Goal: Task Accomplishment & Management: Manage account settings

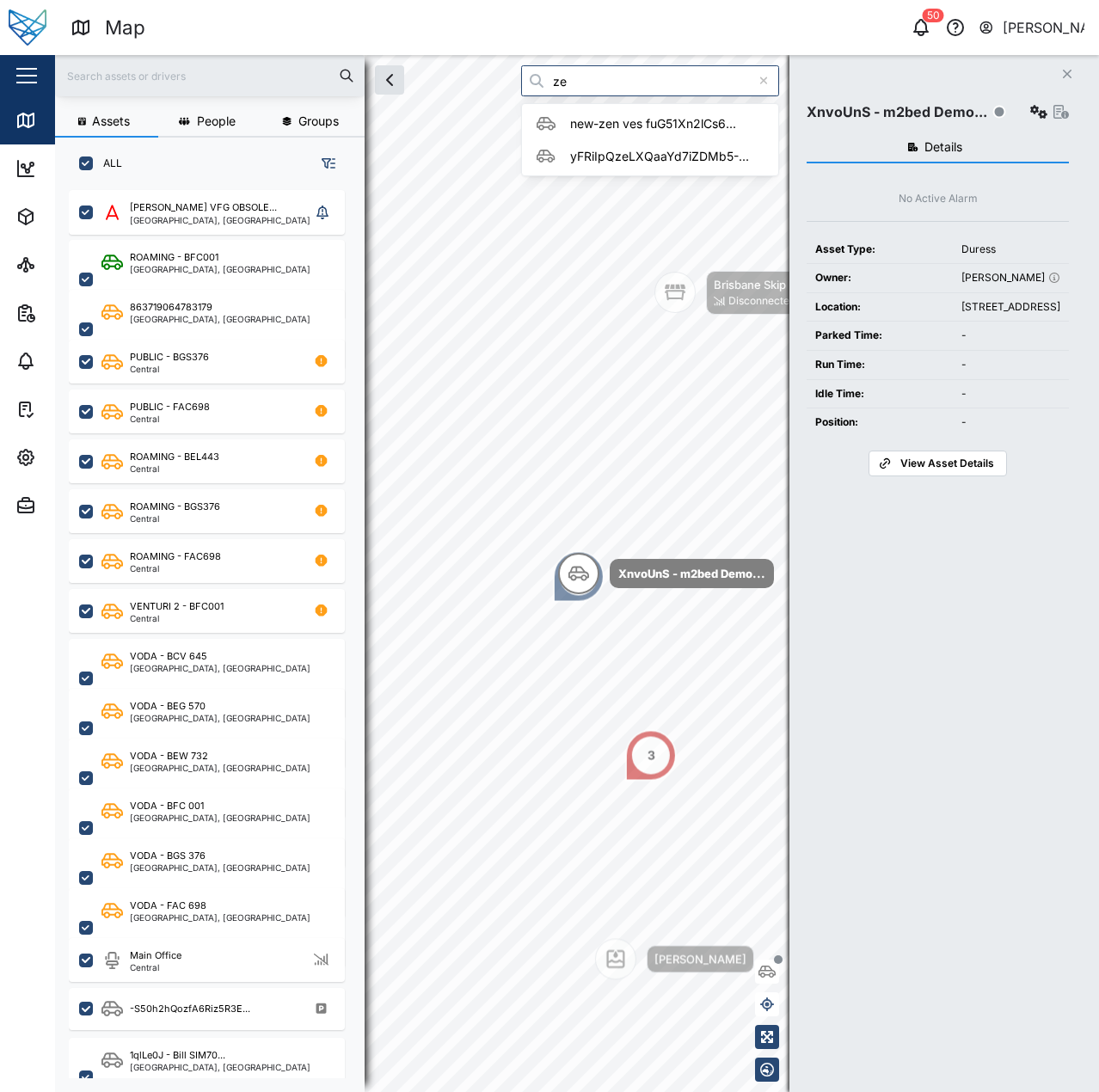
scroll to position [882, 270]
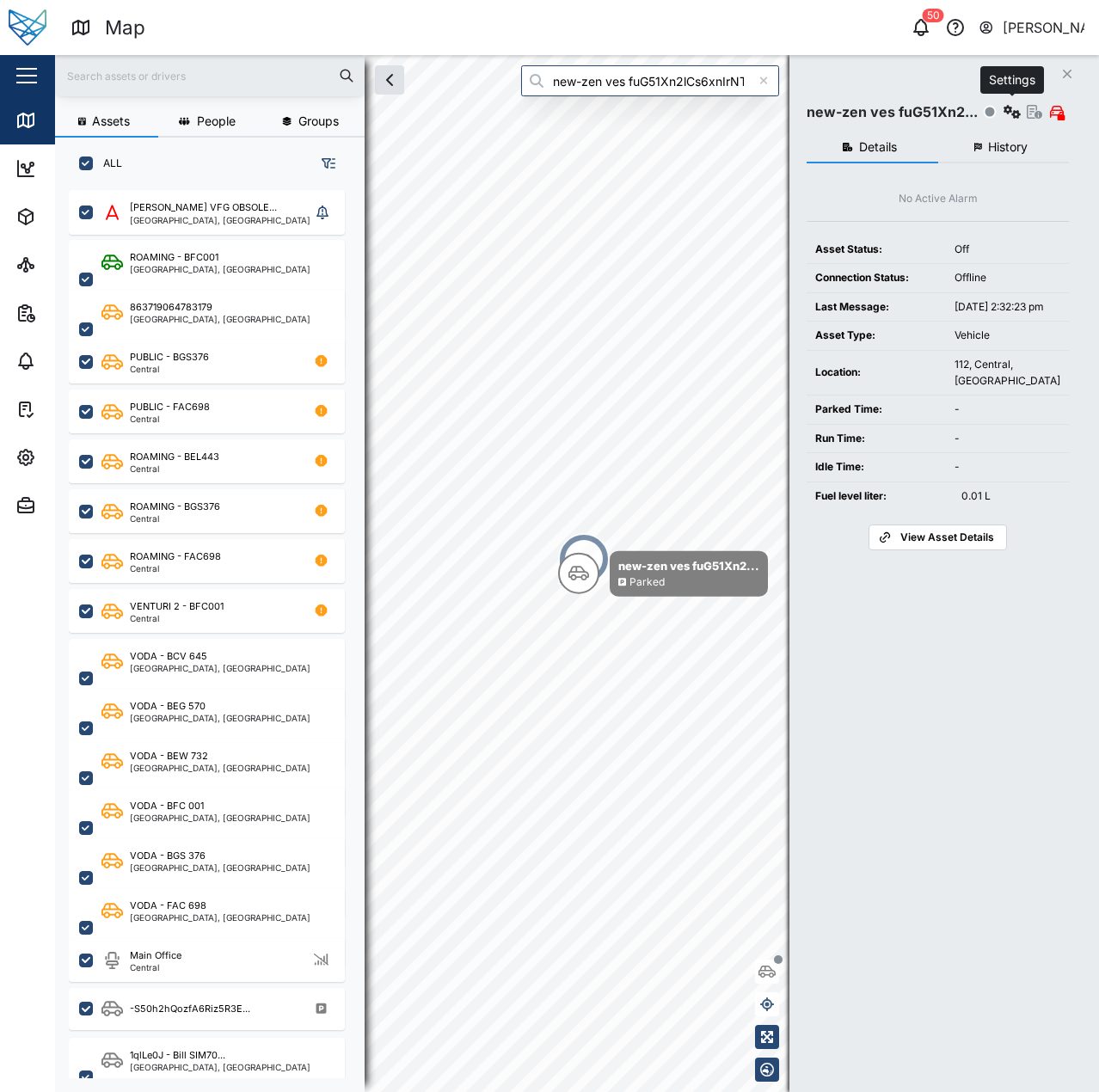
type input "new-zen ves fuG51Xn2lCs6xnIrNTYMbP0UdBsLVDzMai1qxHIZyGI"
click at [1020, 112] on icon "button" at bounding box center [1012, 111] width 17 height 14
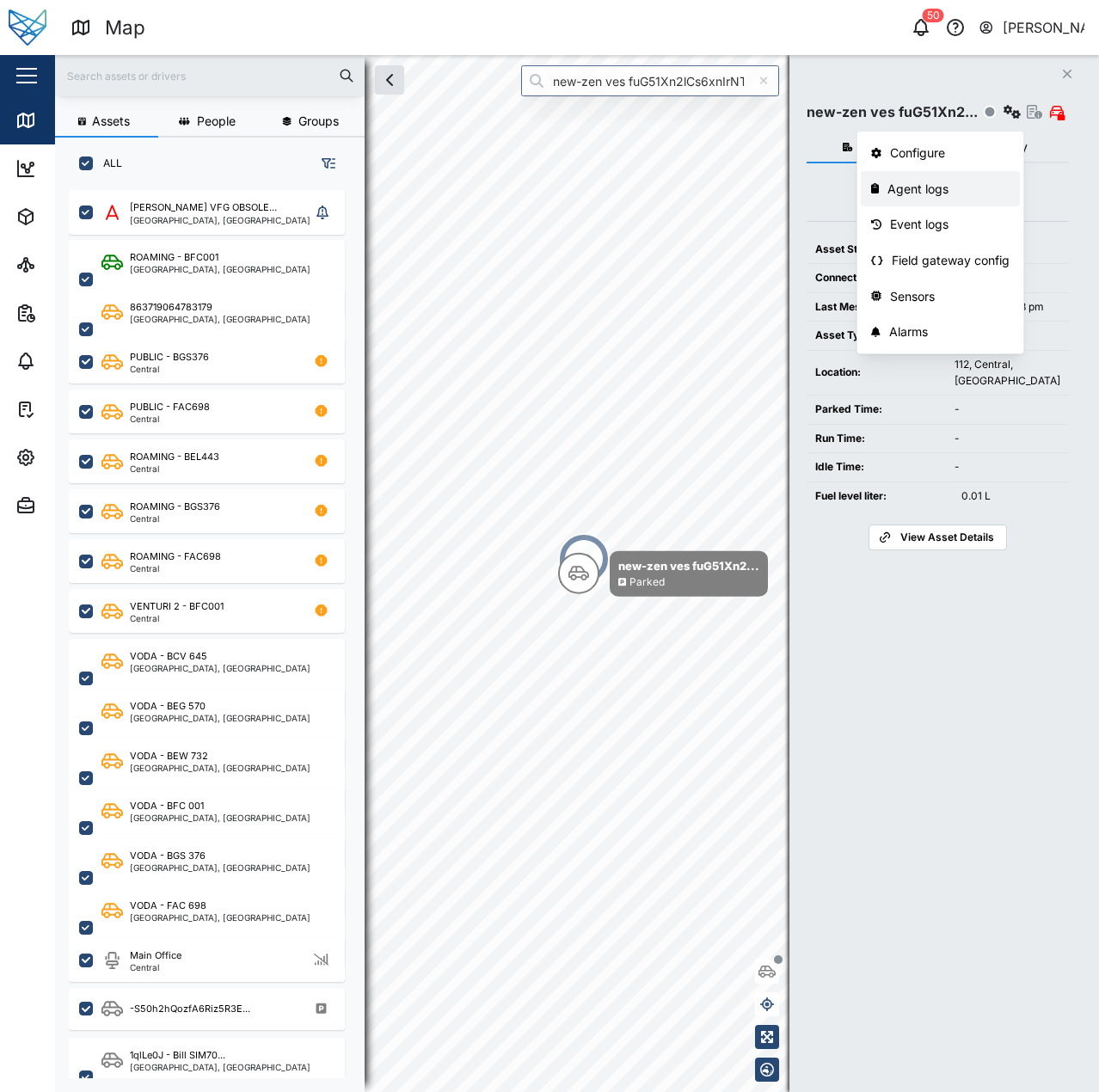
click at [956, 189] on div "Agent logs" at bounding box center [948, 189] width 122 height 19
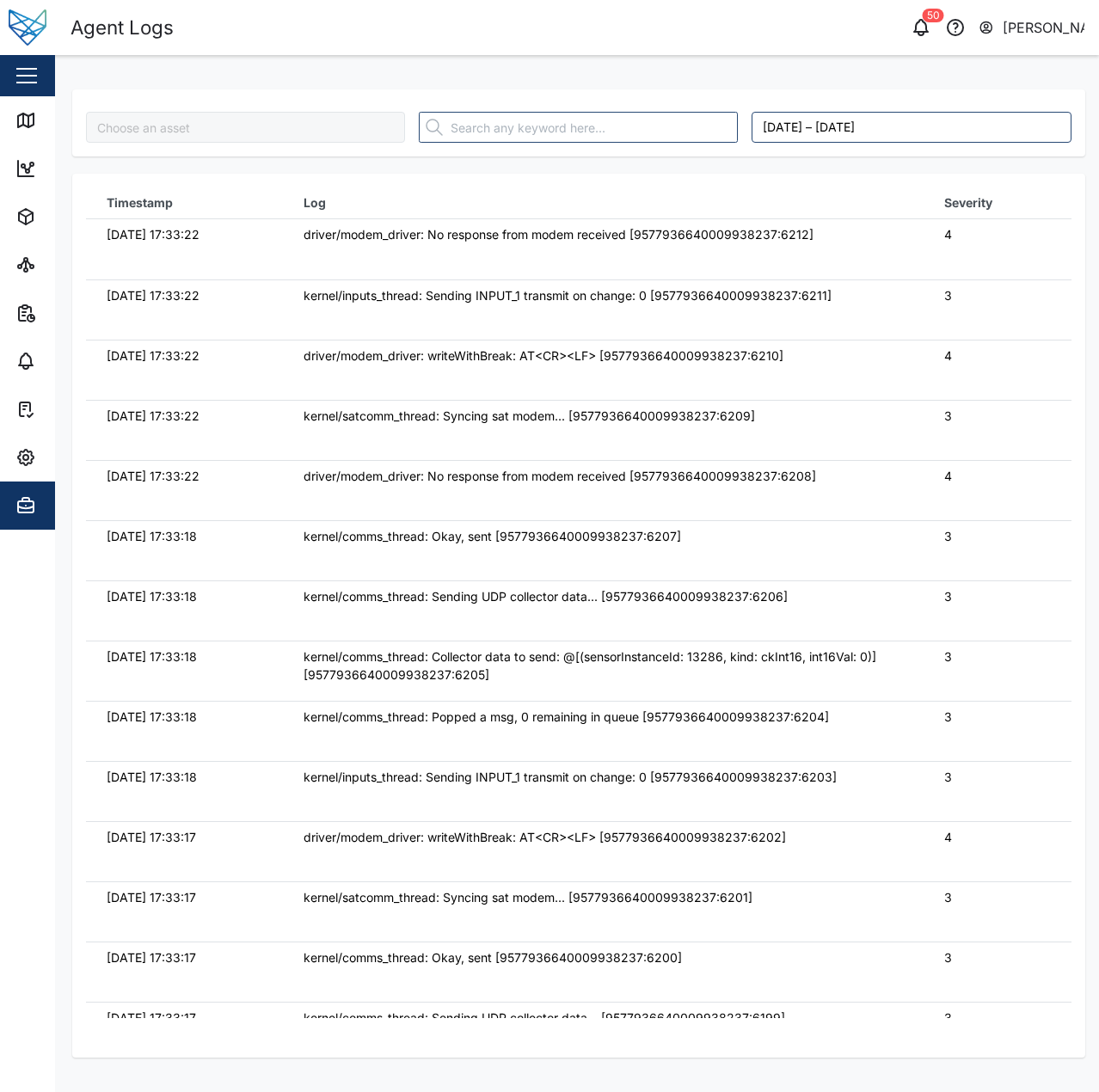
type input "new-zen ves fuG51Xn2lCs6xnIrNTYMbP0UdBsLVDzMai1qxHIZyGI"
click at [894, 258] on td "driver/modem_driver: No response from modem received [9577936640009938237:6212]" at bounding box center [603, 249] width 640 height 61
click at [14, 118] on link "Map" at bounding box center [111, 119] width 223 height 48
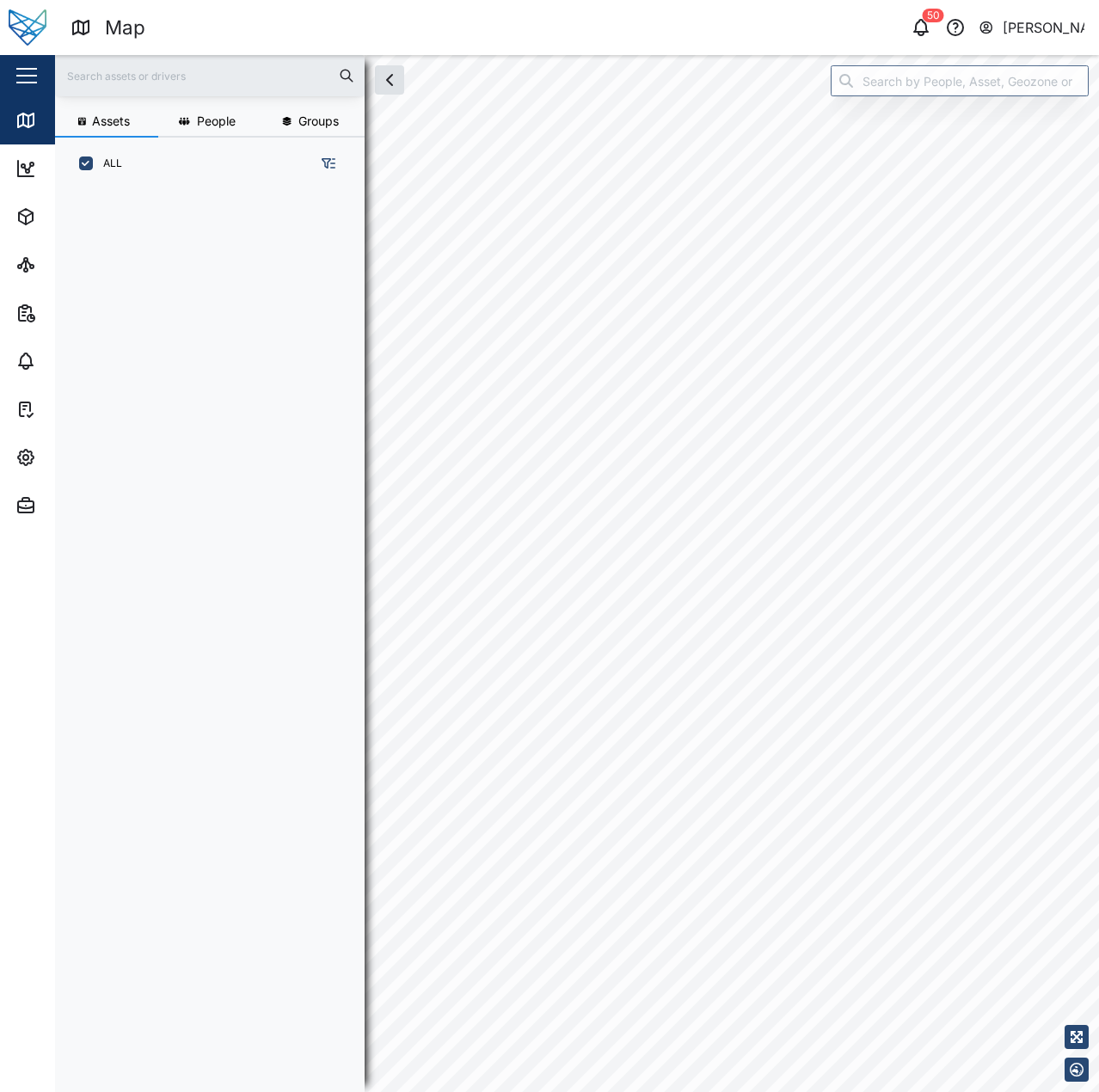
scroll to position [882, 270]
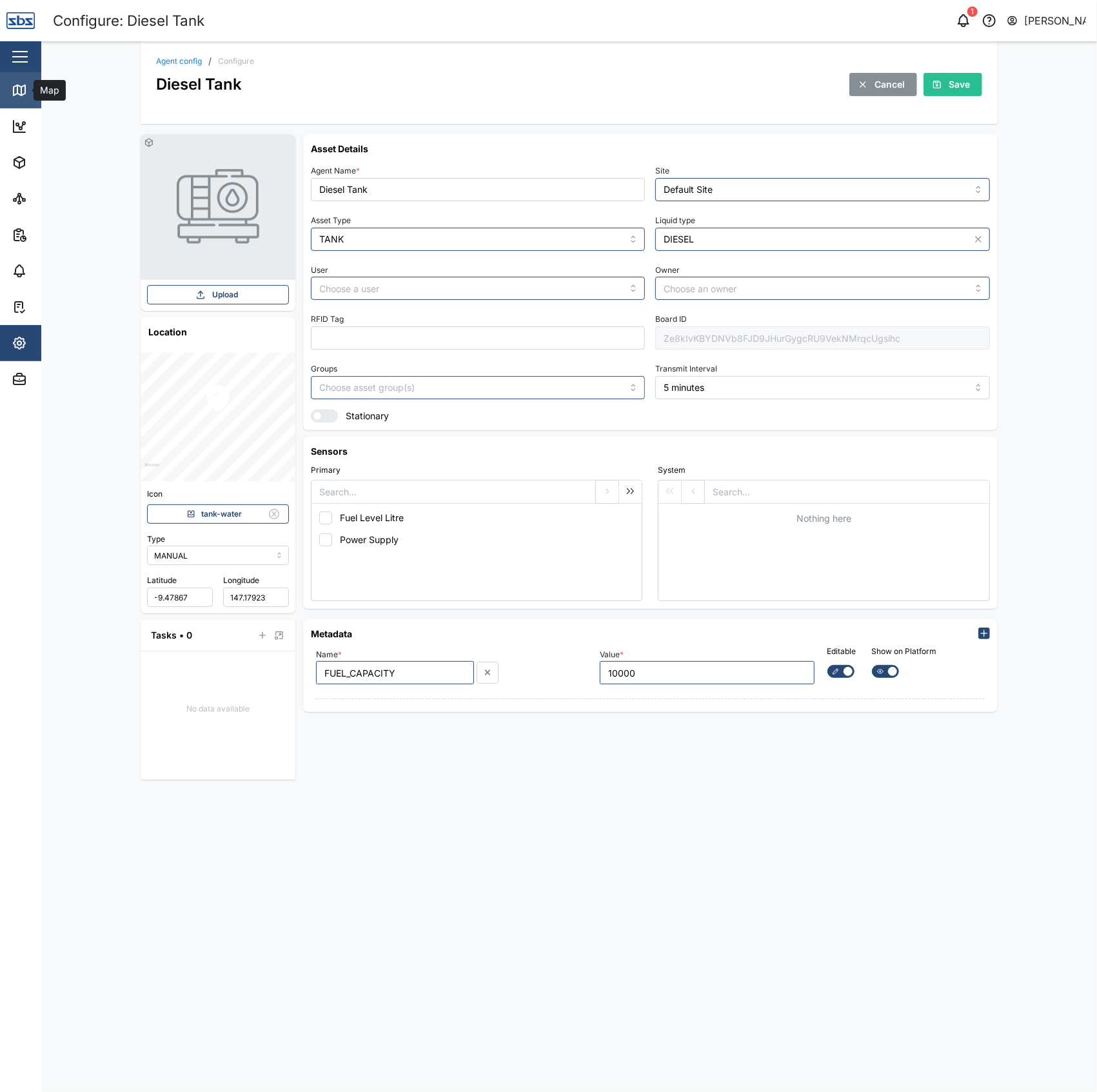
click at [18, 85] on icon at bounding box center [18, 89] width 0 height 8
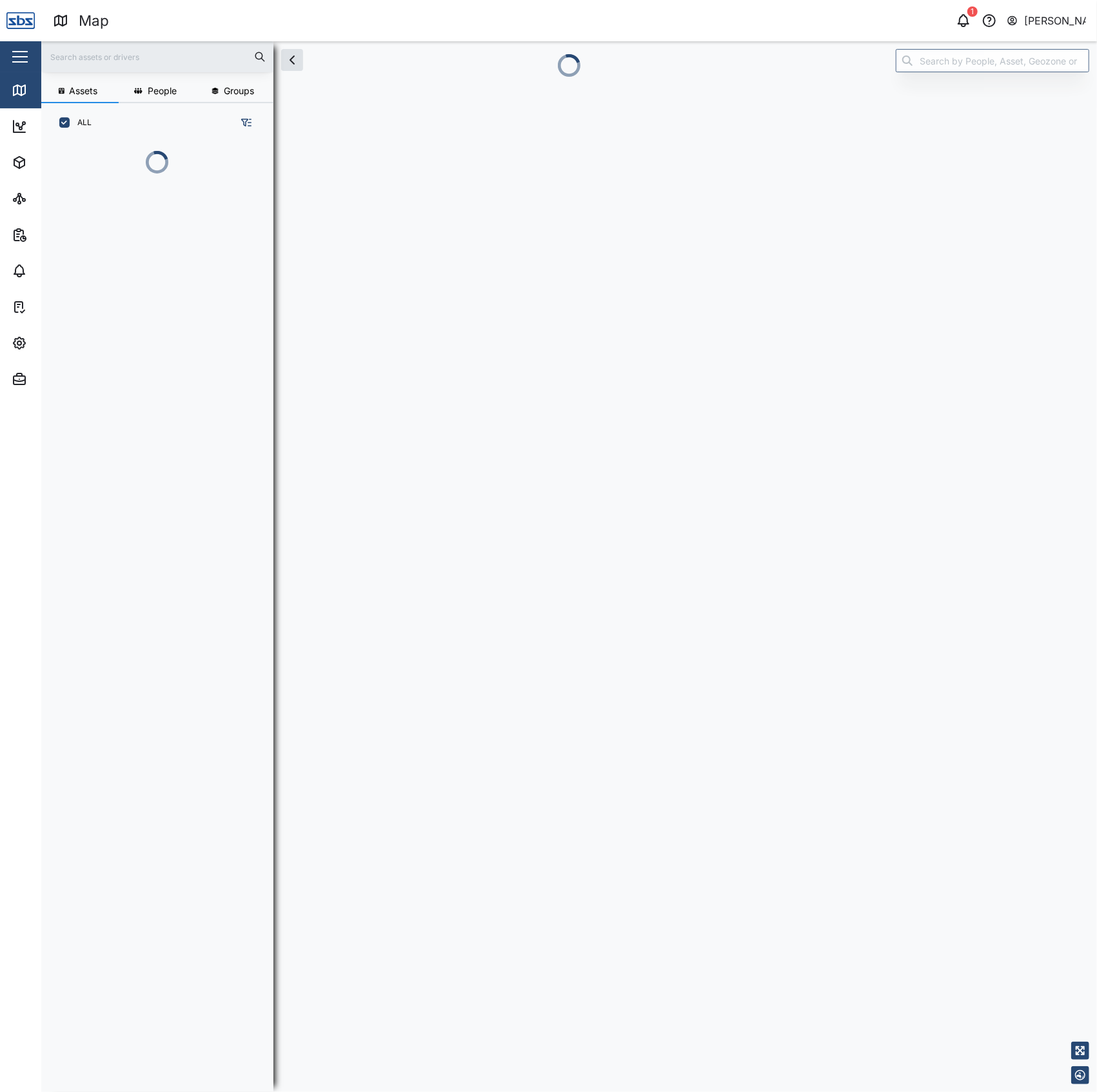
scroll to position [875, 199]
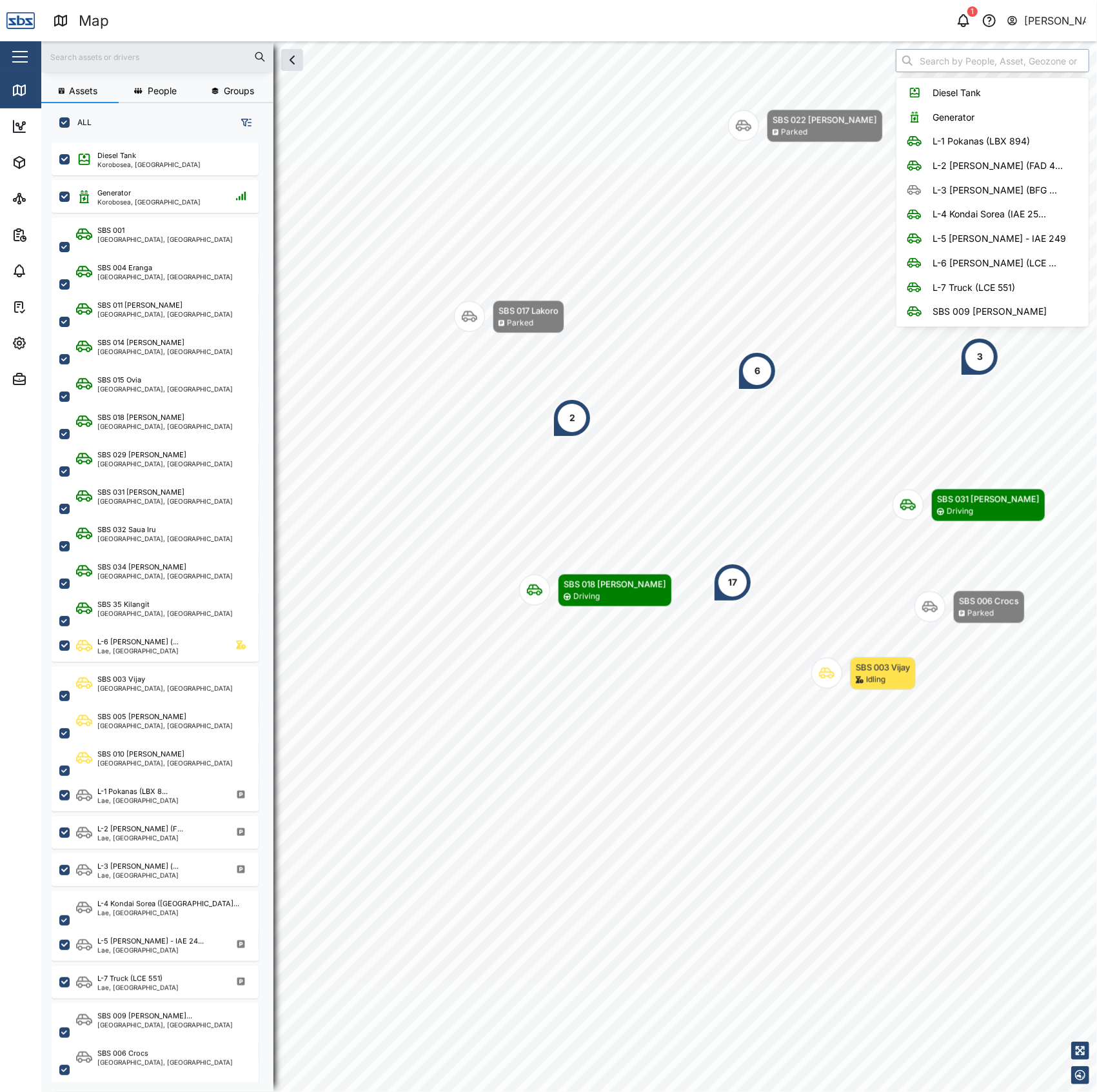
click at [981, 54] on input "search" at bounding box center [993, 60] width 193 height 23
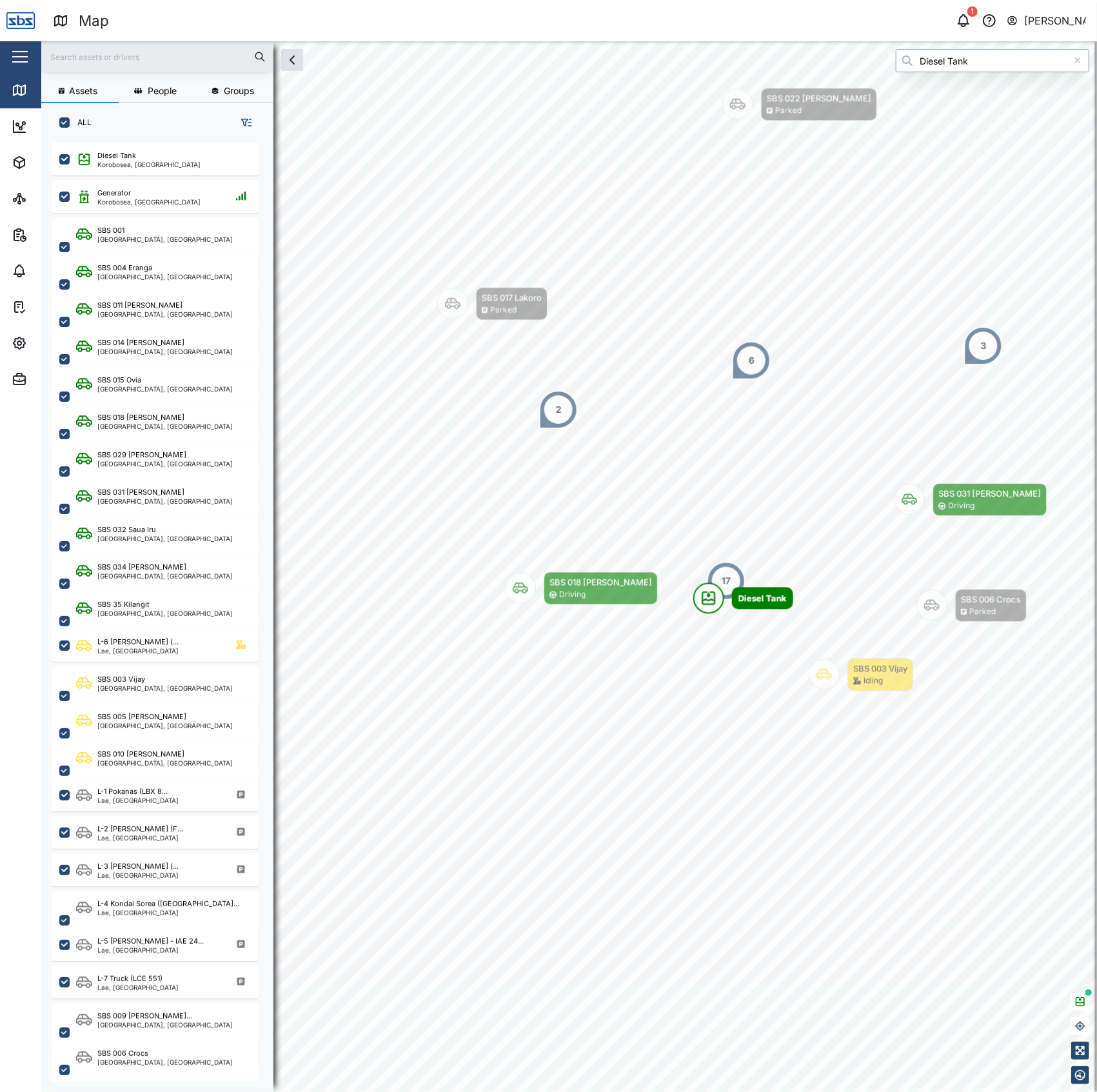
type input "Diesel Tank"
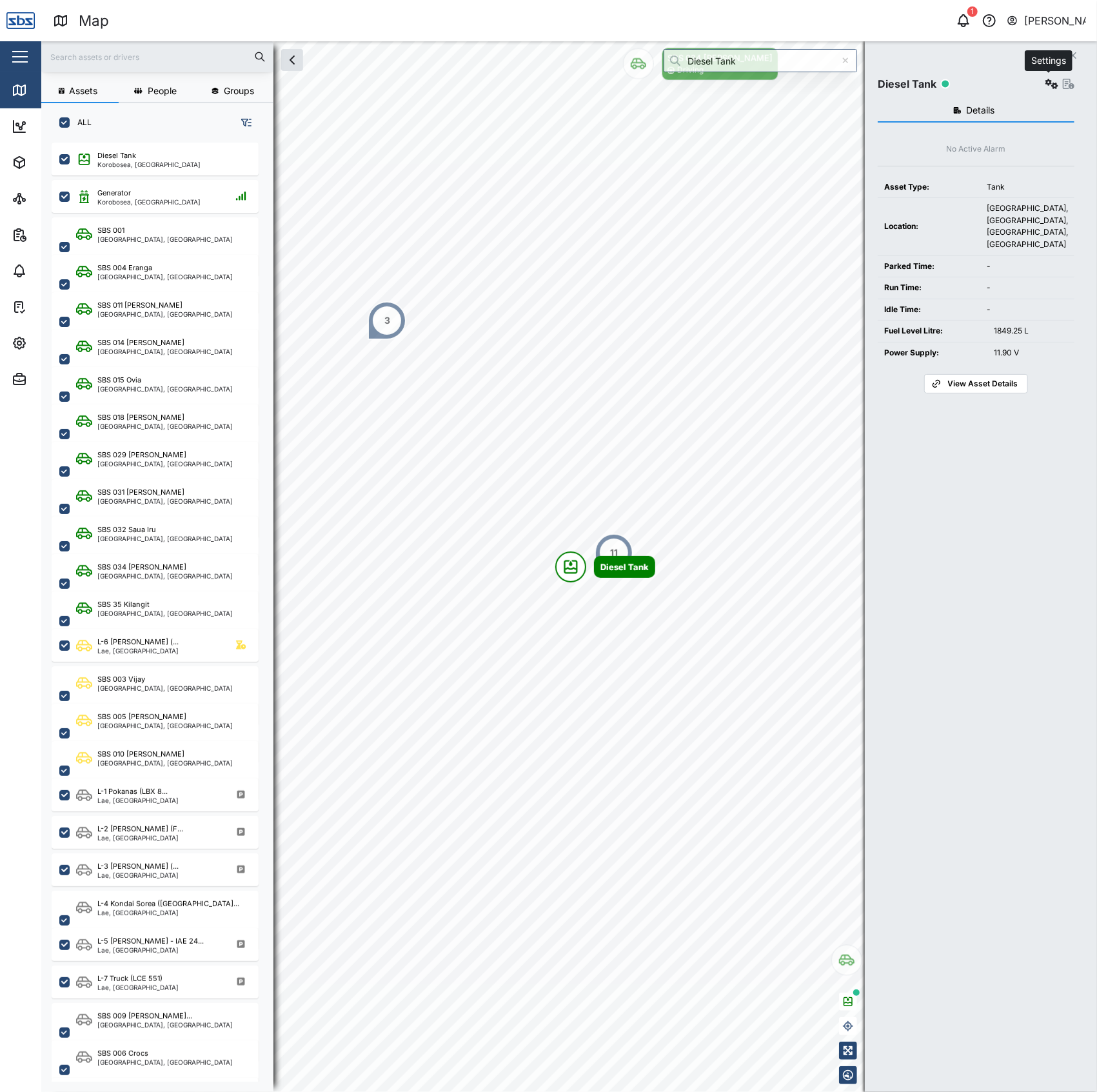
click at [1049, 78] on button "button" at bounding box center [1052, 83] width 18 height 18
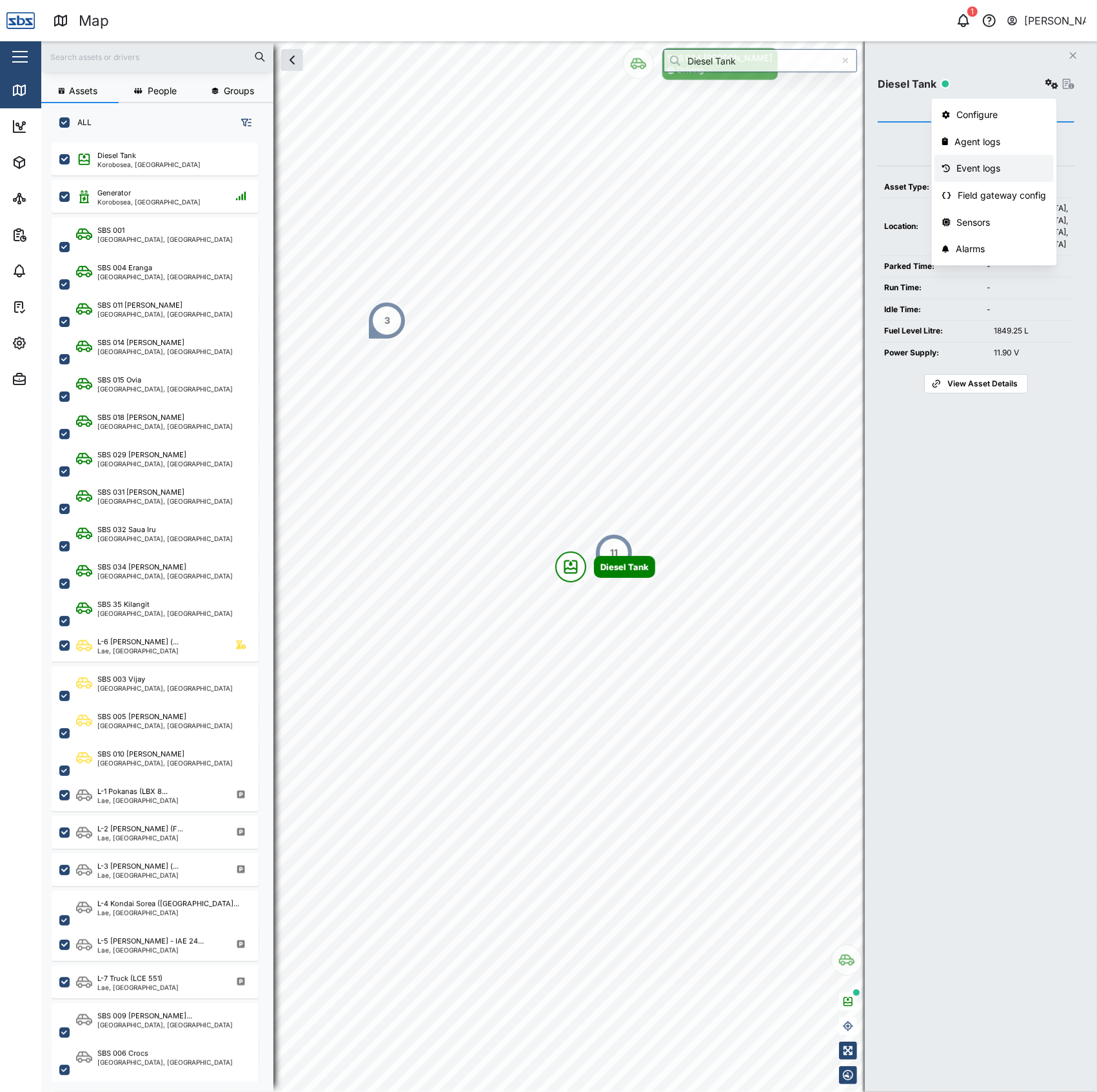
click at [999, 165] on div "Event logs" at bounding box center [1002, 168] width 90 height 14
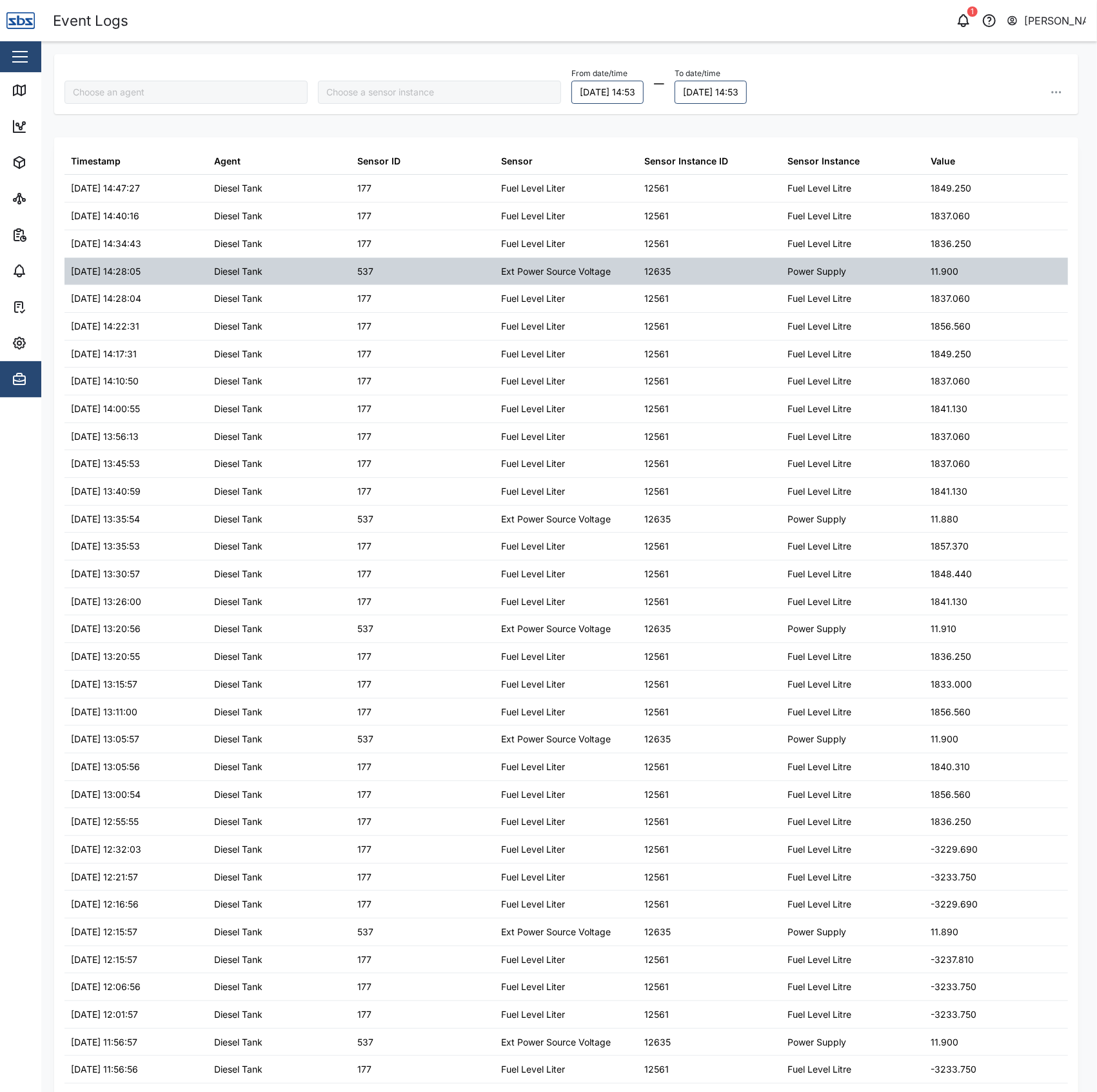
type input "Diesel Tank"
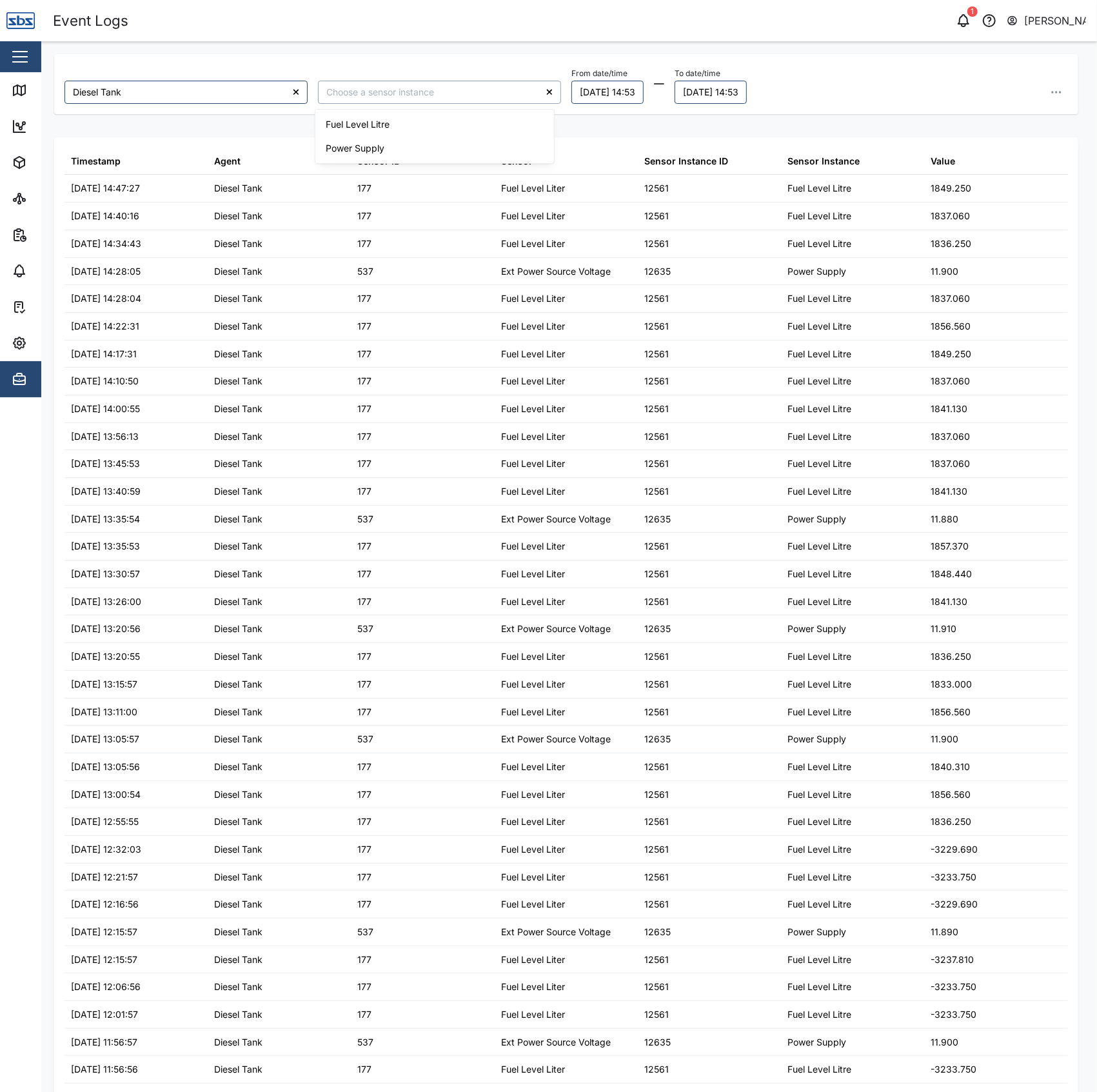
click at [442, 92] on input "search" at bounding box center [440, 92] width 243 height 23
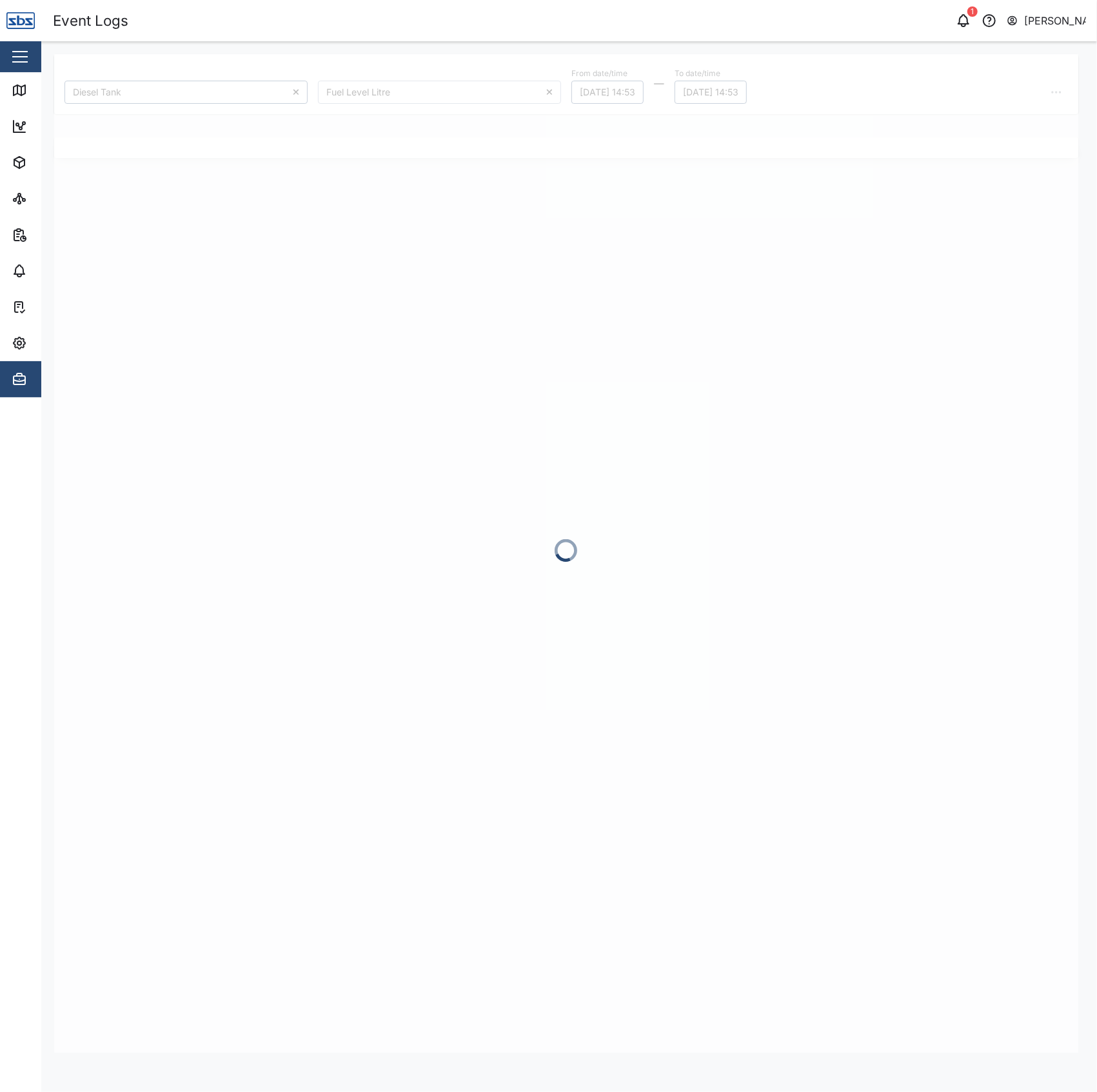
type input "Fuel Level Litre"
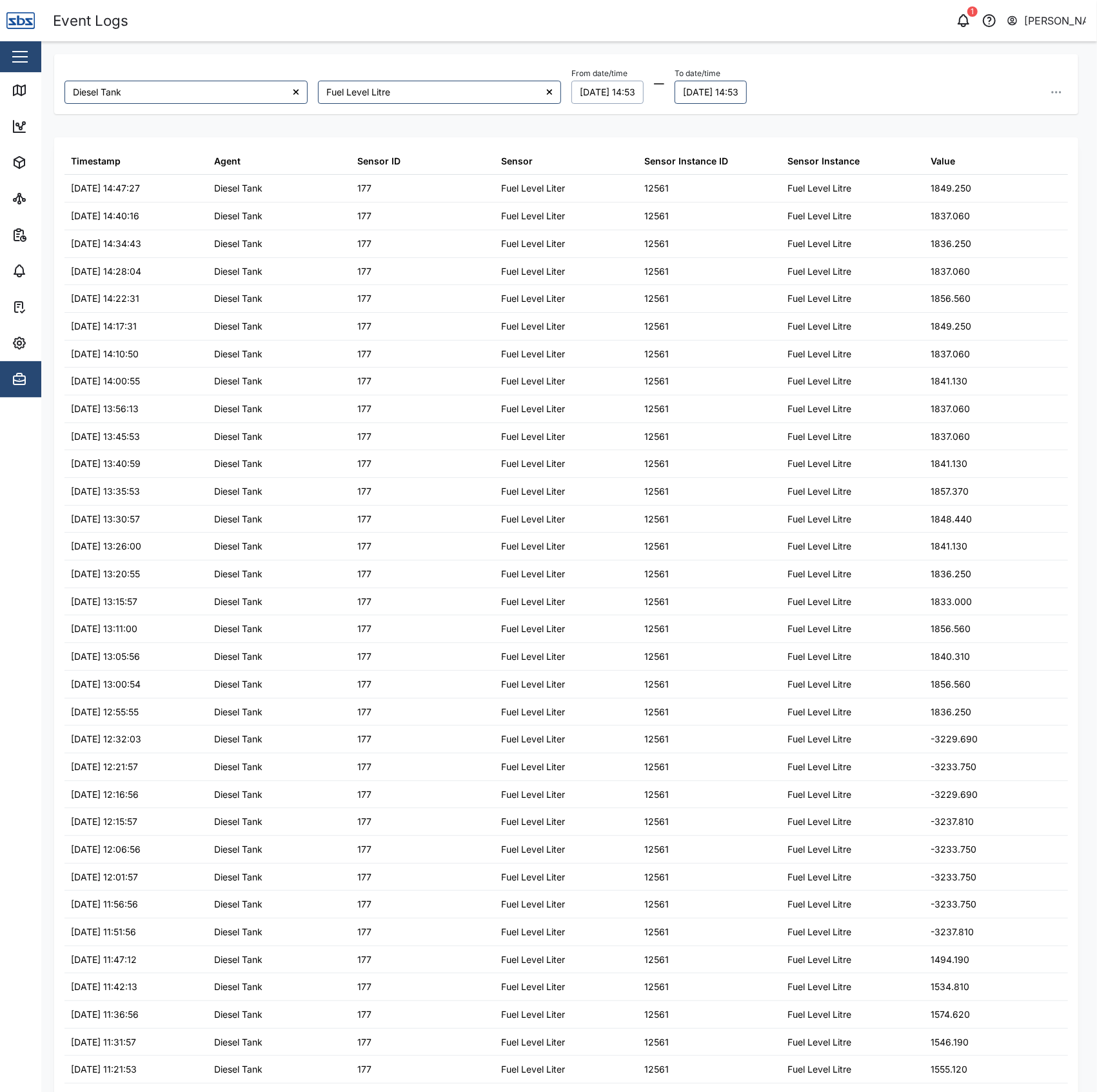
click at [602, 85] on button "28/09/2025 14:53" at bounding box center [607, 92] width 72 height 23
click at [585, 303] on input "14:53" at bounding box center [642, 306] width 134 height 23
type input "12:10"
click at [726, 305] on button "button" at bounding box center [731, 306] width 23 height 23
click at [1054, 85] on button "button" at bounding box center [1056, 92] width 23 height 23
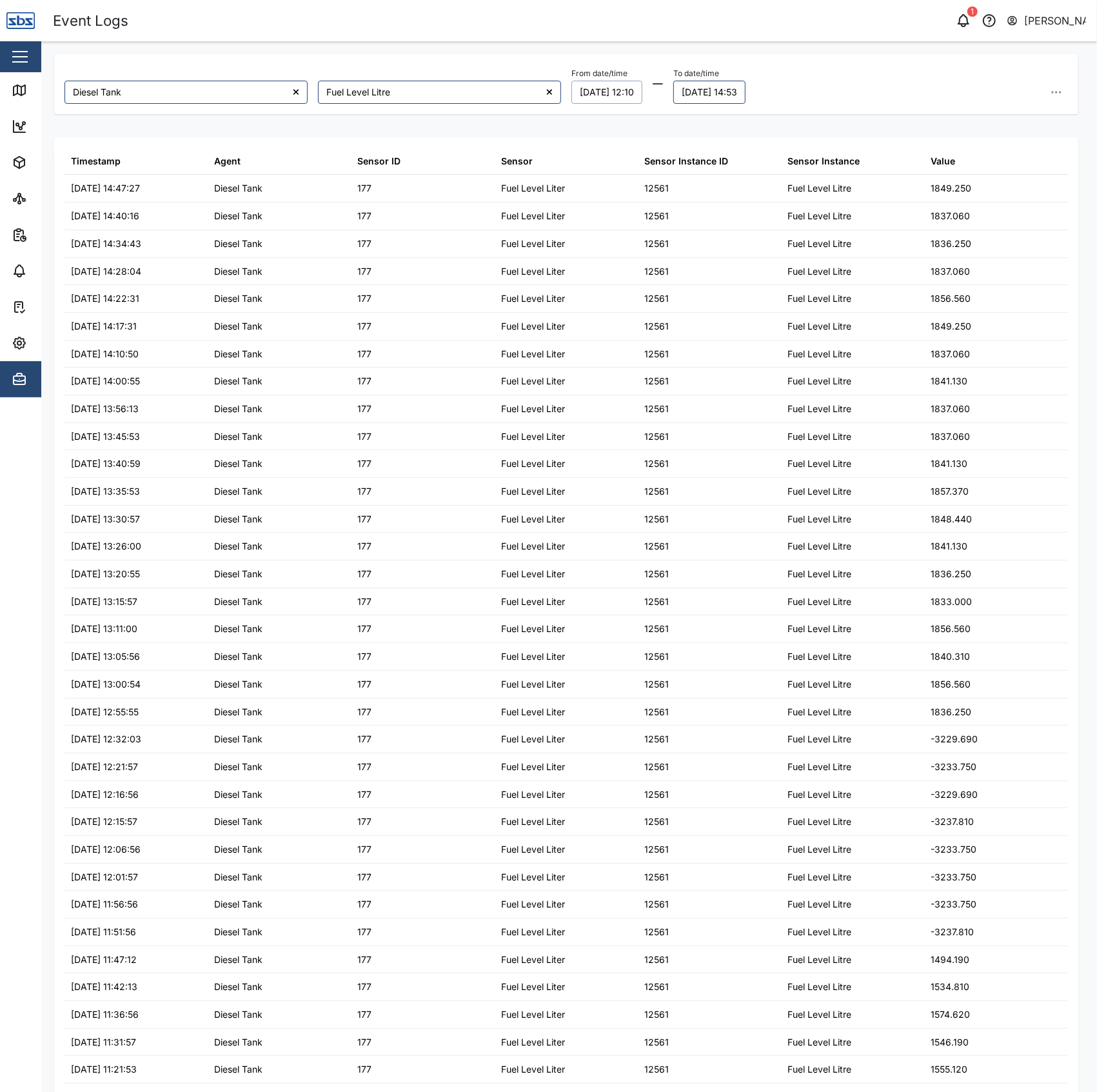
click at [592, 94] on button "28/09/2025 12:10" at bounding box center [607, 92] width 71 height 23
click at [586, 279] on button "29" at bounding box center [588, 273] width 23 height 23
click at [740, 315] on div "Diesel Tank Fuel Level Litre From date/time 29/09/2025 12:10 September 2025 Mo …" at bounding box center [566, 553] width 1024 height 998
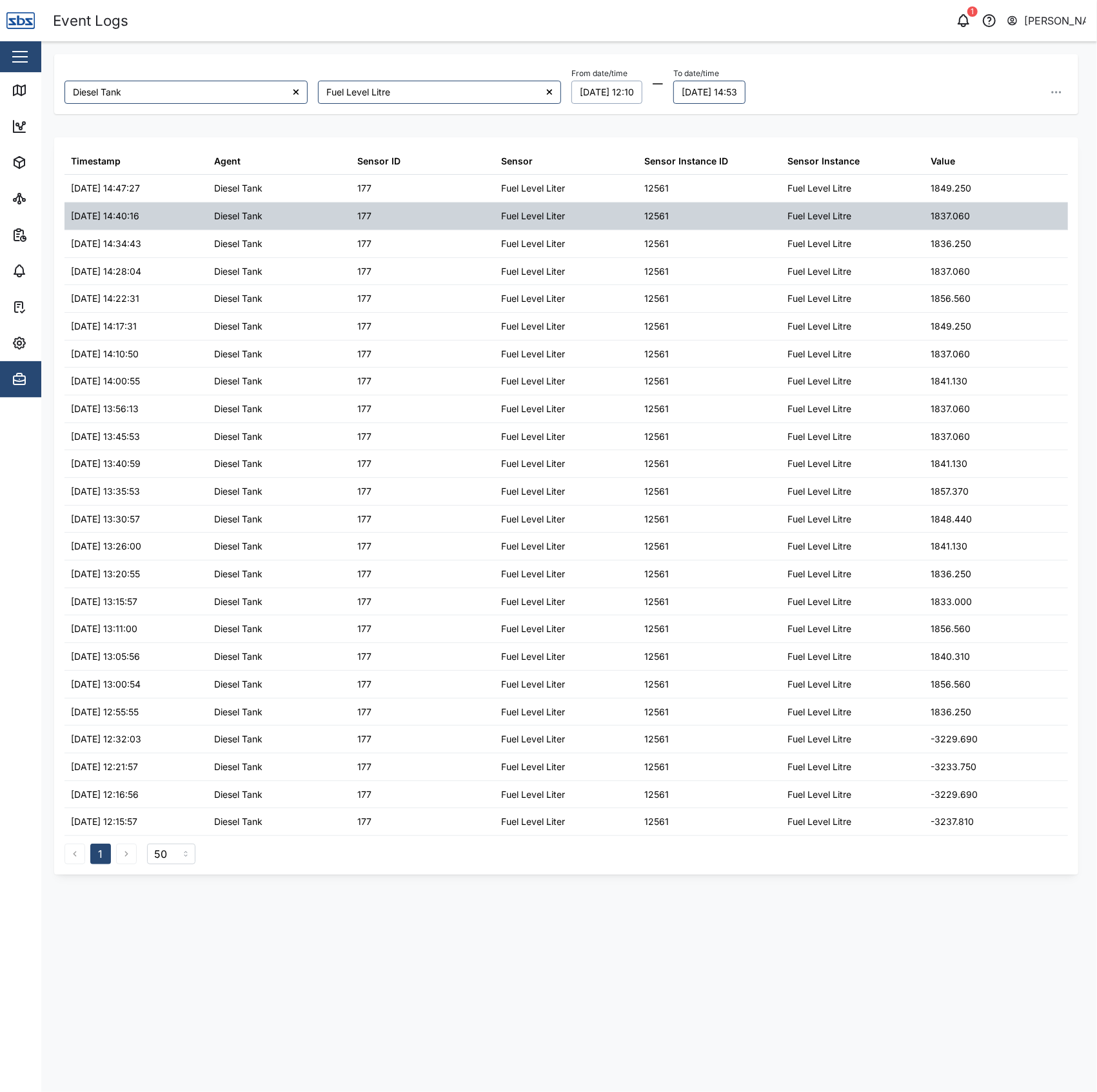
click at [1010, 218] on div "1837.060" at bounding box center [996, 216] width 143 height 27
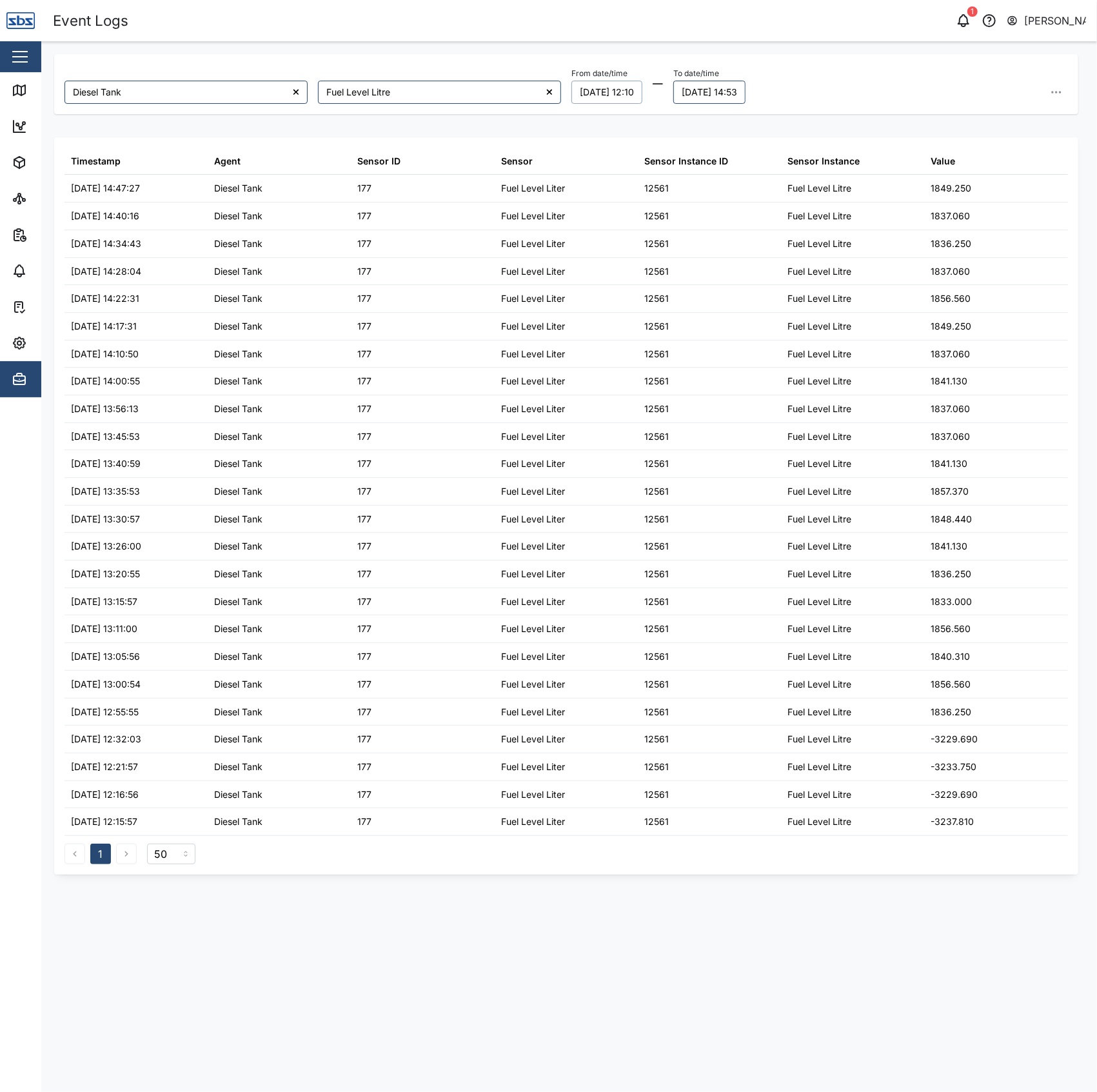
click at [627, 84] on button "29/09/2025 12:10" at bounding box center [607, 92] width 71 height 23
click at [610, 309] on input "12:10" at bounding box center [649, 306] width 134 height 23
type input "12:30"
click at [1066, 104] on div "From date/time 29/09/2025 12:30 To date/time 29/09/2025 14:53" at bounding box center [820, 83] width 507 height 50
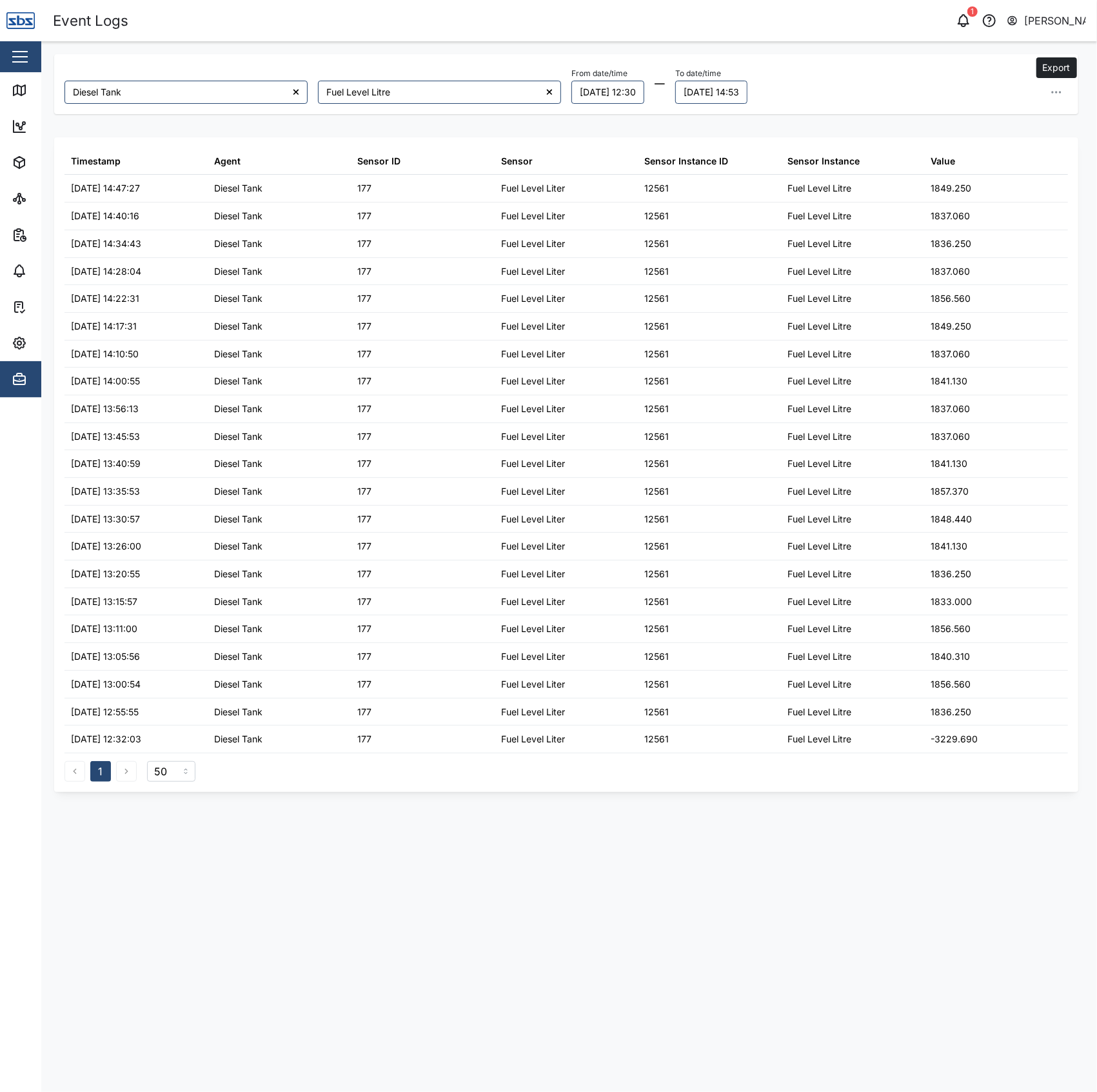
click at [1058, 98] on icon "button" at bounding box center [1056, 92] width 13 height 13
click at [990, 179] on span "Export all as CSV" at bounding box center [961, 179] width 76 height 22
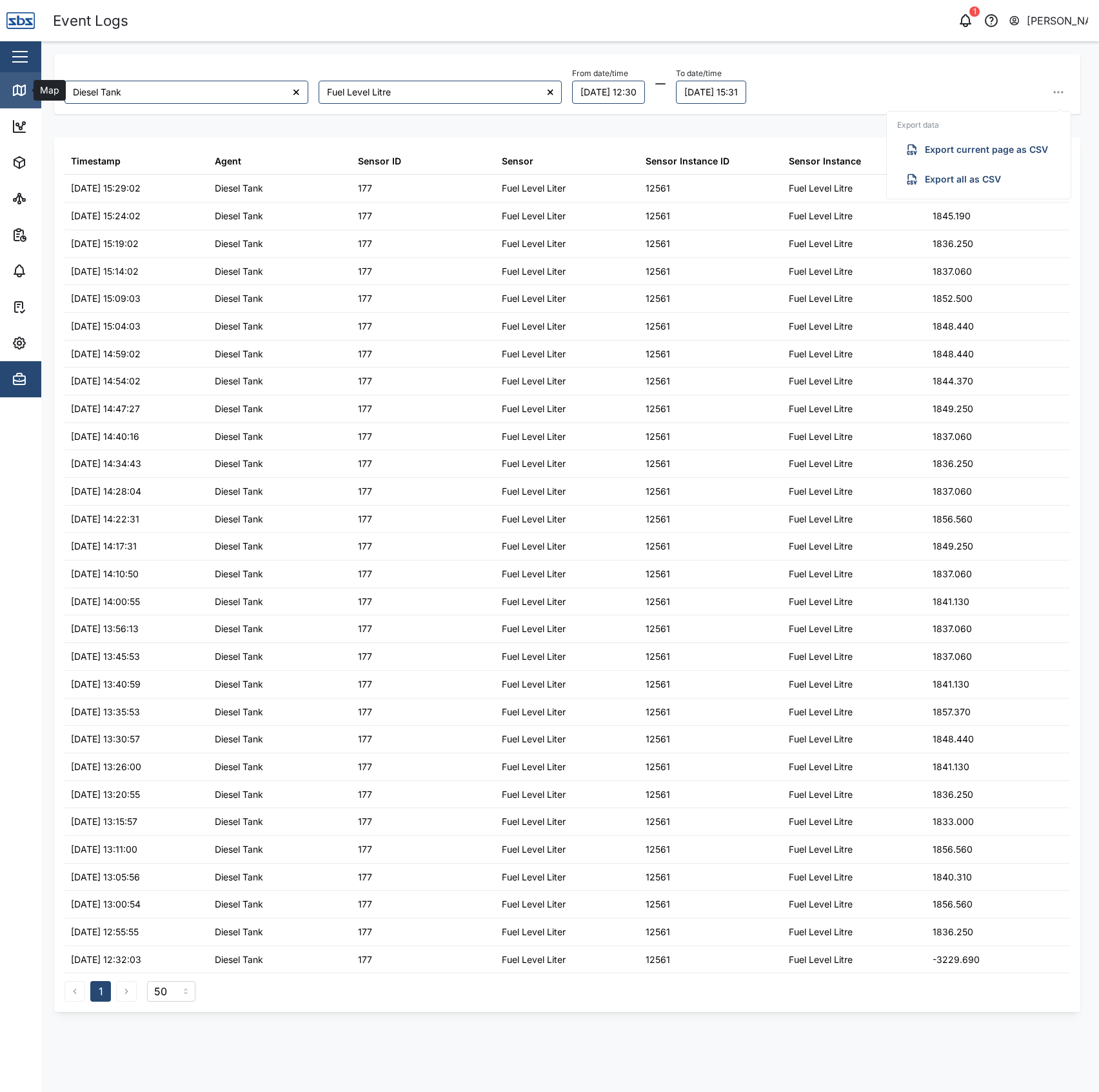
click at [32, 90] on div "Map" at bounding box center [37, 90] width 51 height 16
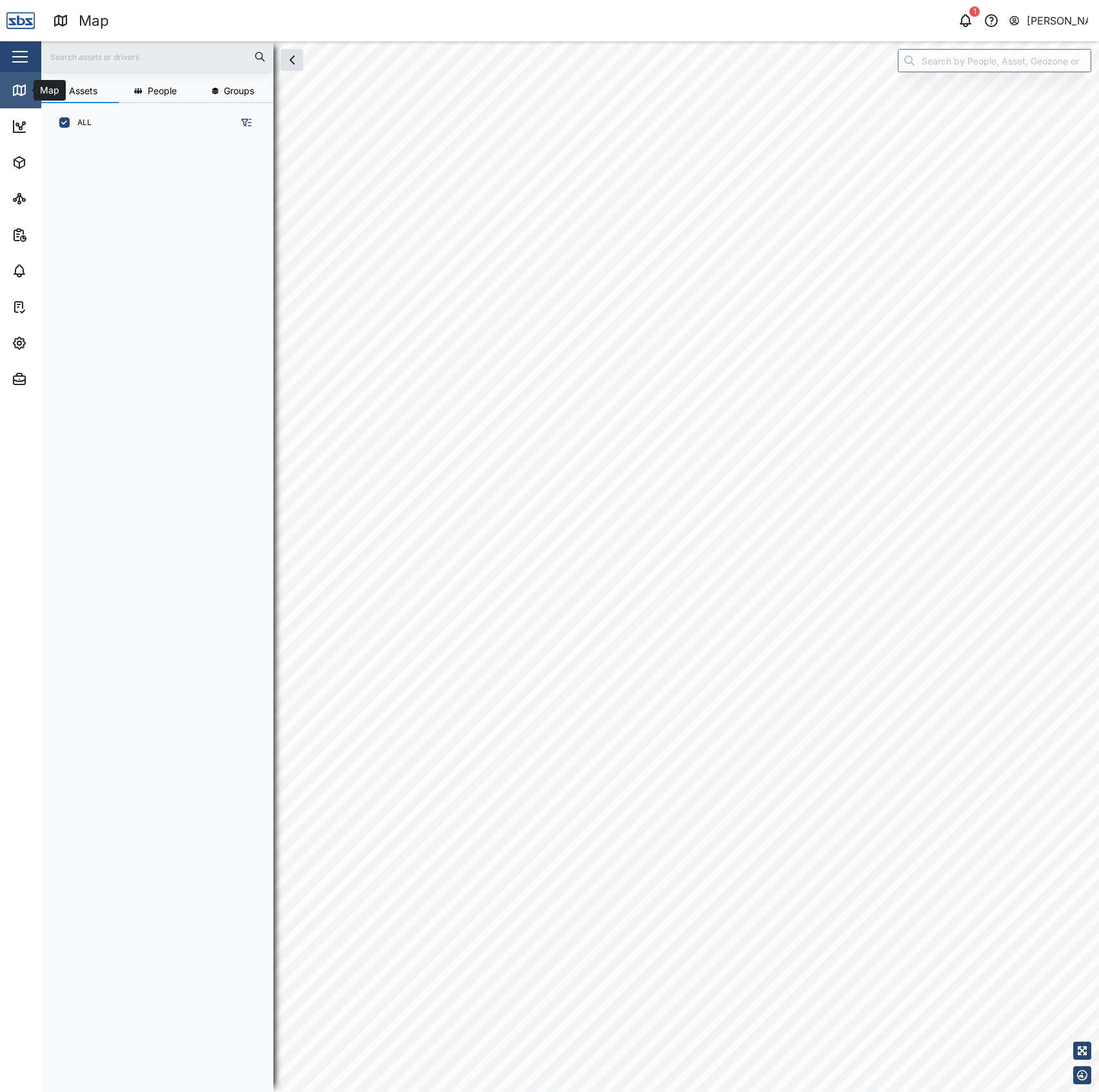
scroll to position [930, 199]
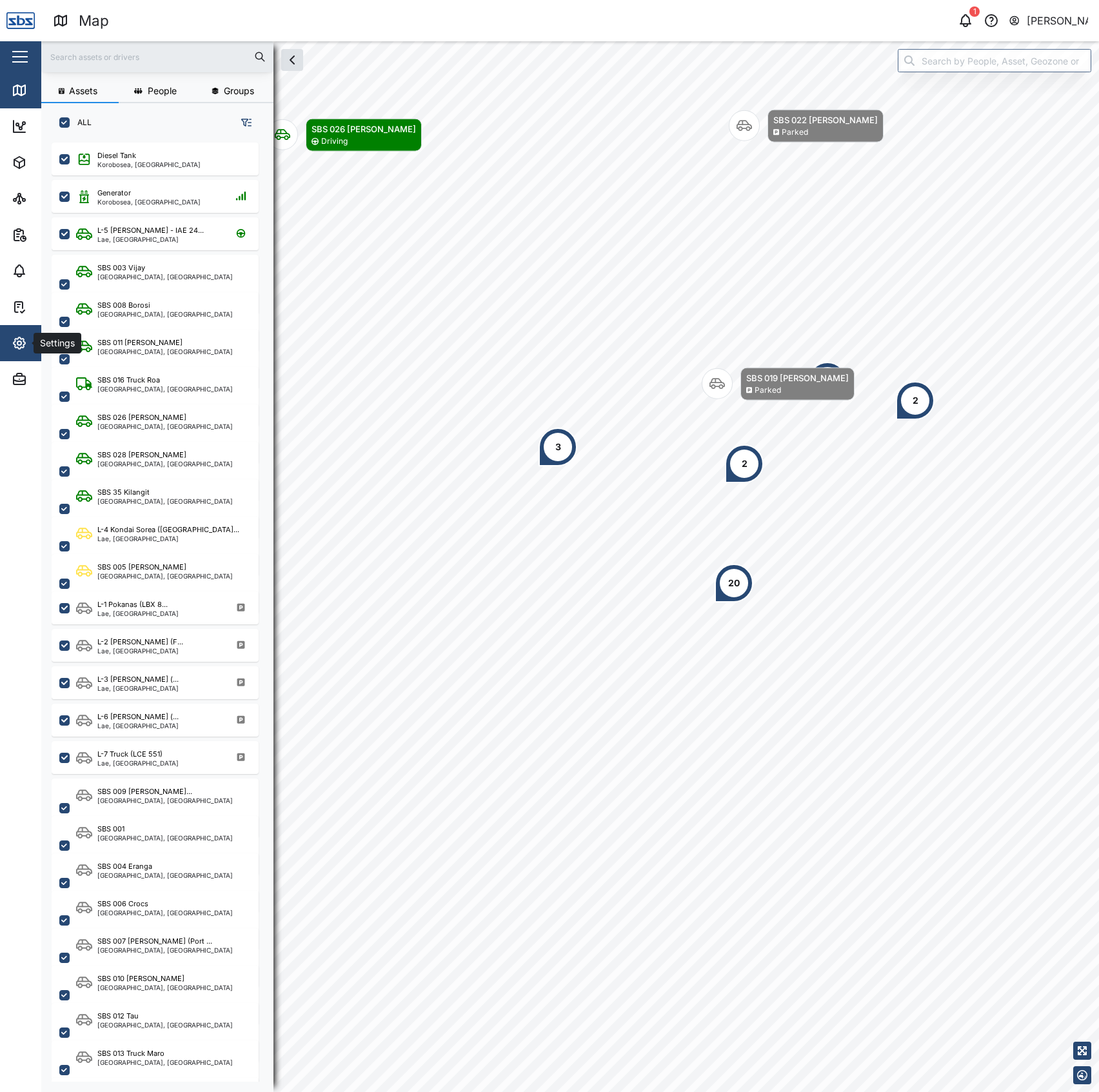
click at [23, 346] on icon "button" at bounding box center [19, 343] width 12 height 12
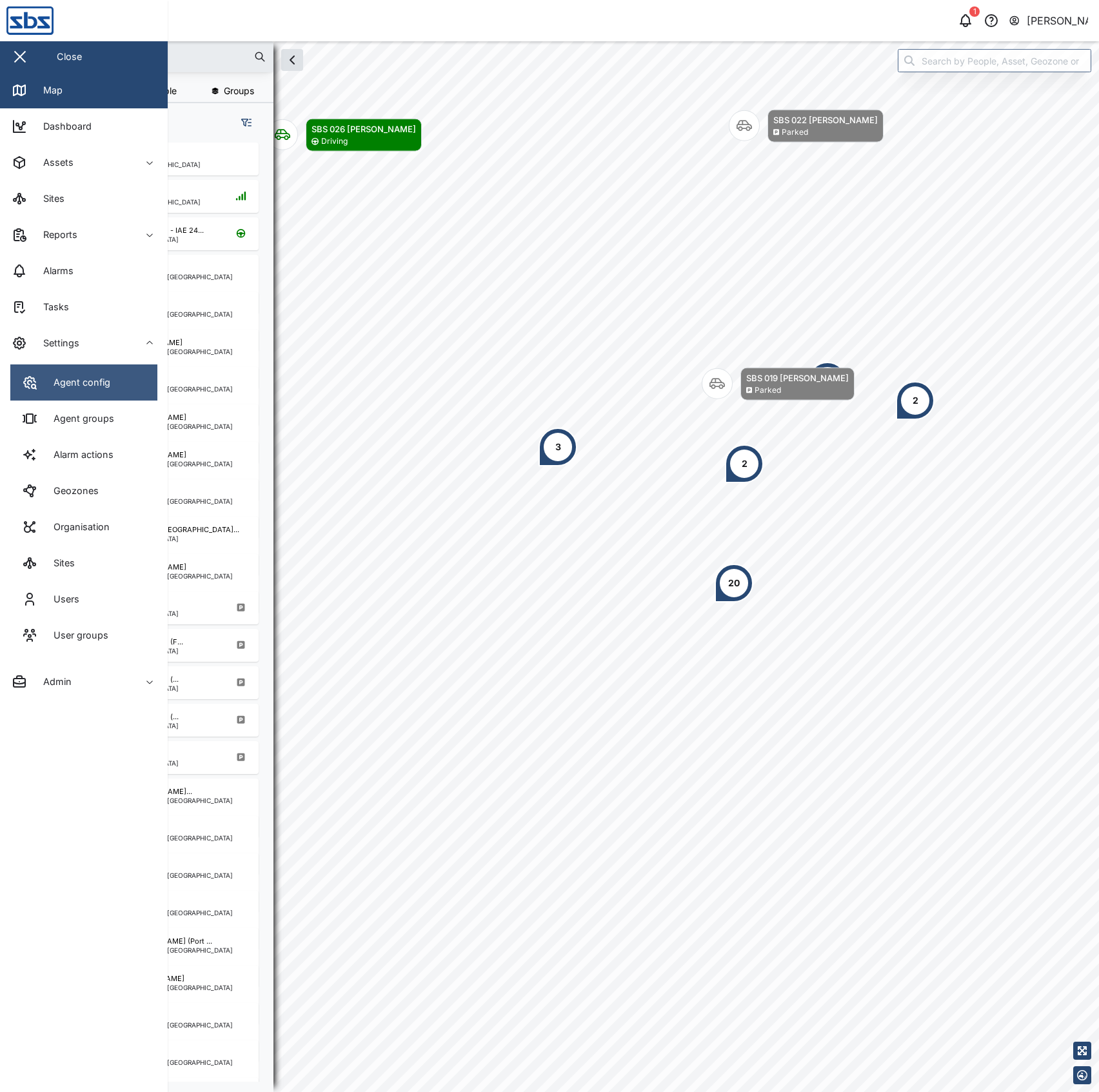
click at [72, 376] on div "Agent config" at bounding box center [77, 382] width 66 height 14
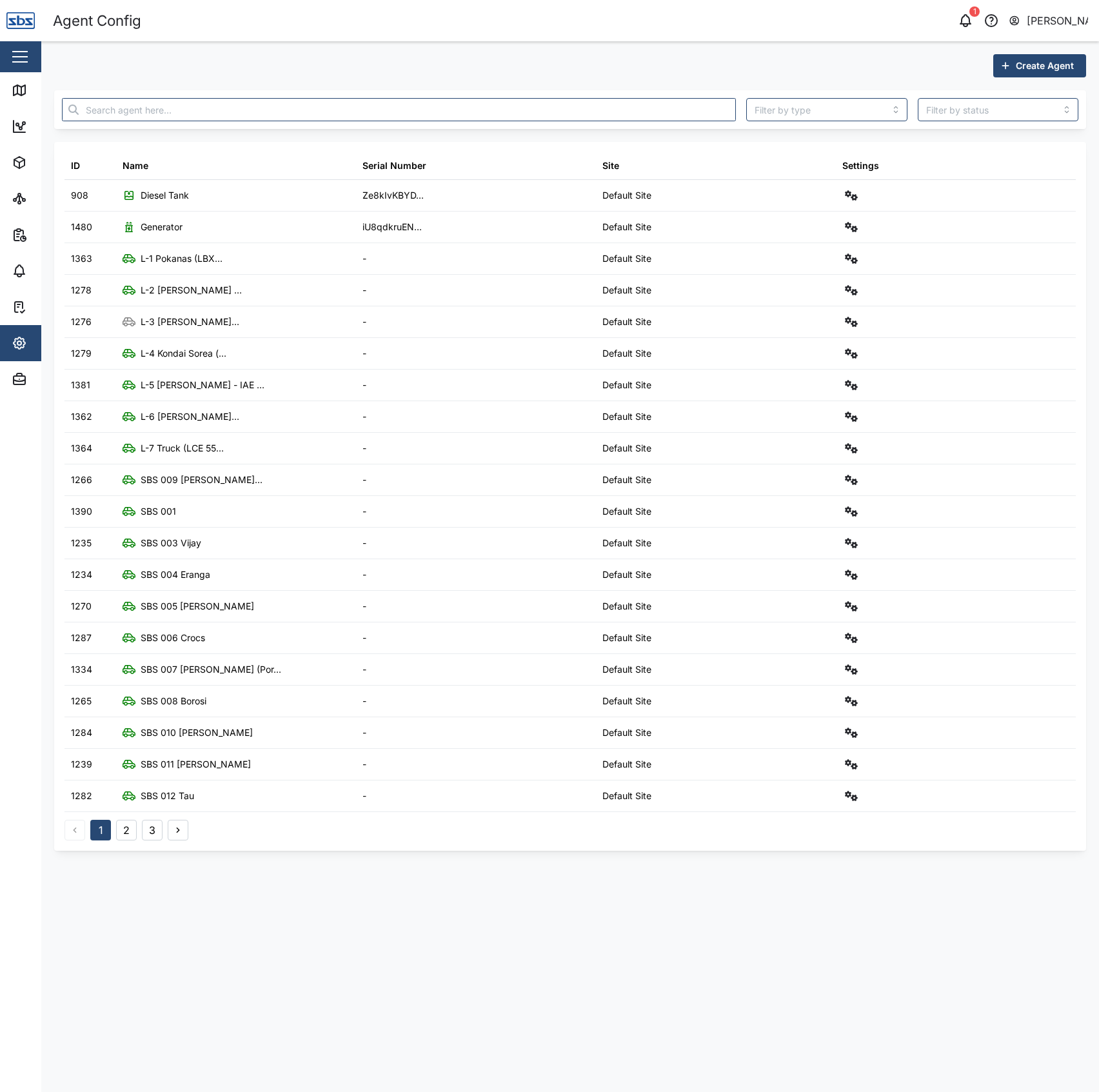
click at [541, 125] on div at bounding box center [399, 109] width 685 height 33
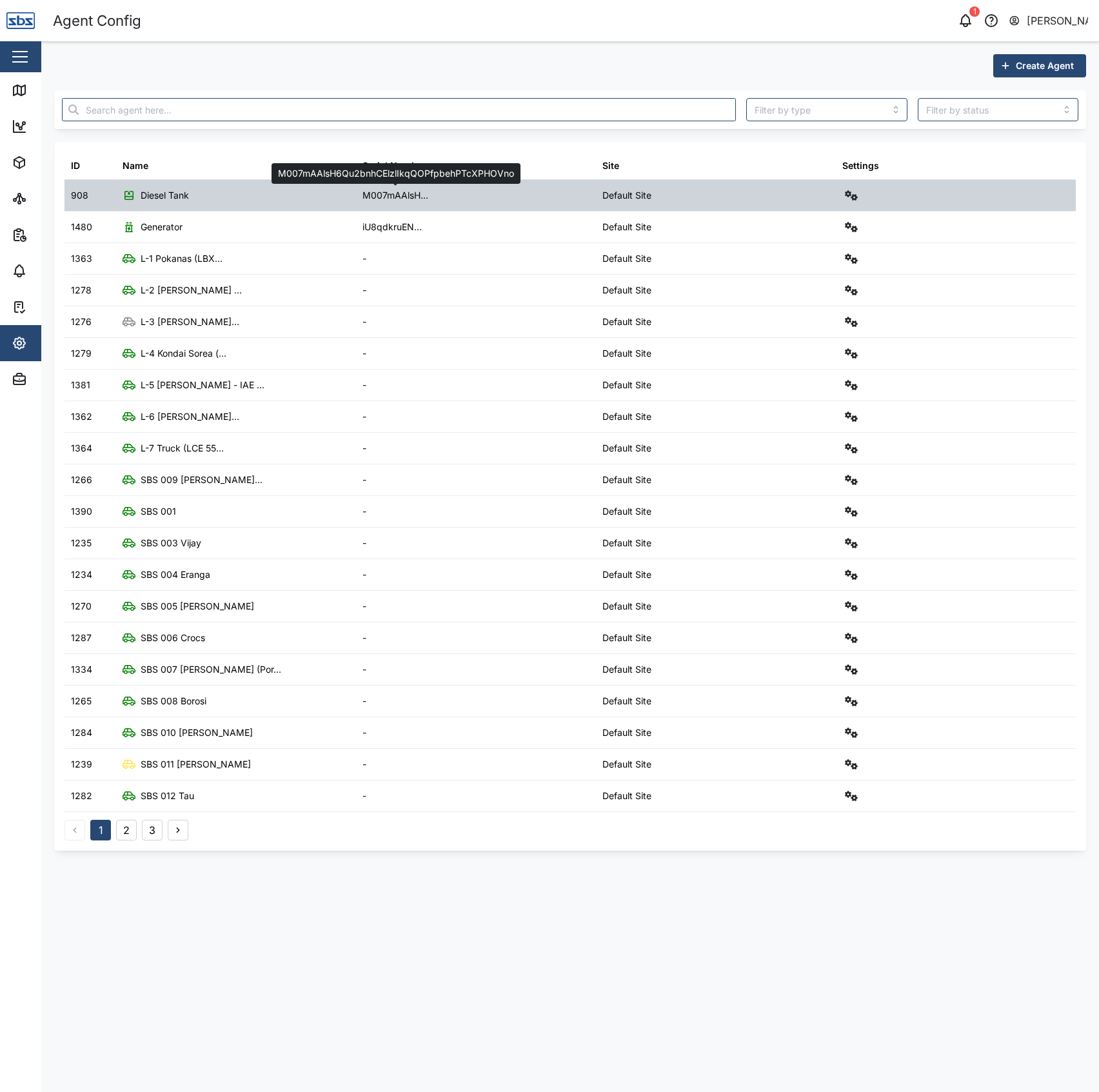
click at [383, 190] on div "M007mAAlsH..." at bounding box center [395, 195] width 66 height 14
click at [852, 187] on button "button" at bounding box center [851, 195] width 18 height 18
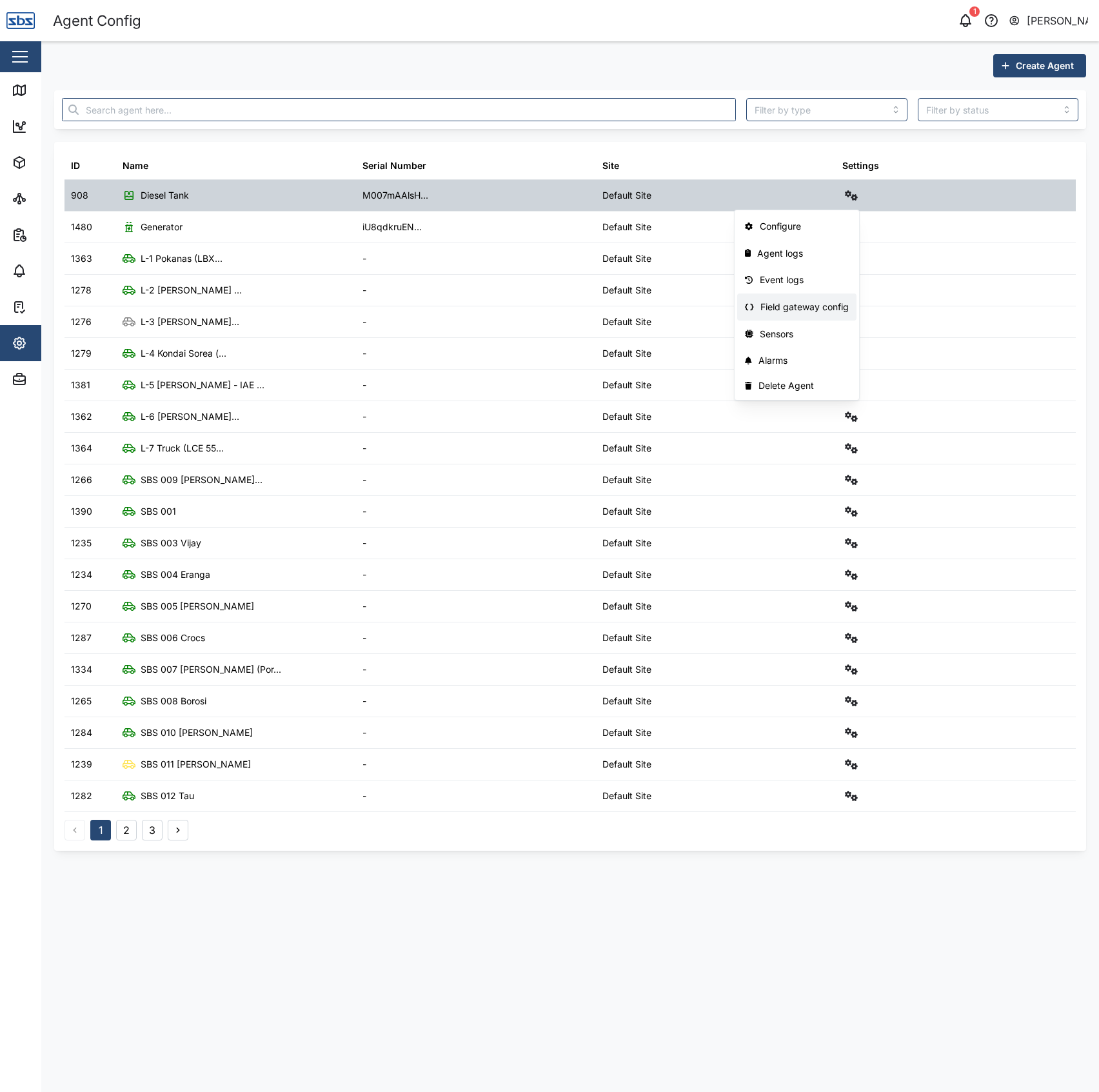
click at [777, 299] on link "Field gateway config" at bounding box center [797, 307] width 119 height 27
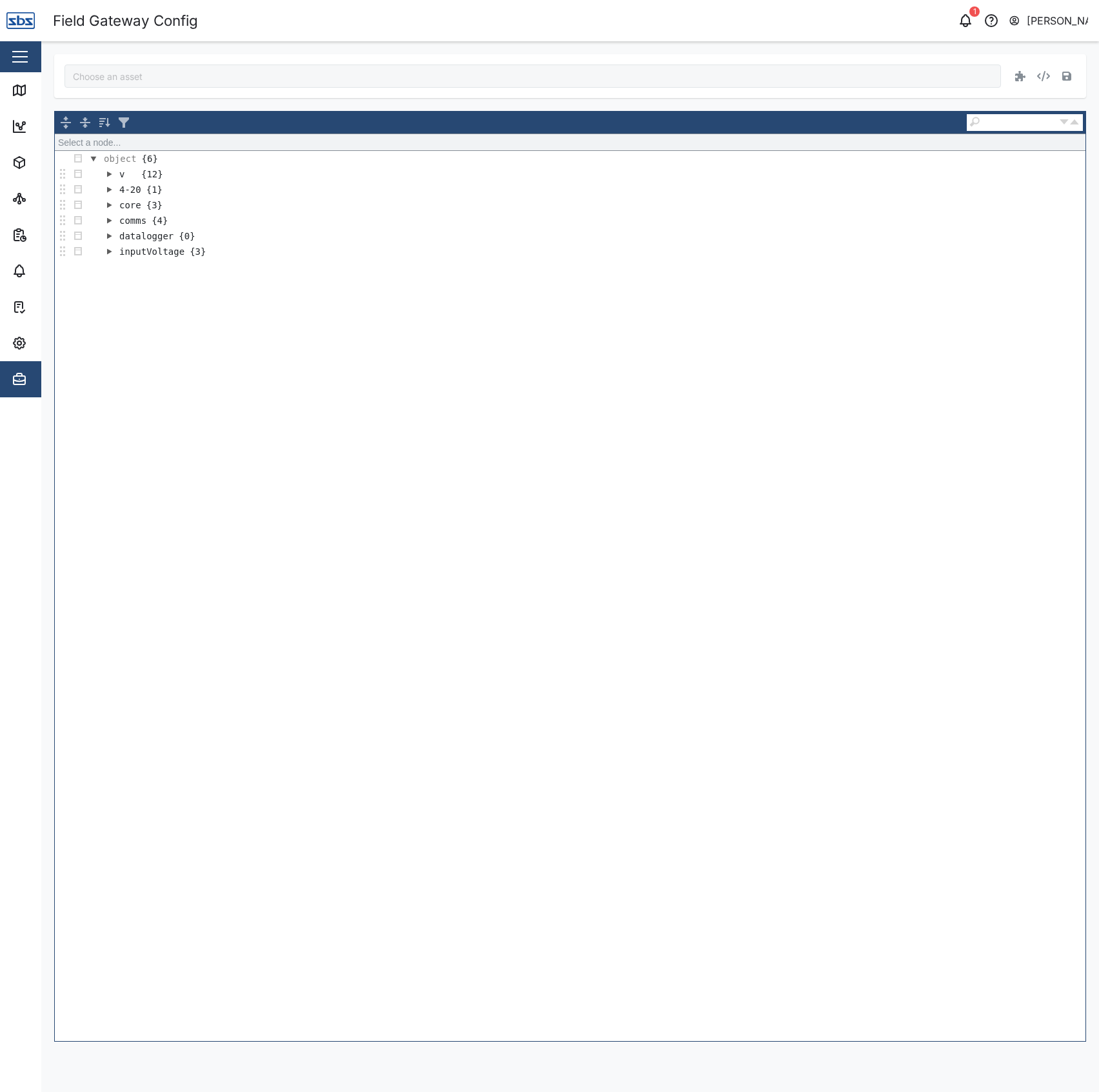
type input "Diesel Tank"
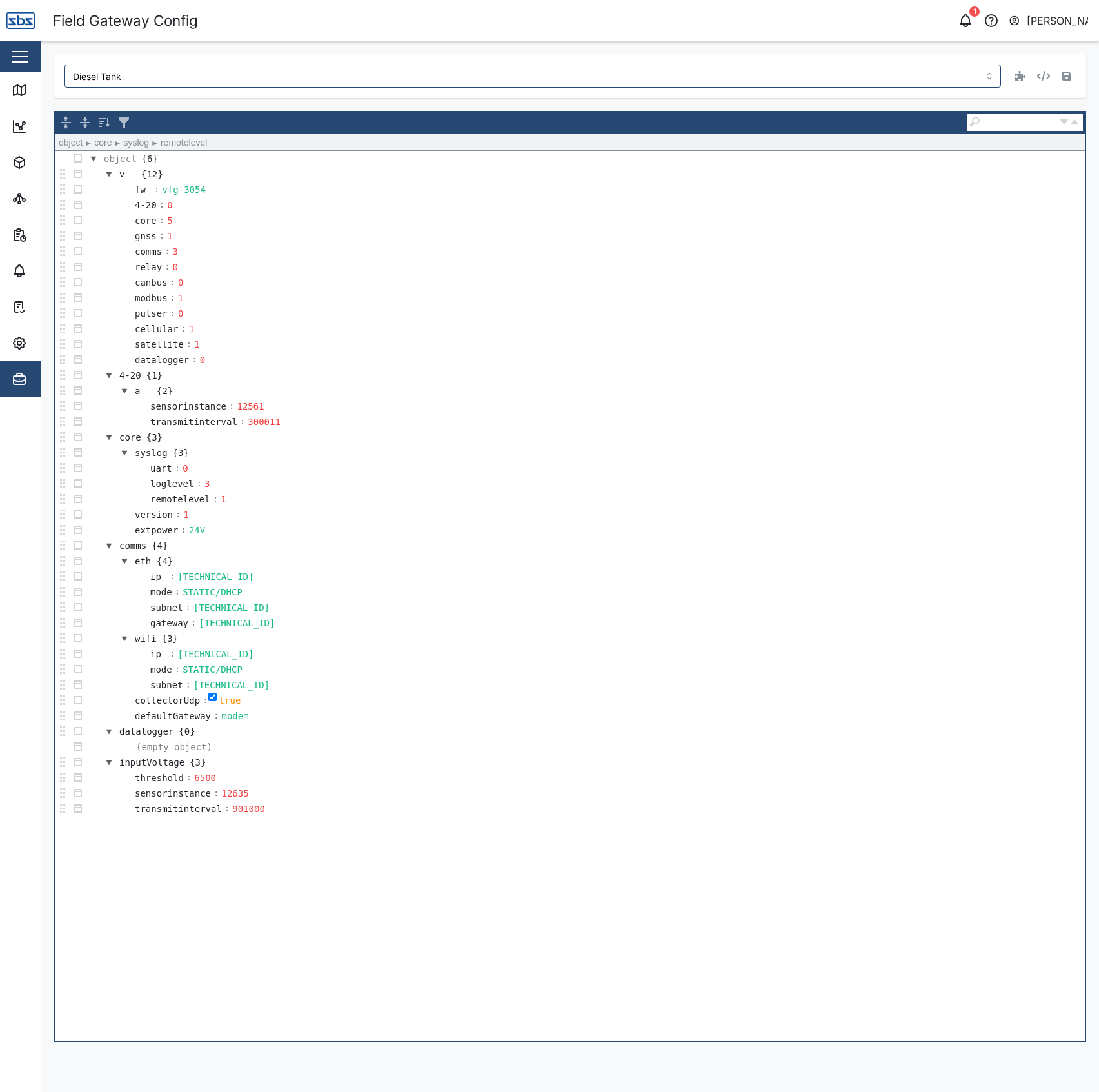
click at [531, 504] on td "remotelevel : 1" at bounding box center [585, 499] width 1000 height 16
click at [613, 429] on td "transmitinterval : 300011" at bounding box center [585, 421] width 1000 height 16
click at [584, 468] on td "uart : 0" at bounding box center [585, 468] width 1000 height 16
click at [724, 475] on td "uart : 0" at bounding box center [585, 468] width 1000 height 16
click at [749, 600] on td "mode : STATIC/DHCP" at bounding box center [585, 591] width 1000 height 16
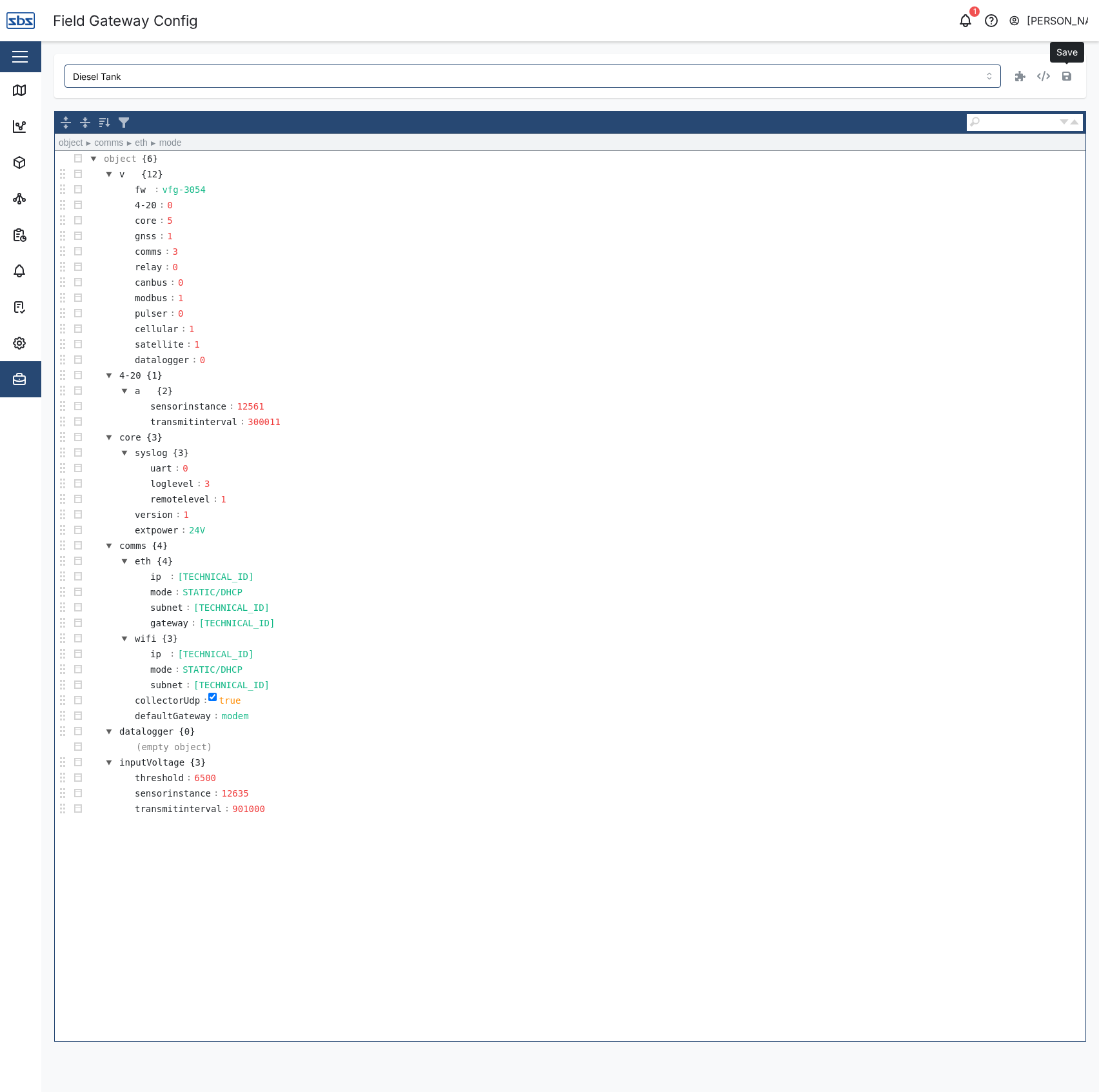
click at [1068, 75] on icon "button" at bounding box center [1066, 76] width 9 height 10
click at [777, 90] on div "Diesel Tank" at bounding box center [570, 76] width 1032 height 44
click at [22, 94] on icon at bounding box center [19, 90] width 12 height 10
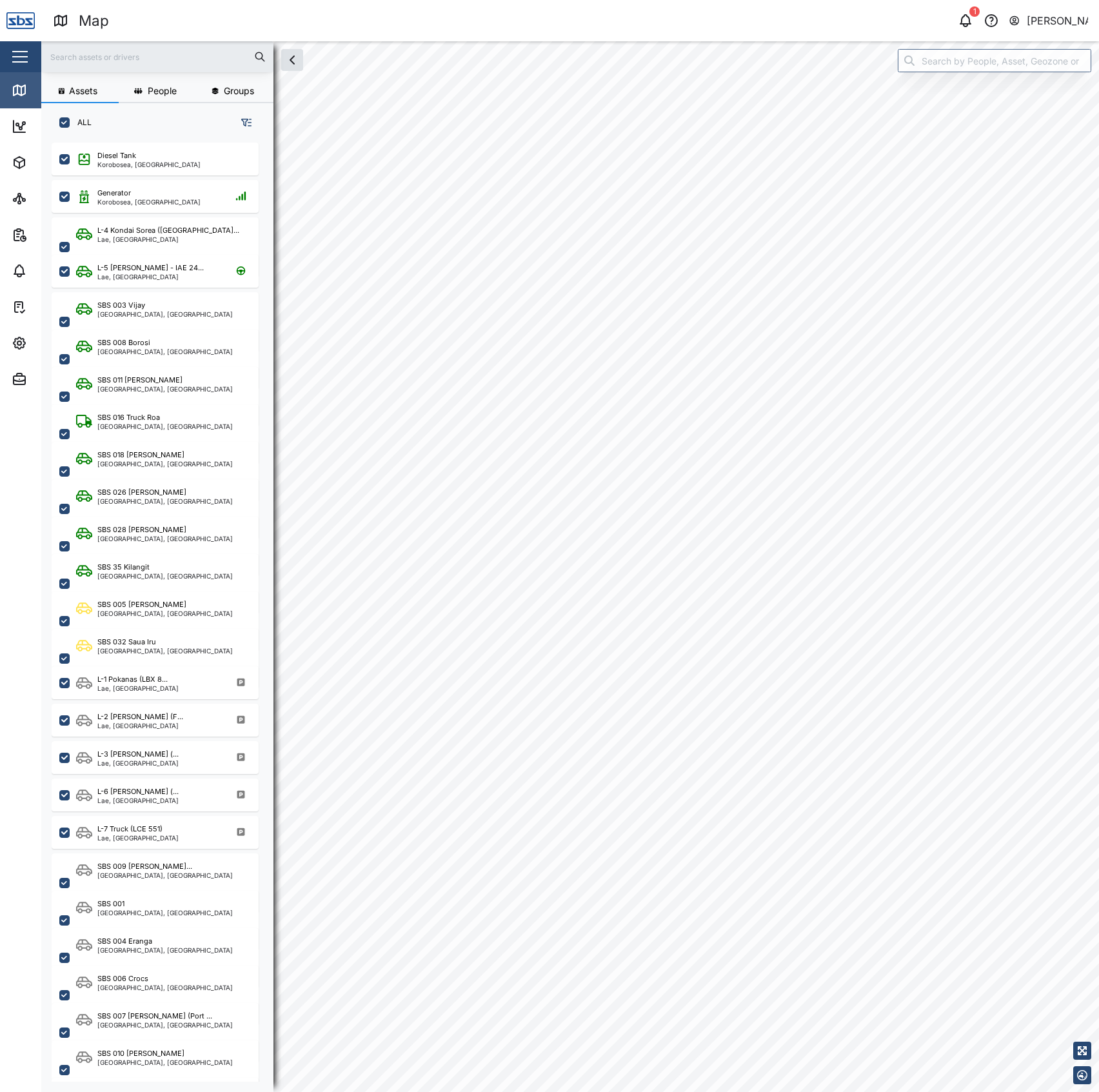
scroll to position [930, 199]
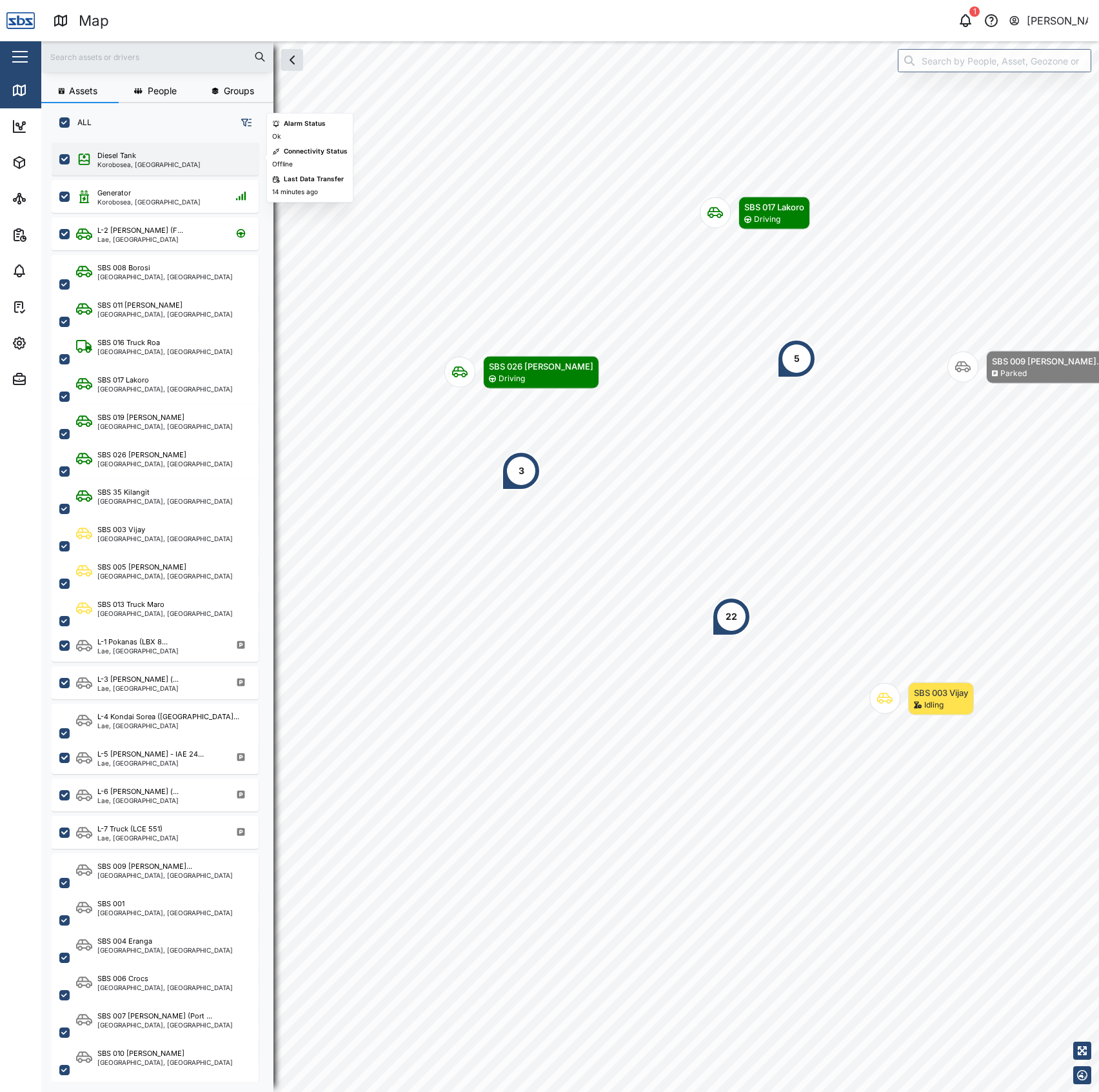
click at [223, 153] on div "Diesel Tank Korobosea, Port Moresby" at bounding box center [163, 159] width 175 height 18
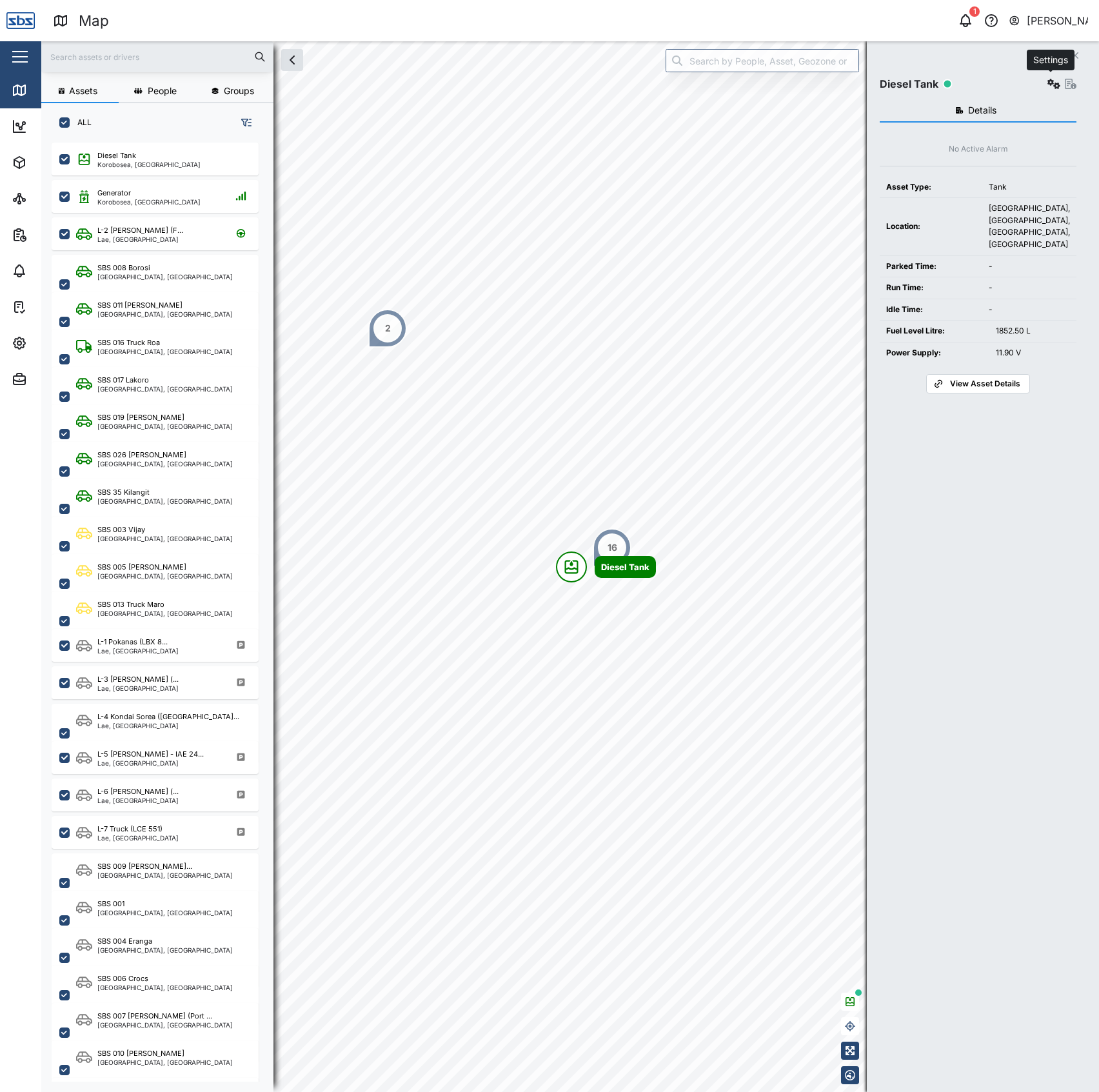
click at [1047, 81] on icon "button" at bounding box center [1054, 83] width 13 height 10
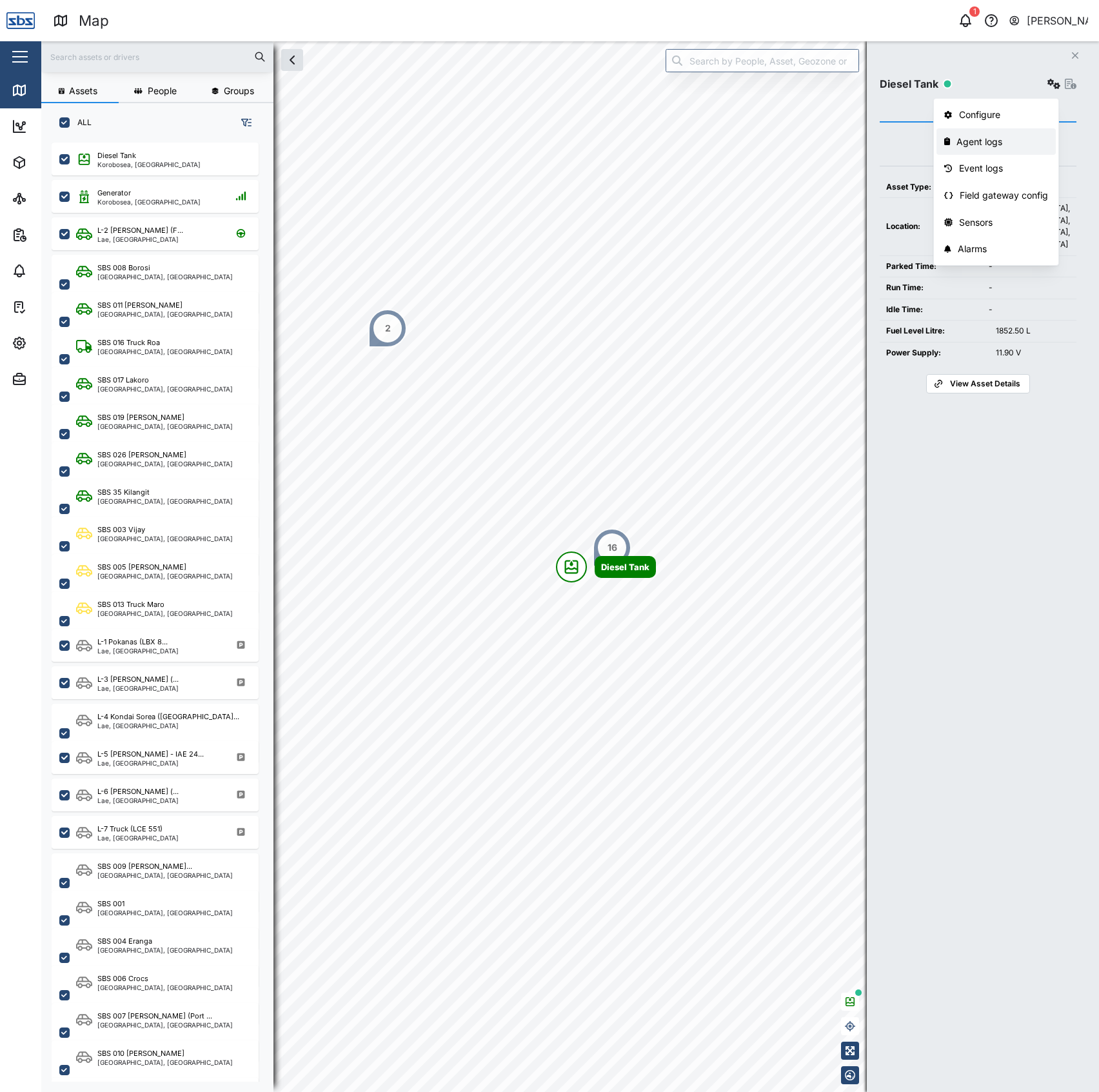
click at [996, 148] on div "Agent logs" at bounding box center [1002, 142] width 92 height 14
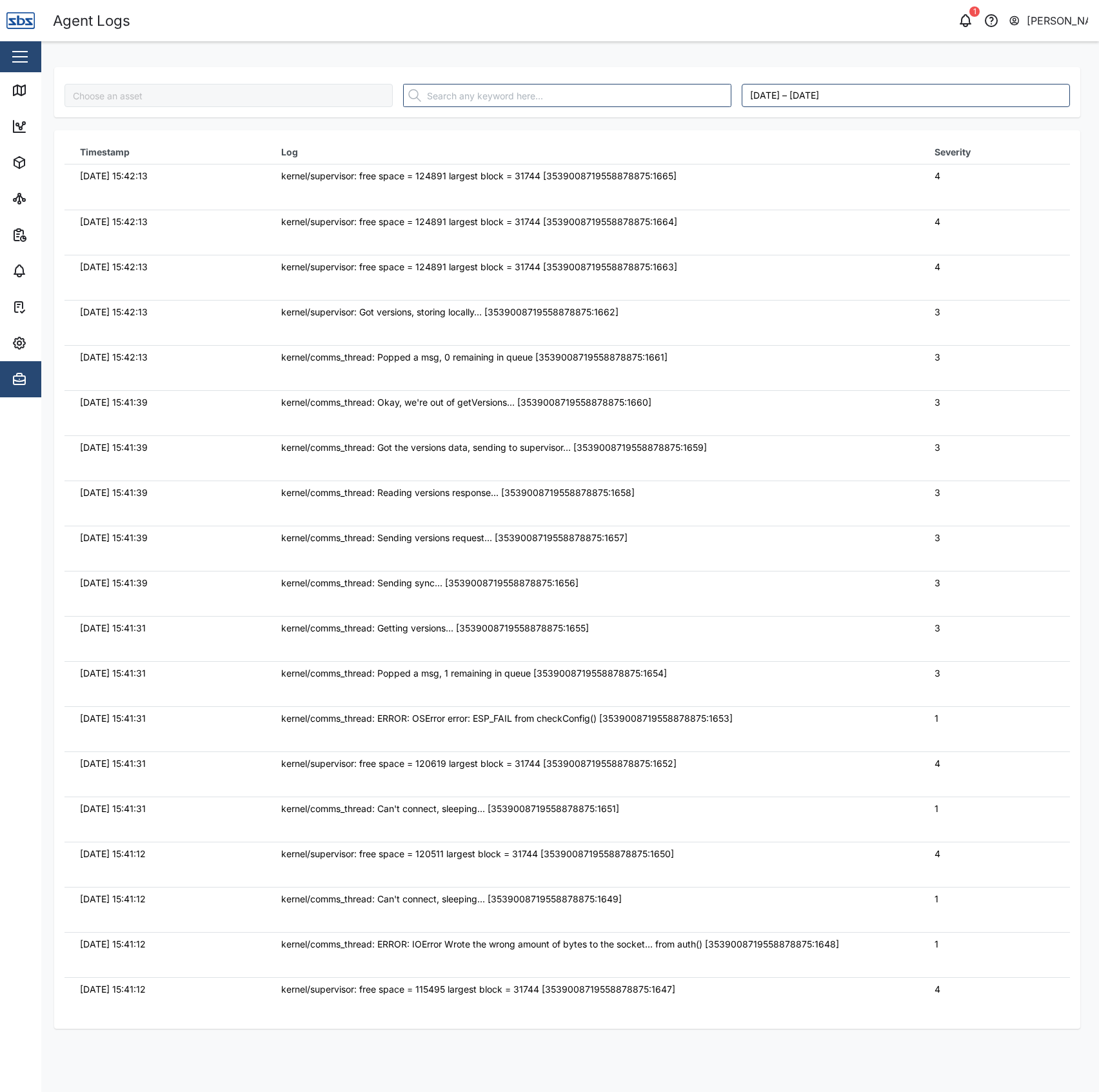
type input "Diesel Tank"
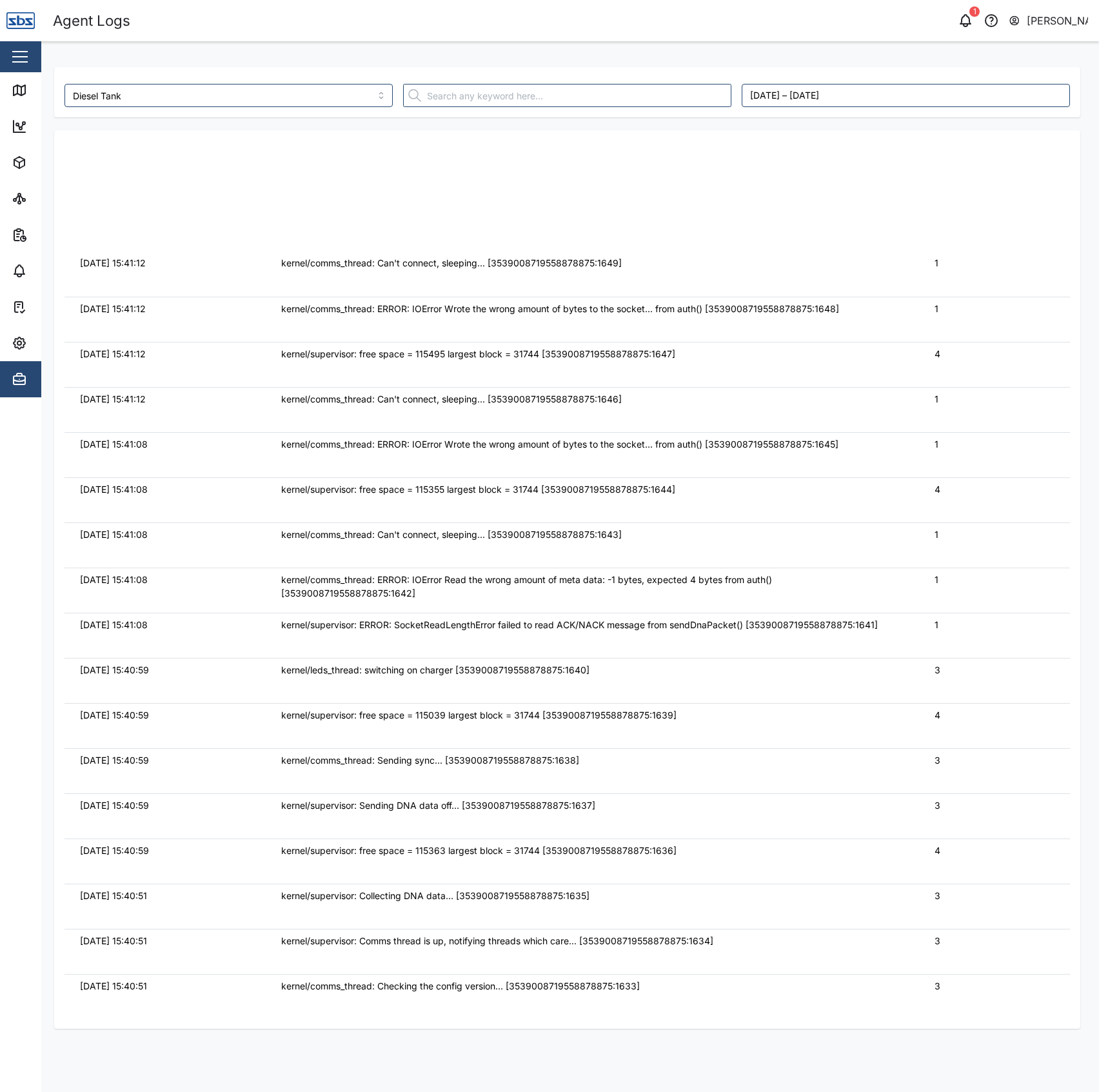
scroll to position [859, 0]
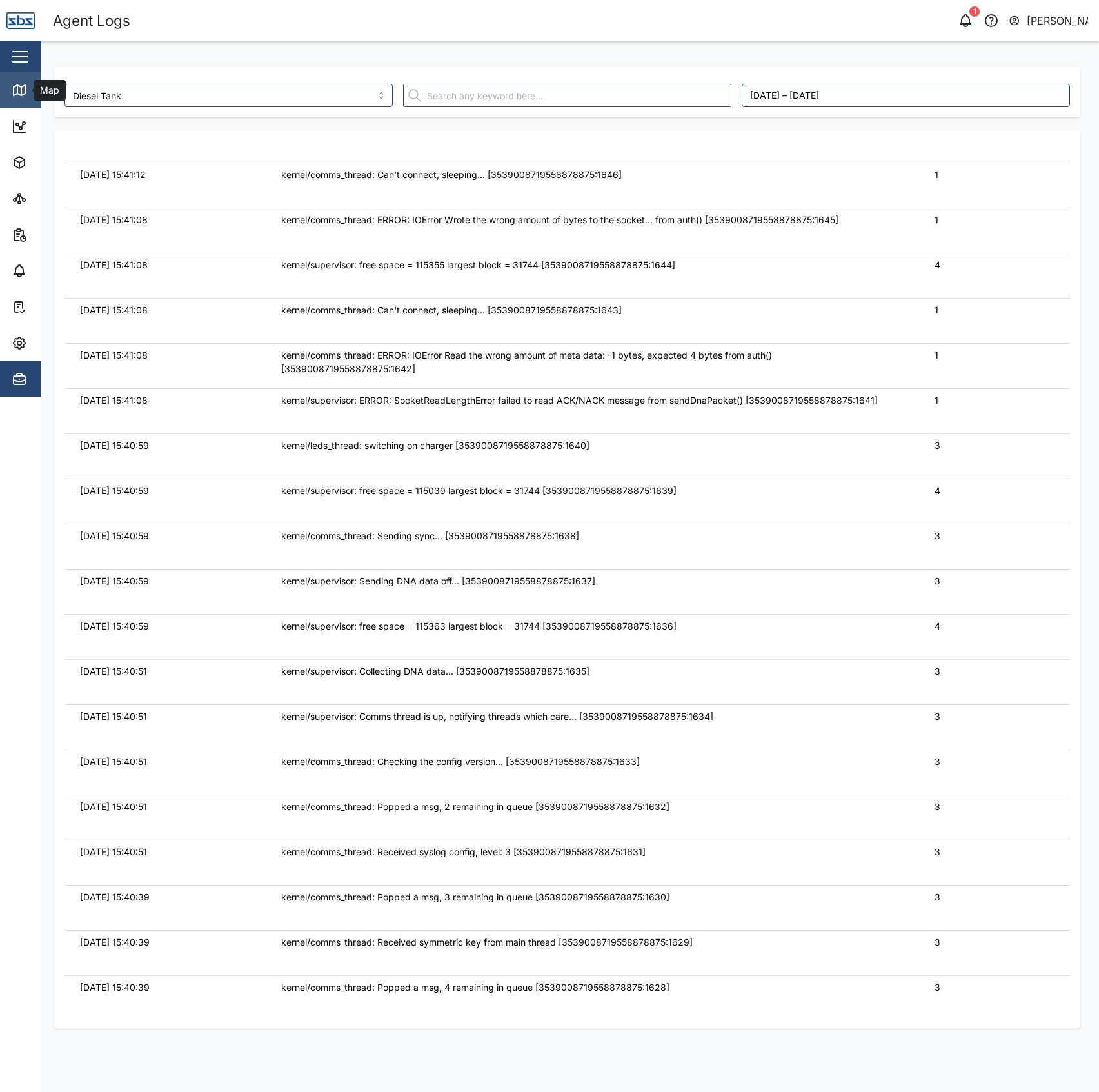
click at [20, 86] on icon at bounding box center [19, 90] width 12 height 10
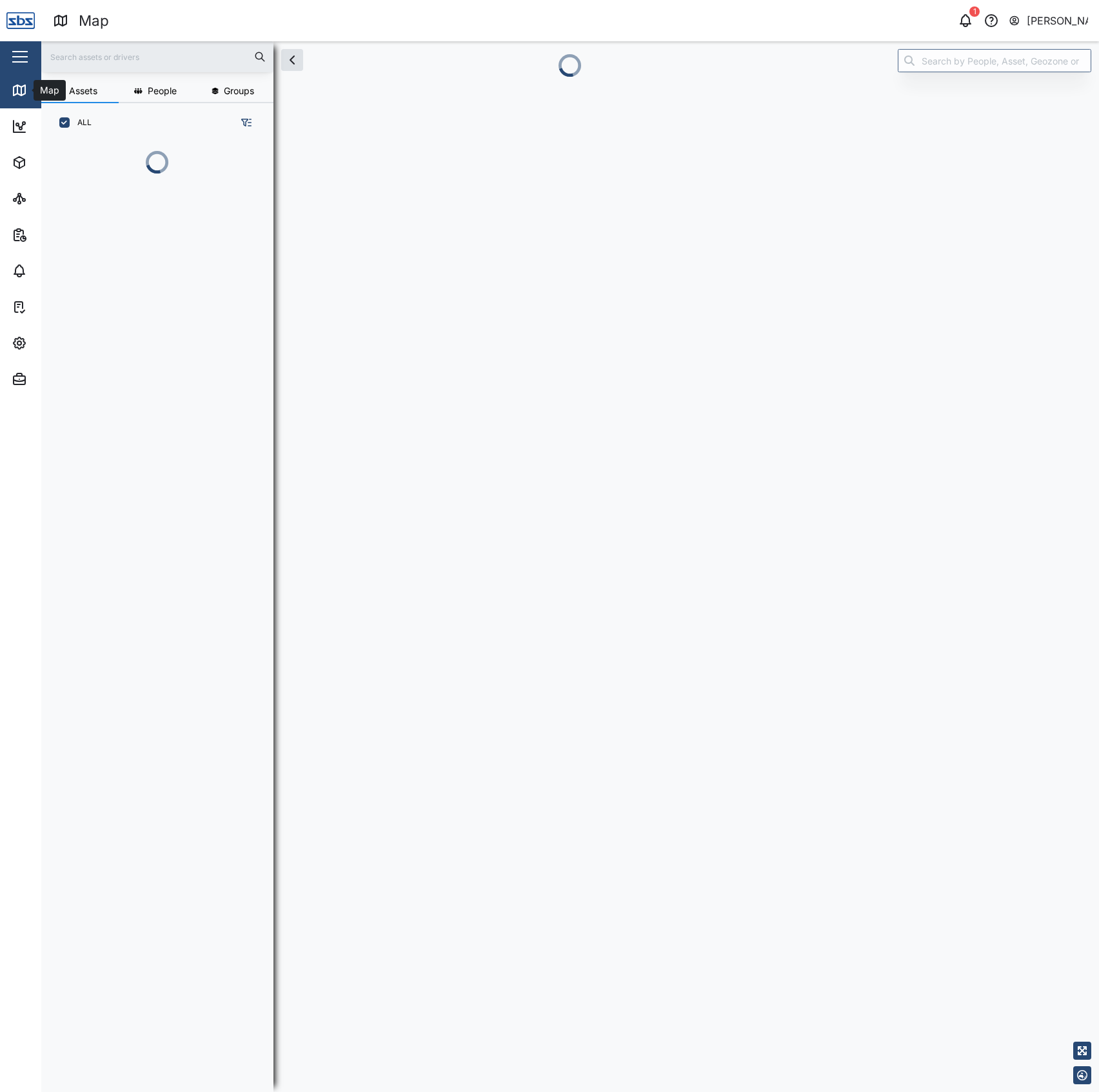
scroll to position [13, 14]
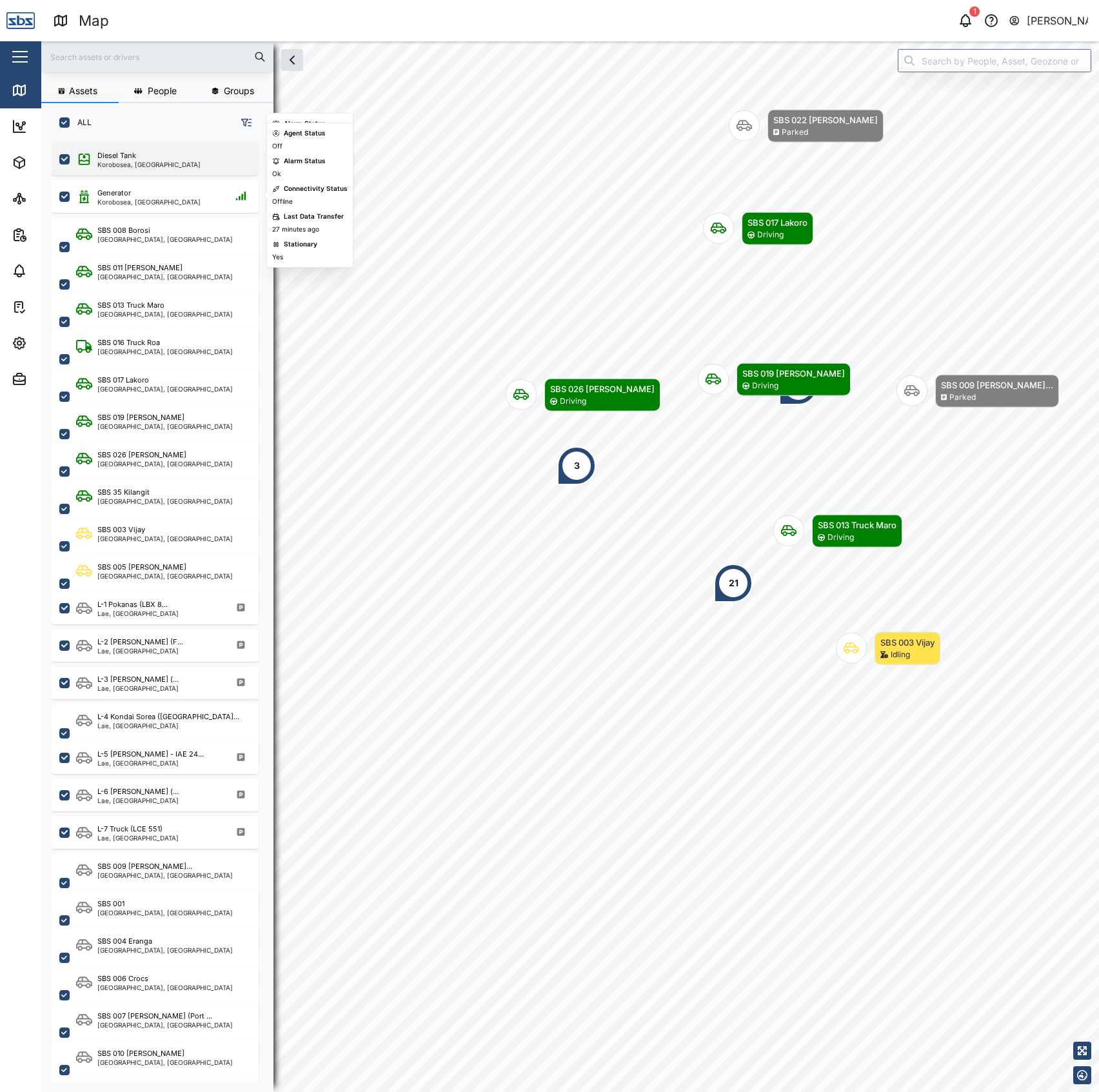
click at [128, 165] on div "Korobosea, Port Moresby" at bounding box center [149, 165] width 103 height 7
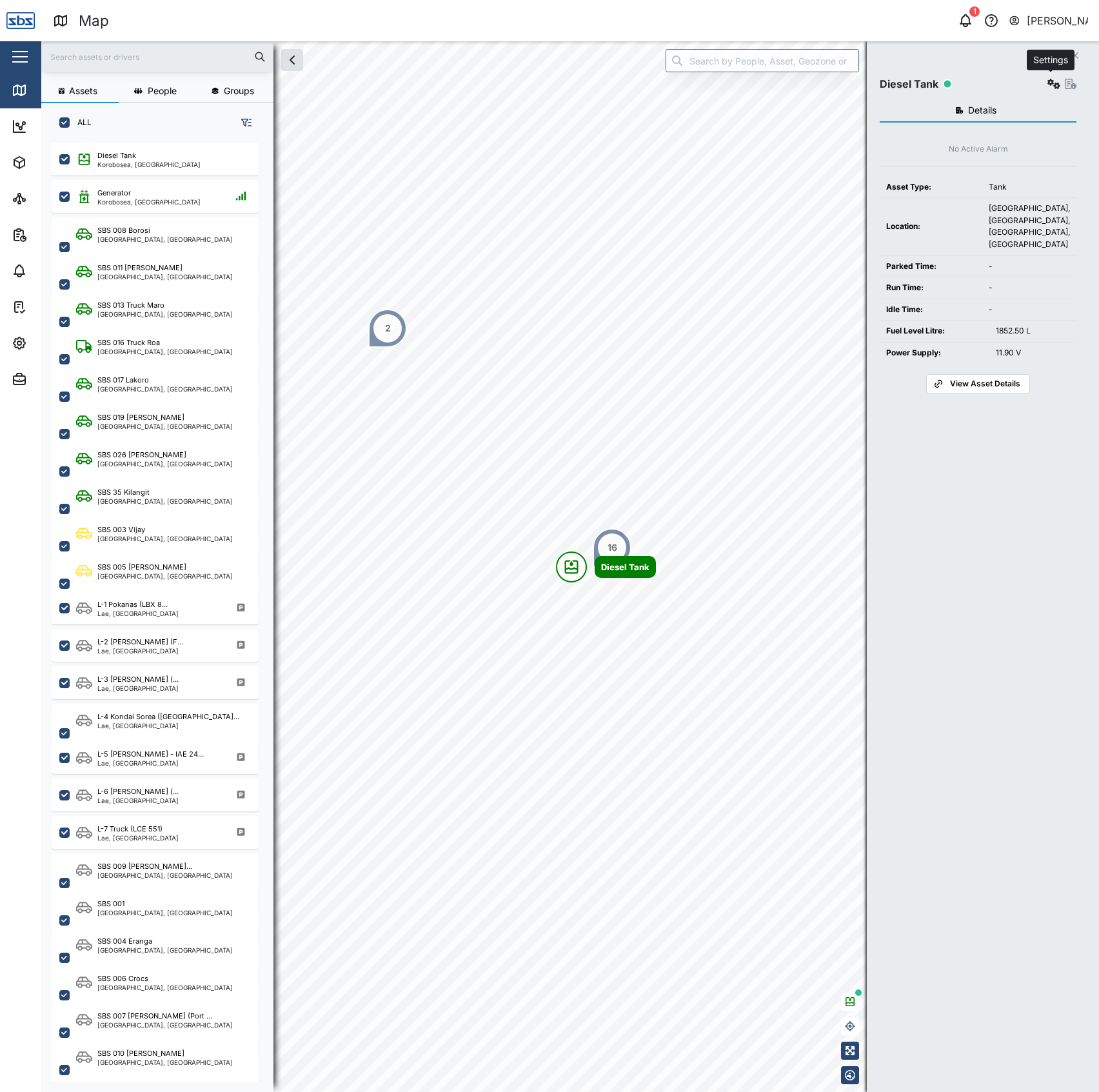
click at [1054, 76] on button "button" at bounding box center [1054, 83] width 18 height 18
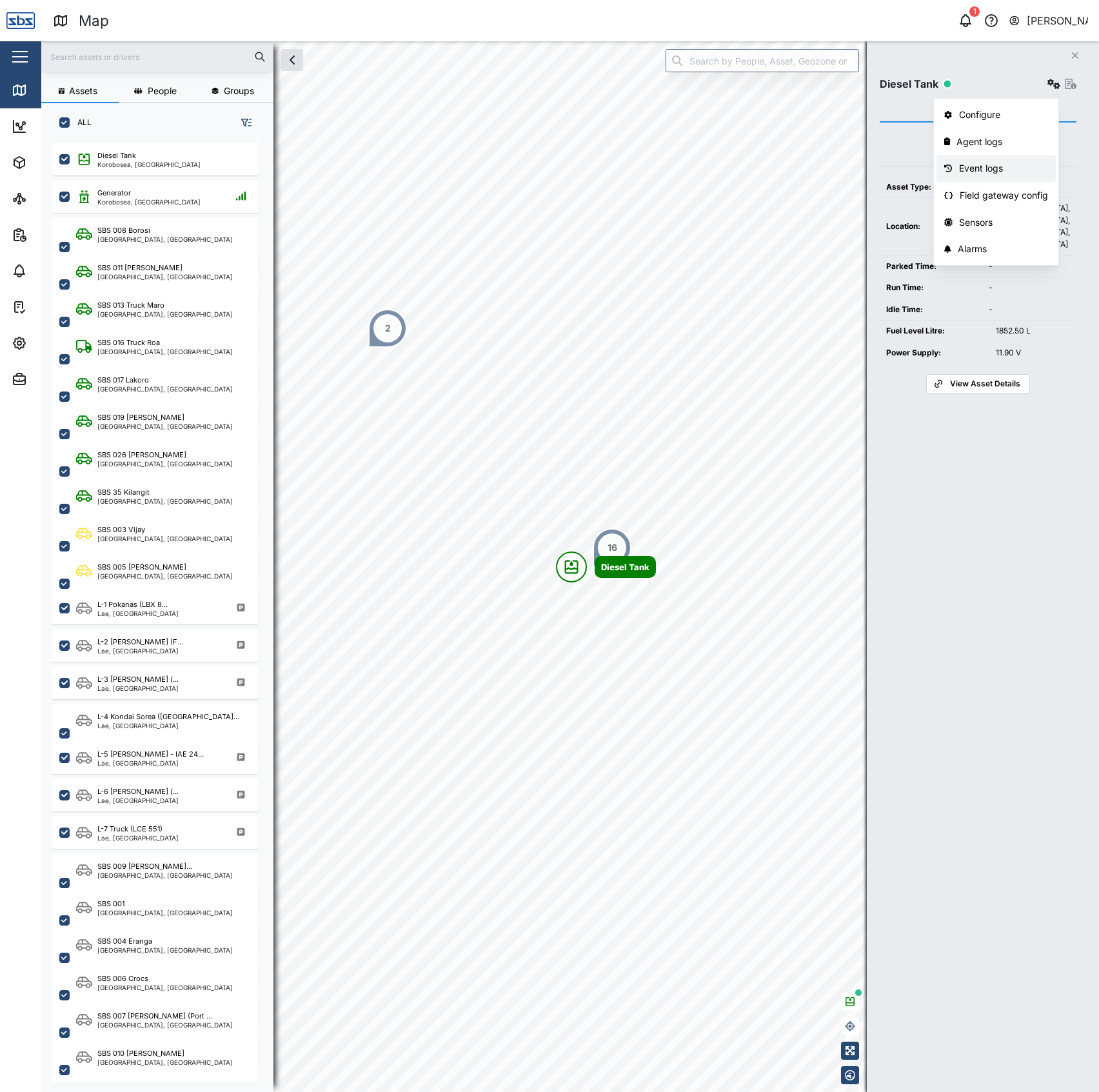
click at [973, 166] on div "Event logs" at bounding box center [1004, 168] width 90 height 14
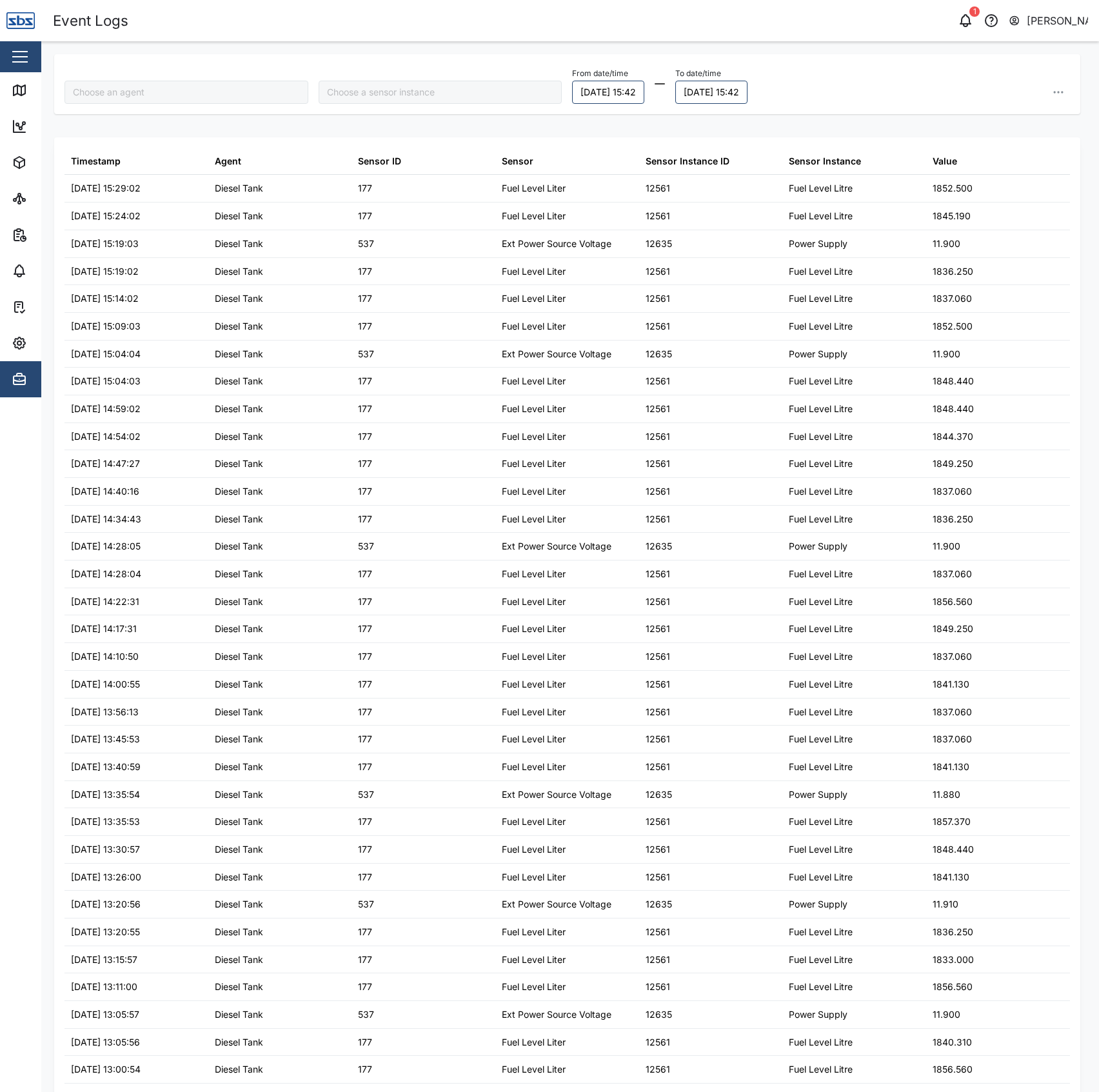
type input "Diesel Tank"
click at [21, 92] on icon at bounding box center [21, 91] width 0 height 8
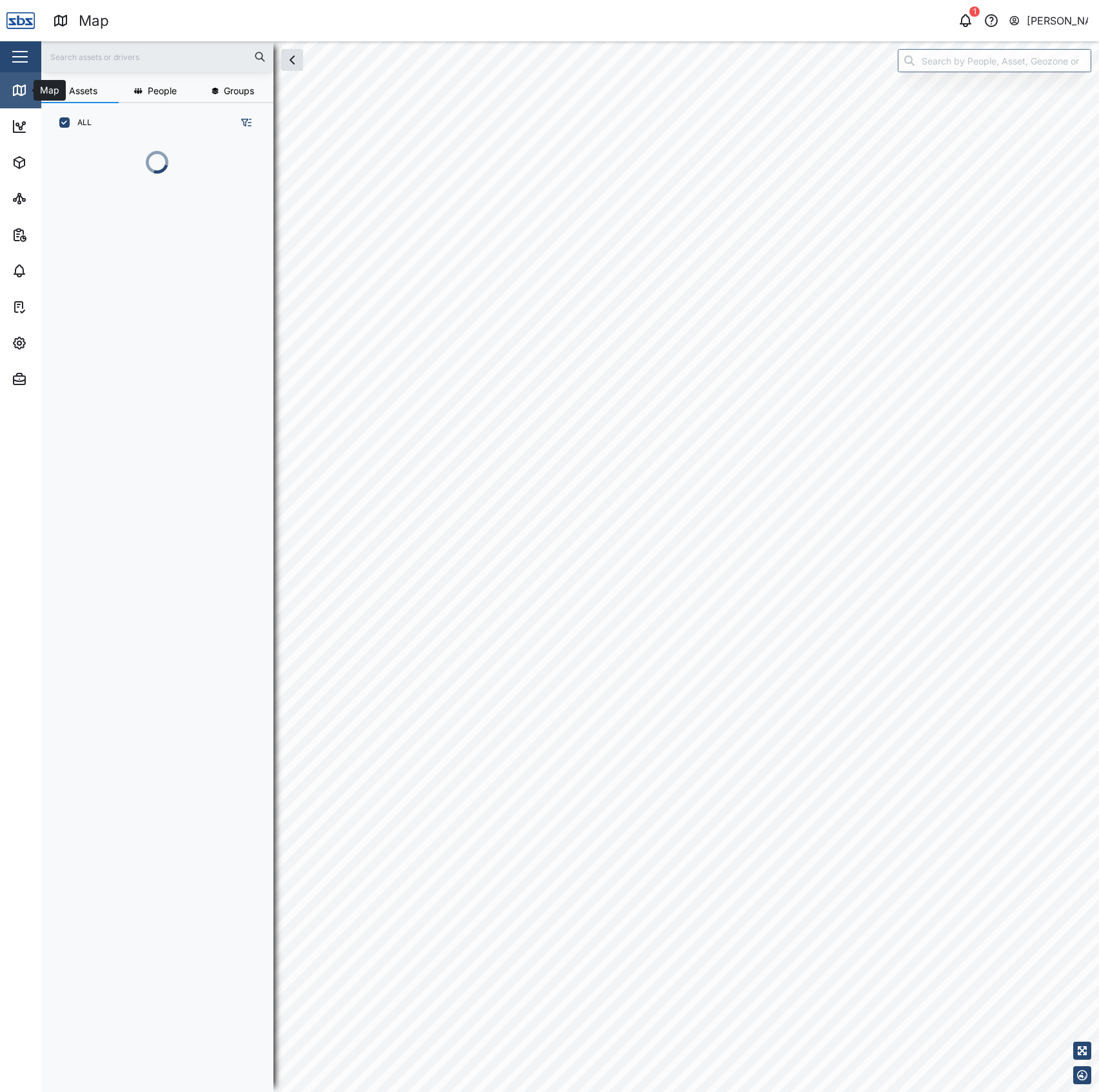
scroll to position [930, 199]
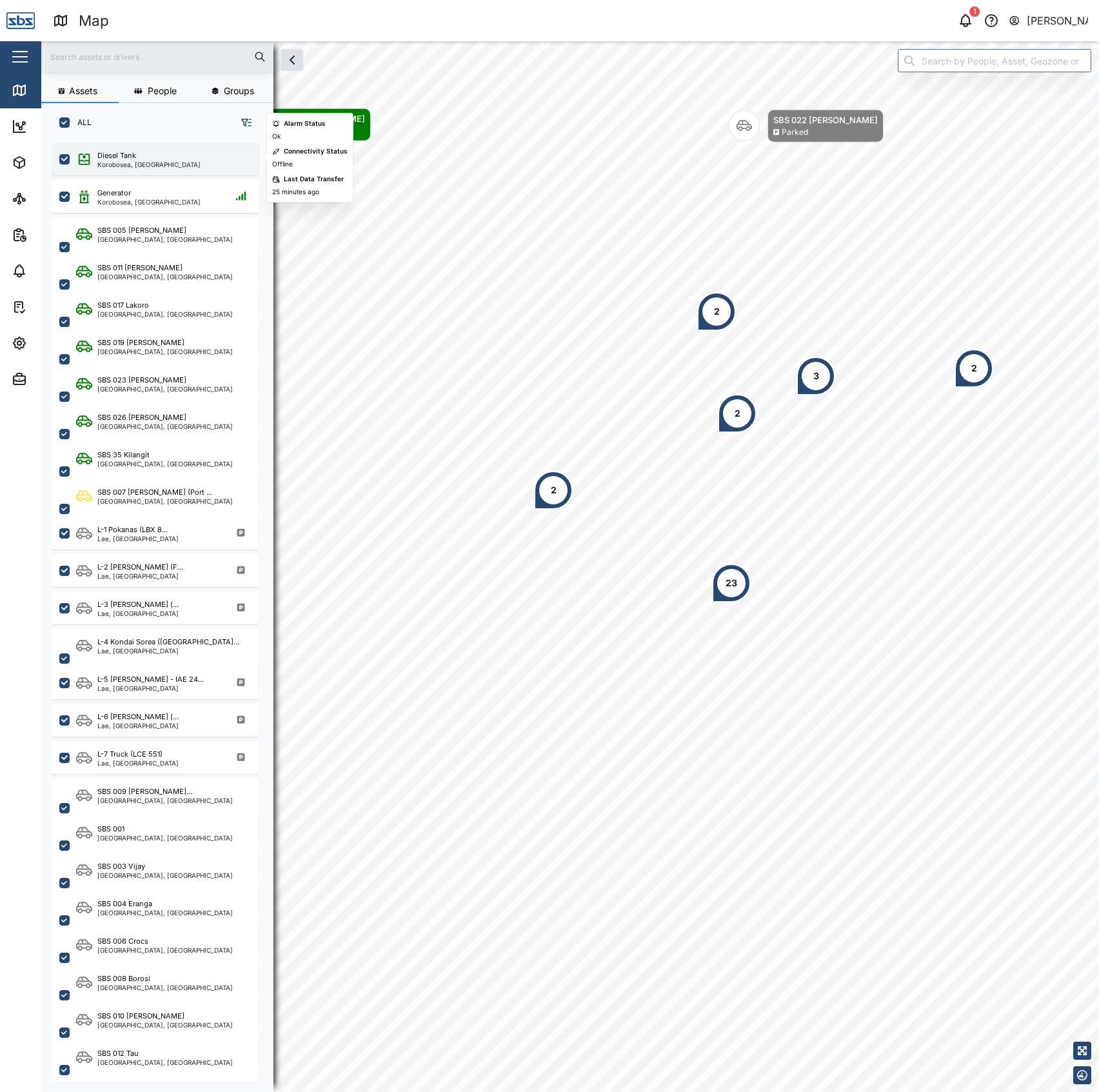
click at [124, 163] on div "Korobosea, [GEOGRAPHIC_DATA]" at bounding box center [149, 165] width 103 height 7
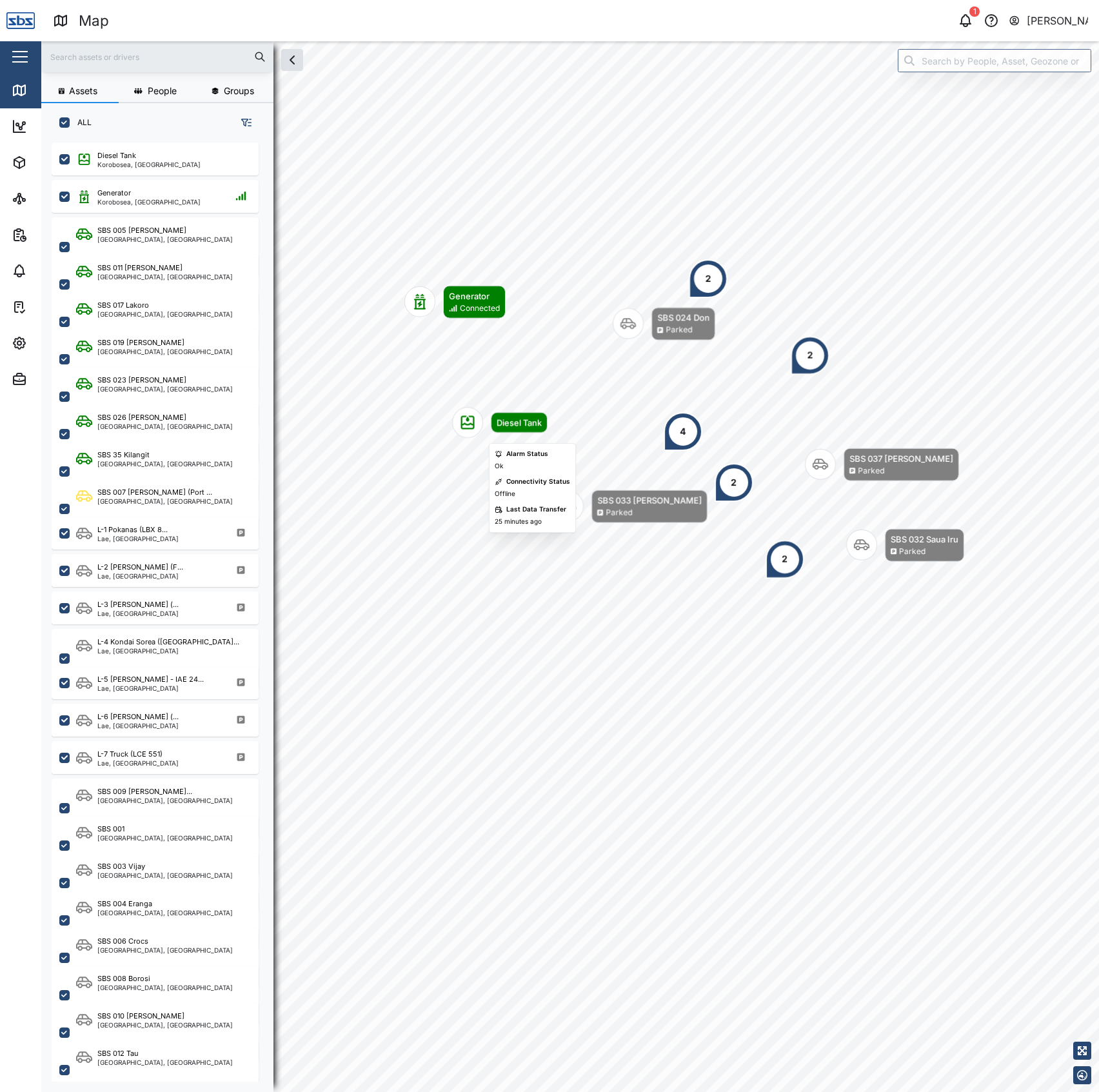
click at [483, 421] on div "Map marker" at bounding box center [467, 423] width 31 height 31
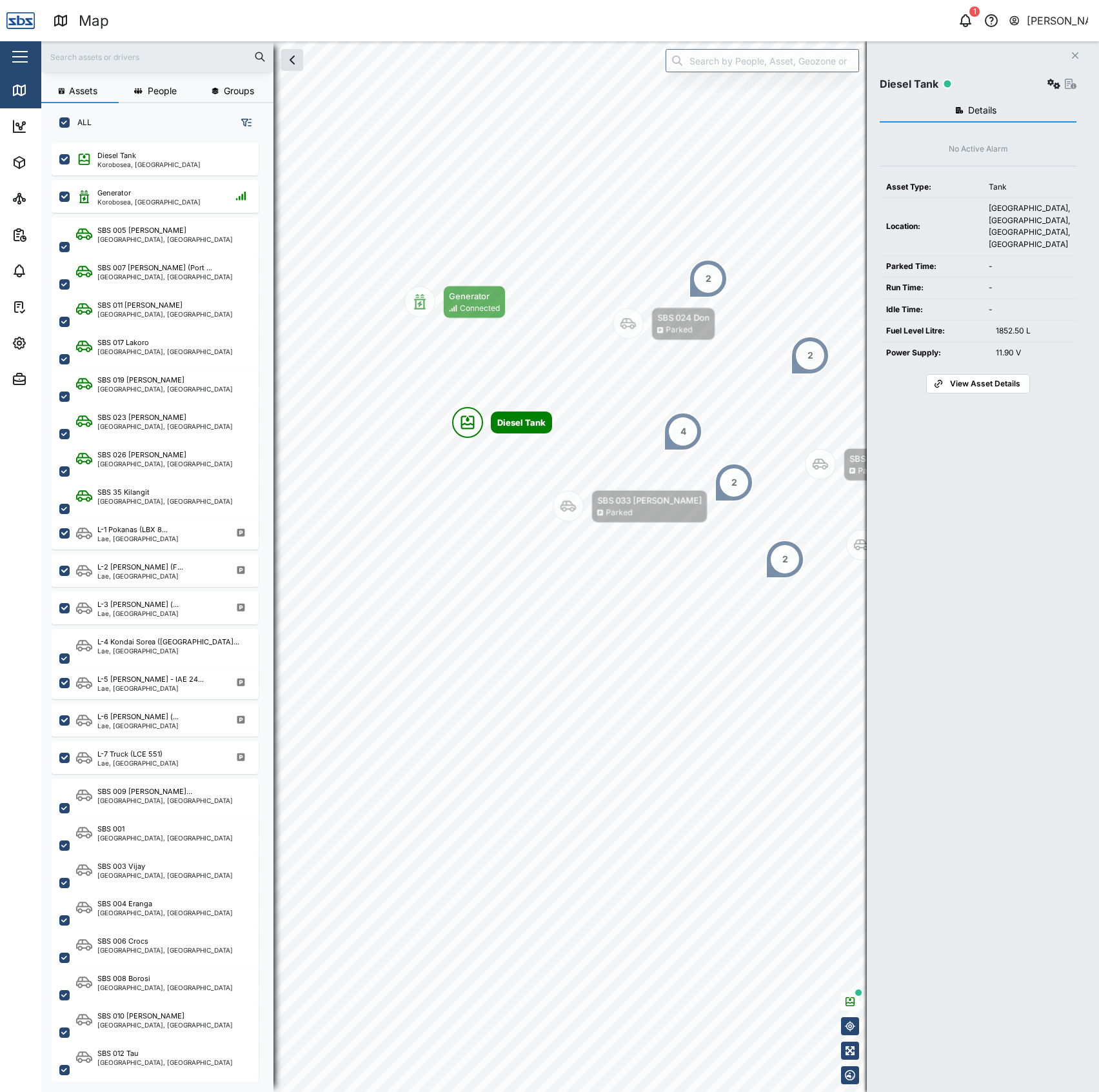
click at [1040, 76] on div "Diesel Tank" at bounding box center [978, 83] width 197 height 18
click at [1047, 79] on icon "button" at bounding box center [1054, 83] width 13 height 10
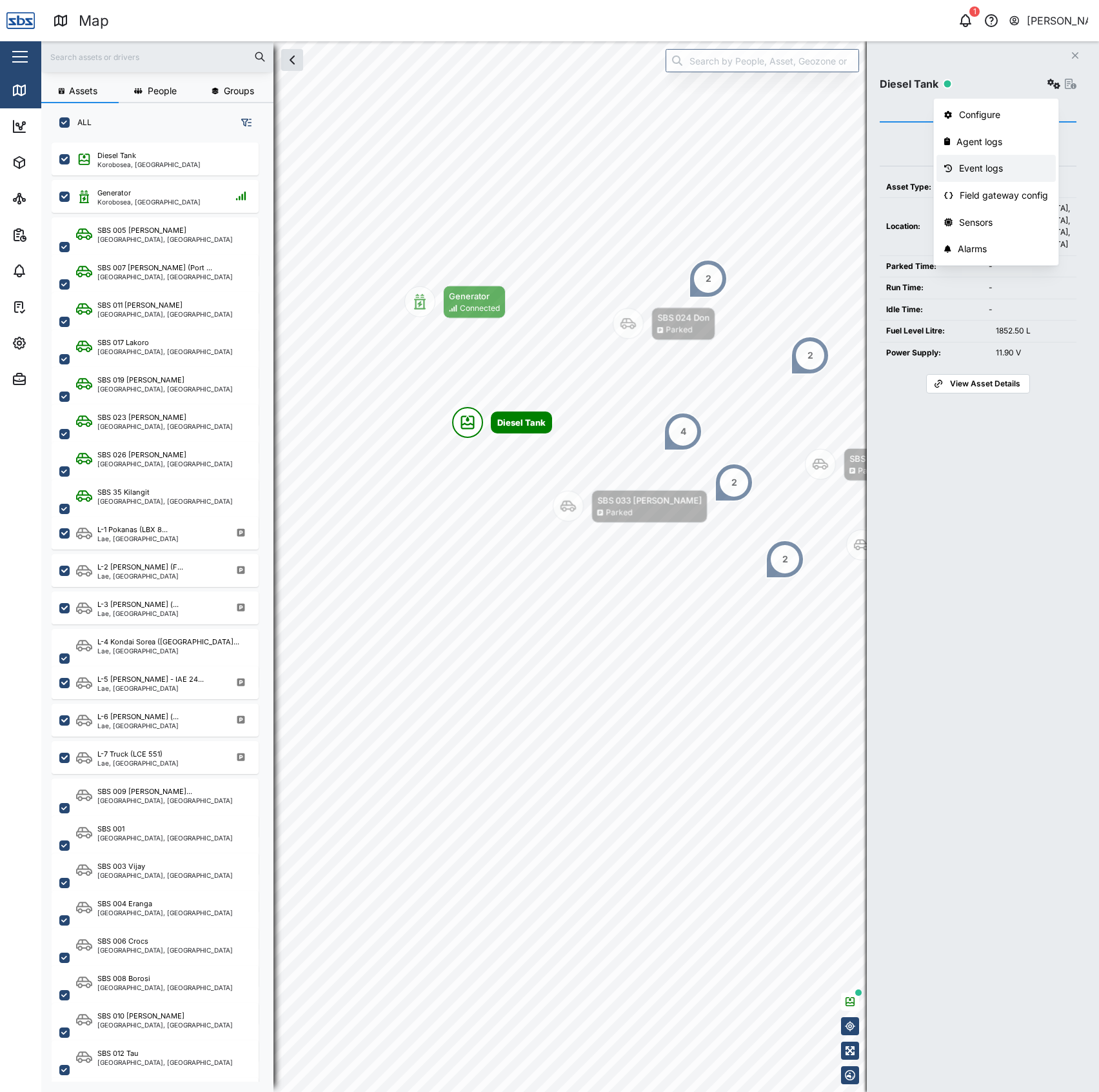
click at [956, 157] on link "Event logs" at bounding box center [996, 168] width 119 height 27
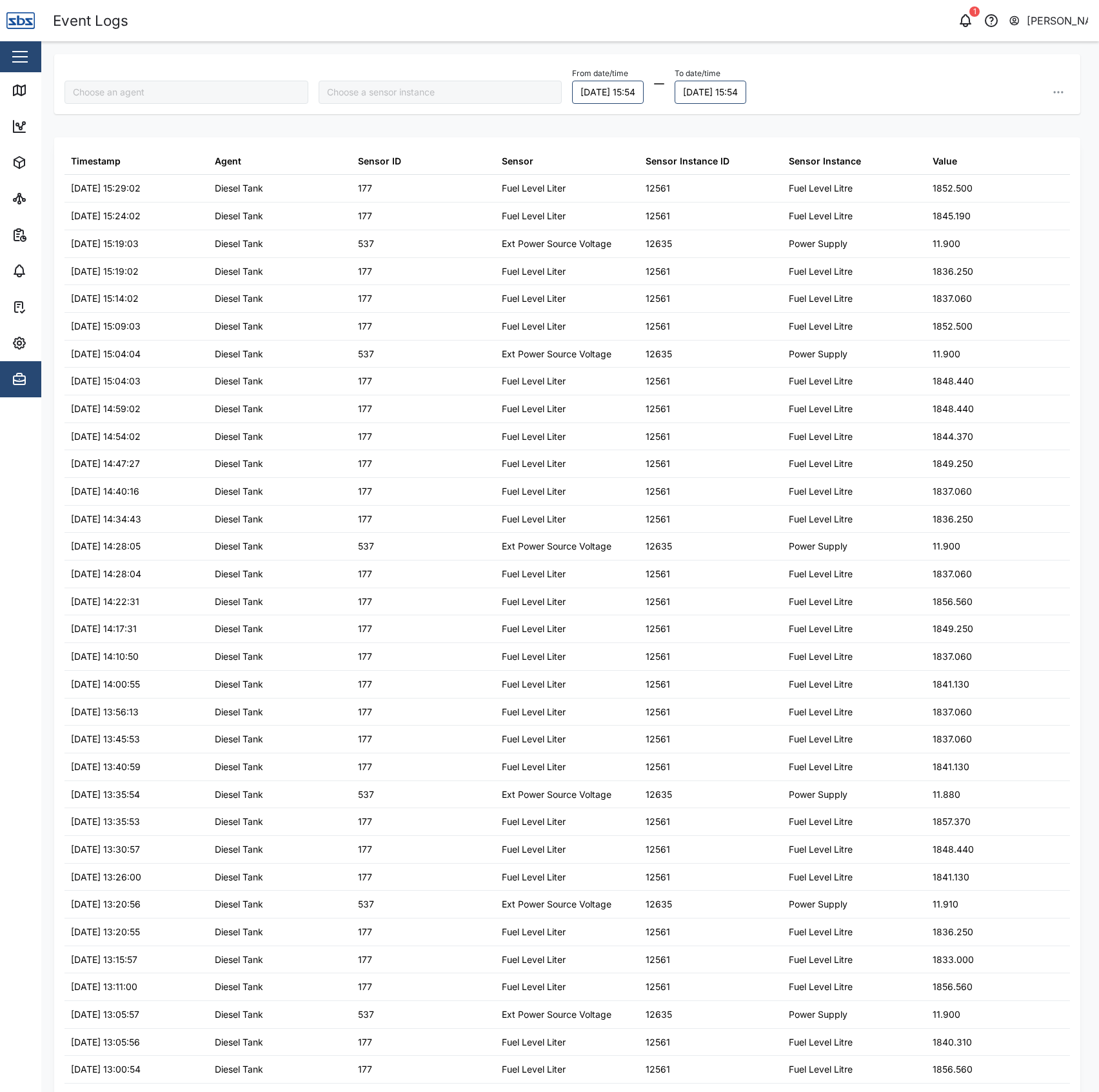
type input "Diesel Tank"
click at [28, 87] on div "Map" at bounding box center [37, 90] width 51 height 16
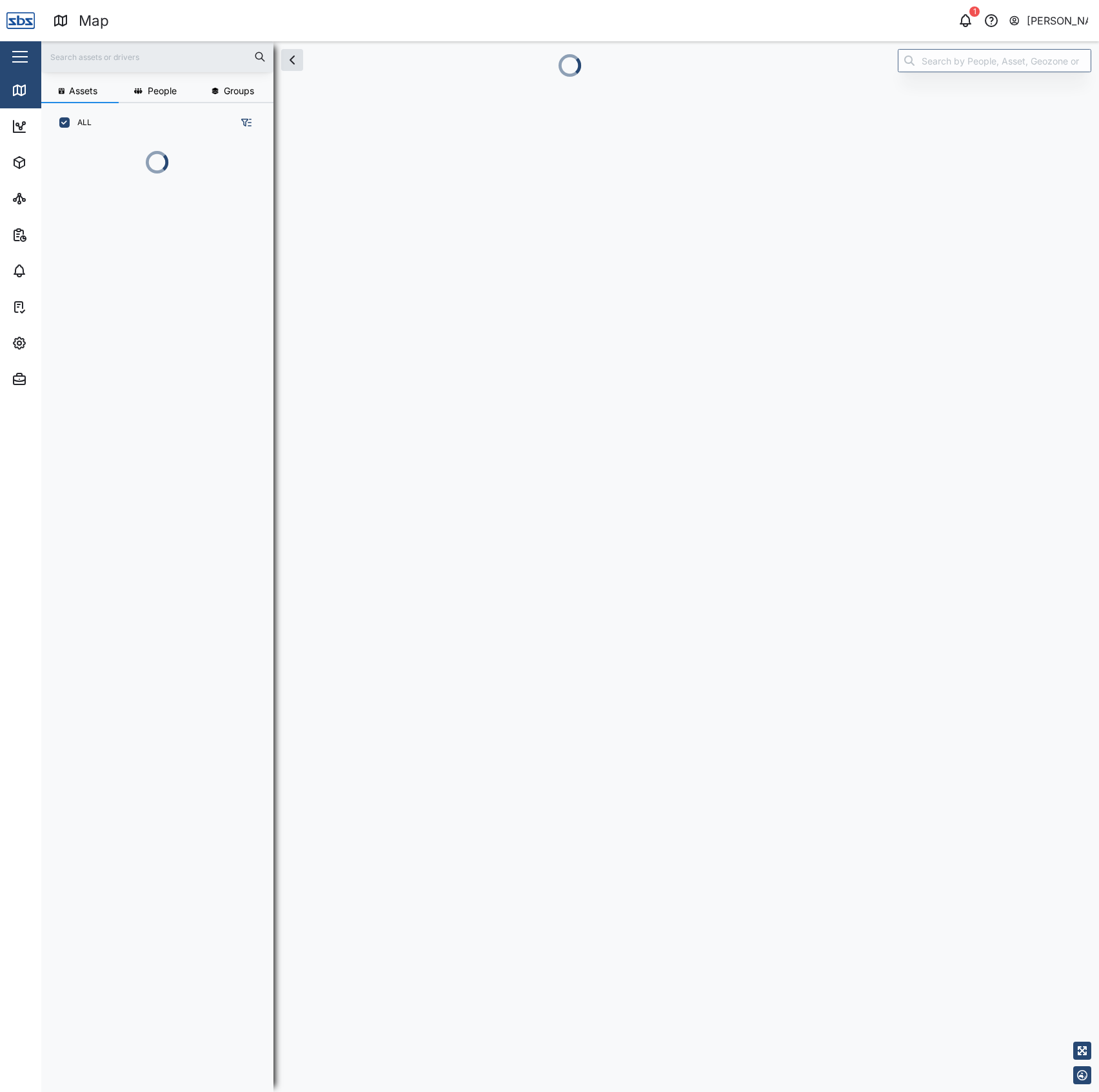
scroll to position [930, 199]
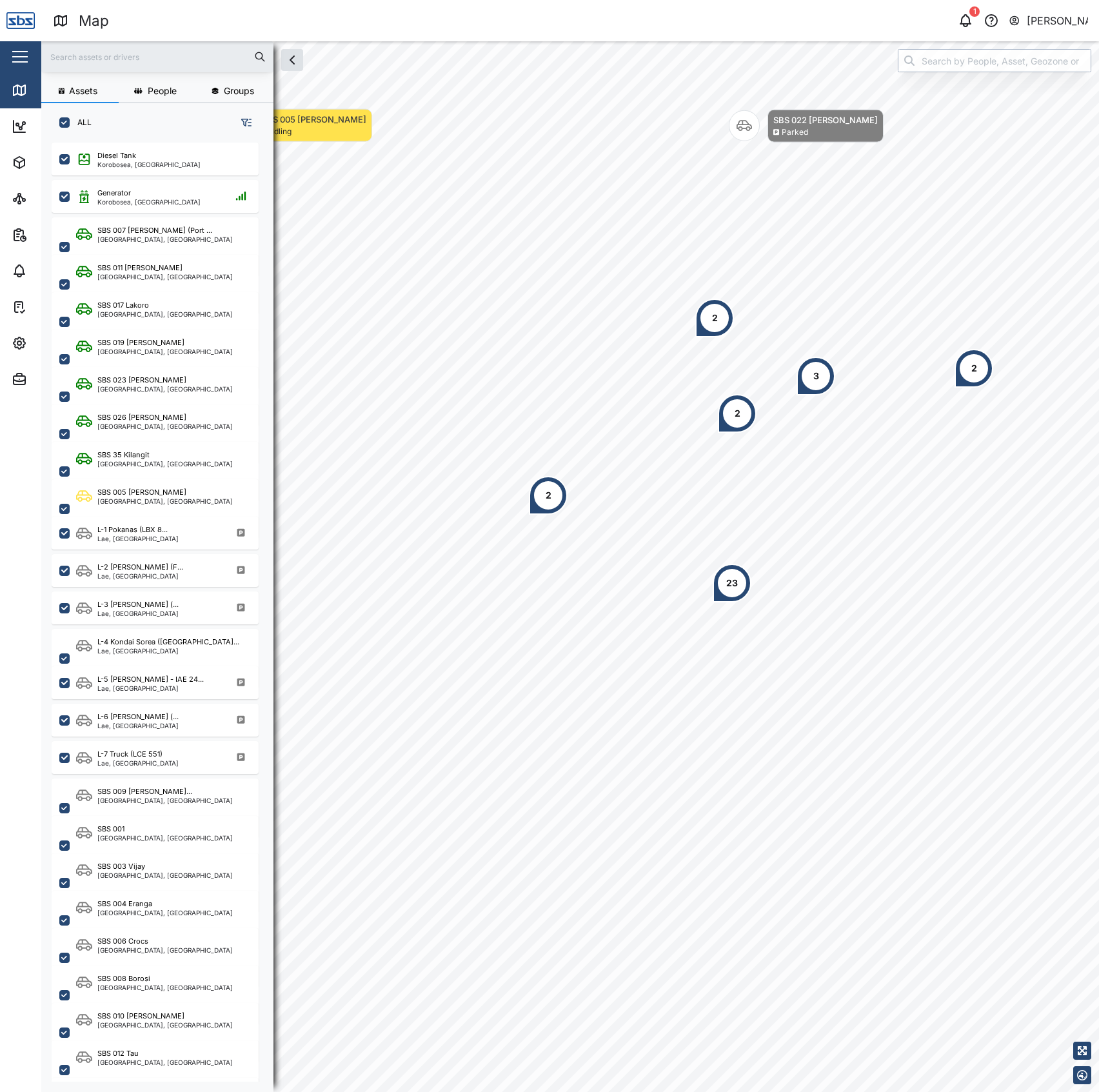
click at [936, 64] on input "search" at bounding box center [994, 60] width 193 height 23
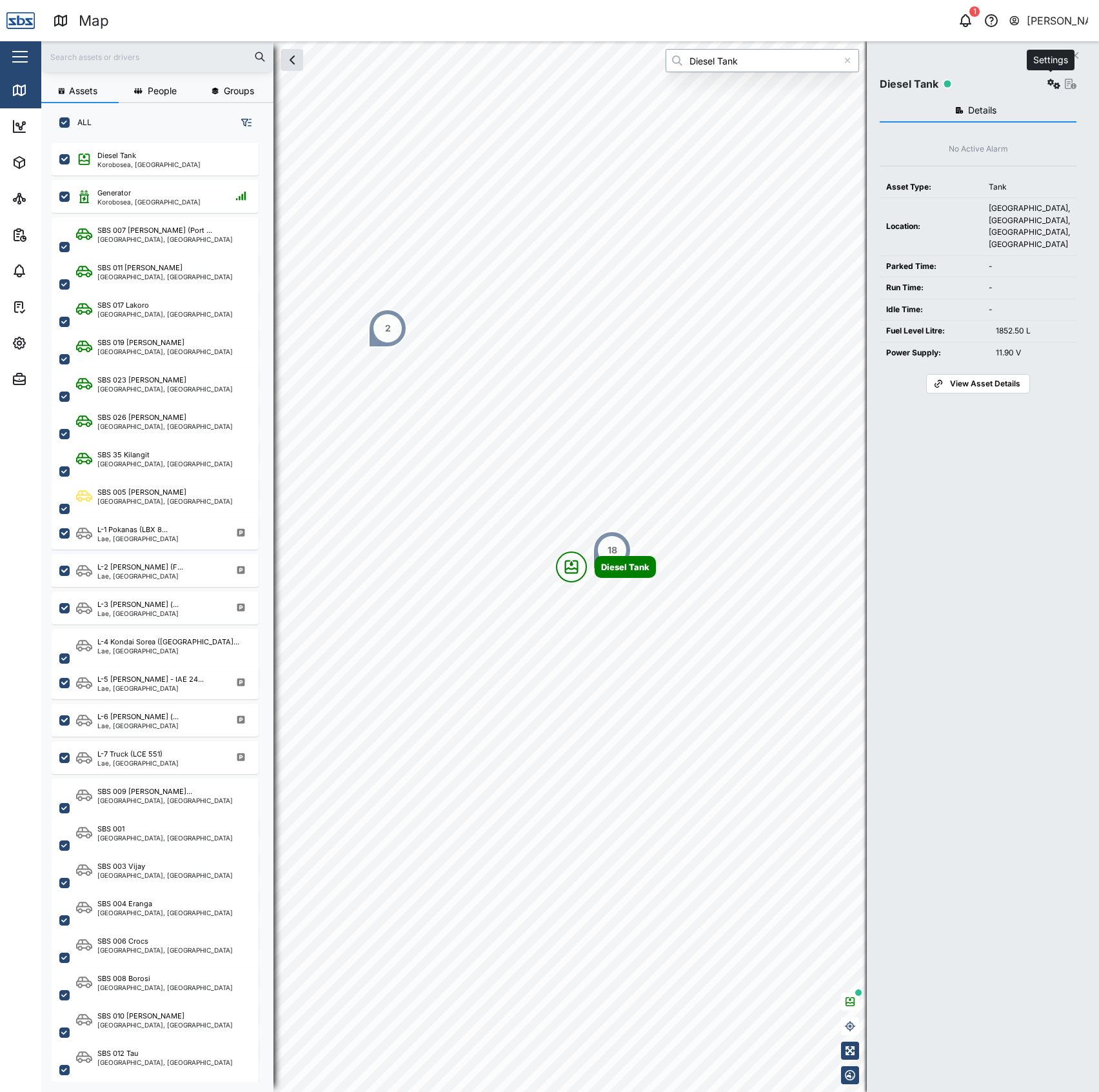
type input "Diesel Tank"
click at [1054, 81] on icon "button" at bounding box center [1054, 83] width 13 height 10
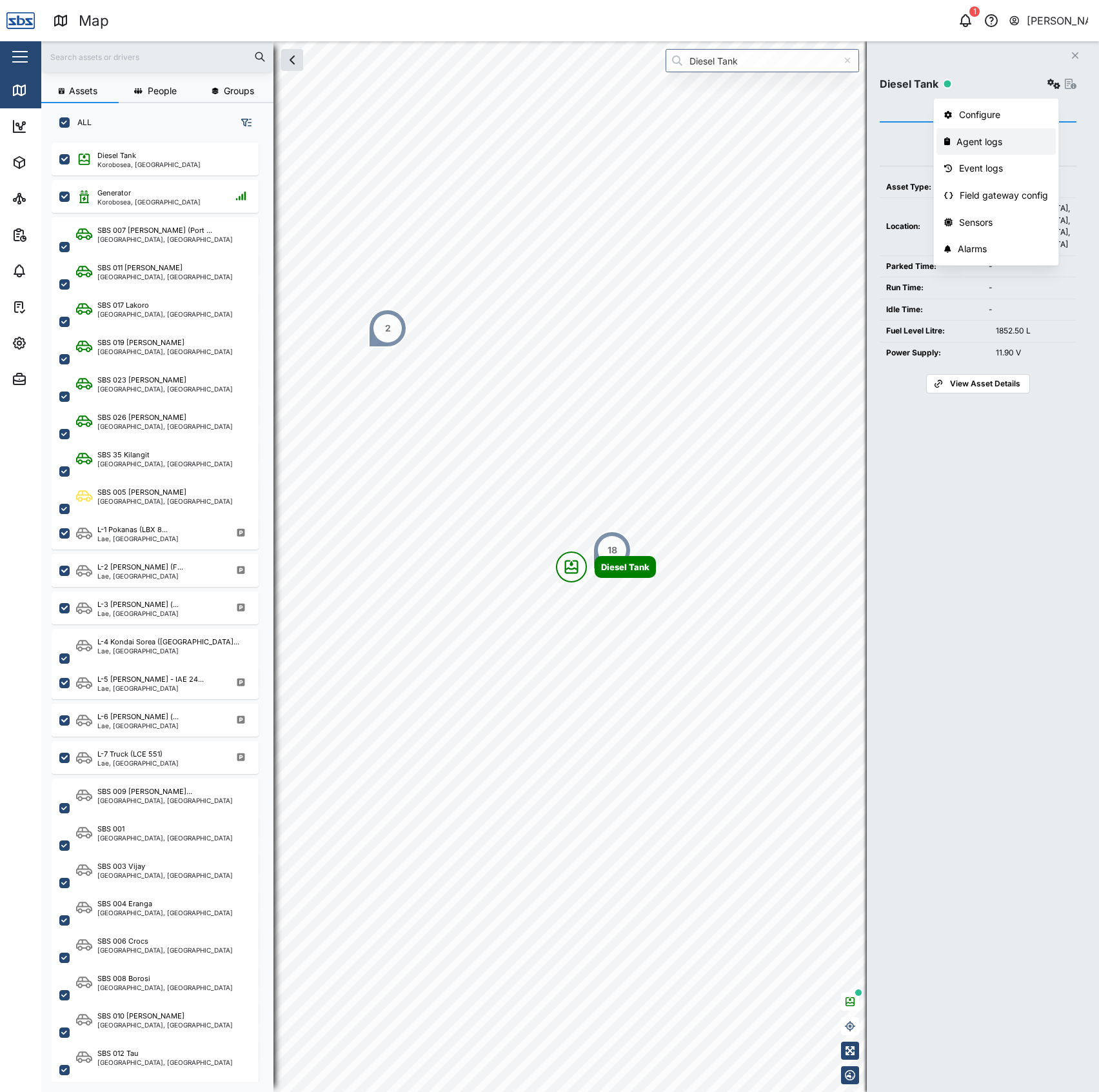
click at [999, 142] on div "Agent logs" at bounding box center [1002, 142] width 92 height 14
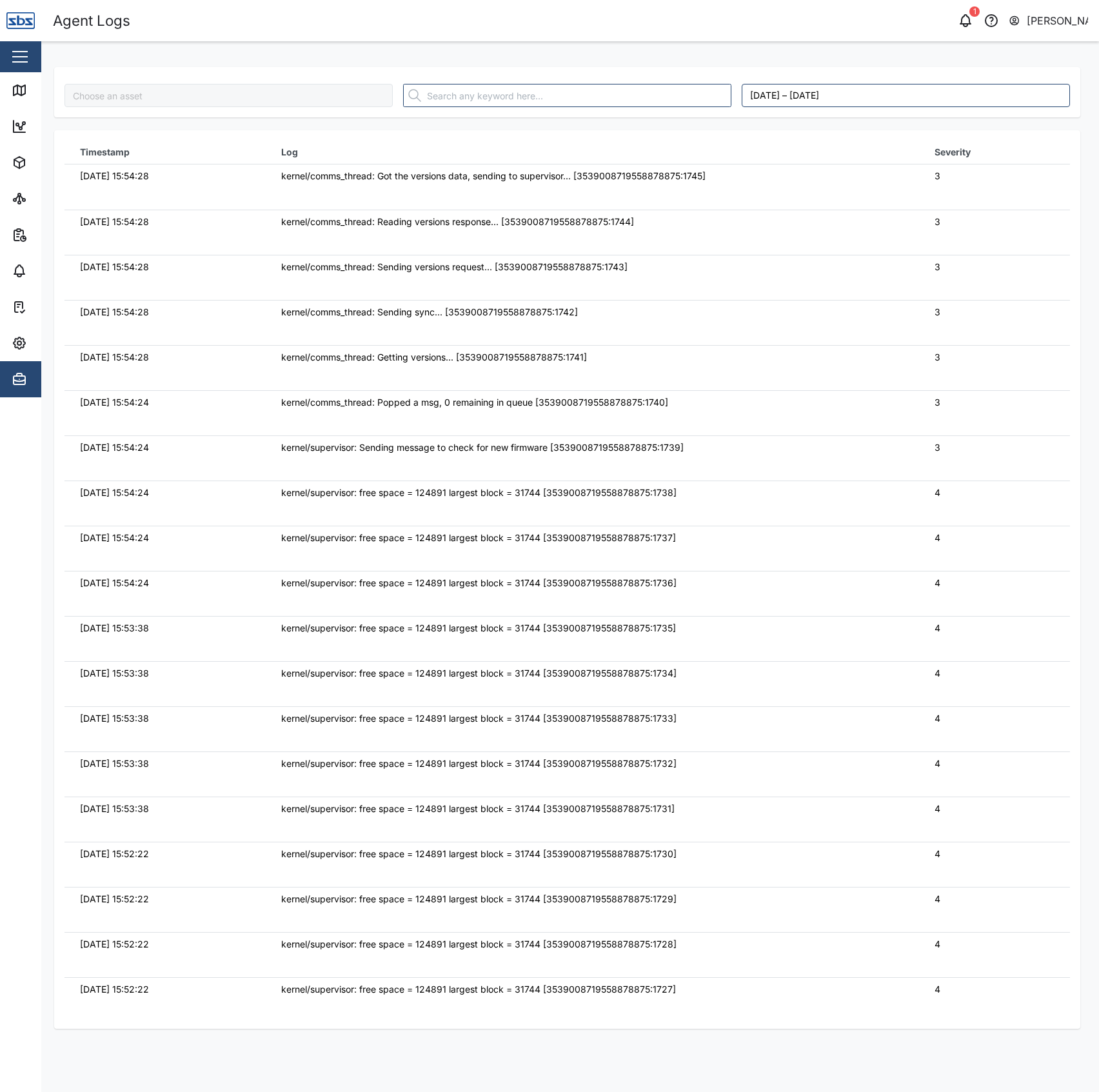
type input "Diesel Tank"
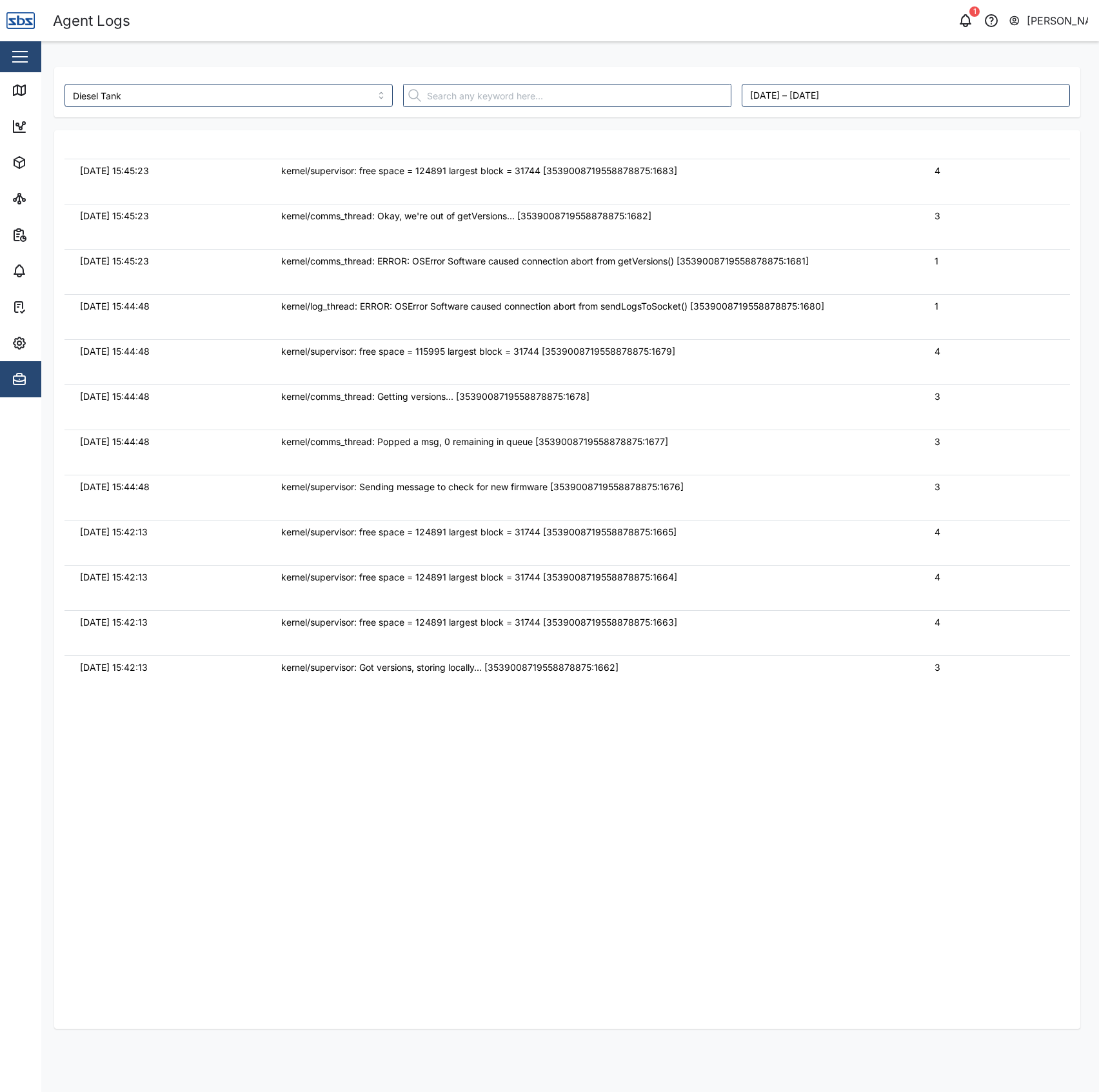
scroll to position [2923, 0]
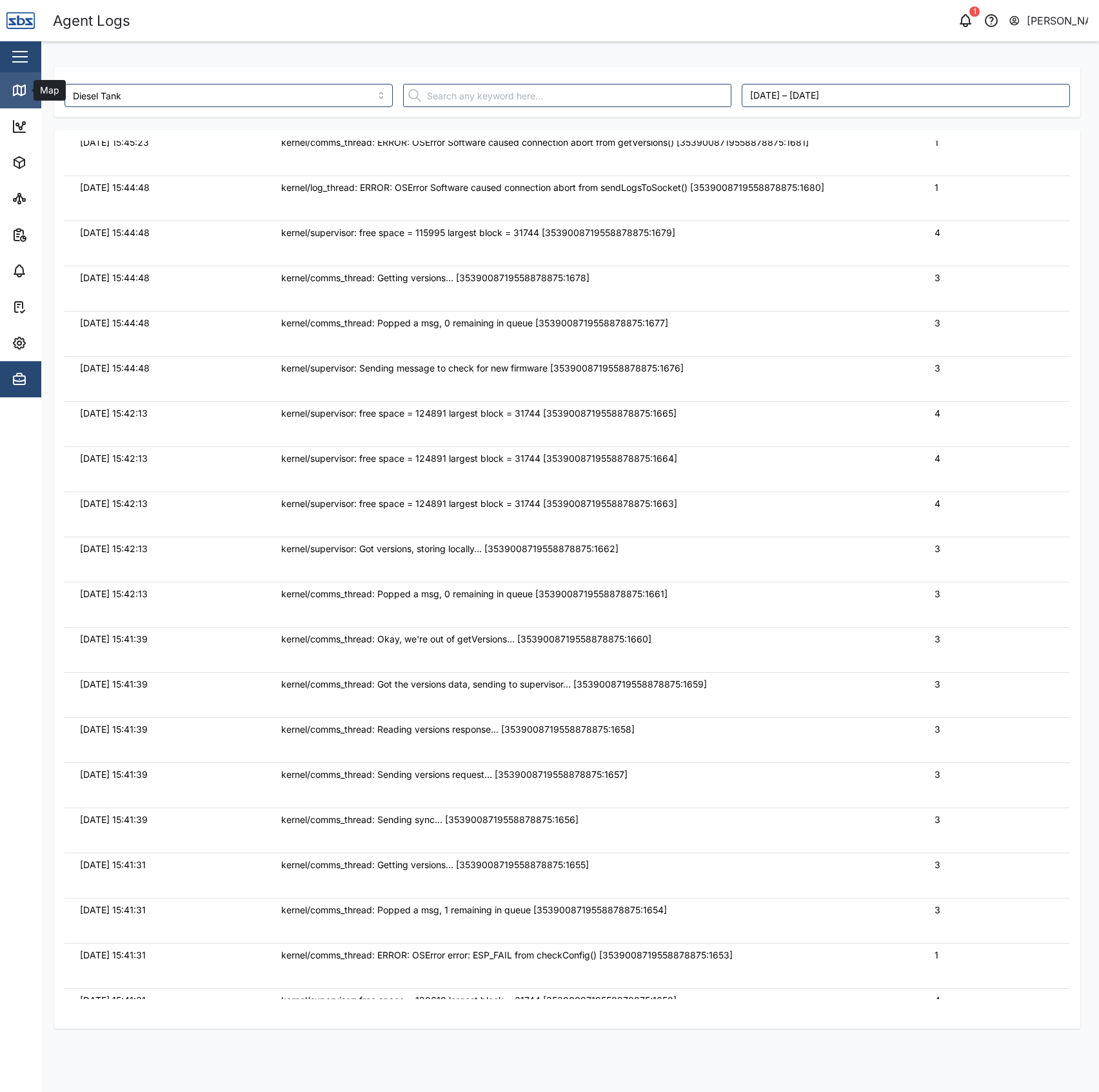
click at [14, 96] on icon at bounding box center [19, 90] width 16 height 16
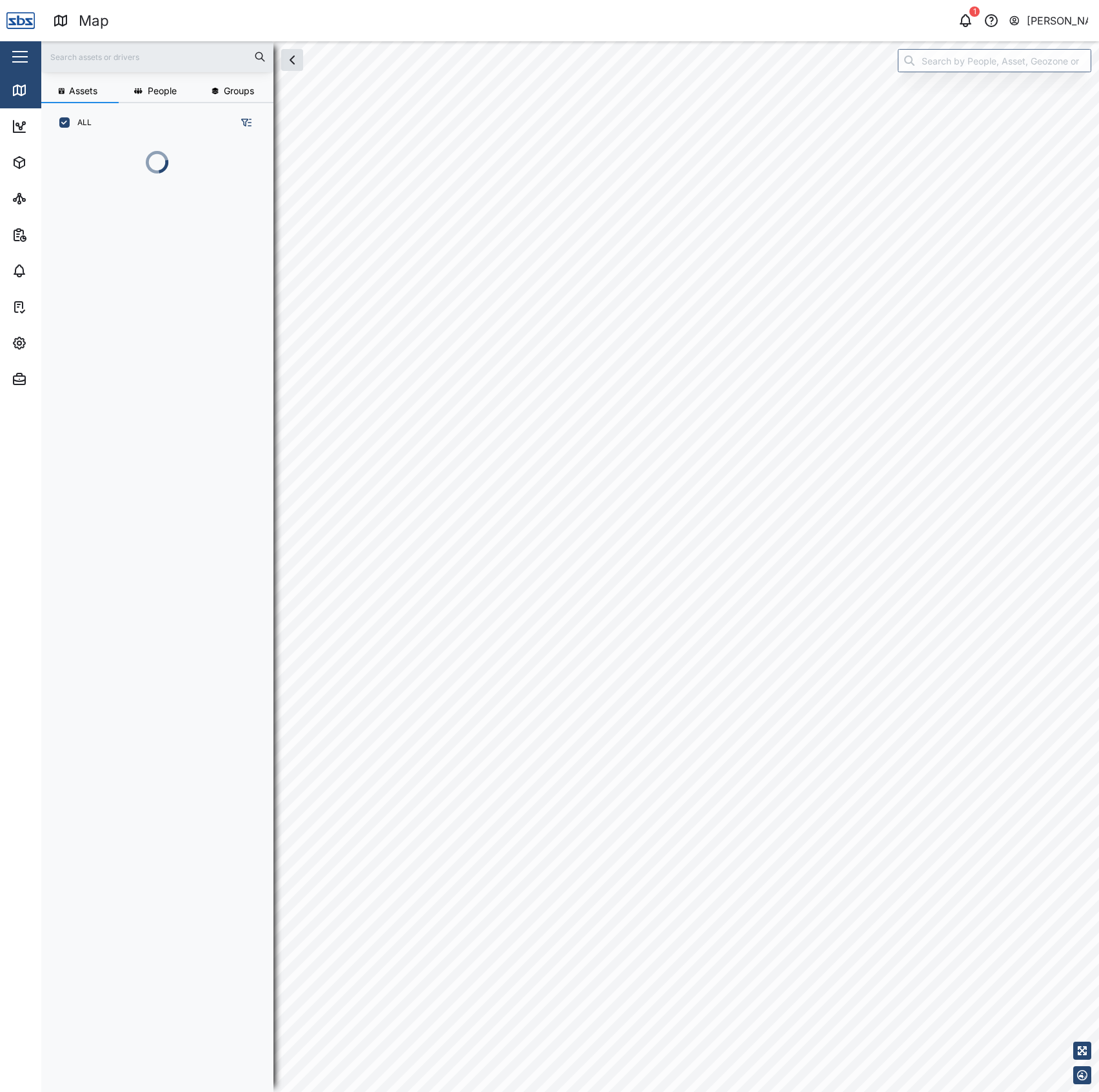
scroll to position [930, 199]
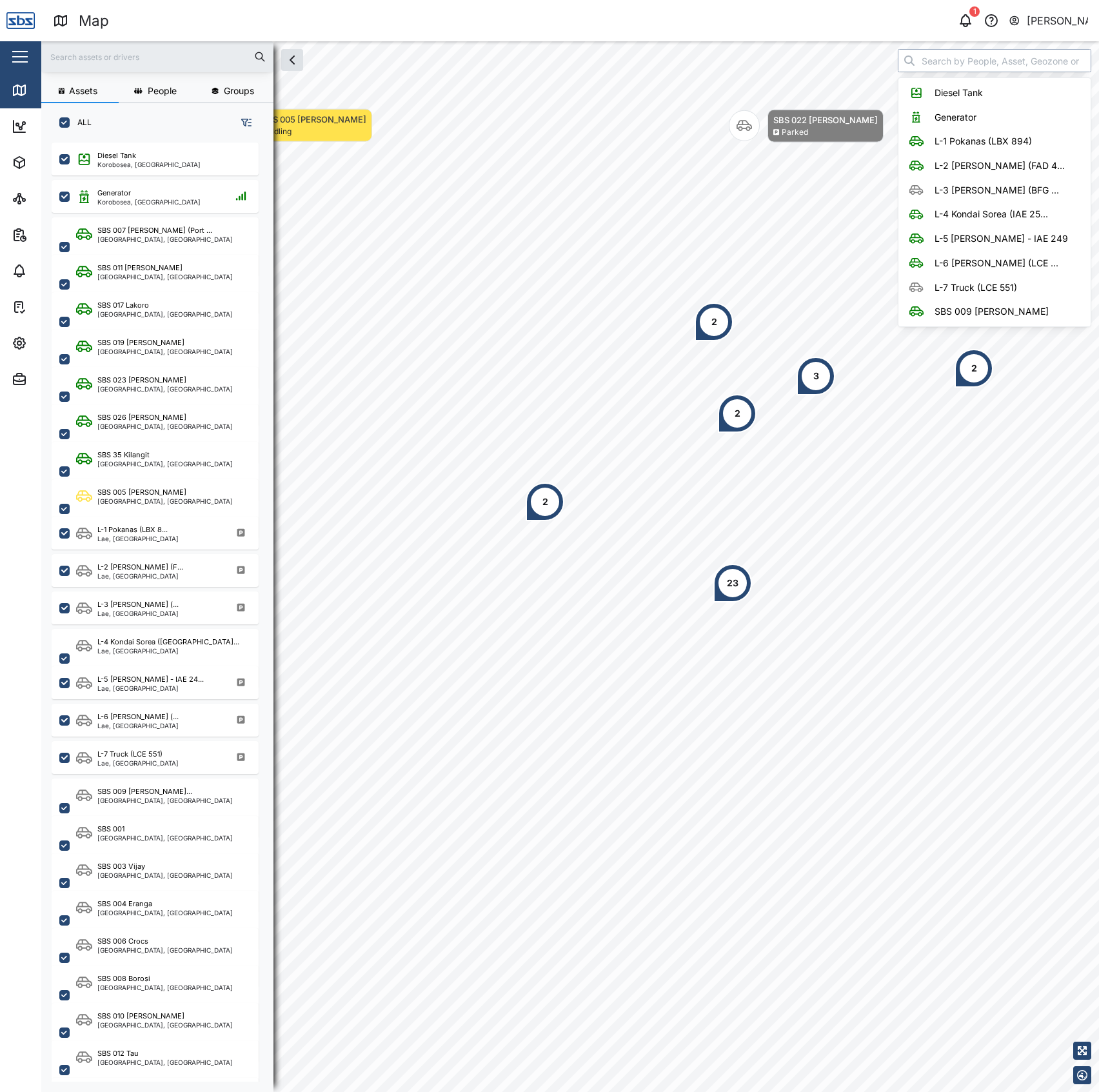
click at [1002, 55] on input "search" at bounding box center [994, 60] width 193 height 23
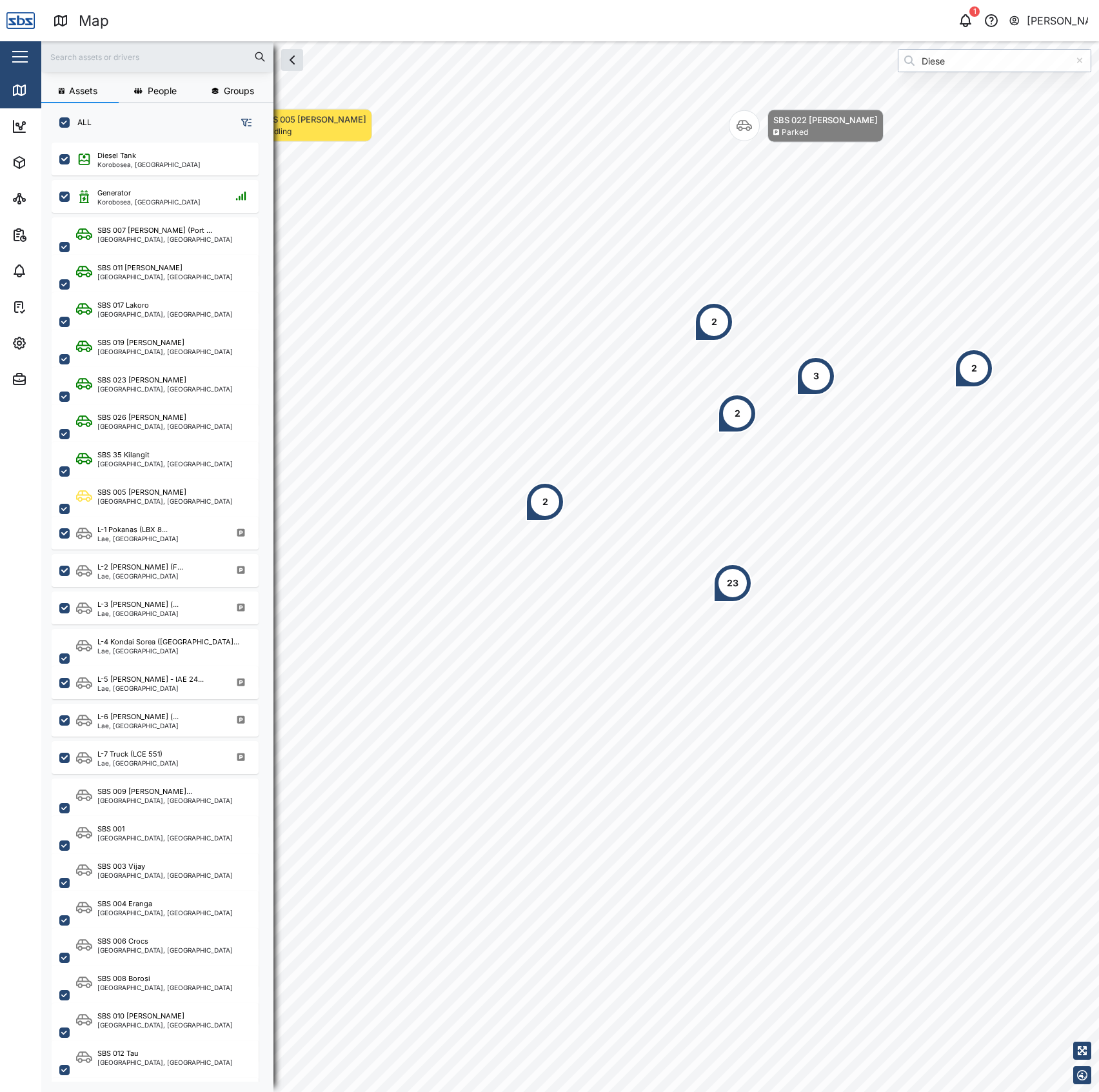
click at [966, 60] on input "Diese" at bounding box center [994, 60] width 193 height 23
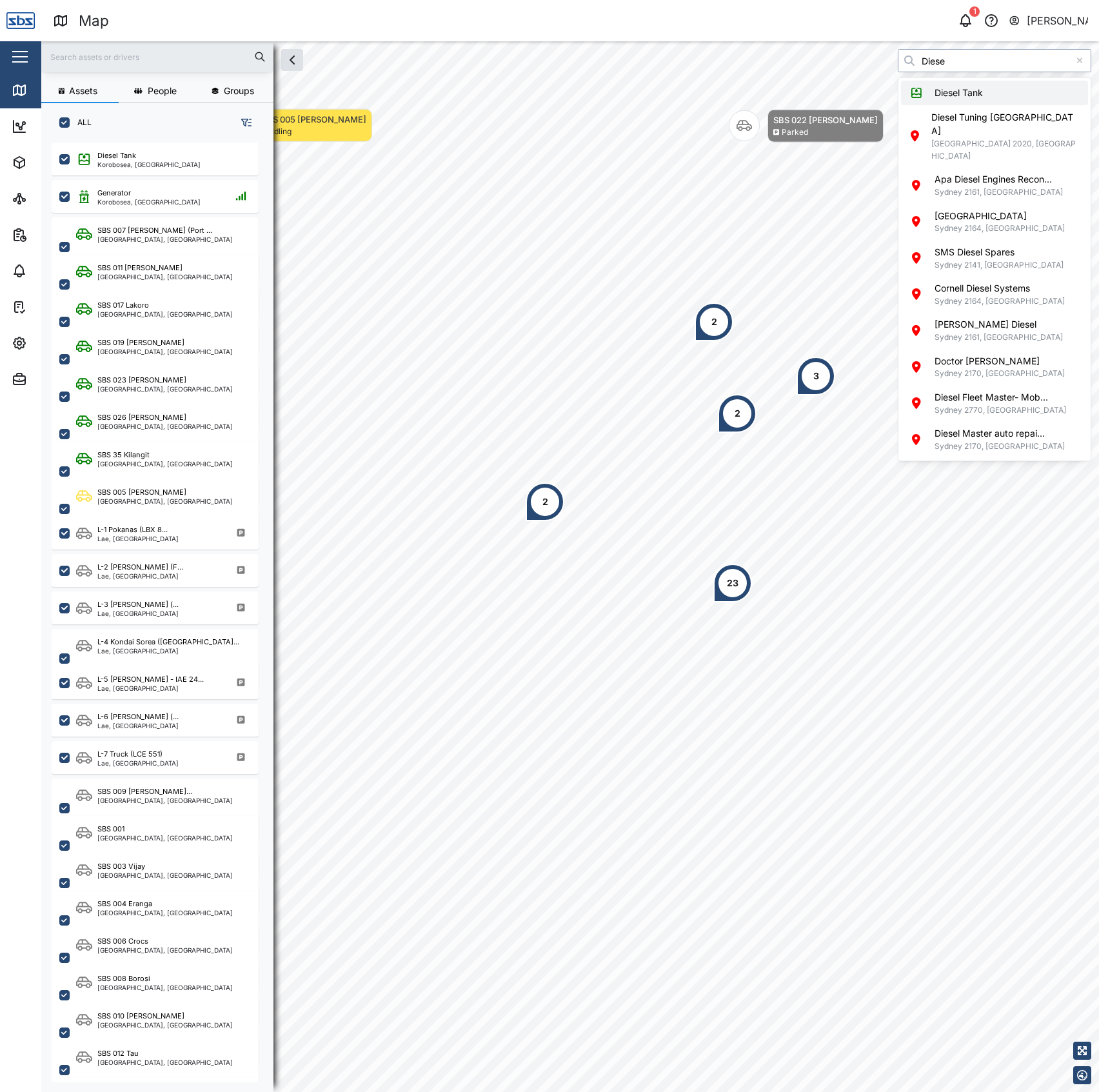
type input "Diesel Tank"
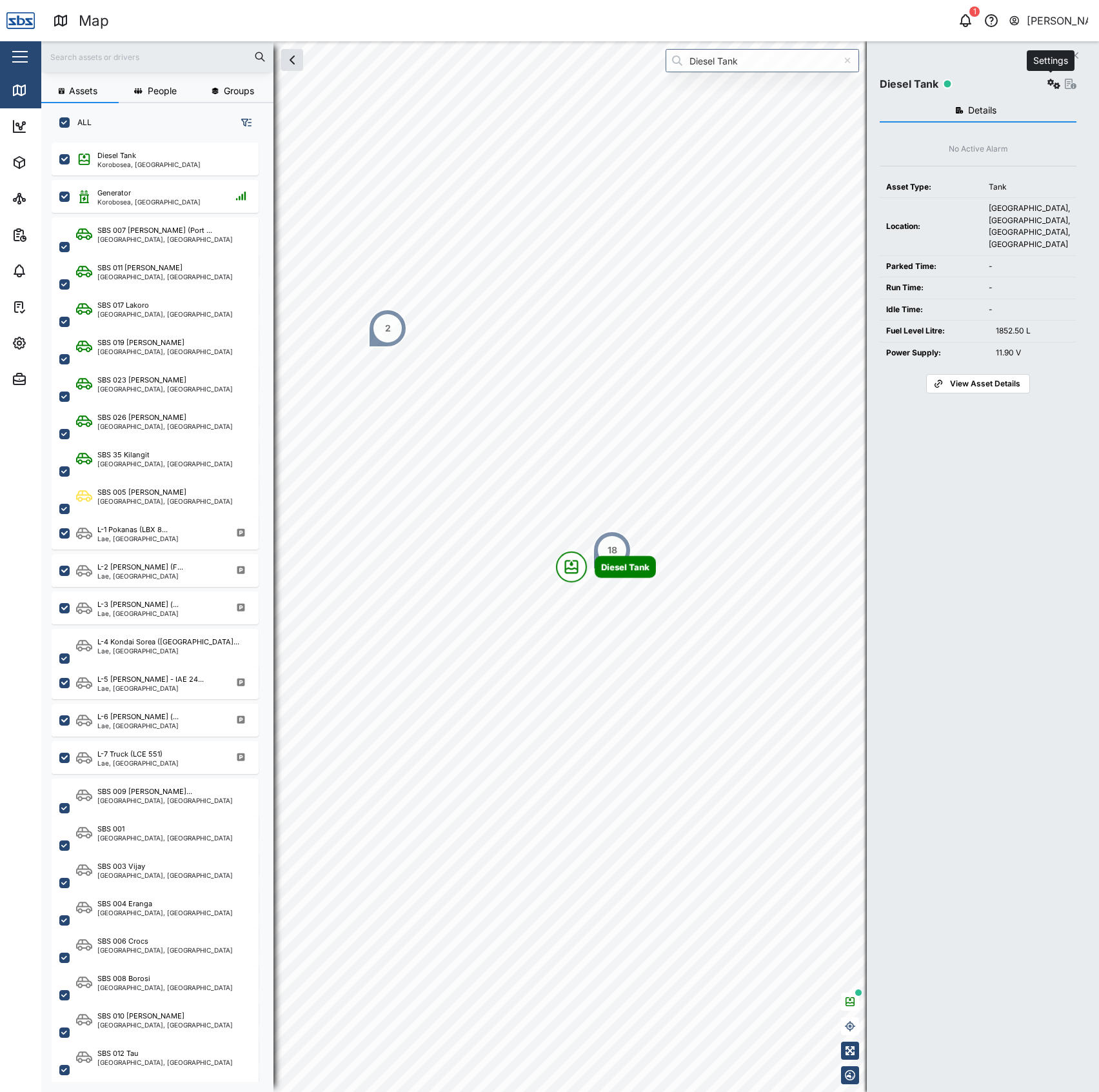
click at [1053, 91] on button "button" at bounding box center [1054, 83] width 18 height 18
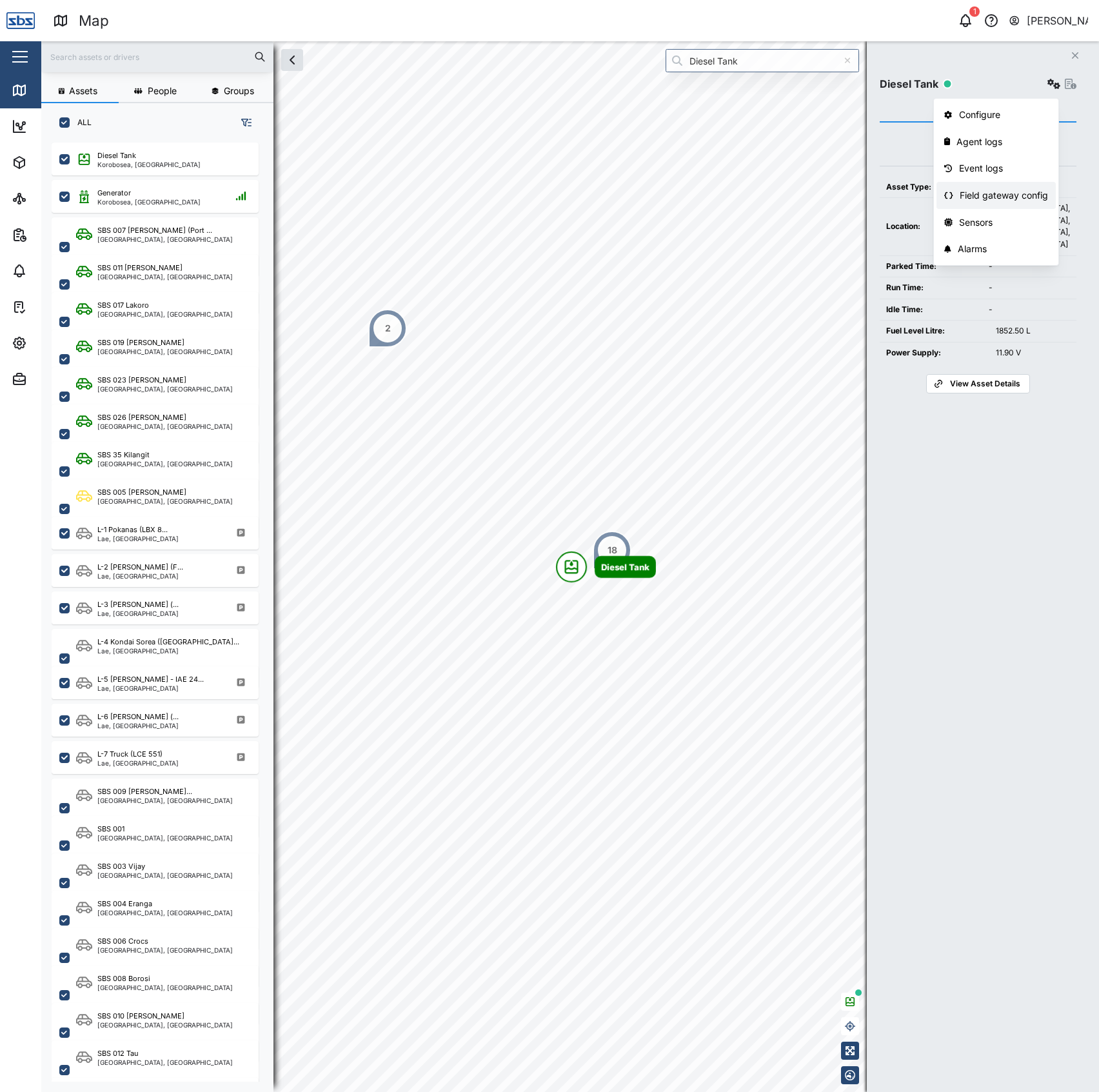
click at [1010, 184] on link "Field gateway config" at bounding box center [996, 195] width 119 height 27
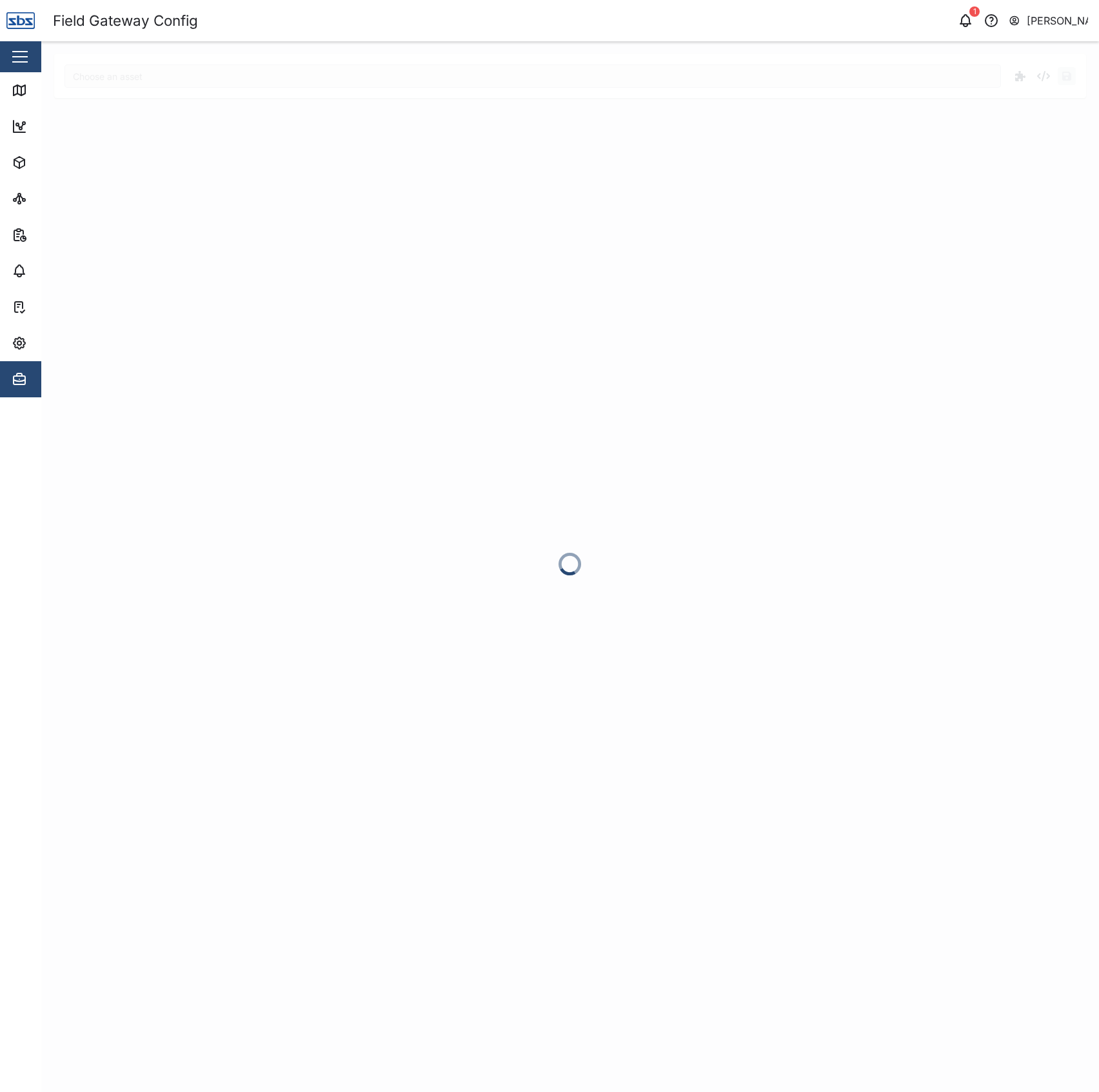
type input "Diesel Tank"
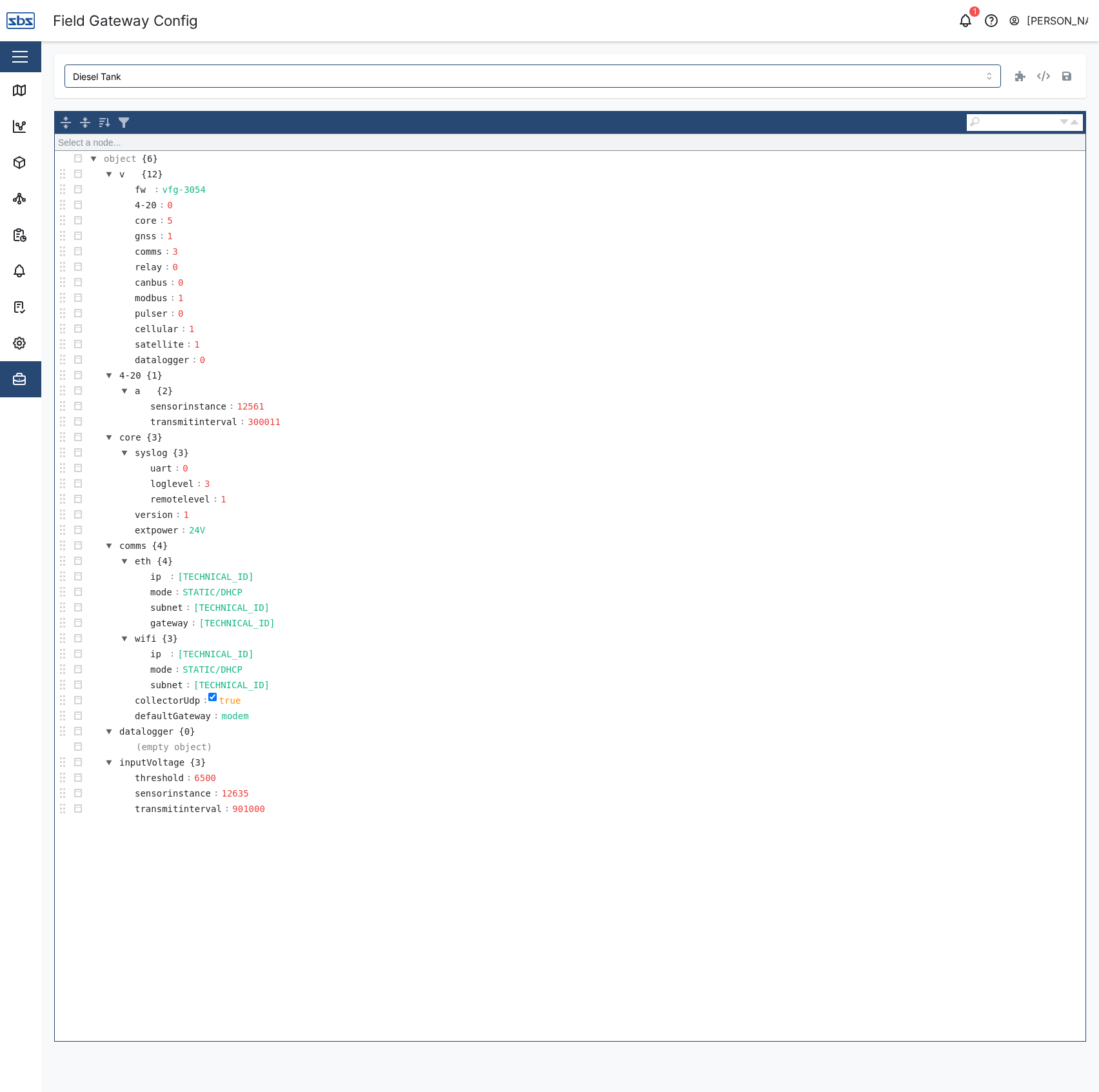
click at [387, 380] on td "4-20 {1}" at bounding box center [585, 375] width 1000 height 16
click at [390, 452] on td "syslog {3}" at bounding box center [585, 452] width 1000 height 16
click at [450, 532] on td "extpower : 24V" at bounding box center [585, 530] width 1000 height 16
click at [508, 615] on td "subnet : 255.255.255.0" at bounding box center [585, 607] width 1000 height 16
click at [520, 661] on td "ip : 10.0.1.50" at bounding box center [585, 654] width 1000 height 16
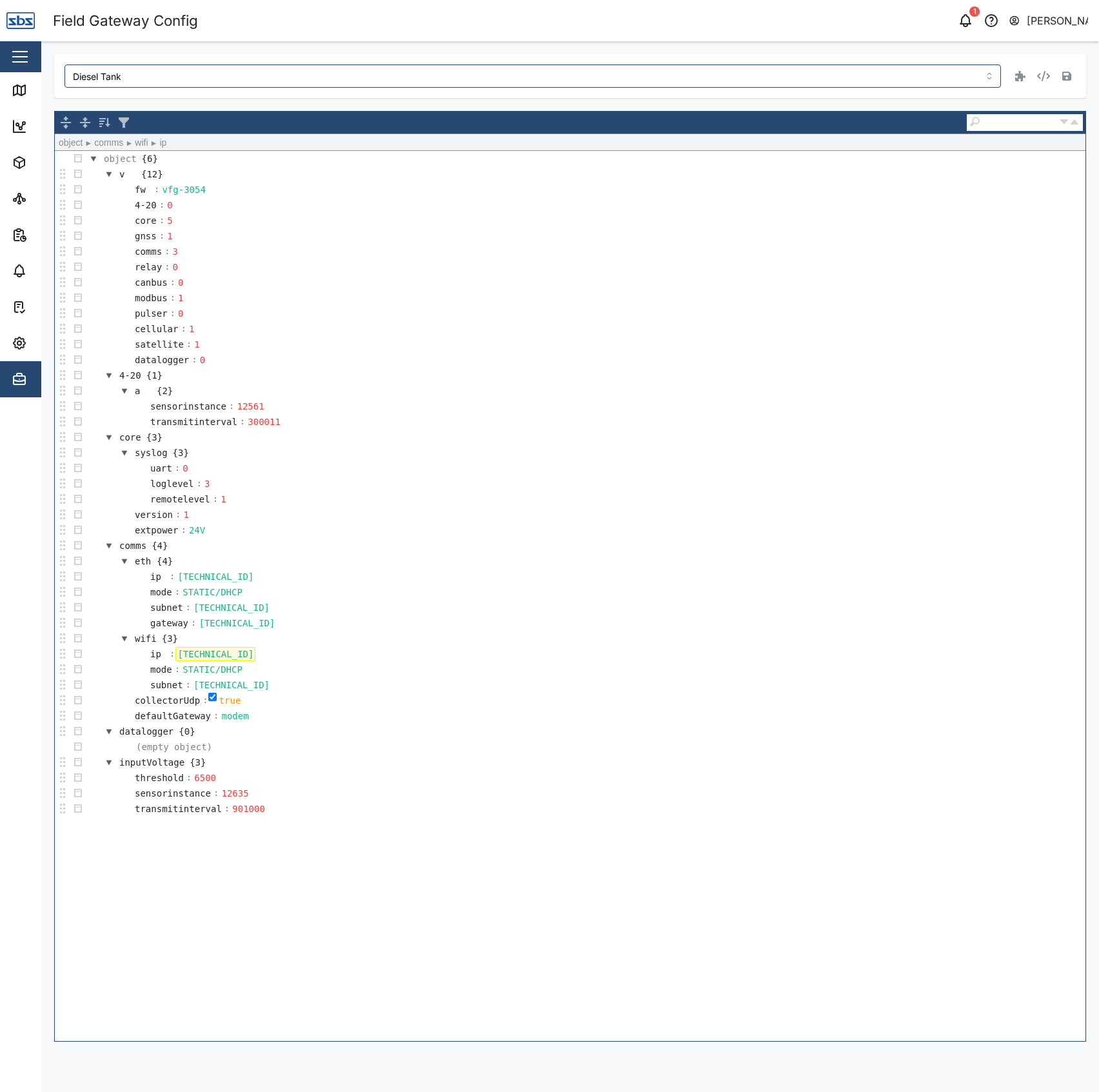
click at [539, 708] on td "collectorUdp : true" at bounding box center [585, 700] width 1000 height 16
click at [1068, 71] on icon "button" at bounding box center [1066, 76] width 9 height 10
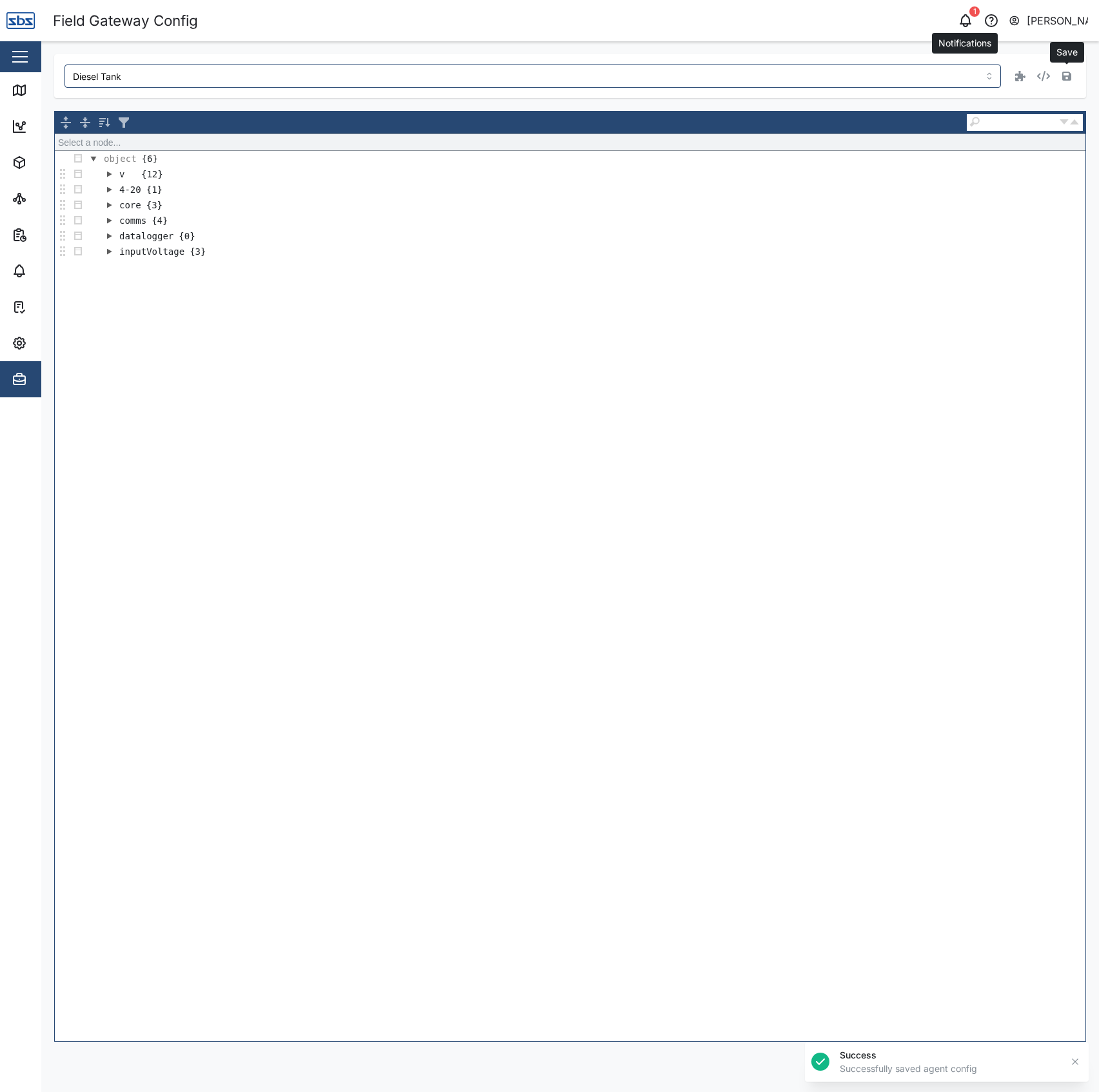
click at [961, 17] on icon "button" at bounding box center [965, 20] width 16 height 16
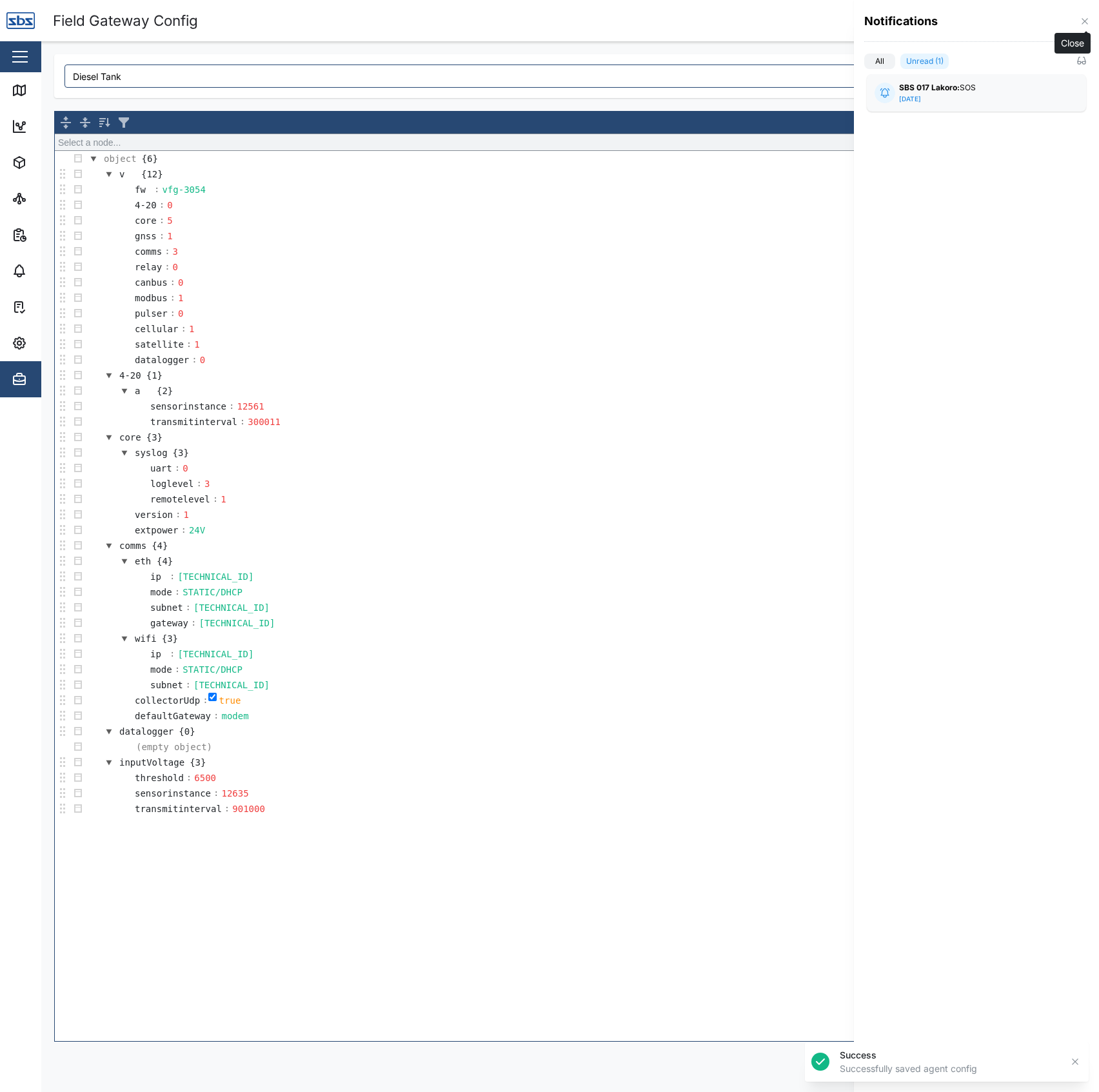
click at [1081, 20] on icon "button" at bounding box center [1085, 21] width 10 height 10
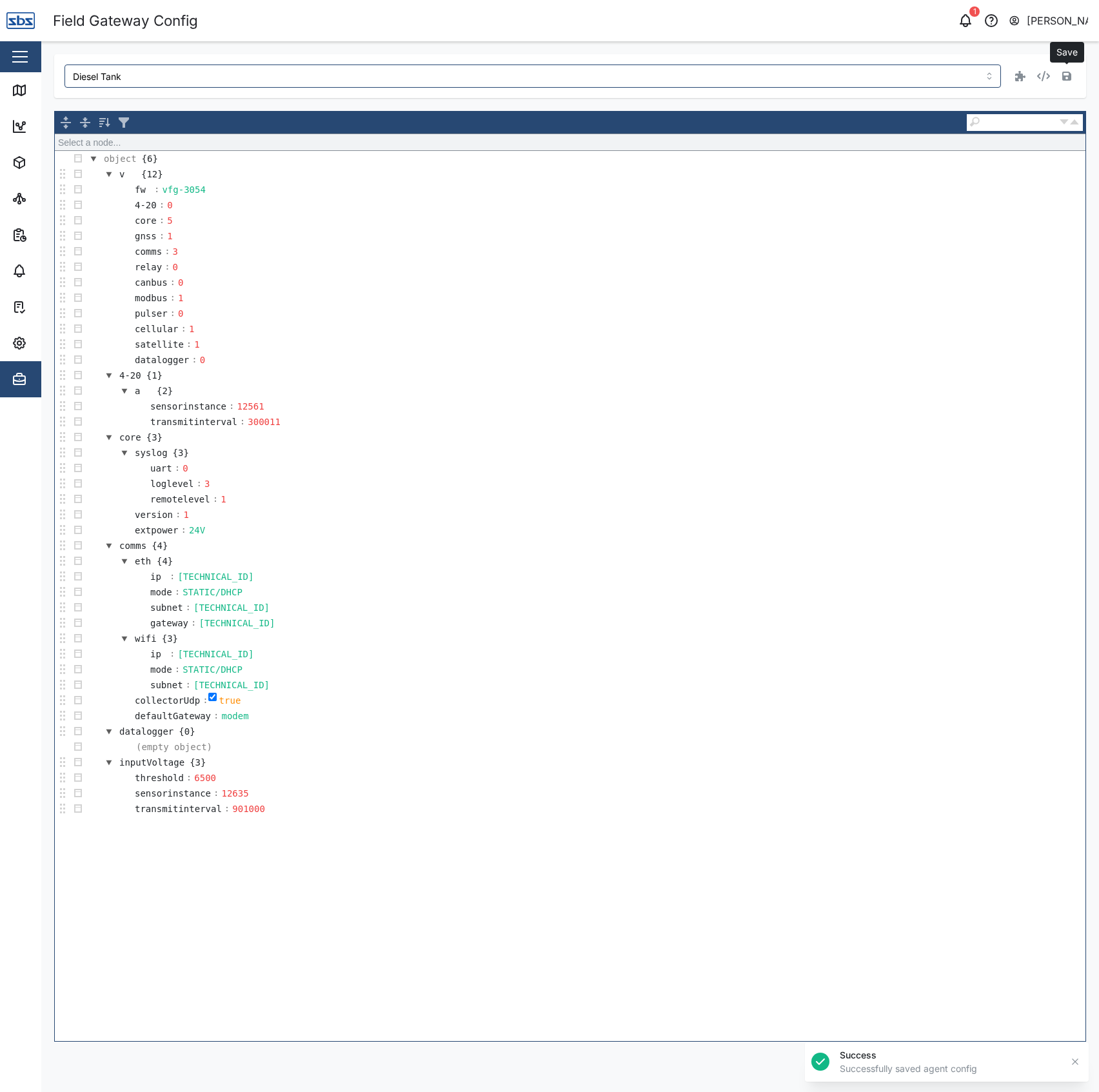
click at [279, 429] on td "transmitinterval : 300011" at bounding box center [585, 421] width 1000 height 16
click at [271, 429] on div "300011" at bounding box center [264, 421] width 37 height 14
click at [351, 456] on td "syslog {3}" at bounding box center [585, 452] width 1000 height 16
click at [1066, 73] on icon "button" at bounding box center [1066, 76] width 9 height 10
click at [23, 81] on link "Map" at bounding box center [83, 90] width 168 height 36
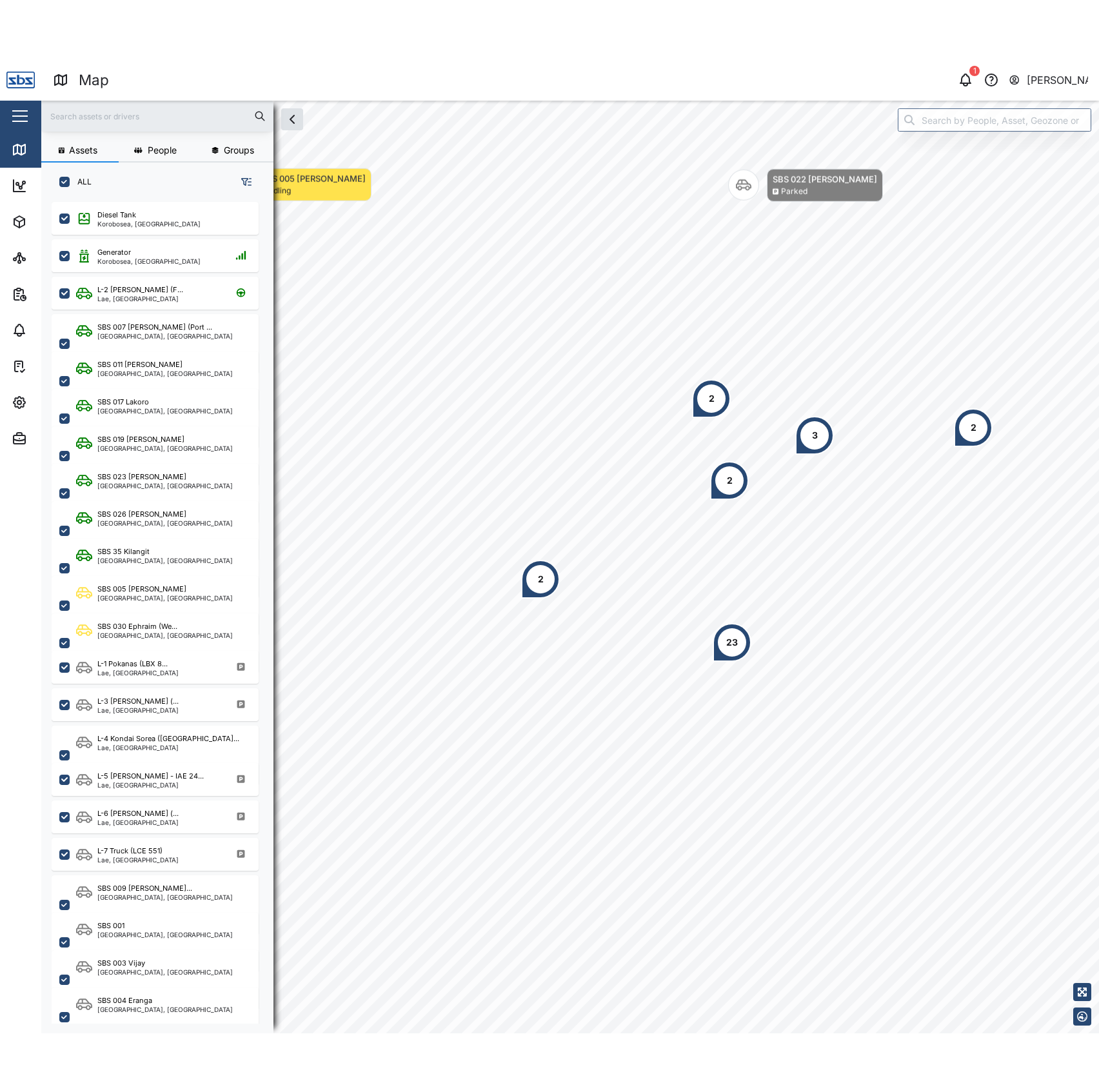
scroll to position [930, 199]
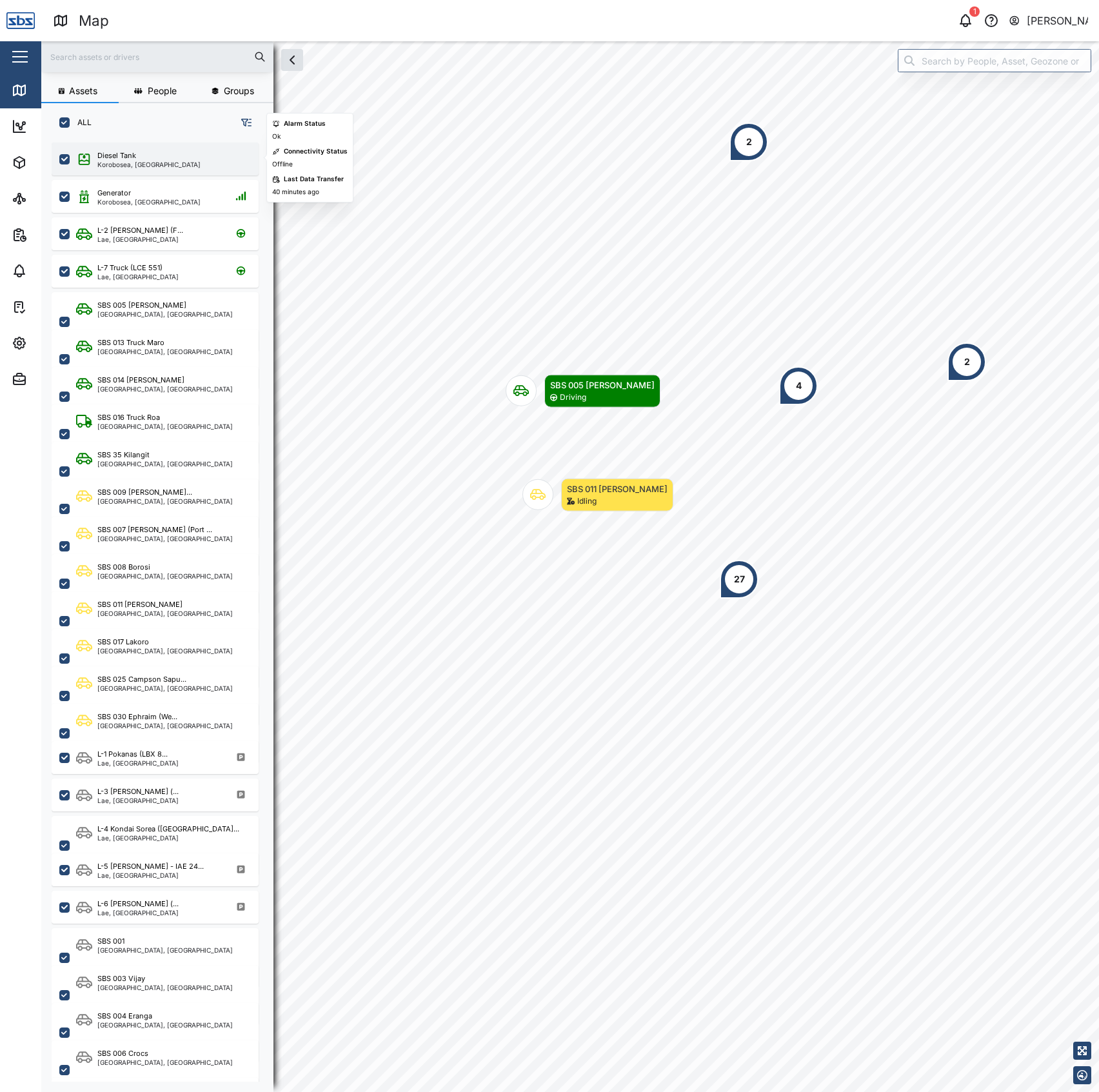
click at [169, 151] on div "Diesel Tank" at bounding box center [149, 156] width 103 height 11
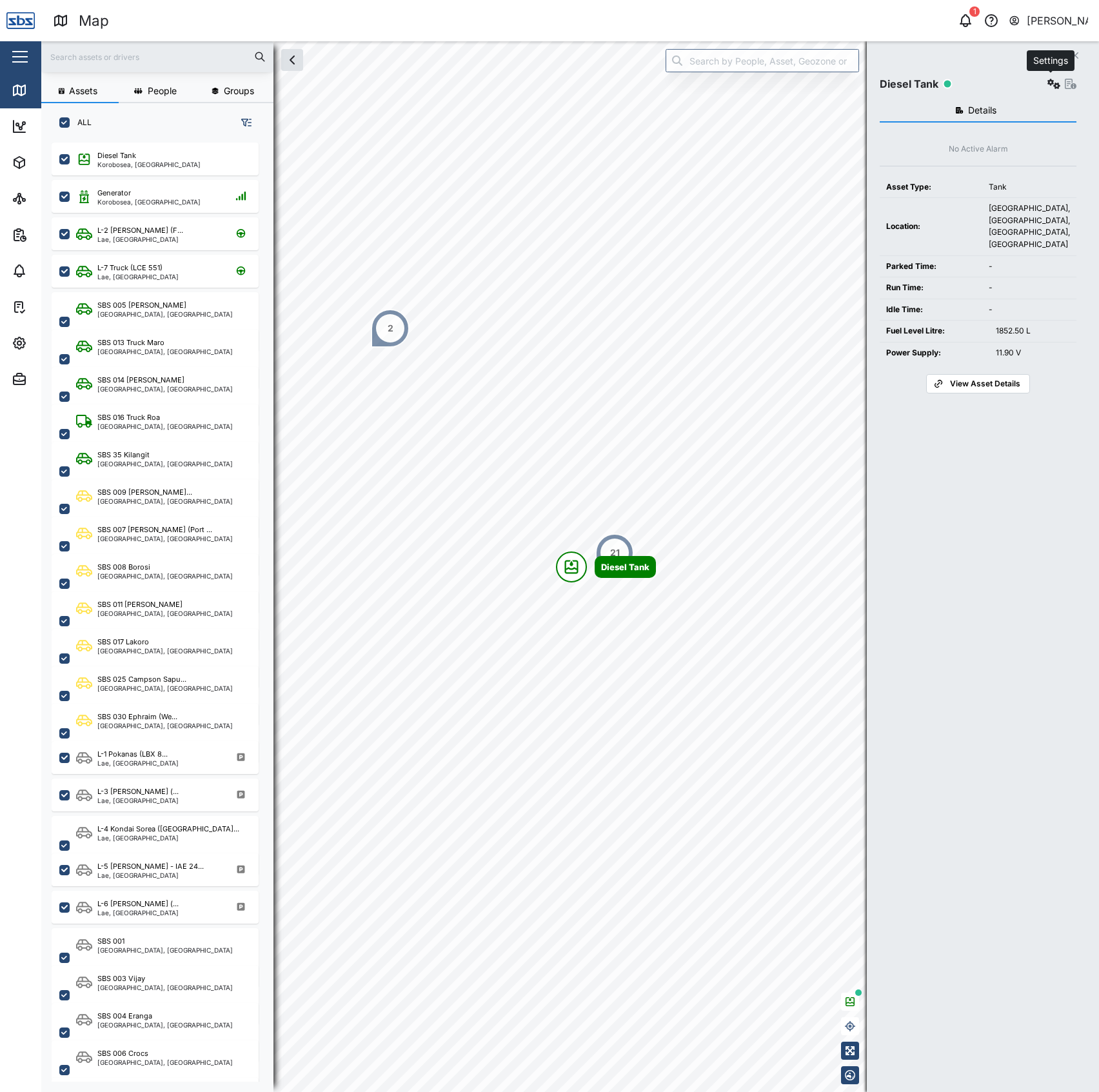
click at [1051, 81] on icon "button" at bounding box center [1054, 83] width 13 height 10
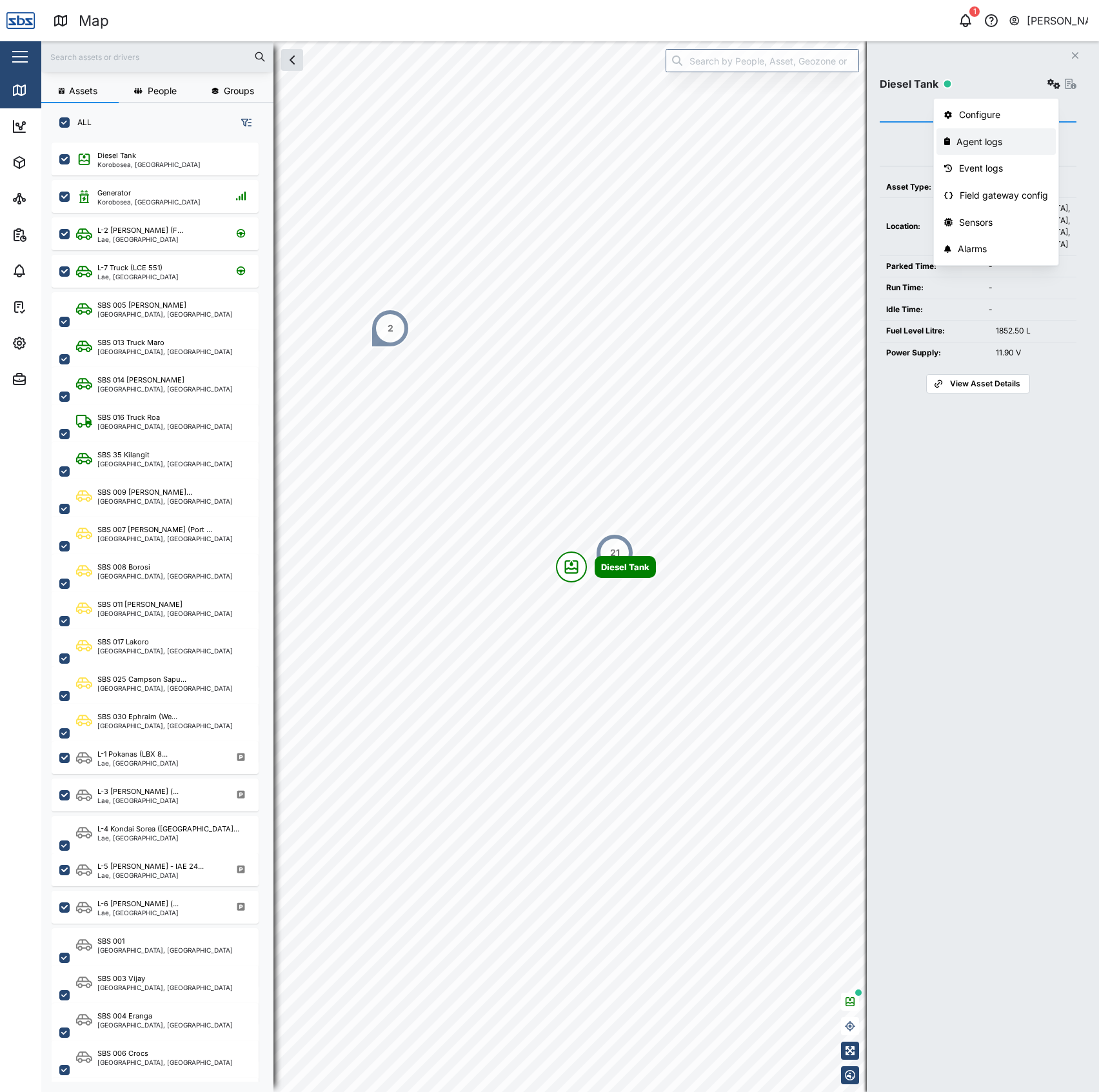
click at [1005, 140] on div "Agent logs" at bounding box center [1002, 142] width 92 height 14
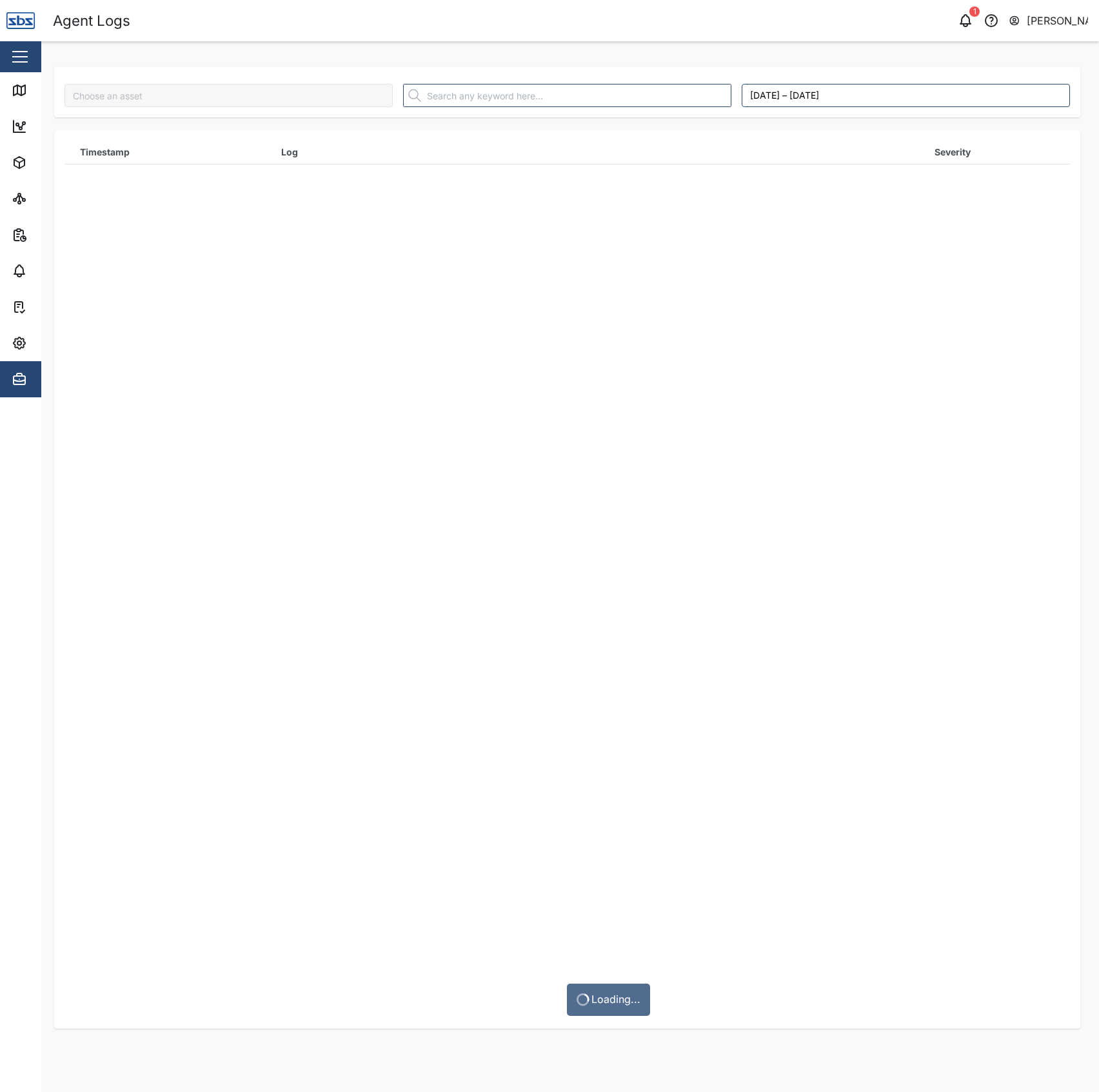
type input "Diesel Tank"
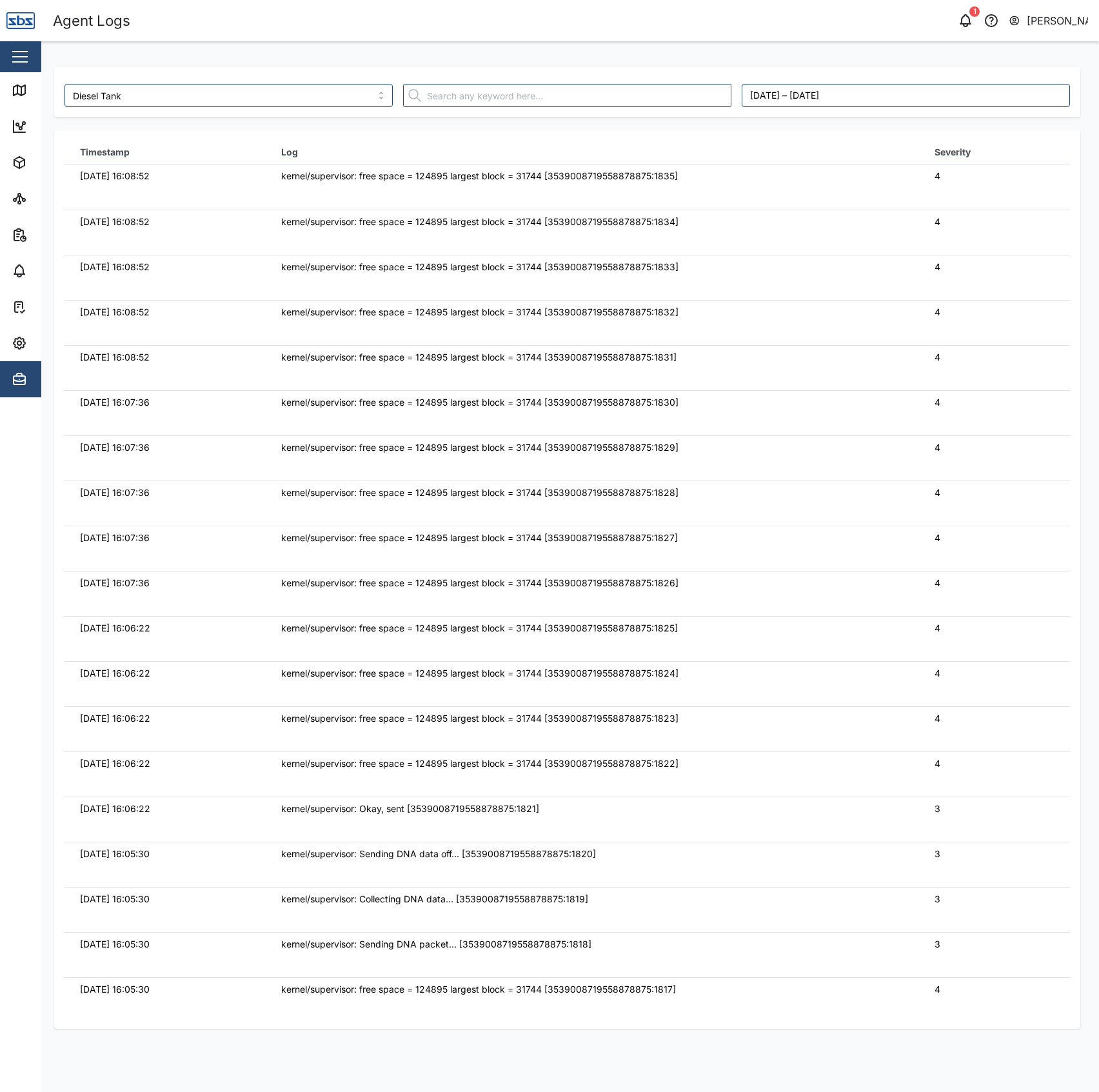
click at [441, 168] on td "kernel/supervisor: free space = 124895 largest block = 31744 [35390087195588788…" at bounding box center [592, 187] width 653 height 45
click at [14, 86] on icon at bounding box center [19, 90] width 12 height 10
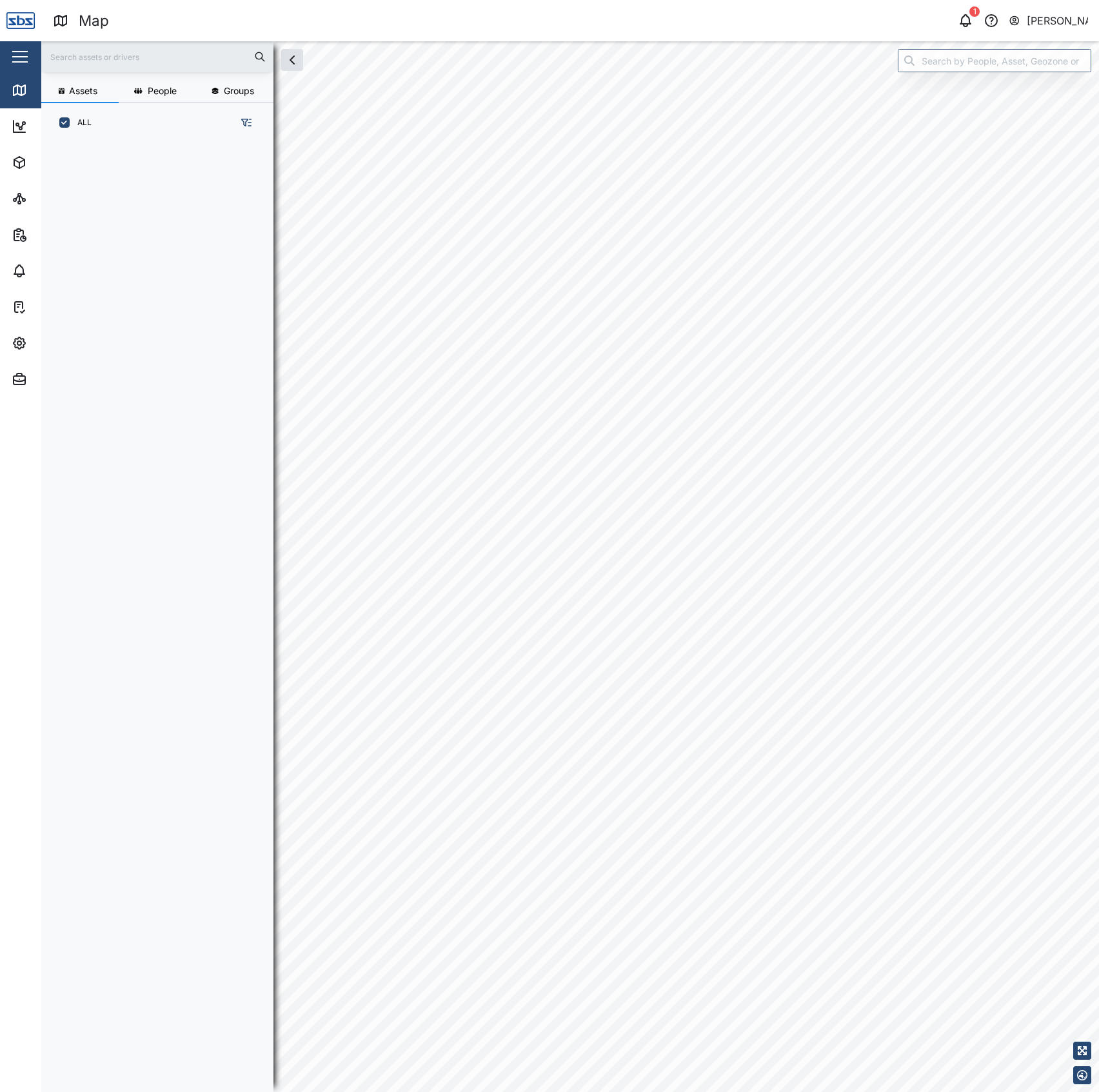
scroll to position [930, 199]
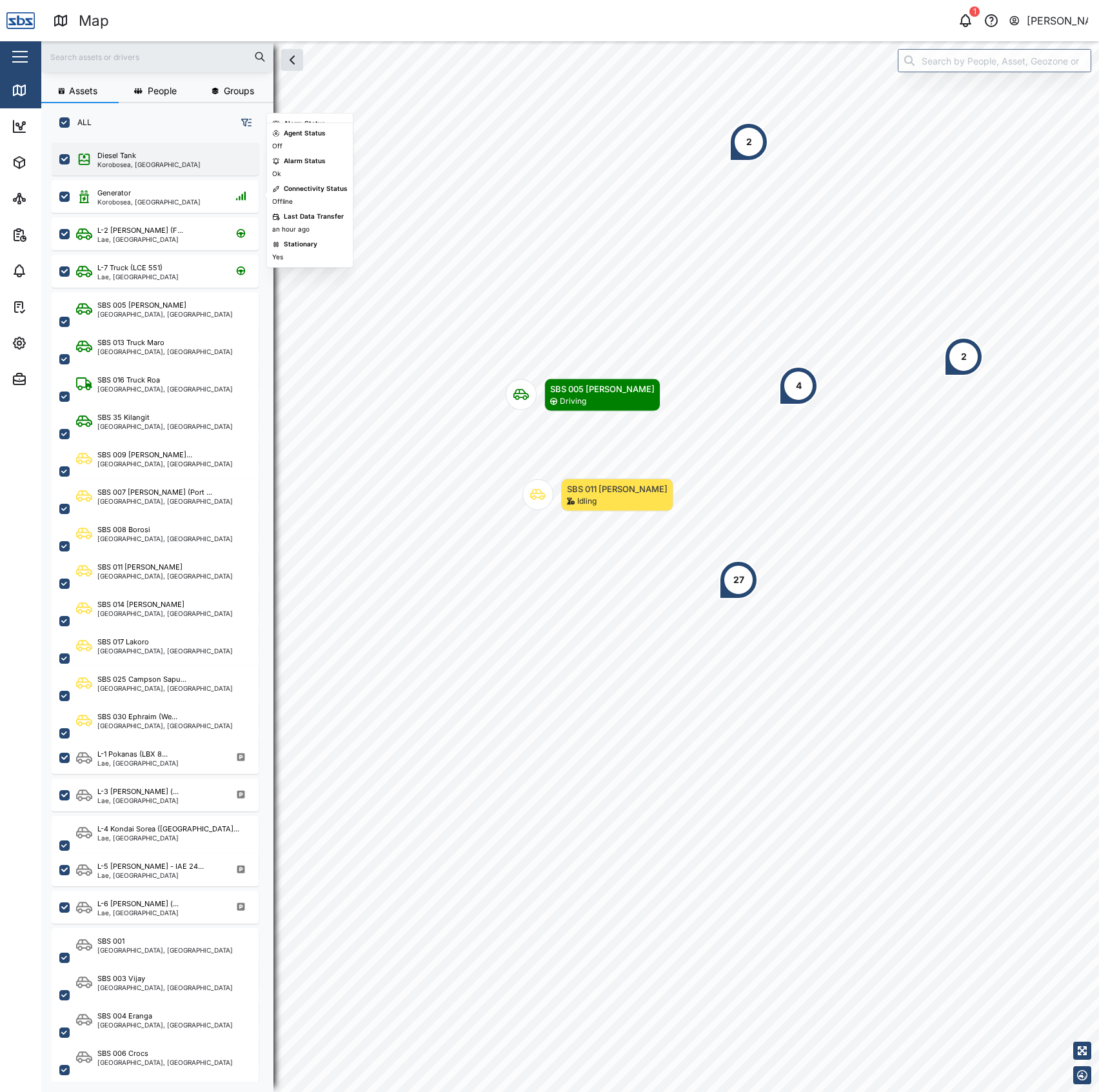
click at [119, 161] on div "Korobosea, Port Moresby" at bounding box center [149, 165] width 103 height 7
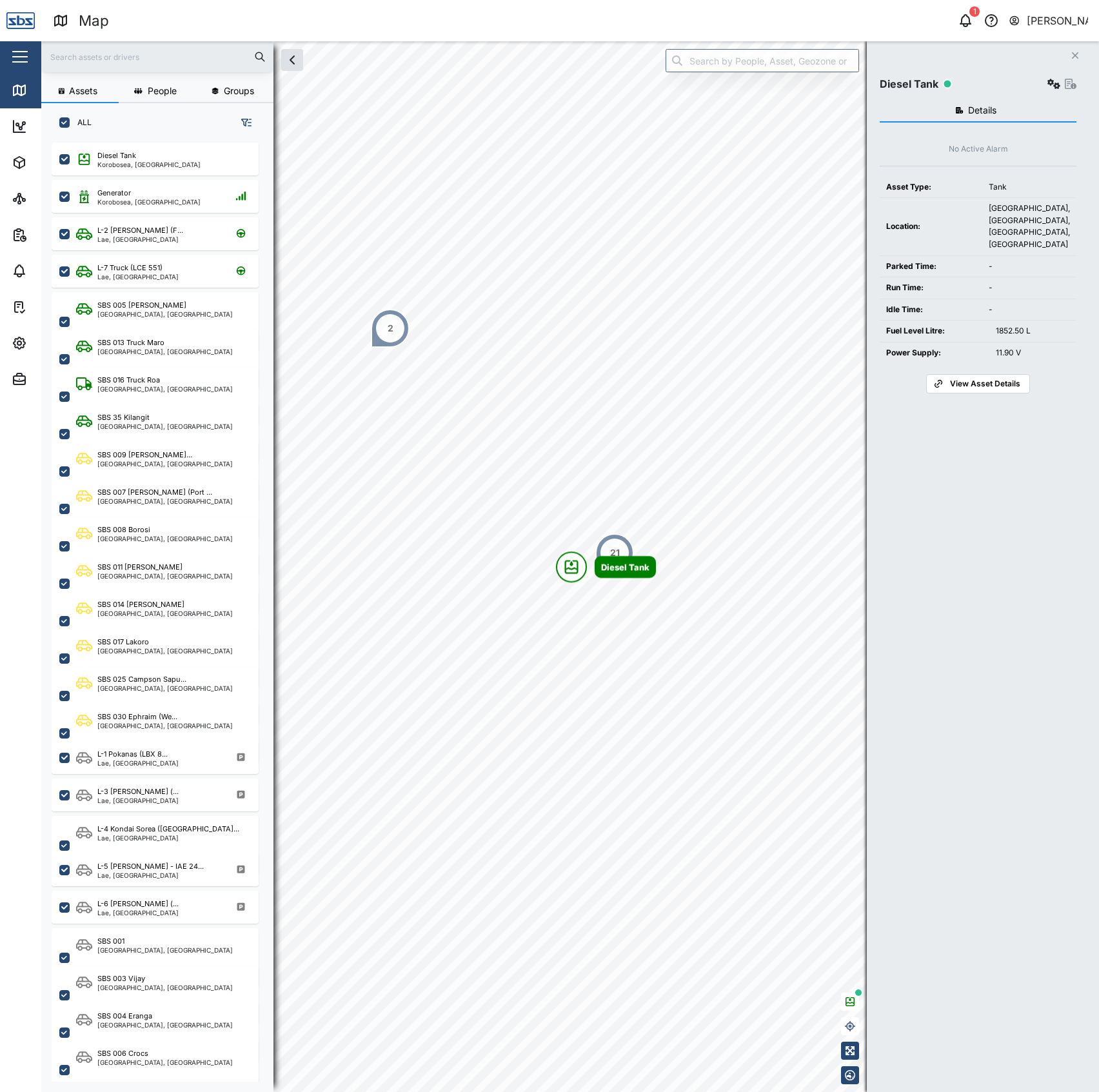
click at [1035, 81] on div "Diesel Tank" at bounding box center [978, 83] width 197 height 18
click at [1052, 78] on button "button" at bounding box center [1054, 83] width 18 height 18
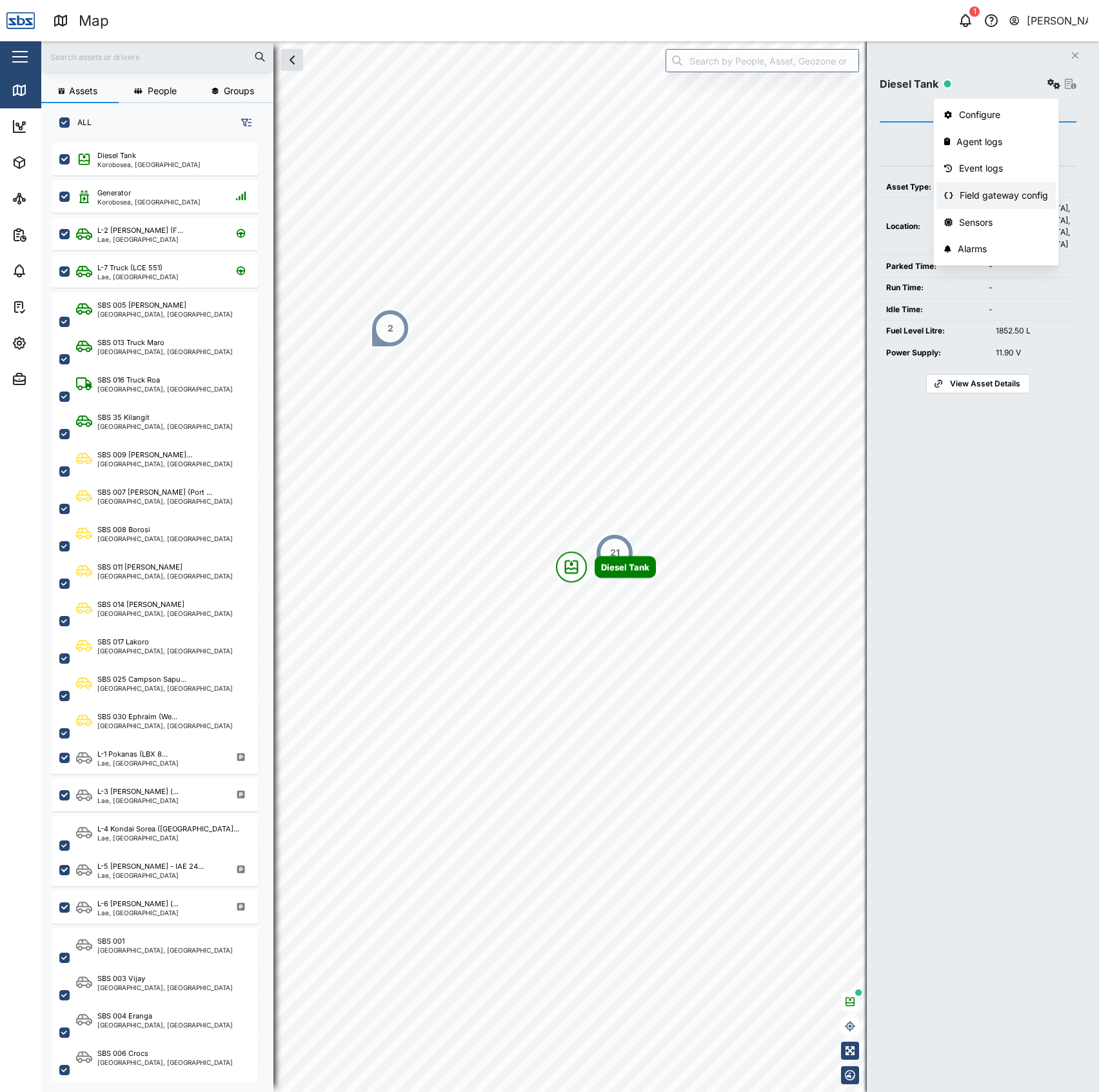
click at [976, 192] on div "Field gateway config" at bounding box center [1004, 195] width 88 height 14
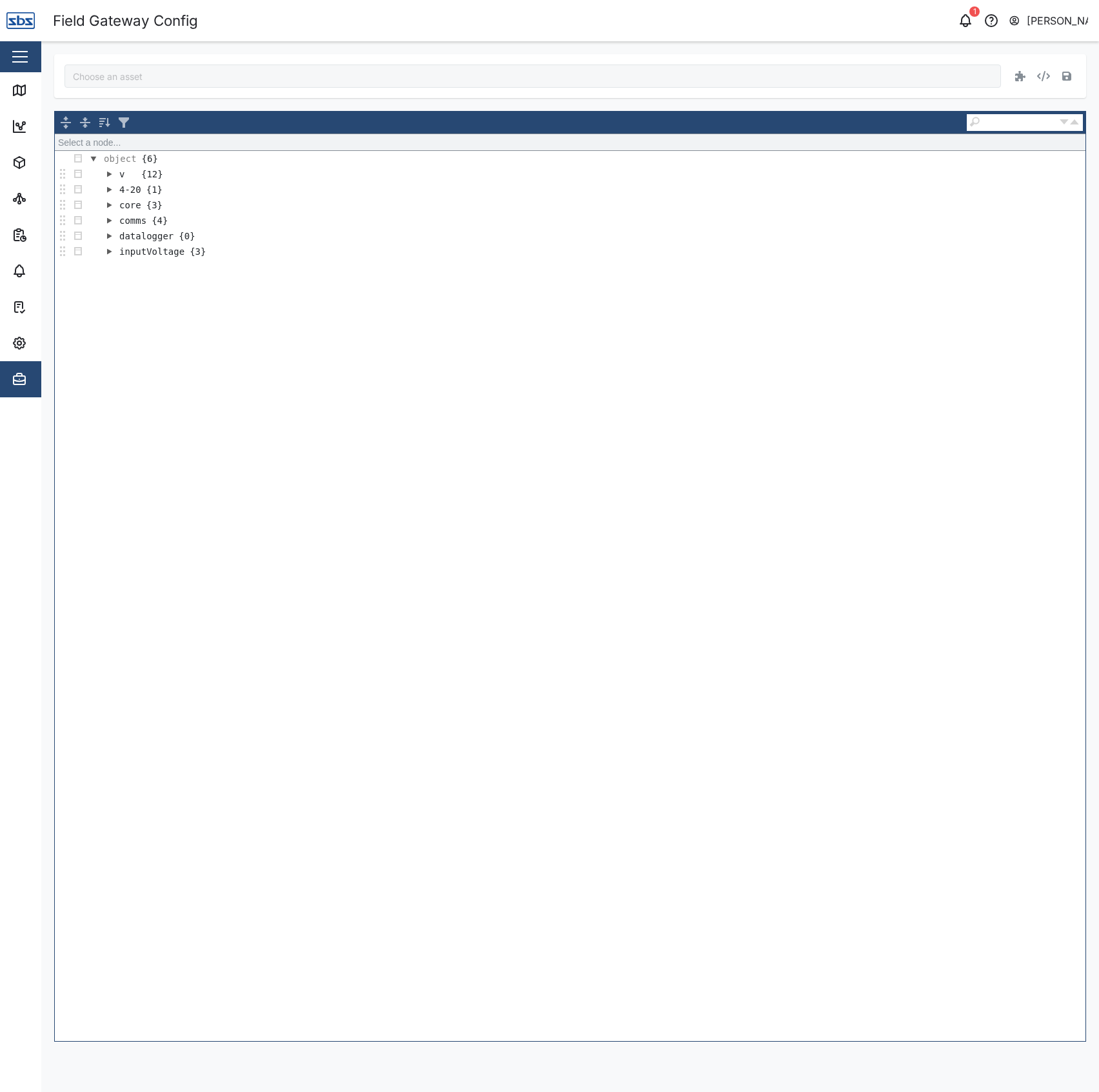
type input "Diesel Tank"
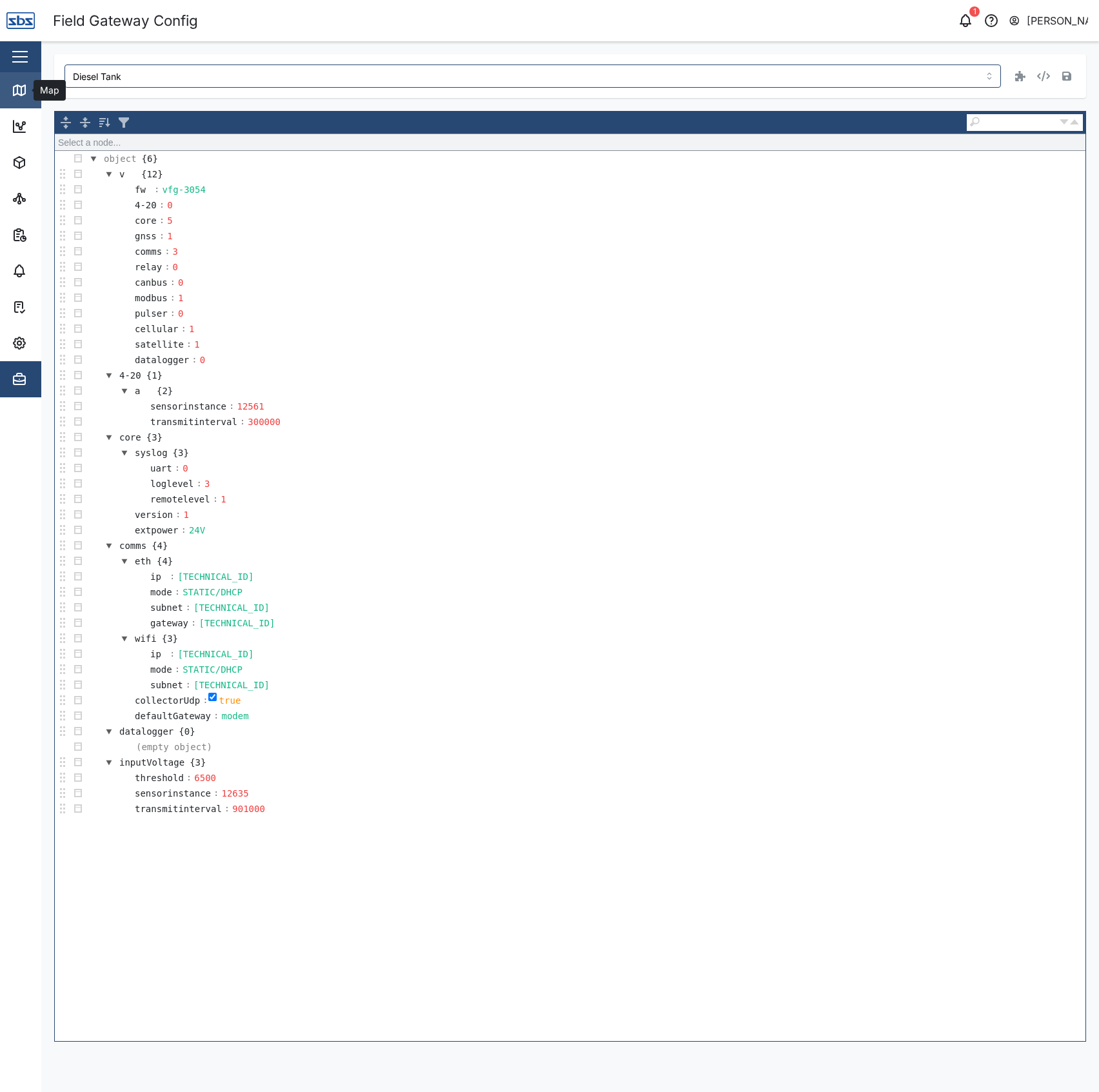
click at [24, 101] on link "Map" at bounding box center [83, 90] width 168 height 36
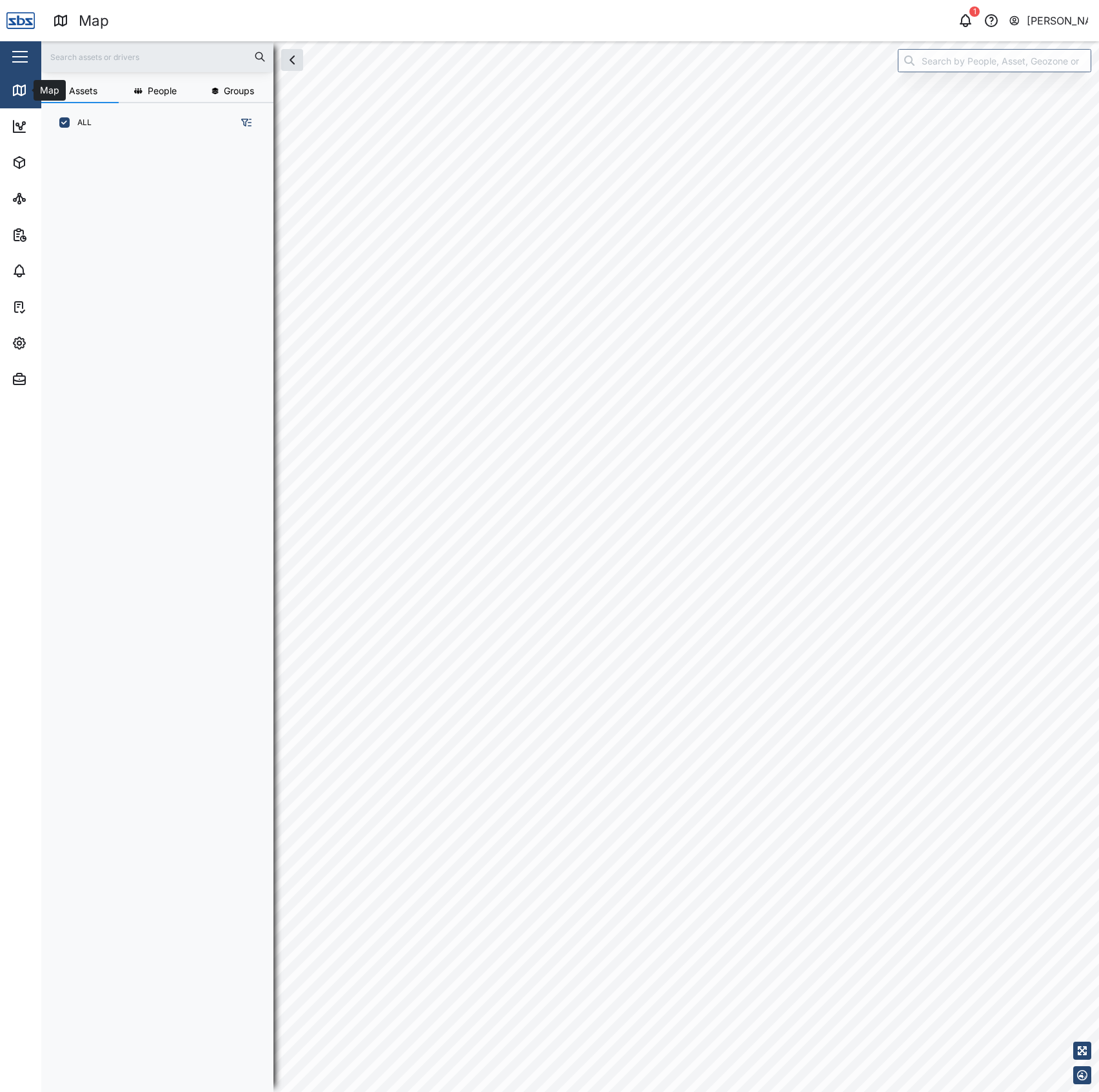
scroll to position [930, 199]
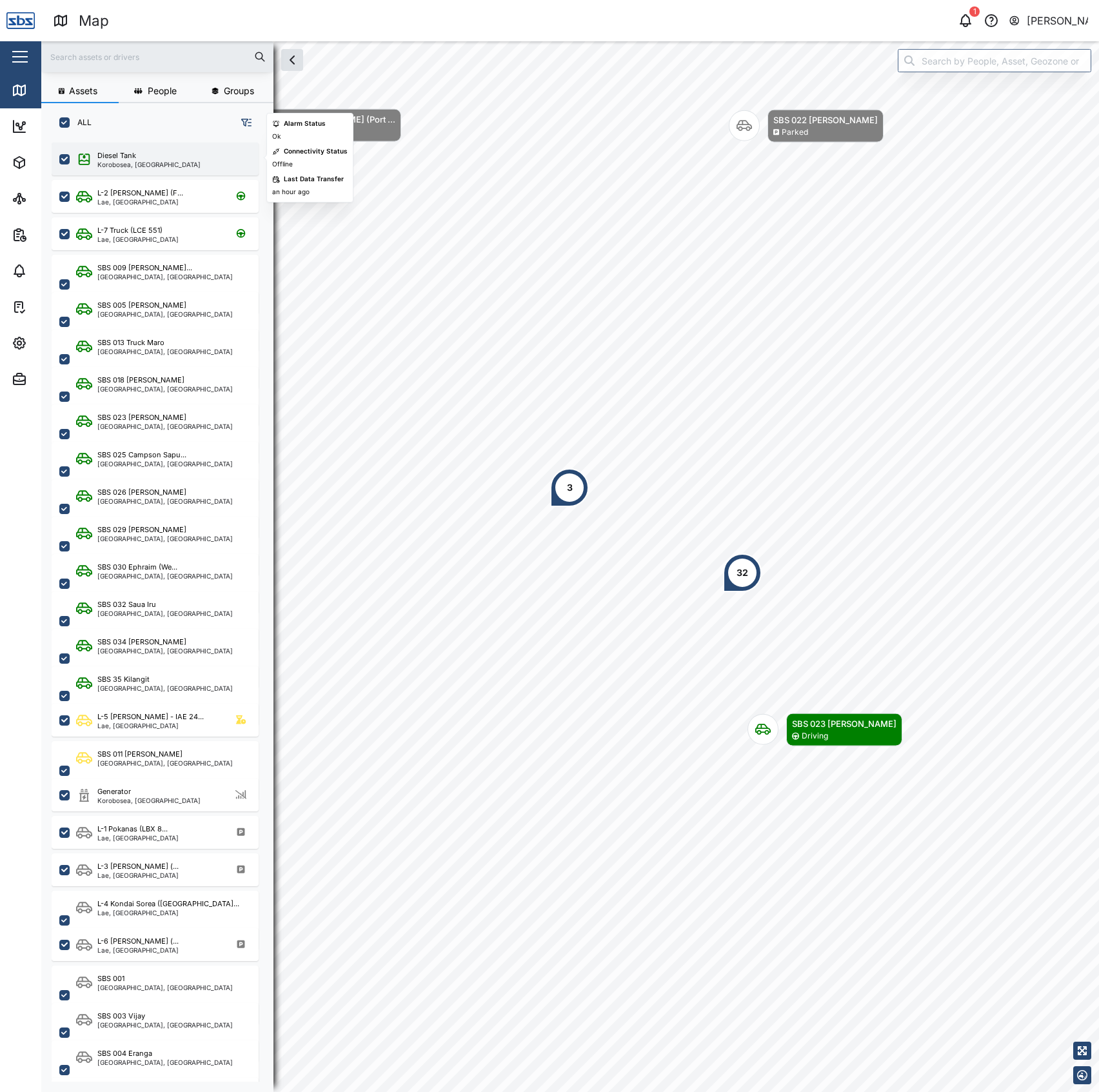
click at [133, 144] on div "Diesel Tank Korobosea, Port Moresby" at bounding box center [155, 159] width 207 height 33
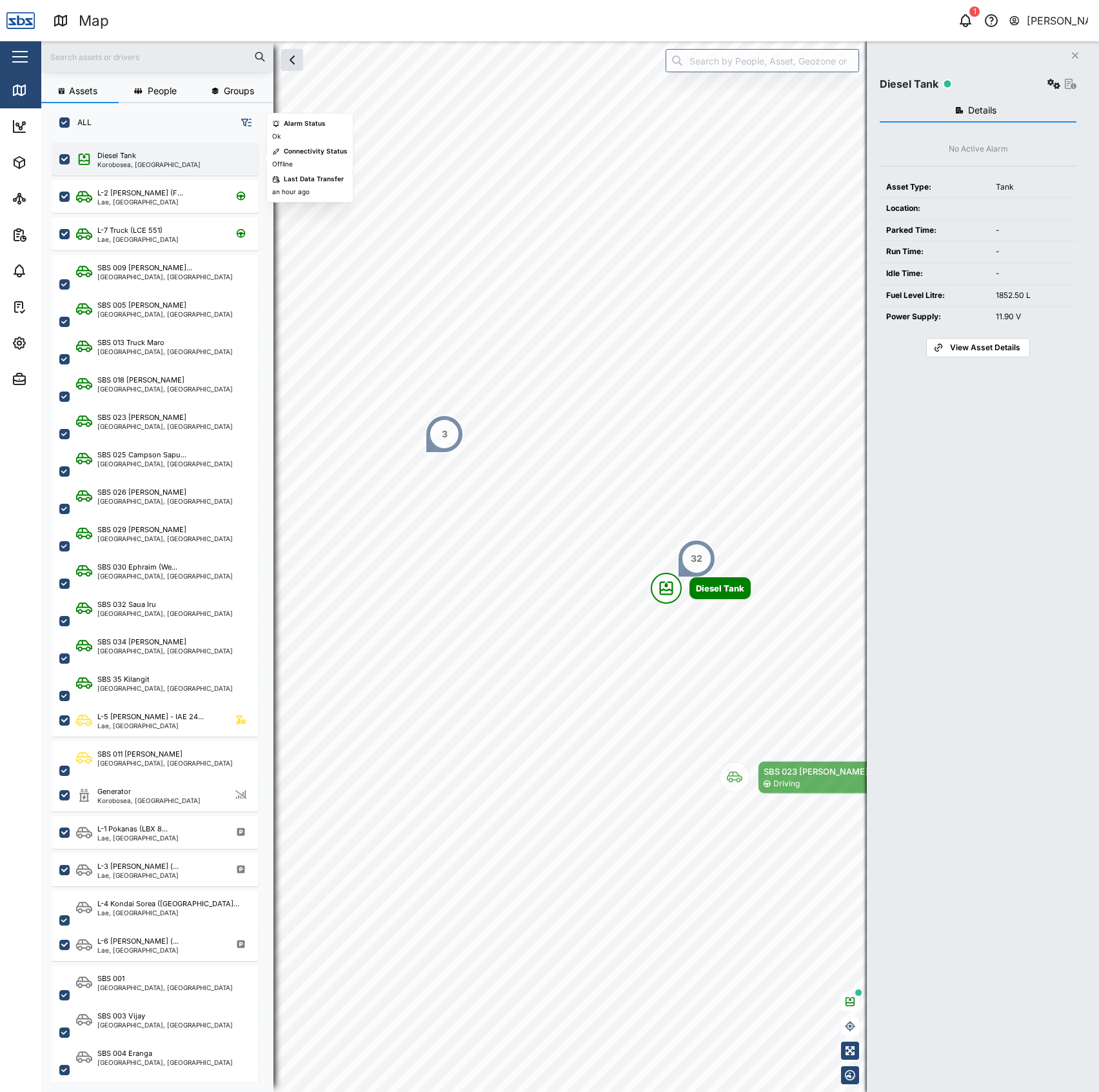
click at [133, 155] on div "Diesel Tank" at bounding box center [117, 156] width 39 height 11
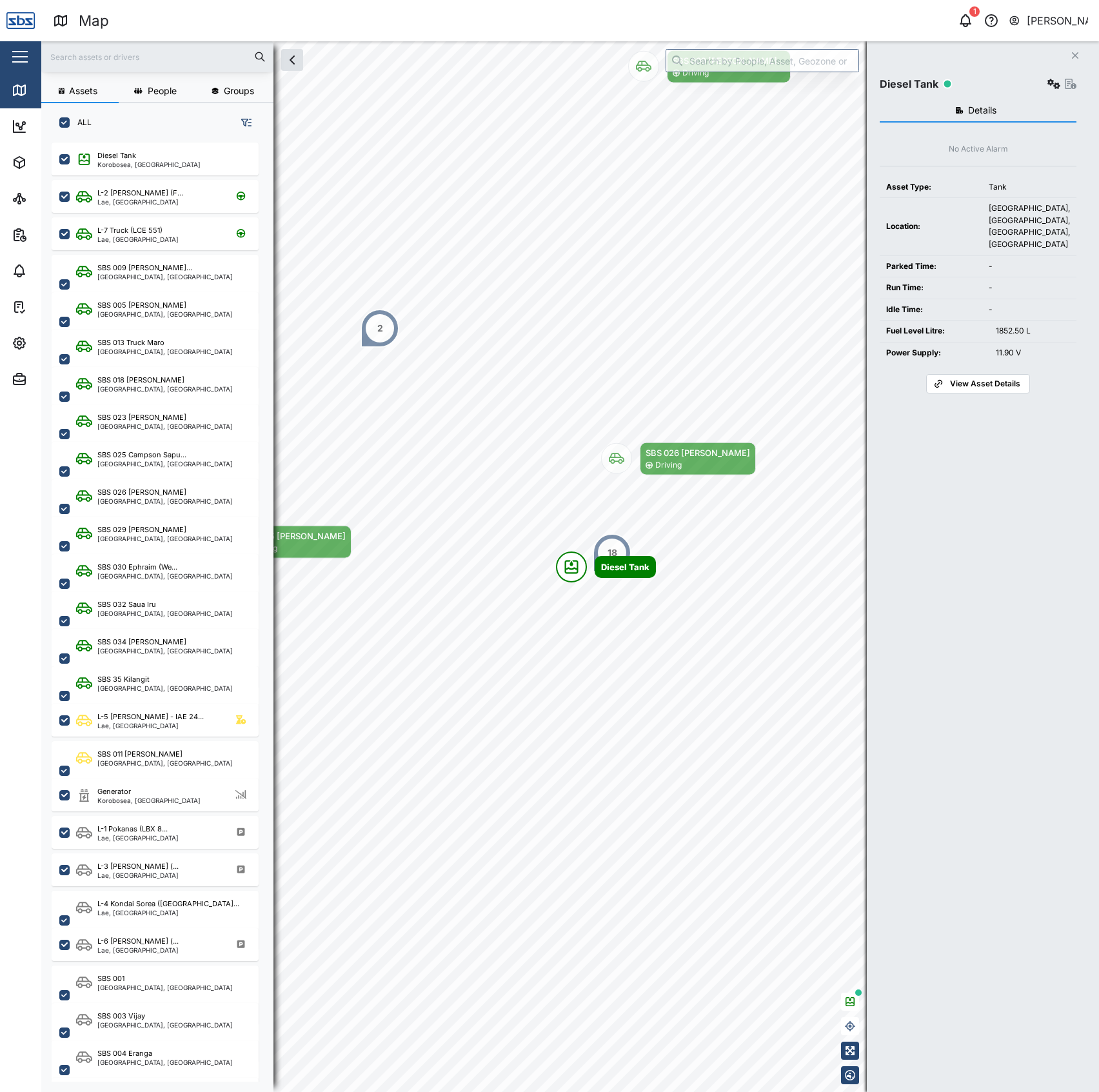
click at [1047, 88] on icon "button" at bounding box center [1054, 83] width 13 height 10
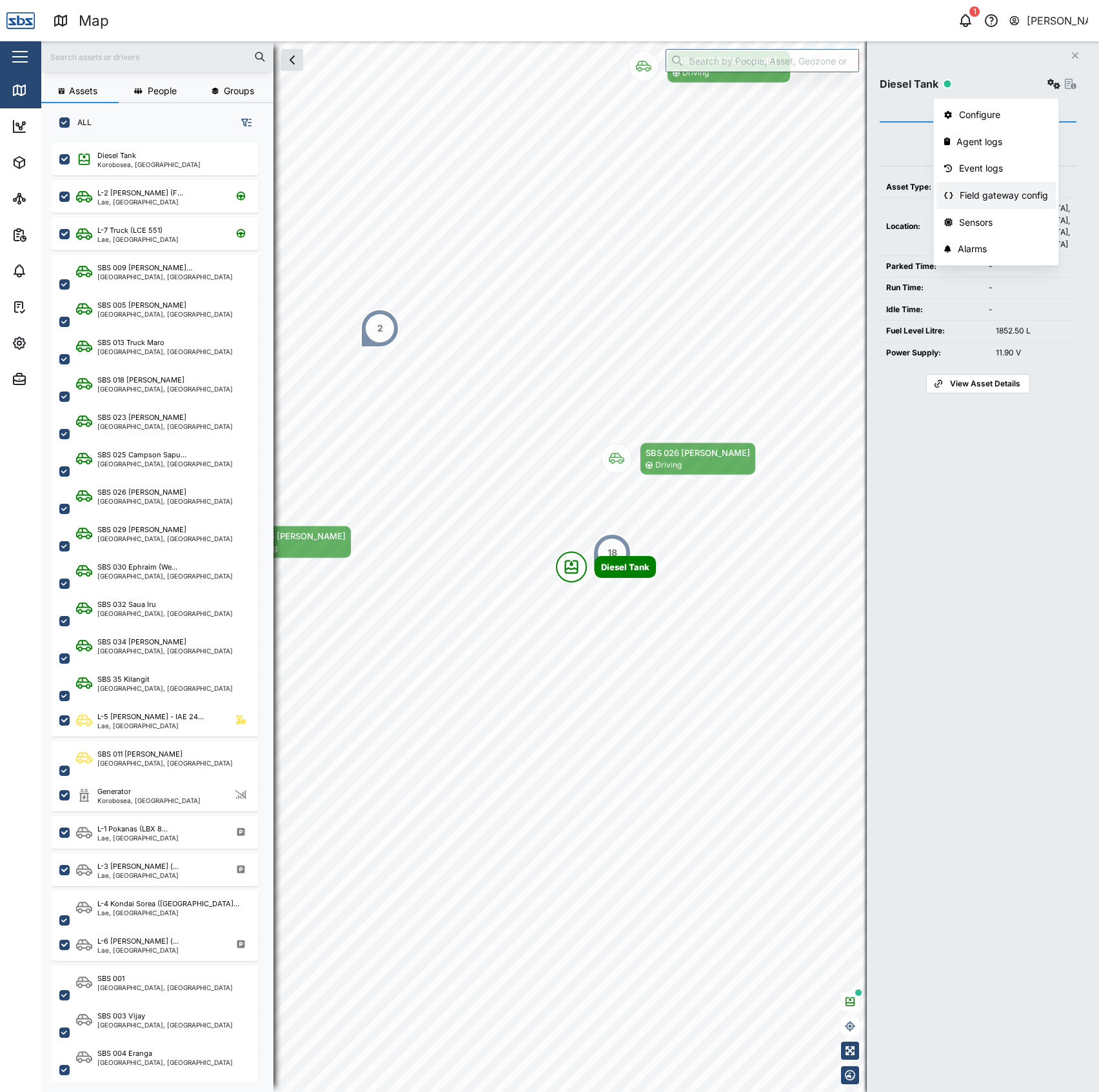
click at [976, 199] on div "Field gateway config" at bounding box center [1004, 195] width 88 height 14
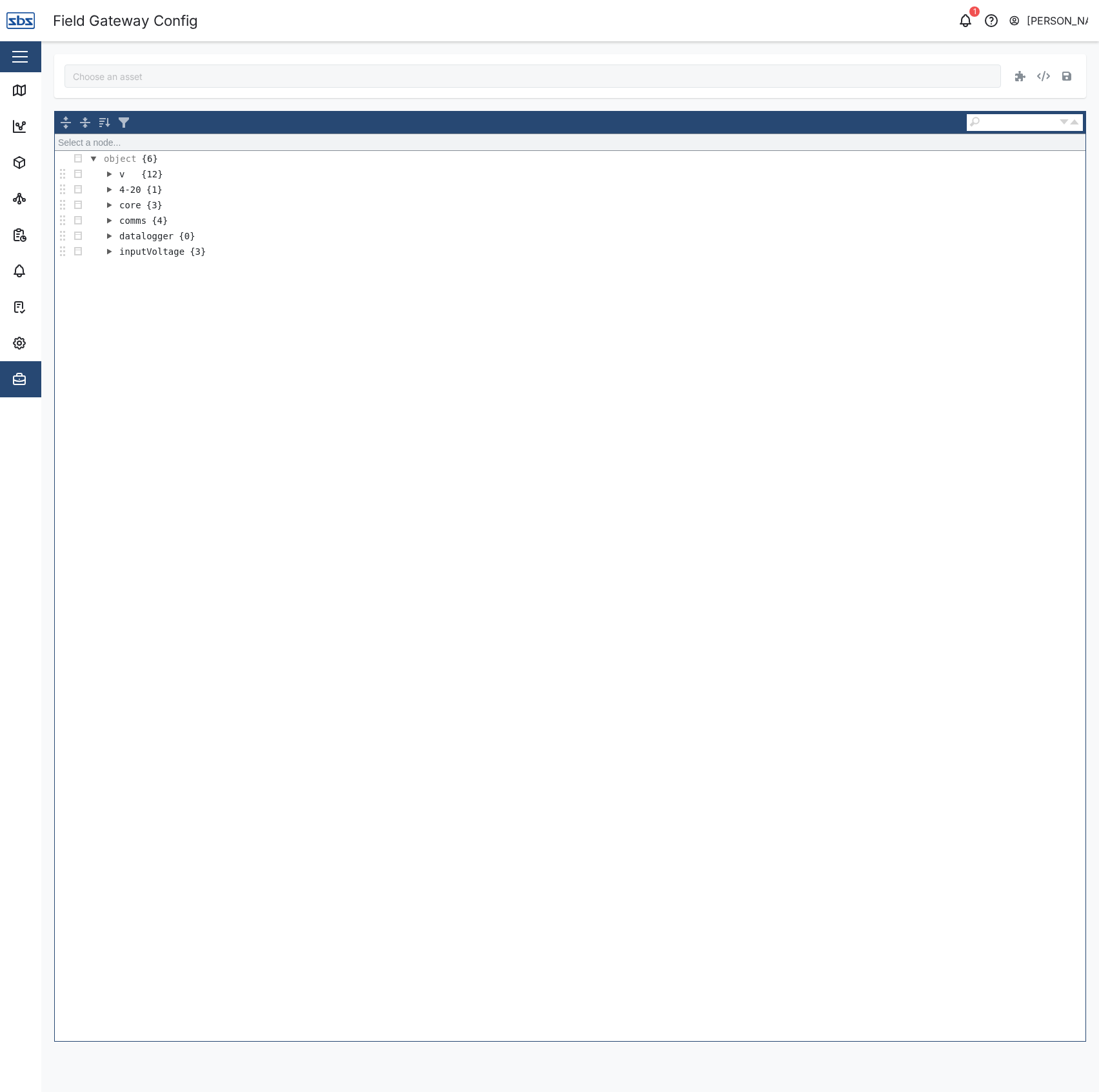
type input "Diesel Tank"
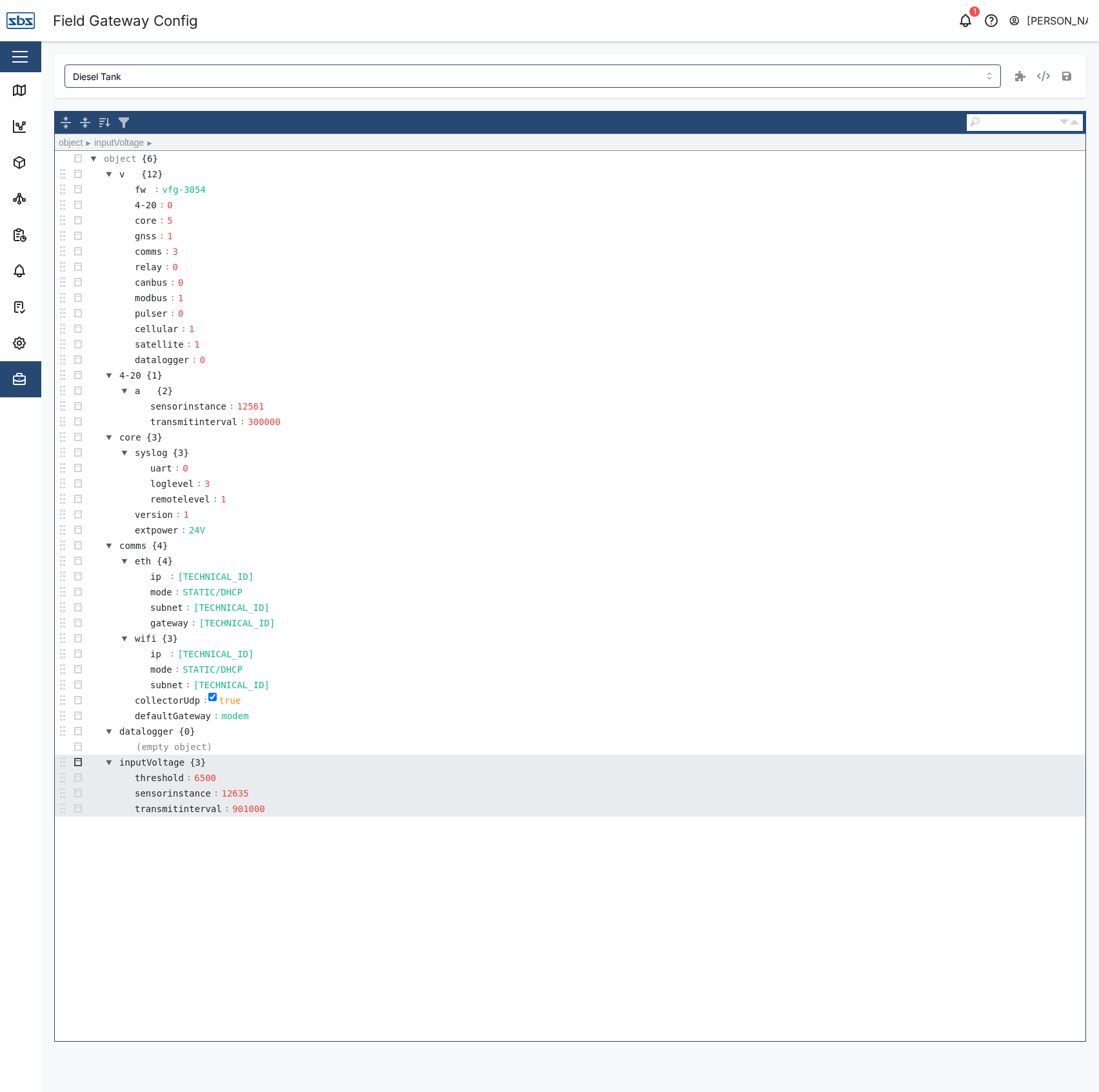
click at [79, 770] on button "button" at bounding box center [78, 762] width 16 height 16
click at [107, 909] on div "Remove" at bounding box center [111, 912] width 77 height 16
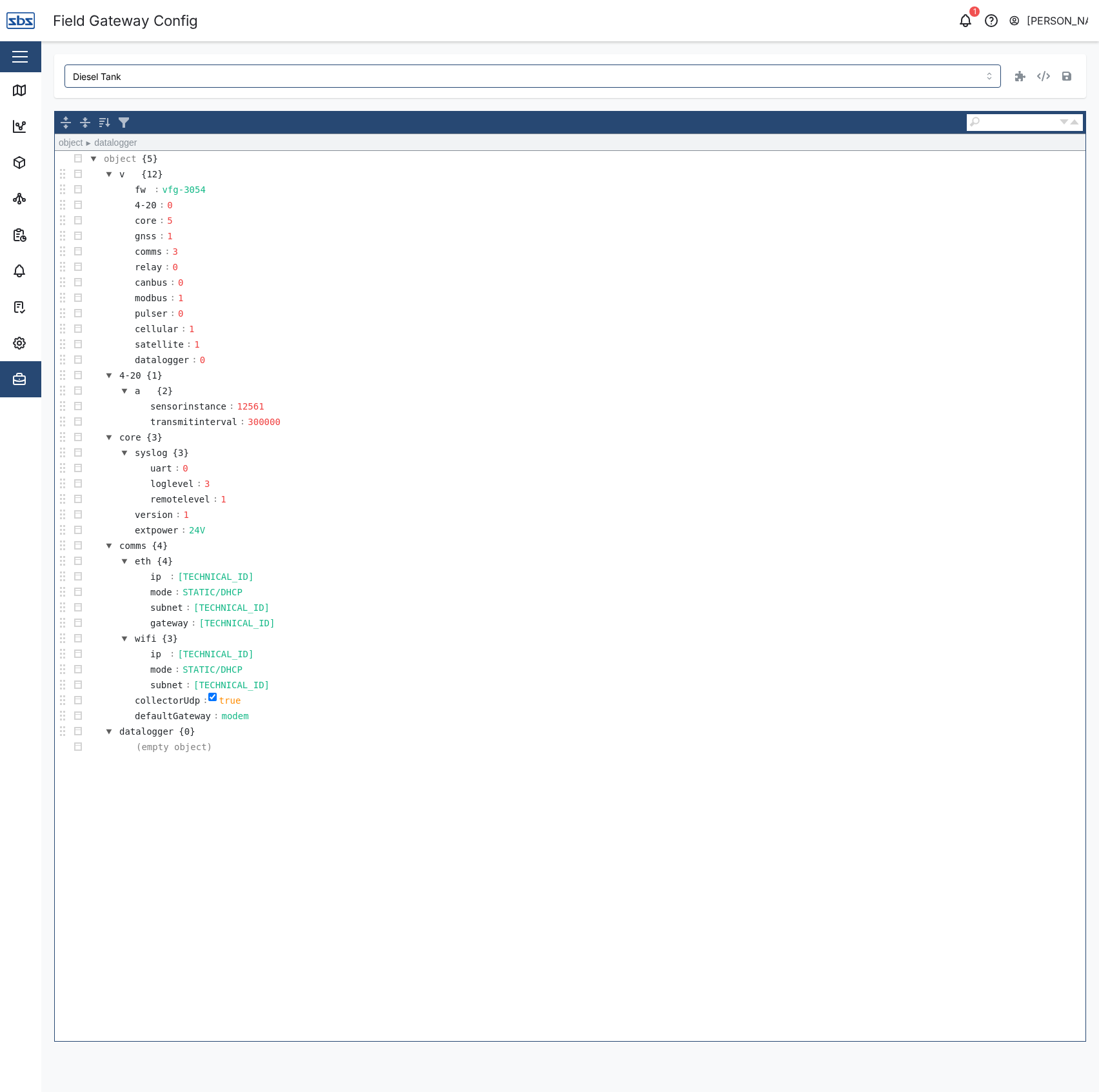
click at [416, 793] on div "object {5} v {12} fw : vfg-3054 4-20 : 0 core : 5 gnss : 1 comms : 3 relay : 0 …" at bounding box center [570, 596] width 1030 height 890
click at [1066, 75] on icon "button" at bounding box center [1066, 76] width 9 height 10
click at [24, 86] on icon at bounding box center [19, 90] width 16 height 16
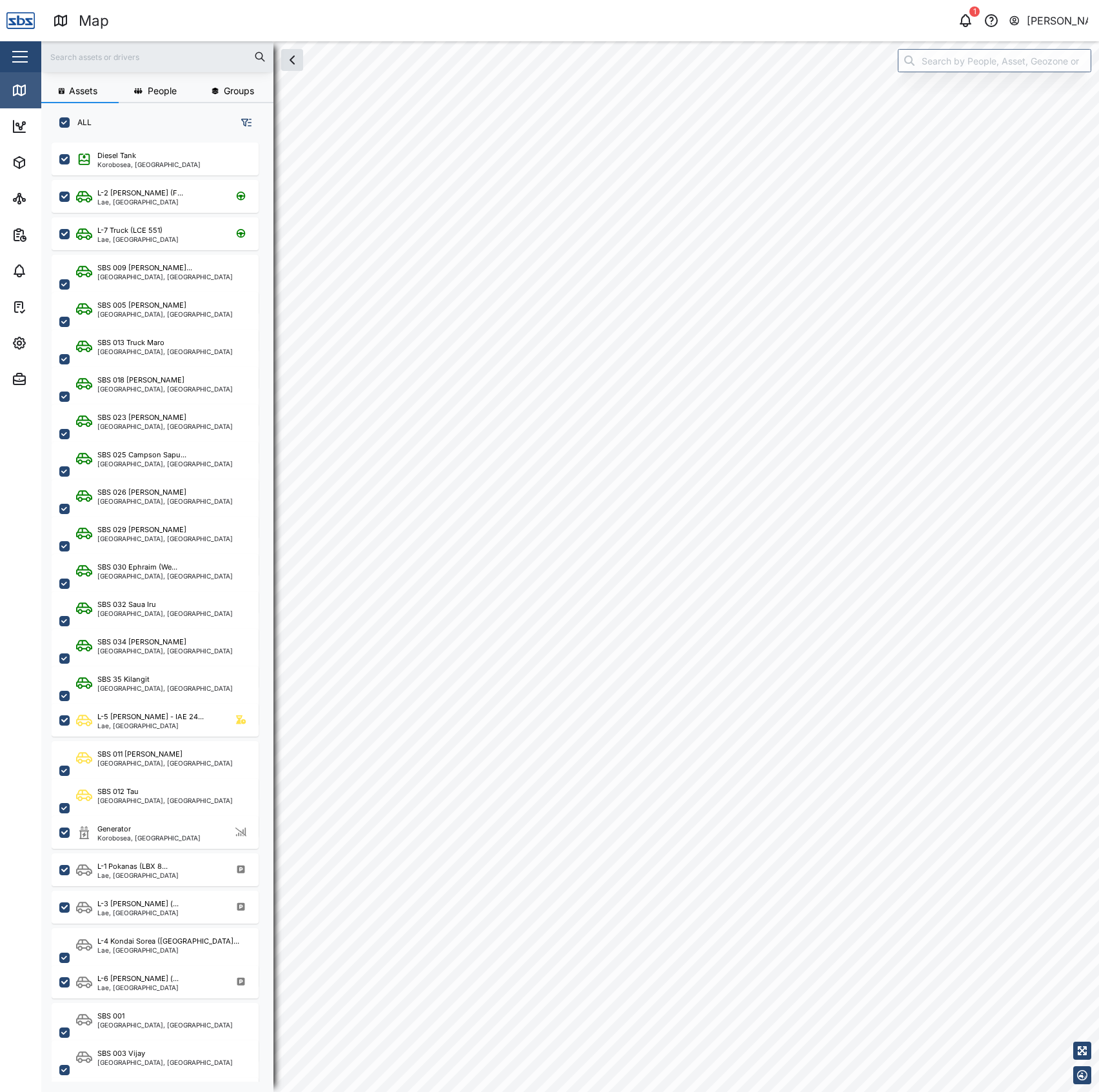
scroll to position [930, 199]
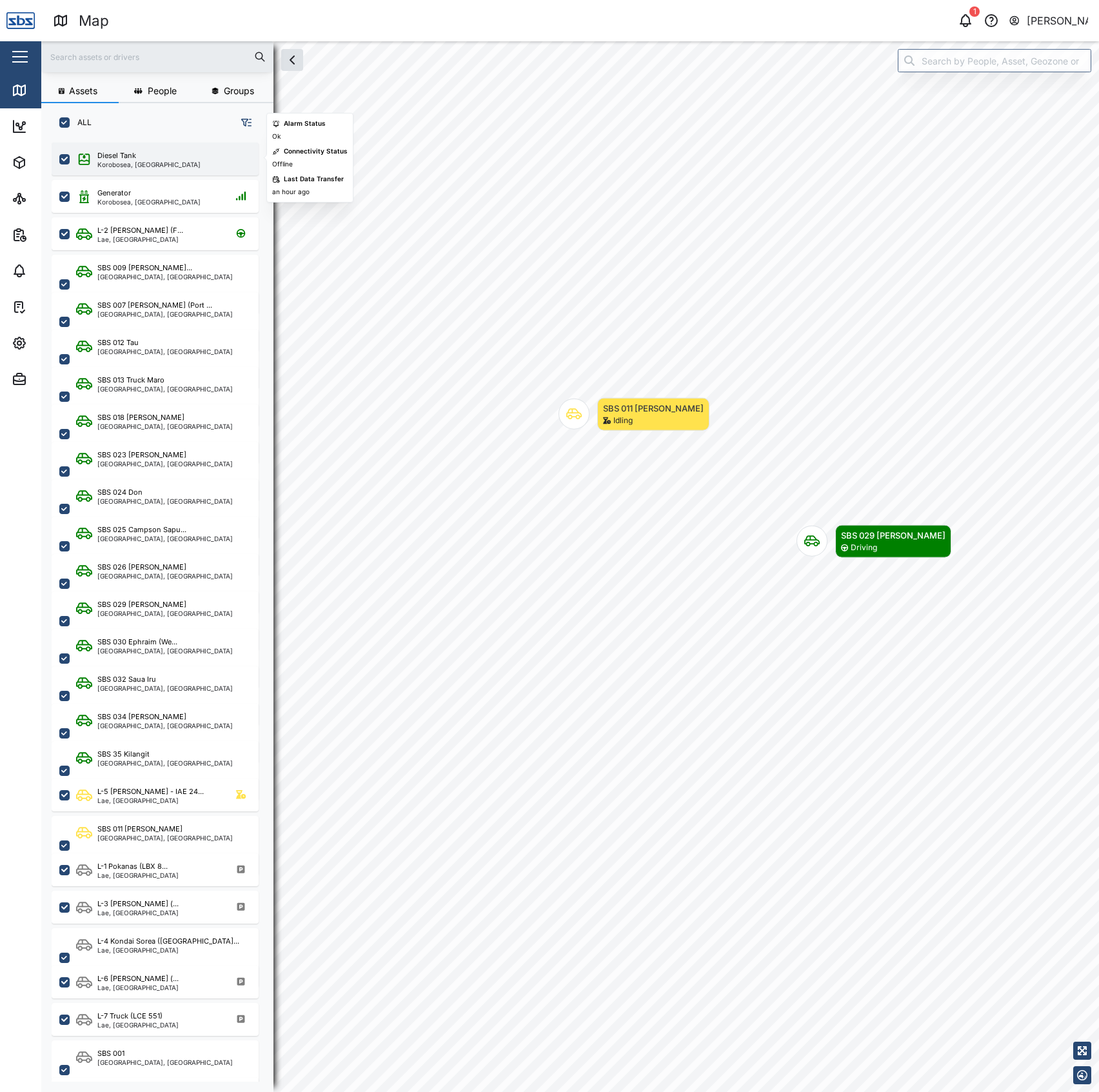
click at [178, 156] on div "Diesel Tank Korobosea, Port Moresby" at bounding box center [163, 159] width 175 height 18
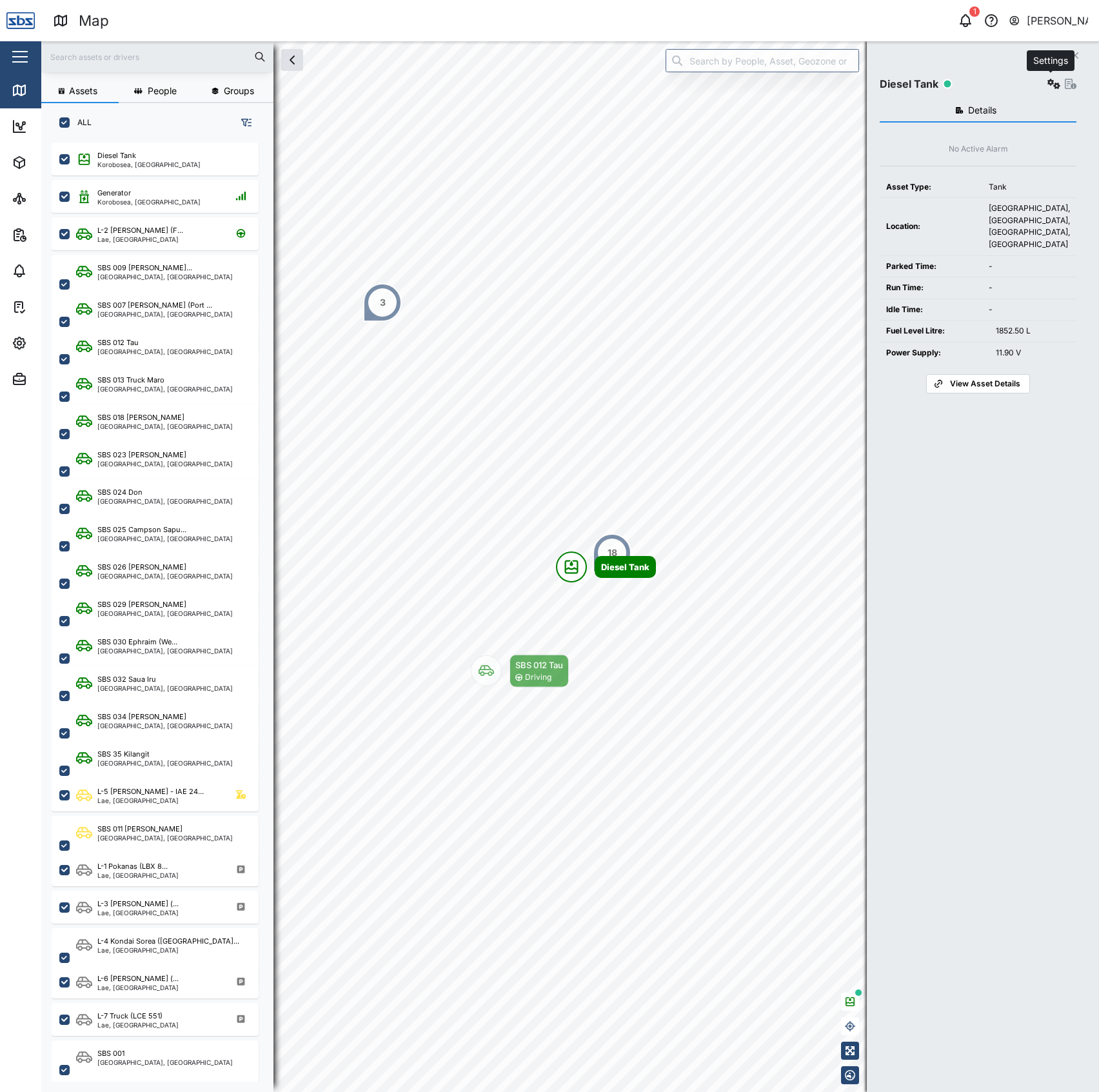
click at [1047, 83] on icon "button" at bounding box center [1054, 83] width 13 height 10
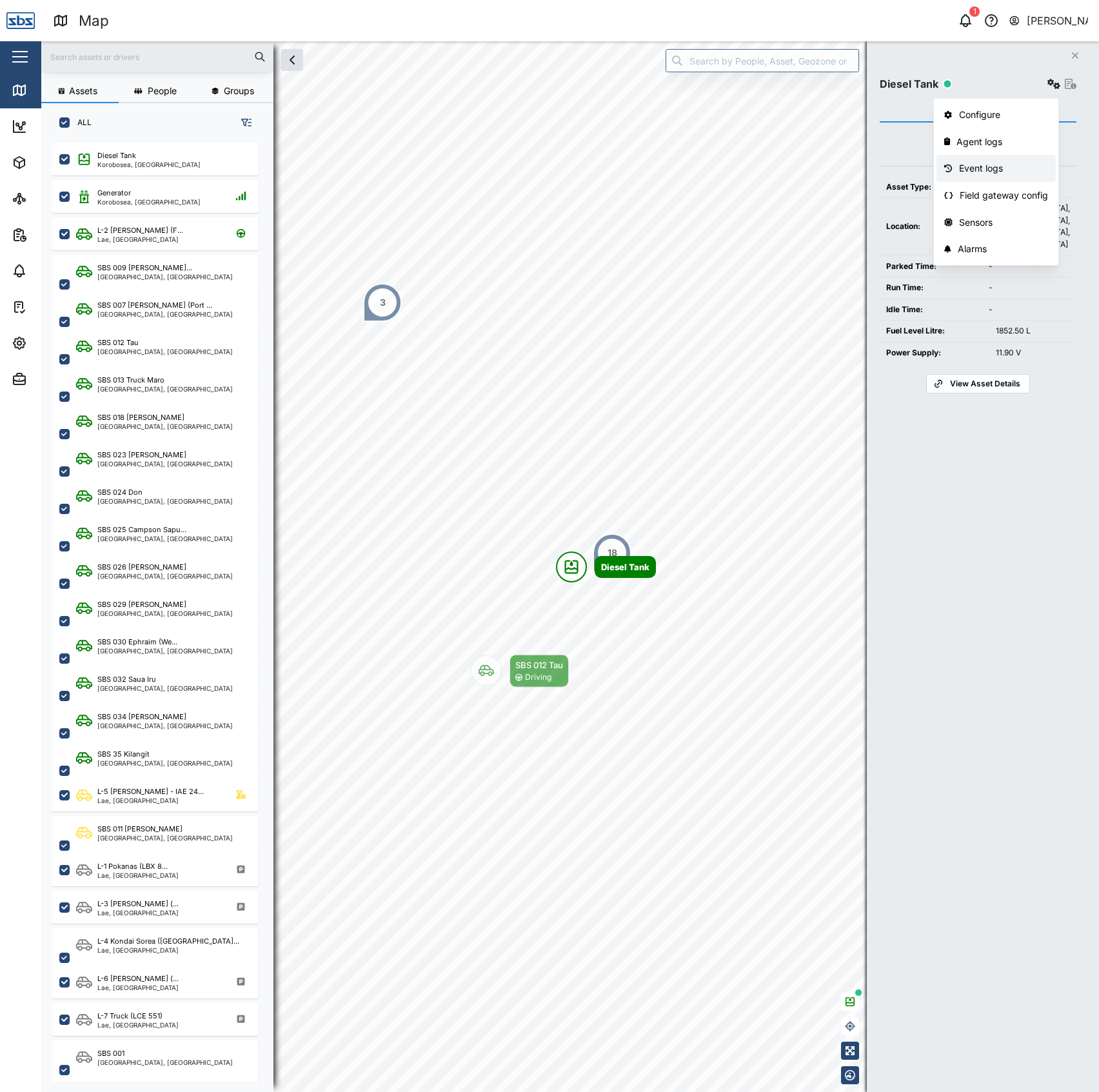
click at [999, 170] on div "Event logs" at bounding box center [1004, 168] width 90 height 14
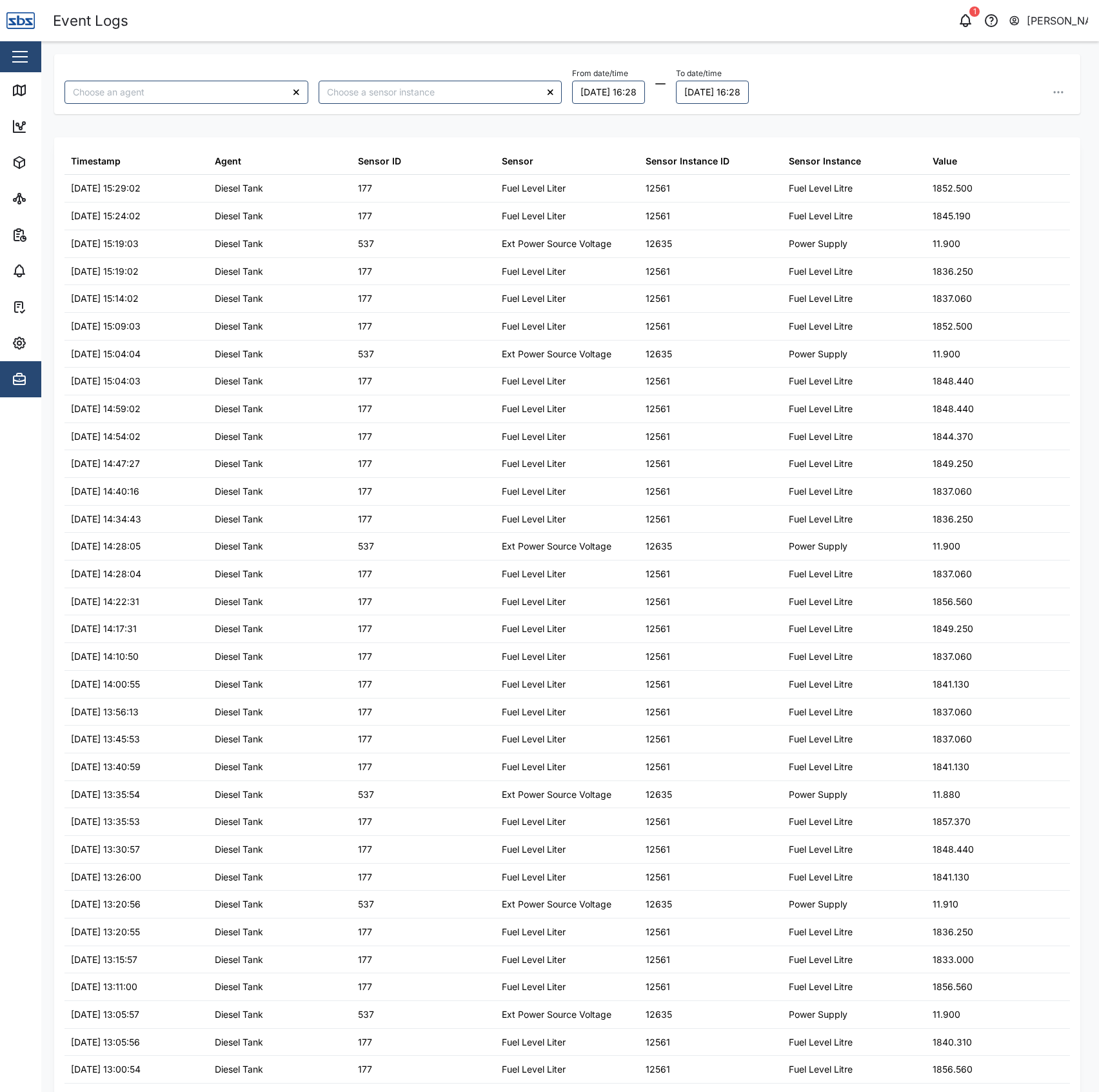
type input "Diesel Tank"
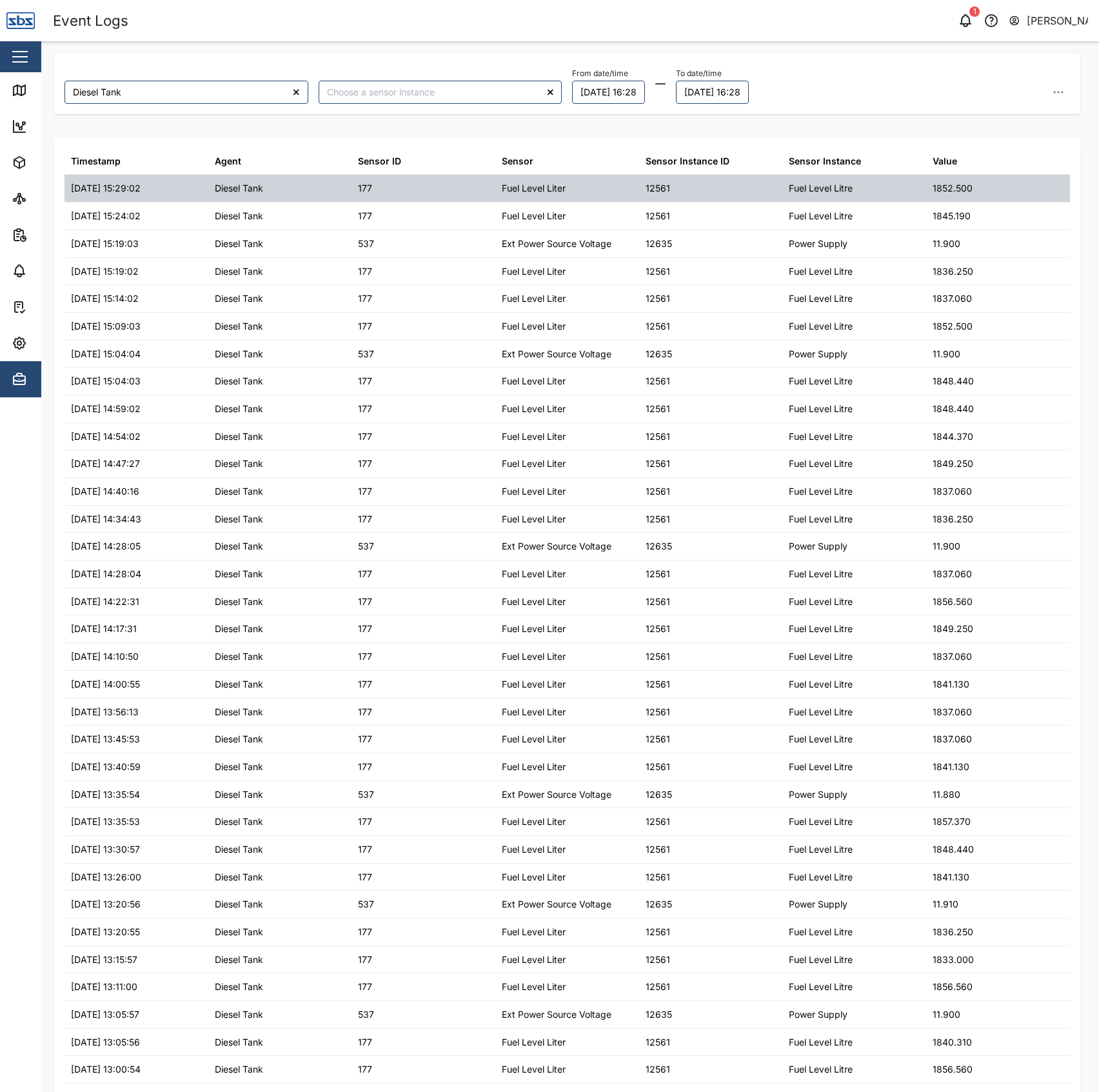
click at [684, 201] on div "12561" at bounding box center [711, 189] width 144 height 27
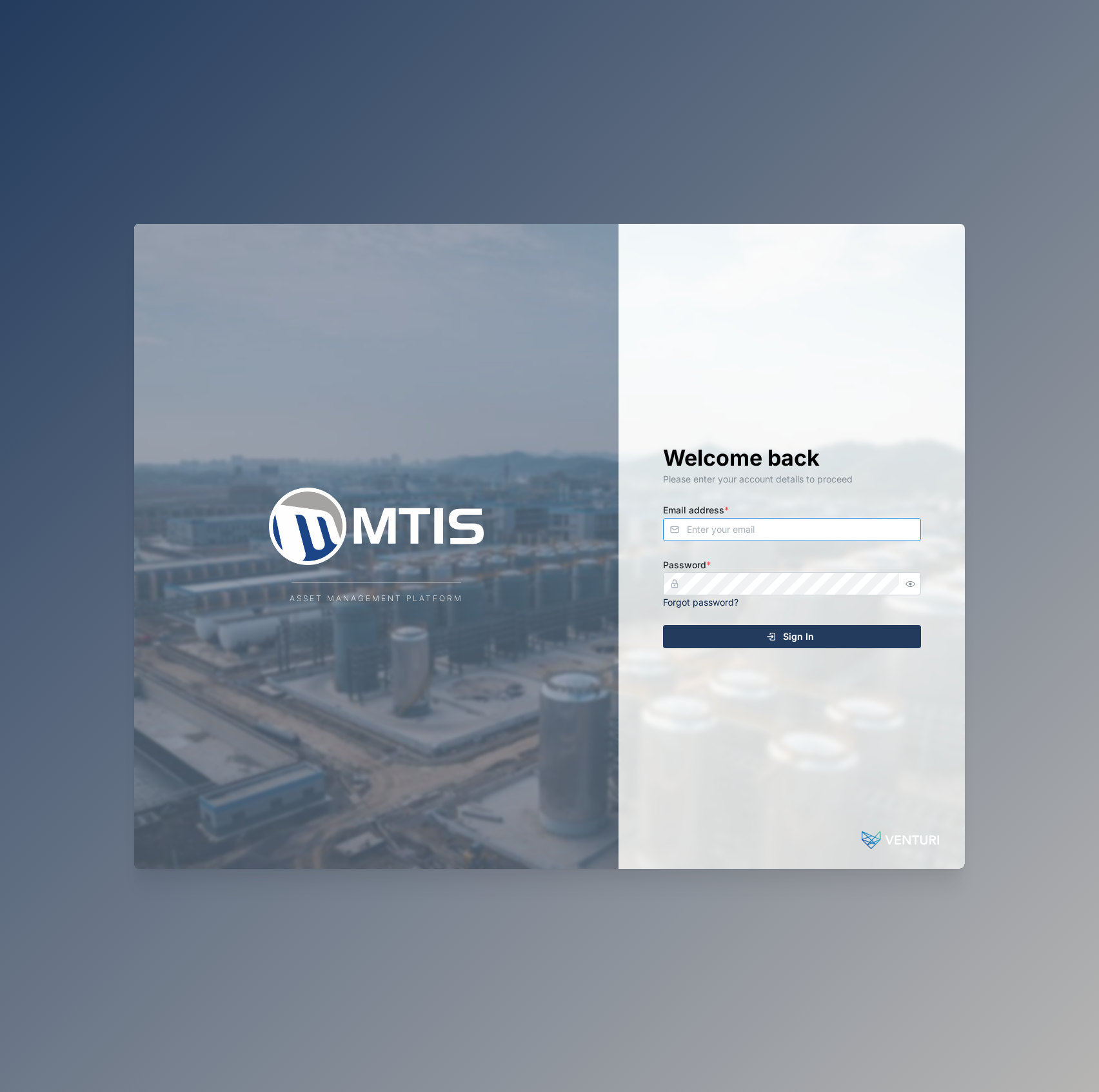
click at [815, 526] on input "Email address *" at bounding box center [792, 529] width 258 height 23
type input "[EMAIL_ADDRESS][PERSON_NAME][DOMAIN_NAME]"
click at [663, 625] on button "Sign In" at bounding box center [792, 636] width 258 height 23
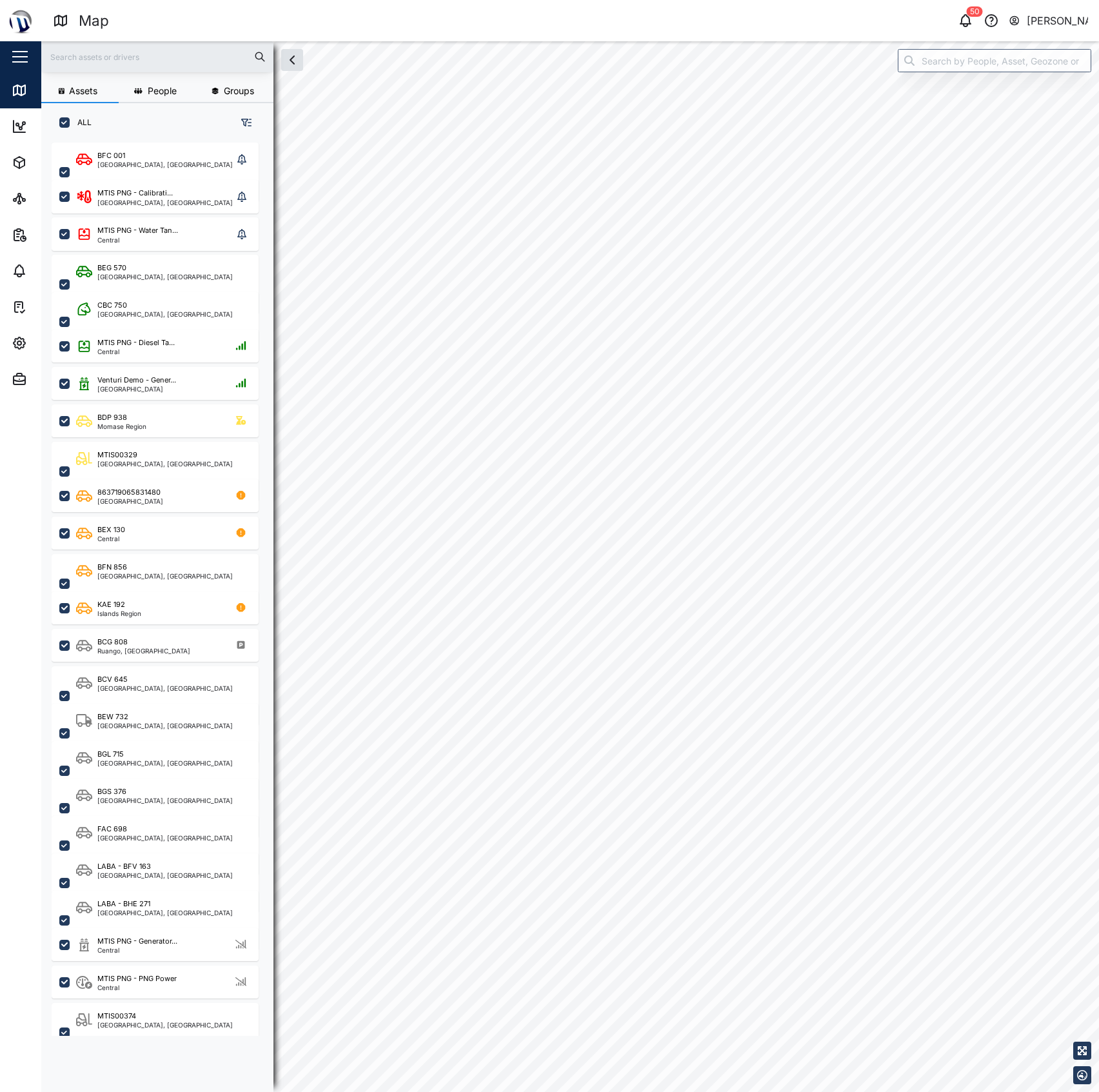
checkbox input "true"
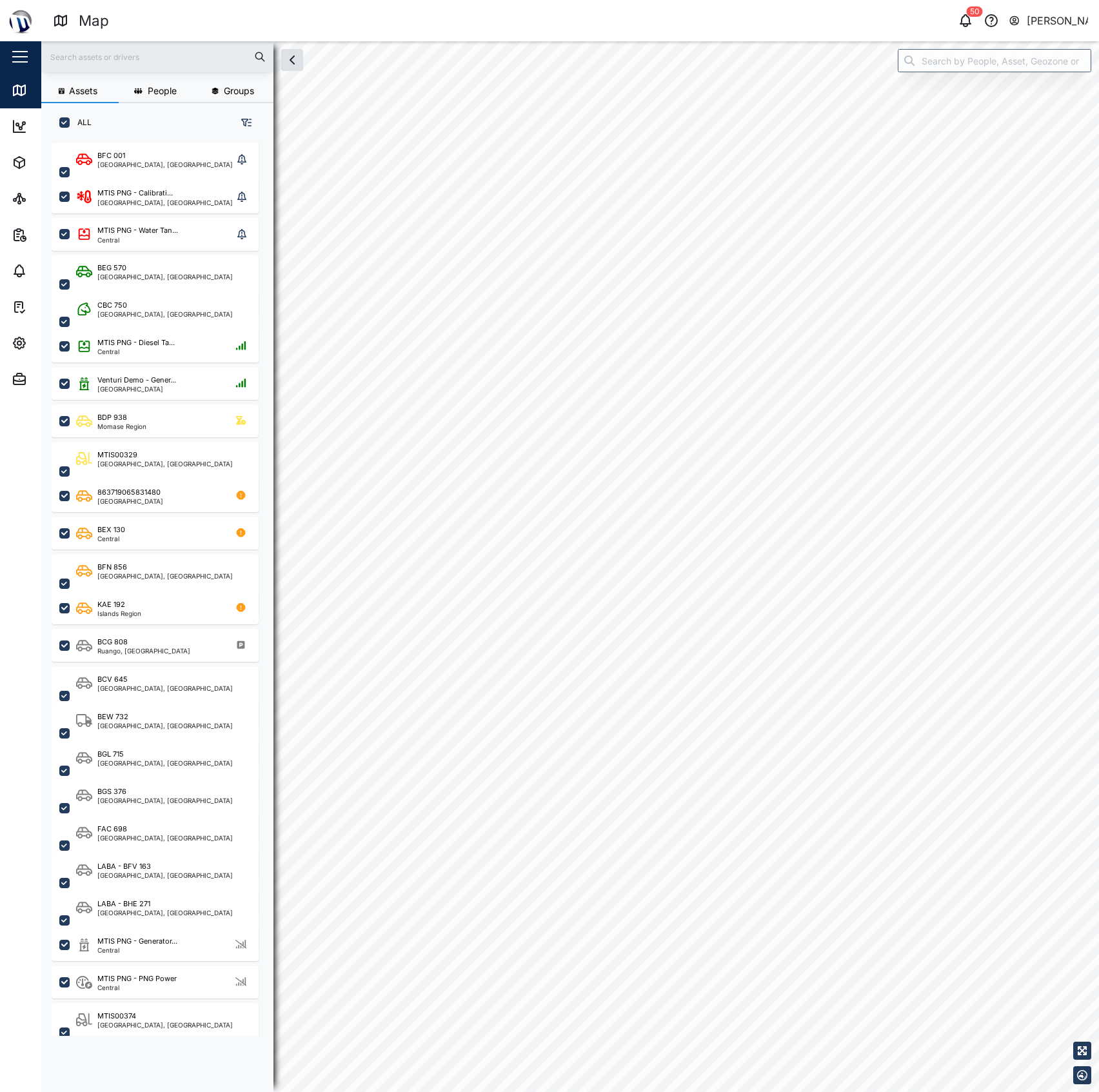
checkbox input "true"
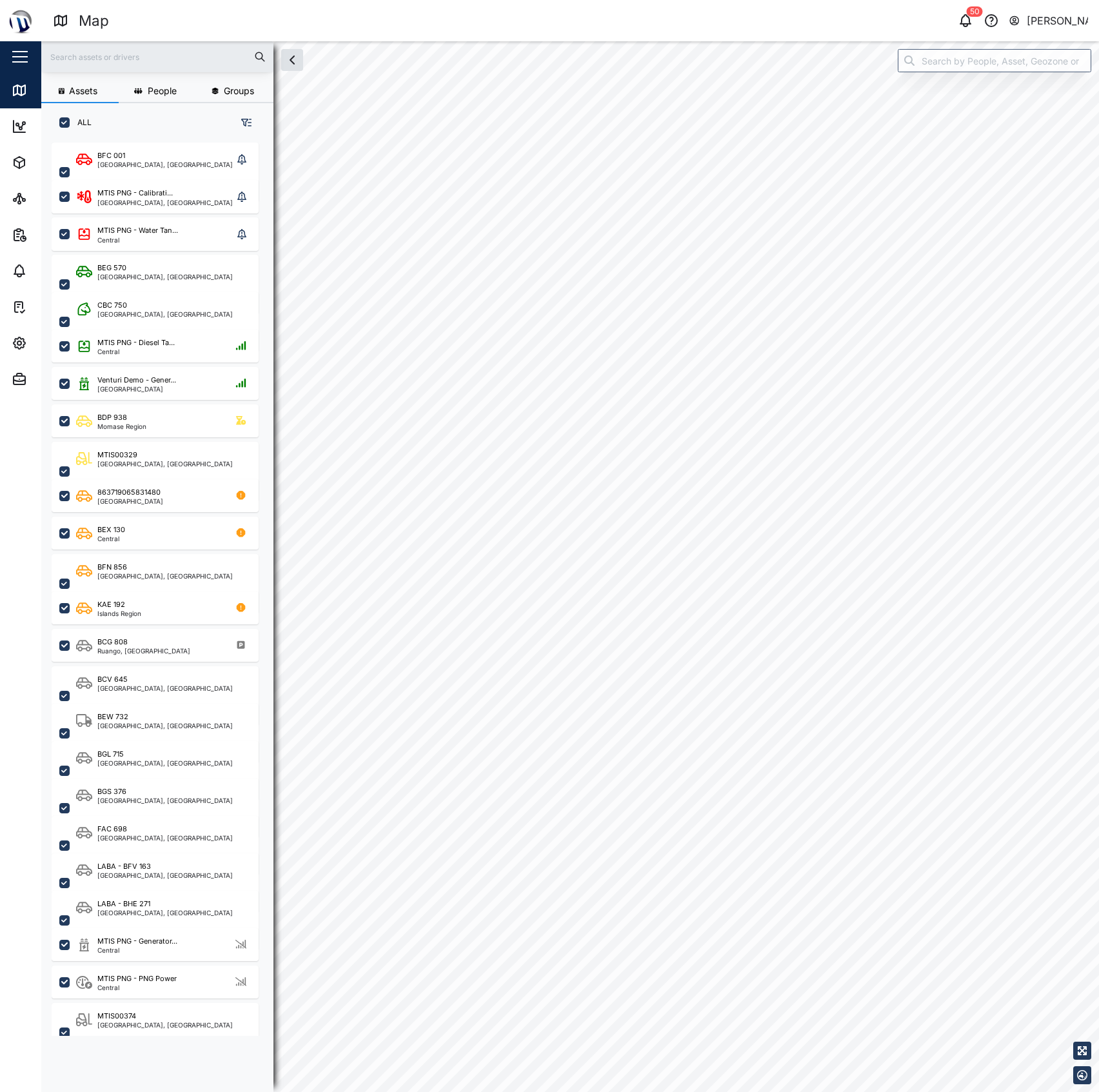
checkbox input "true"
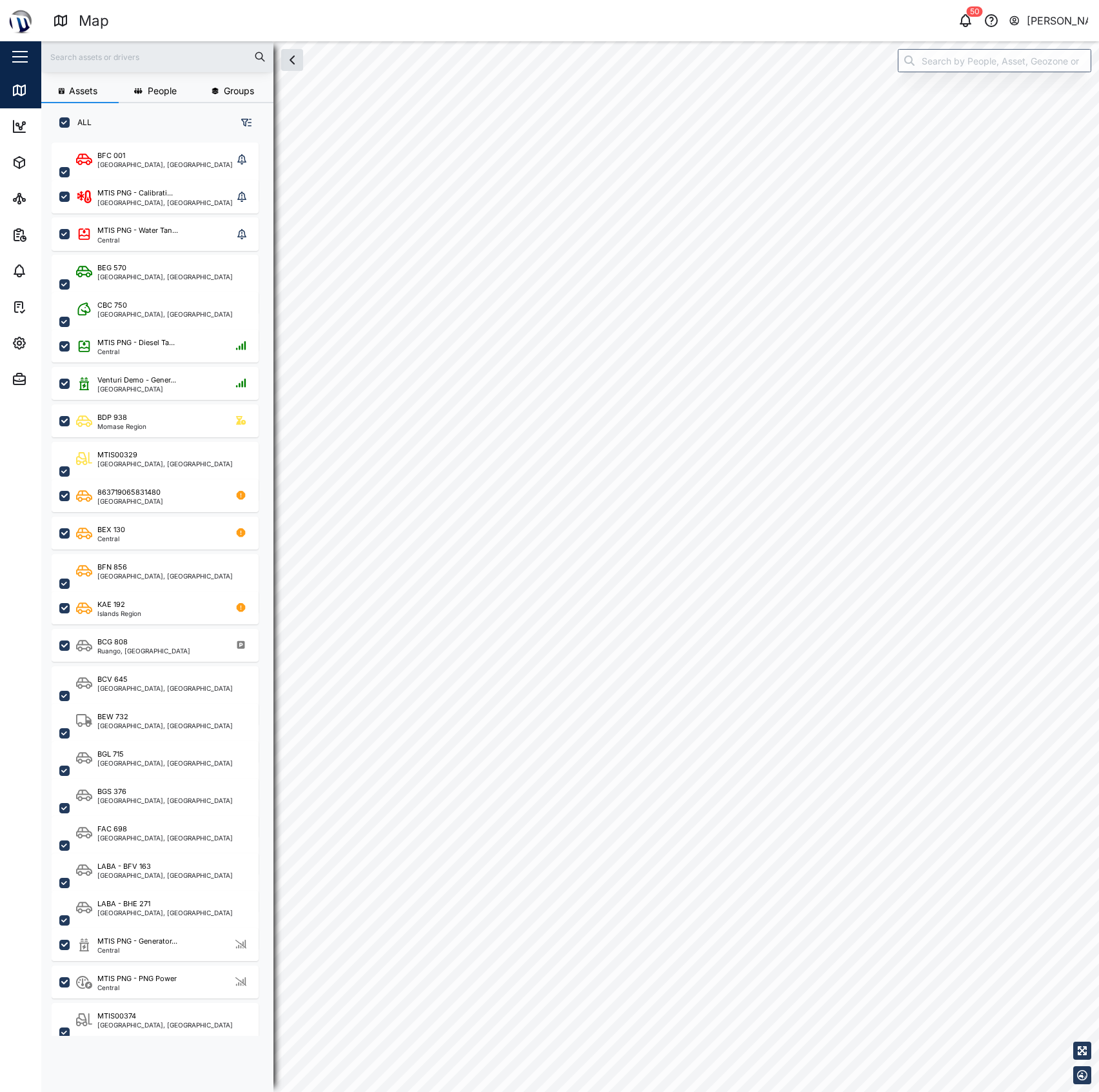
checkbox input "true"
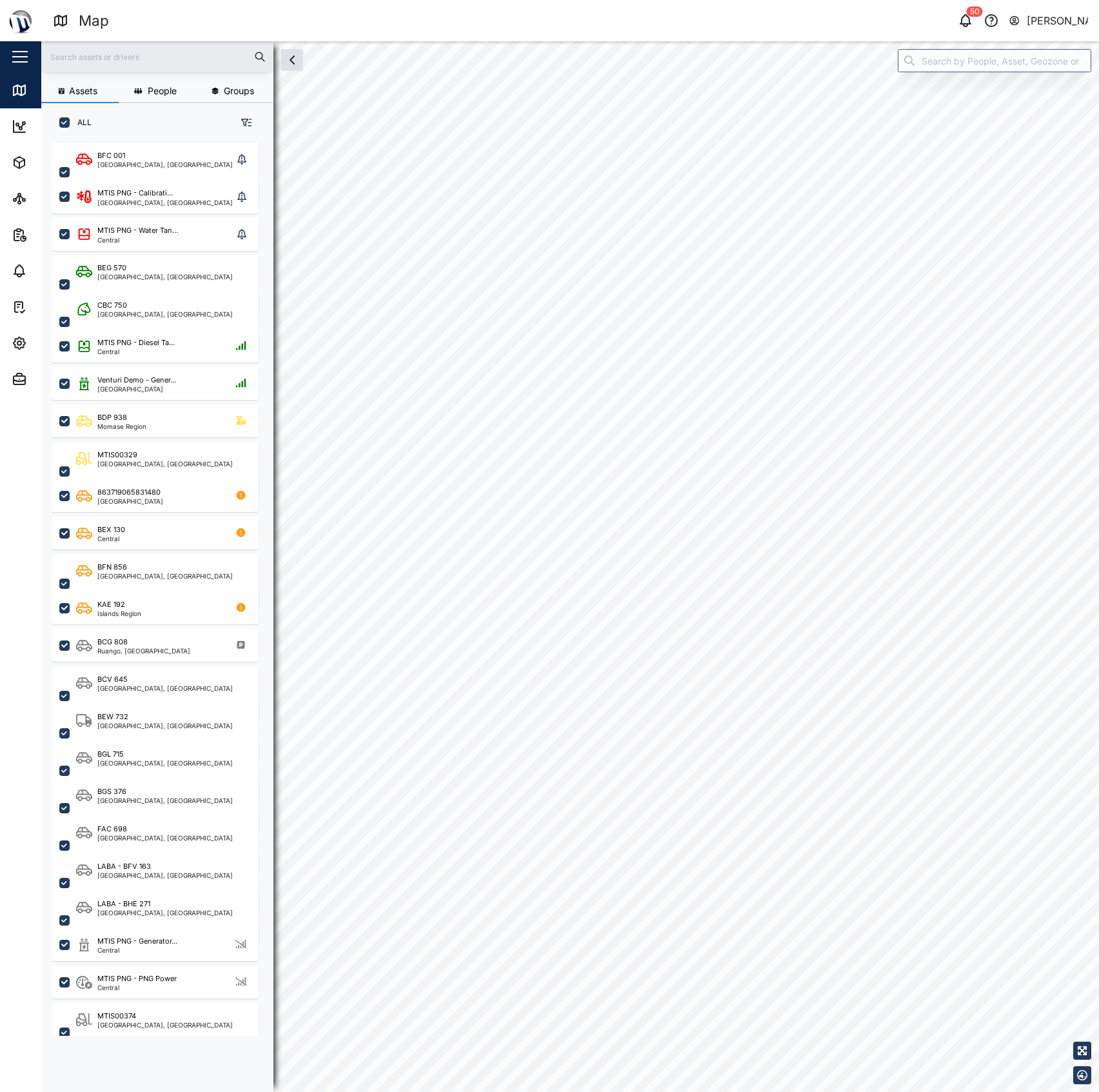
checkbox input "true"
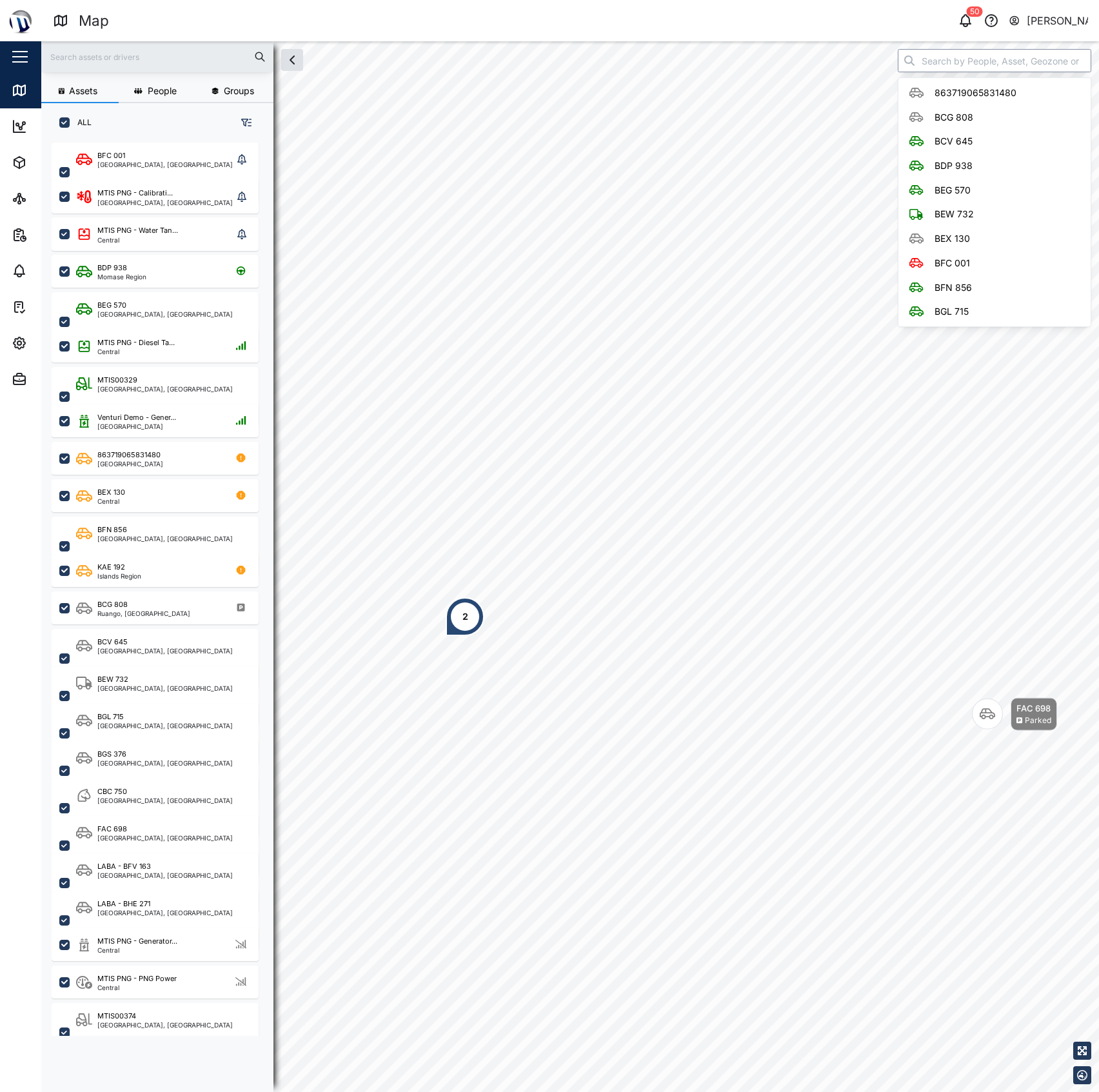
click at [980, 69] on input "search" at bounding box center [994, 60] width 193 height 23
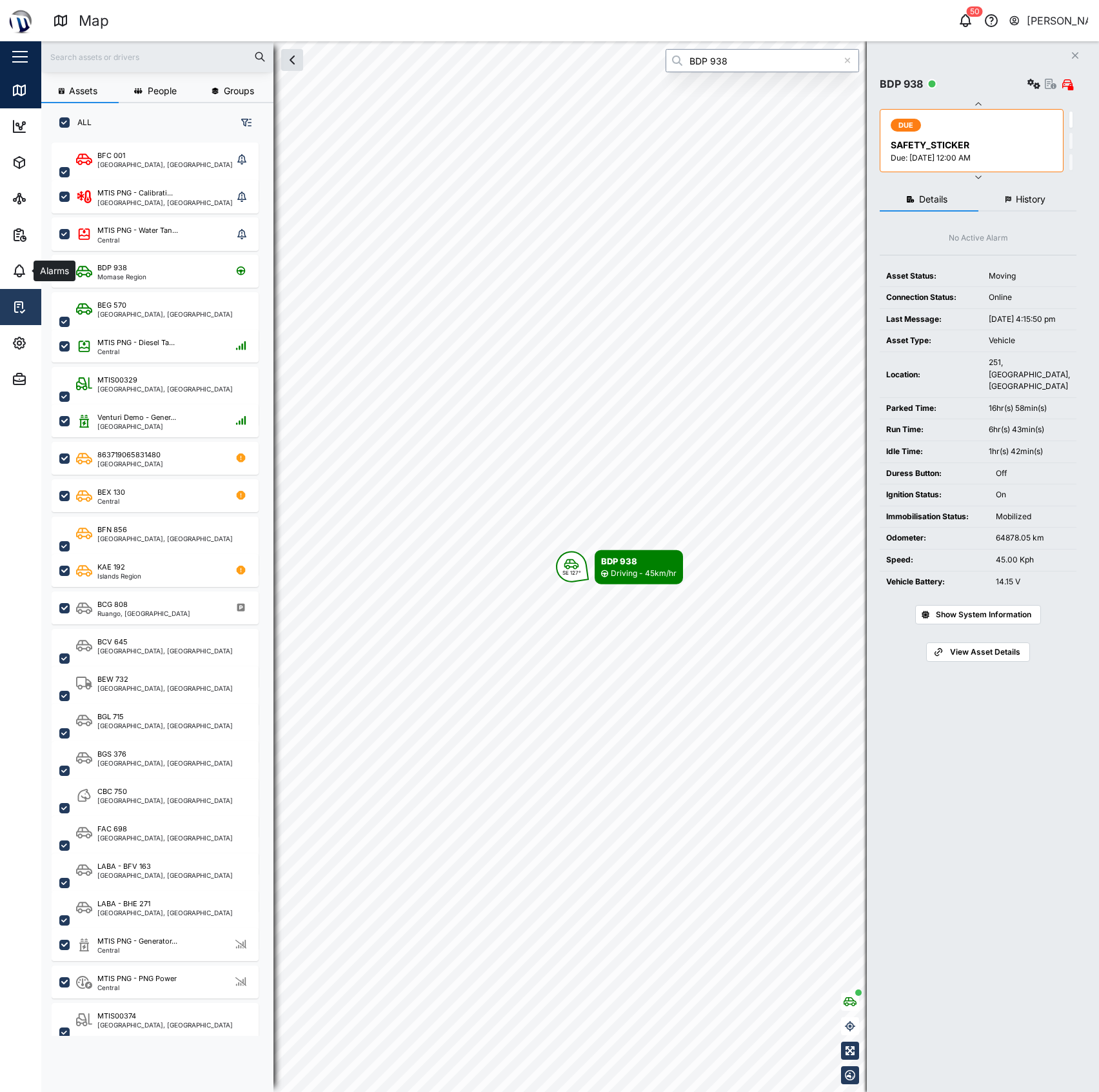
type input "BDP 938"
click at [16, 296] on link "Tasks" at bounding box center [83, 307] width 168 height 36
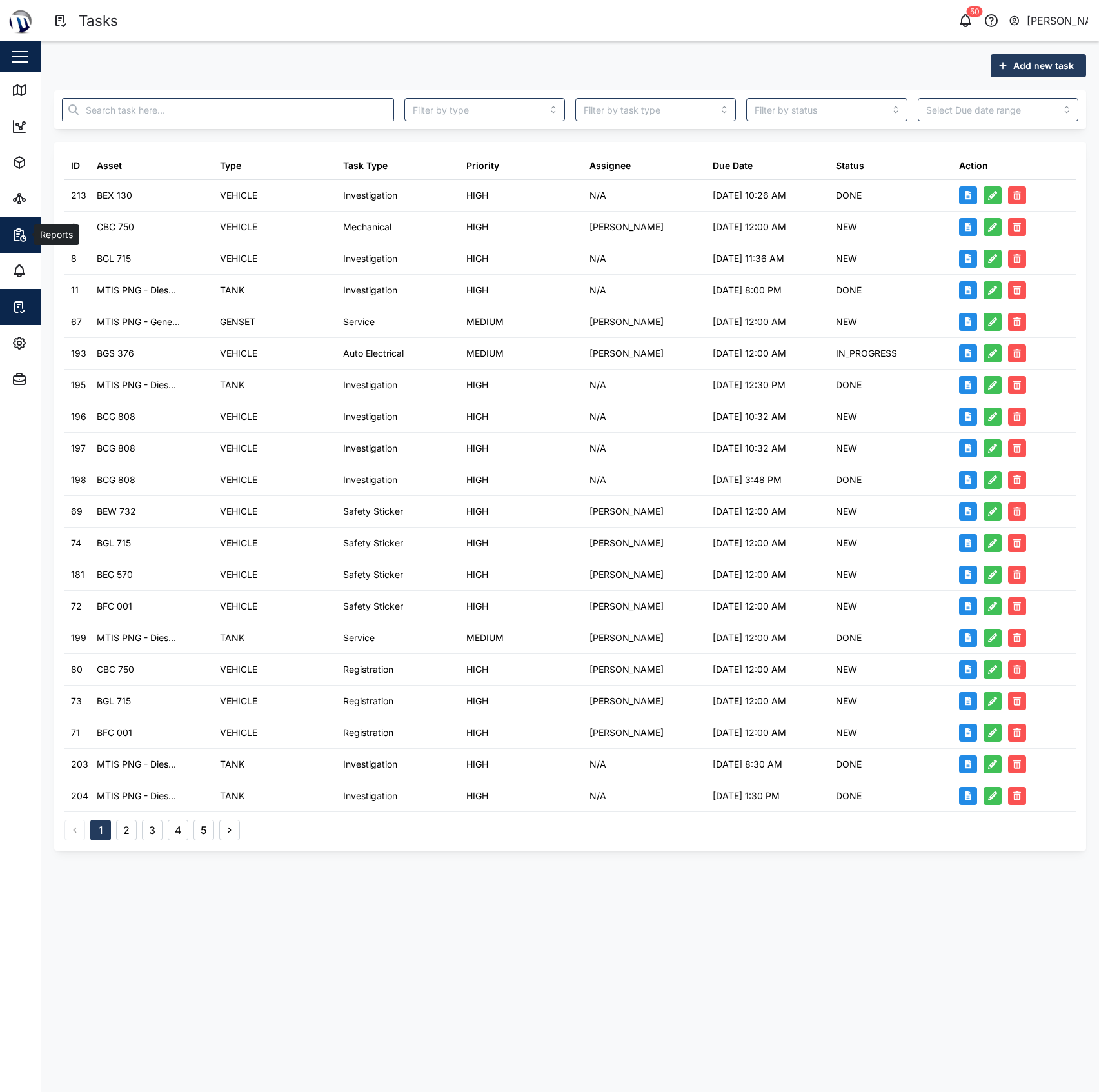
click at [14, 235] on icon "button" at bounding box center [17, 235] width 5 height 10
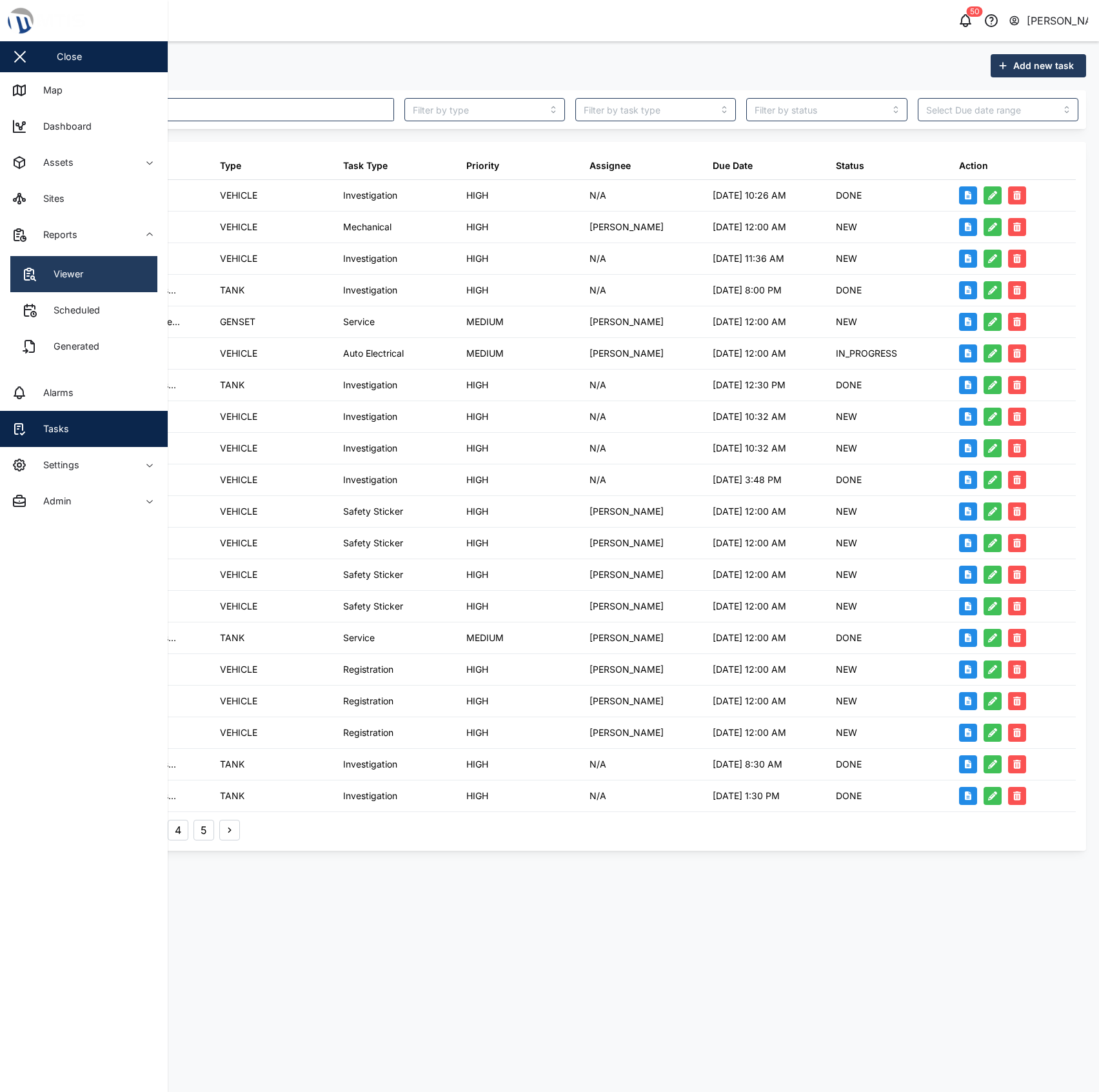
click at [79, 267] on div "Viewer" at bounding box center [64, 274] width 39 height 14
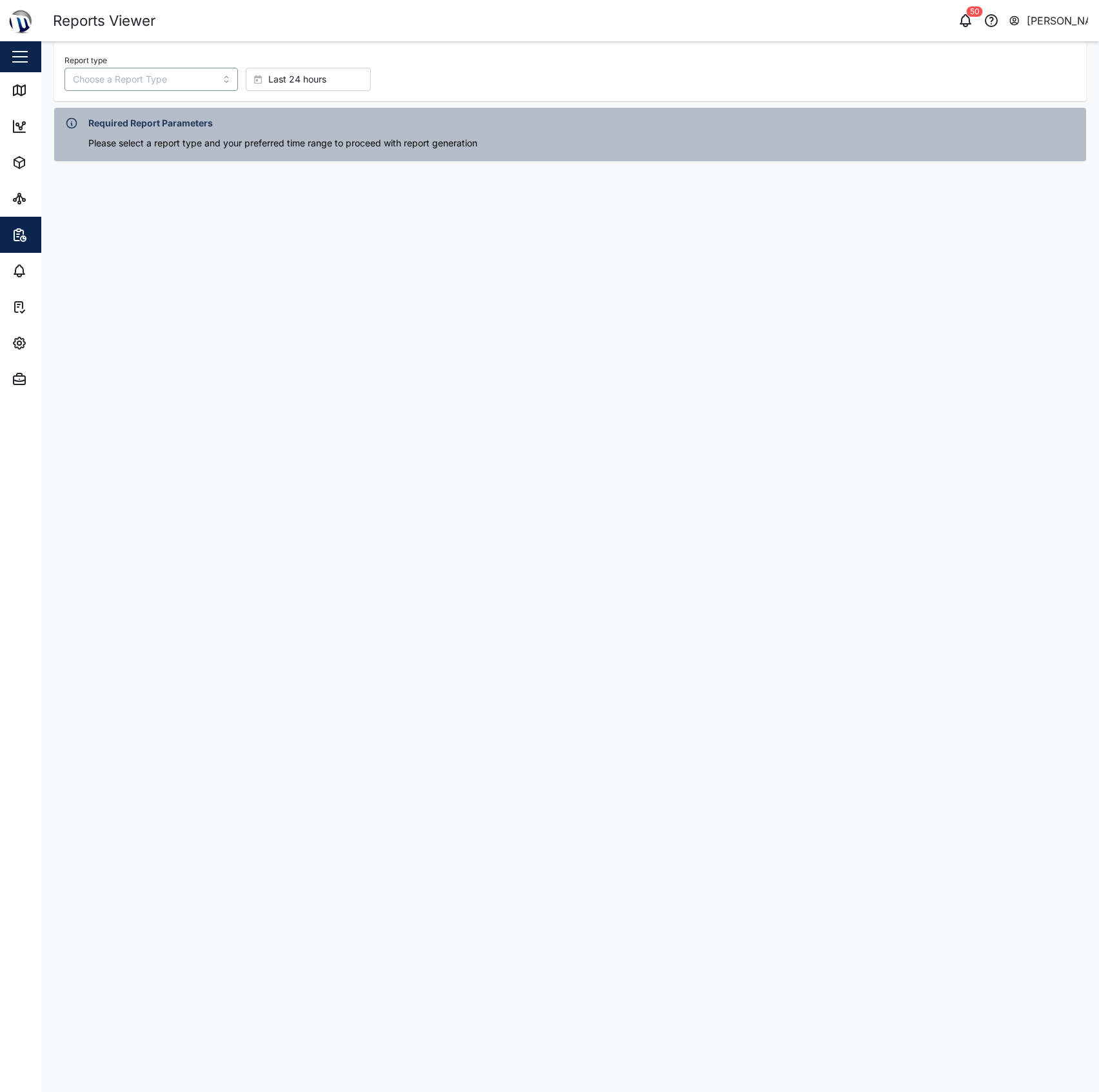
click at [150, 72] on input "Report type" at bounding box center [151, 79] width 174 height 23
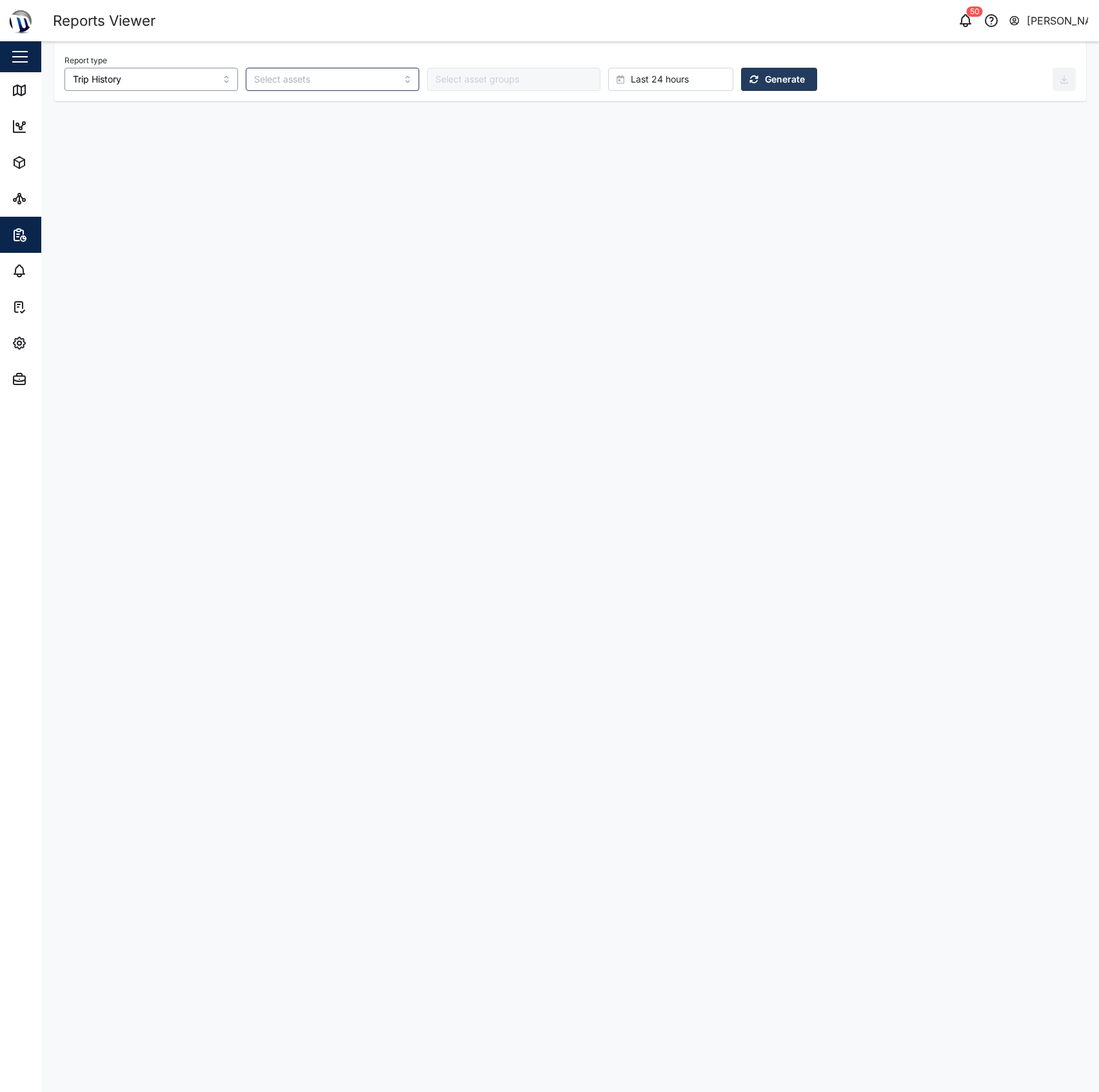
type input "Trip History"
click at [187, 81] on input "Trip History" at bounding box center [151, 79] width 174 height 23
click at [306, 78] on input "search" at bounding box center [325, 79] width 141 height 10
click at [439, 85] on div at bounding box center [504, 79] width 144 height 22
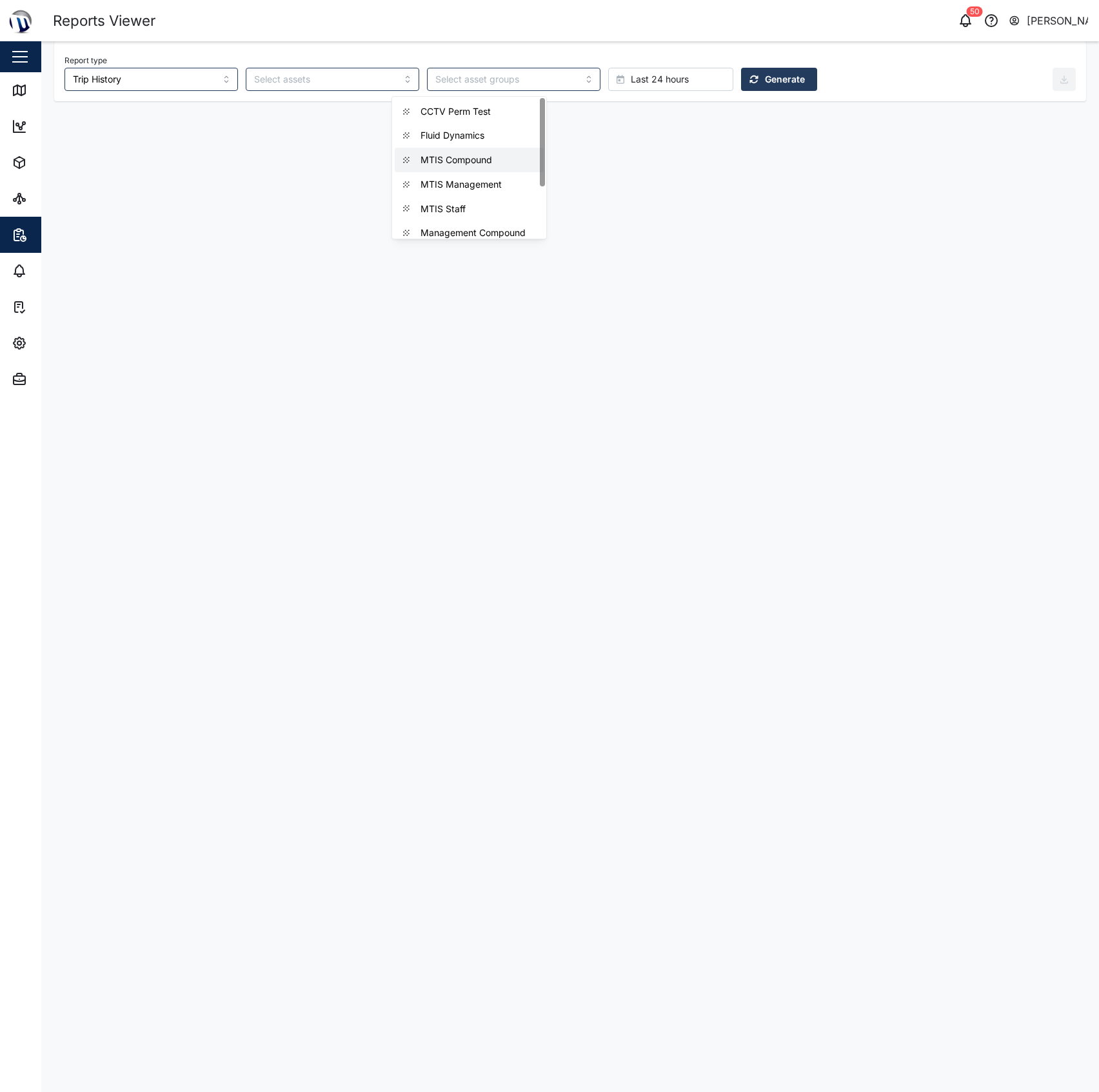
drag, startPoint x: 292, startPoint y: 150, endPoint x: 69, endPoint y: 111, distance: 226.4
click at [279, 150] on main "Report type Trip History CCTV Perm Test Fluid Dynamics MTIS Compound MTIS Manag…" at bounding box center [570, 566] width 1058 height 1051
click at [12, 78] on link "Map" at bounding box center [83, 90] width 168 height 36
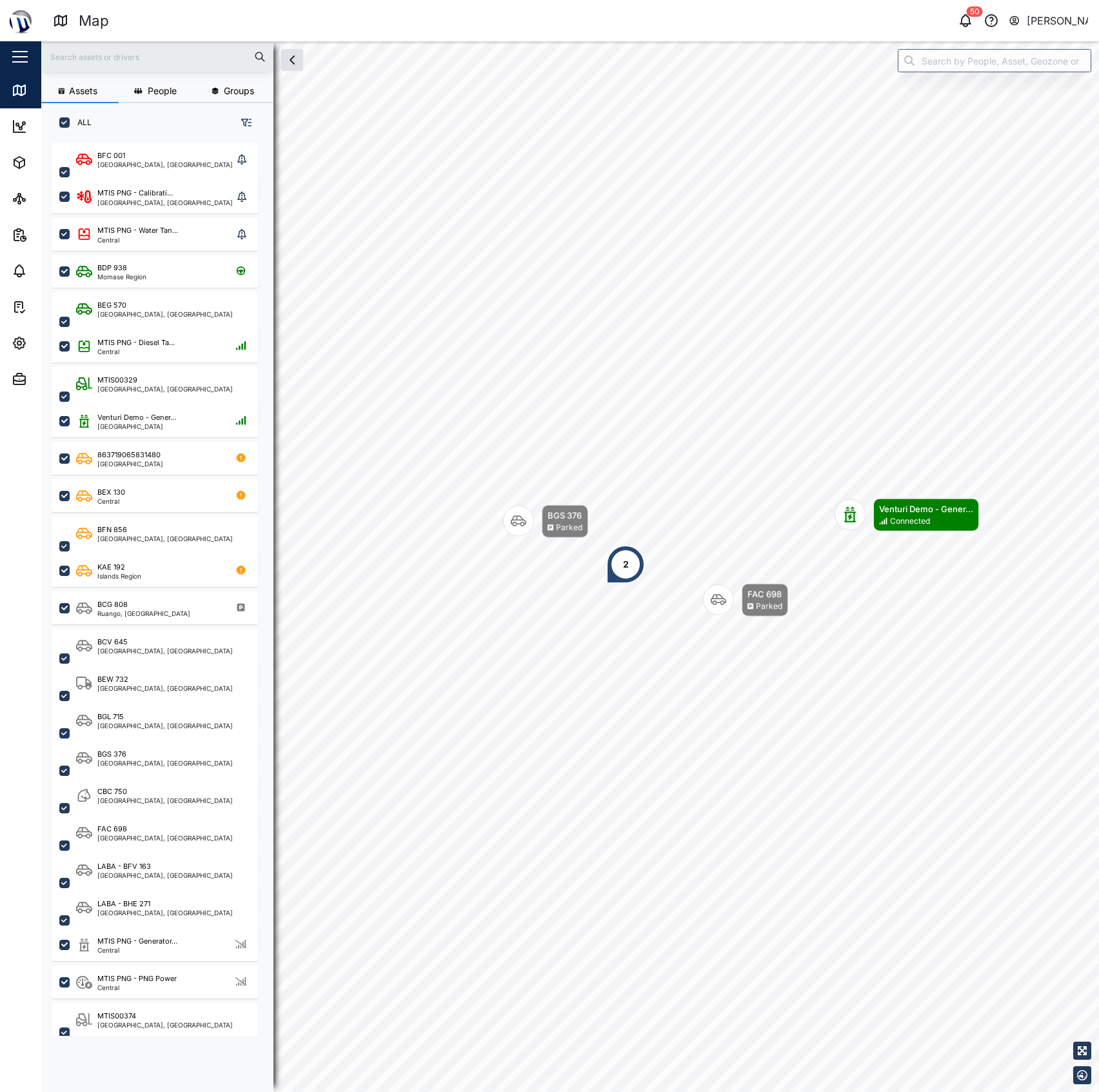
scroll to position [930, 199]
click at [936, 67] on input "search" at bounding box center [994, 60] width 193 height 23
type input "N"
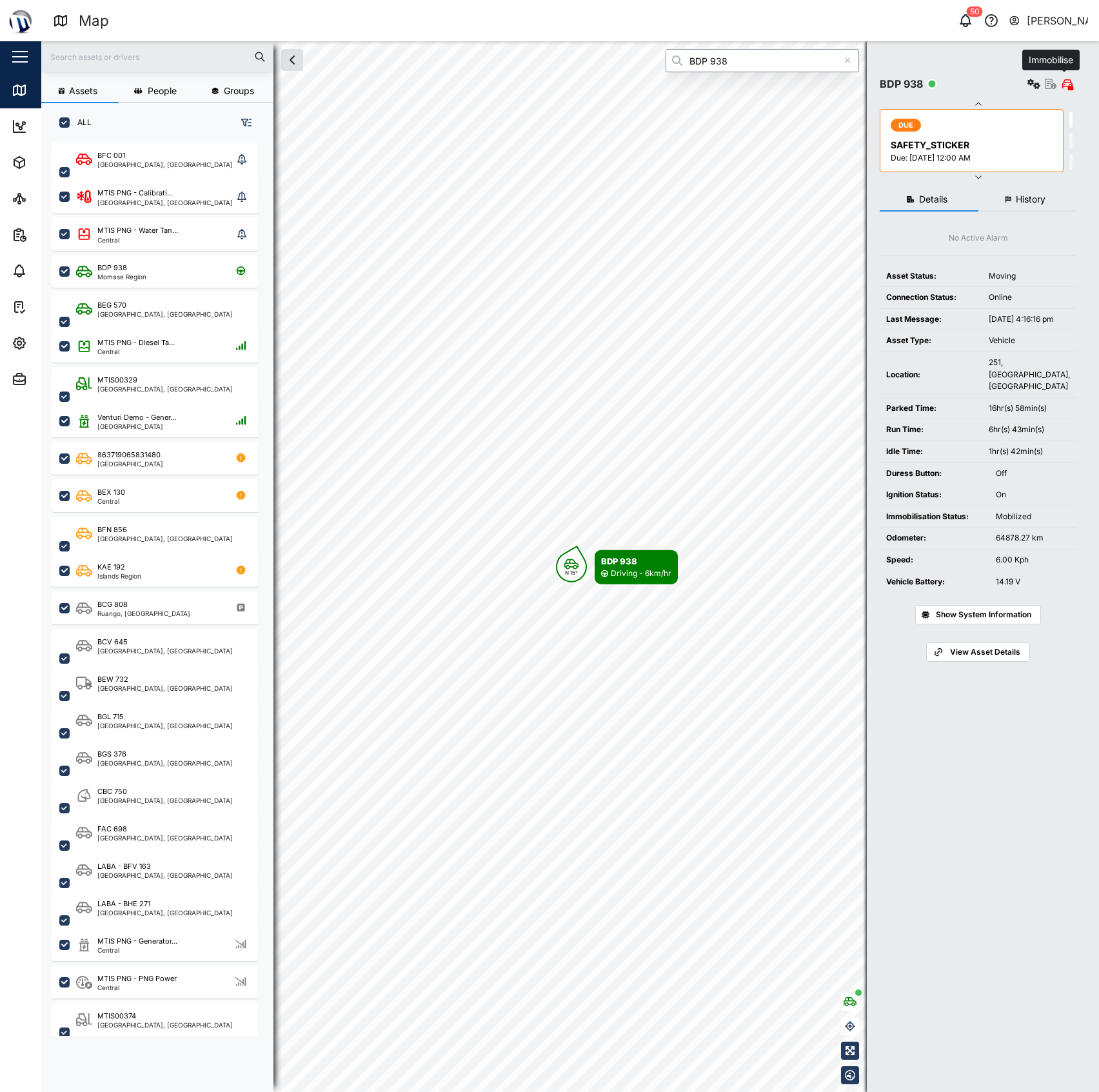
type input "BDP 938"
drag, startPoint x: 1017, startPoint y: 81, endPoint x: 1038, endPoint y: 81, distance: 21.0
click at [1018, 81] on div "BDP 938 Settings View Asset" at bounding box center [978, 83] width 197 height 18
click at [1038, 81] on button "button" at bounding box center [1034, 83] width 18 height 18
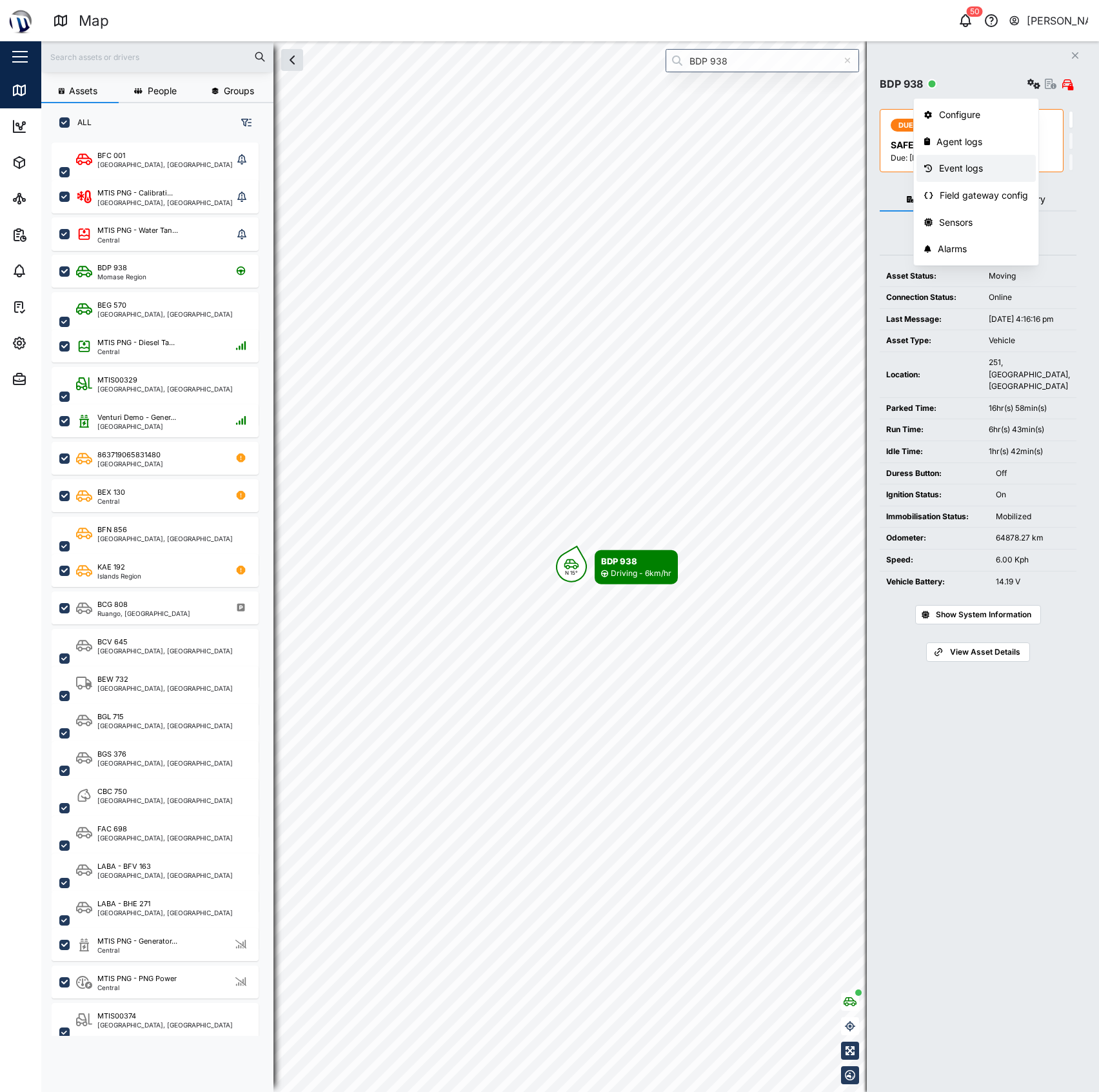
click at [976, 173] on div "Event logs" at bounding box center [984, 168] width 90 height 14
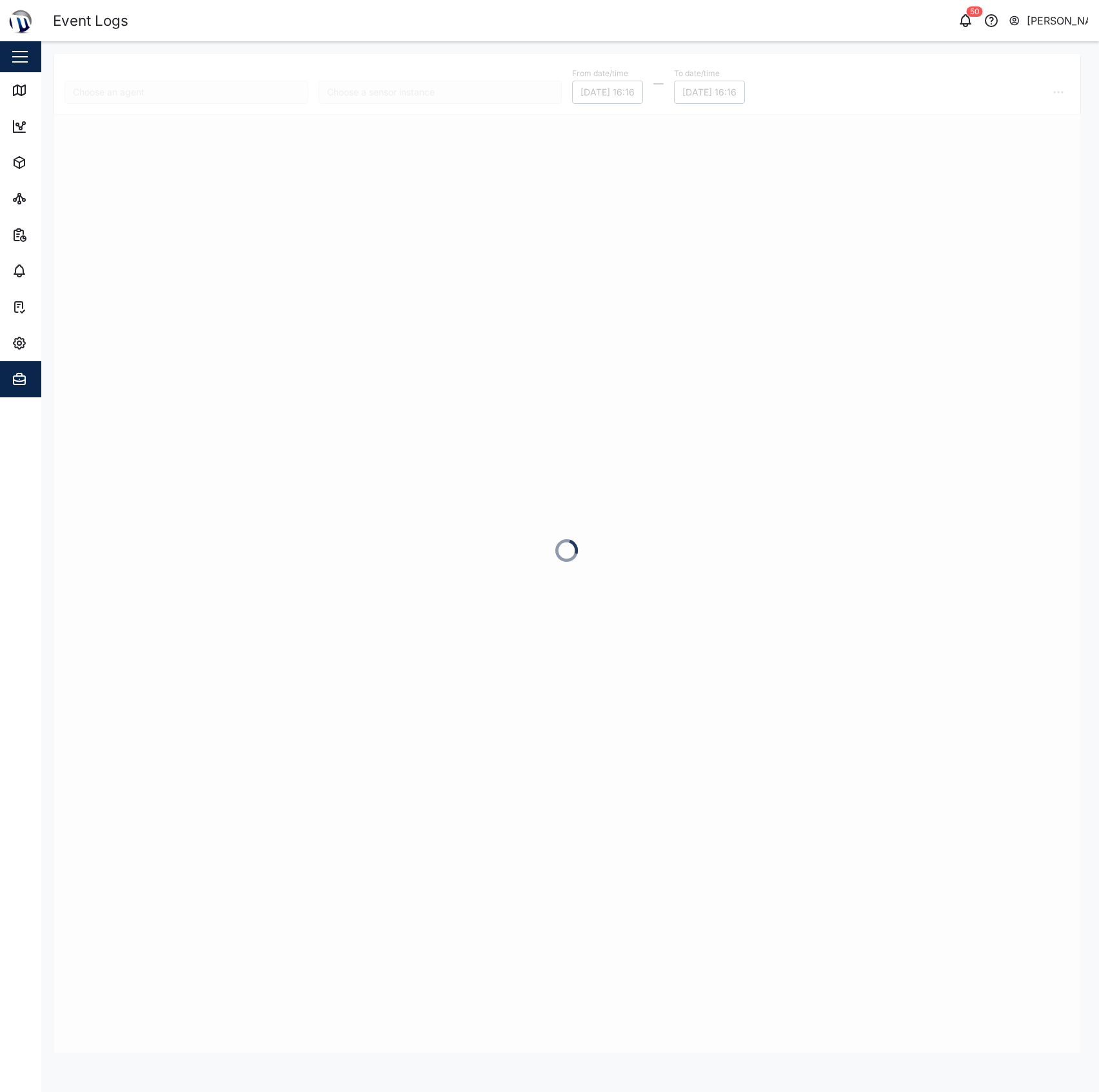
type input "BDP 938"
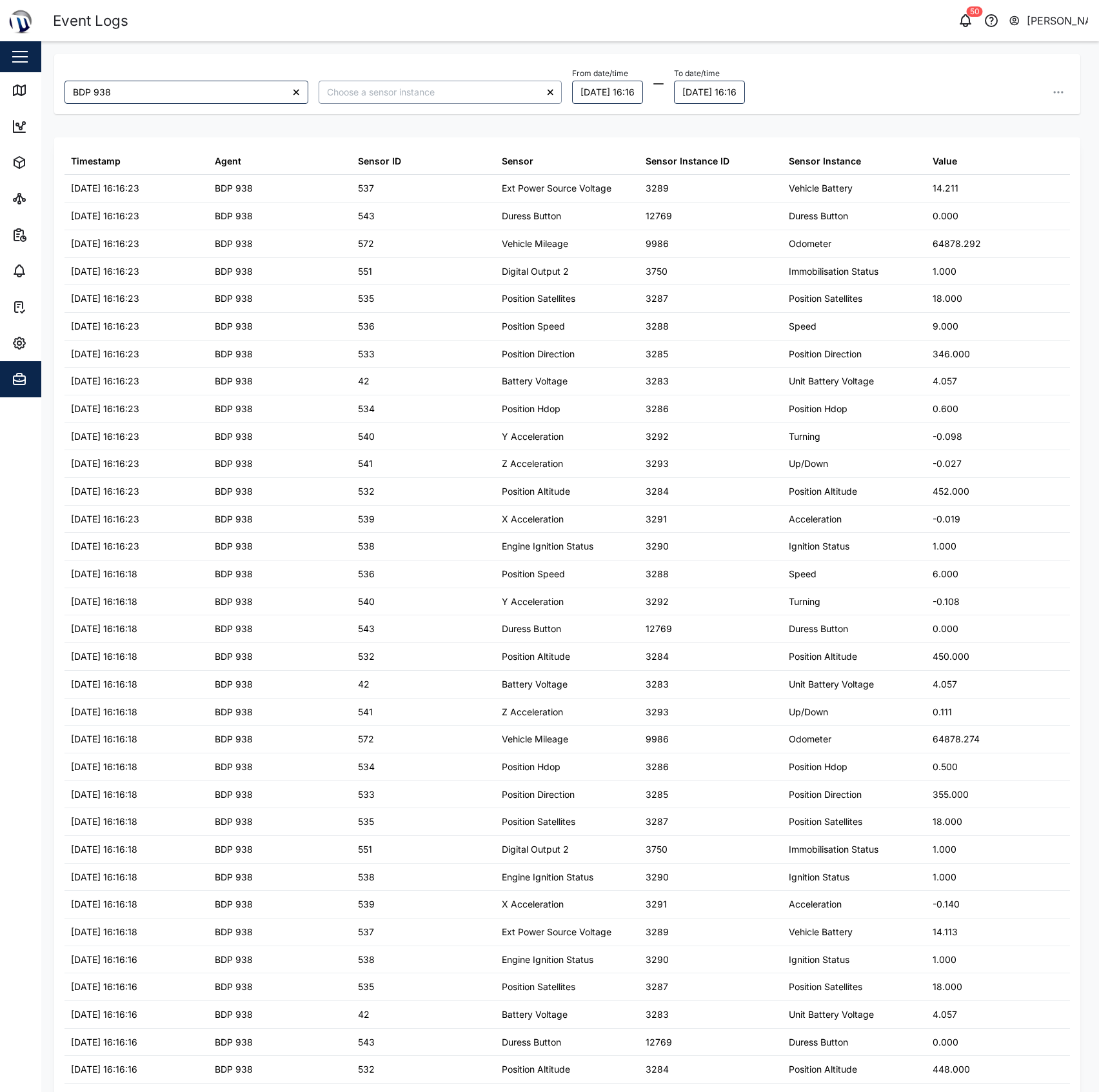
click at [445, 91] on input "search" at bounding box center [440, 92] width 244 height 23
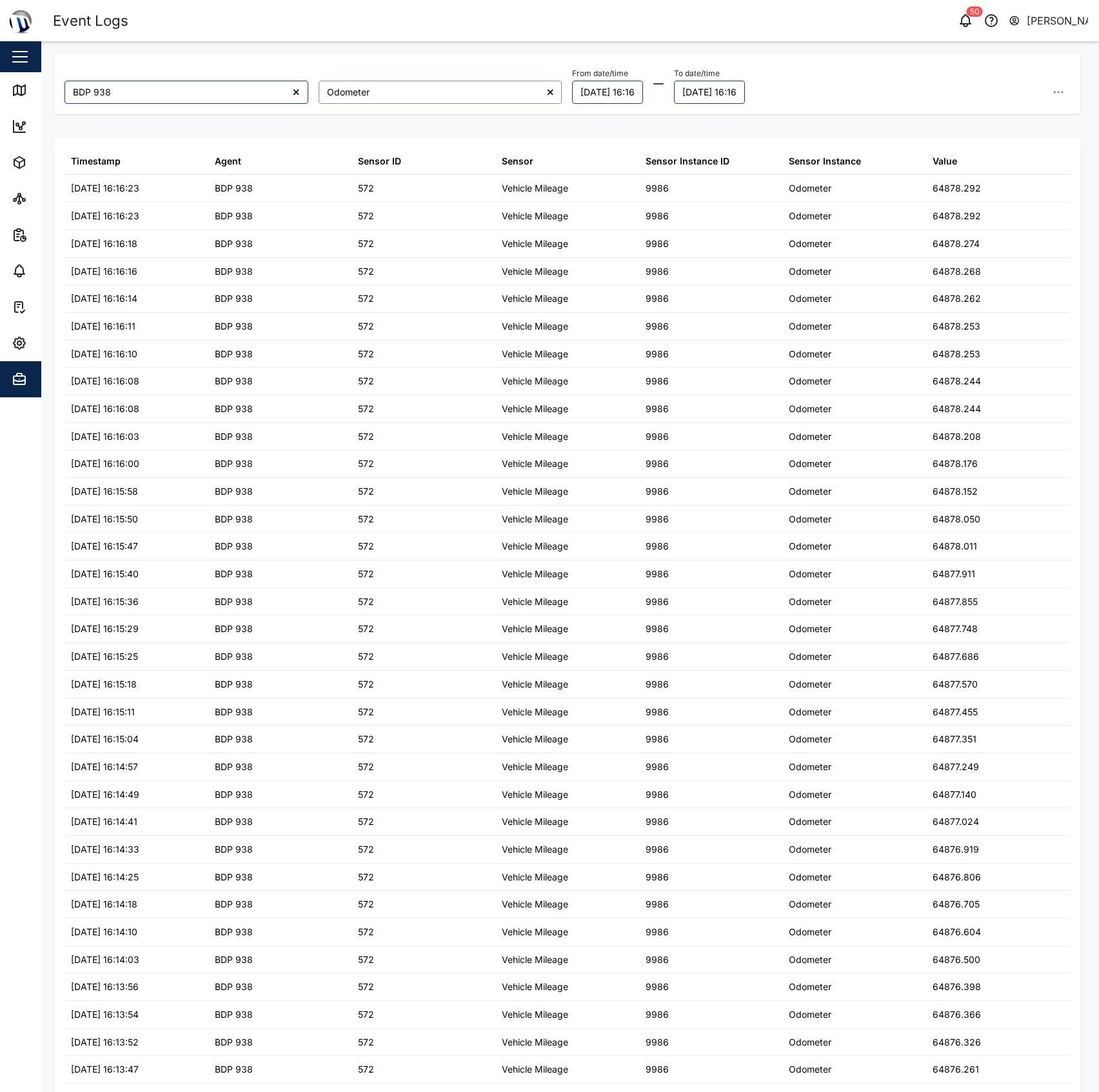
type input "Odometer"
click at [619, 85] on button "[DATE] 16:16" at bounding box center [607, 92] width 71 height 23
click at [591, 130] on icon "button" at bounding box center [588, 129] width 10 height 10
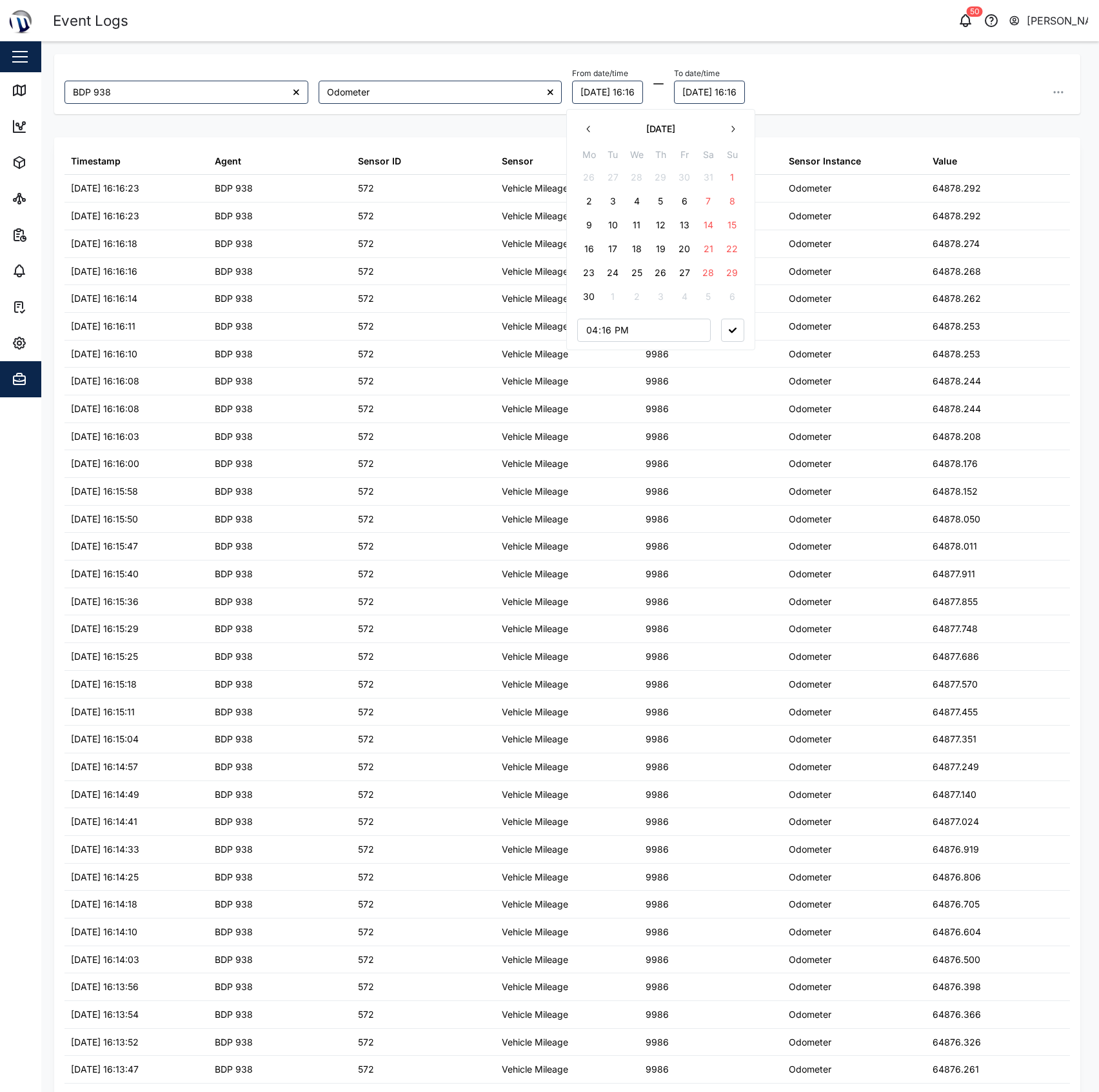
click at [584, 225] on button "9" at bounding box center [589, 225] width 23 height 23
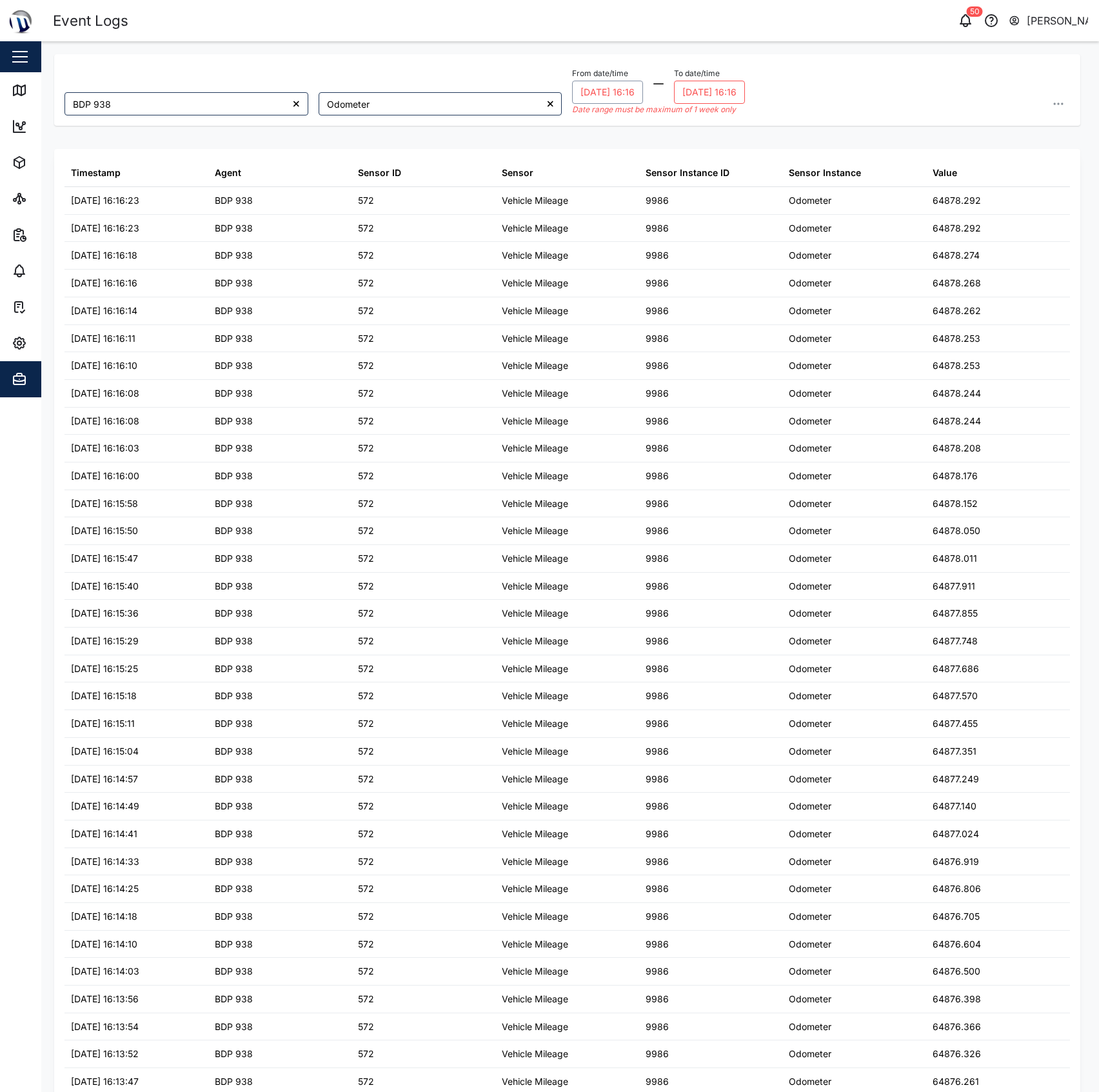
click at [720, 90] on button "[DATE] 16:16" at bounding box center [710, 92] width 71 height 23
click at [705, 132] on button "button" at bounding box center [712, 129] width 23 height 23
click at [730, 223] on button "10" at bounding box center [736, 225] width 23 height 23
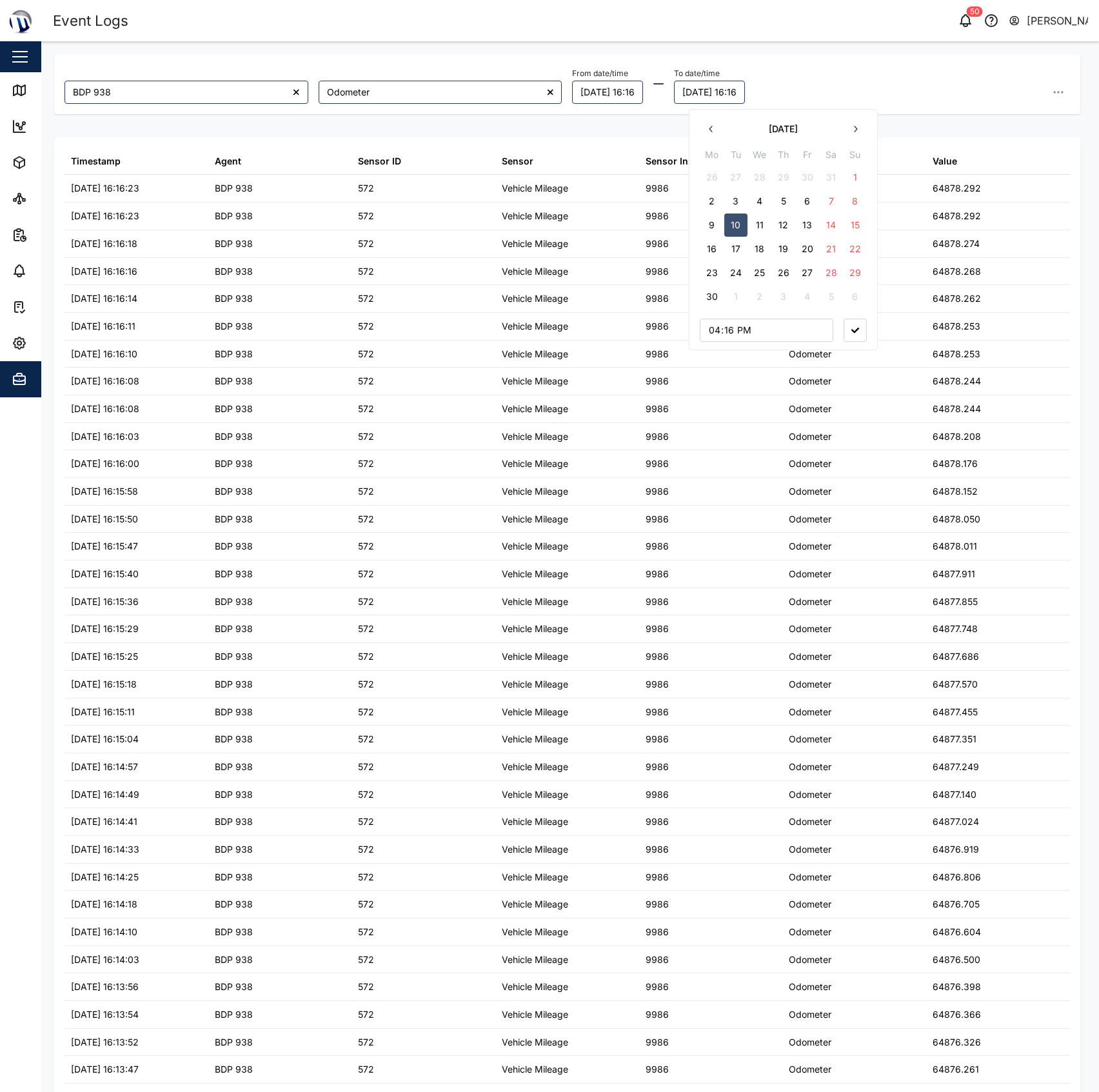
click at [851, 329] on icon "button" at bounding box center [855, 330] width 7 height 5
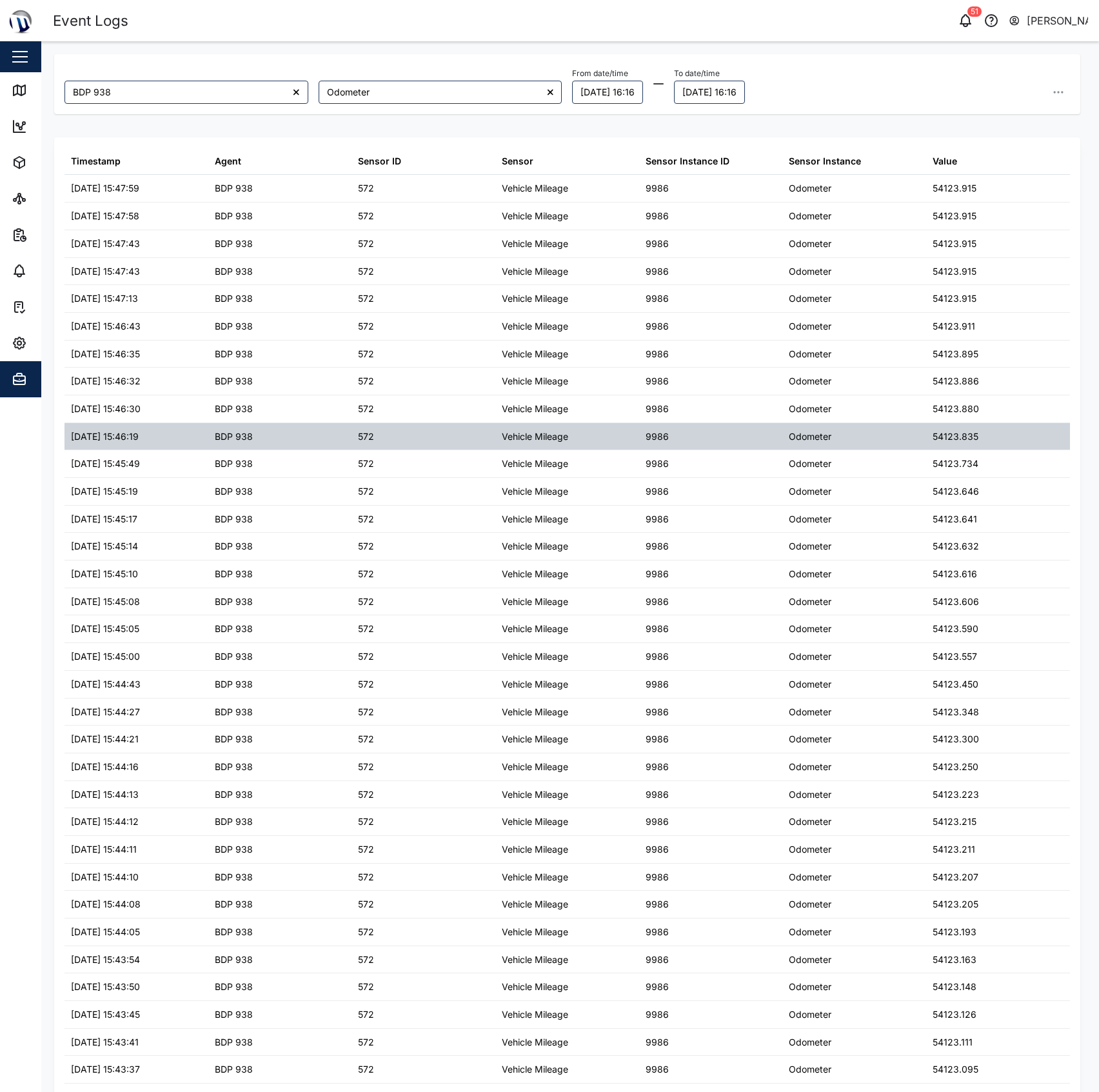
click at [901, 436] on div "Odometer" at bounding box center [854, 437] width 144 height 27
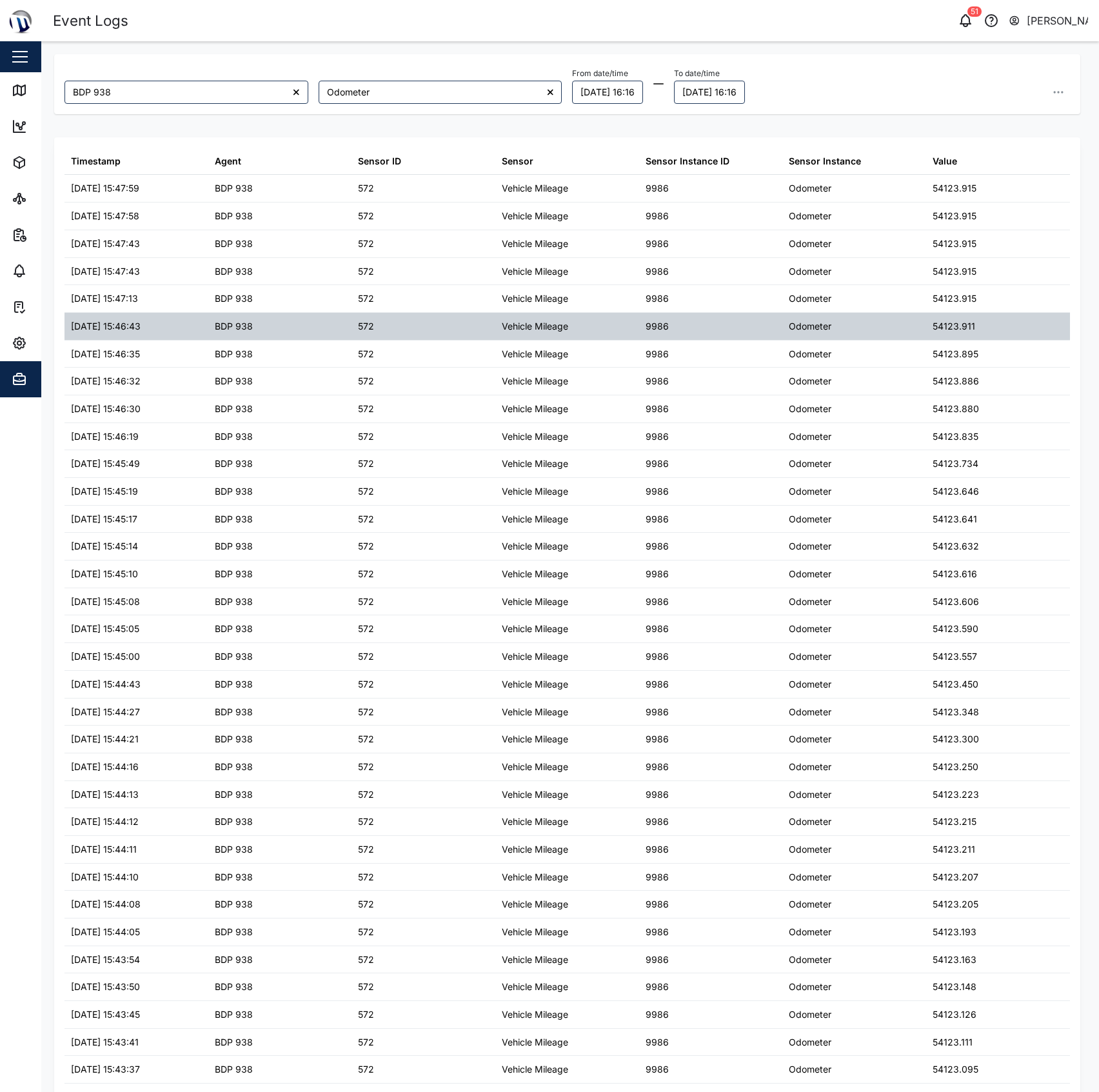
click at [711, 320] on div "9986" at bounding box center [711, 326] width 144 height 27
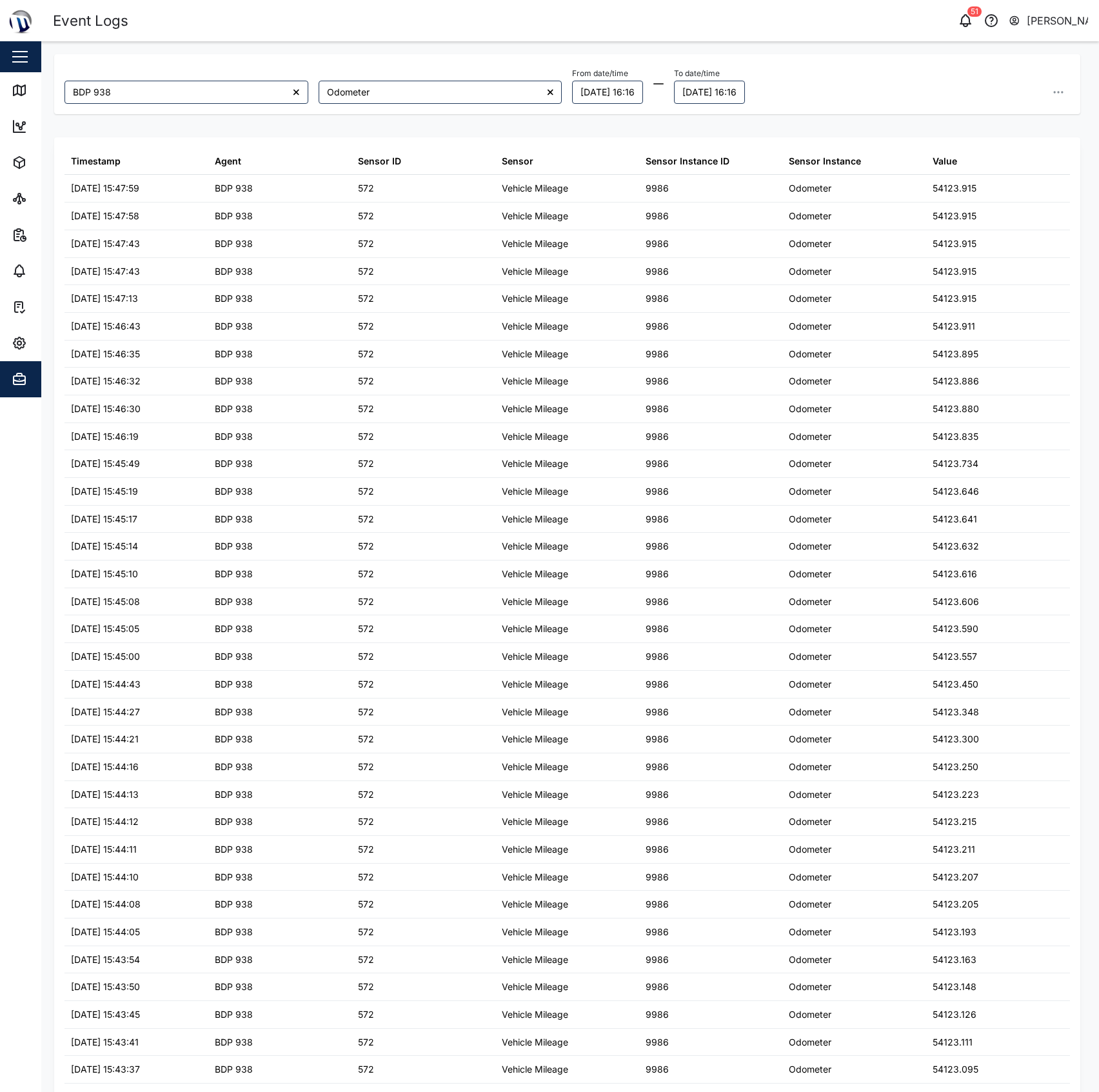
click at [289, 89] on div at bounding box center [296, 92] width 23 height 23
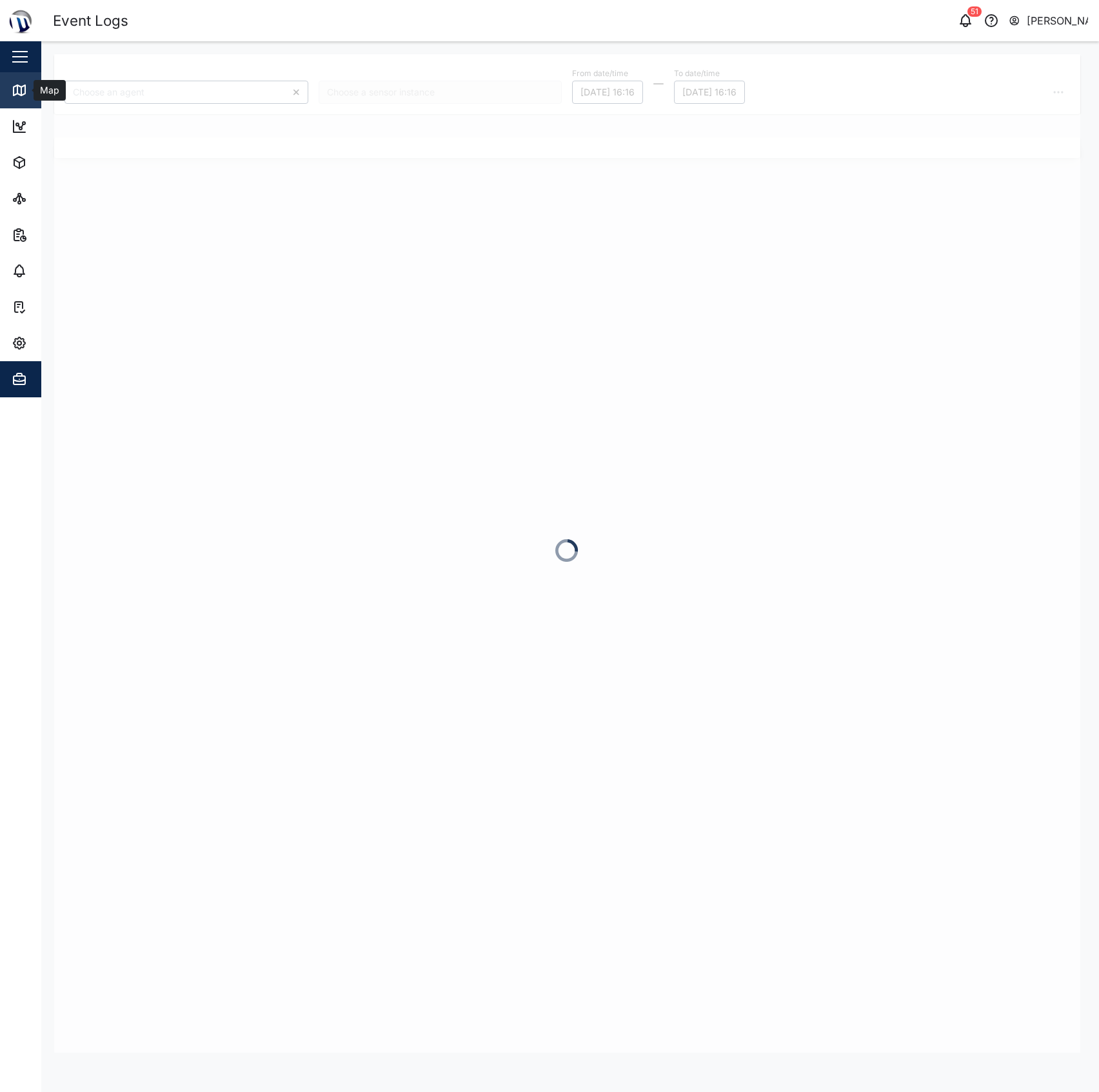
click at [14, 83] on icon at bounding box center [19, 90] width 16 height 16
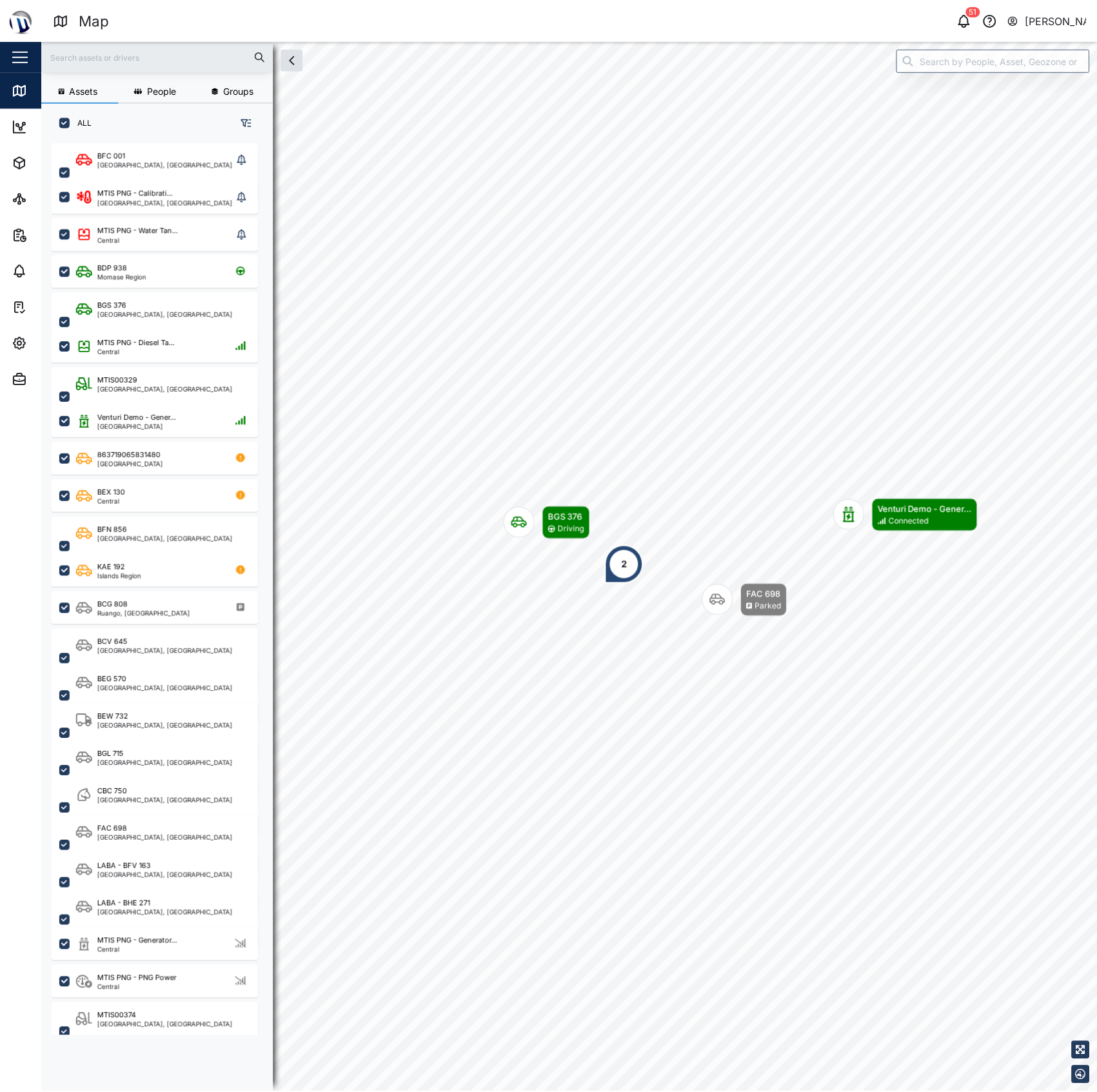
scroll to position [930, 199]
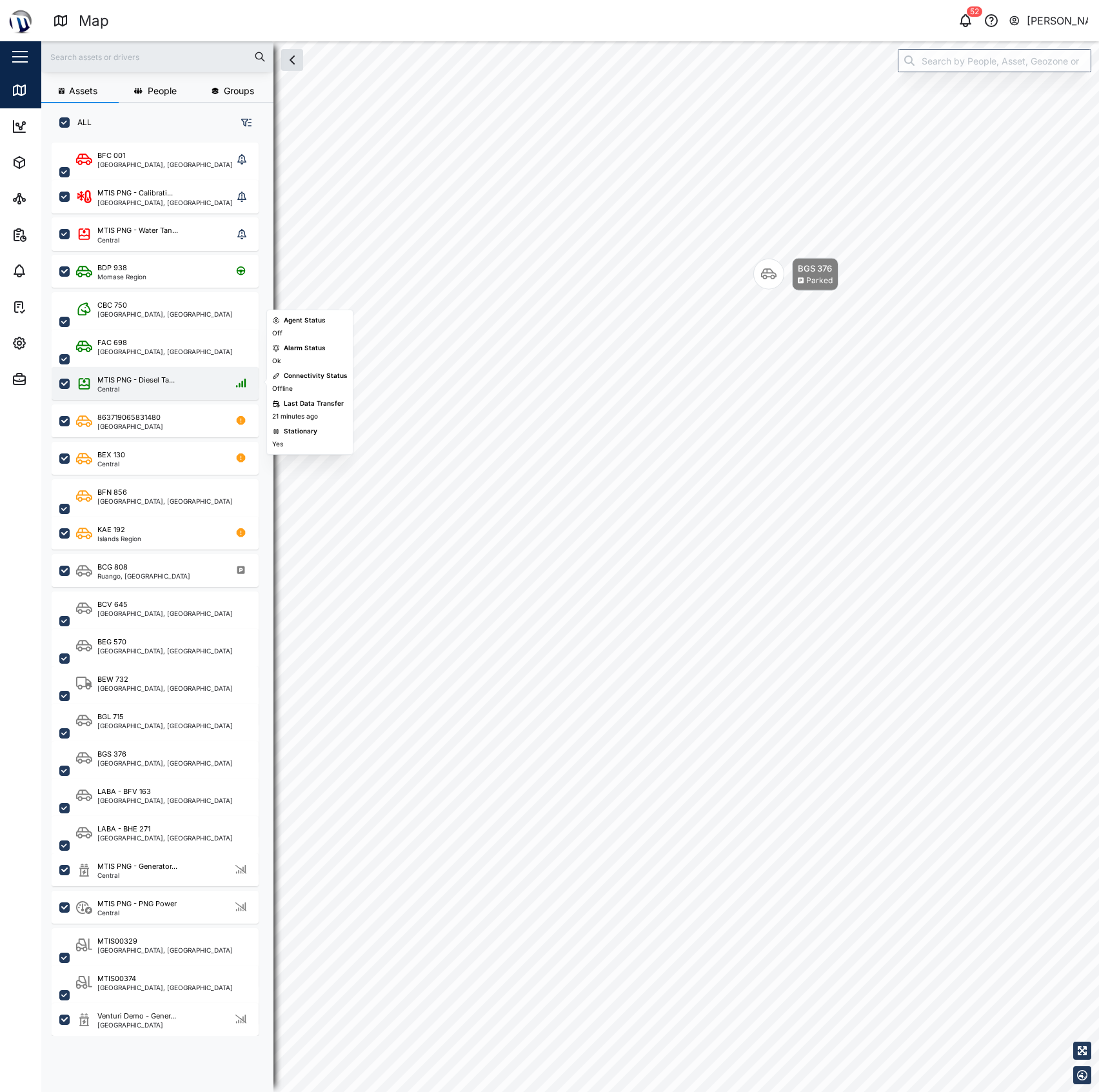
click at [117, 370] on div "MTIS PNG - Diesel Ta... Central" at bounding box center [155, 383] width 207 height 33
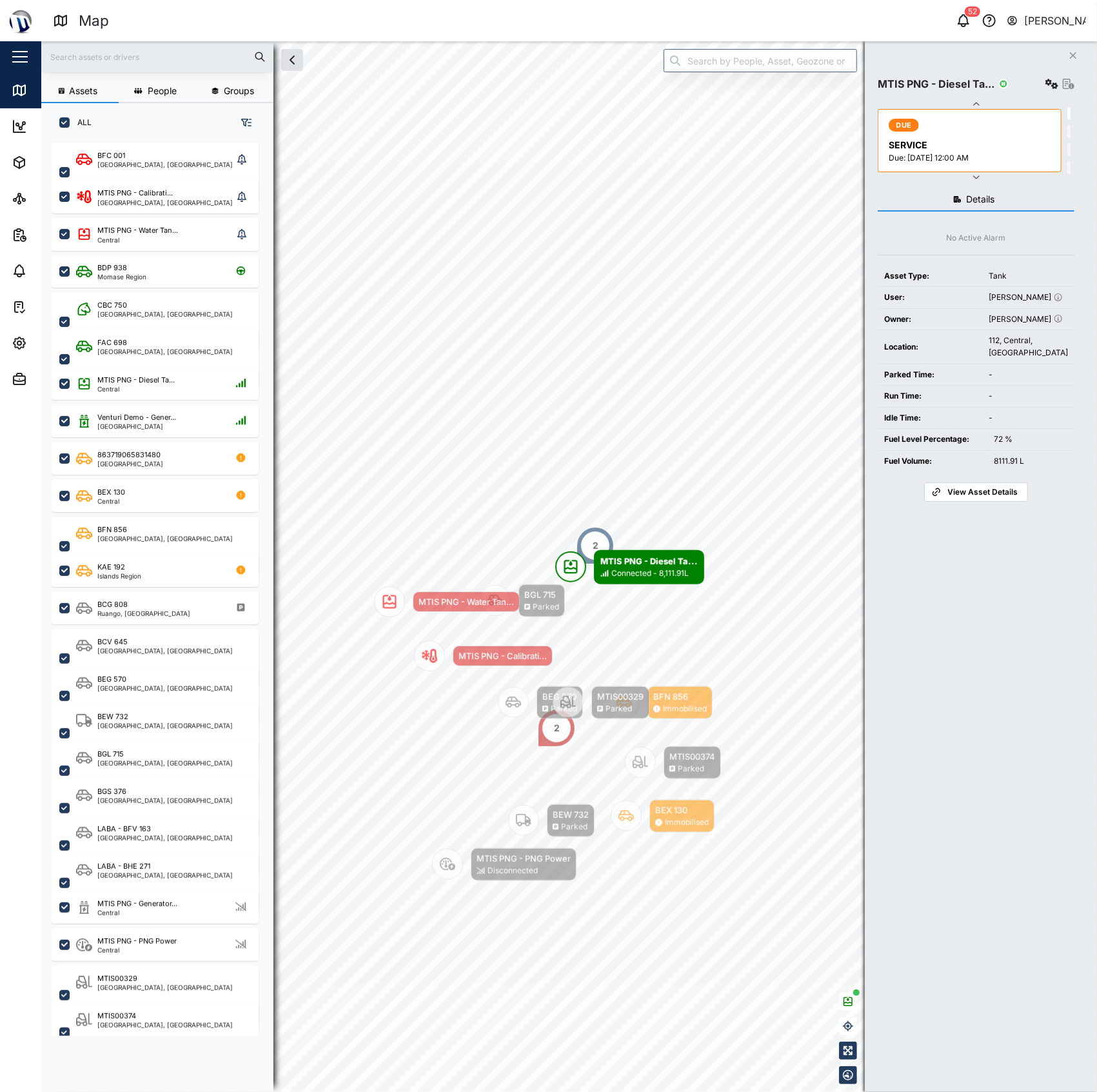
click at [1022, 429] on td "-" at bounding box center [1028, 418] width 92 height 22
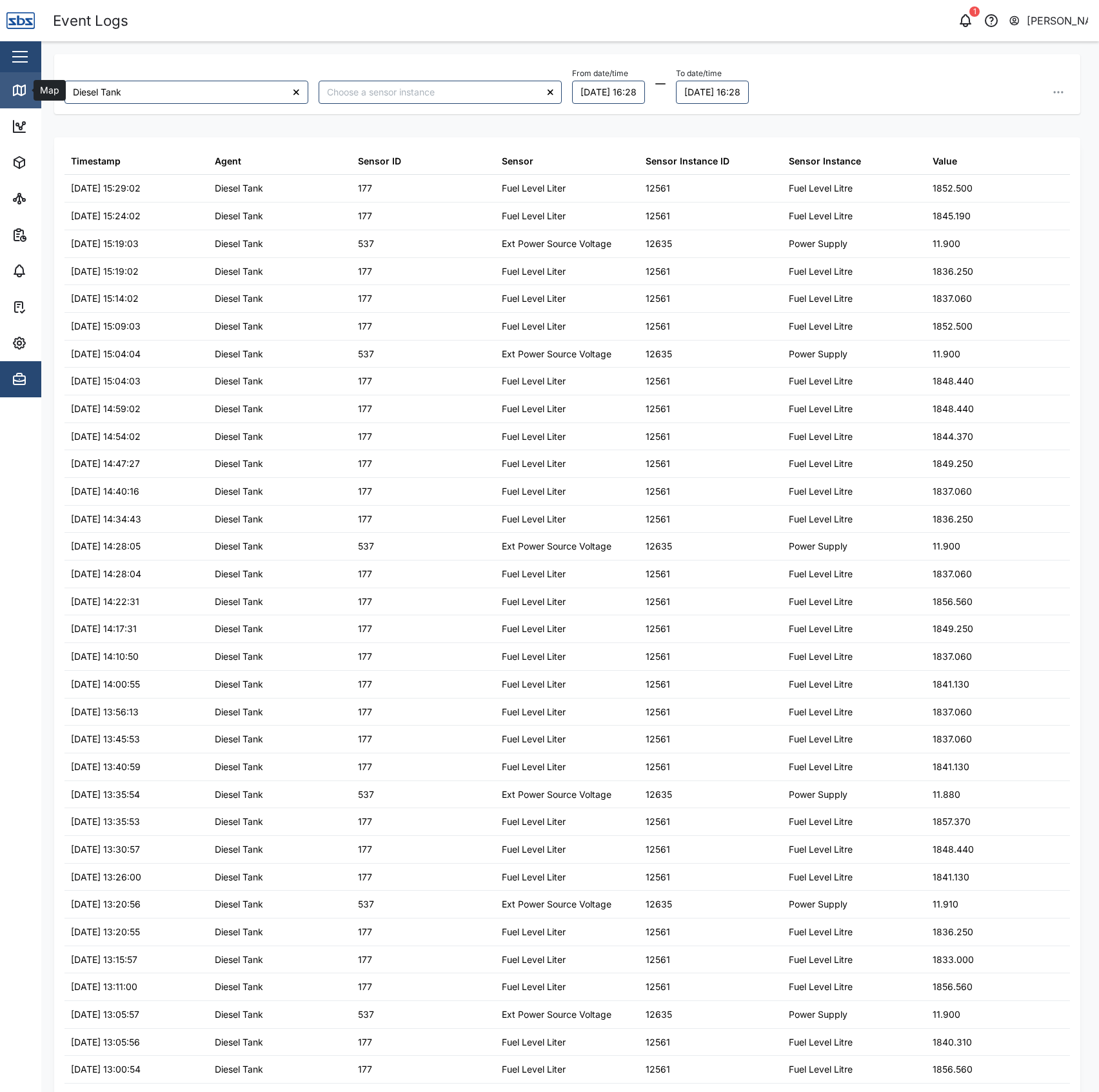
click at [28, 88] on div "Map" at bounding box center [37, 90] width 51 height 16
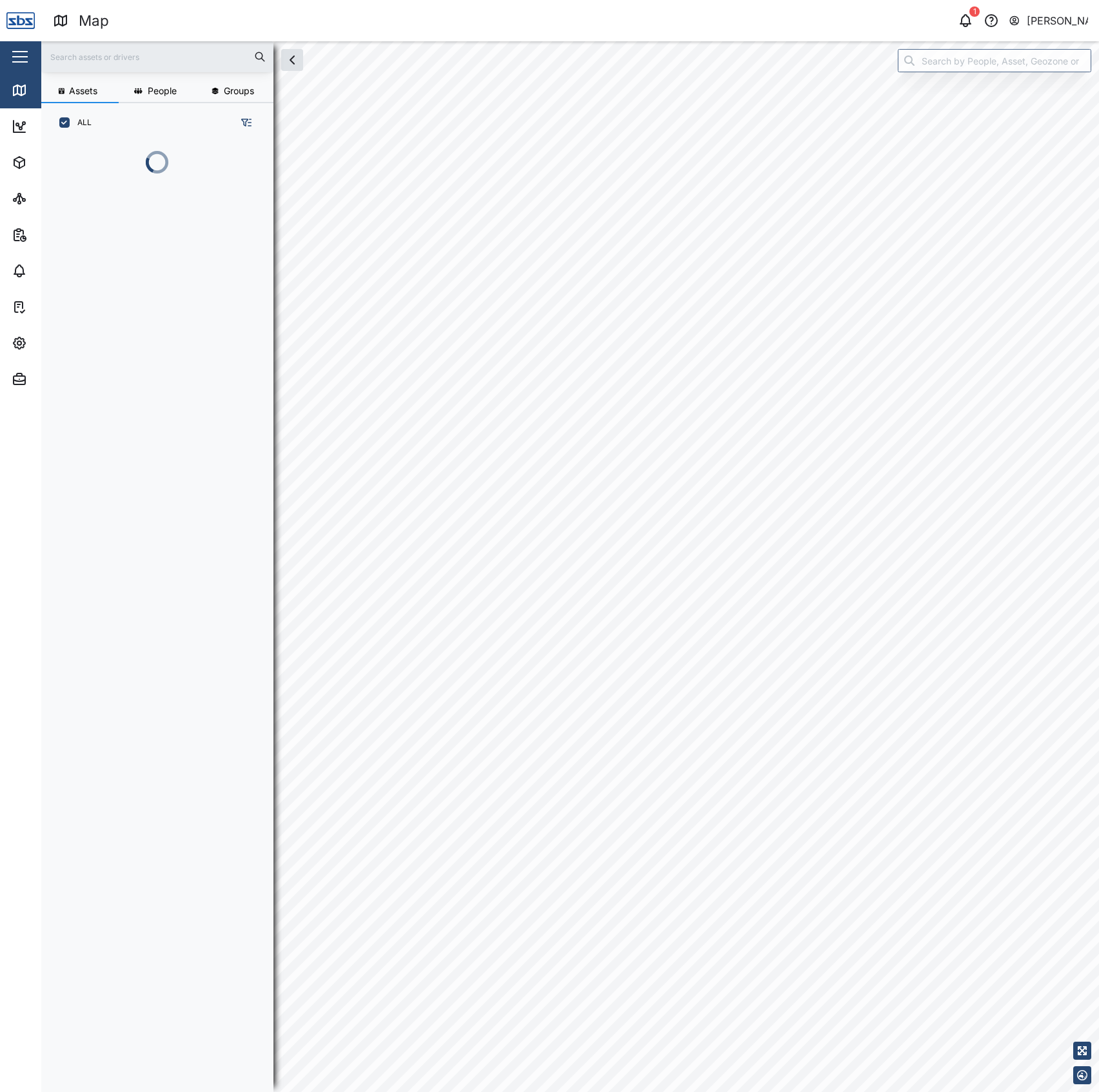
scroll to position [930, 199]
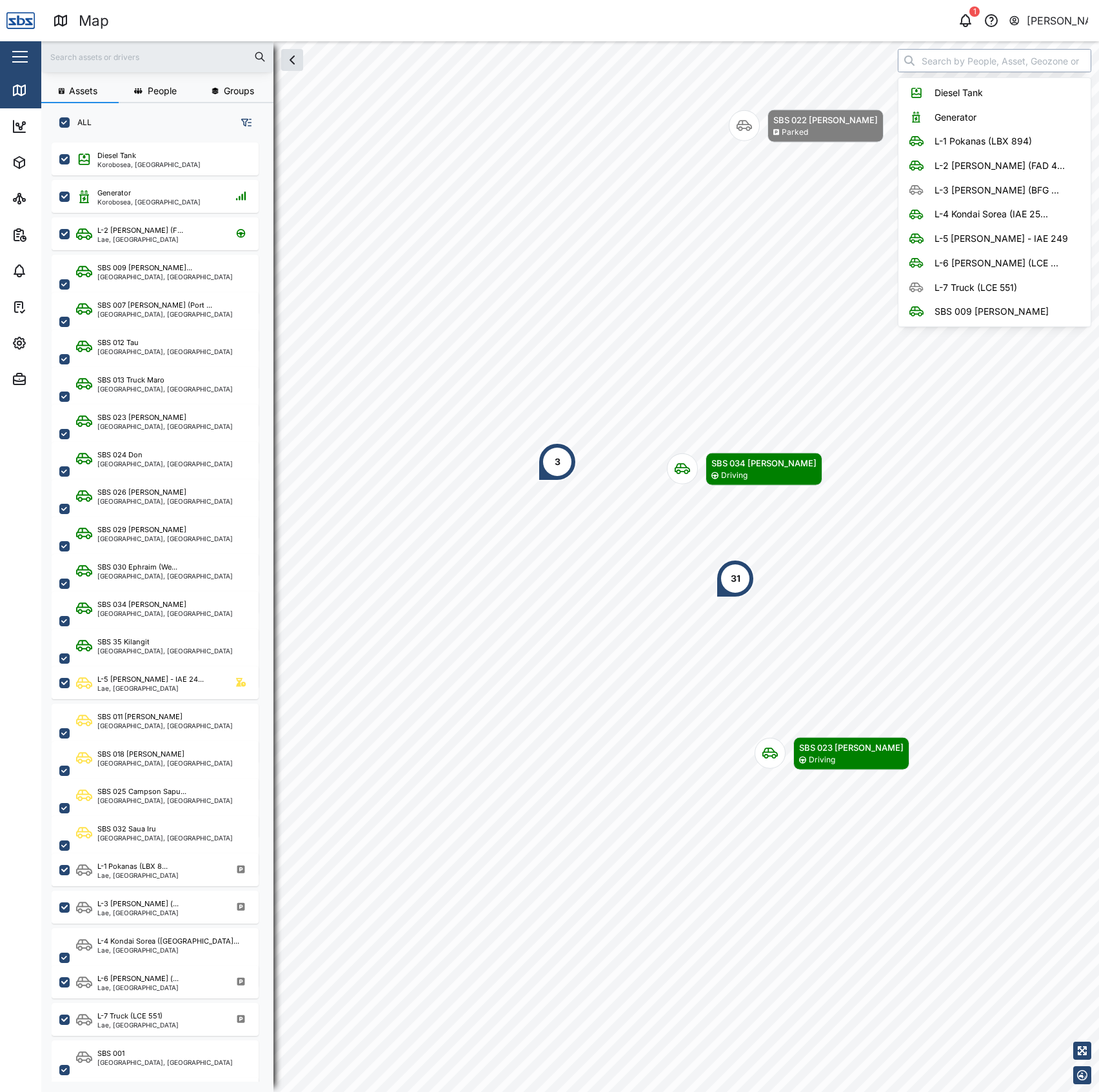
click at [984, 52] on input "search" at bounding box center [994, 60] width 193 height 23
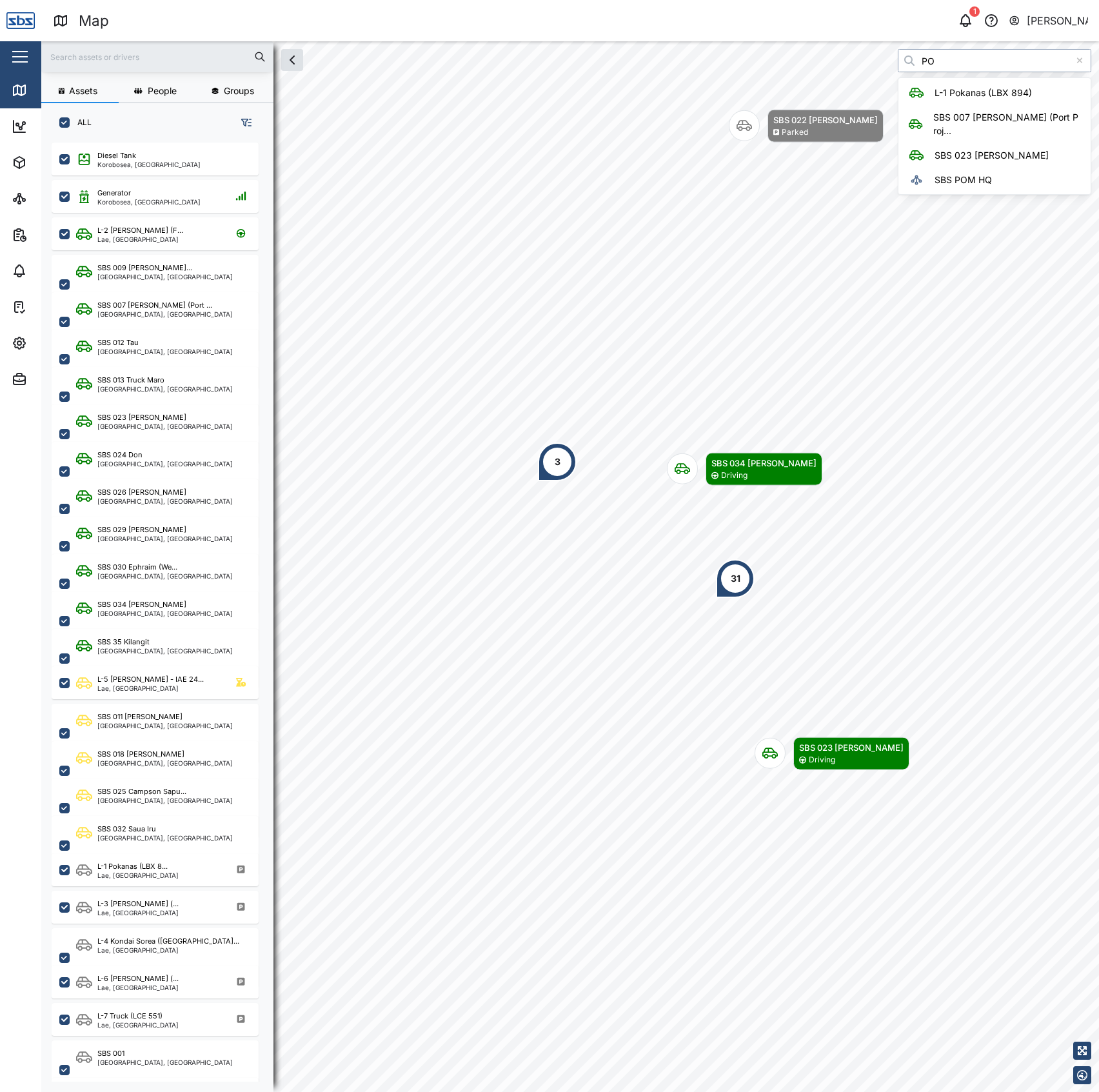
type input "P"
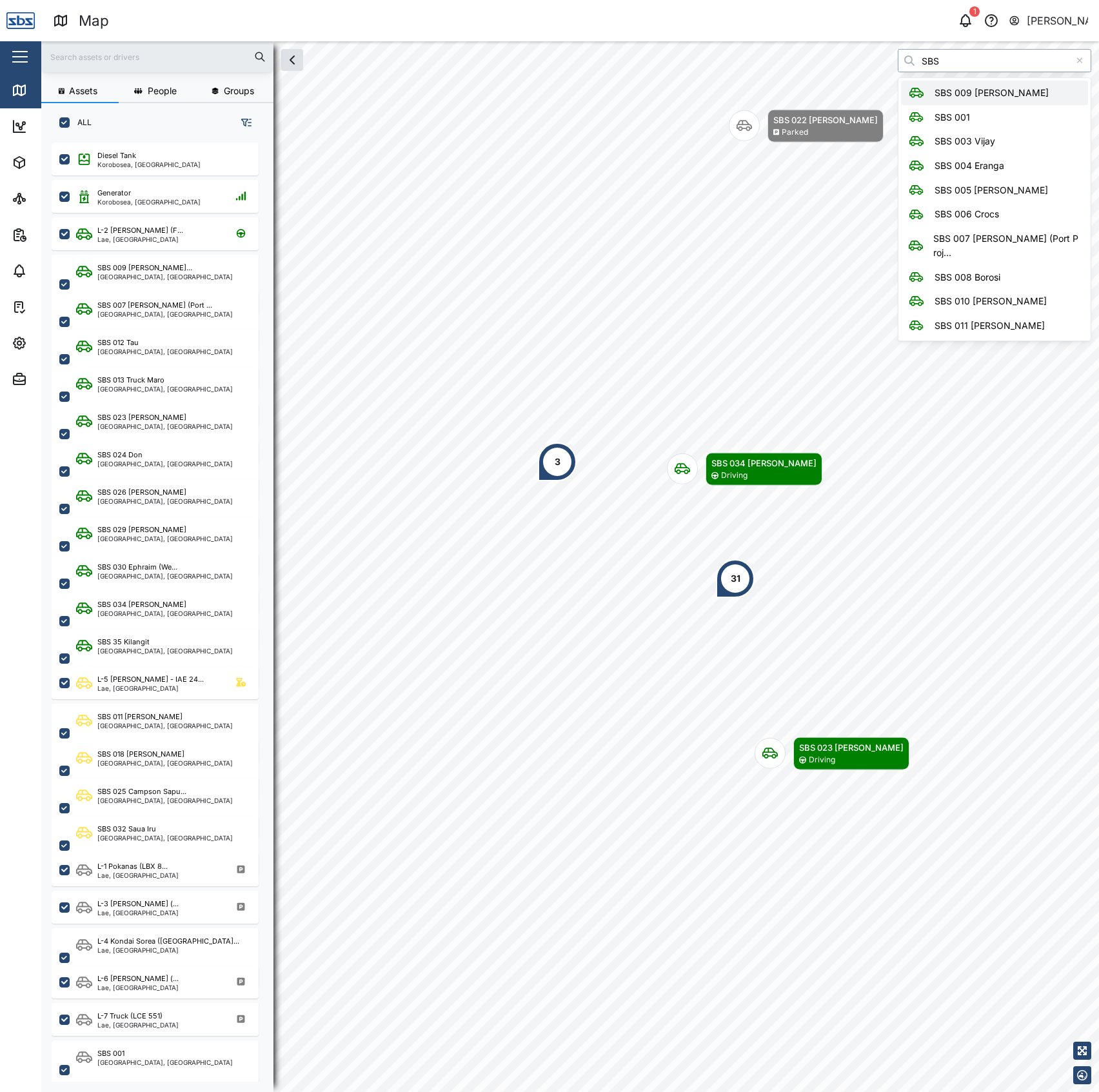
click at [991, 66] on input "SBS" at bounding box center [994, 60] width 193 height 23
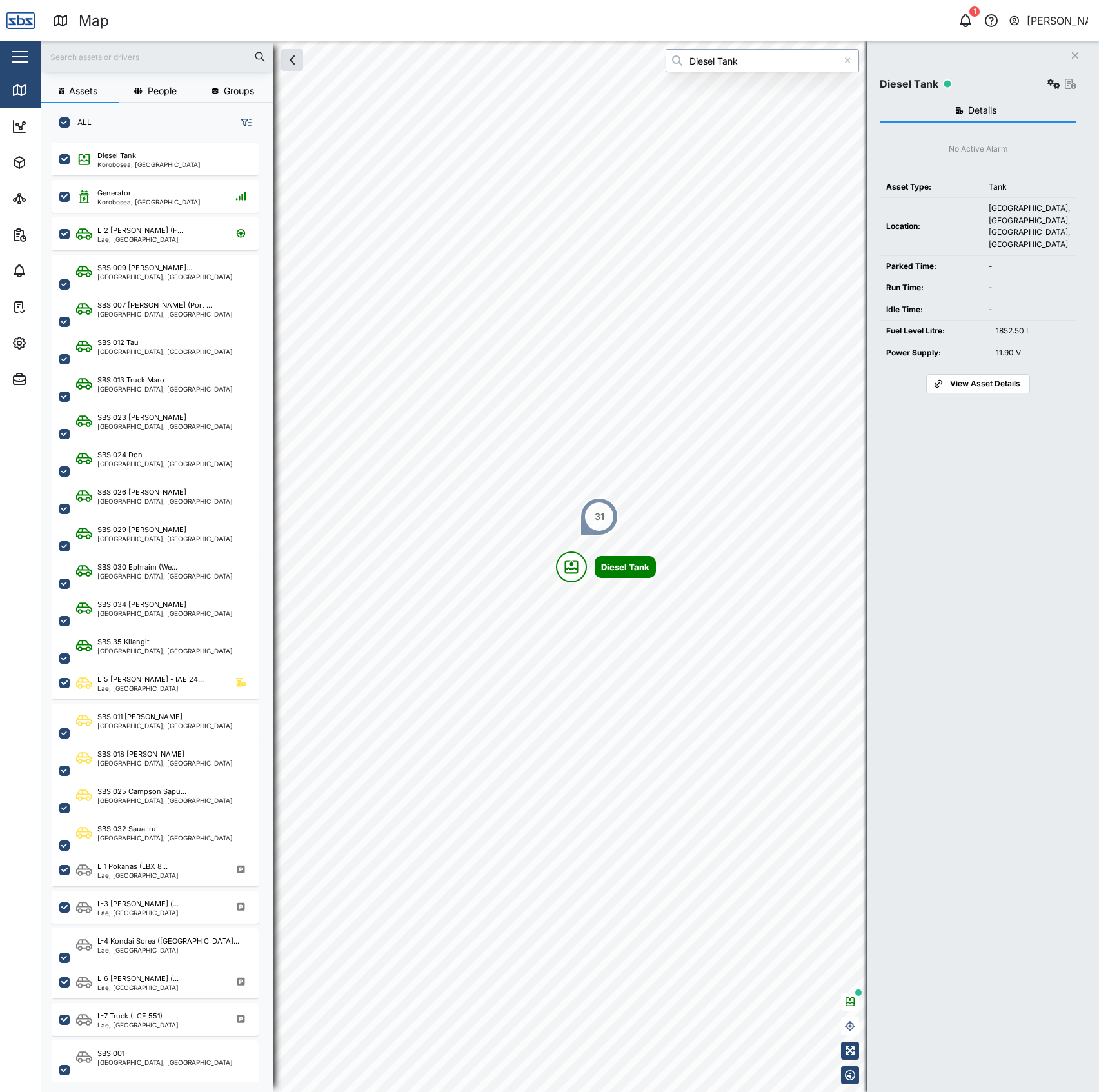
type input "Diesel Tank"
click at [1049, 85] on icon "button" at bounding box center [1054, 83] width 13 height 10
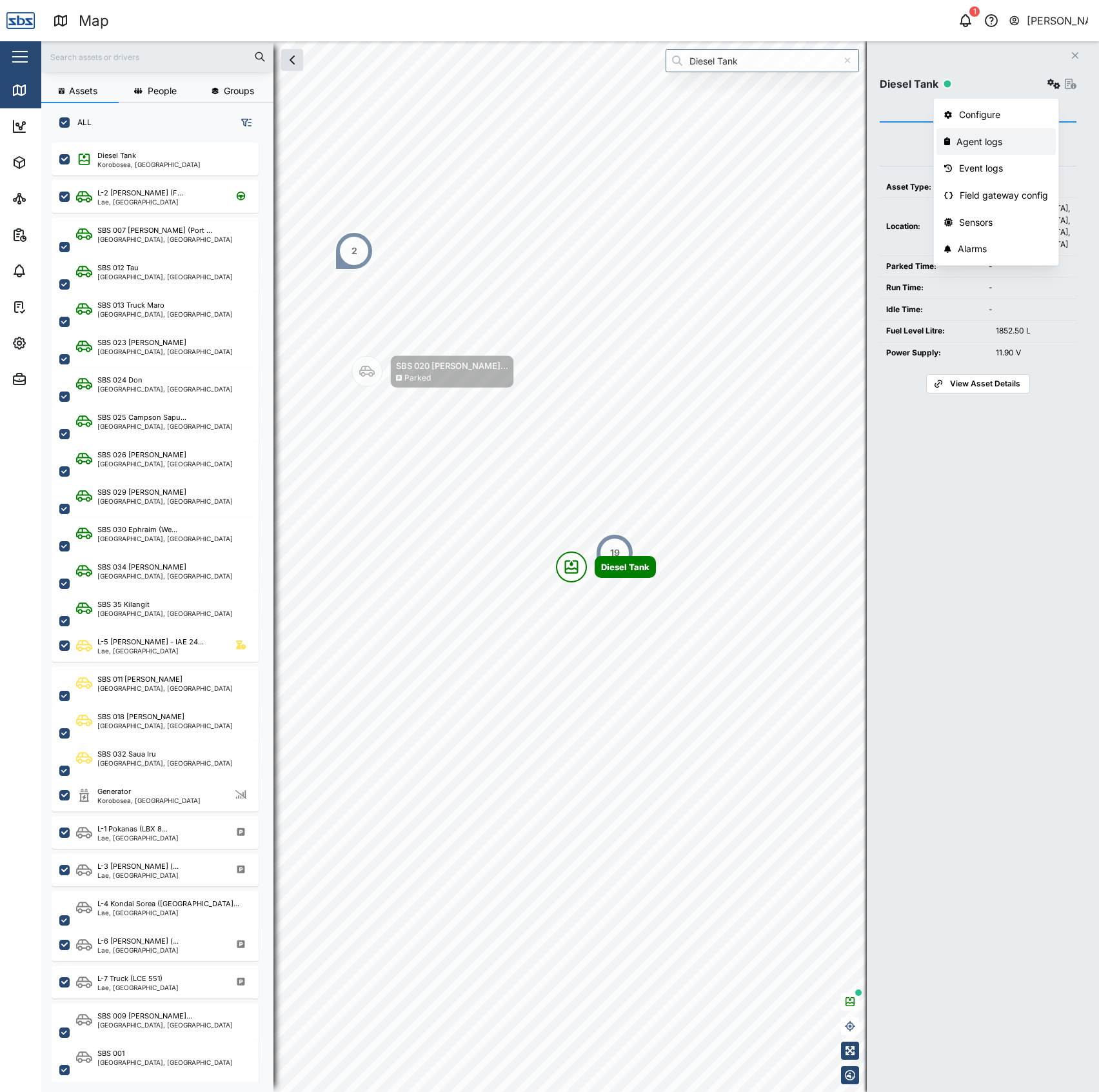
click at [997, 142] on div "Agent logs" at bounding box center [1002, 142] width 92 height 14
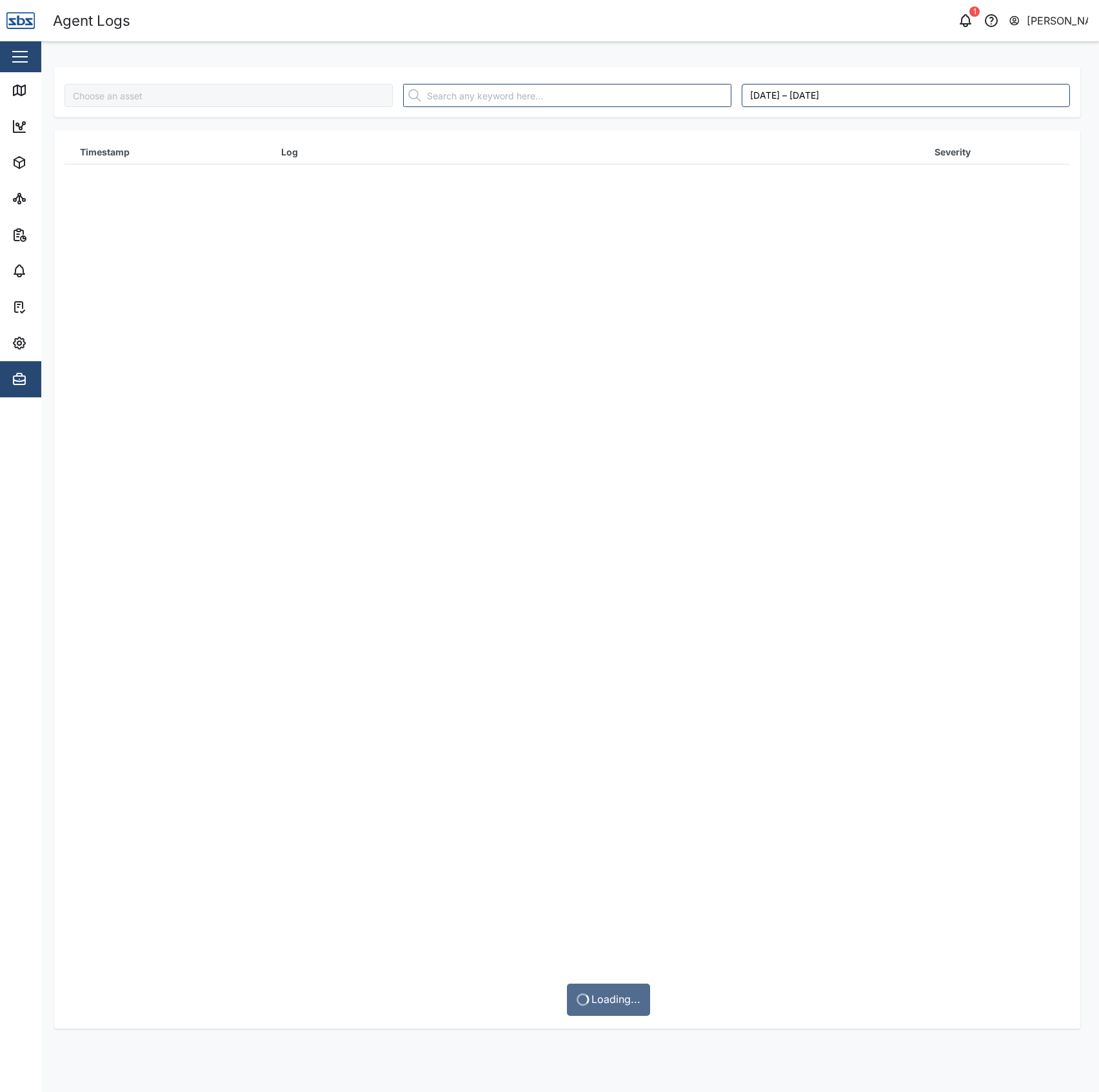
type input "Diesel Tank"
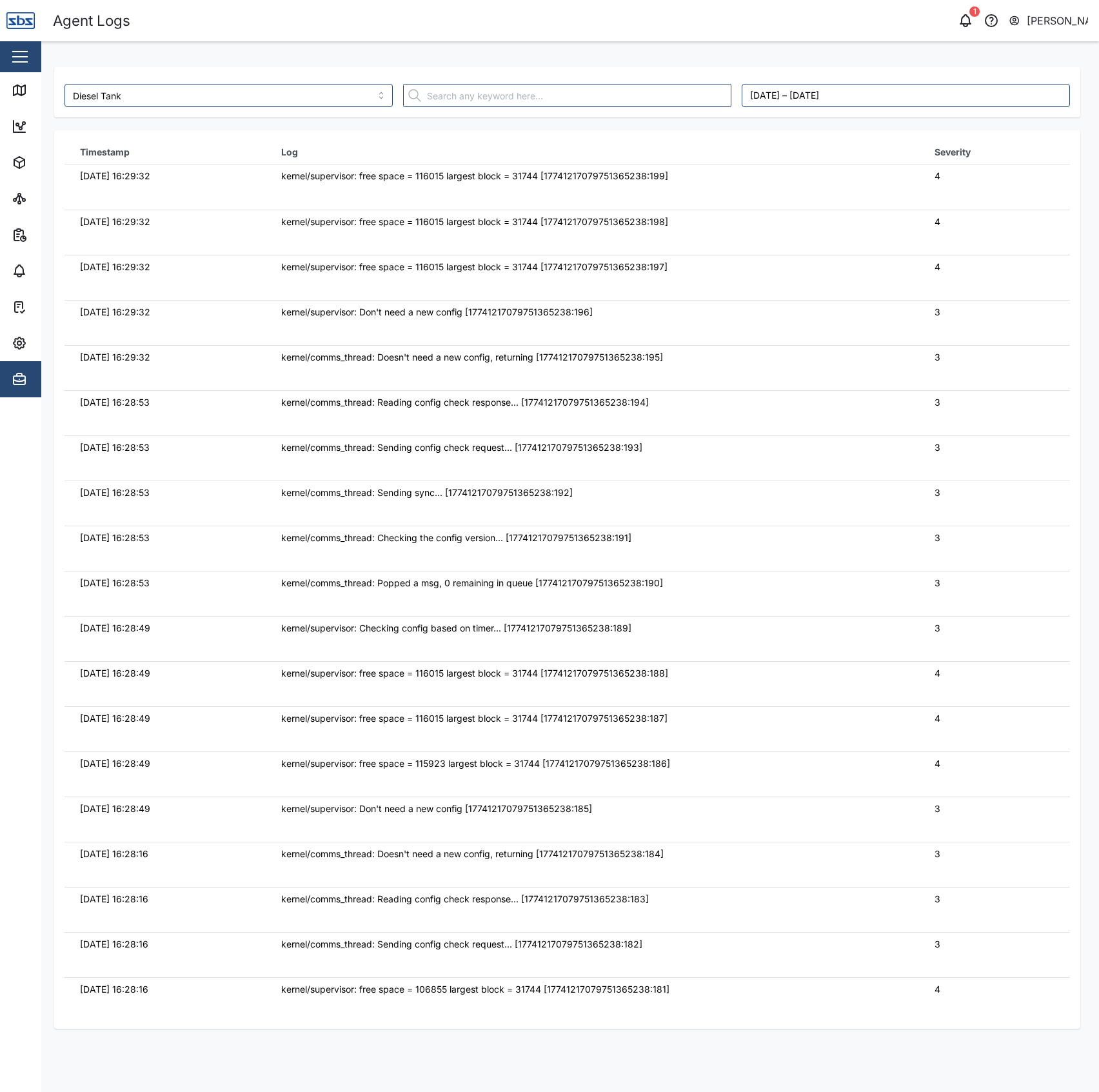
click at [769, 370] on td "kernel/comms_thread: Doesn't need a new config, returning [17741217079751365238…" at bounding box center [592, 368] width 653 height 45
click at [770, 369] on td "kernel/comms_thread: Doesn't need a new config, returning [17741217079751365238…" at bounding box center [592, 368] width 653 height 45
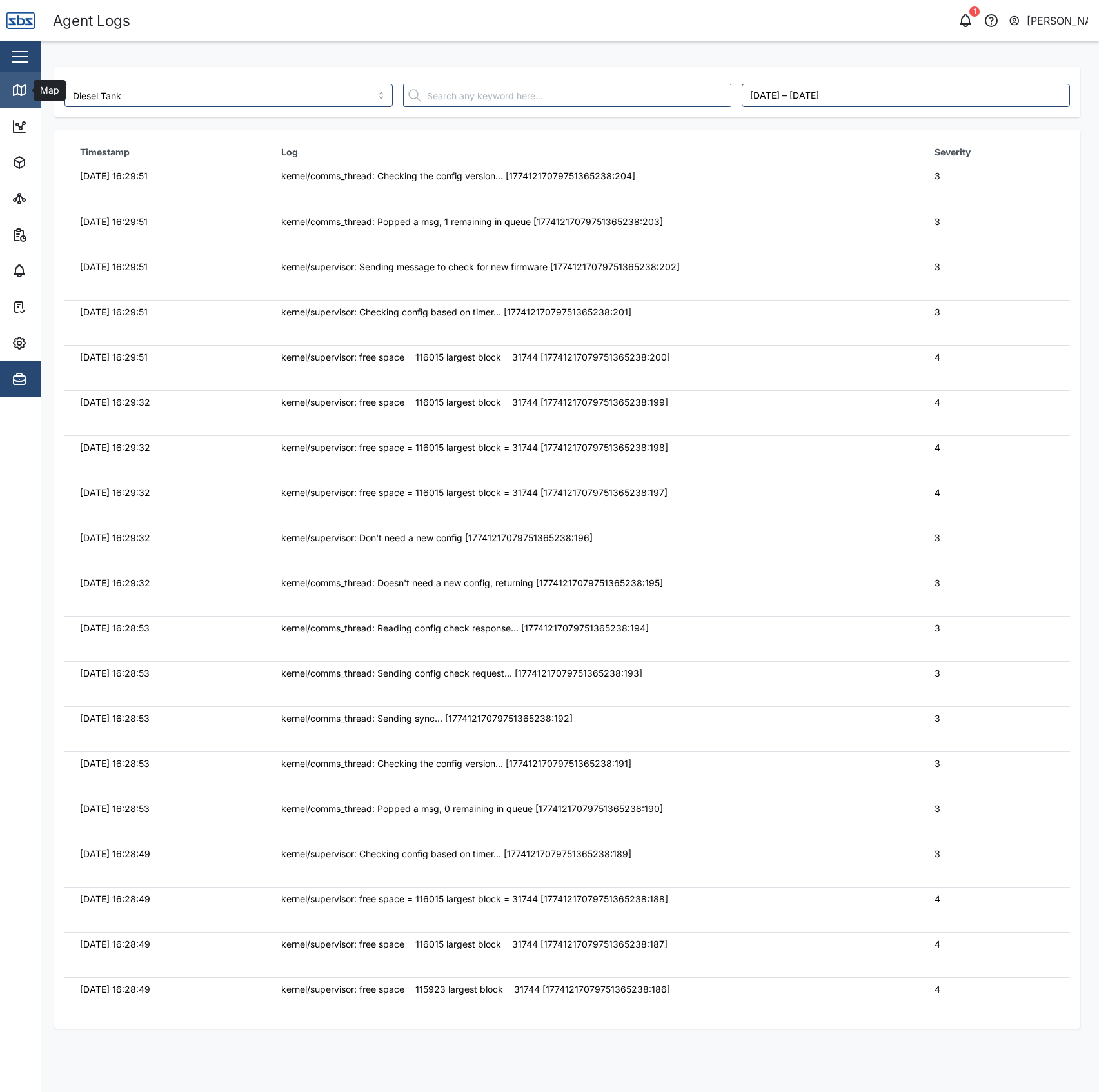
click at [19, 102] on link "Map" at bounding box center [83, 90] width 168 height 36
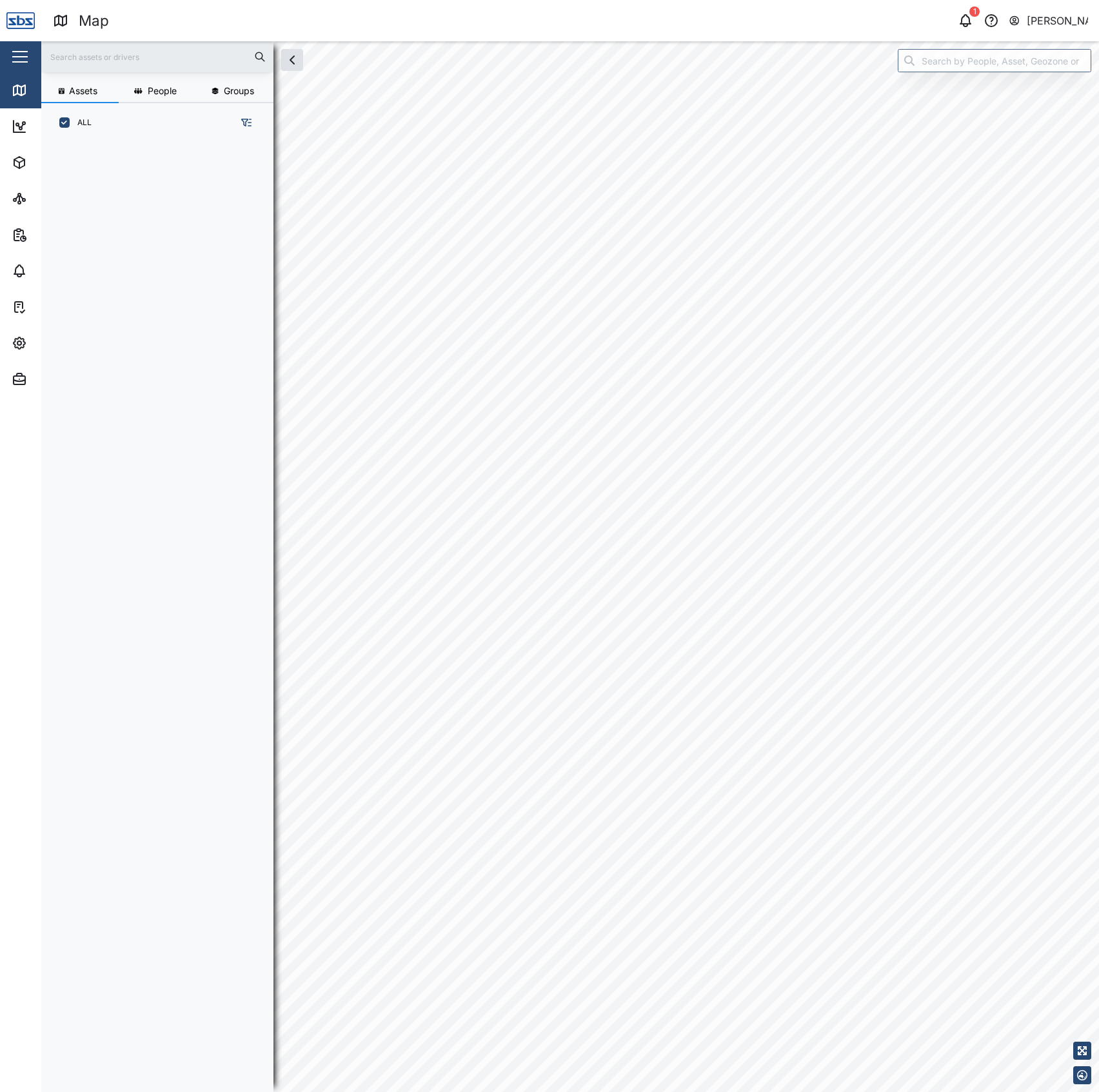
scroll to position [930, 199]
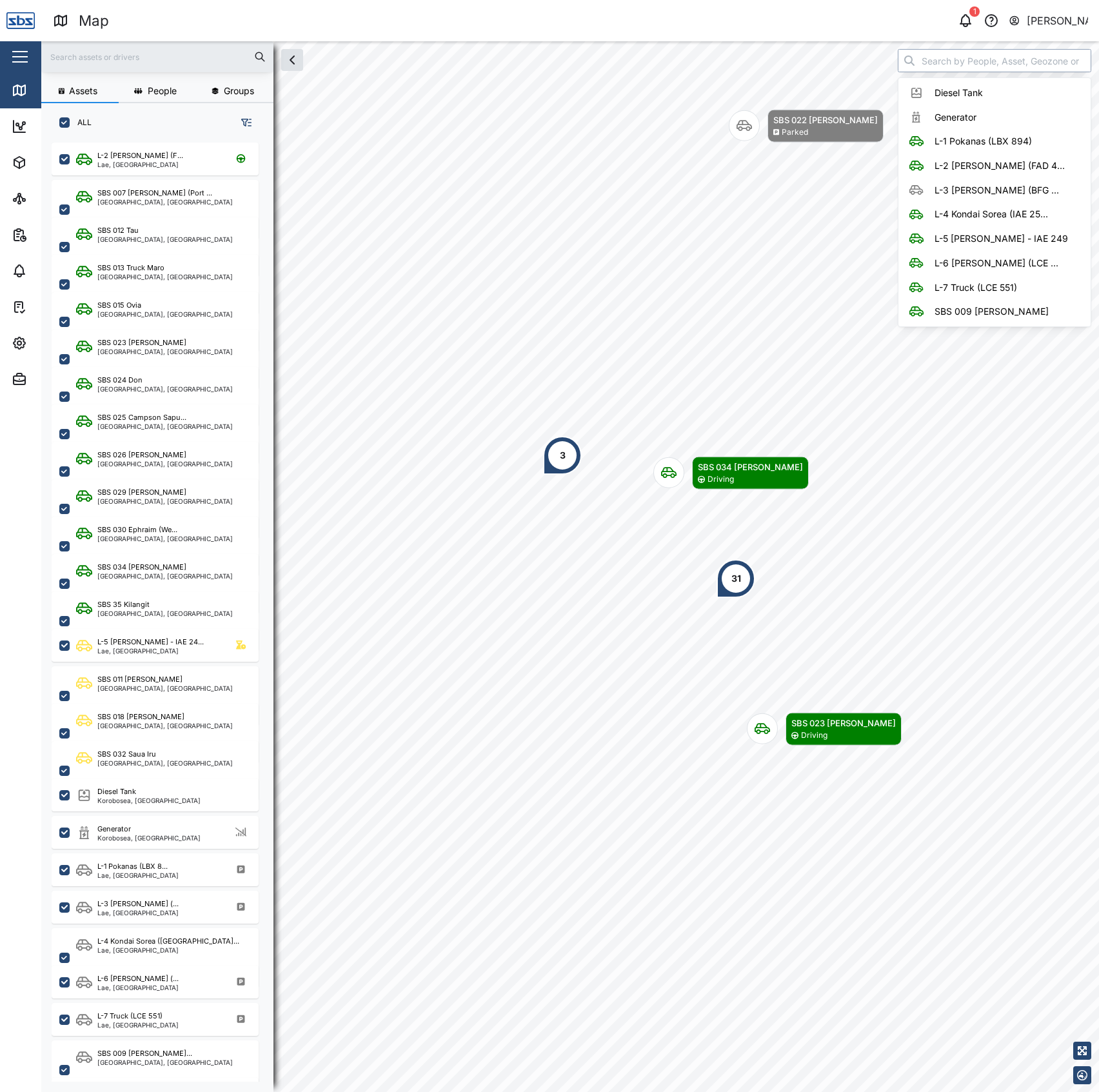
click at [971, 63] on input "search" at bounding box center [994, 60] width 193 height 23
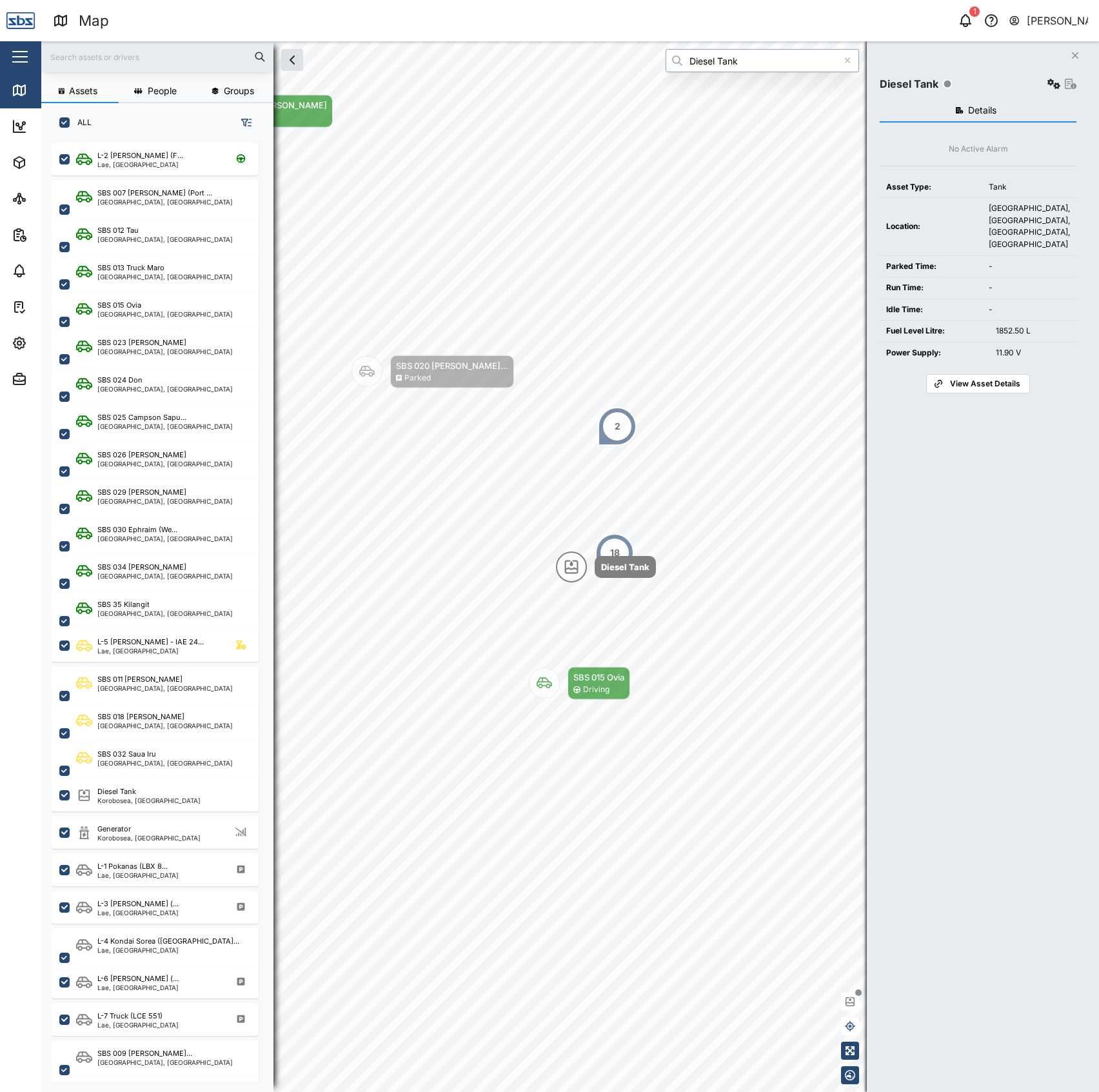
type input "Diesel Tank"
click at [1050, 85] on button "button" at bounding box center [1054, 83] width 18 height 18
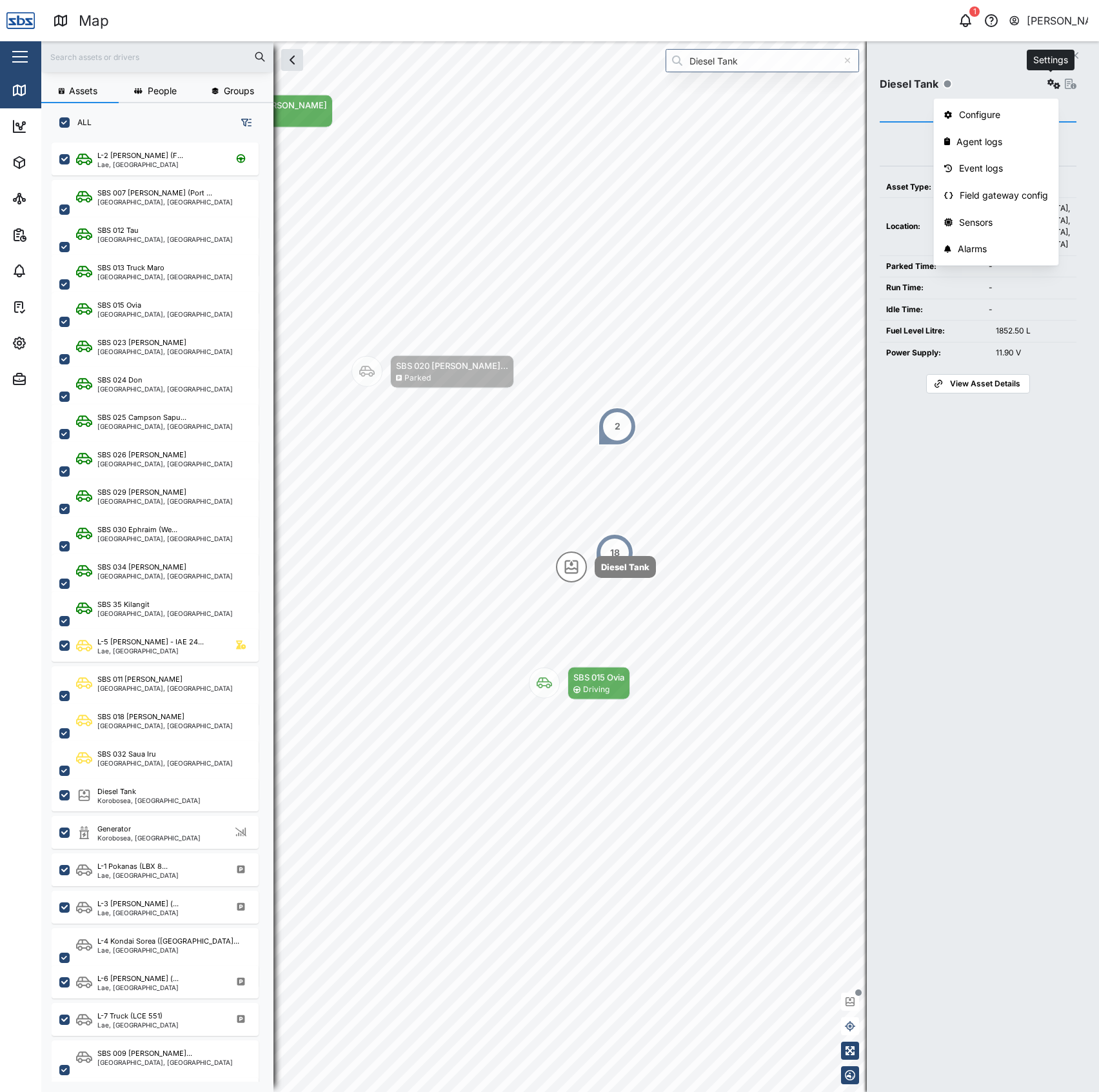
click at [1050, 85] on icon "button" at bounding box center [1054, 83] width 13 height 10
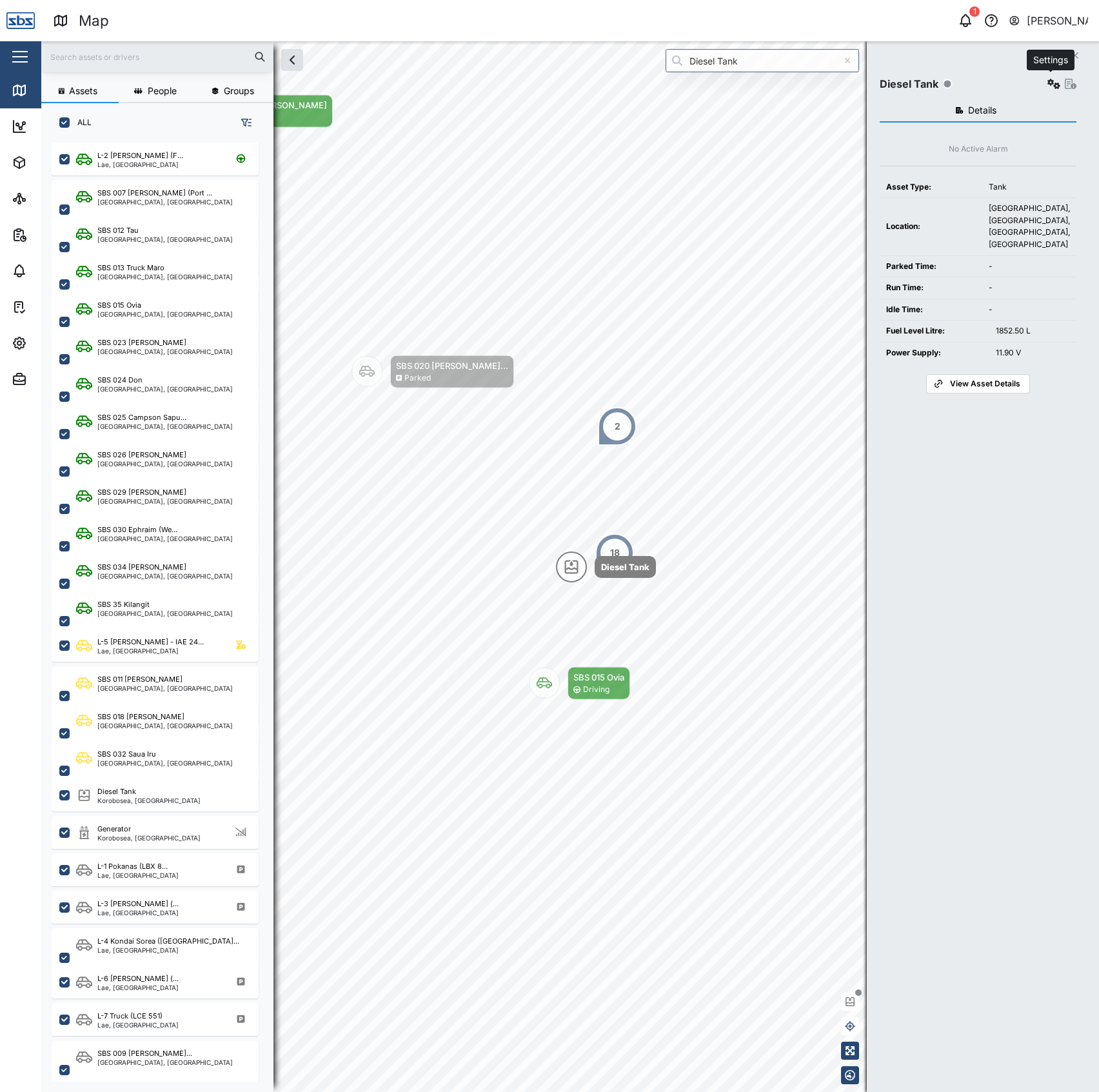
click at [1050, 85] on icon "button" at bounding box center [1054, 83] width 13 height 10
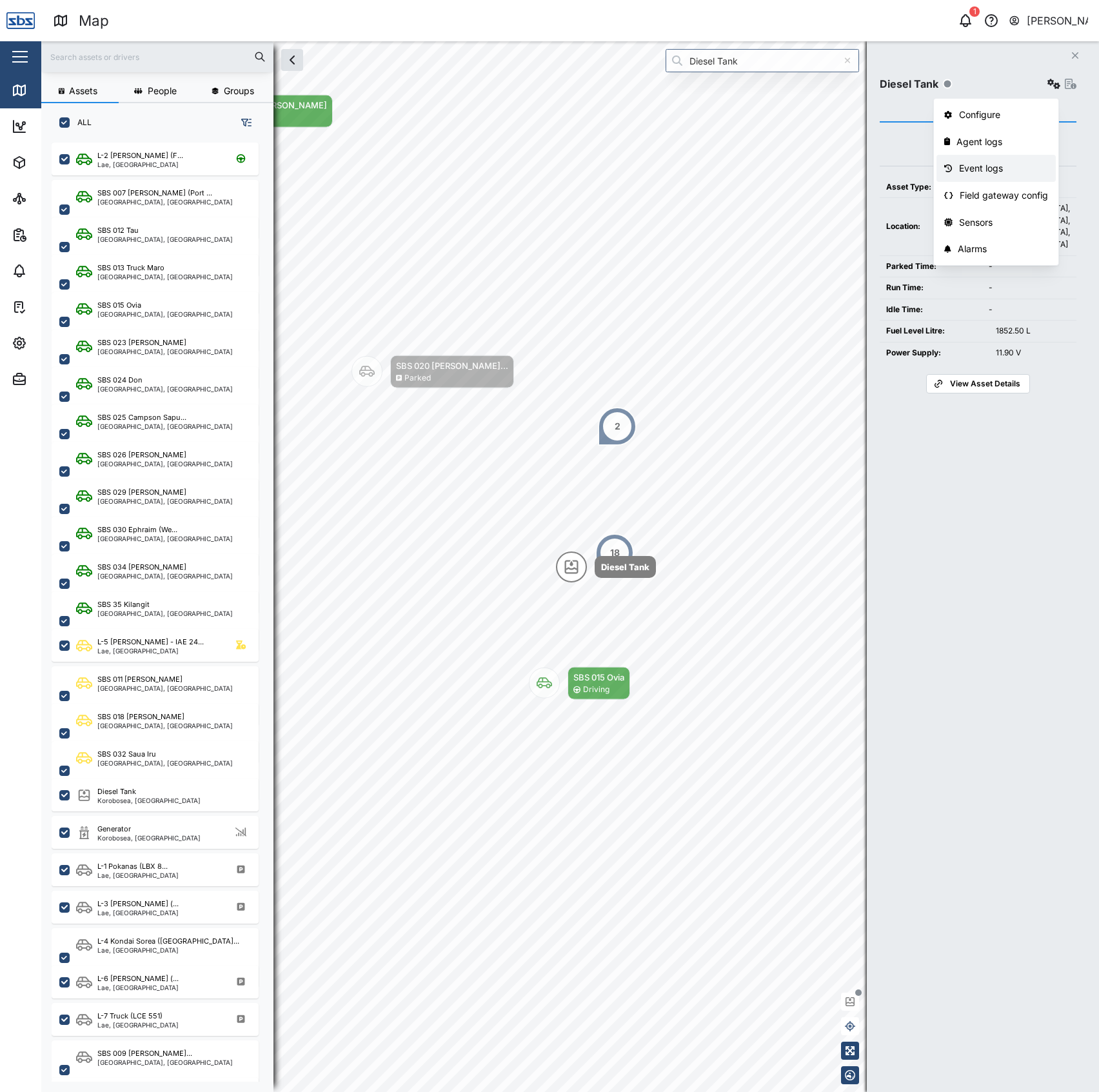
click at [1006, 163] on div "Event logs" at bounding box center [1004, 168] width 90 height 14
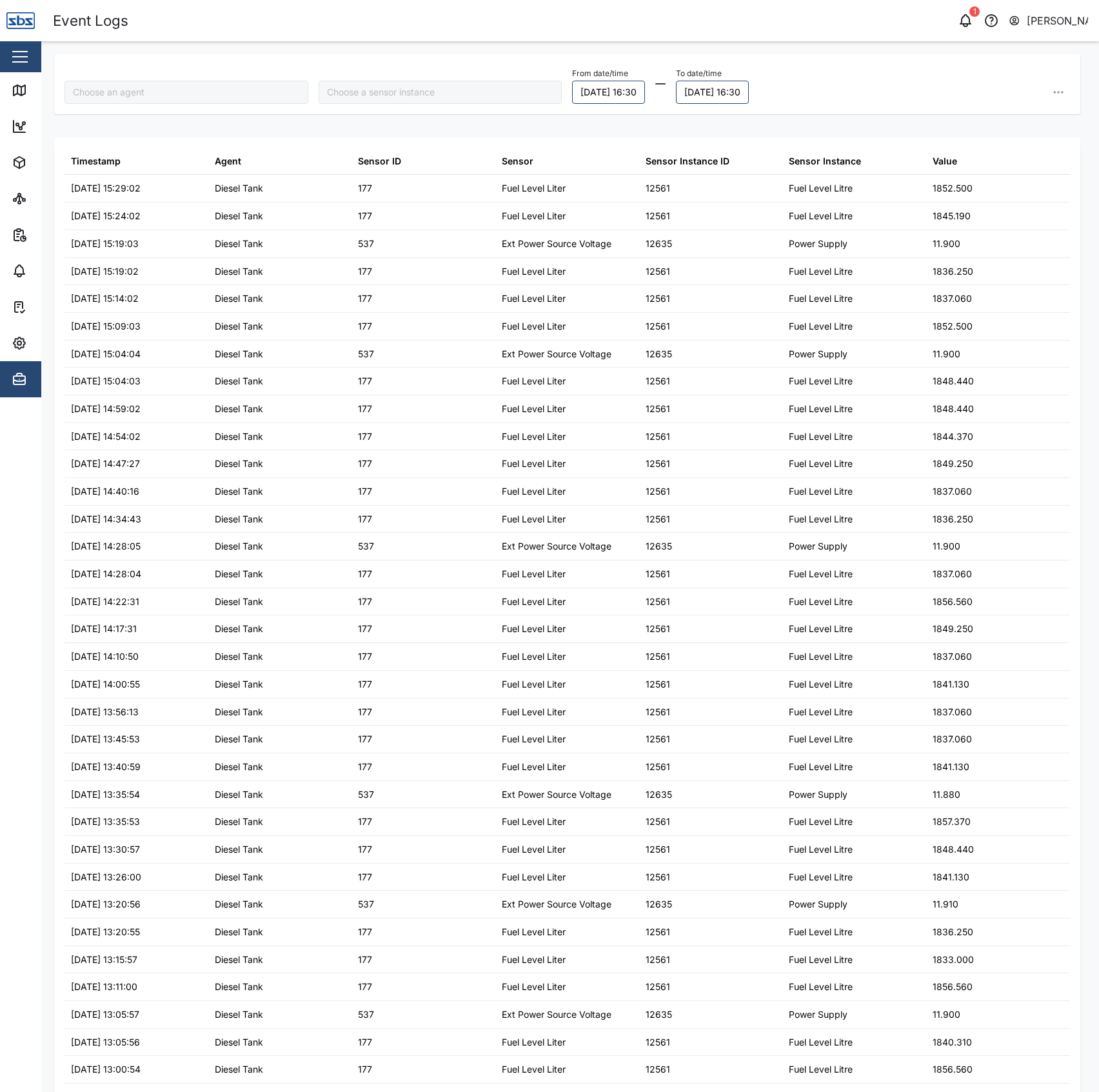
type input "Diesel Tank"
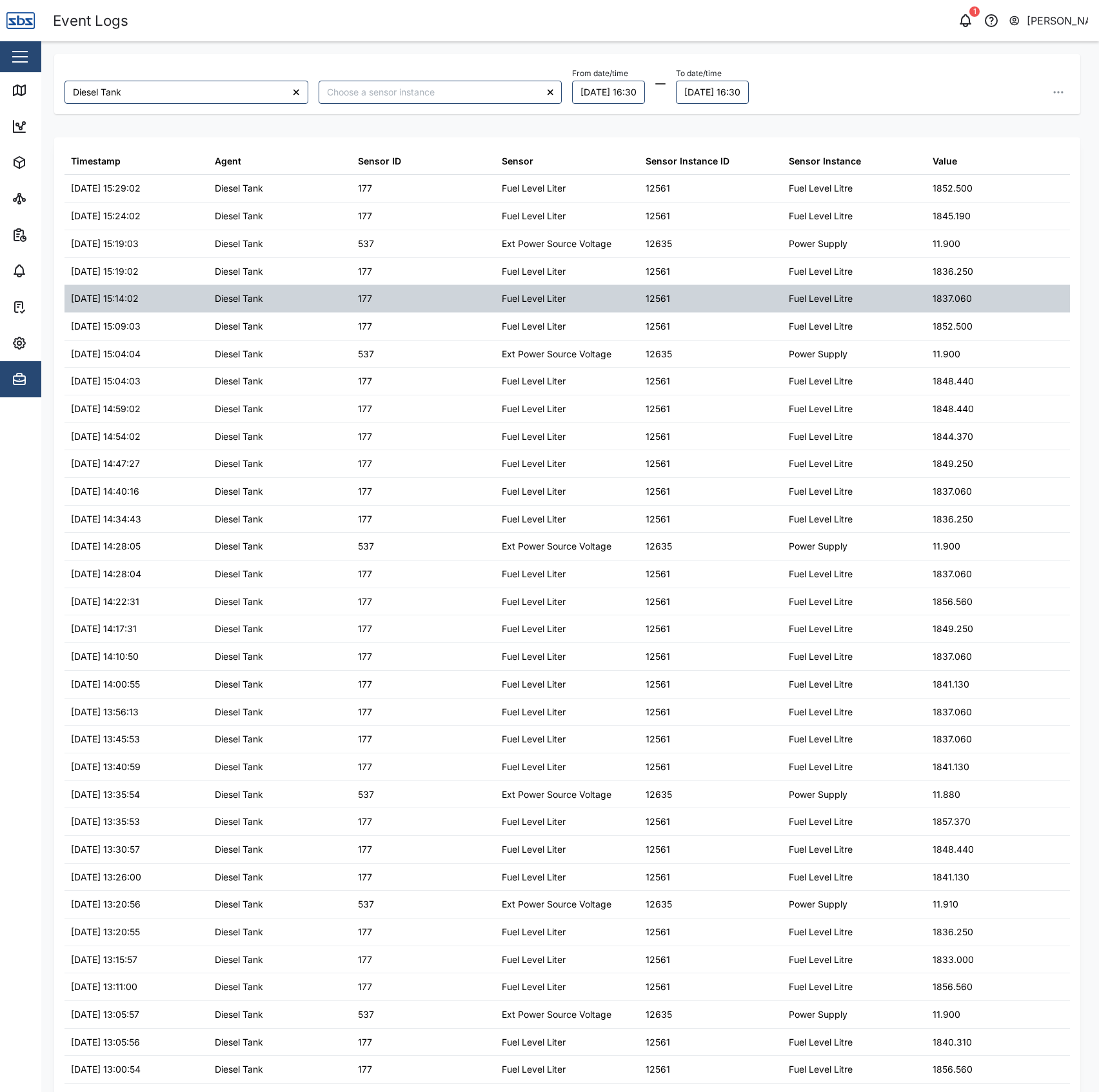
click at [480, 303] on div "177" at bounding box center [423, 298] width 144 height 27
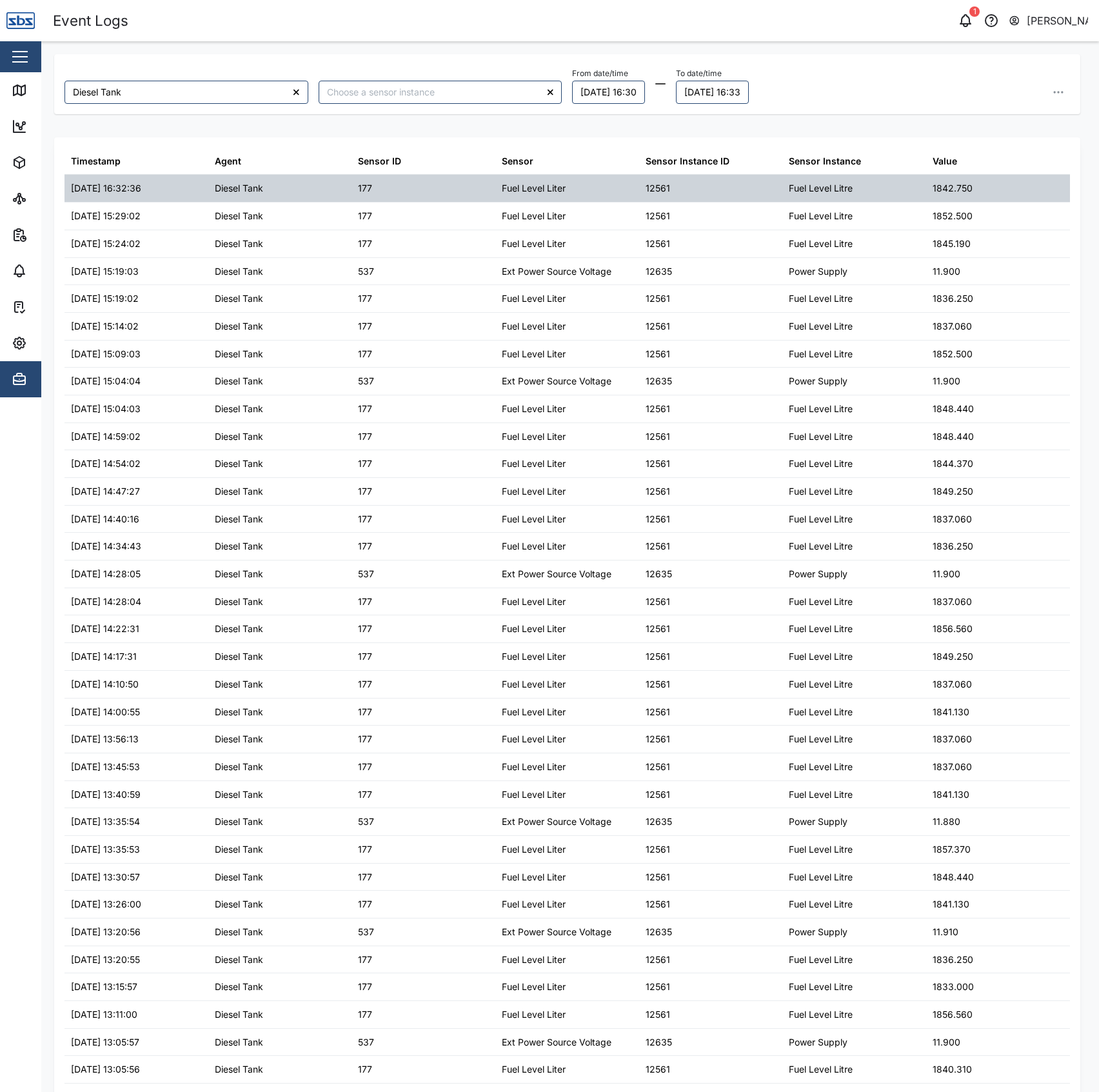
click at [334, 180] on div "Diesel Tank" at bounding box center [280, 189] width 144 height 27
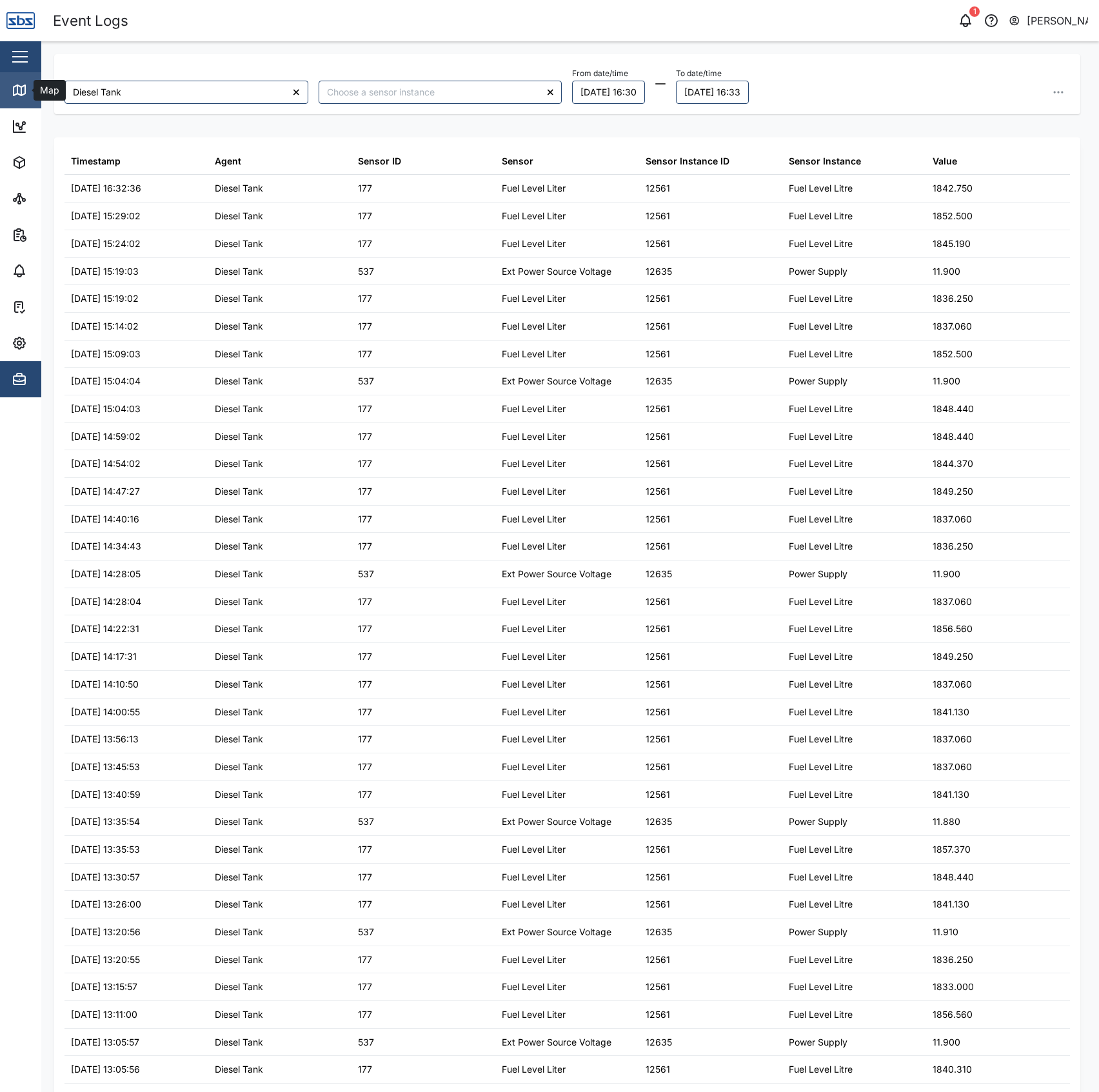
click at [18, 85] on icon at bounding box center [18, 89] width 0 height 8
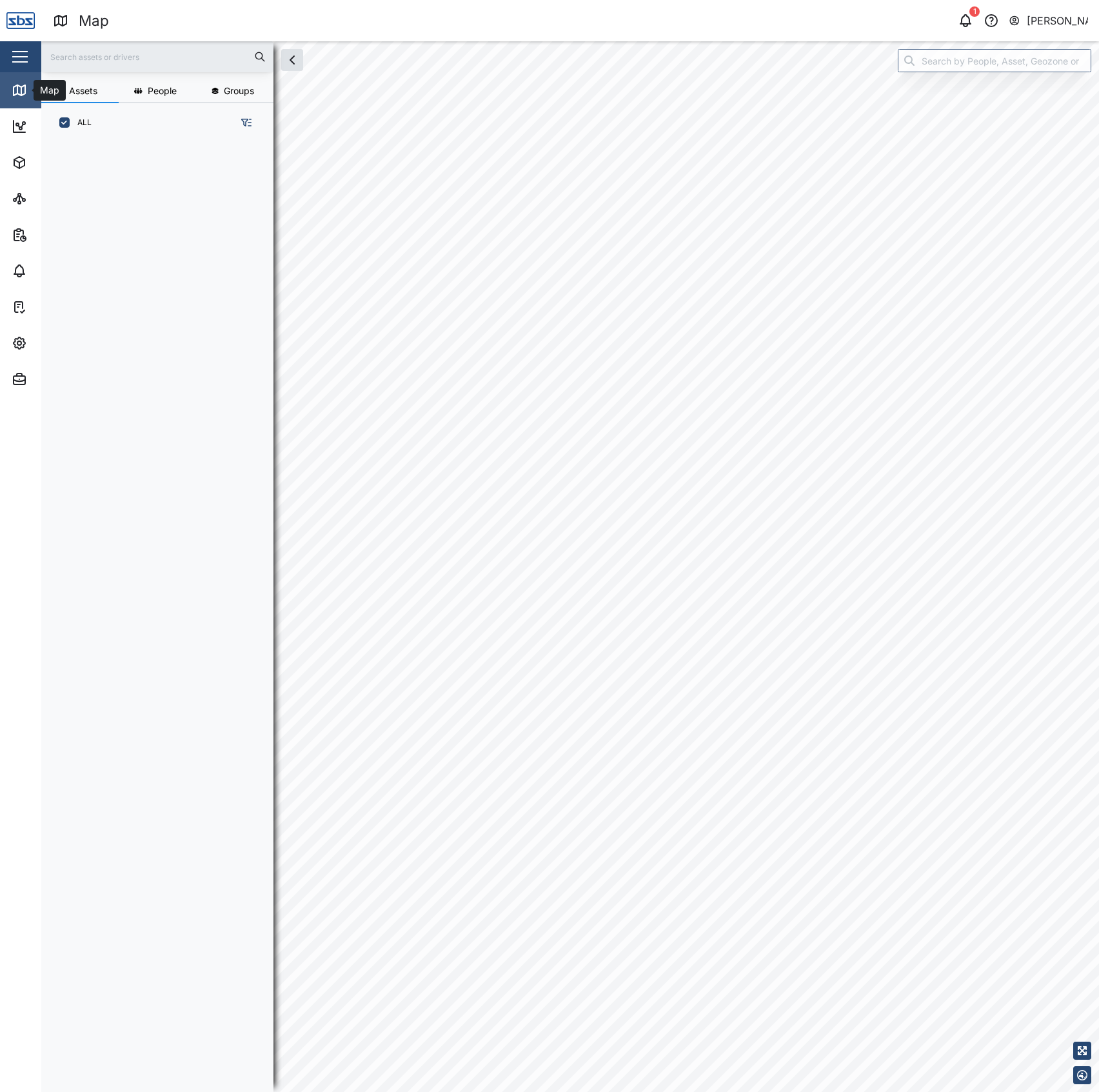
scroll to position [930, 199]
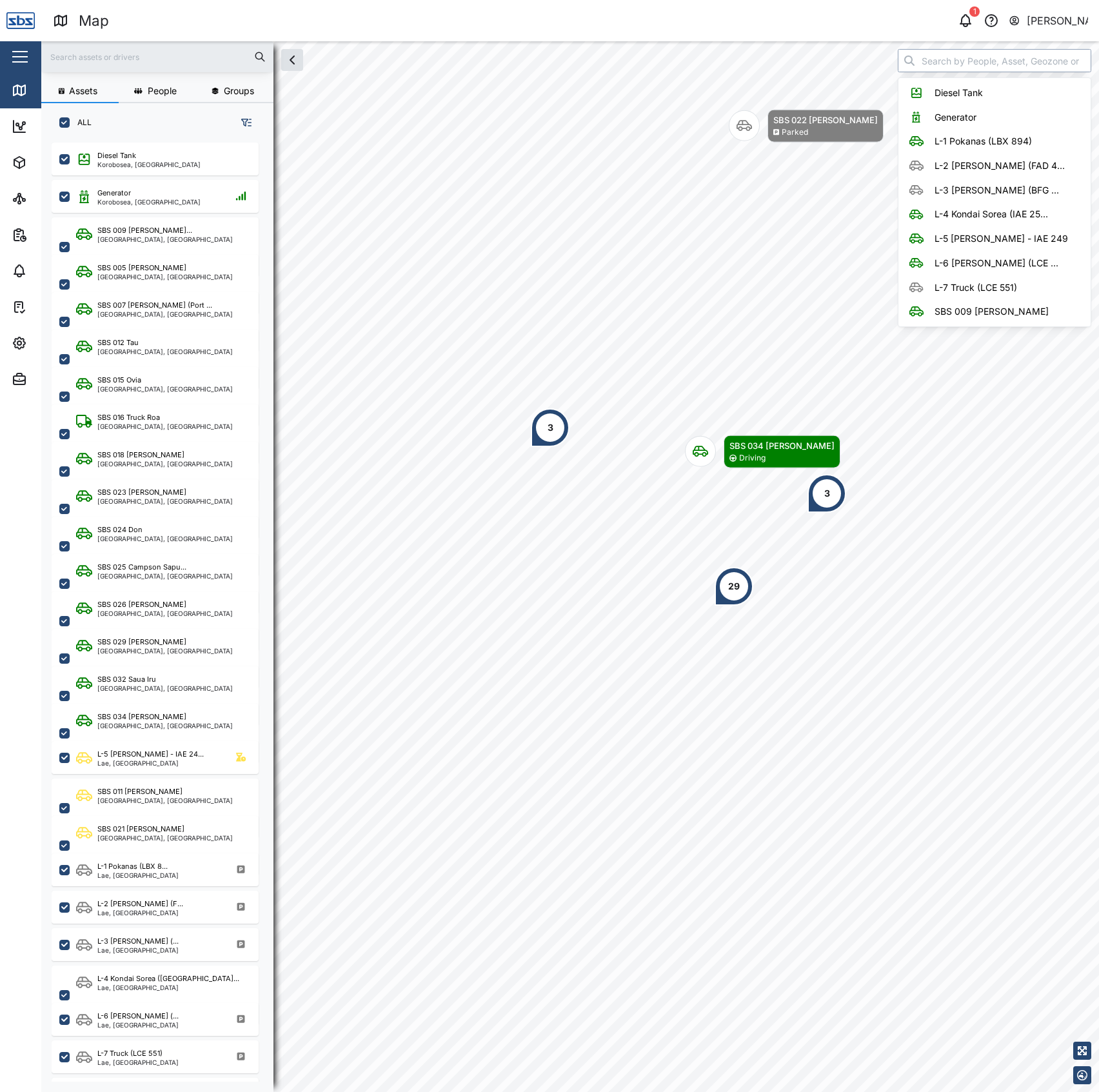
click at [950, 65] on input "search" at bounding box center [994, 60] width 193 height 23
click at [229, 161] on div "Diesel Tank Korobosea, Port Moresby" at bounding box center [163, 159] width 175 height 18
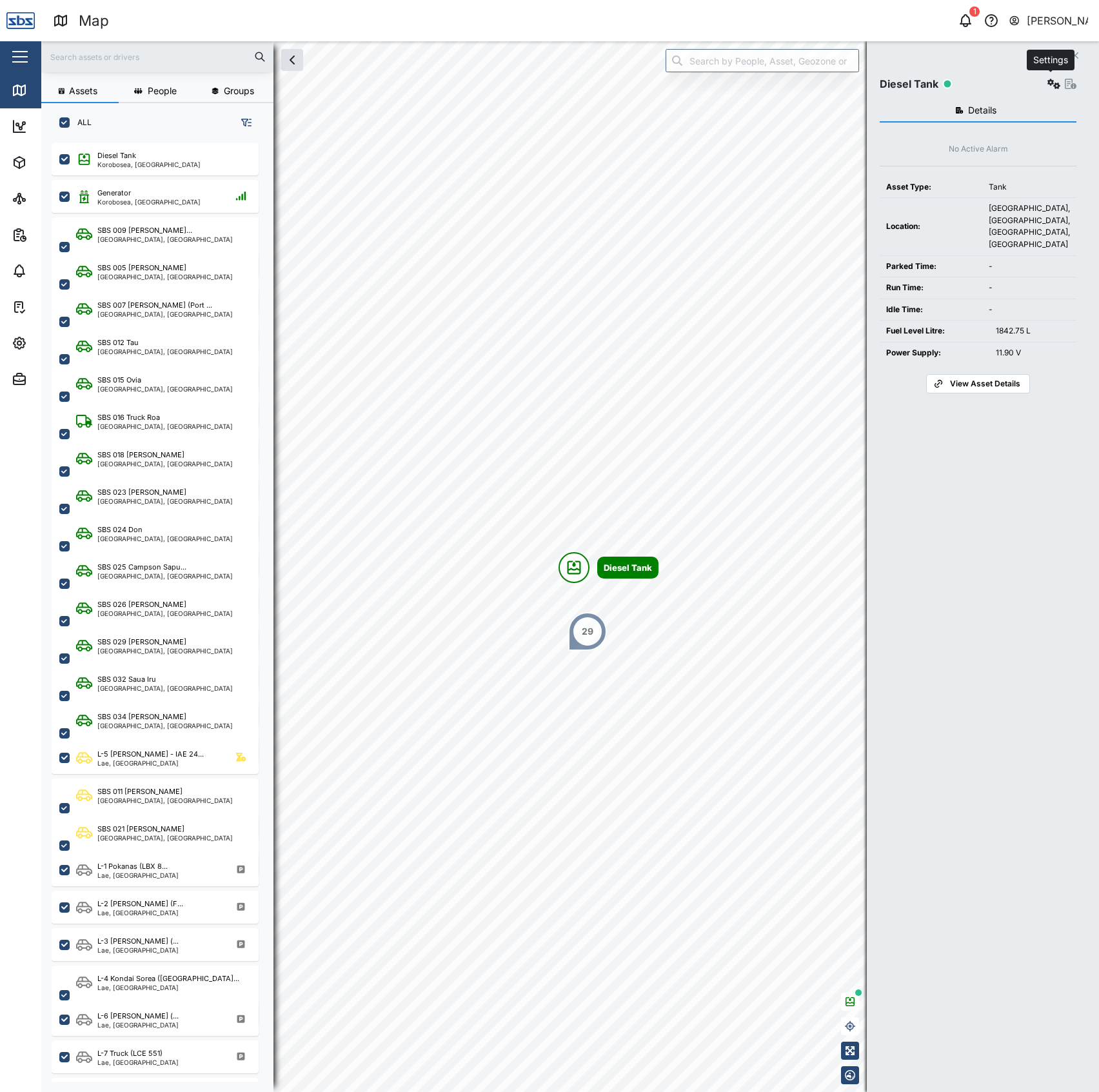
click at [1045, 85] on button "button" at bounding box center [1054, 83] width 18 height 18
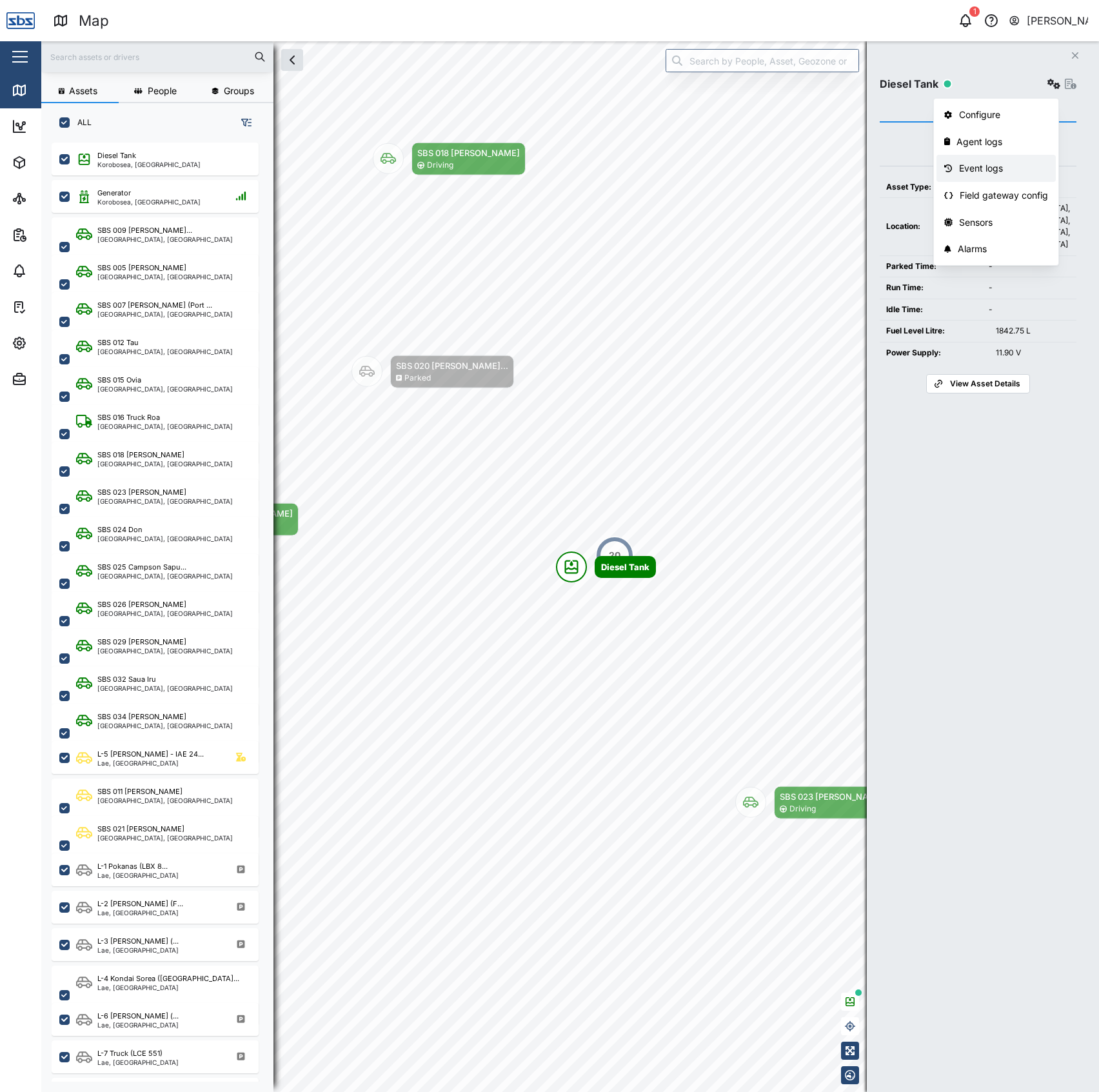
click at [992, 158] on link "Event logs" at bounding box center [996, 168] width 119 height 27
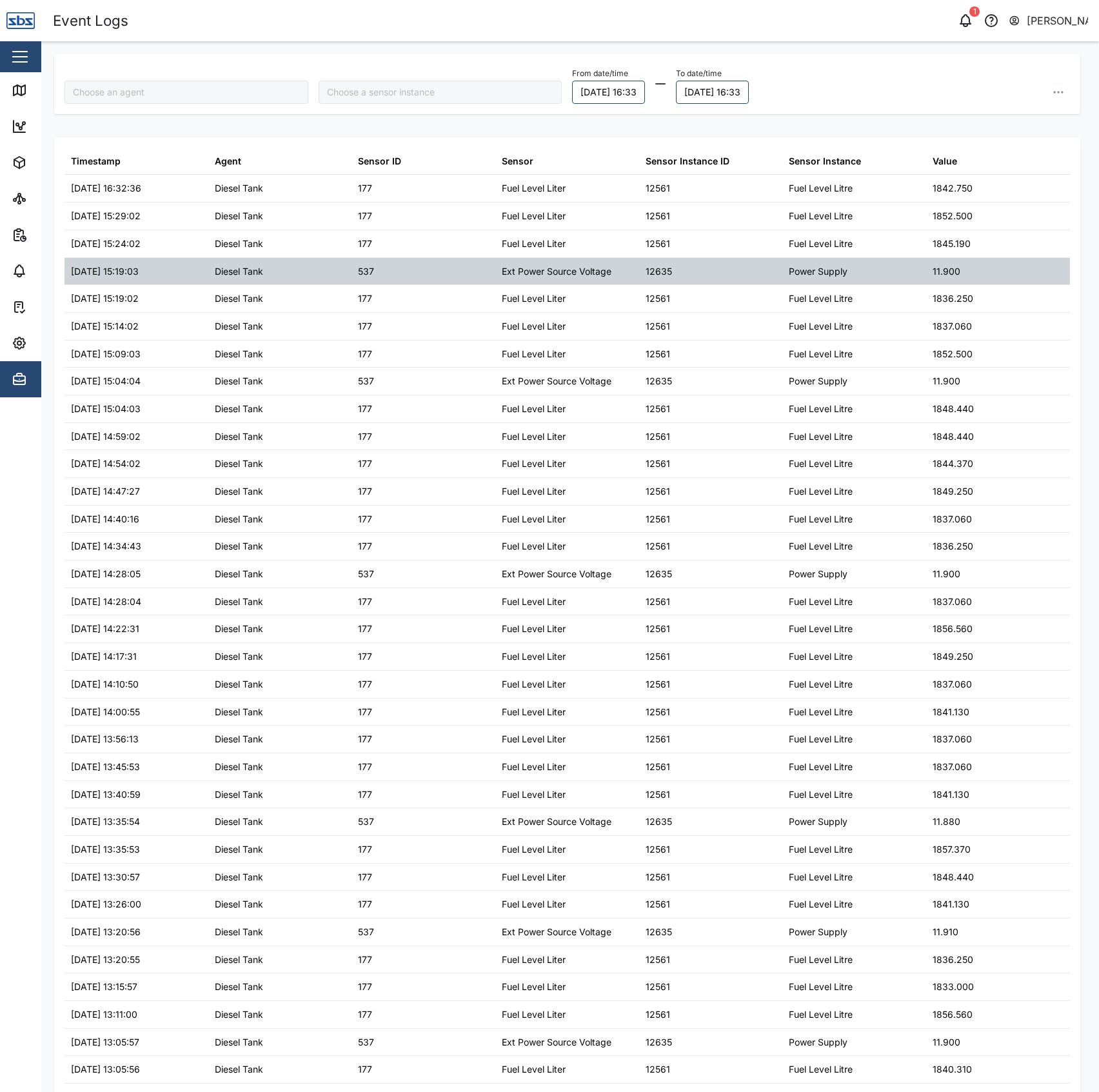
type input "Diesel Tank"
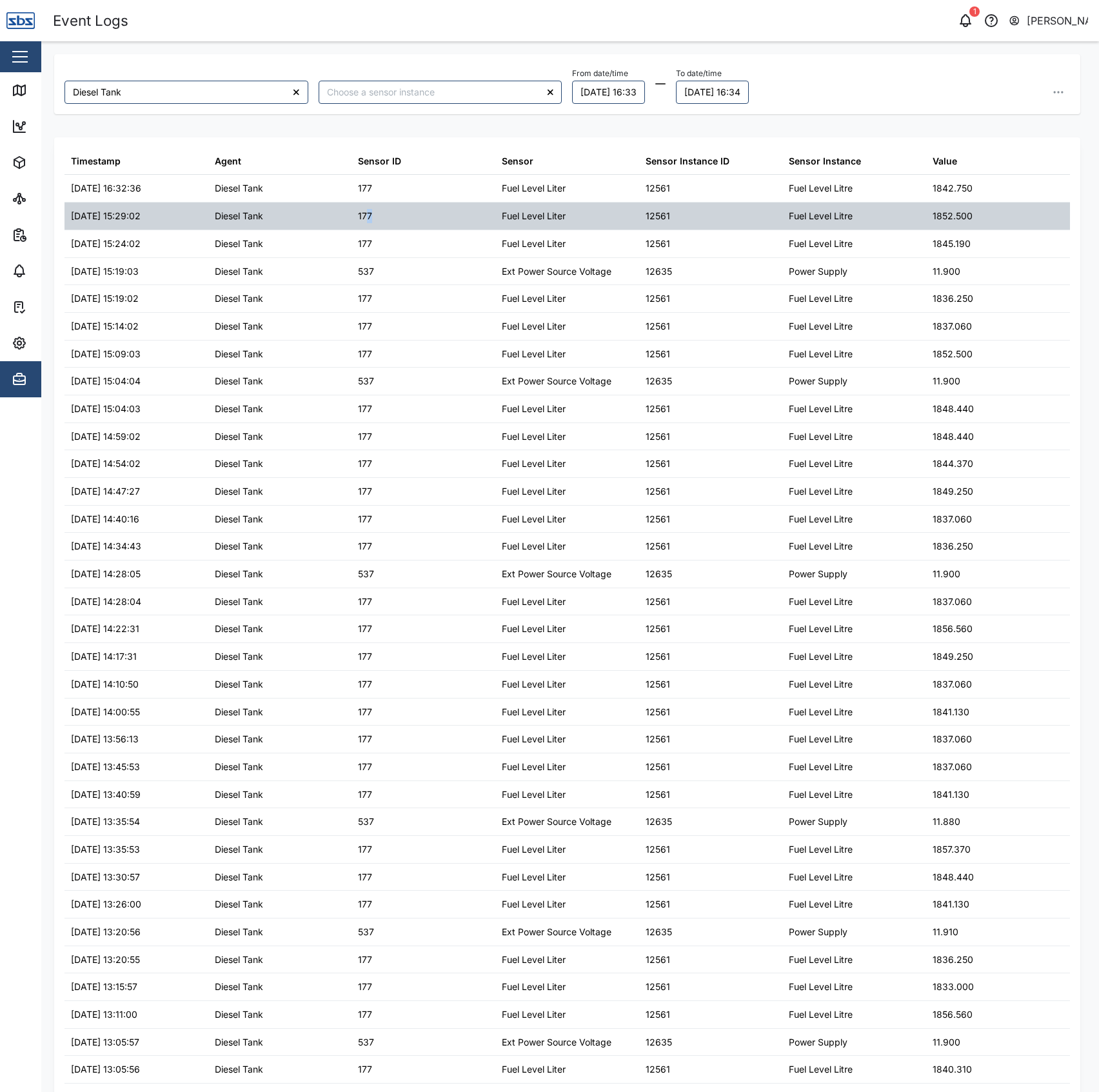
click at [367, 205] on div "177" at bounding box center [423, 216] width 144 height 27
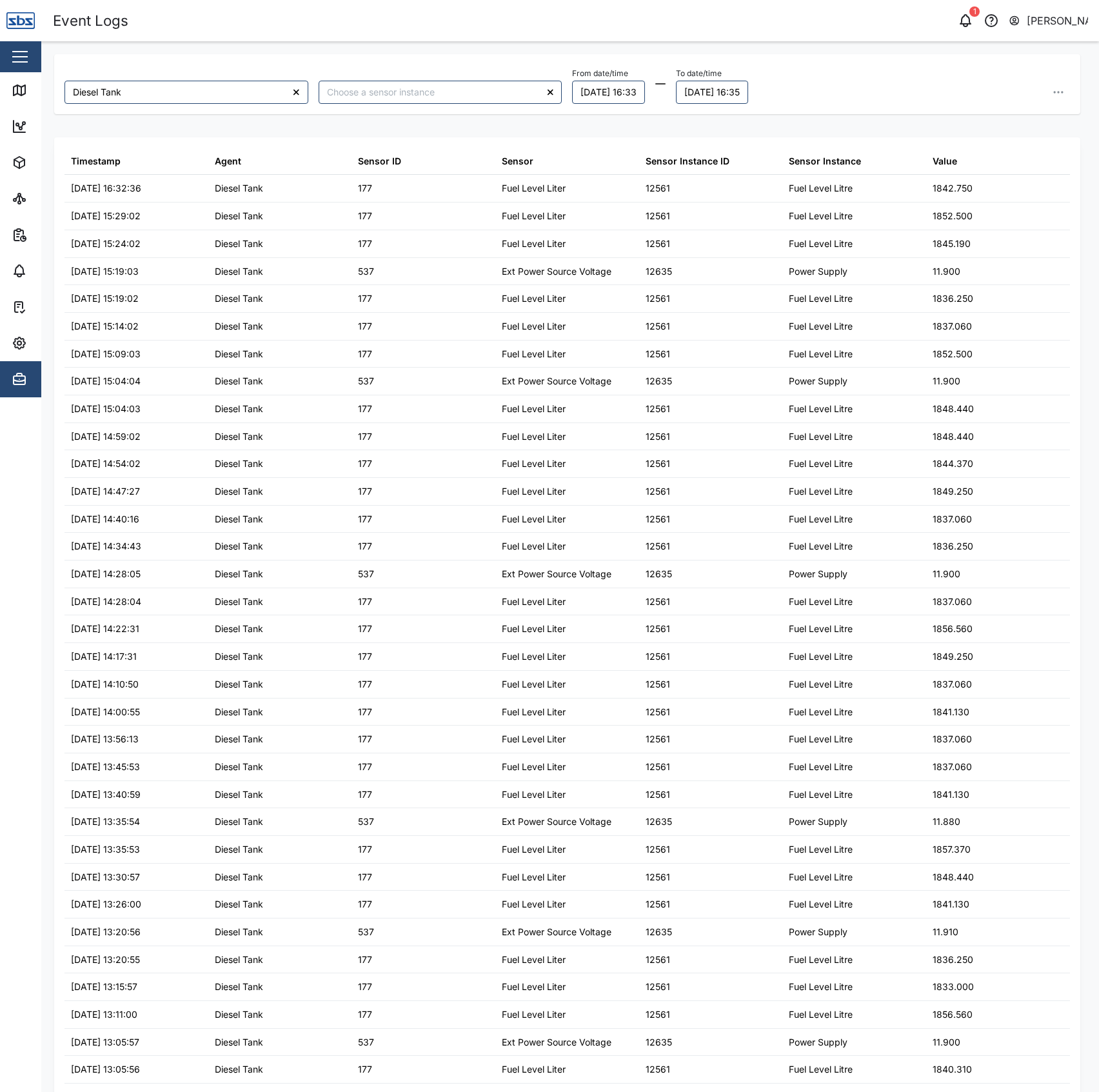
click at [684, 171] on div "Sensor Instance ID" at bounding box center [711, 161] width 144 height 27
click at [8, 388] on button "Admin" at bounding box center [83, 378] width 168 height 36
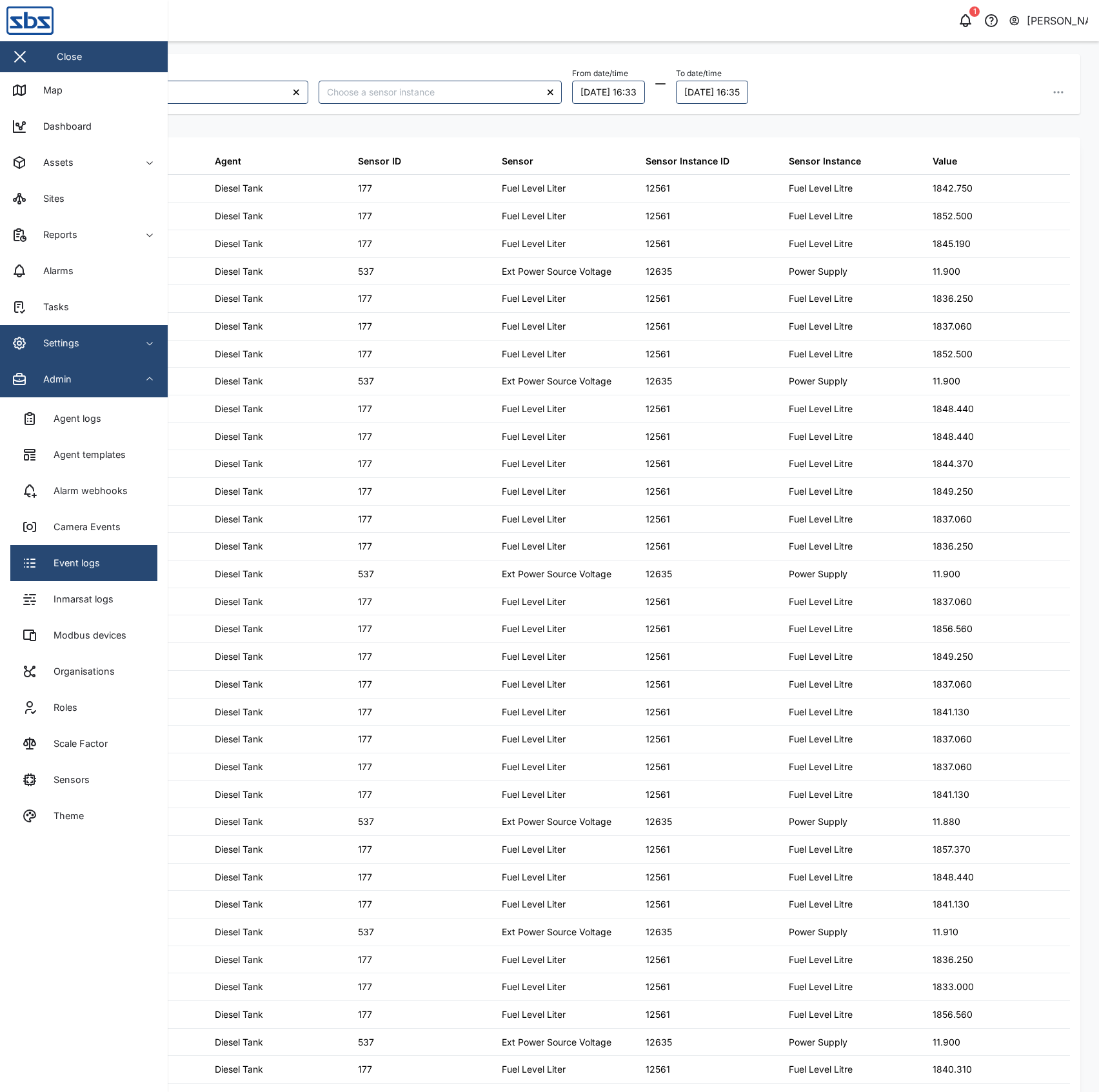
click at [71, 348] on div "Settings" at bounding box center [56, 343] width 46 height 14
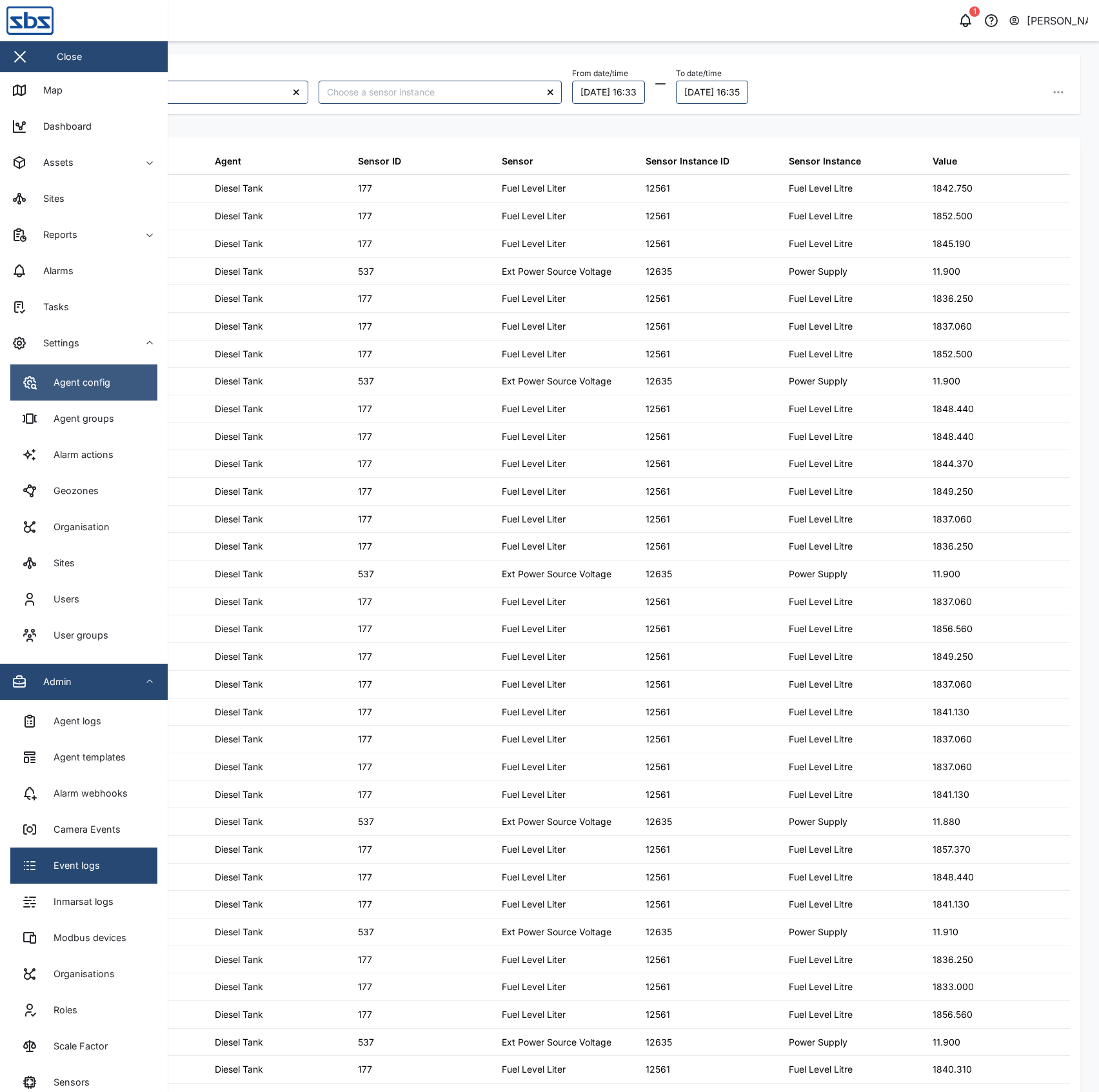
click at [83, 388] on div "Agent config" at bounding box center [77, 382] width 66 height 14
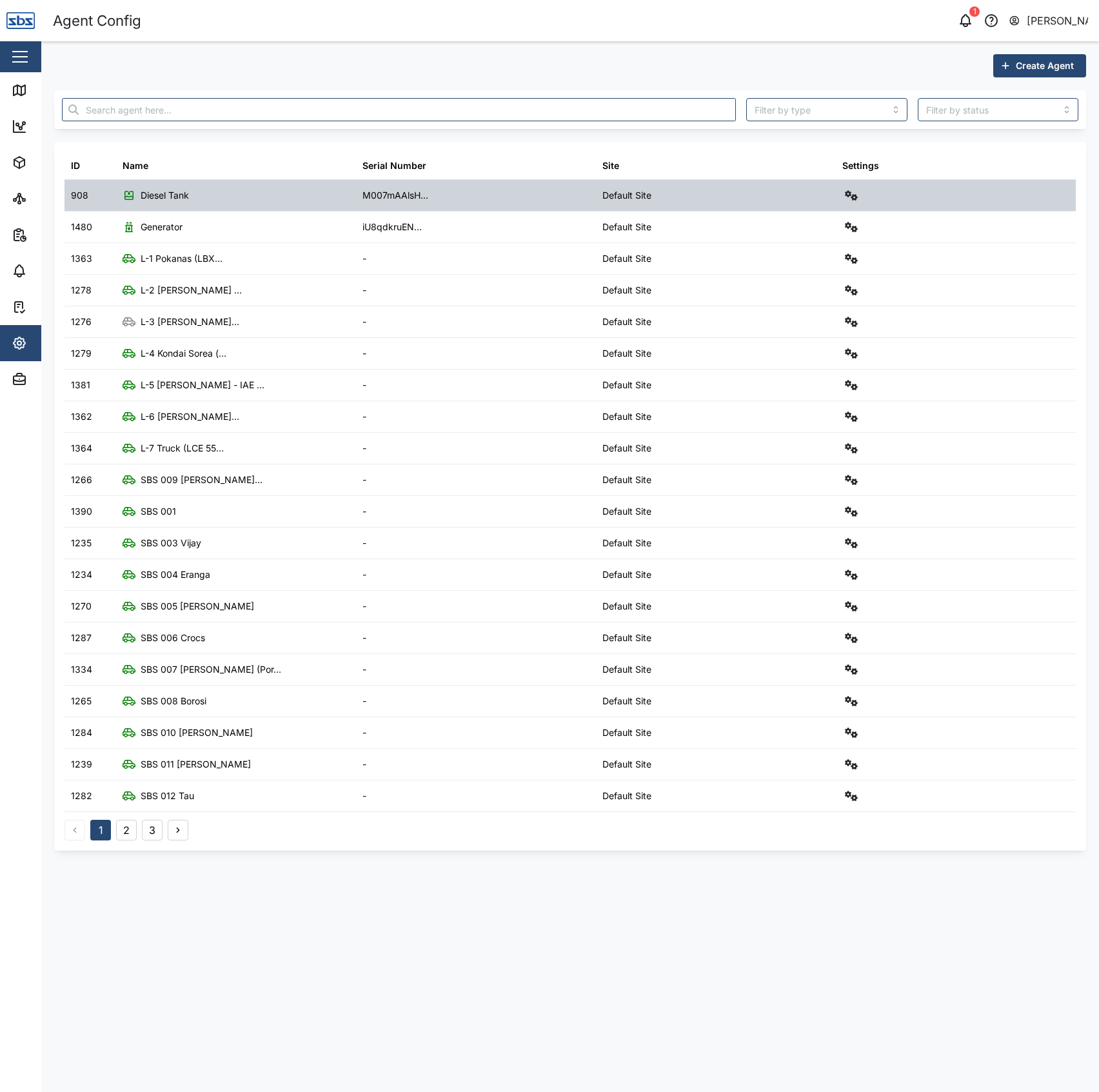
drag, startPoint x: 833, startPoint y: 191, endPoint x: 845, endPoint y: 191, distance: 12.0
click at [839, 191] on div "908 Diesel Tank M007mAAlsH... Default Site" at bounding box center [570, 195] width 1011 height 32
click at [845, 191] on icon "button" at bounding box center [851, 195] width 13 height 10
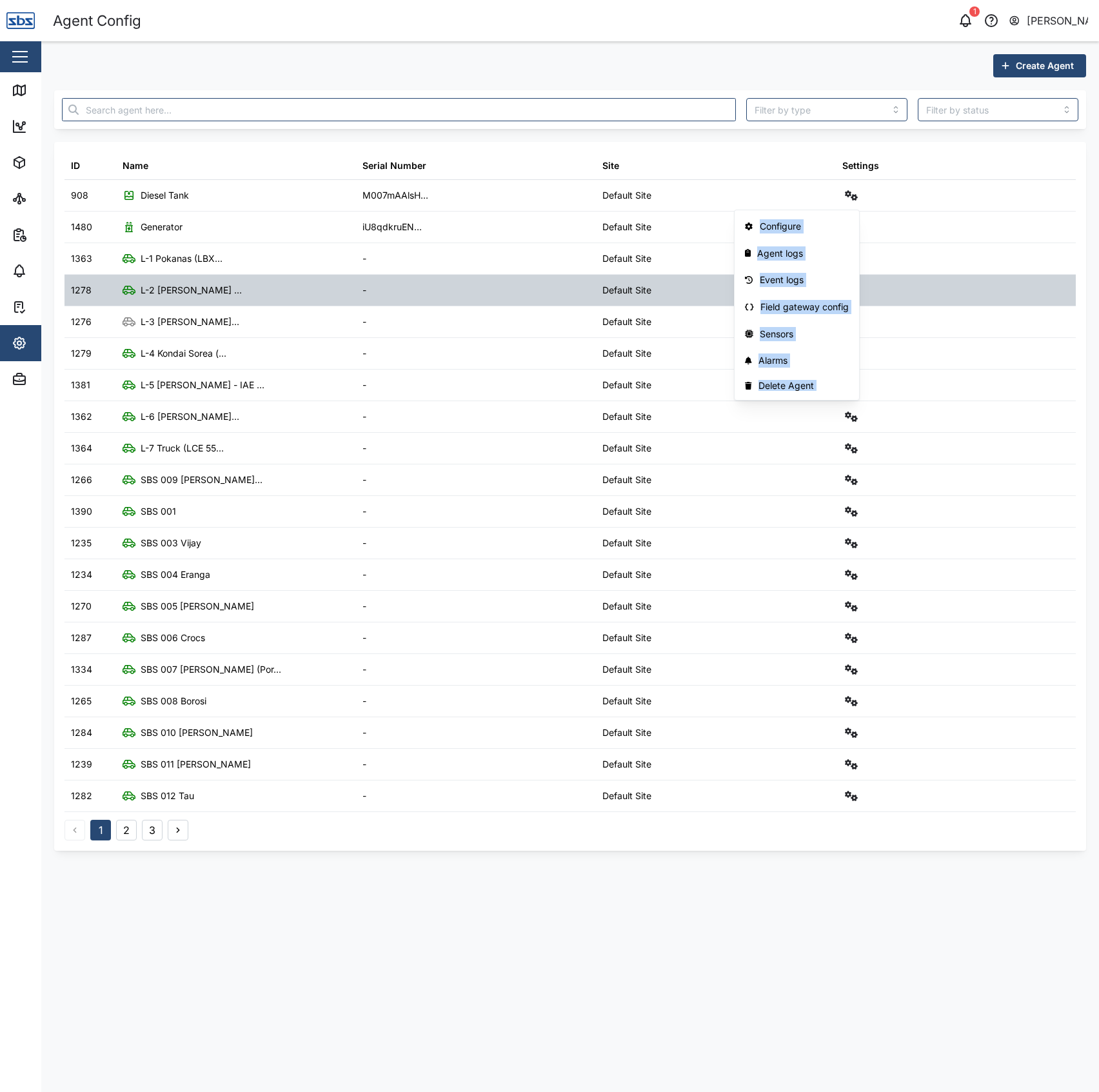
click at [904, 294] on div at bounding box center [956, 290] width 240 height 31
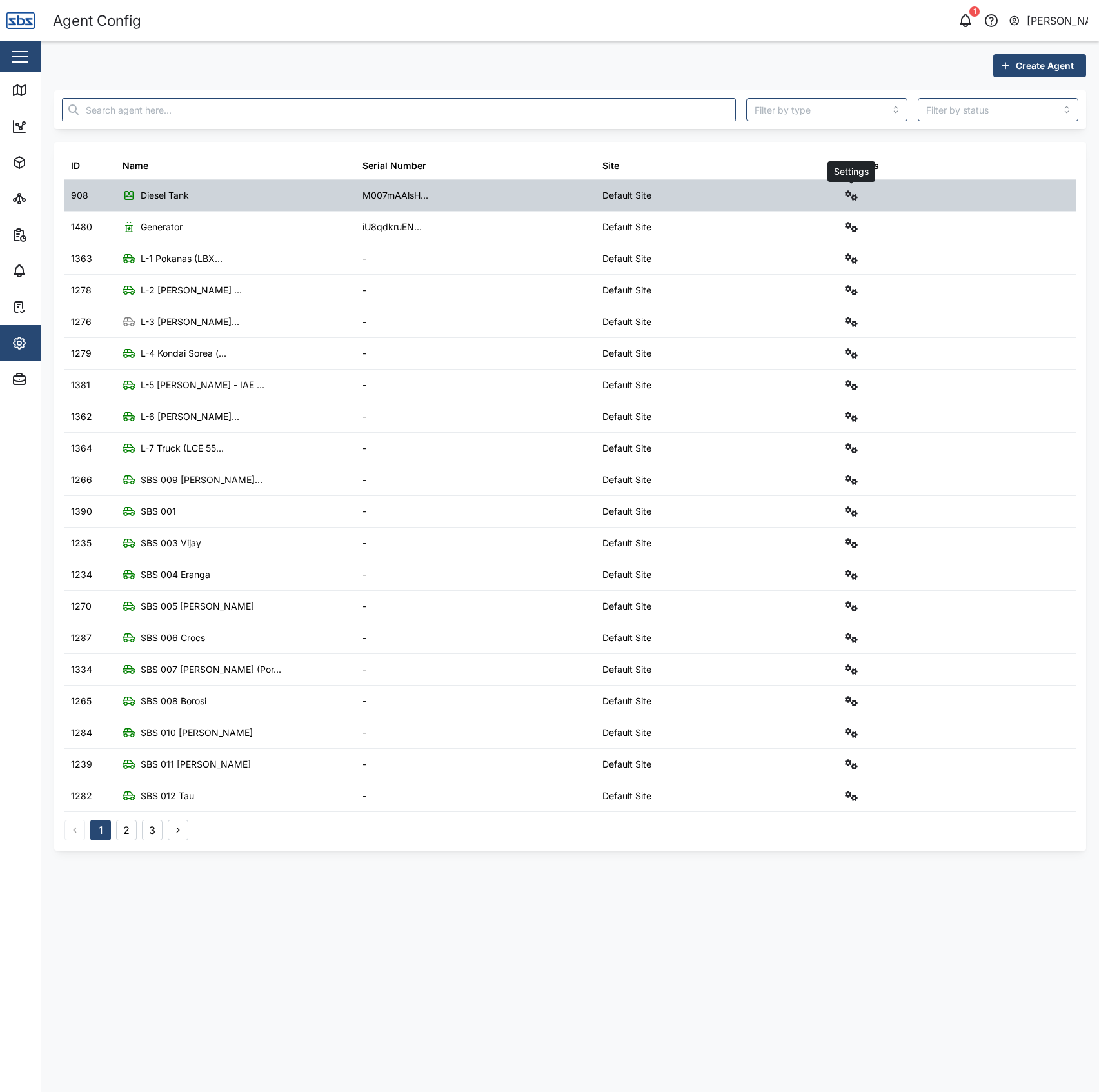
click at [849, 202] on button "button" at bounding box center [851, 195] width 18 height 18
click at [832, 298] on link "Field gateway config" at bounding box center [797, 307] width 119 height 27
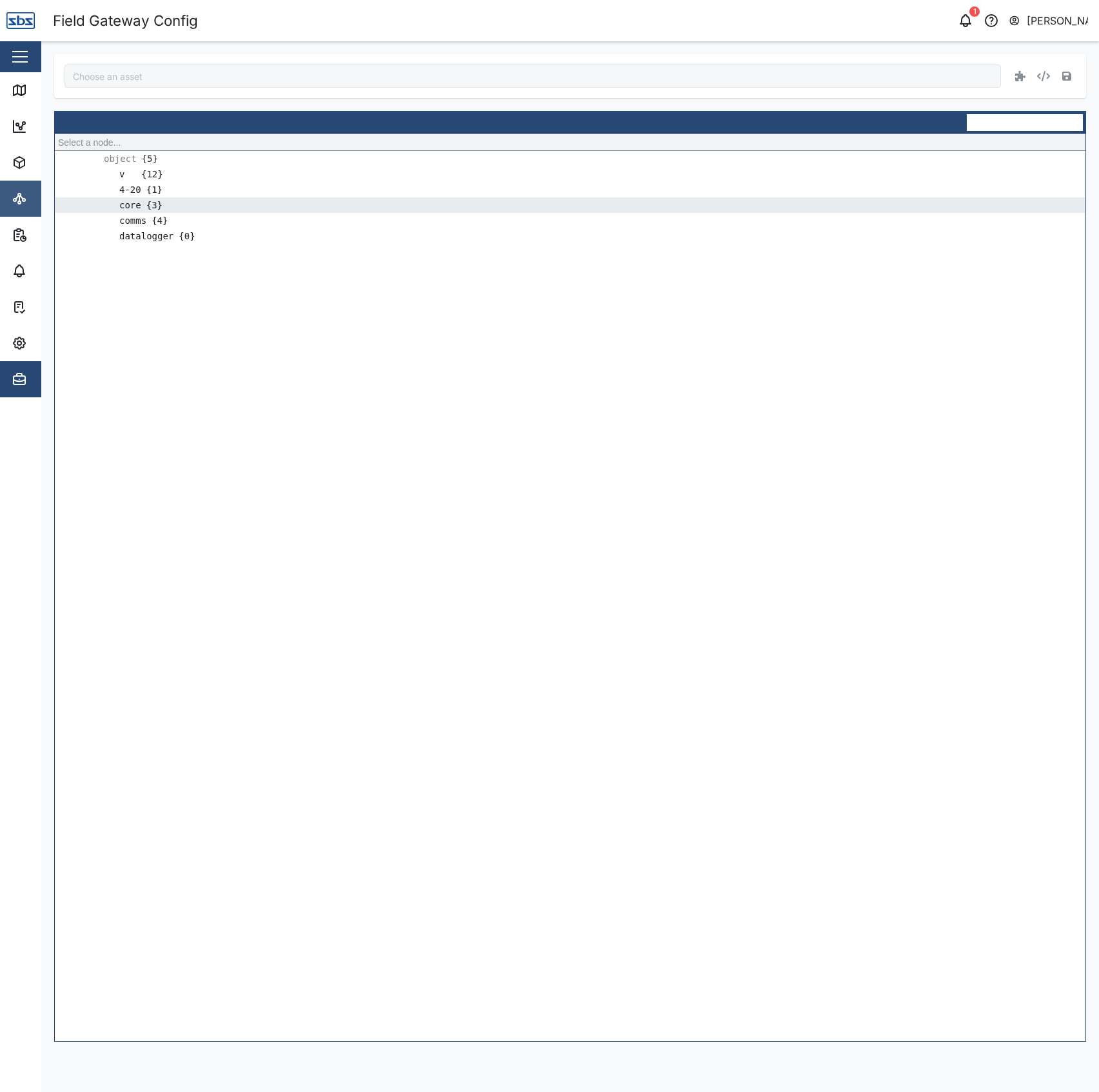
type input "Diesel Tank"
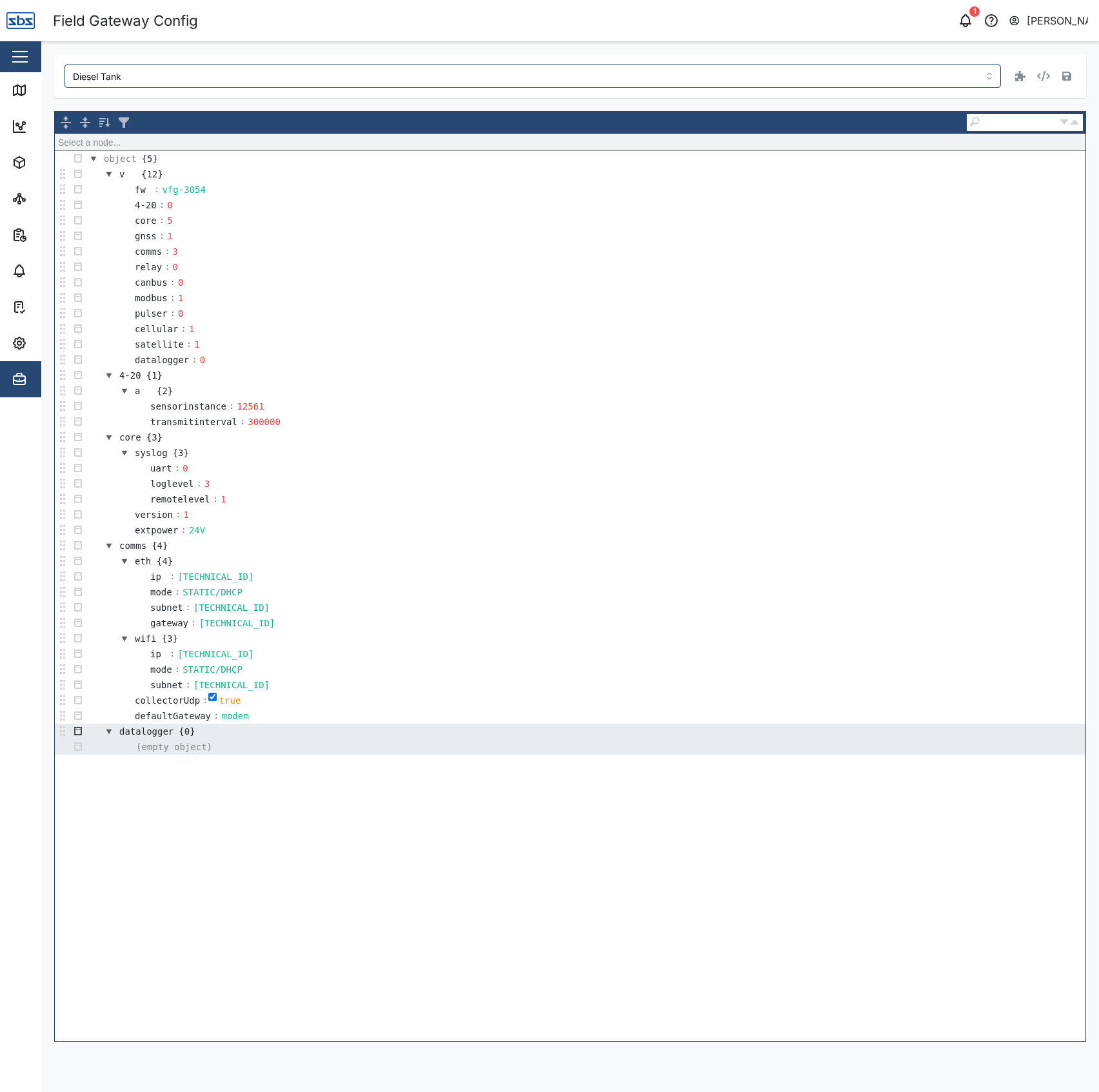
click at [83, 739] on button "button" at bounding box center [78, 731] width 16 height 16
click at [120, 852] on div "Insert" at bounding box center [100, 849] width 57 height 16
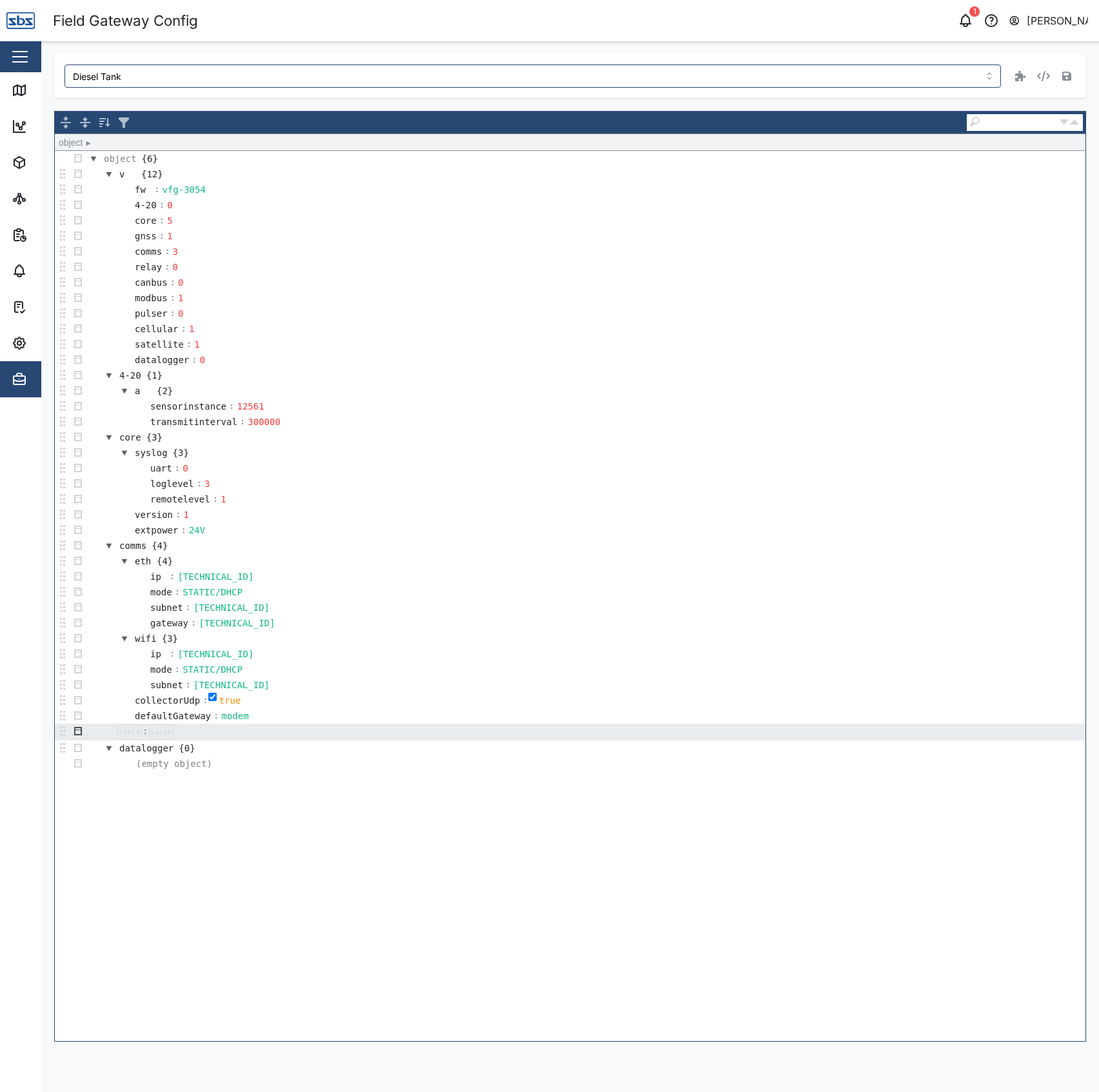
click at [79, 739] on button "button" at bounding box center [78, 731] width 16 height 16
click at [103, 764] on div "Type" at bounding box center [111, 764] width 77 height 16
click at [130, 813] on div "Object" at bounding box center [117, 813] width 62 height 16
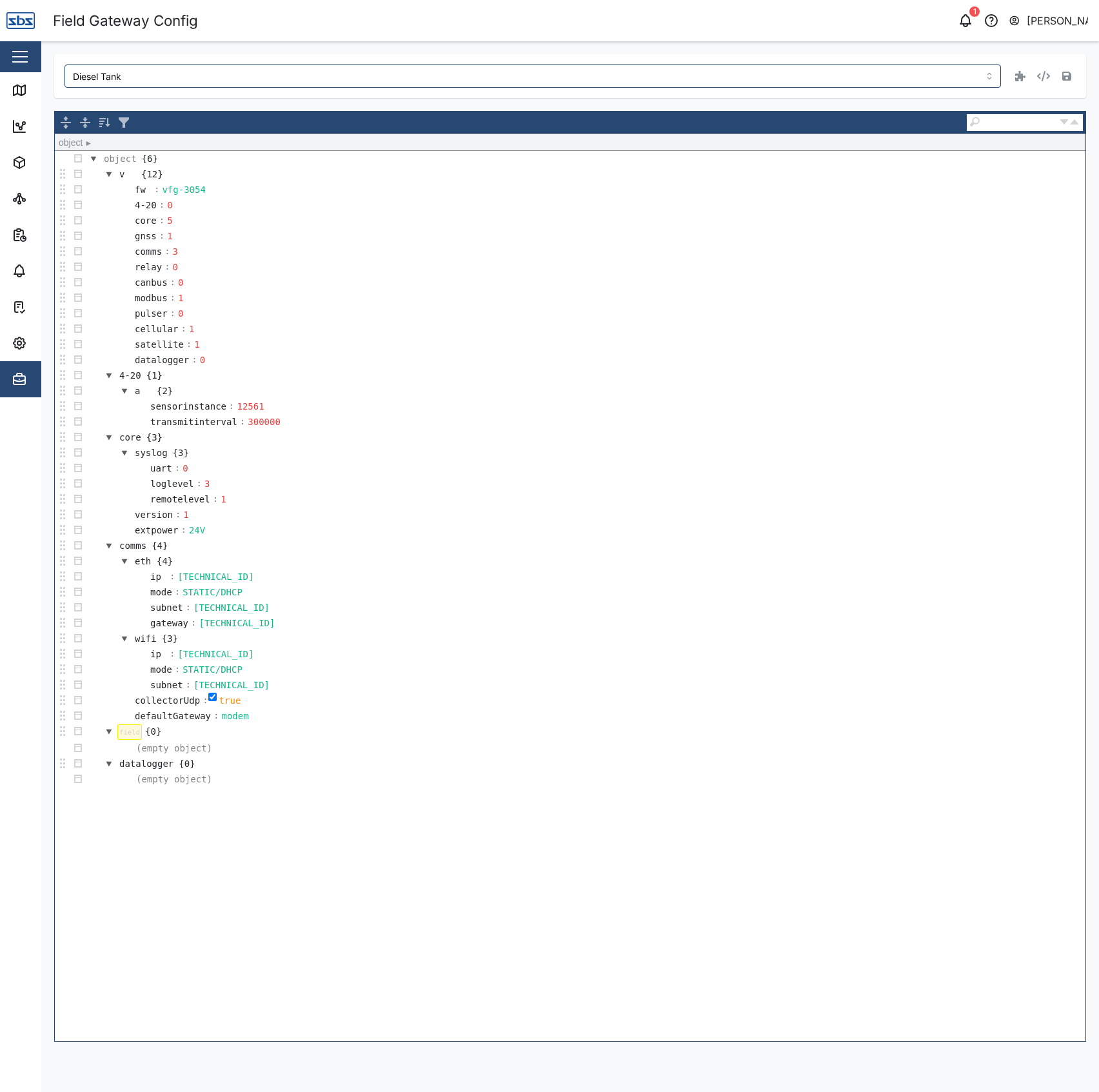
click at [126, 739] on div at bounding box center [130, 732] width 24 height 16
click at [151, 739] on div "inputVoltage" at bounding box center [152, 731] width 69 height 14
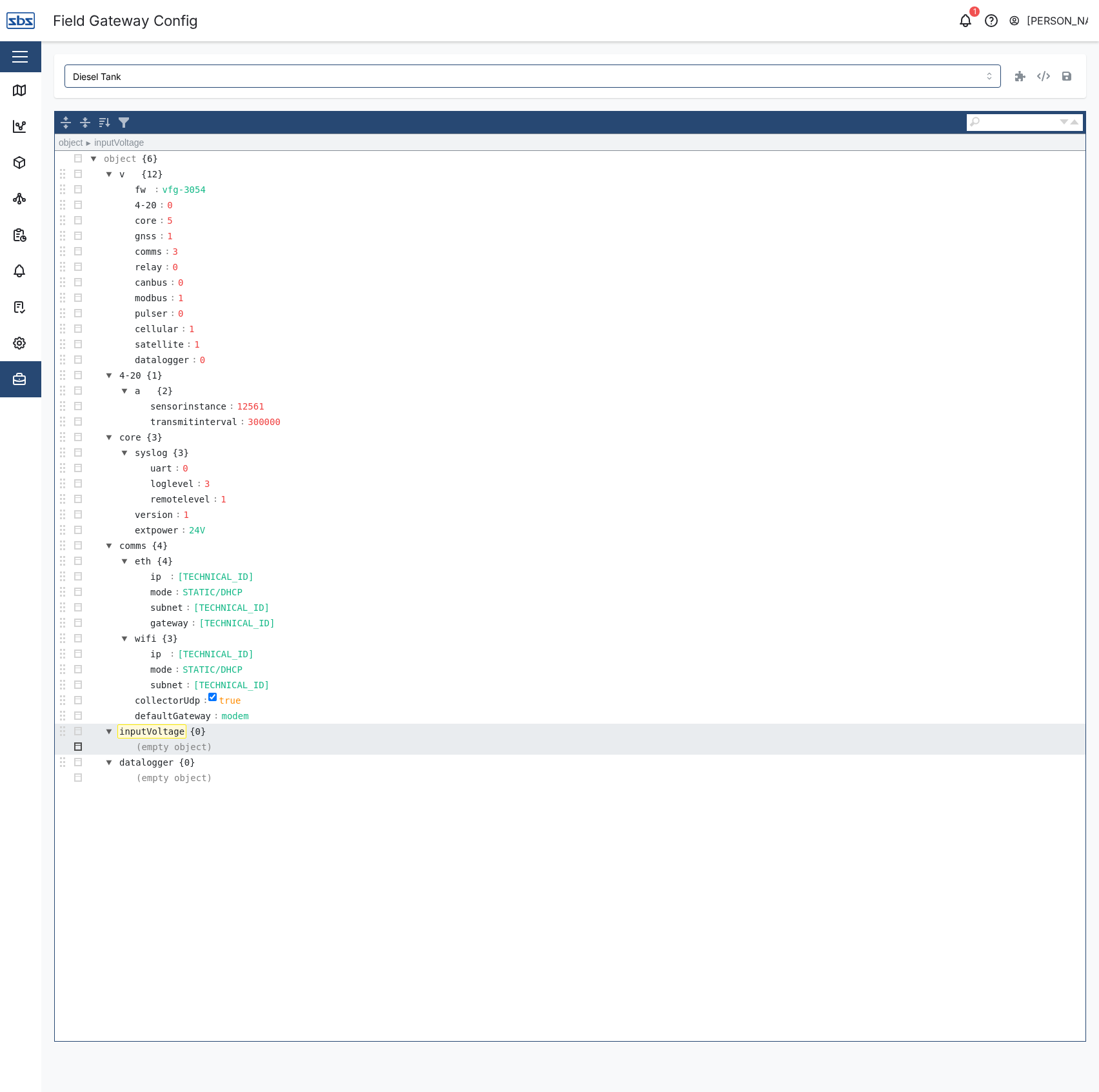
click at [81, 754] on button "button" at bounding box center [78, 747] width 16 height 16
click at [98, 782] on div "Append" at bounding box center [100, 780] width 57 height 16
click at [75, 754] on button "button" at bounding box center [78, 747] width 16 height 16
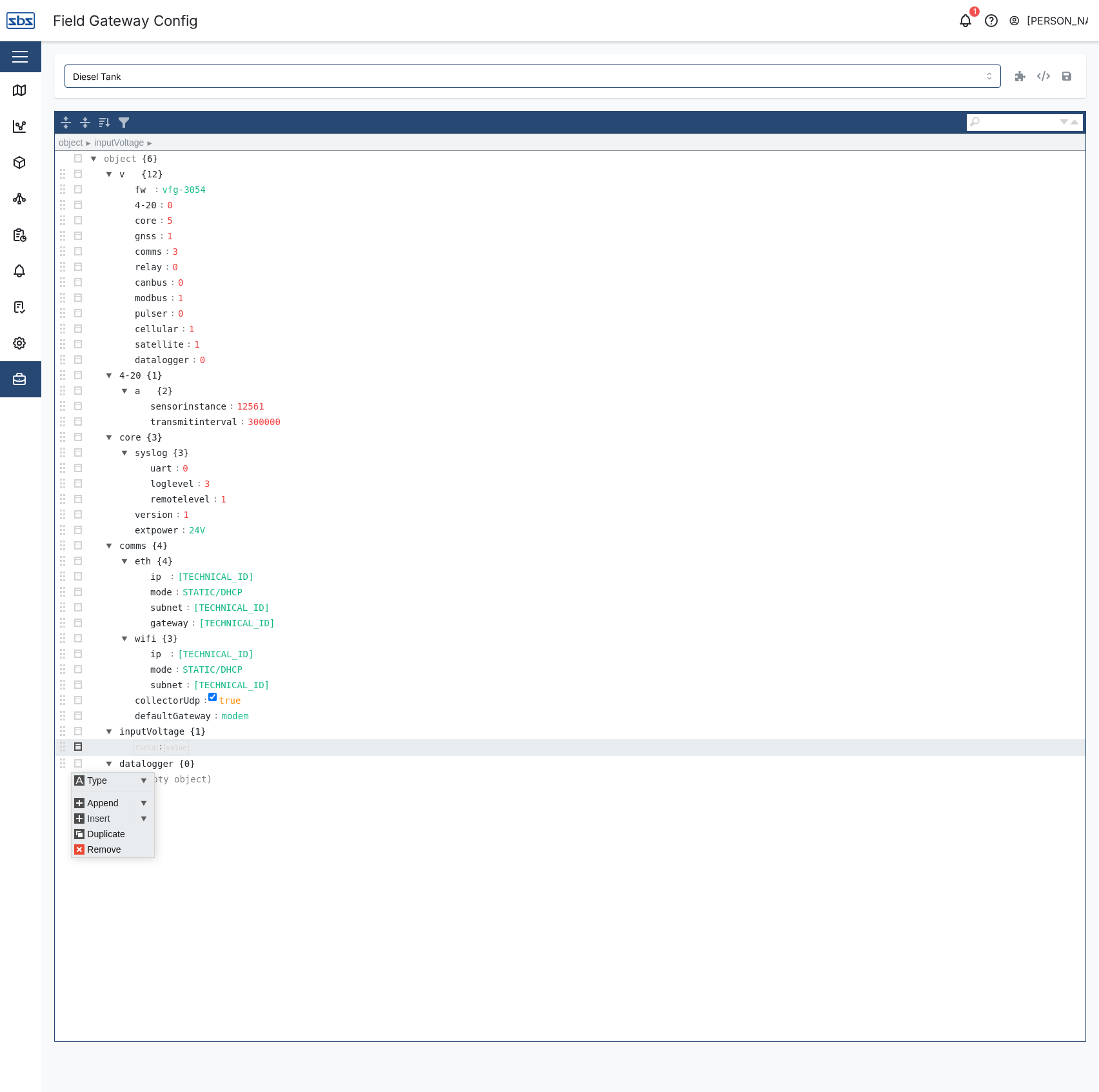
click at [96, 821] on div "Insert" at bounding box center [100, 818] width 57 height 16
click at [75, 754] on button "button" at bounding box center [78, 747] width 16 height 16
click at [98, 803] on div "Insert" at bounding box center [100, 802] width 57 height 16
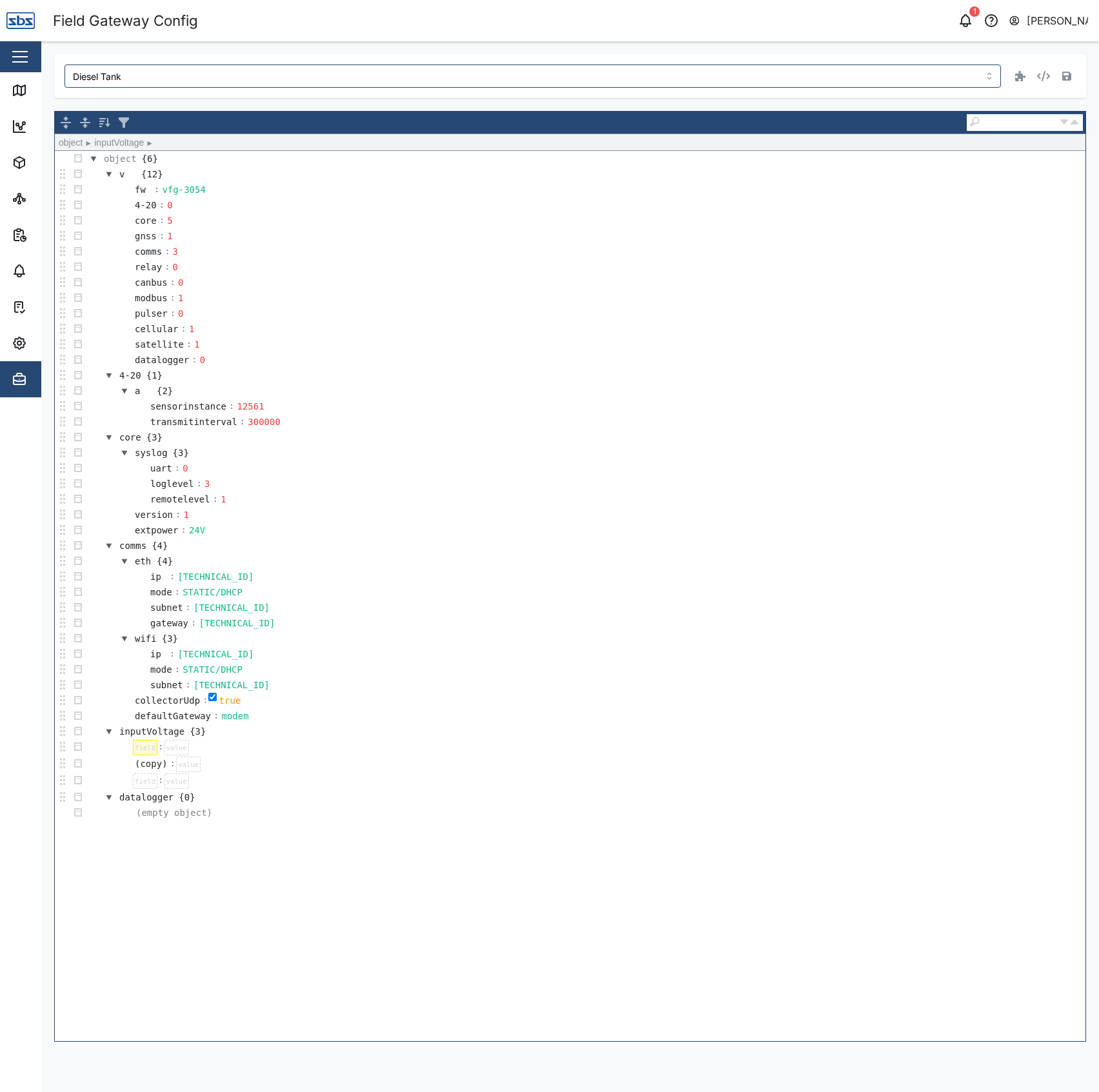
click at [145, 755] on div at bounding box center [145, 747] width 24 height 16
click at [205, 755] on div at bounding box center [204, 747] width 24 height 16
click at [220, 771] on div at bounding box center [231, 762] width 24 height 16
click at [550, 646] on td "wifi {3}" at bounding box center [585, 638] width 1000 height 16
click at [1071, 78] on button "button" at bounding box center [1066, 76] width 18 height 18
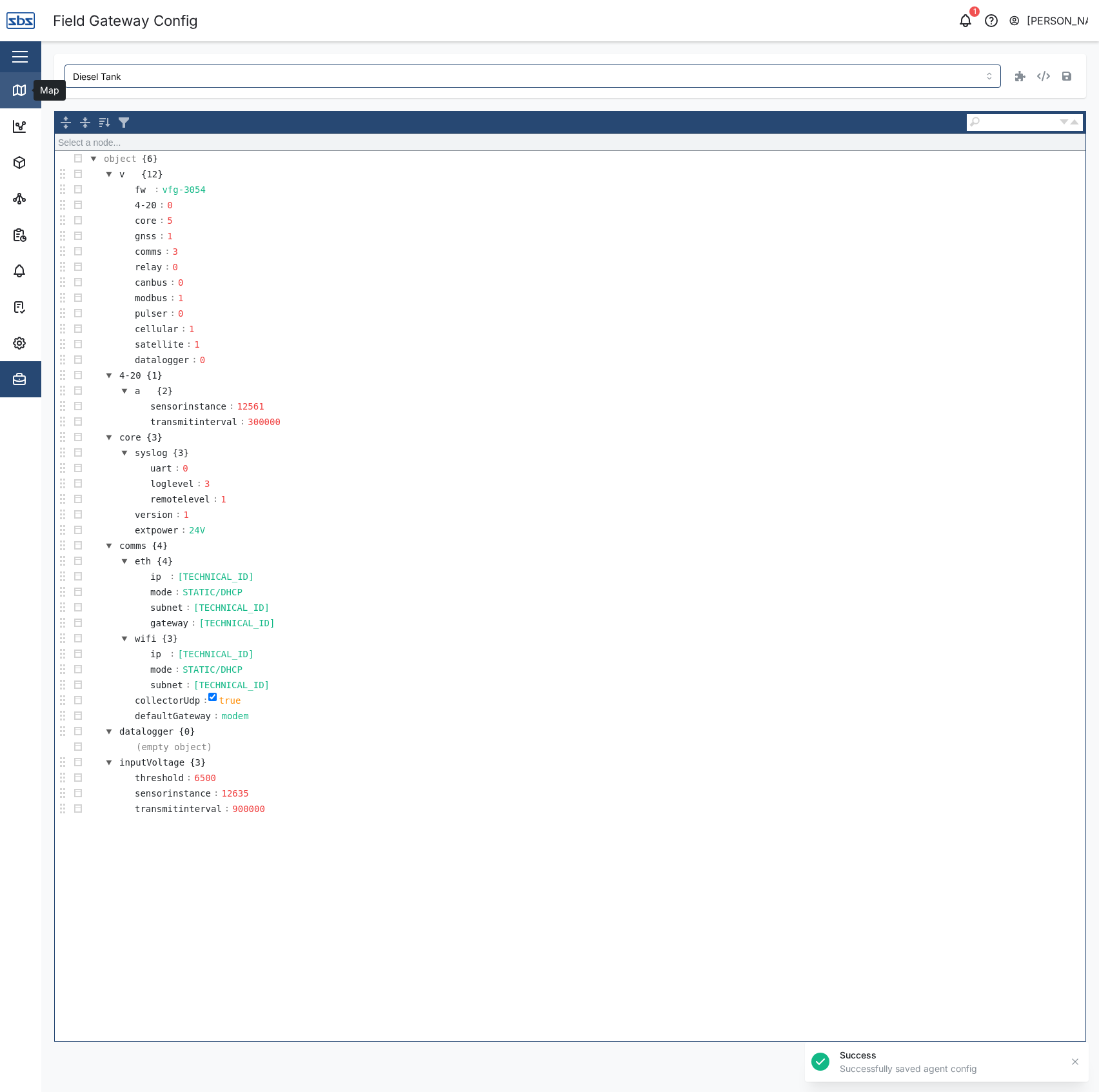
click at [7, 86] on link "Map" at bounding box center [83, 90] width 168 height 36
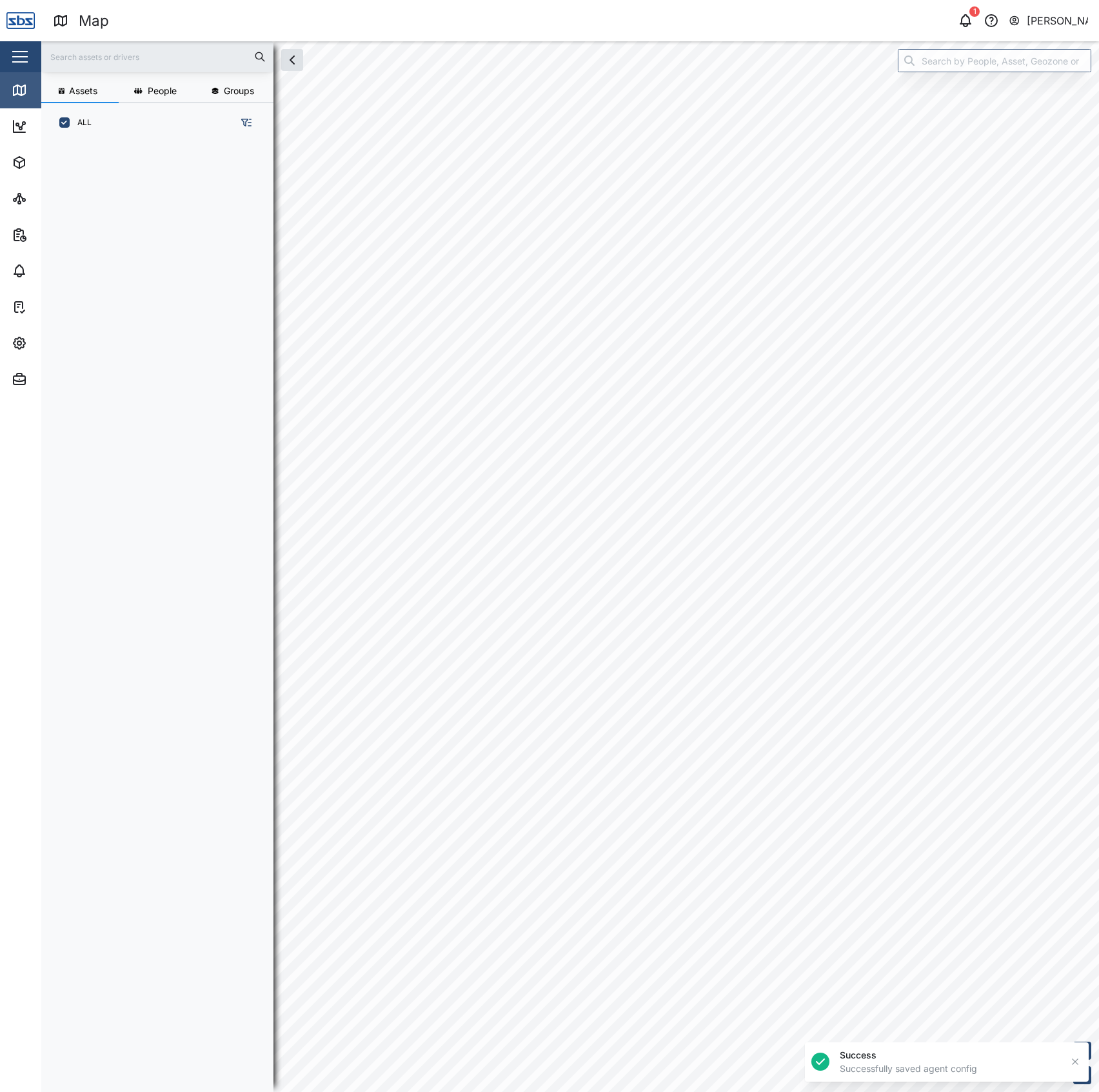
scroll to position [930, 199]
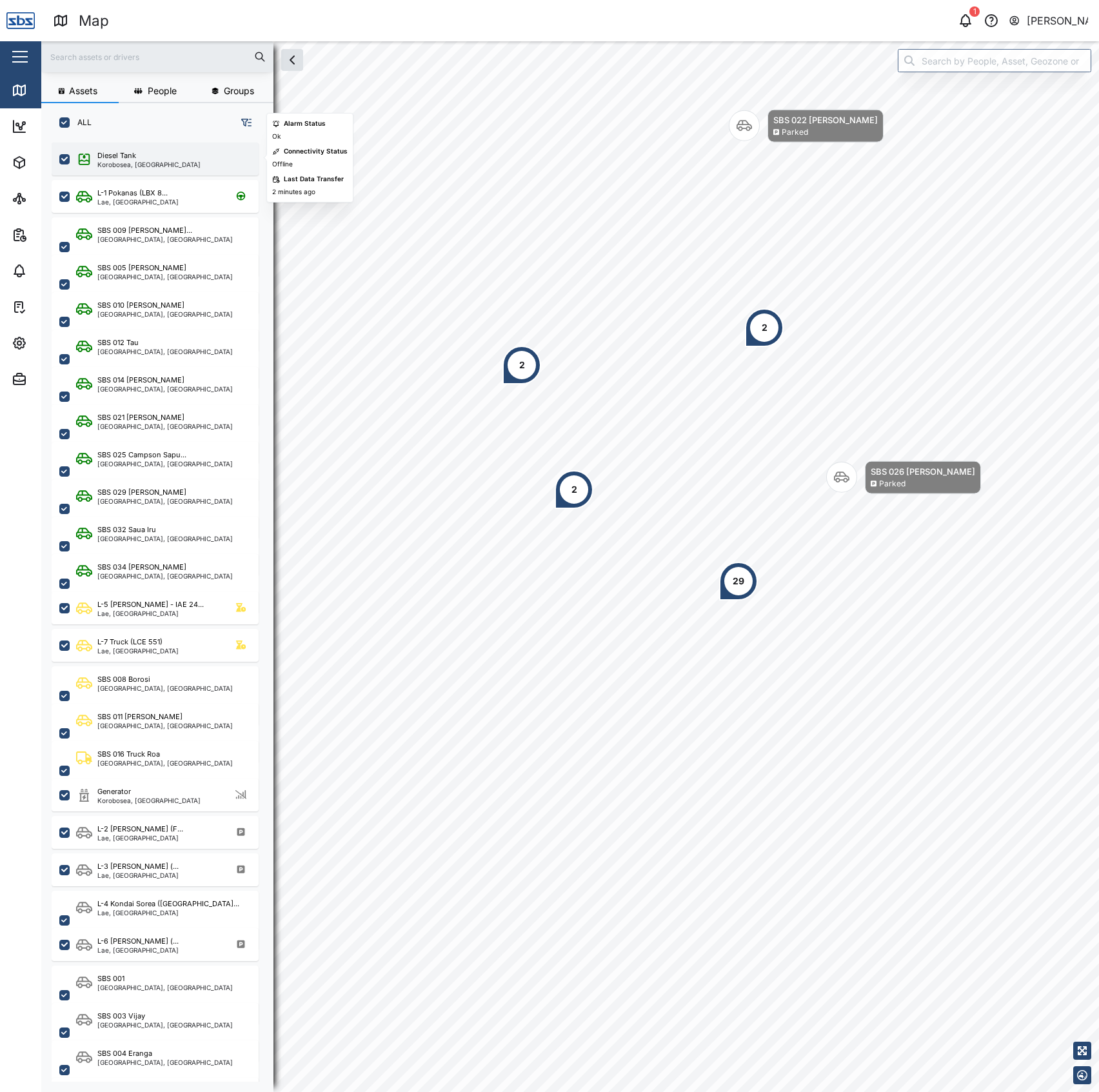
click at [121, 151] on div "Diesel Tank" at bounding box center [117, 156] width 39 height 11
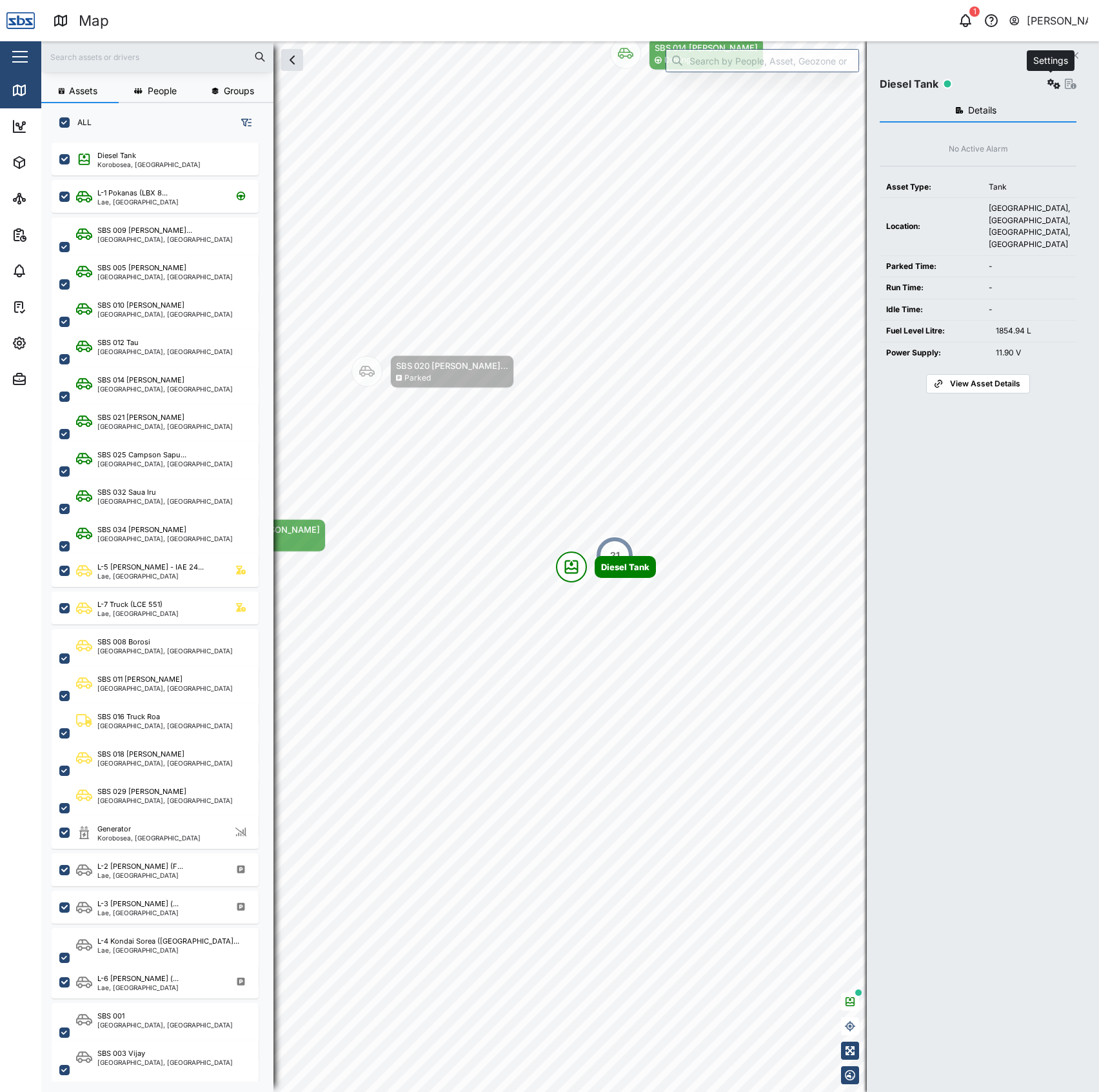
click at [1047, 78] on button "button" at bounding box center [1054, 83] width 18 height 18
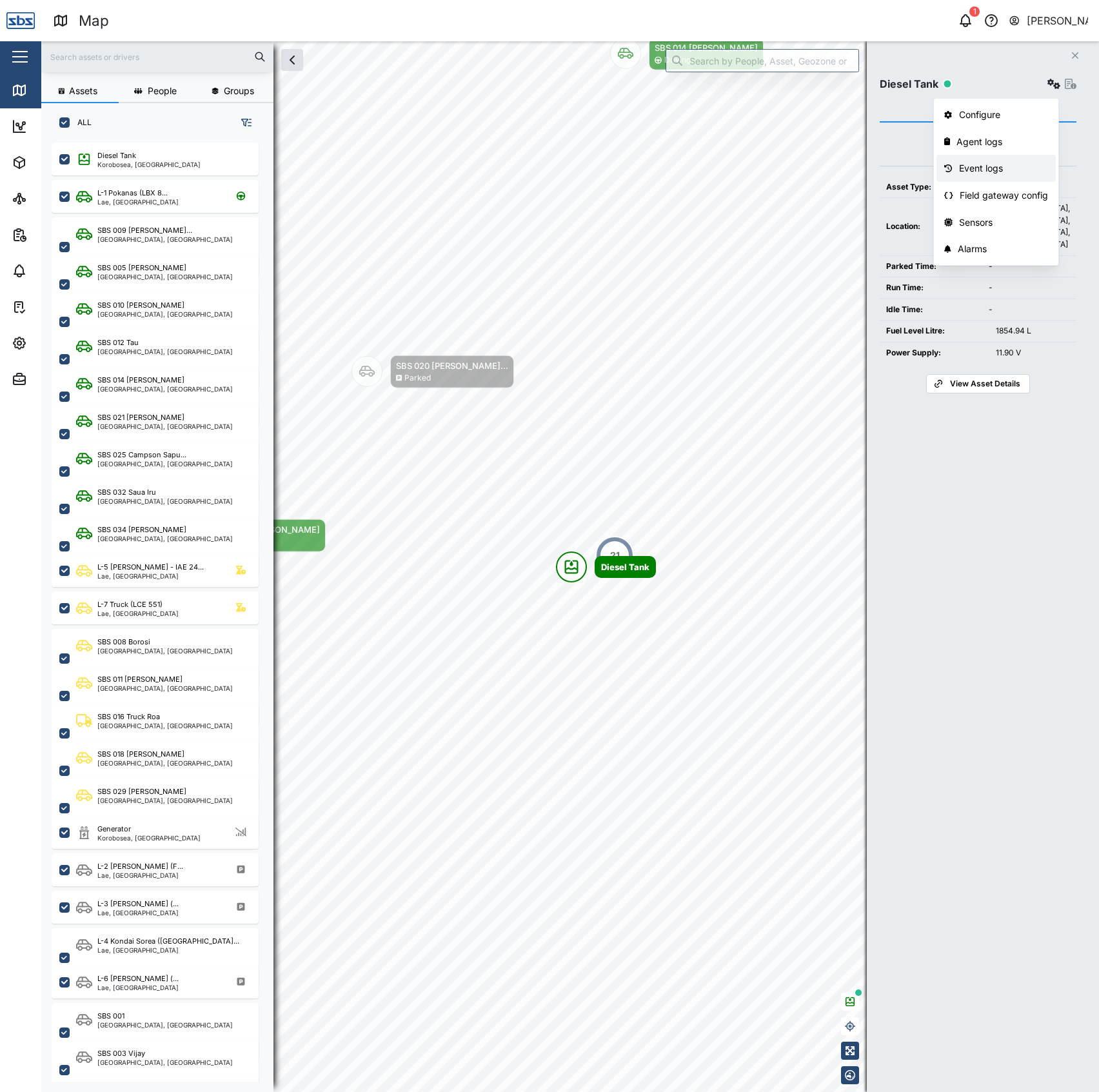
click at [1005, 163] on div "Event logs" at bounding box center [1004, 168] width 90 height 14
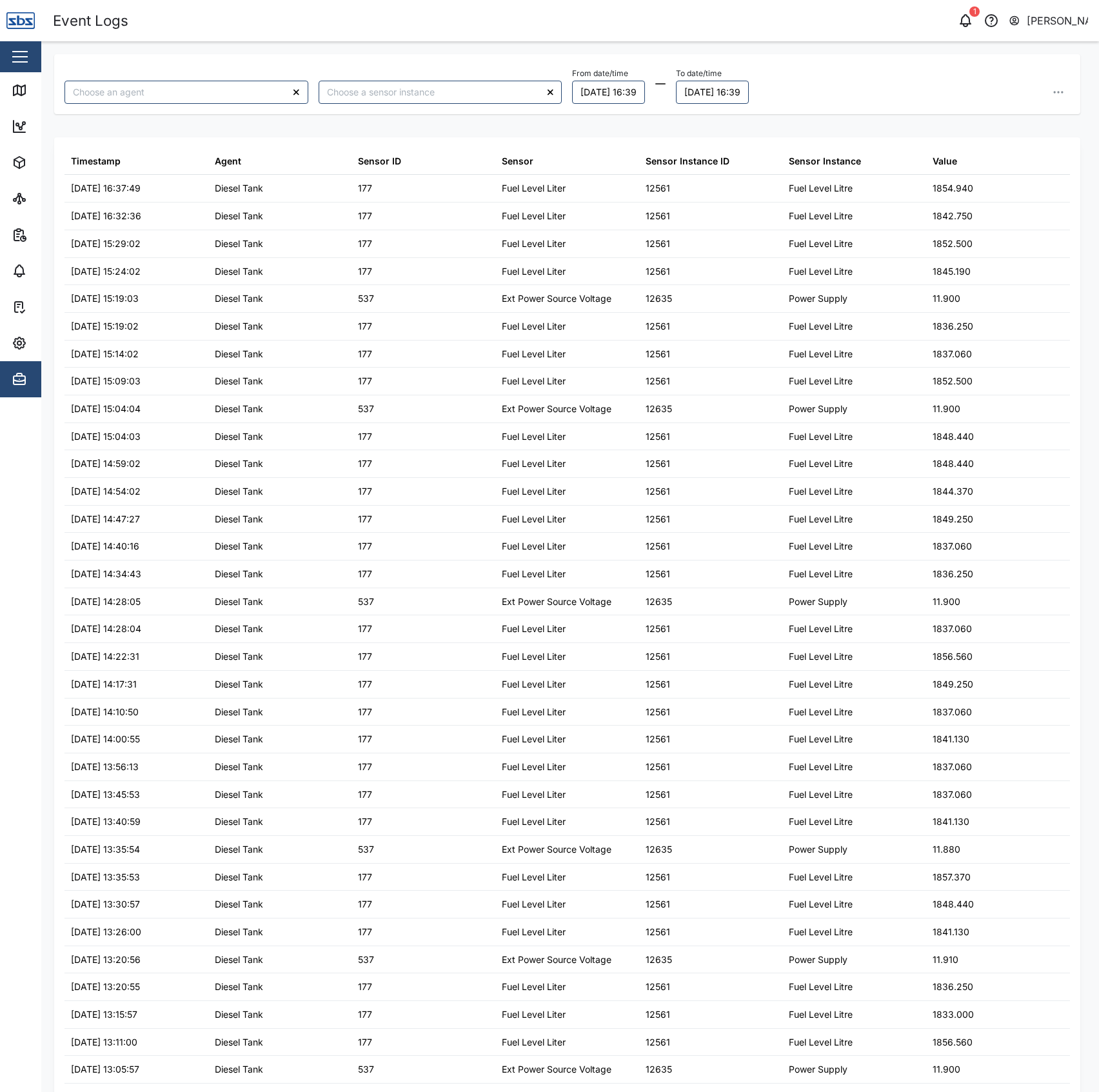
type input "Diesel Tank"
click at [14, 91] on icon at bounding box center [19, 90] width 12 height 10
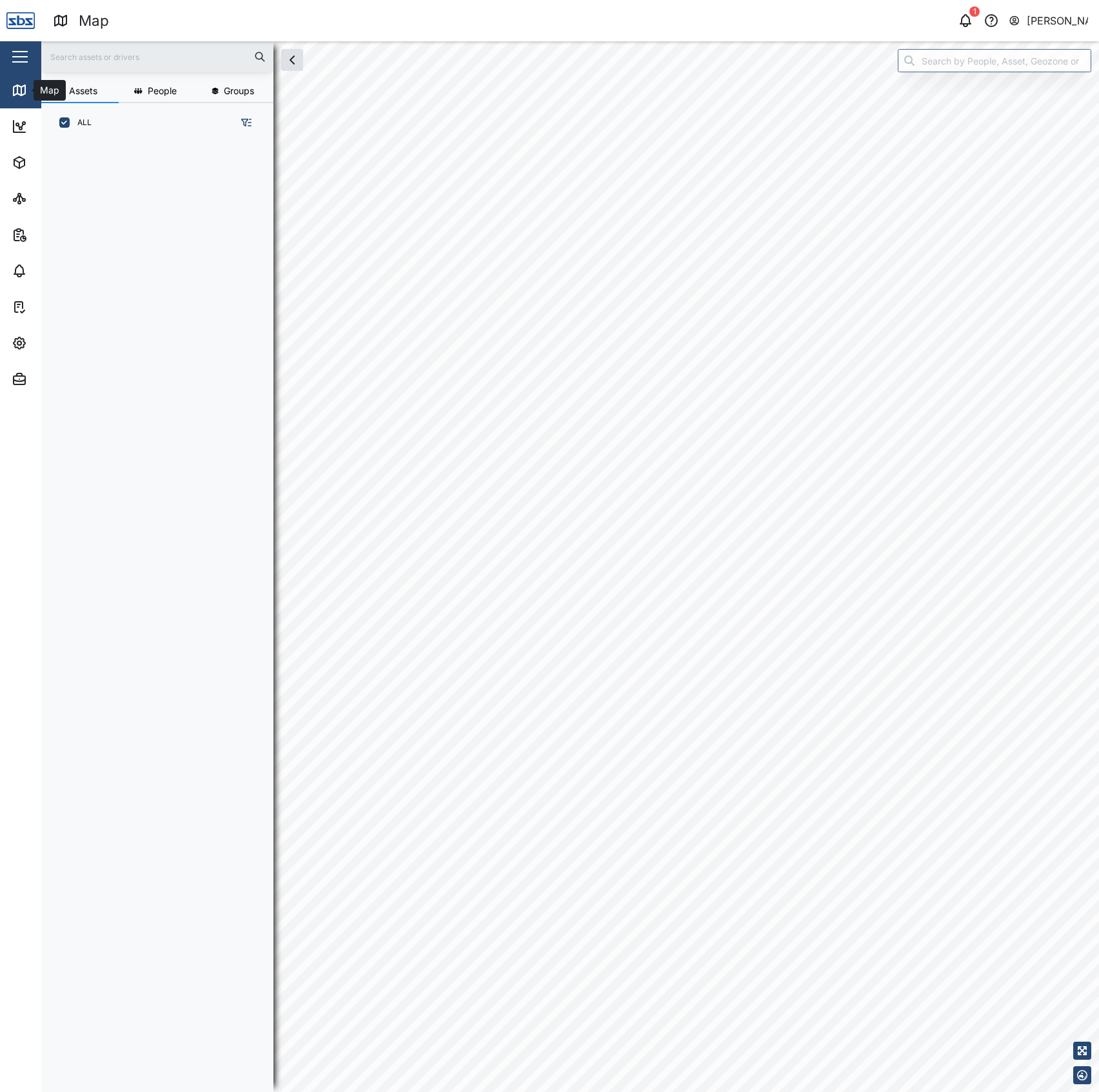
scroll to position [930, 199]
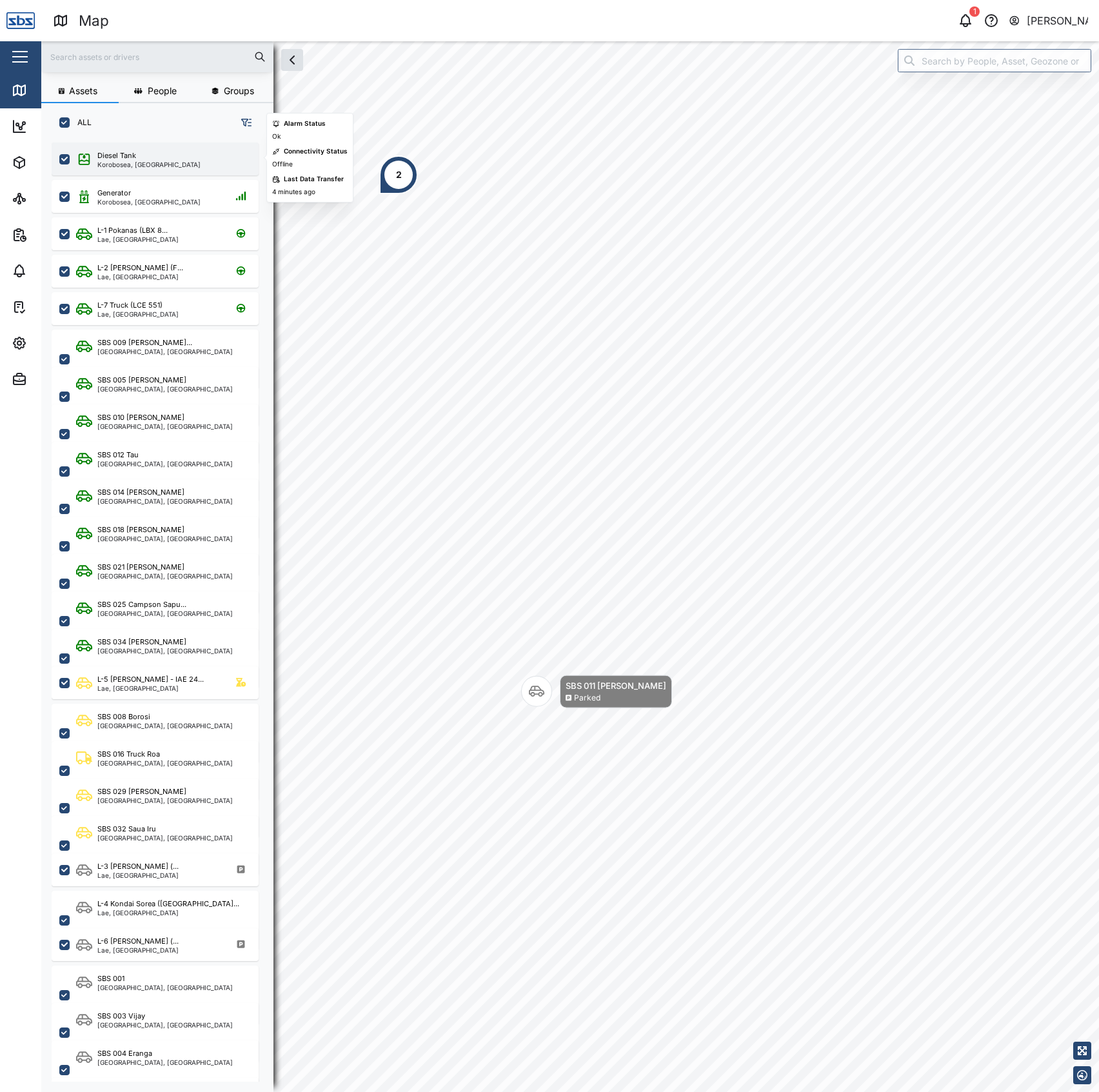
click at [199, 152] on div "Diesel Tank Korobosea, Port Moresby" at bounding box center [163, 159] width 175 height 18
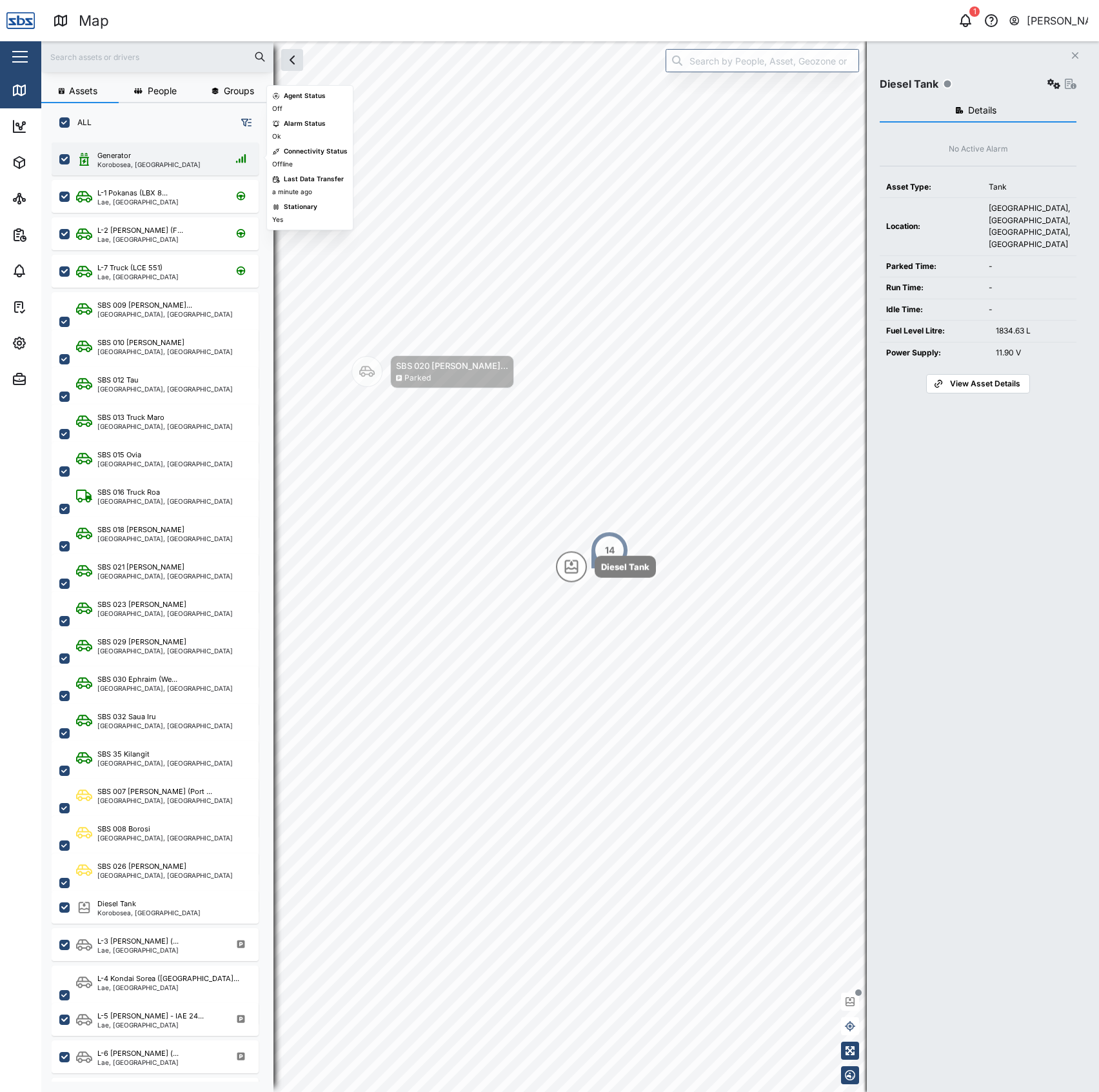
click at [135, 151] on div "Generator" at bounding box center [149, 156] width 103 height 11
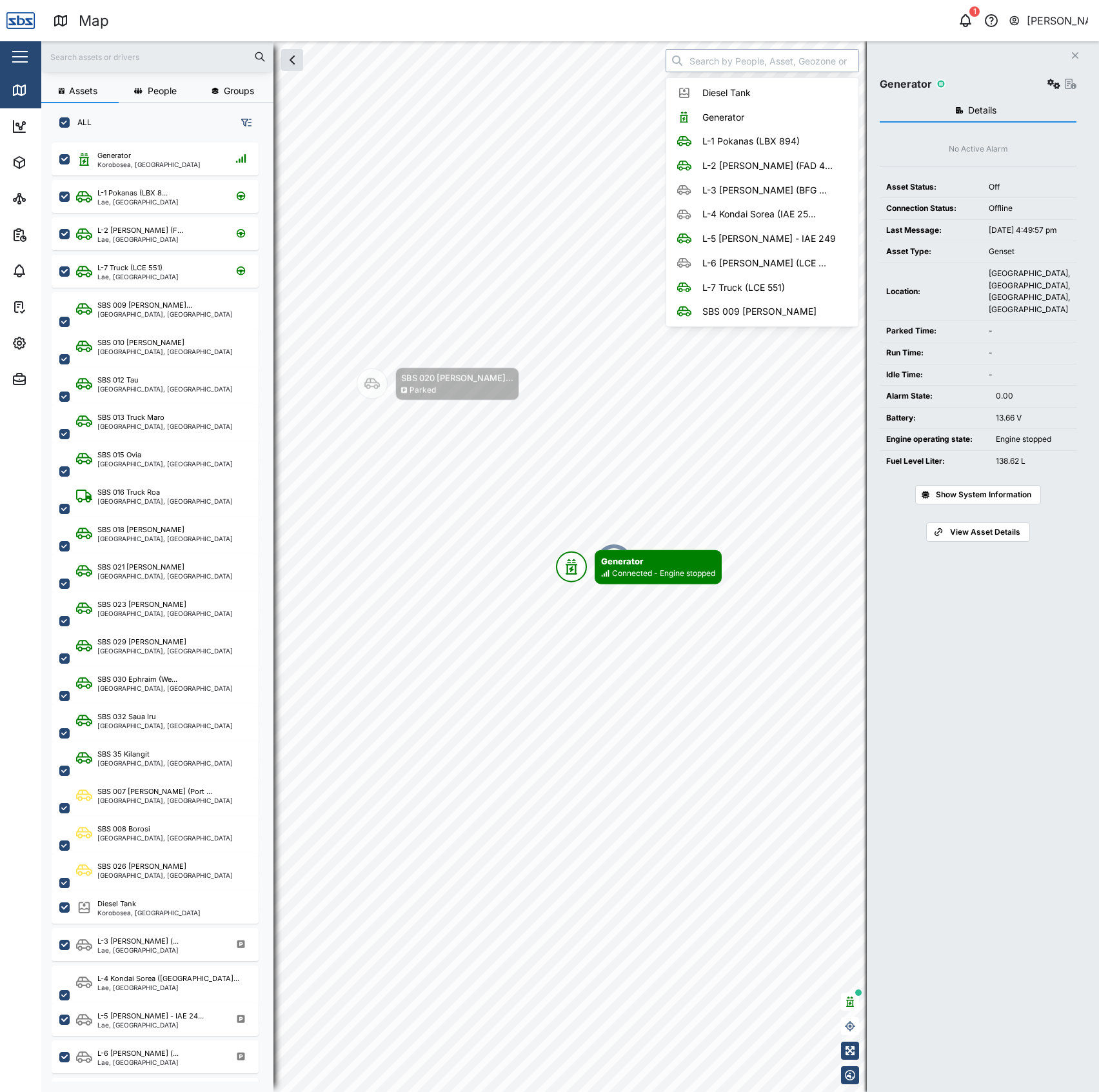
click at [756, 62] on input "search" at bounding box center [762, 60] width 193 height 23
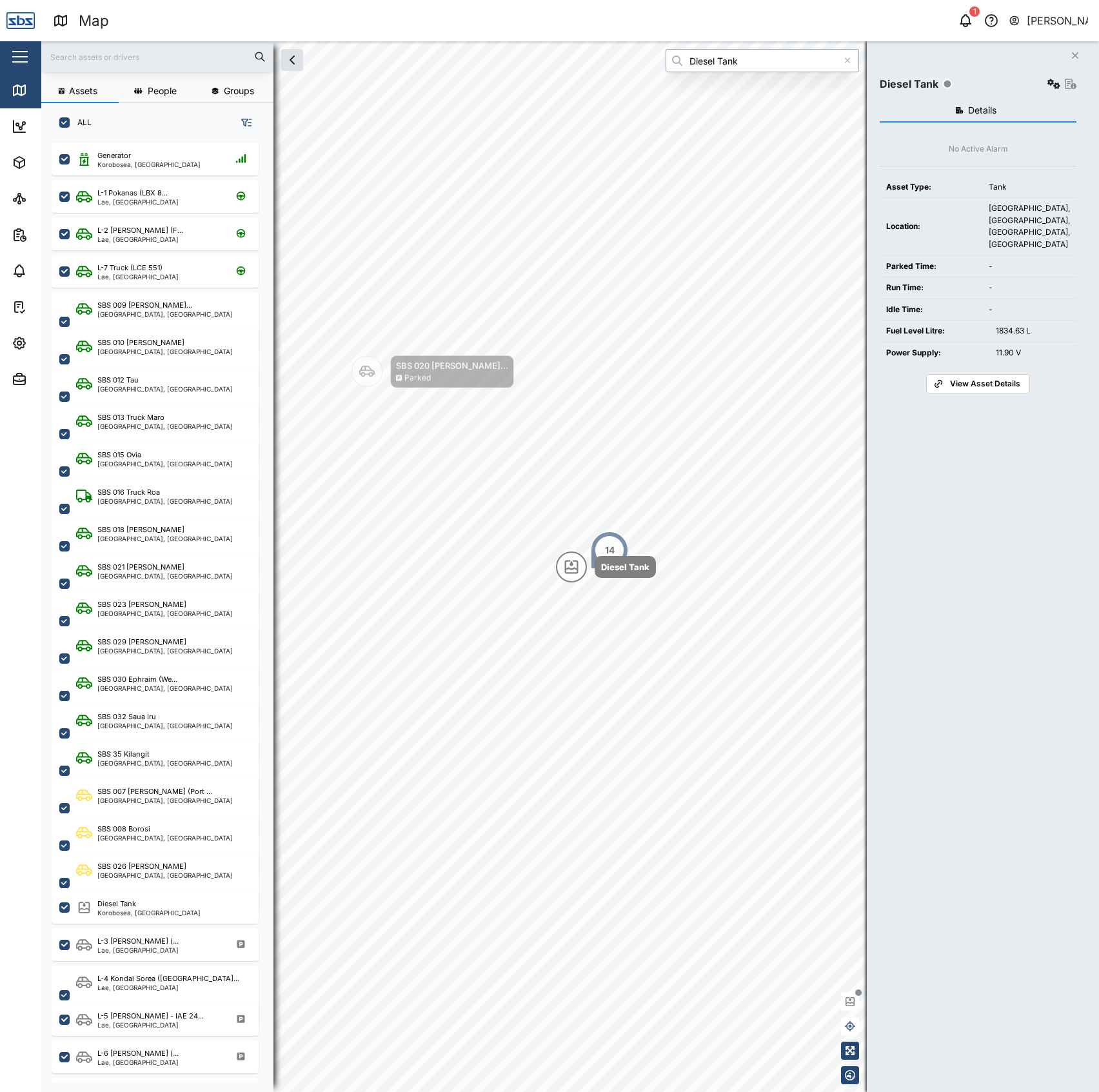
type input "Diesel Tank"
click at [1035, 83] on div "Diesel Tank" at bounding box center [978, 83] width 197 height 18
click at [1047, 80] on icon "button" at bounding box center [1054, 83] width 13 height 10
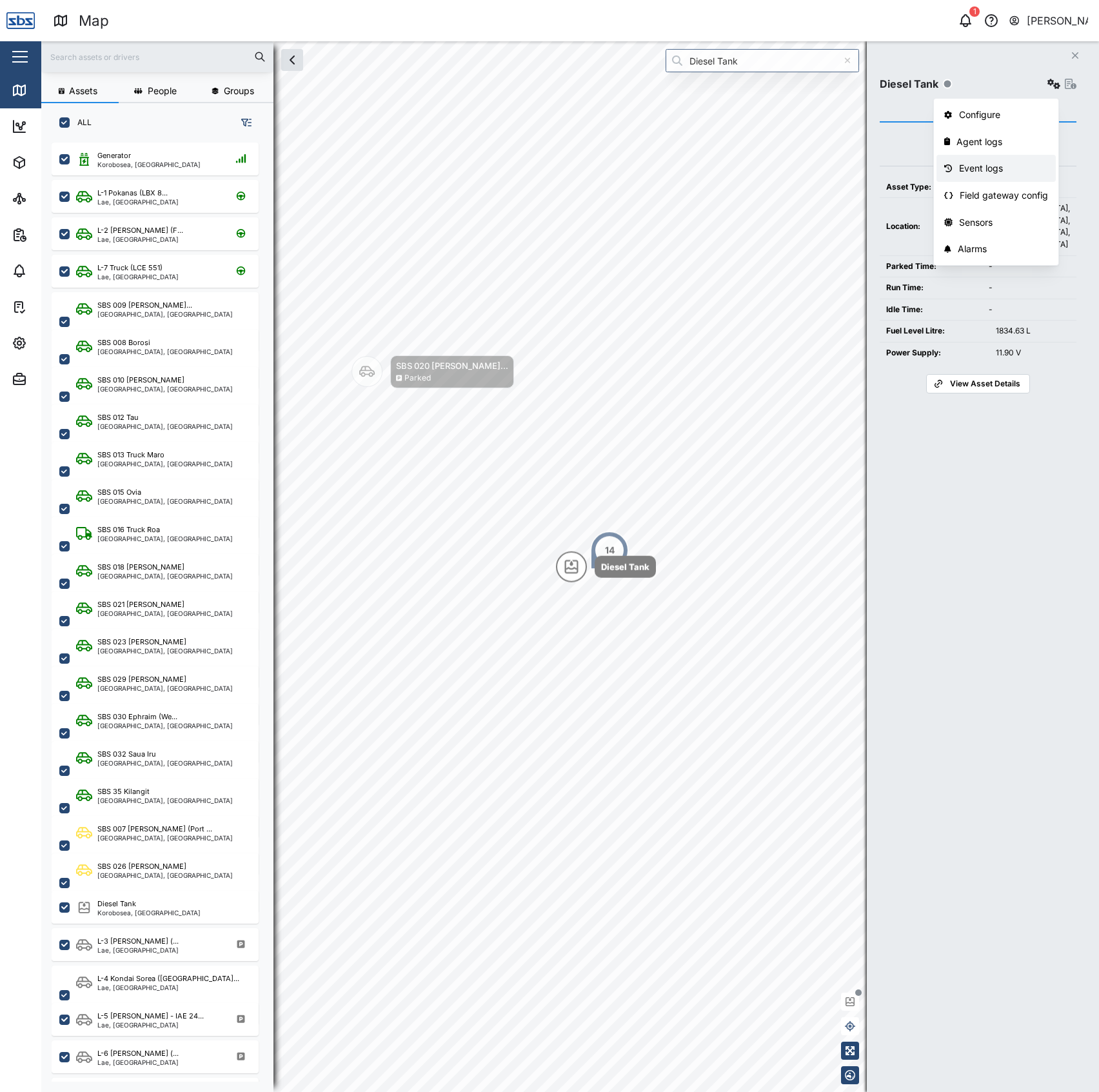
click at [997, 171] on div "Event logs" at bounding box center [1004, 168] width 90 height 14
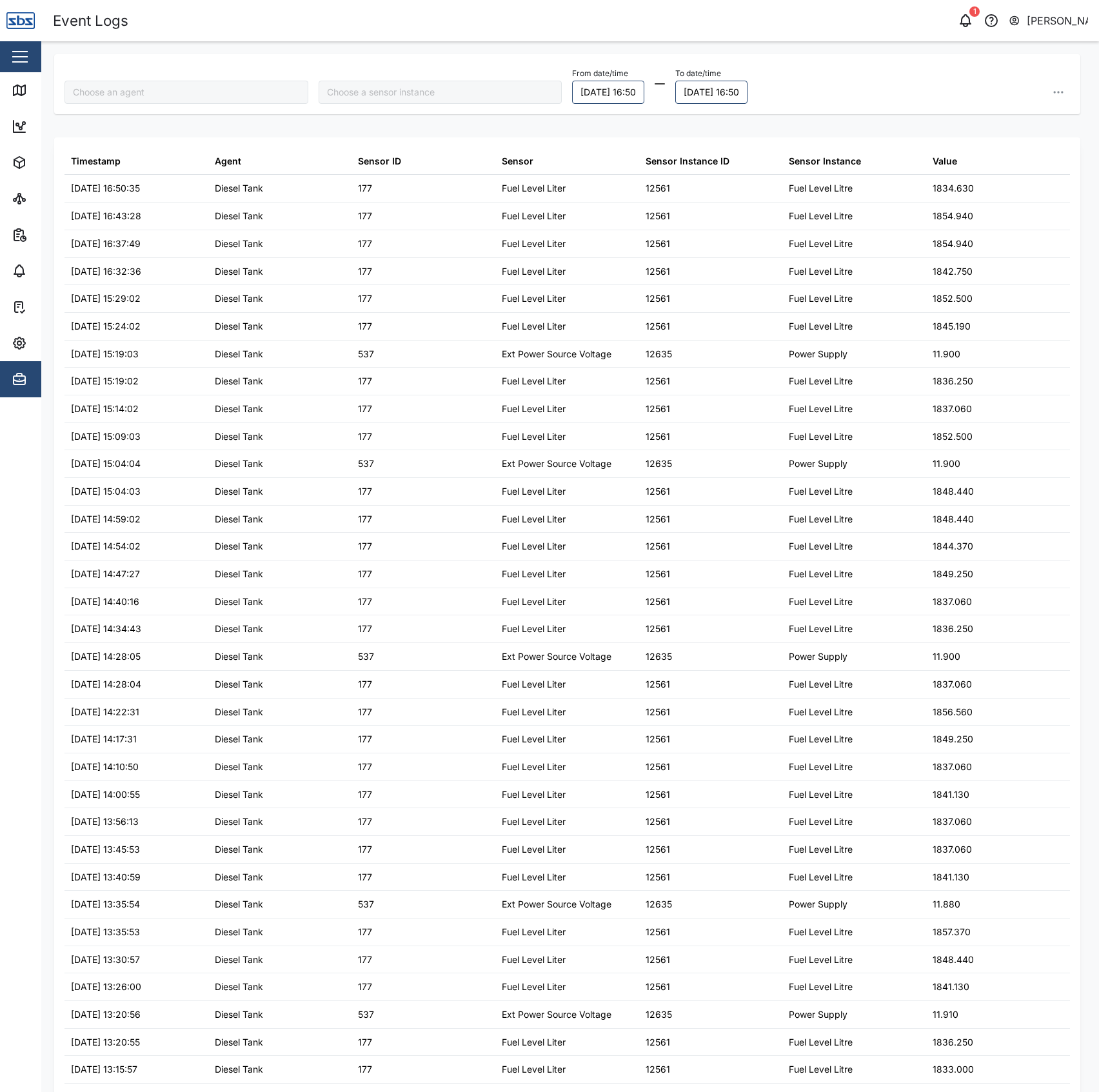
type input "Diesel Tank"
click at [11, 79] on link "Map" at bounding box center [83, 90] width 168 height 36
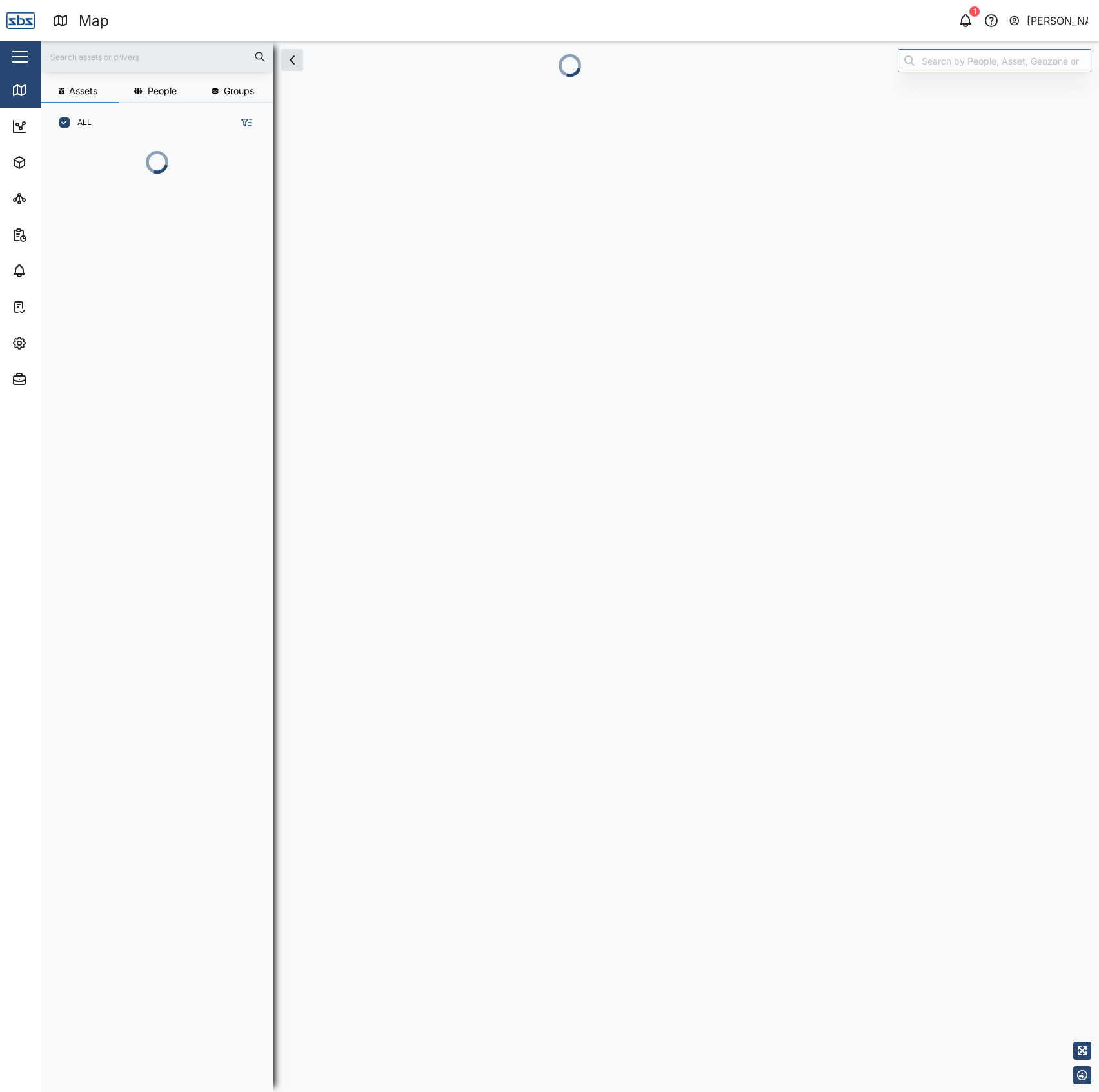
scroll to position [0, 1]
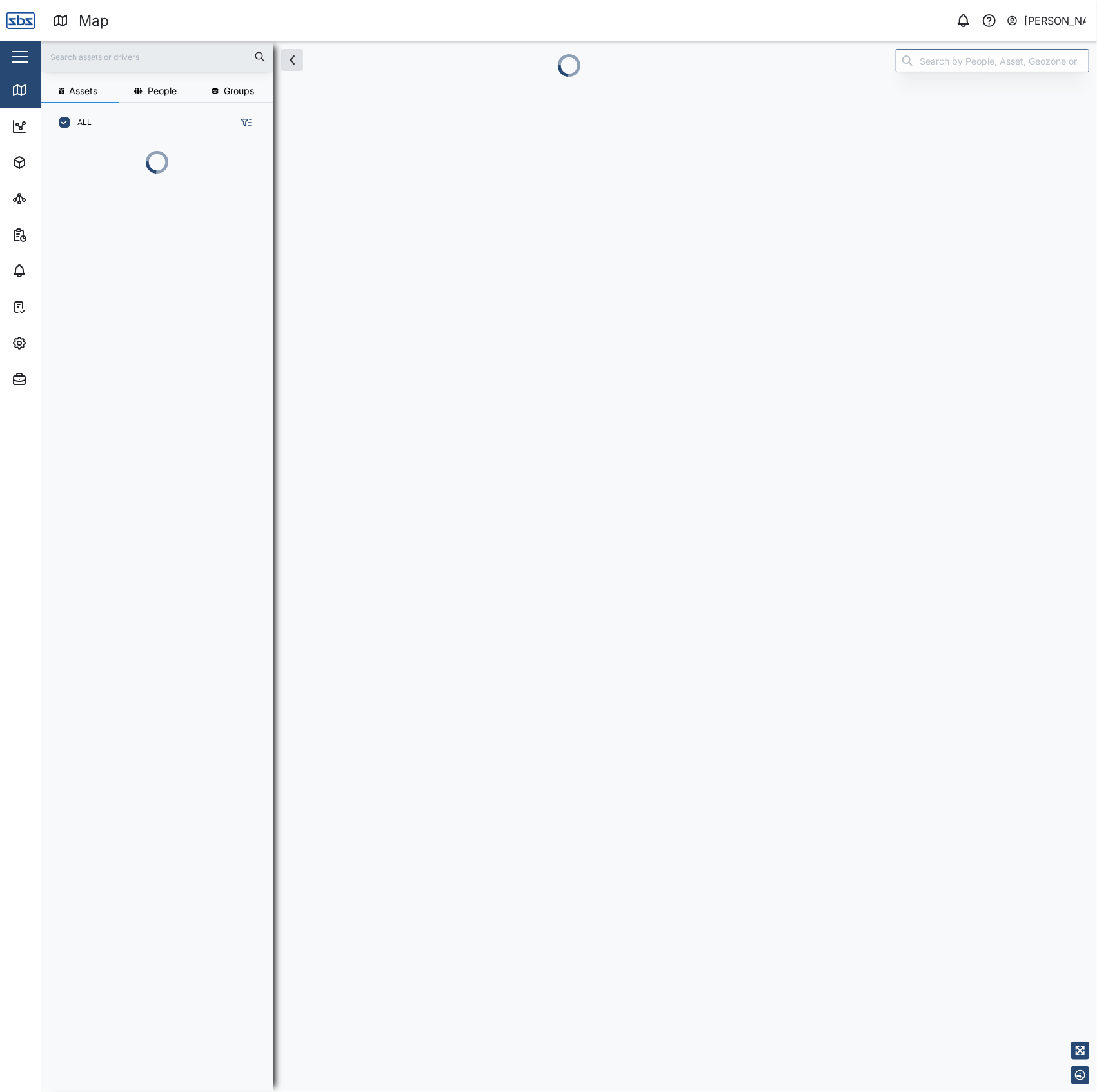
scroll to position [930, 199]
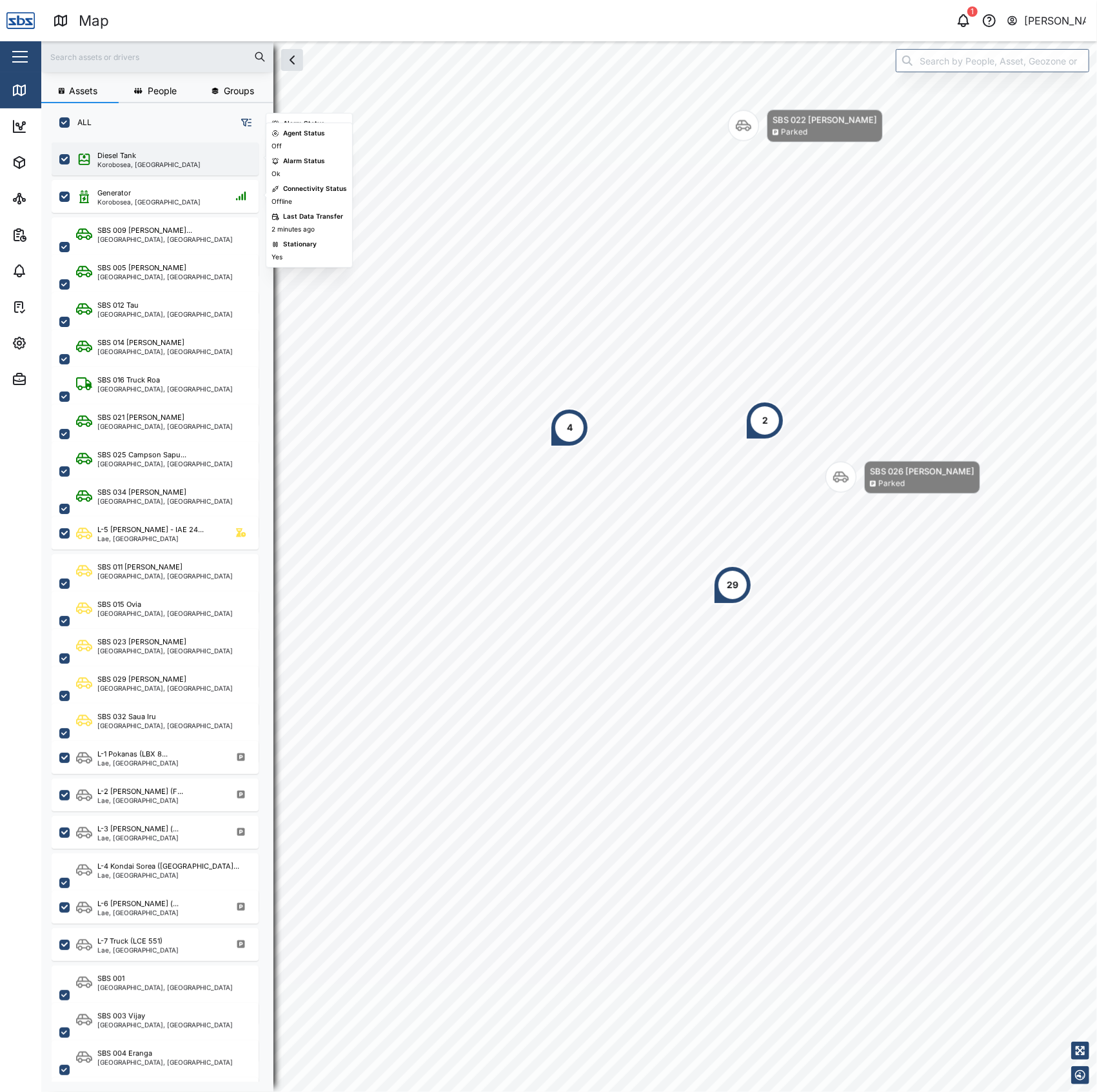
click at [119, 158] on div "Diesel Tank" at bounding box center [117, 156] width 39 height 11
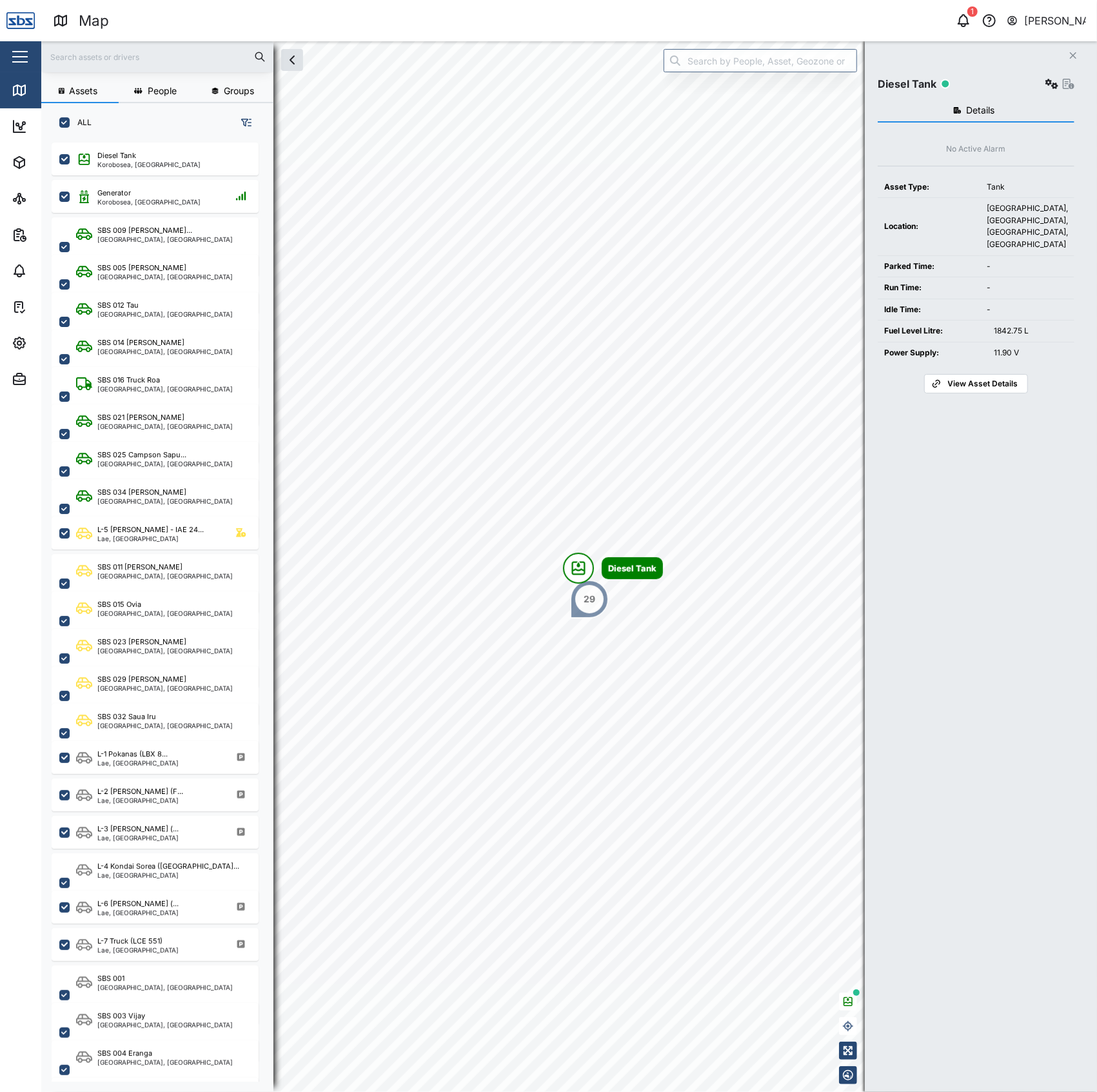
click at [1037, 87] on div "Diesel Tank Settings" at bounding box center [976, 83] width 197 height 18
click at [1047, 83] on icon "button" at bounding box center [1052, 83] width 13 height 10
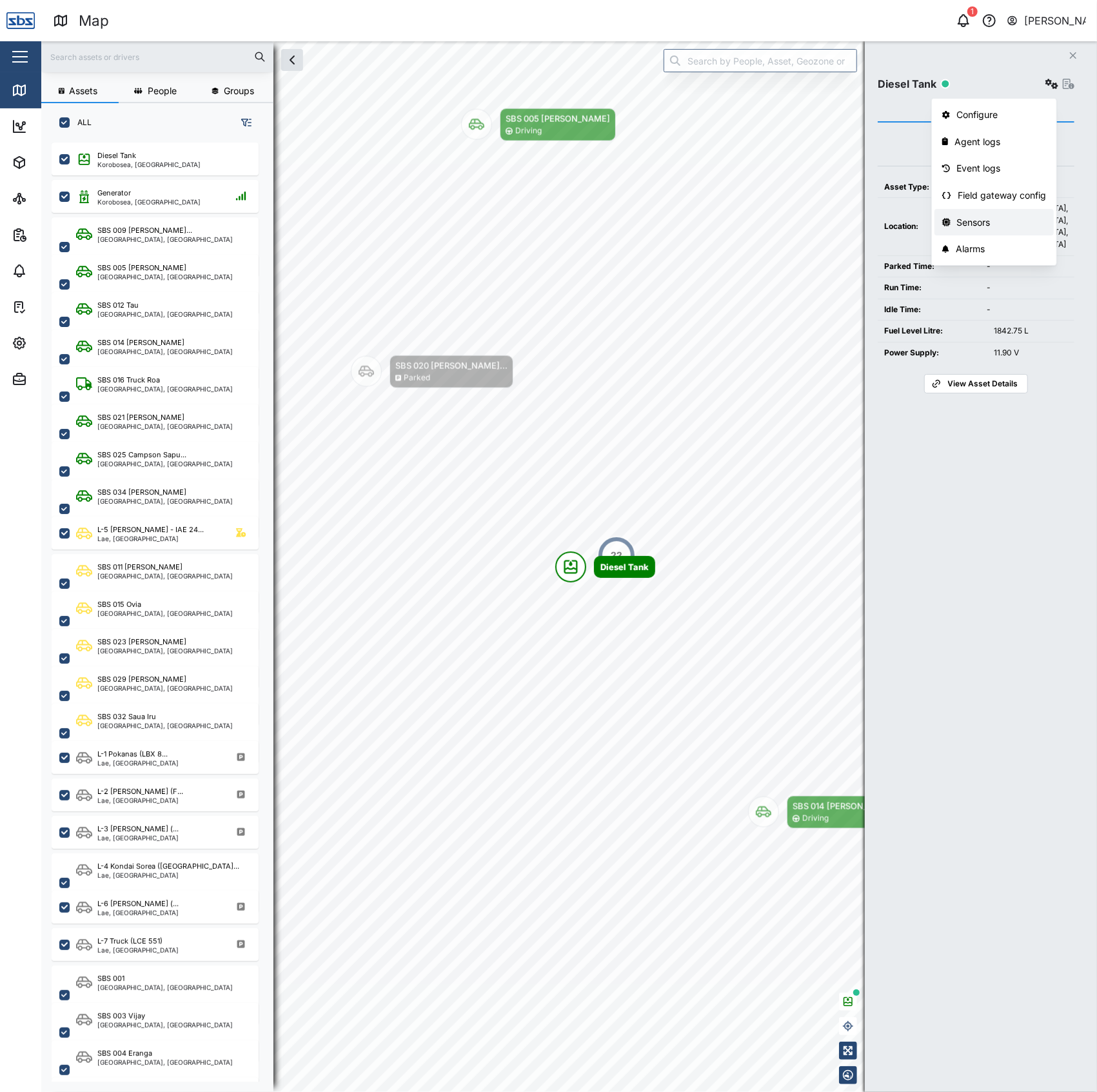
click at [993, 216] on div "Sensors" at bounding box center [1002, 222] width 90 height 14
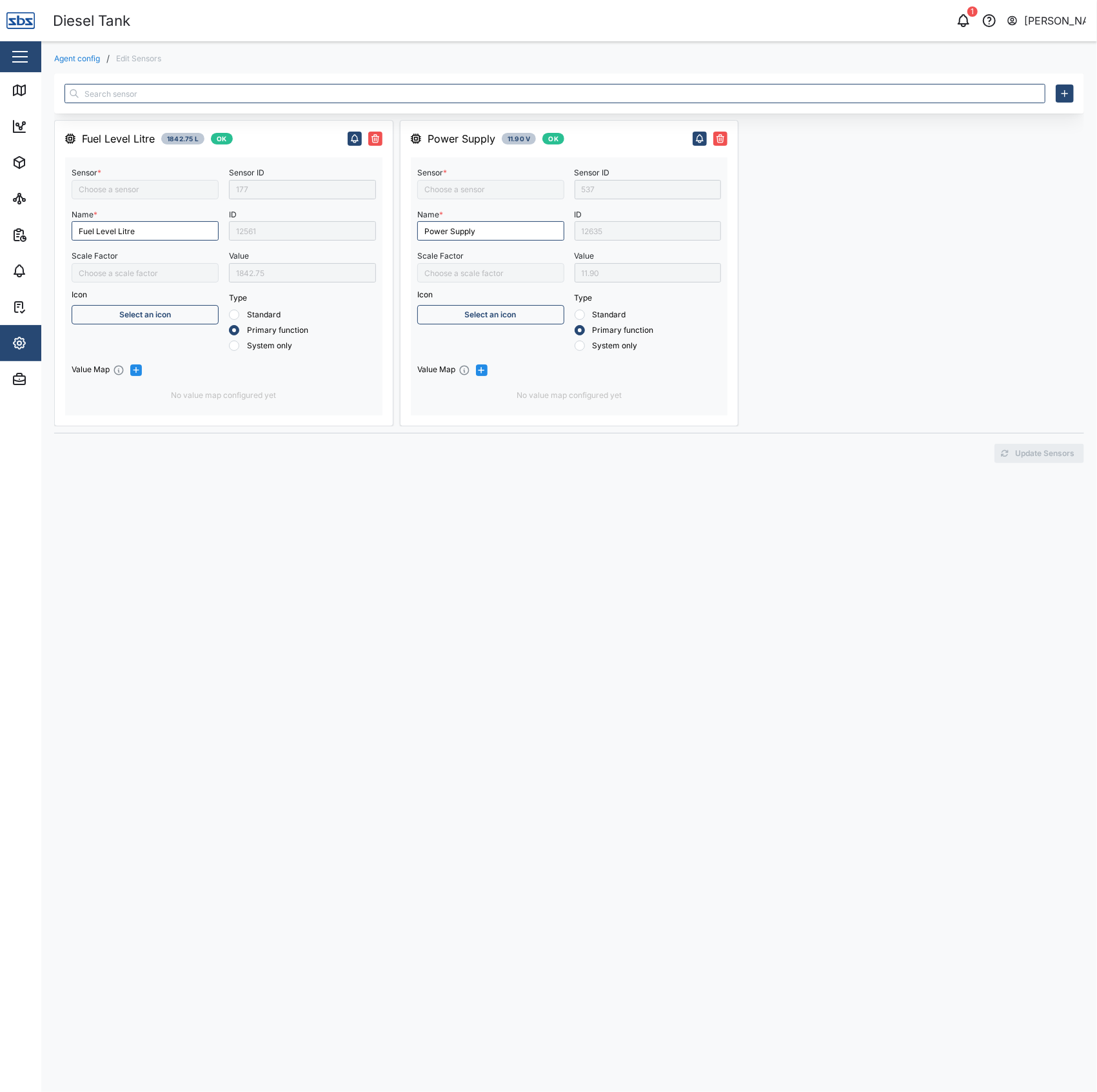
type input "TLM V3 verified against dipstick"
type input "Fuel Level Liter"
type input "Ext Power Source Voltage"
type input "/1000"
click at [21, 84] on icon at bounding box center [19, 90] width 16 height 16
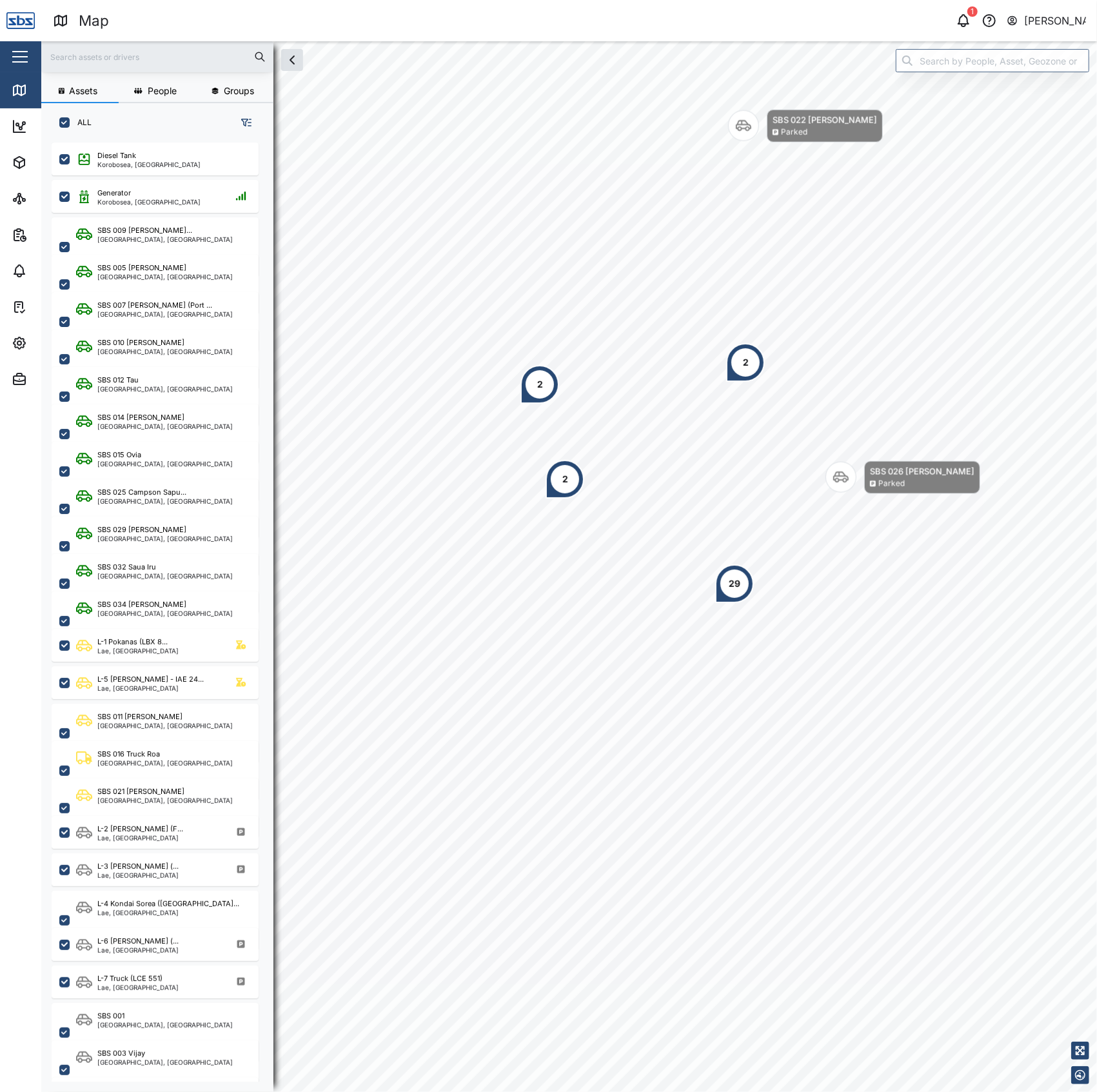
scroll to position [930, 199]
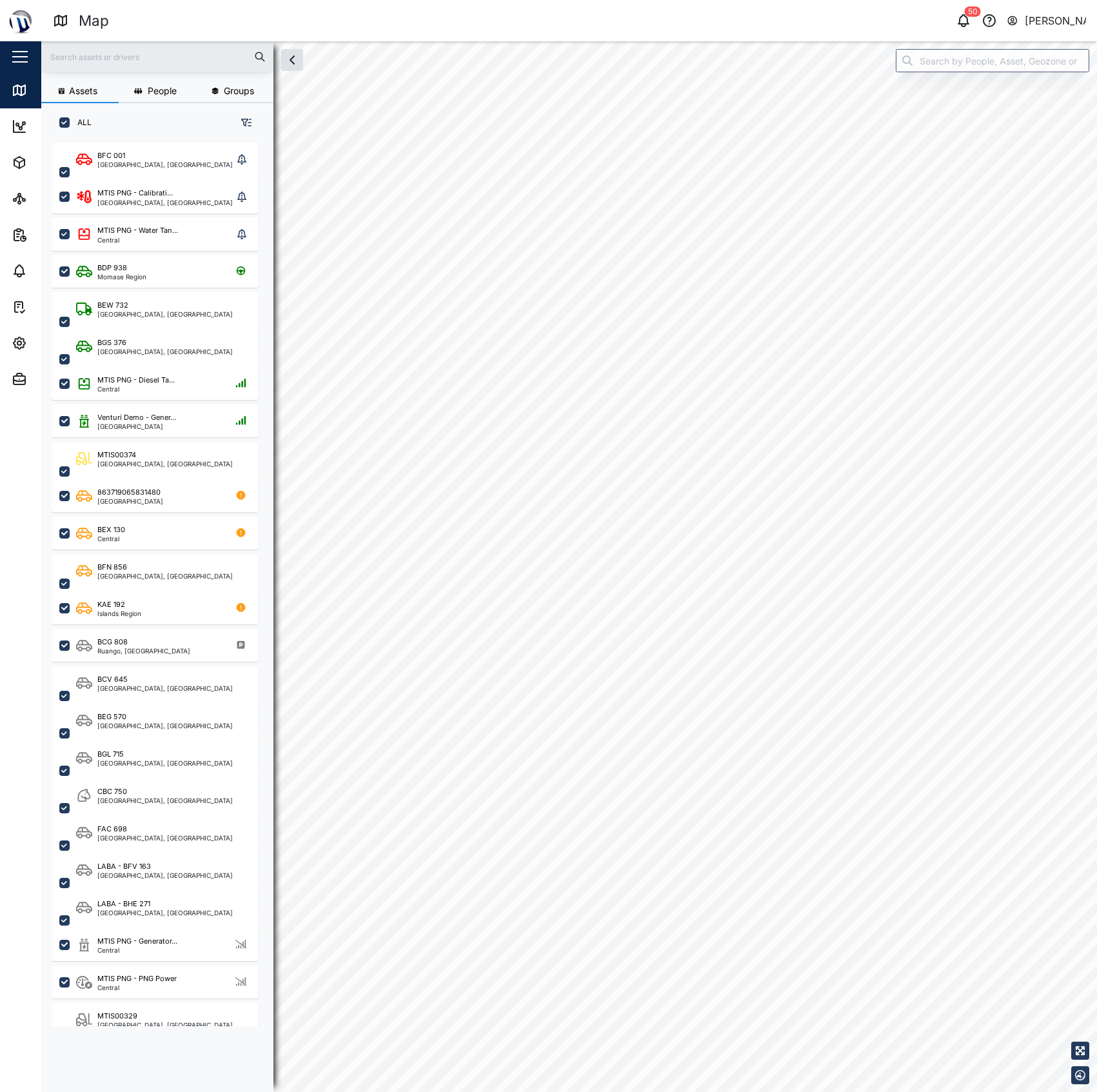
checkbox input "true"
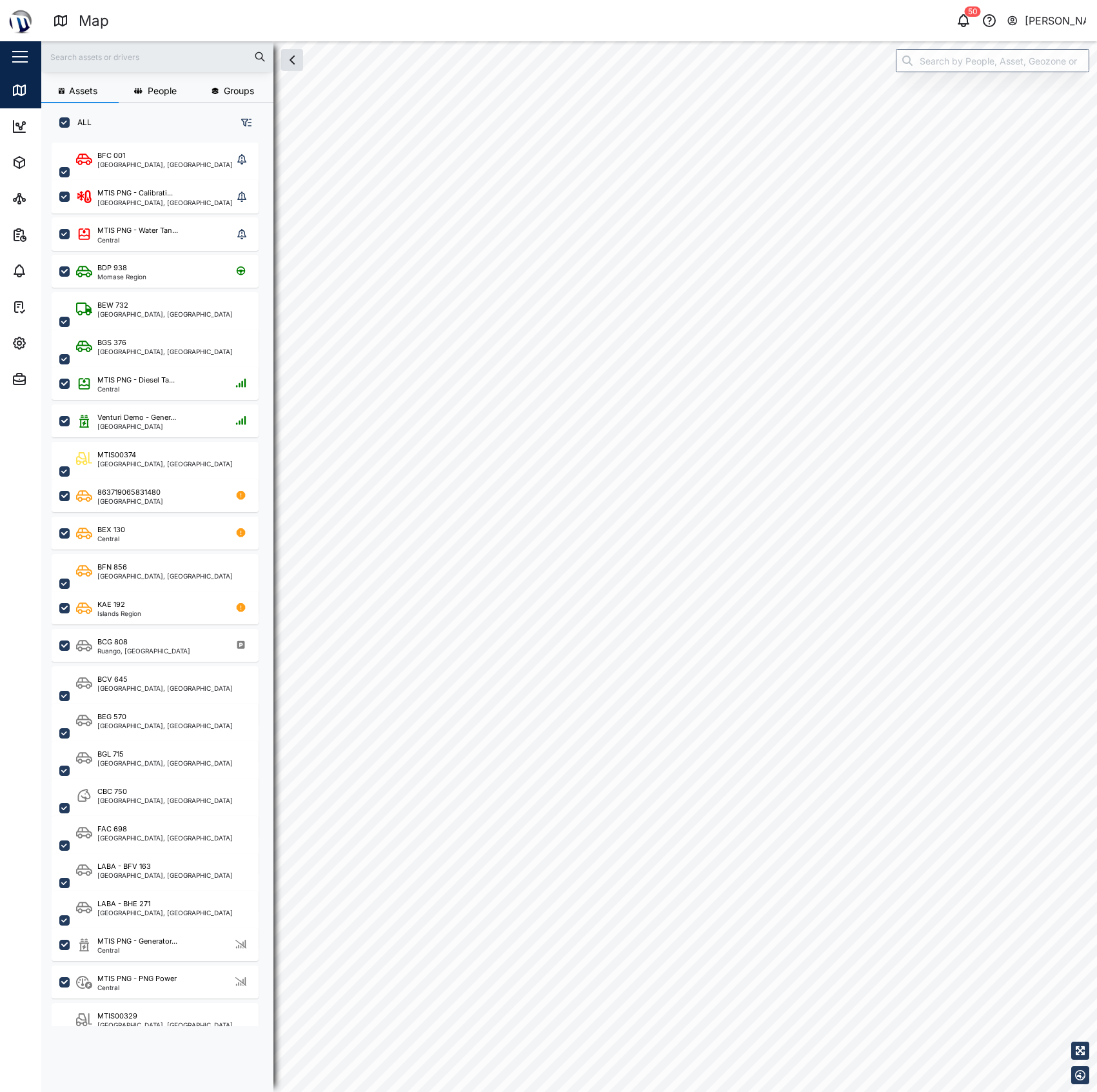
checkbox input "true"
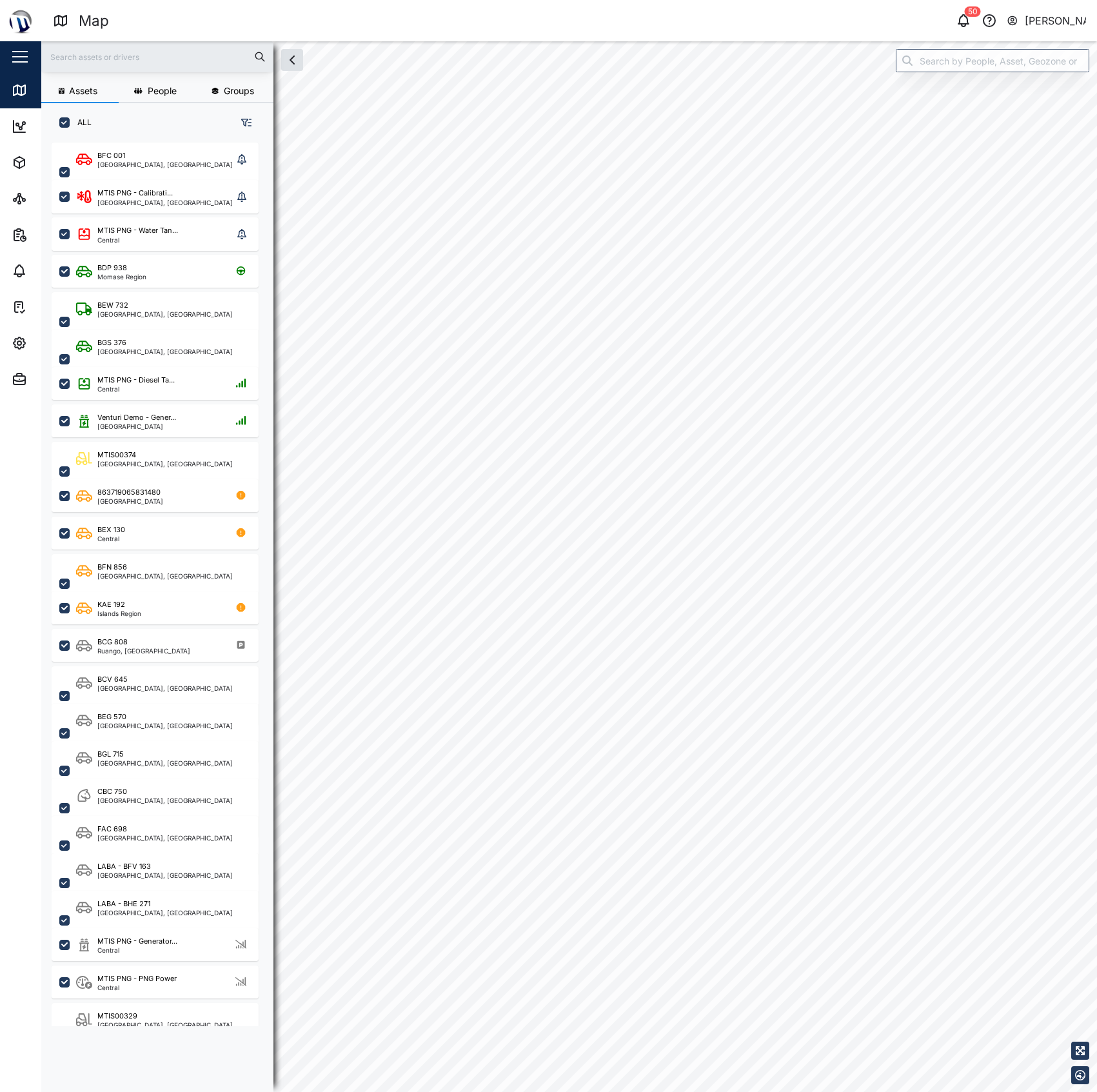
checkbox input "true"
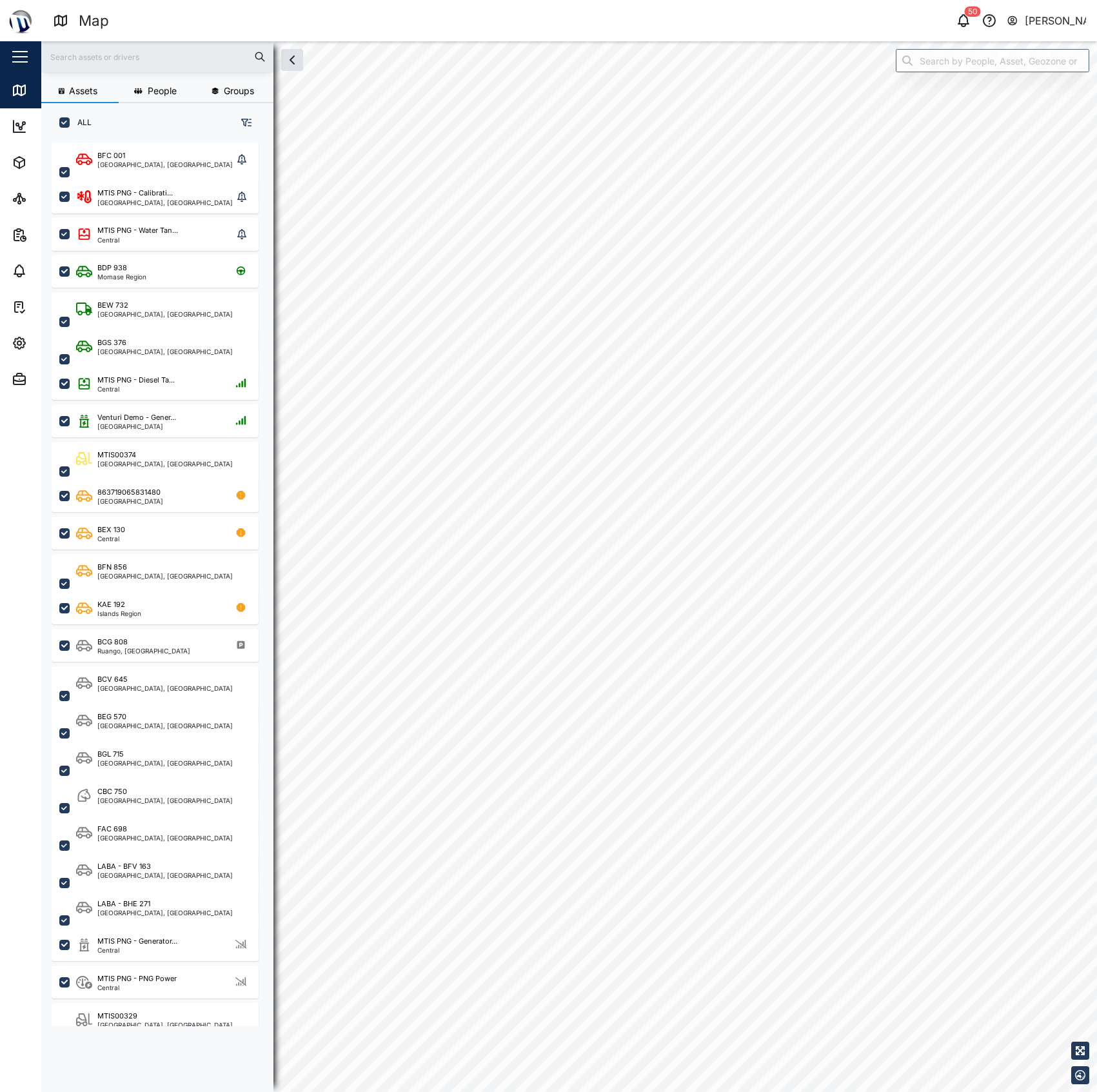
checkbox input "true"
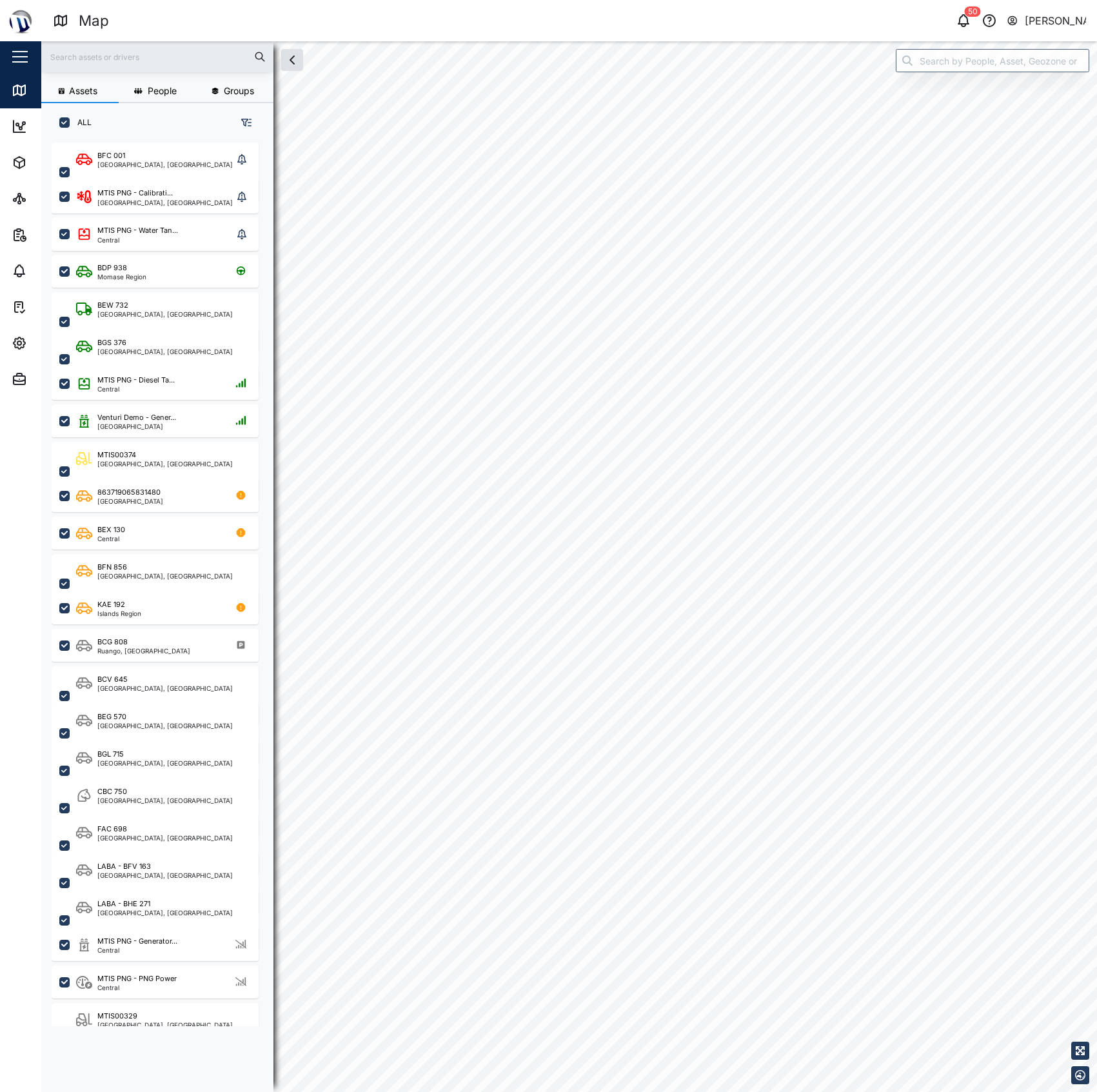
checkbox input "true"
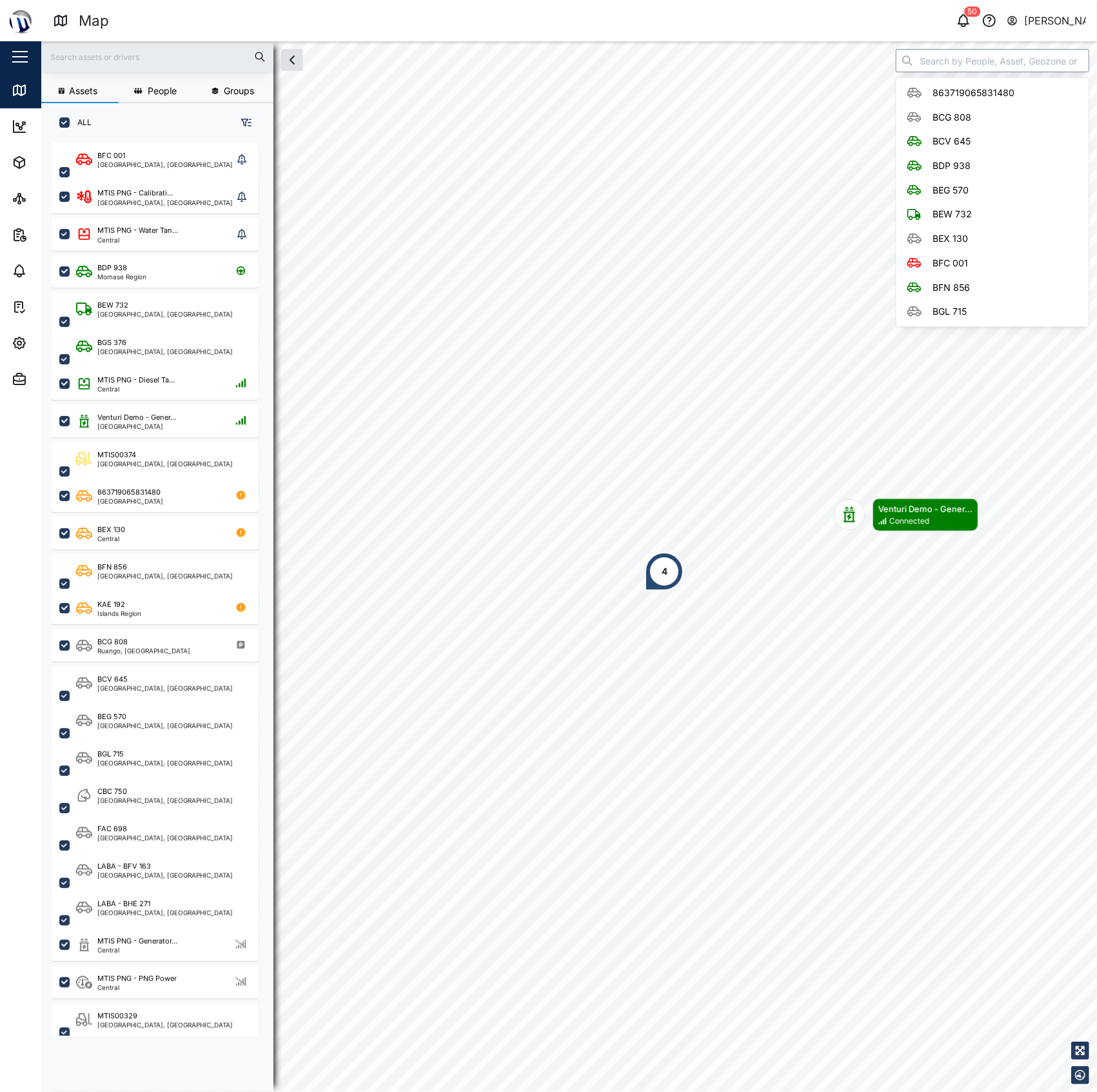
click at [976, 66] on input "search" at bounding box center [993, 60] width 193 height 23
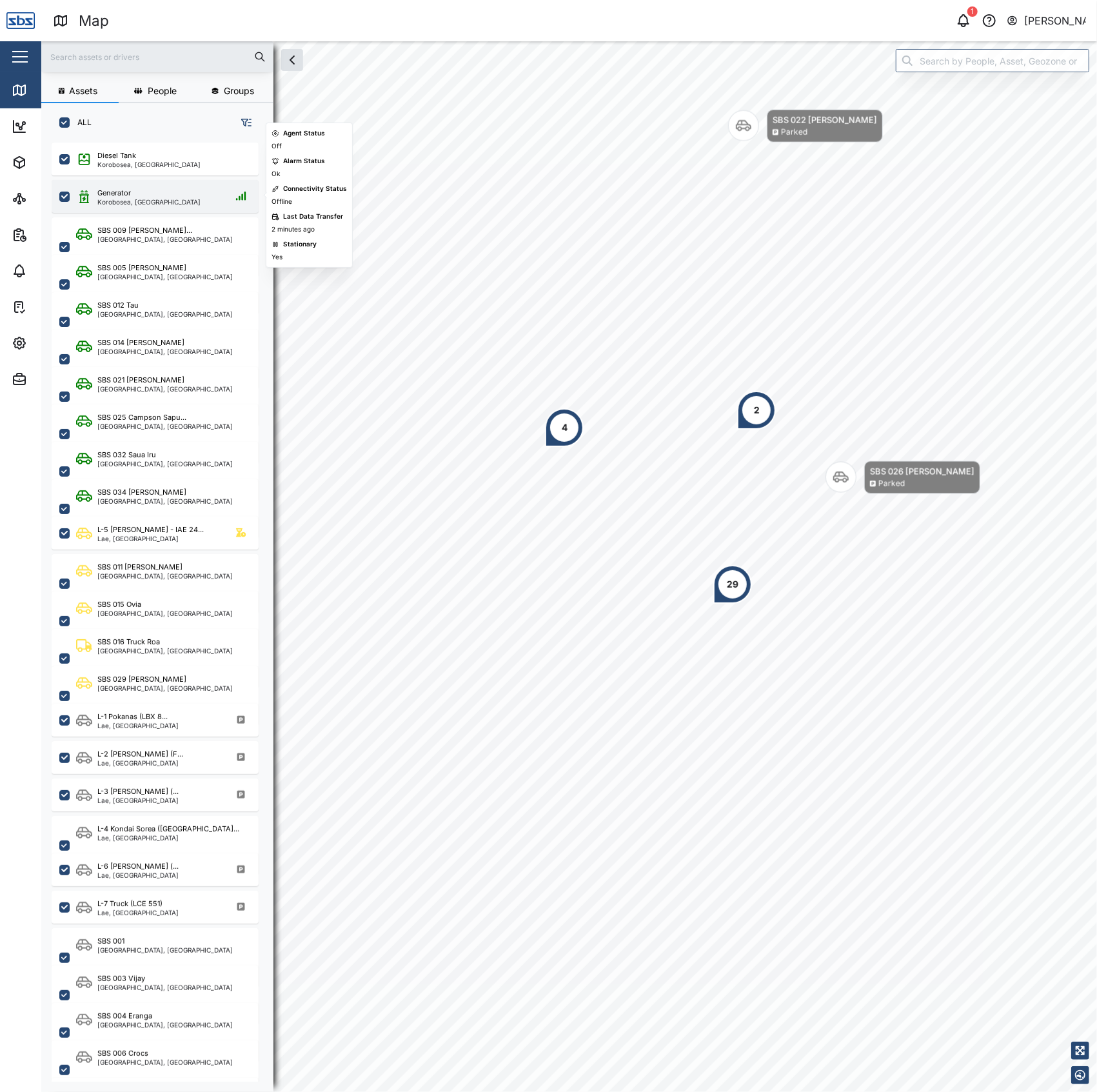
scroll to position [930, 199]
drag, startPoint x: 125, startPoint y: 203, endPoint x: 116, endPoint y: 203, distance: 9.0
click at [123, 203] on div "Korobosea, [GEOGRAPHIC_DATA]" at bounding box center [149, 202] width 103 height 7
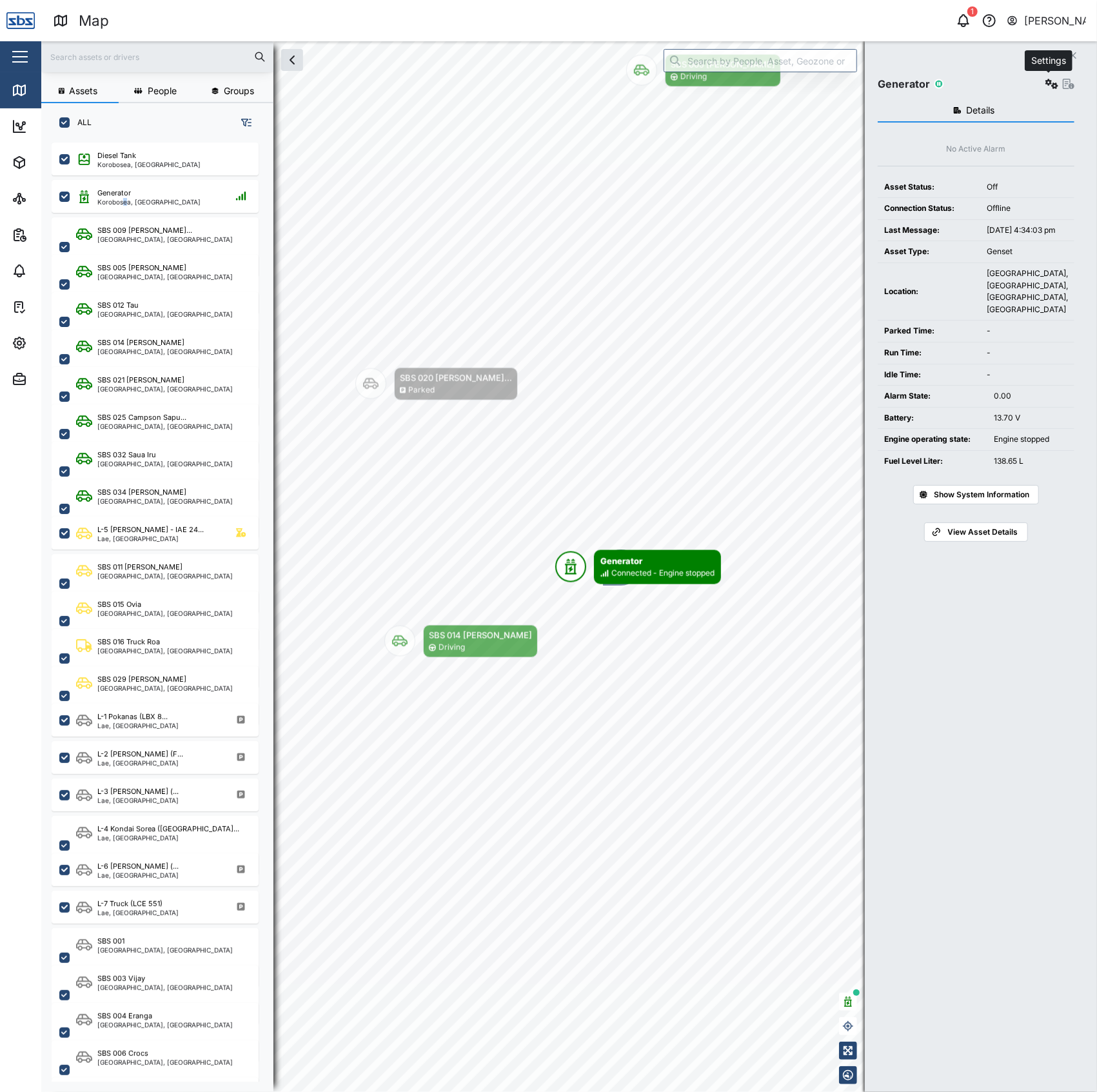
click at [1048, 78] on button "button" at bounding box center [1052, 83] width 18 height 18
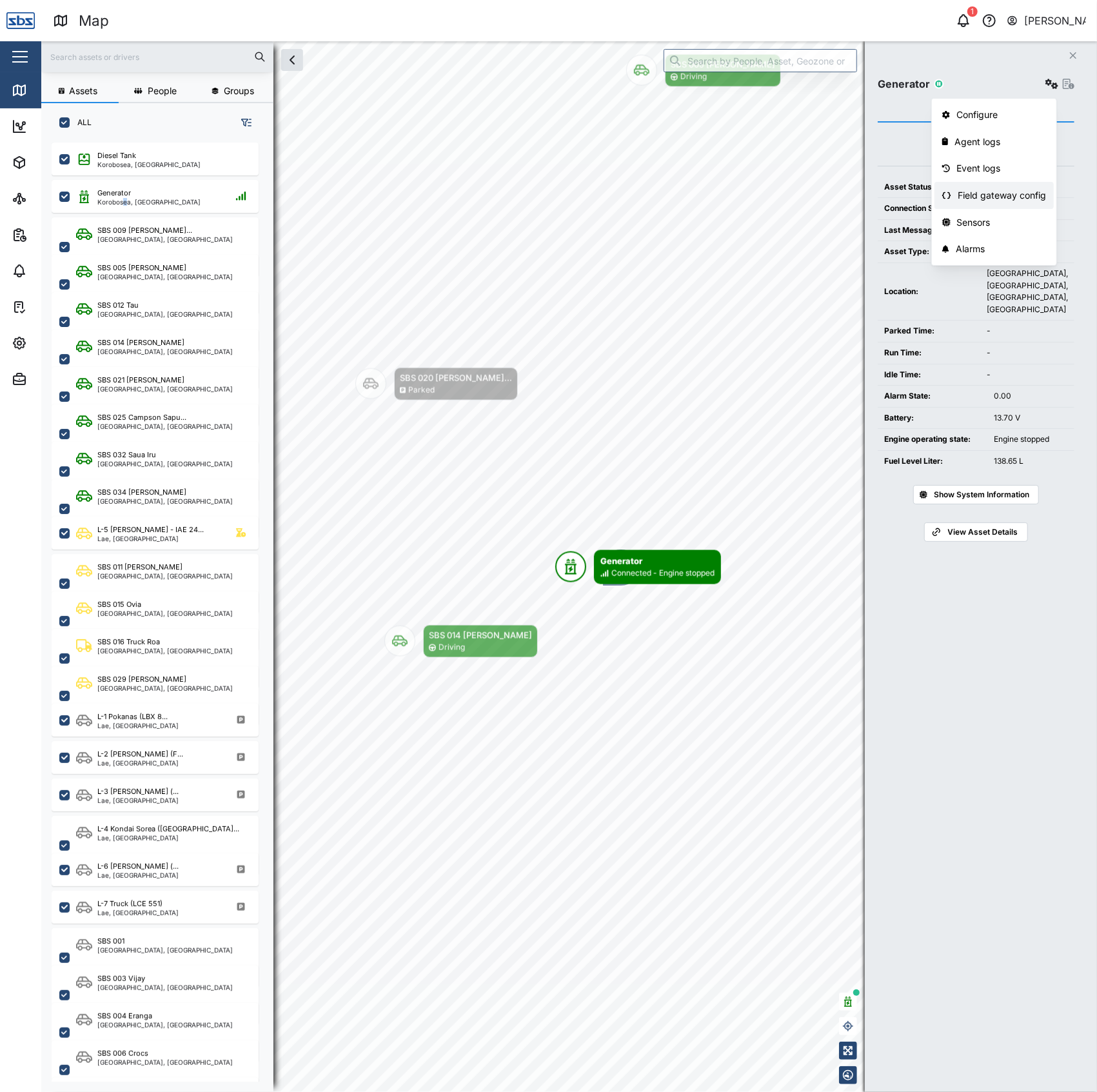
click at [976, 196] on div "Field gateway config" at bounding box center [1002, 195] width 88 height 14
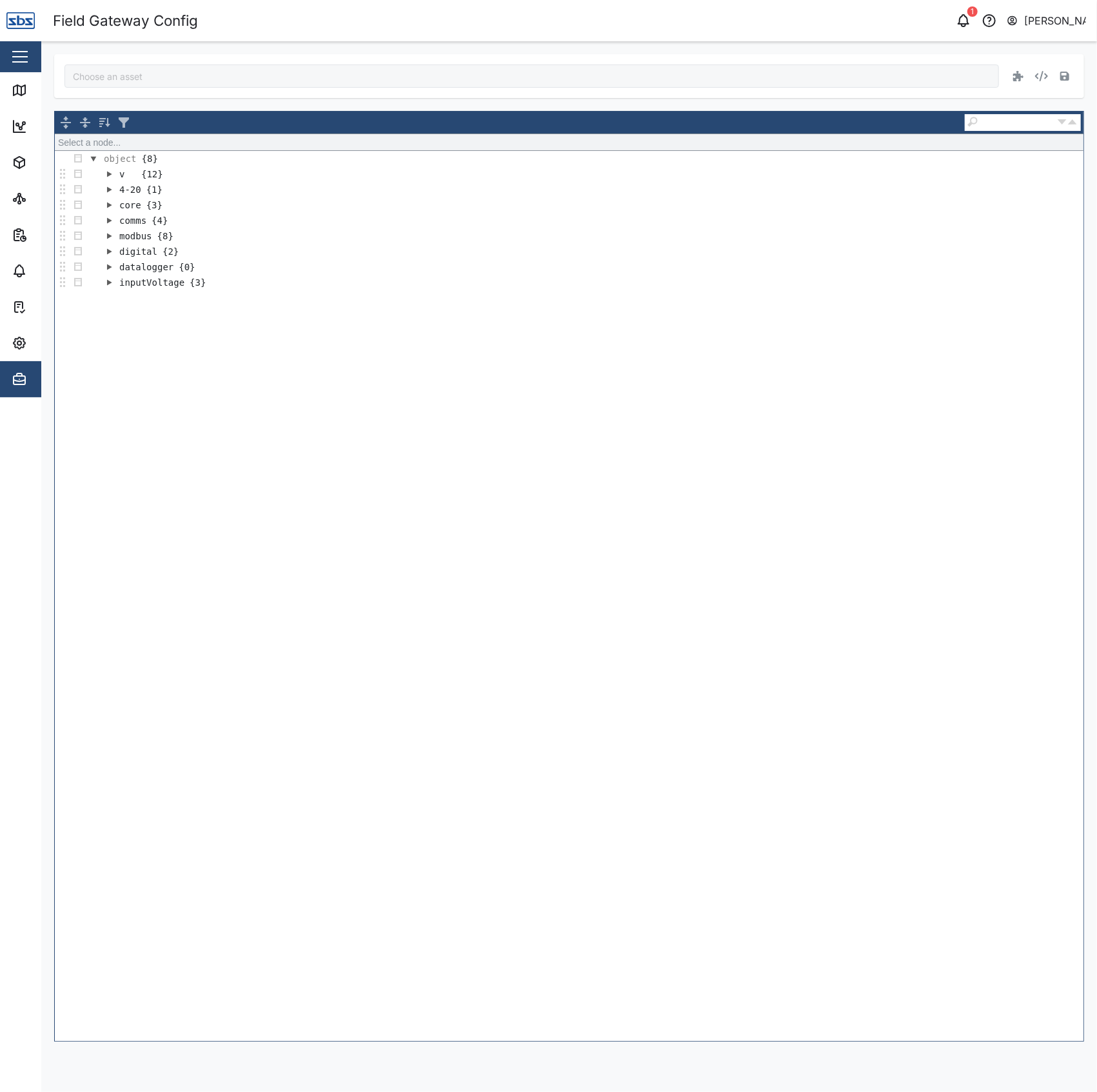
type input "Generator"
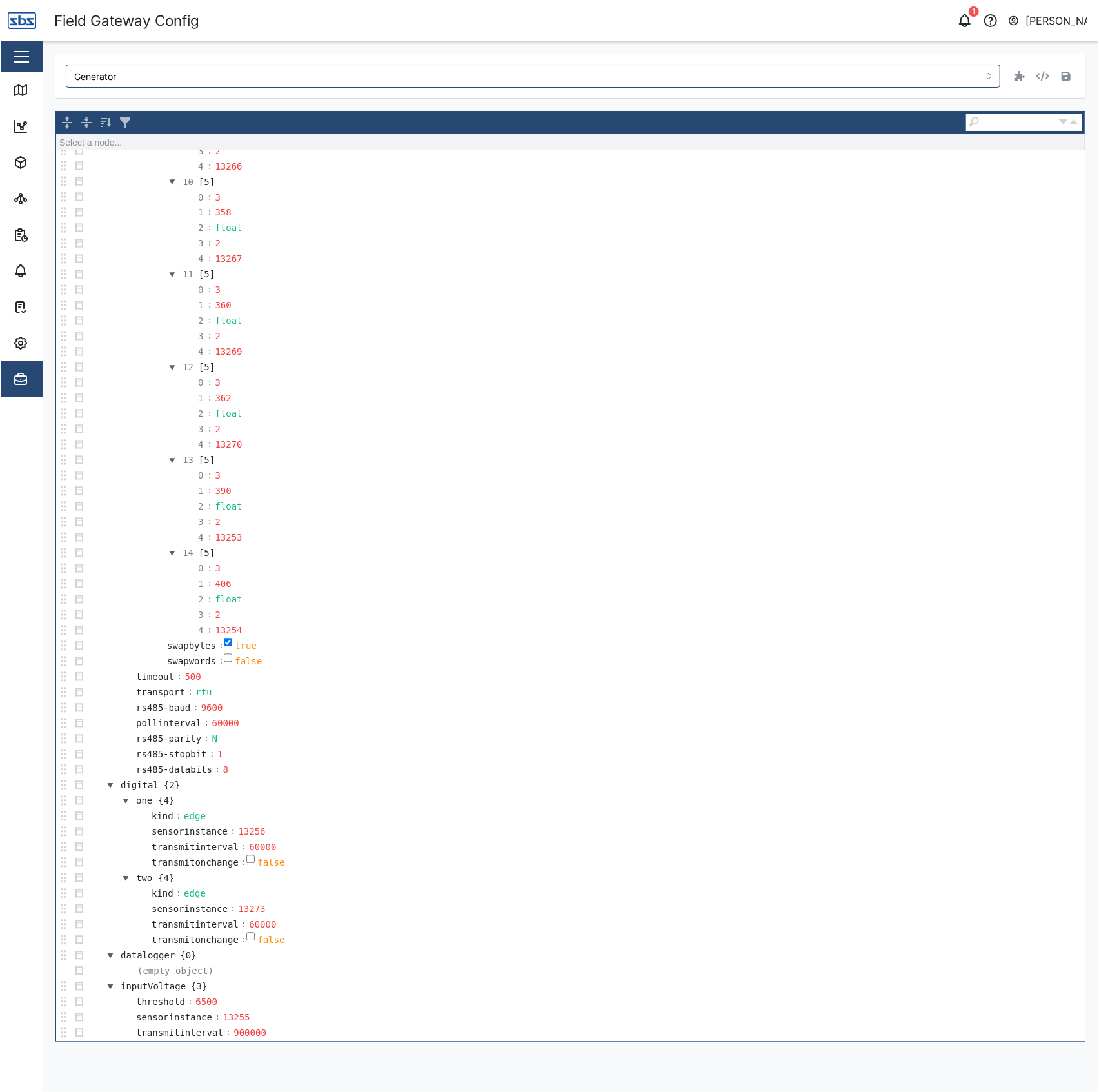
scroll to position [1655, 0]
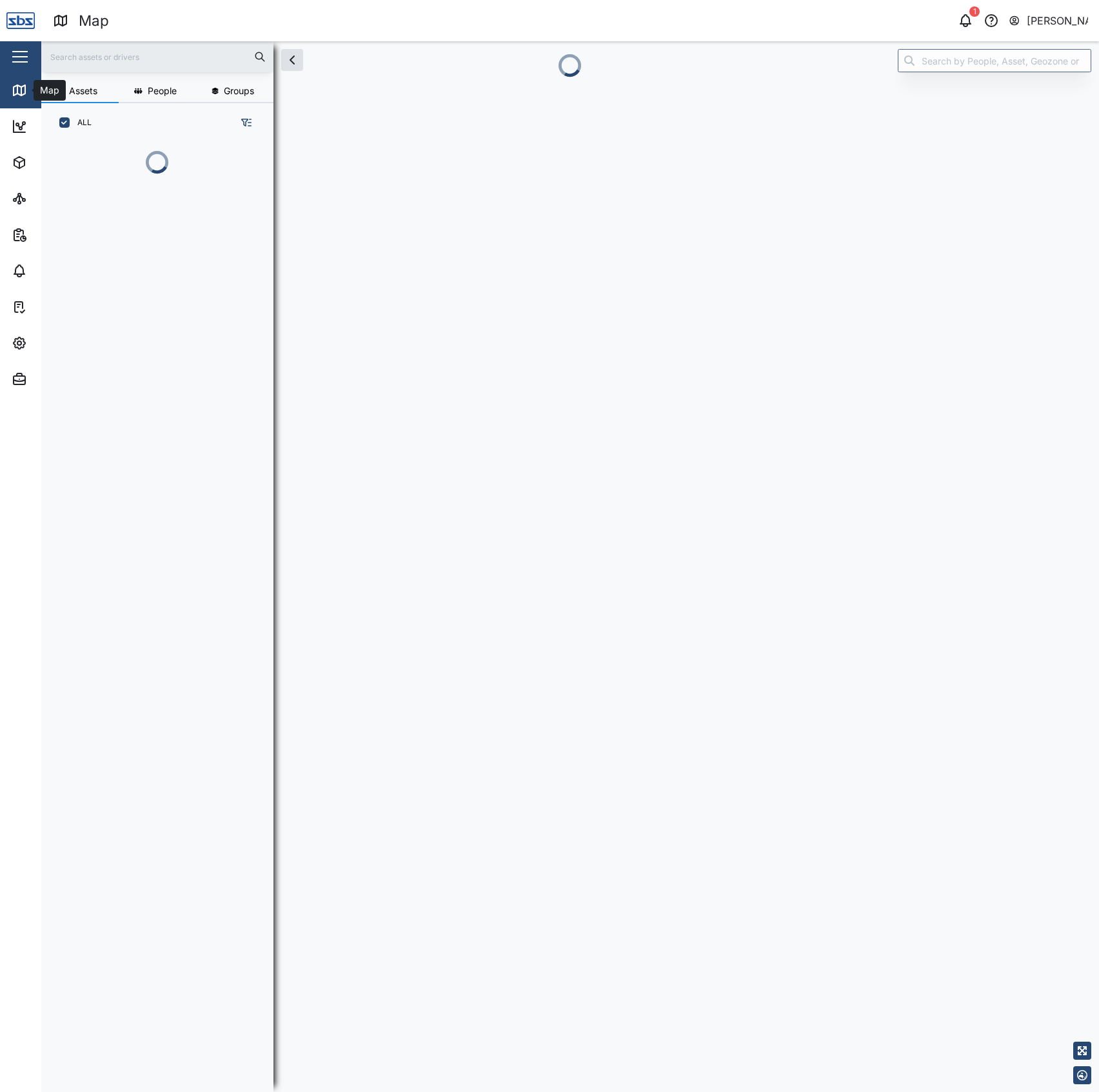
scroll to position [930, 199]
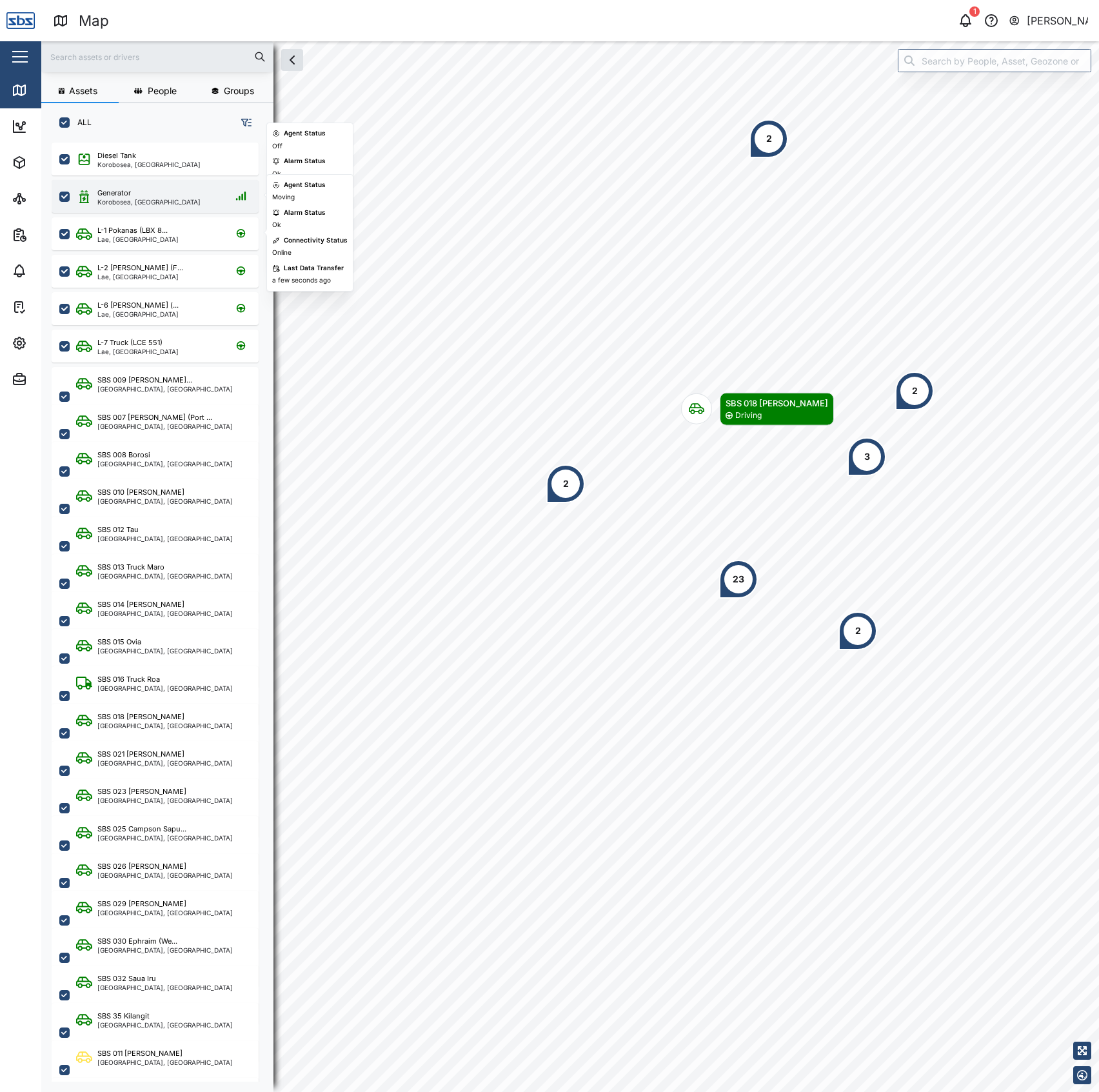
click at [142, 180] on div "Generator Korobosea, Port Moresby" at bounding box center [155, 196] width 207 height 33
click at [149, 161] on div "Korobosea, Port Moresby" at bounding box center [149, 165] width 103 height 7
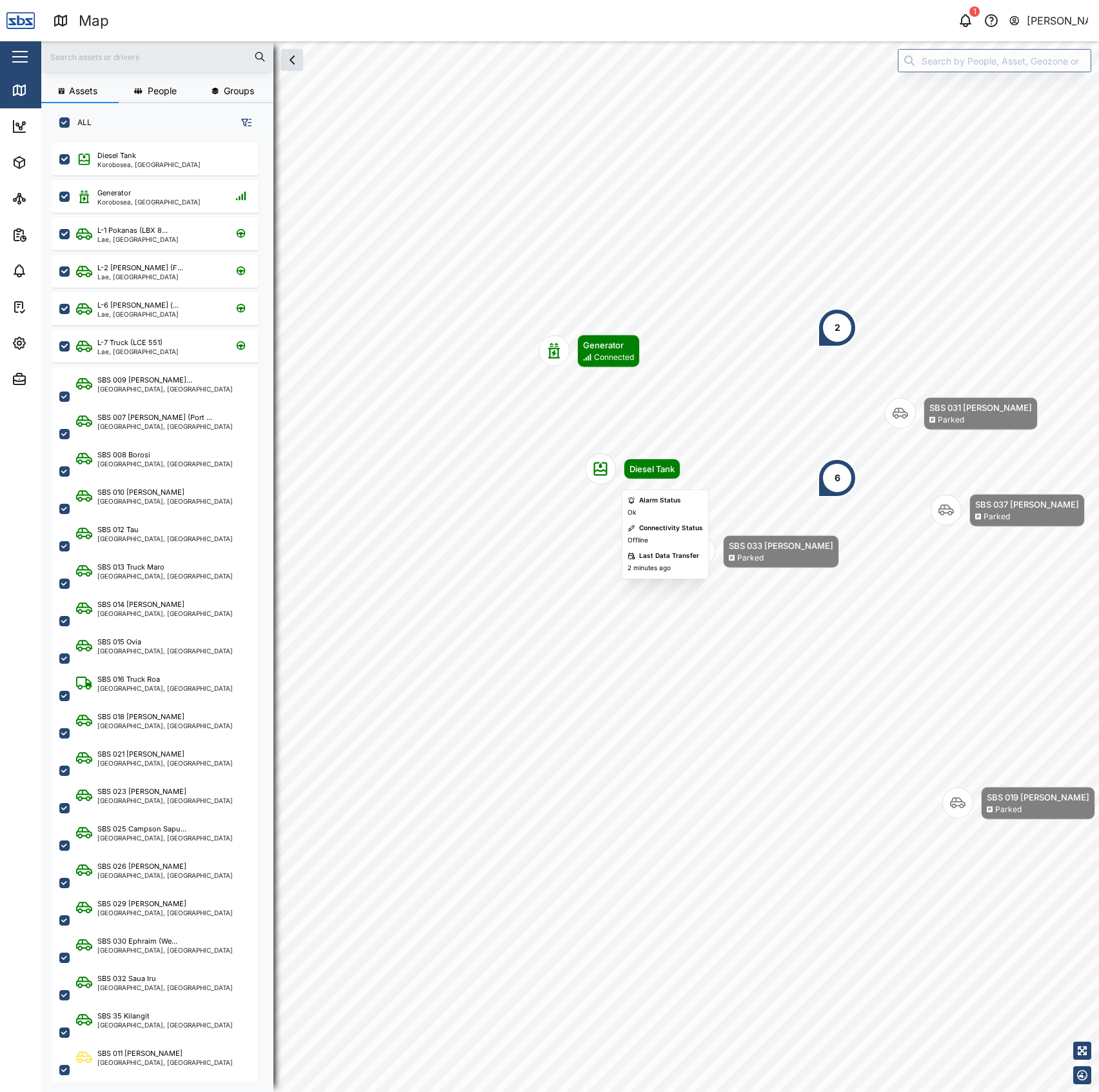
click at [594, 480] on div "Map marker" at bounding box center [600, 469] width 31 height 31
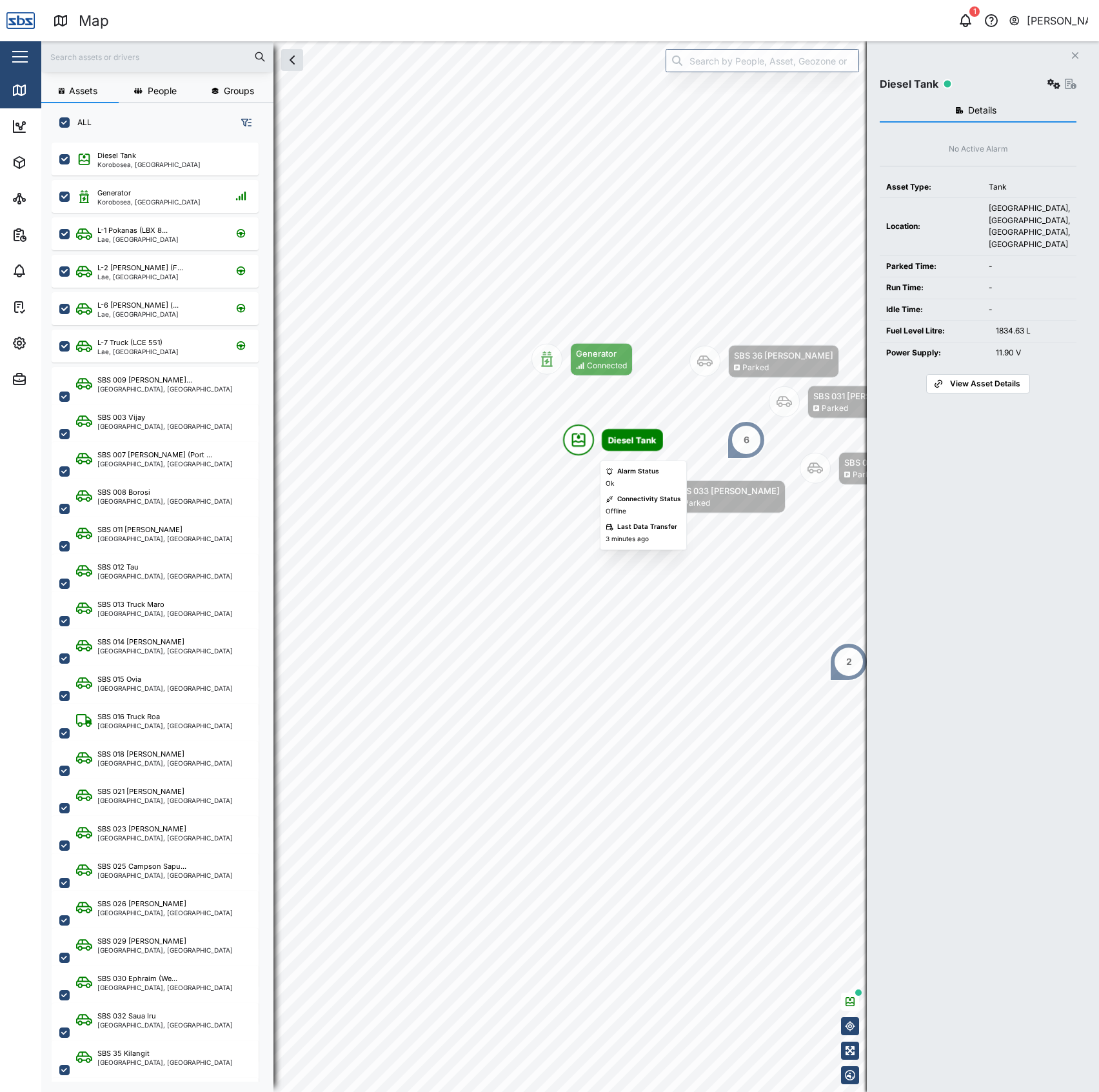
click at [586, 428] on div "Map marker" at bounding box center [579, 440] width 31 height 31
click at [543, 347] on div "Map marker" at bounding box center [547, 359] width 31 height 31
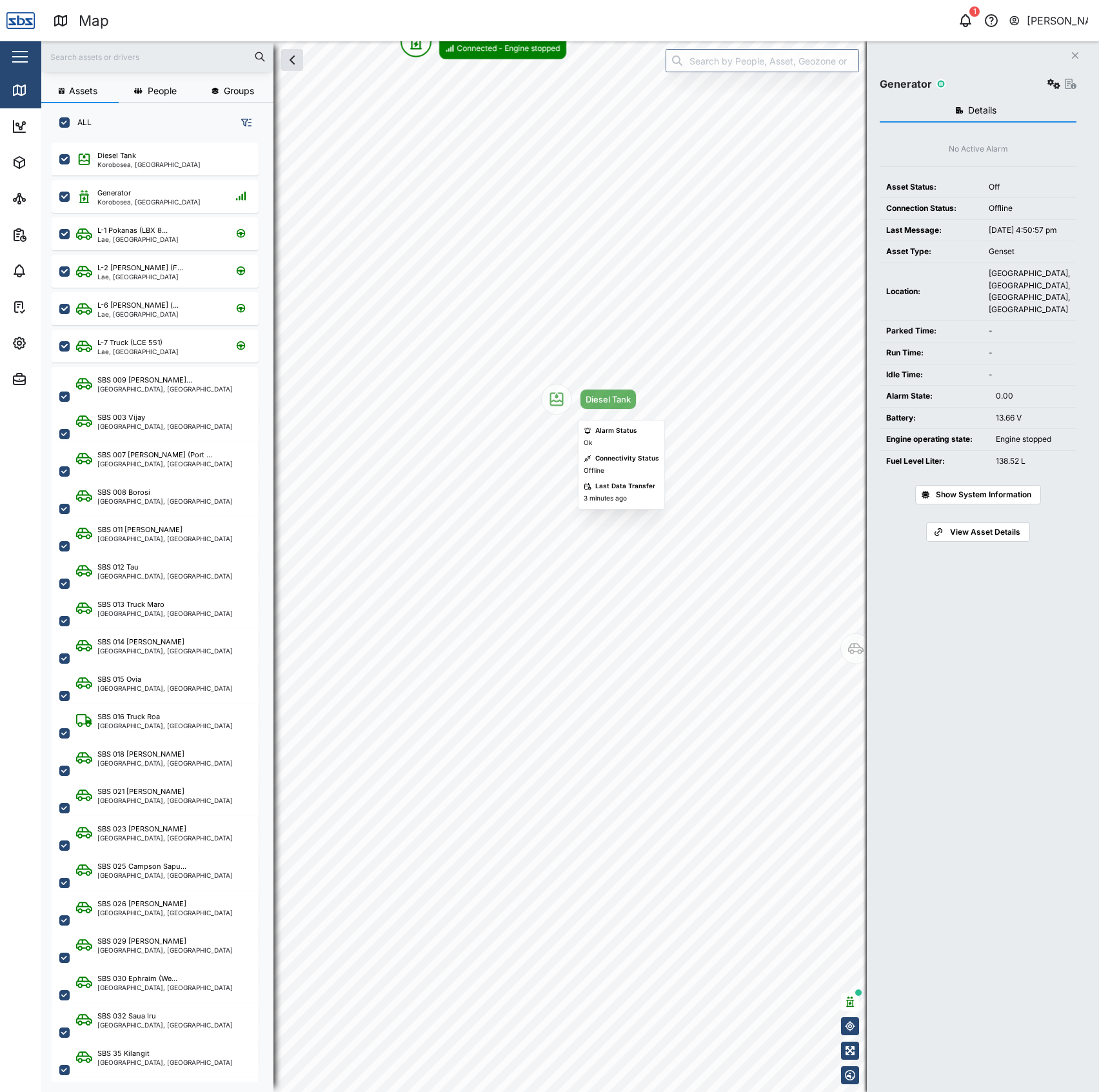
click at [554, 405] on icon "Map marker" at bounding box center [557, 399] width 14 height 14
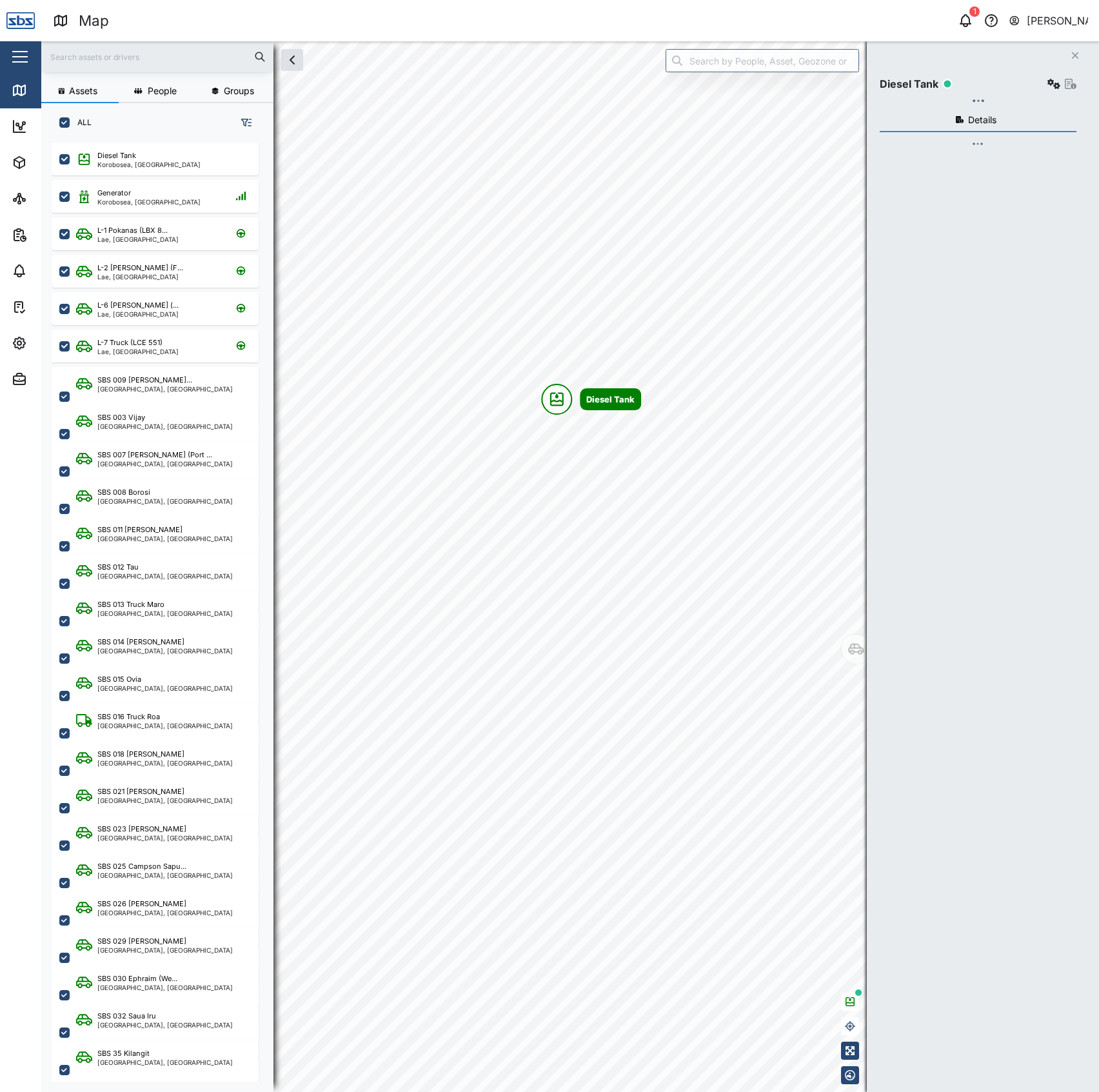
click at [554, 405] on div "Map marker" at bounding box center [557, 399] width 31 height 31
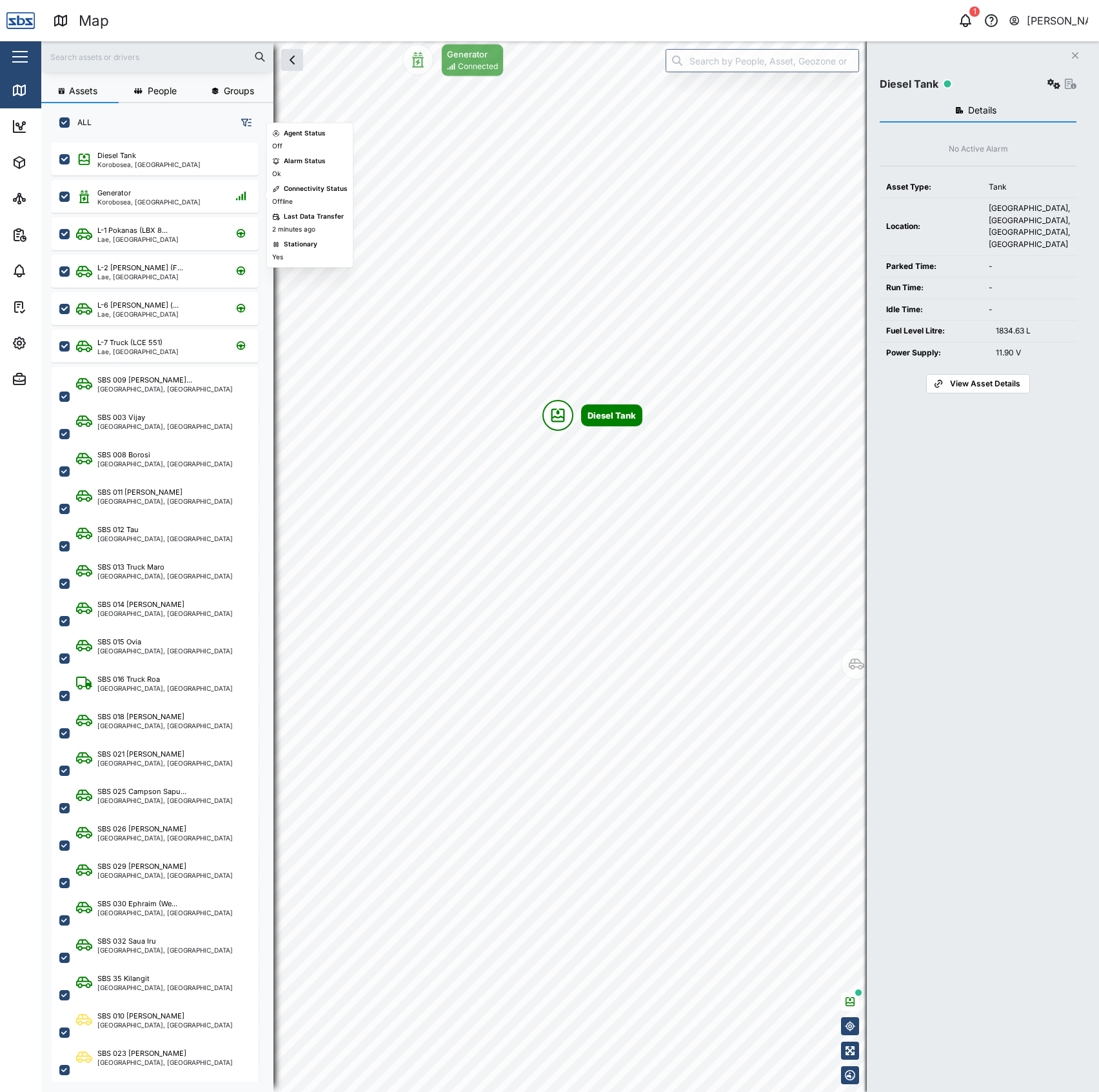
click at [156, 178] on div "Generator Korobosea, Port Moresby" at bounding box center [155, 194] width 207 height 37
click at [156, 151] on div "Diesel Tank" at bounding box center [149, 156] width 103 height 11
click at [127, 147] on div "Diesel Tank Korobosea, Port Moresby" at bounding box center [155, 159] width 207 height 33
click at [134, 174] on div "Diesel Tank Korobosea, Port Moresby" at bounding box center [155, 159] width 207 height 33
click at [165, 180] on div "Generator Korobosea, Port Moresby" at bounding box center [155, 196] width 207 height 33
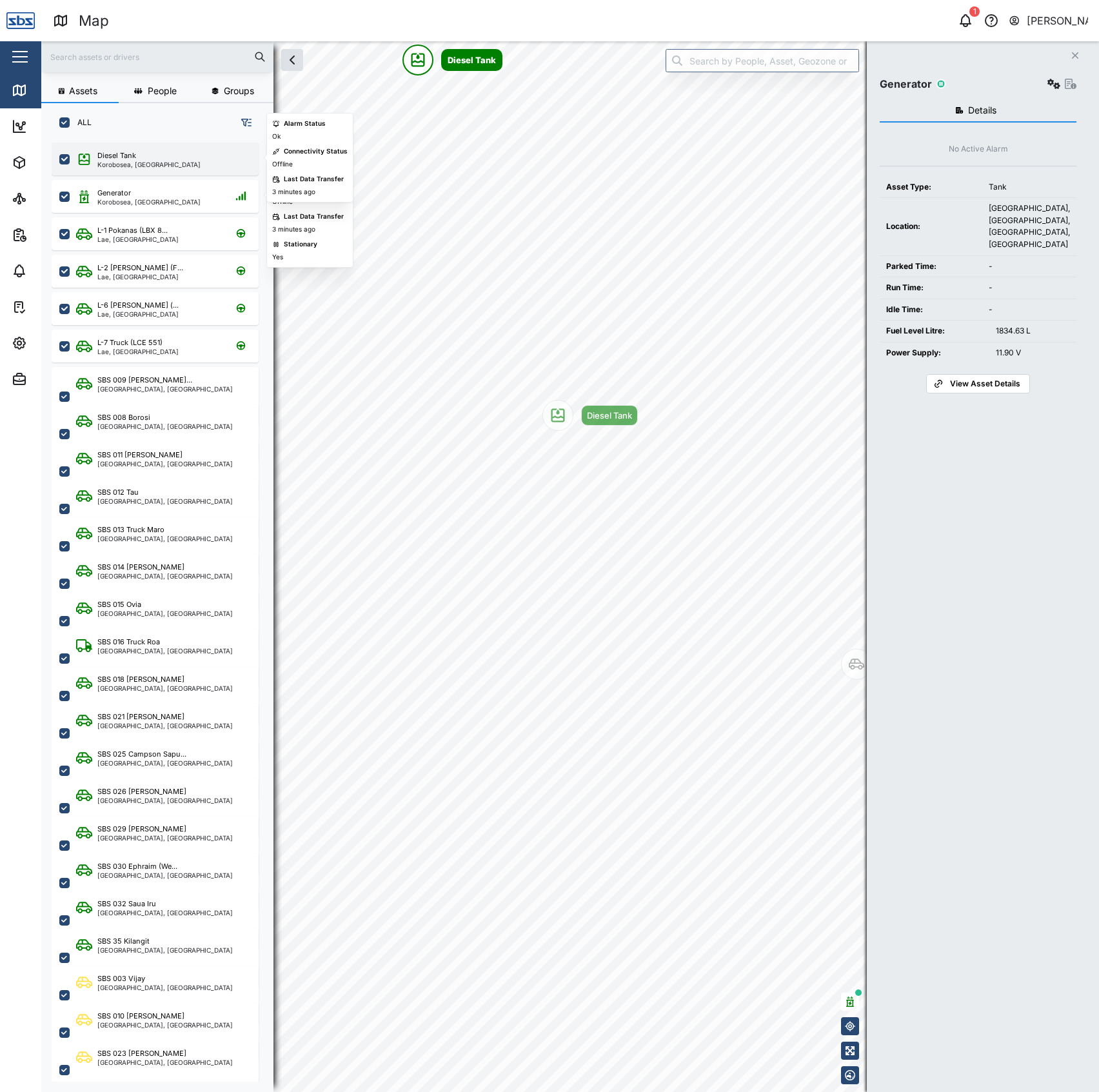
click at [165, 146] on div "Diesel Tank Korobosea, Port Moresby" at bounding box center [155, 159] width 207 height 33
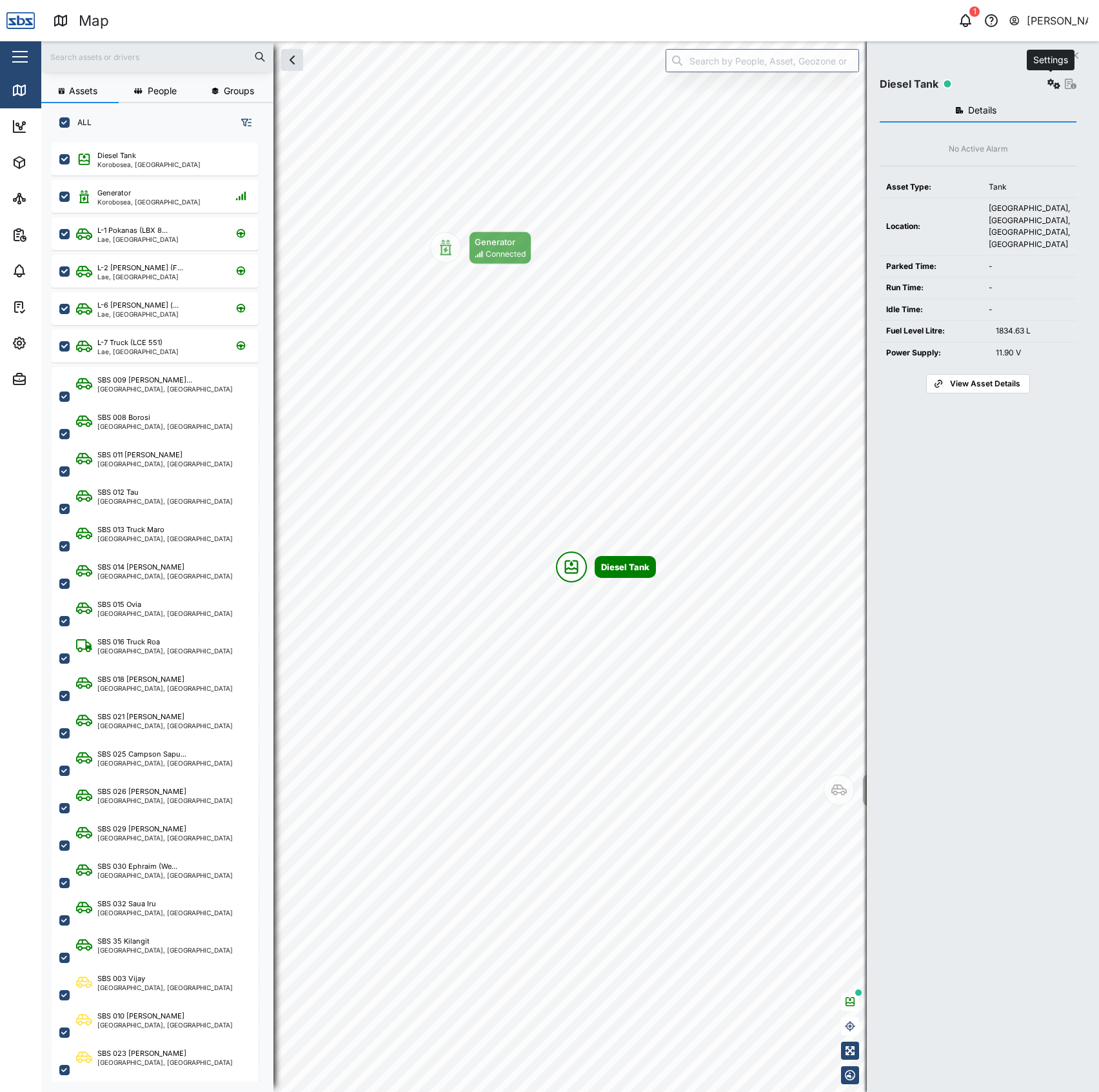
click at [1053, 77] on button "button" at bounding box center [1054, 83] width 18 height 18
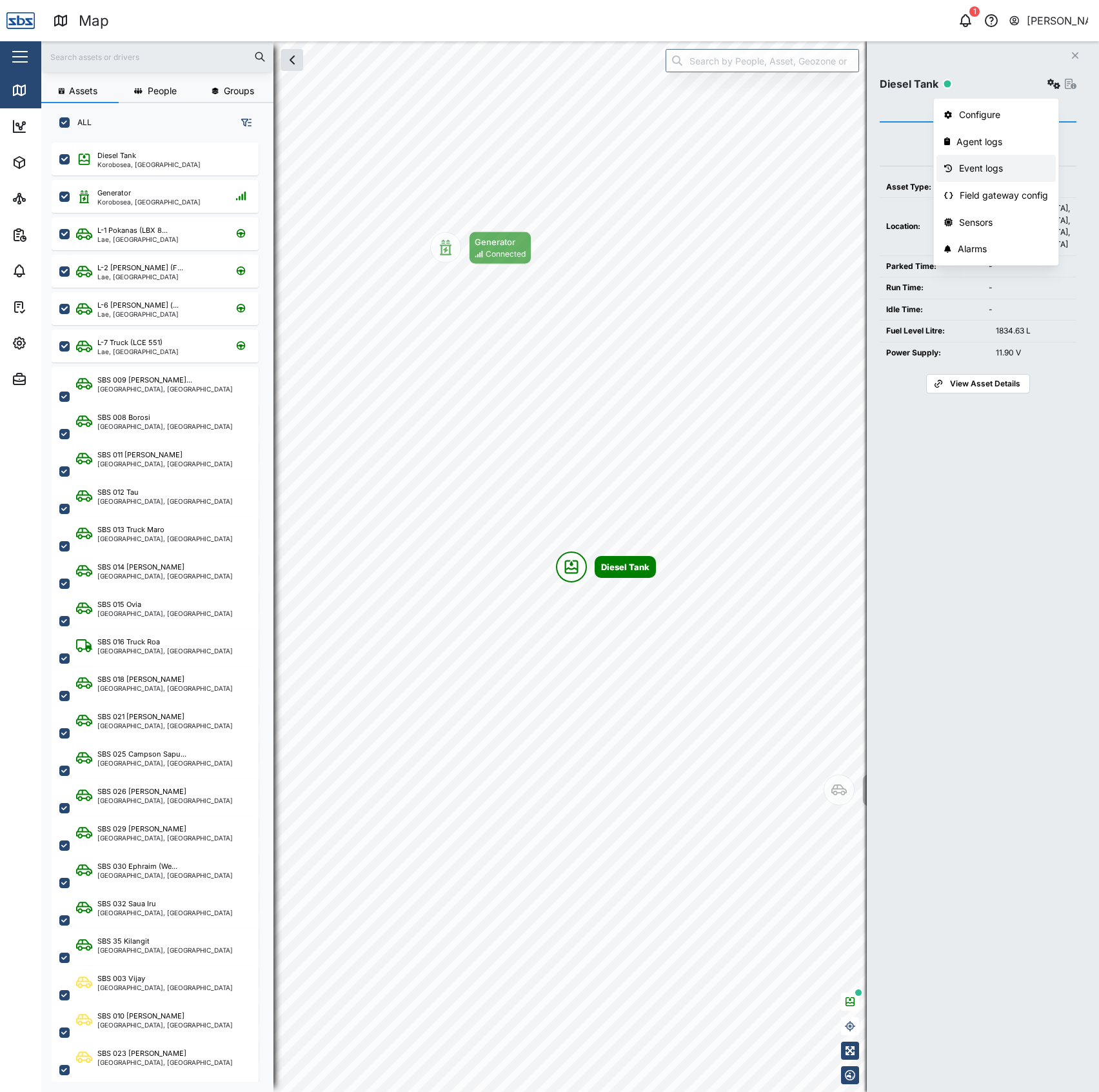
click at [1005, 170] on div "Event logs" at bounding box center [1004, 168] width 90 height 14
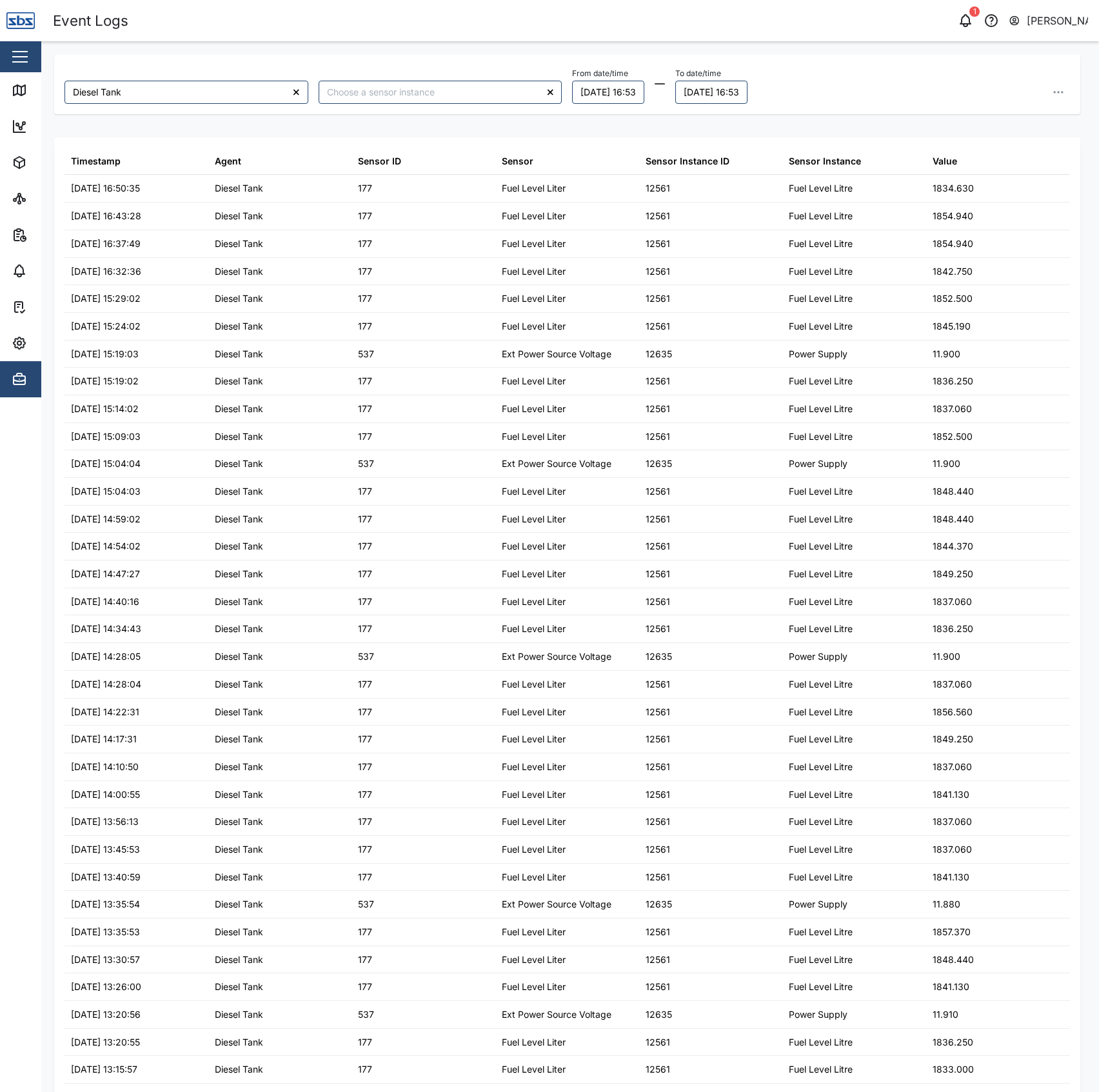
type input "Diesel Tank"
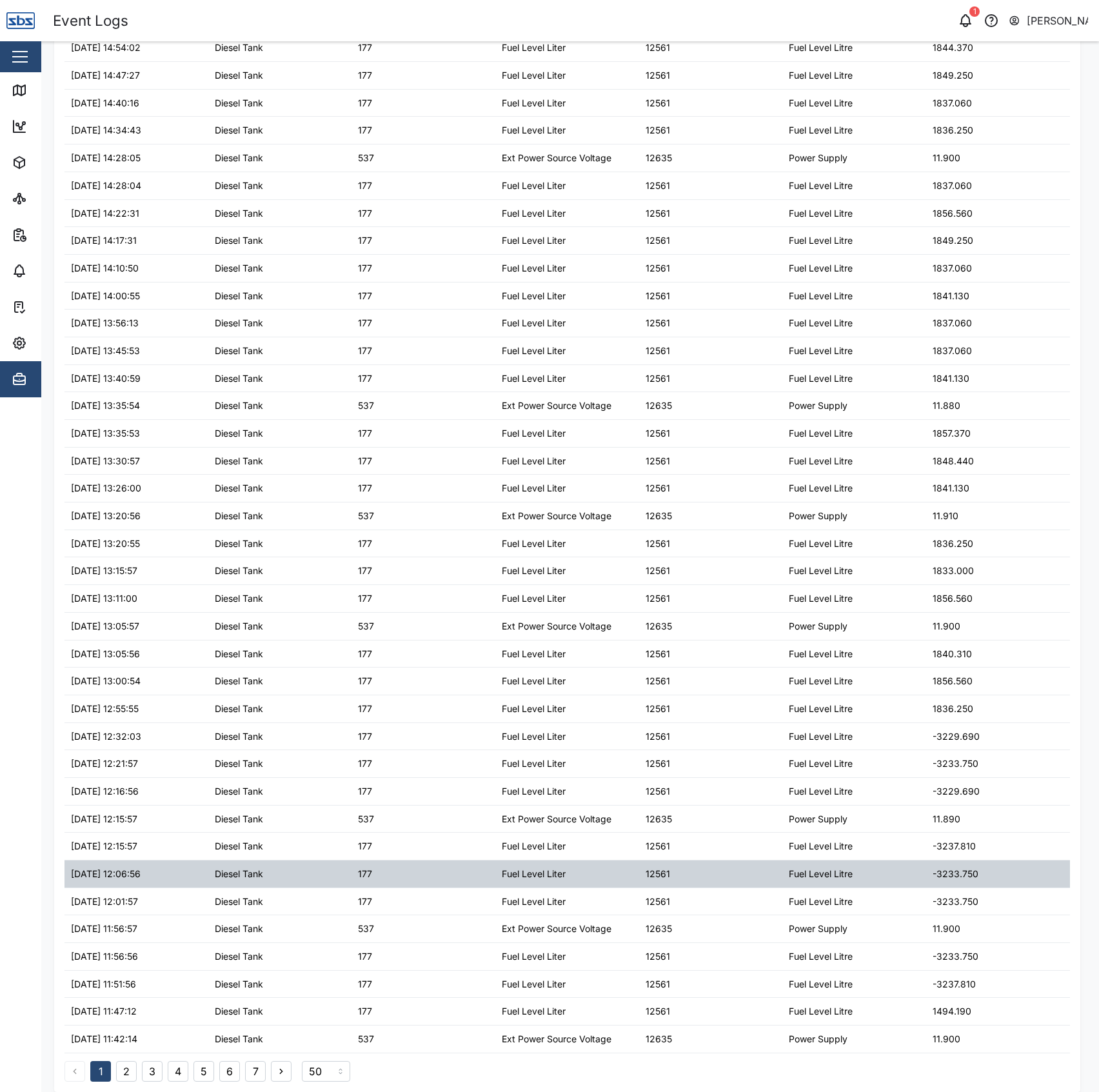
scroll to position [509, 0]
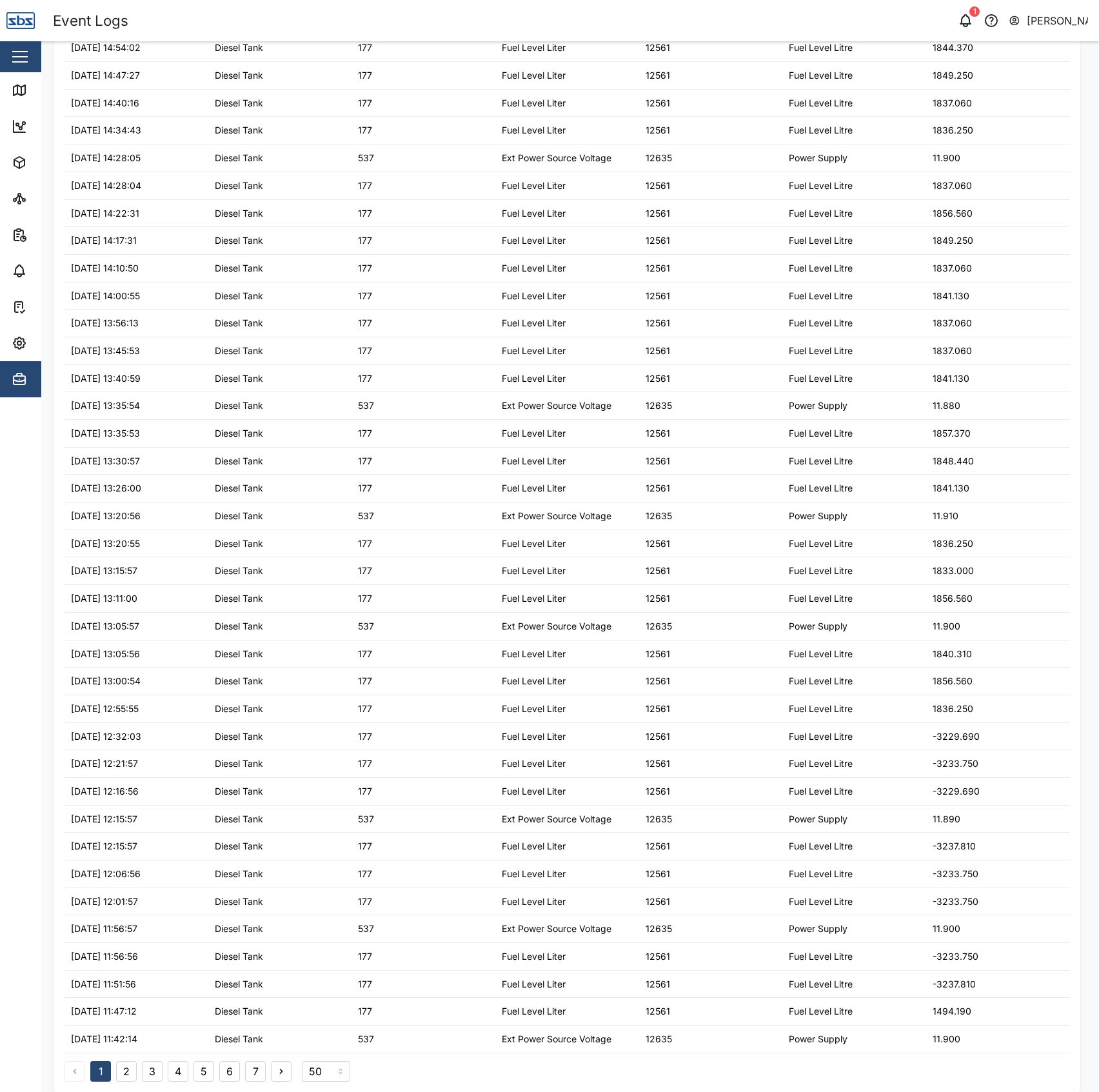
click at [124, 1072] on button "2" at bounding box center [126, 1071] width 20 height 20
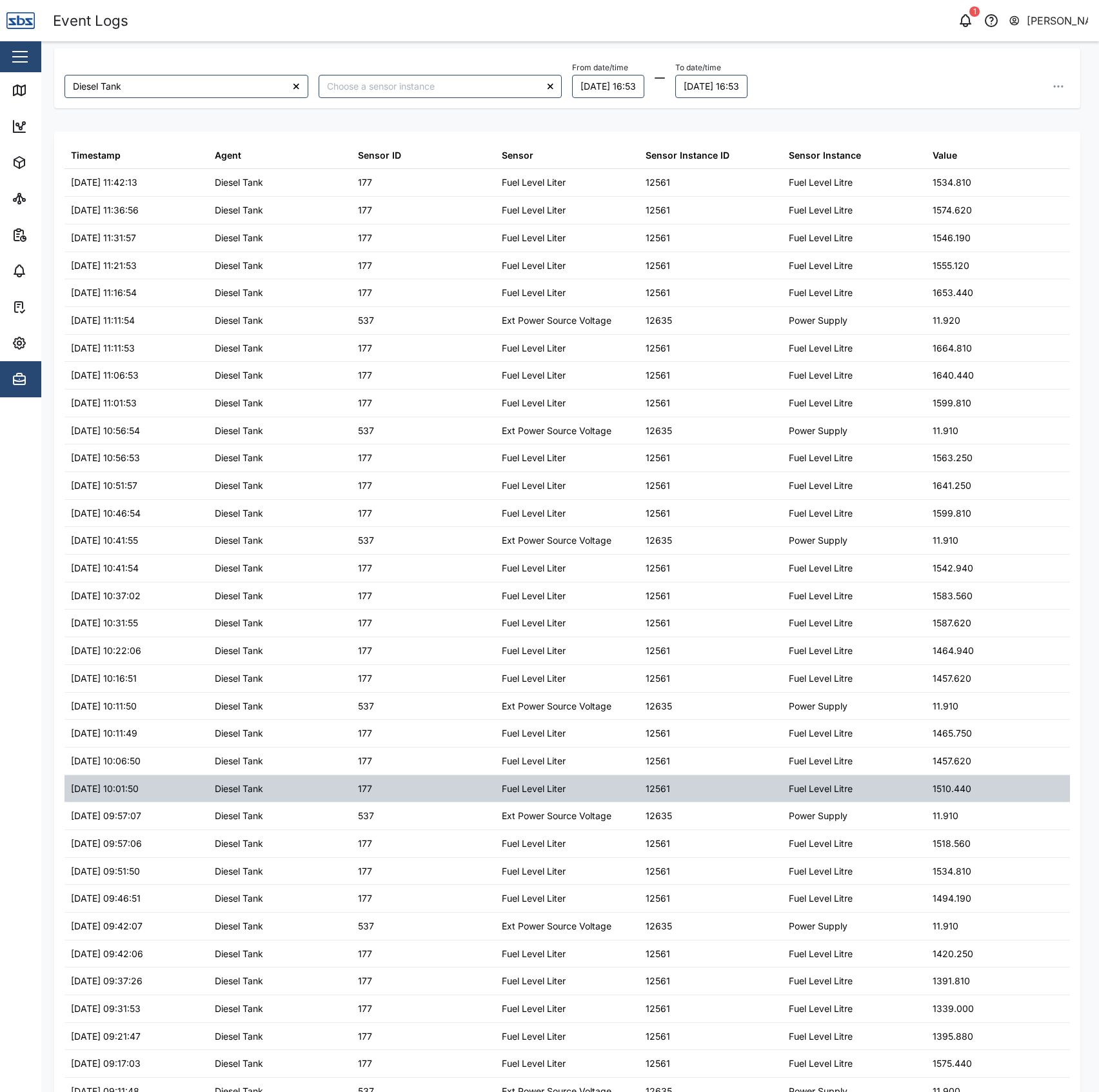
scroll to position [0, 0]
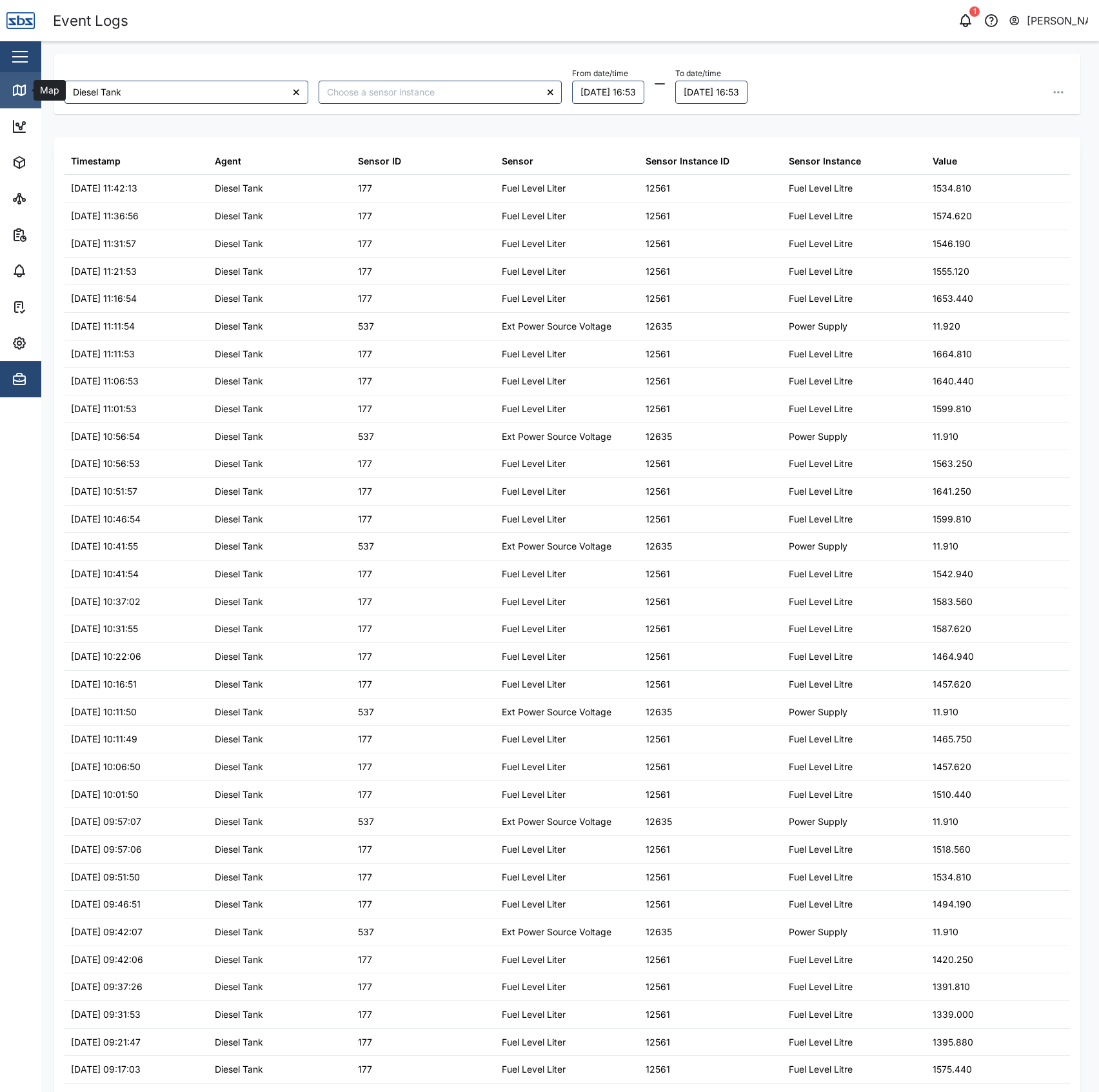
click at [23, 98] on link "Map" at bounding box center [83, 90] width 168 height 36
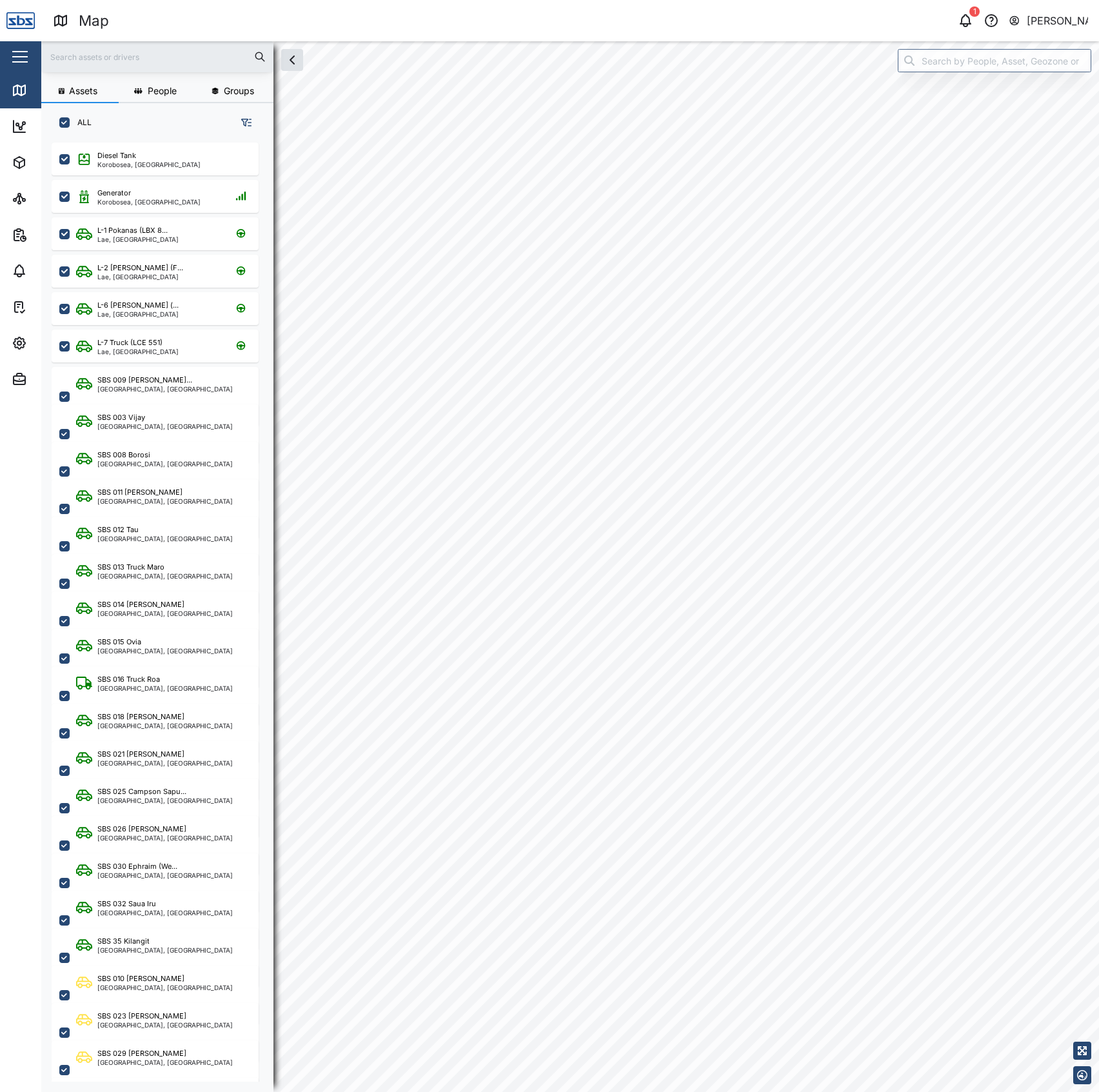
checkbox input "true"
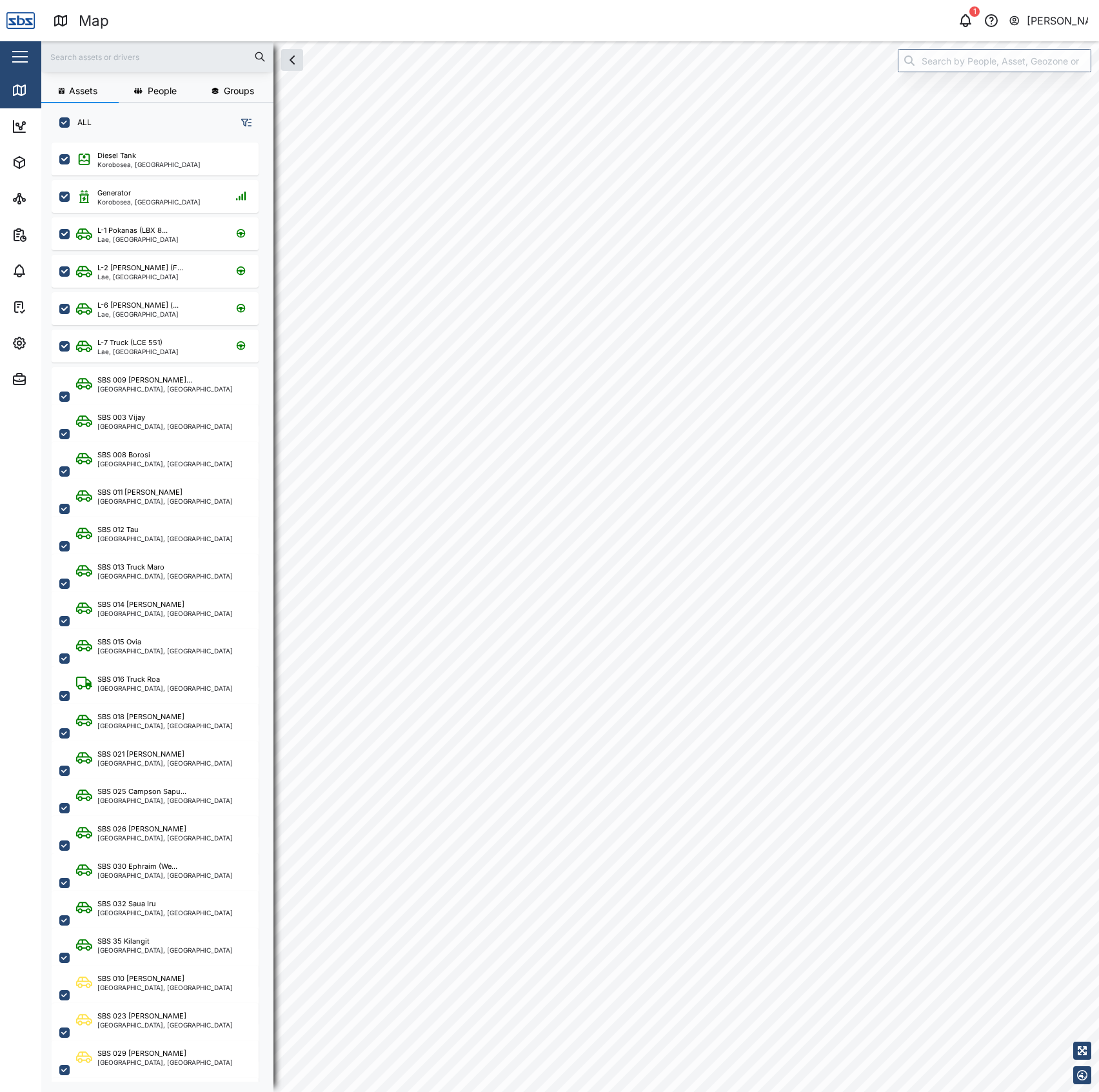
checkbox input "true"
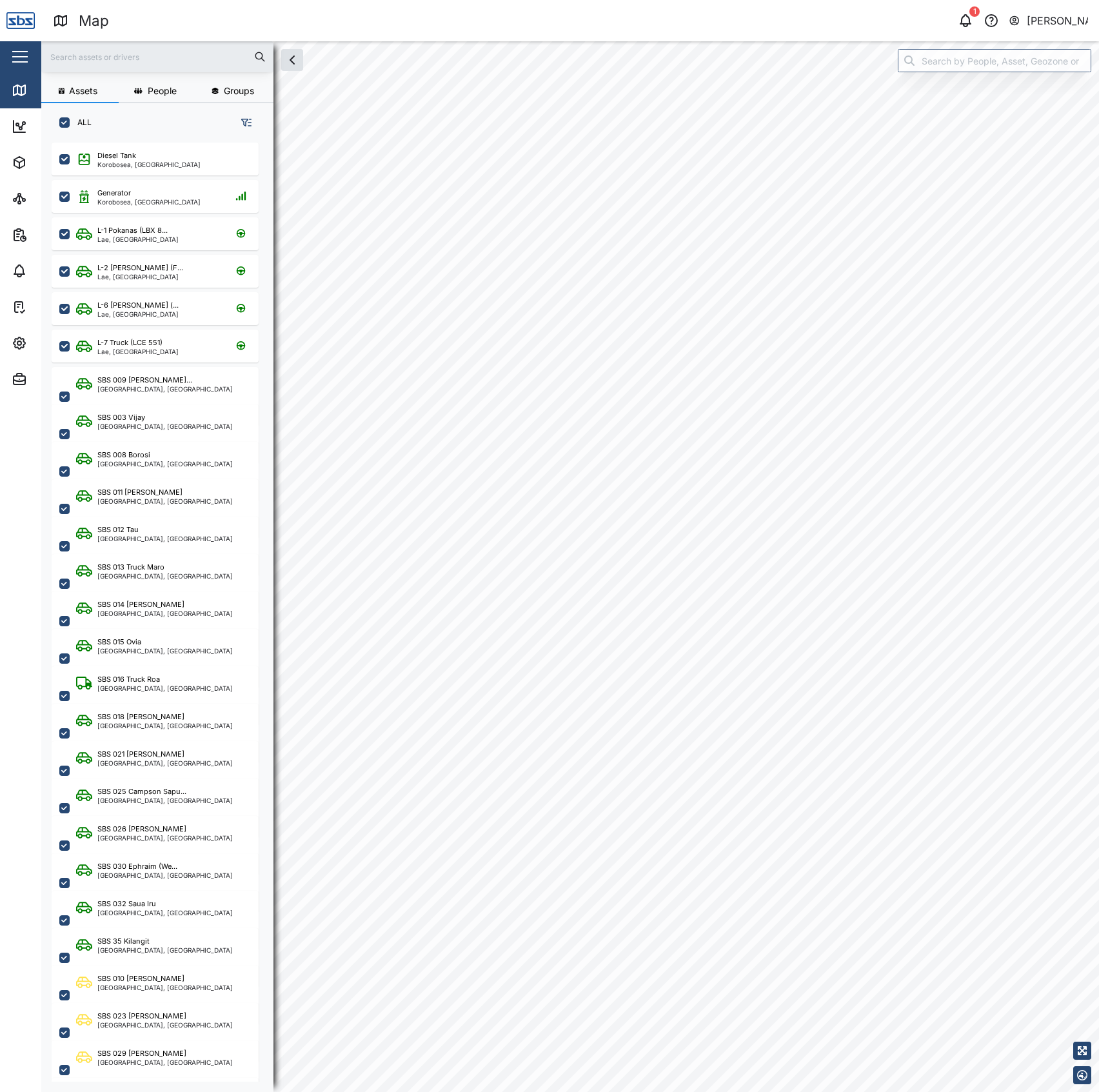
checkbox input "true"
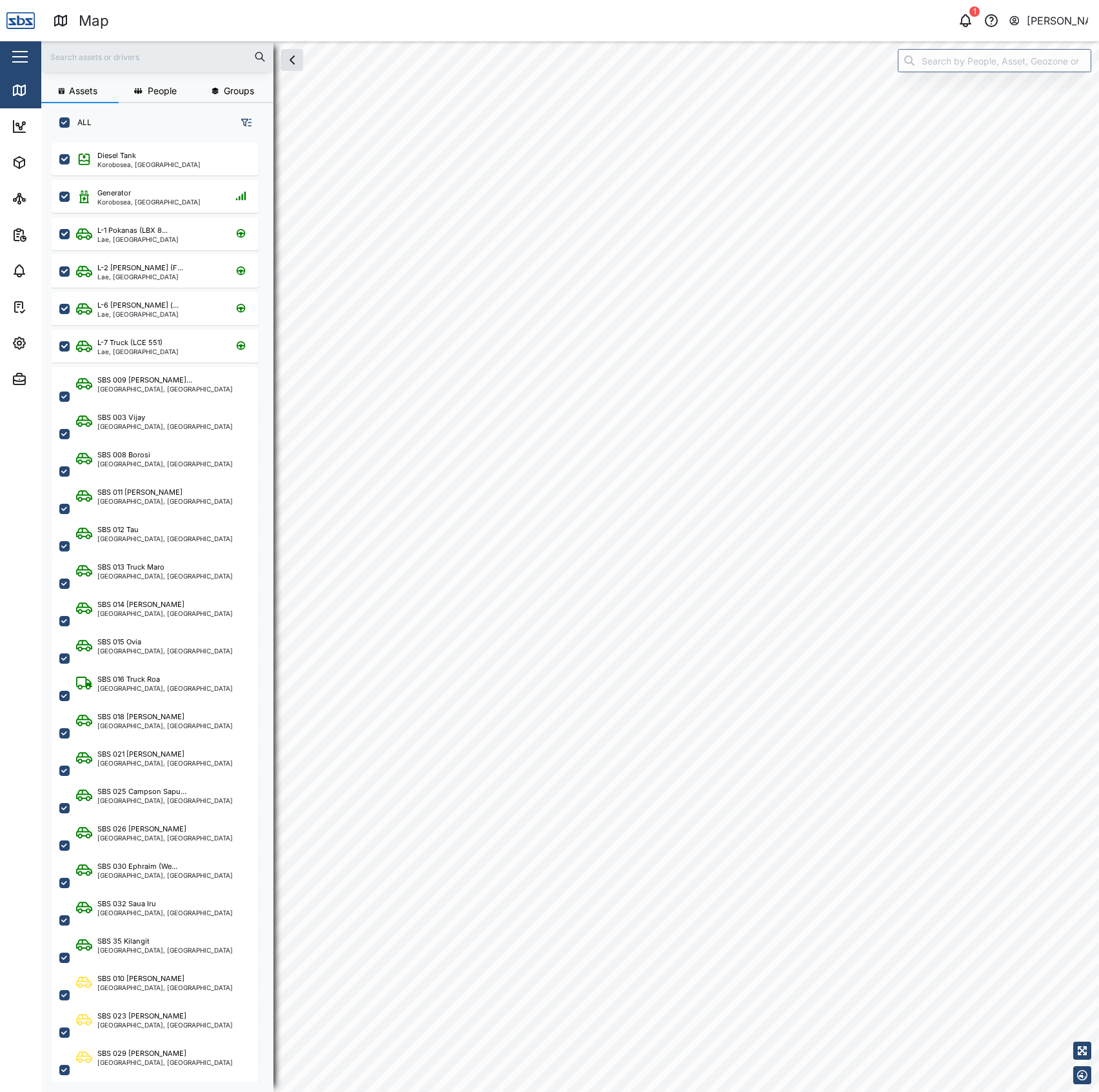
checkbox input "true"
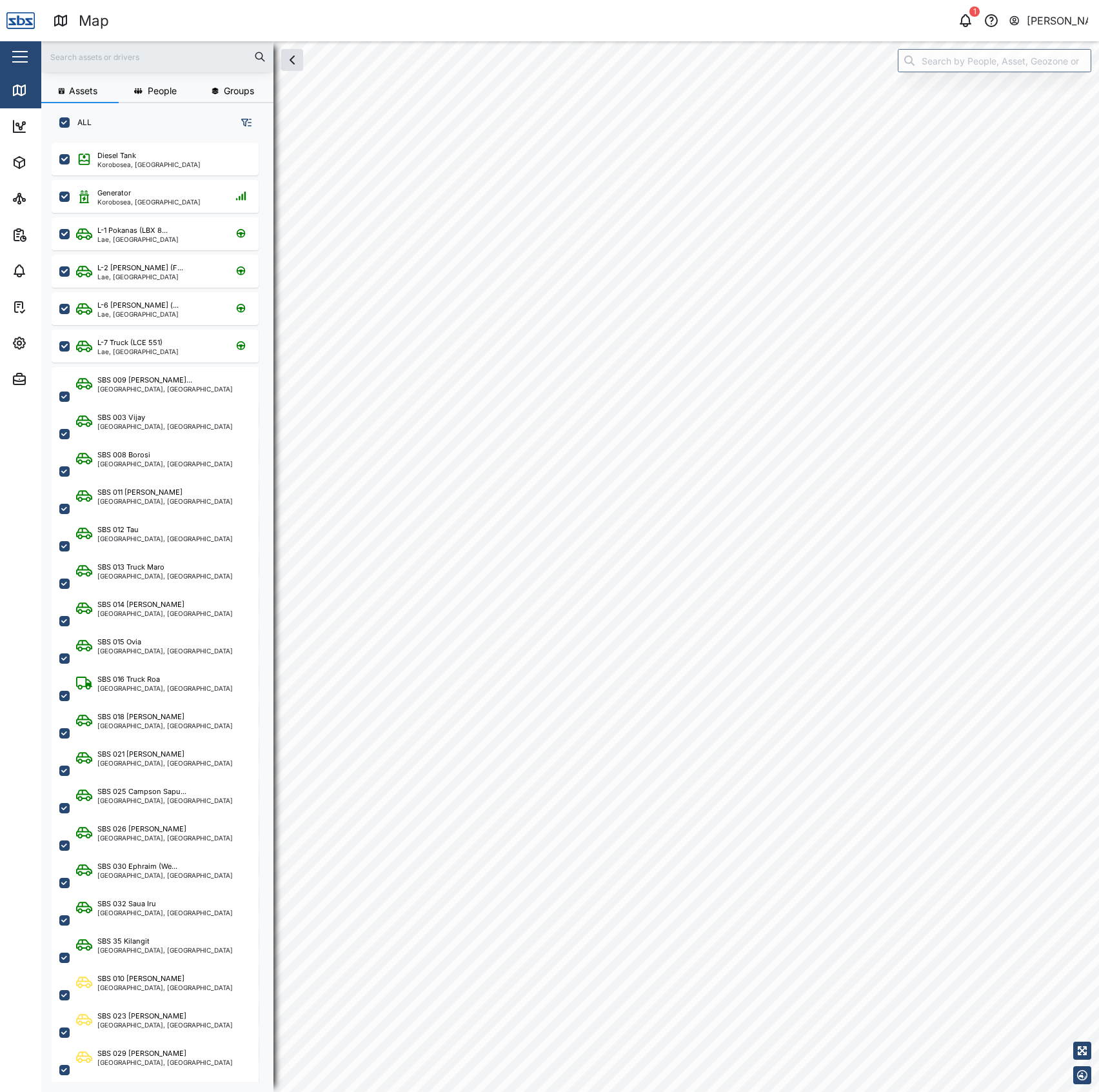
checkbox input "true"
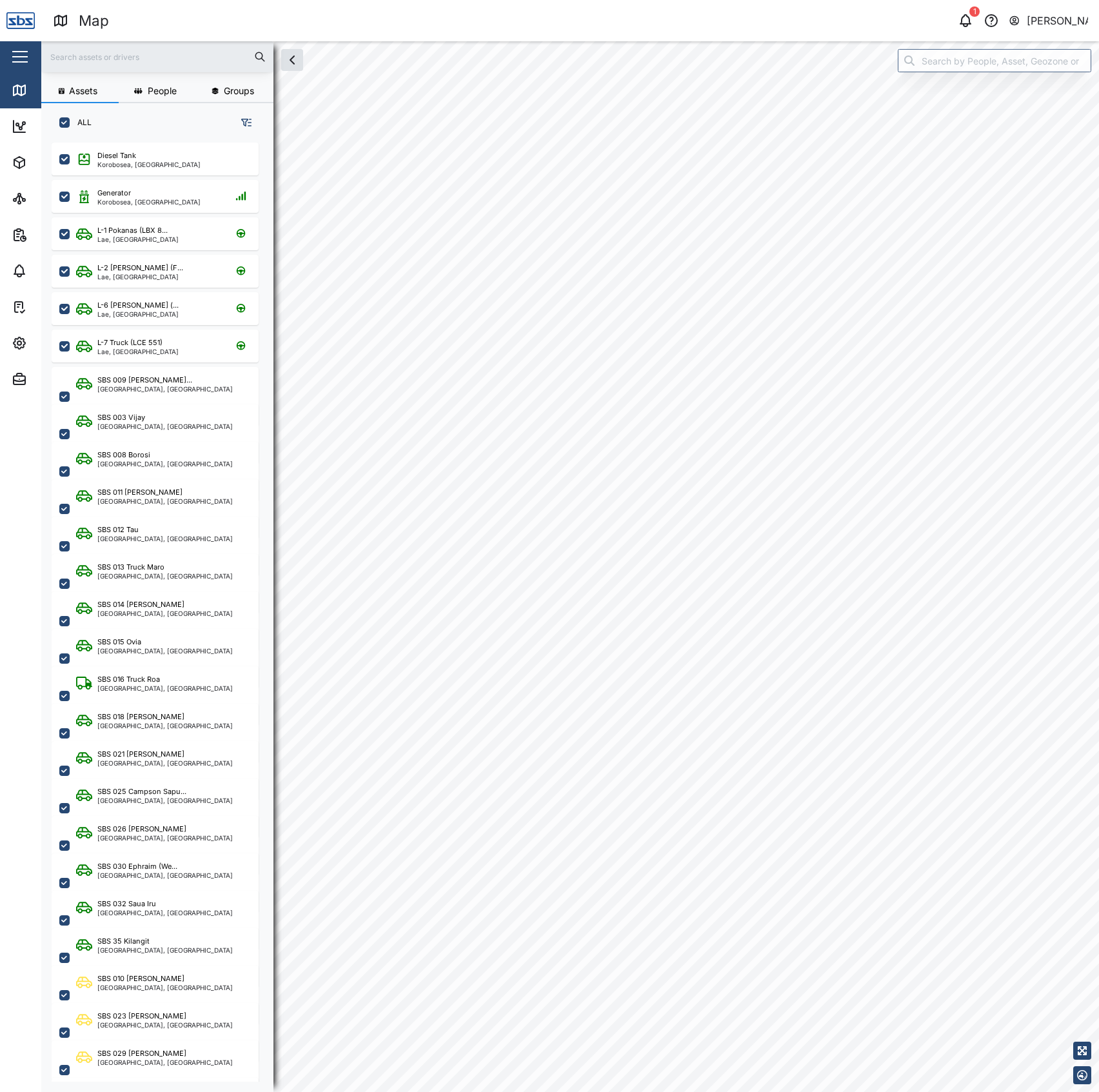
checkbox input "true"
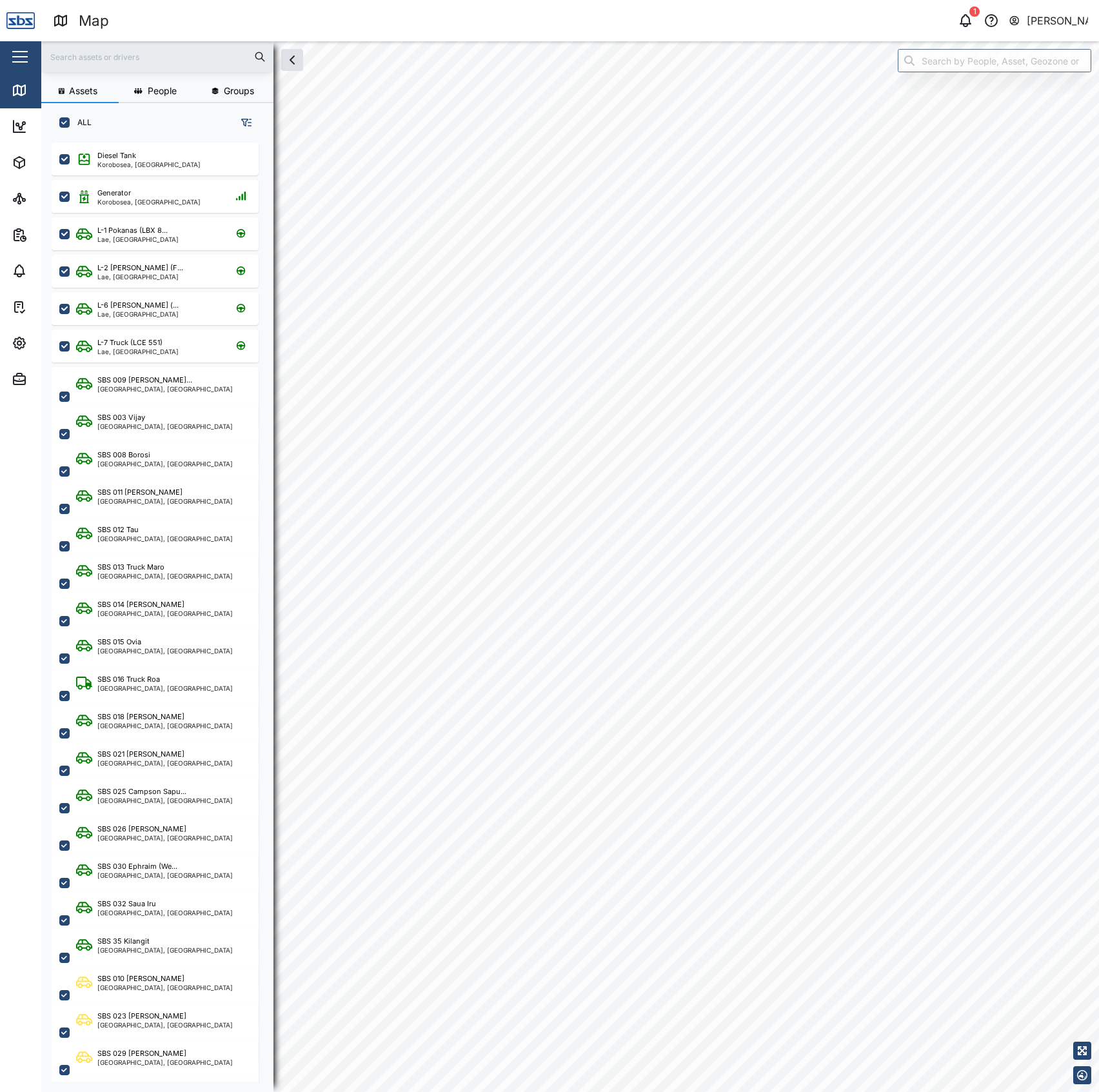
checkbox input "true"
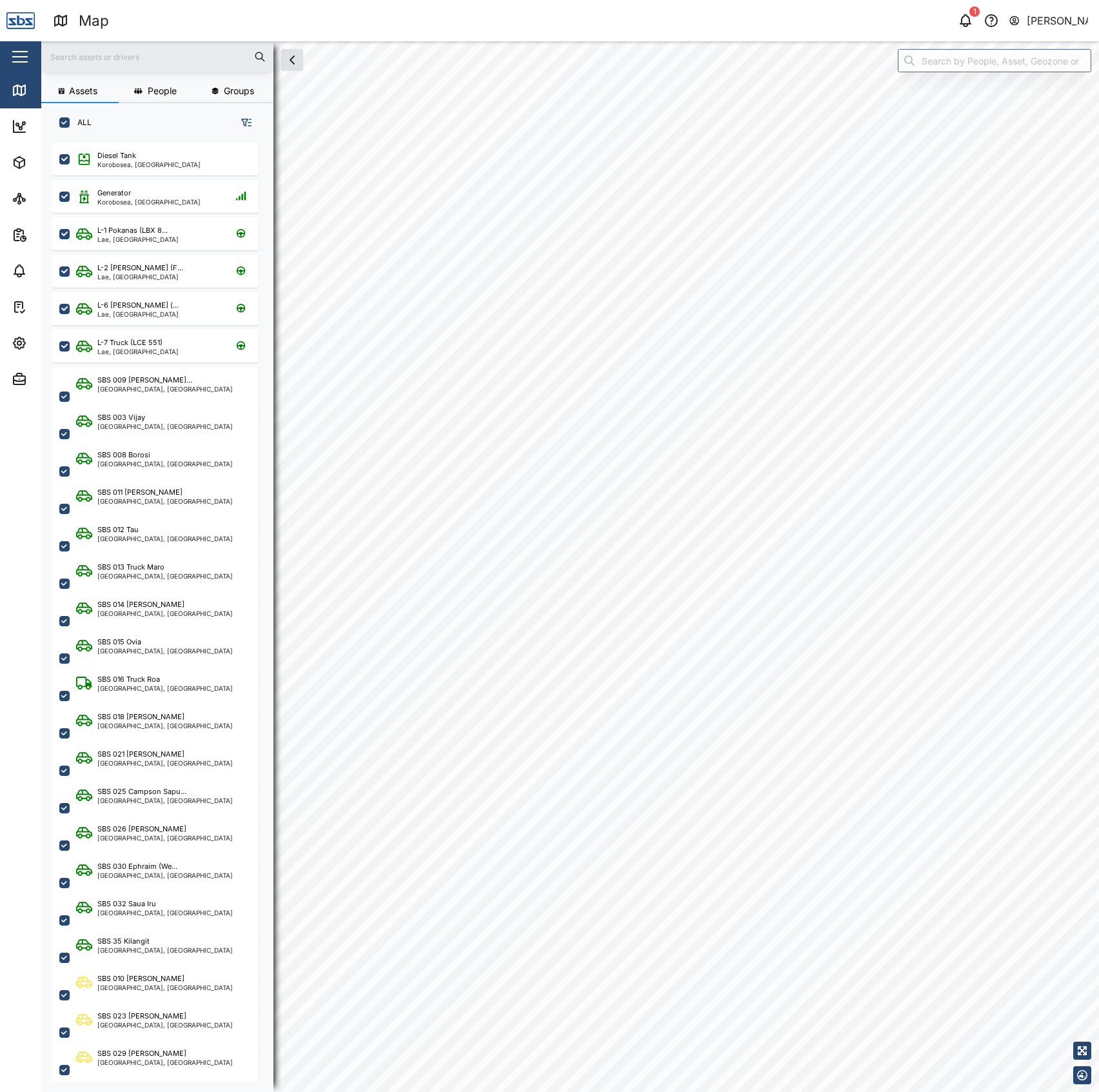
checkbox input "true"
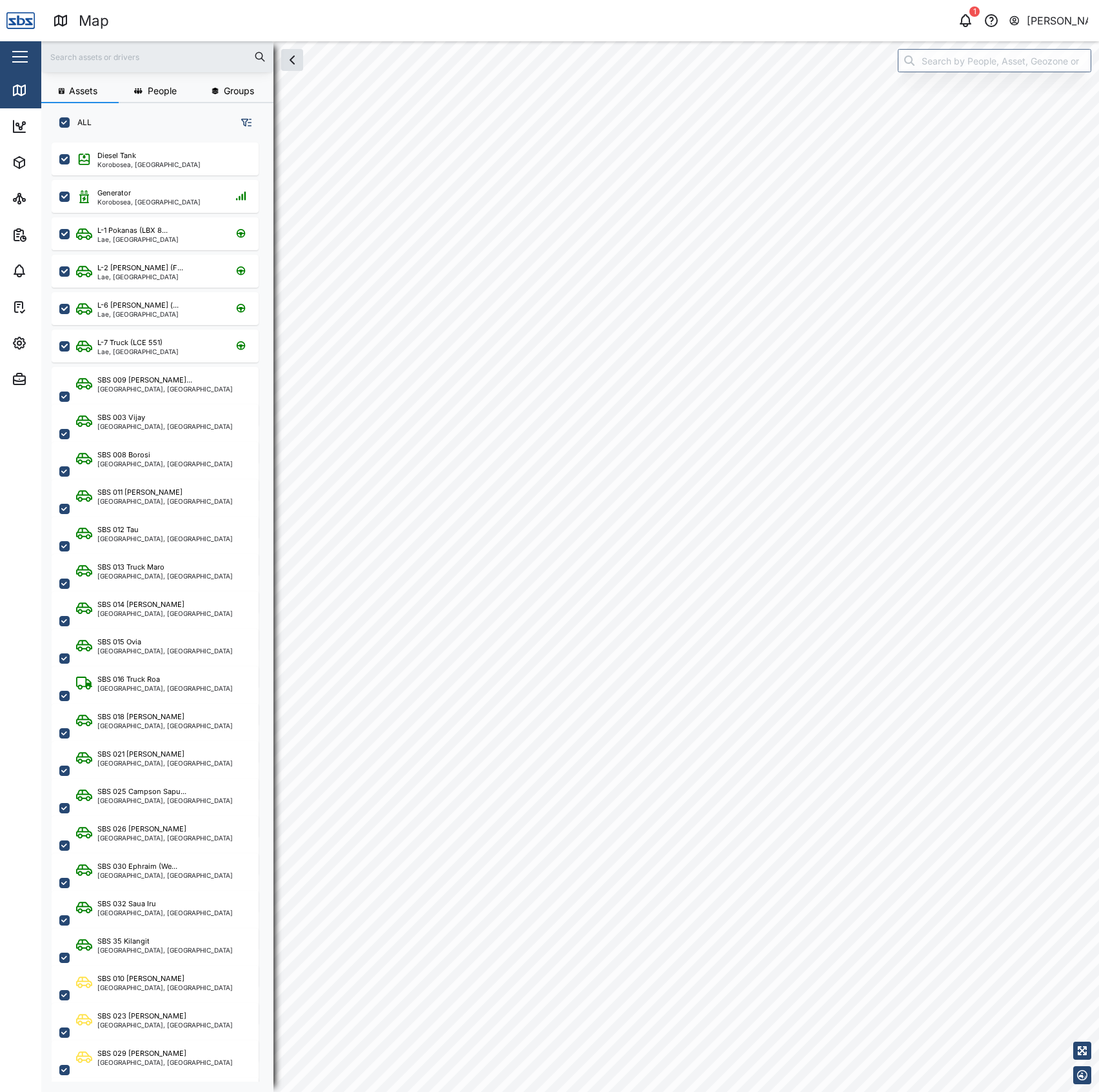
checkbox input "true"
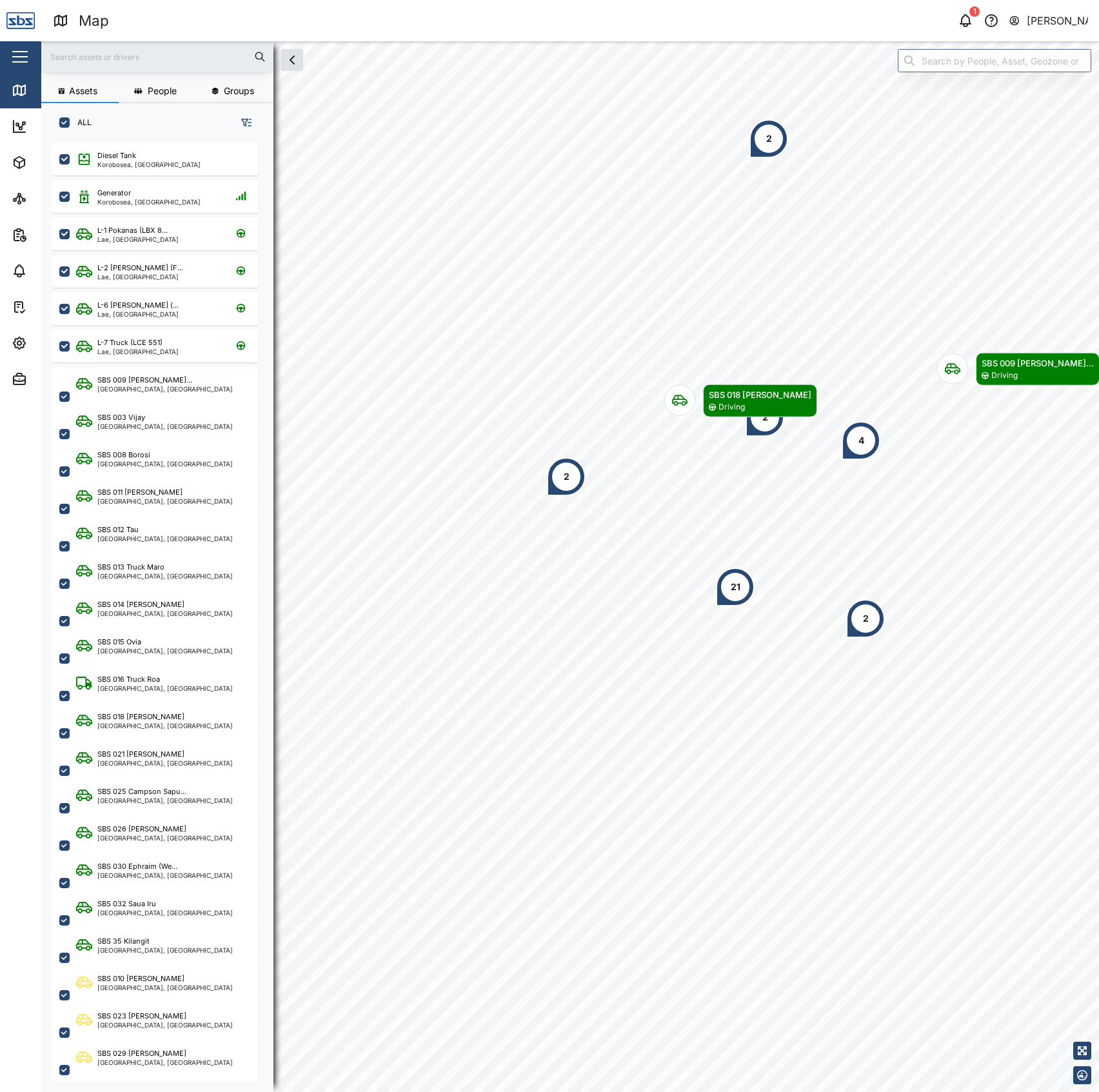
scroll to position [930, 199]
click at [140, 161] on div "Korobosea, [GEOGRAPHIC_DATA]" at bounding box center [149, 165] width 103 height 7
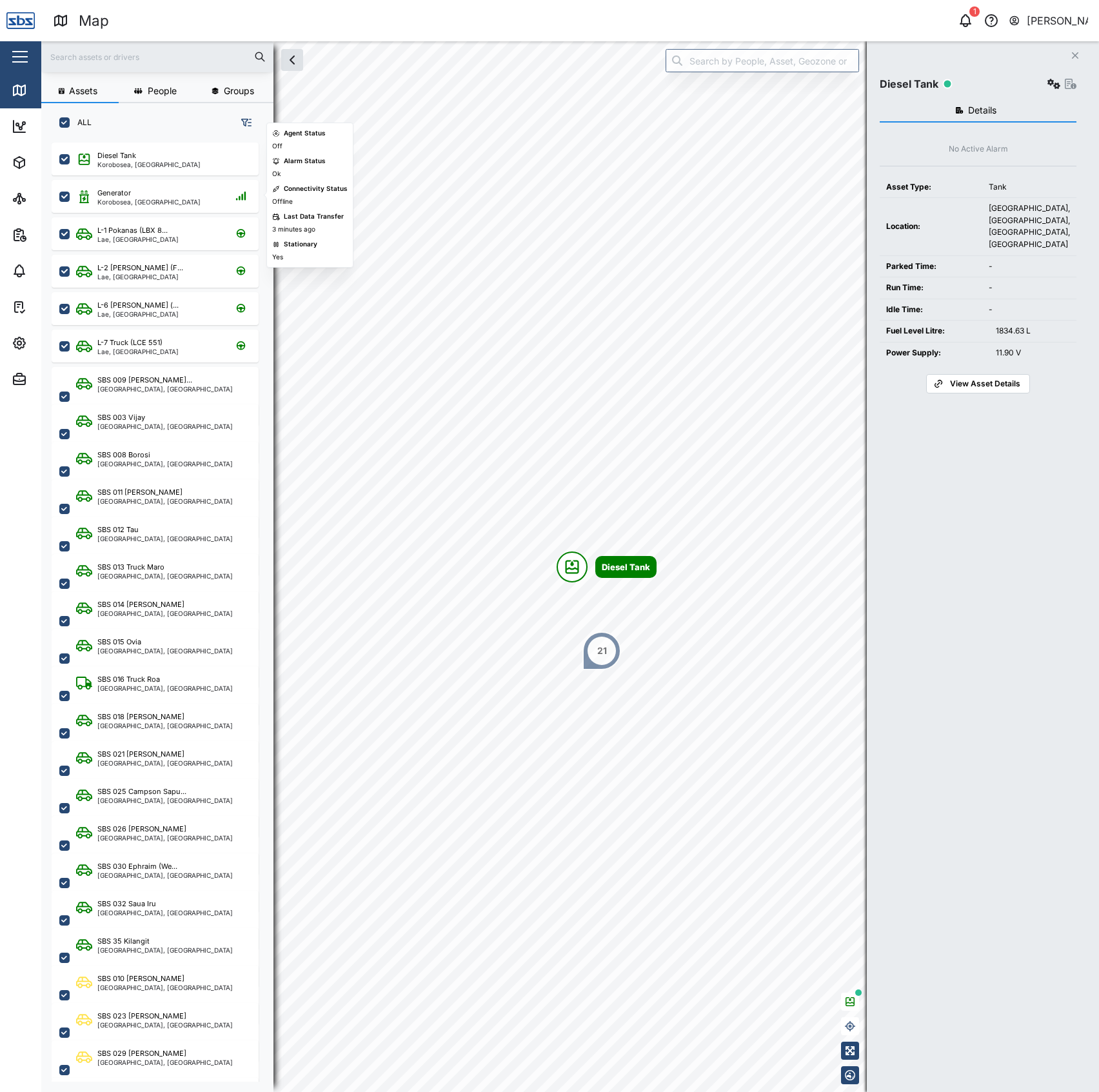
click at [1079, 84] on div "Close Diesel Tank Settings View Asset Details No Active Alarm Asset Type: Tank …" at bounding box center [983, 566] width 232 height 1051
click at [1069, 84] on icon "button" at bounding box center [1071, 83] width 12 height 10
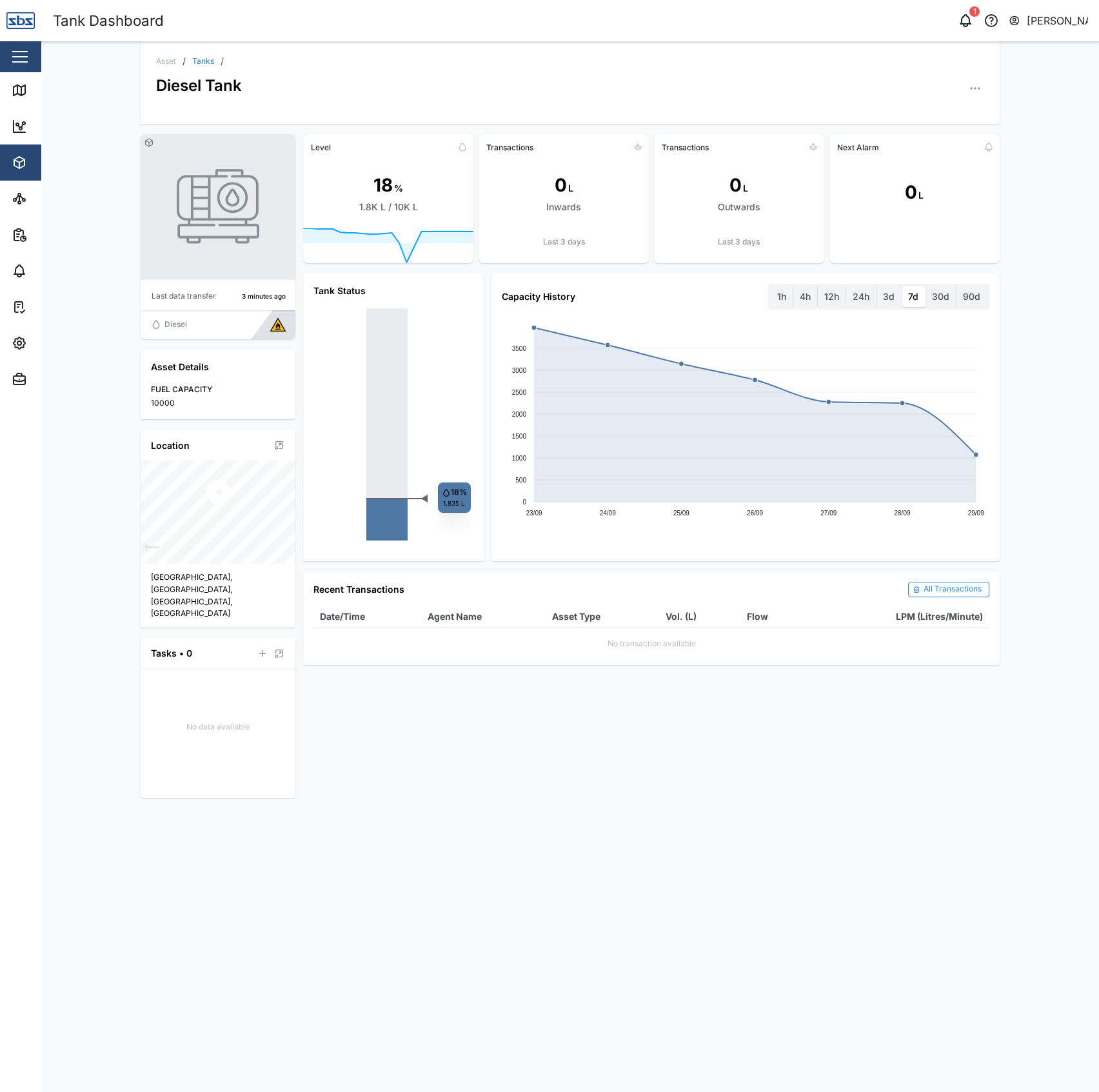
click at [876, 299] on div "3d" at bounding box center [888, 296] width 25 height 20
click at [886, 295] on label "3d" at bounding box center [889, 296] width 24 height 20
click at [876, 286] on days "3d" at bounding box center [876, 286] width 0 height 0
click at [866, 297] on label "24h" at bounding box center [861, 296] width 30 height 20
click at [846, 286] on hours "24h" at bounding box center [846, 286] width 0 height 0
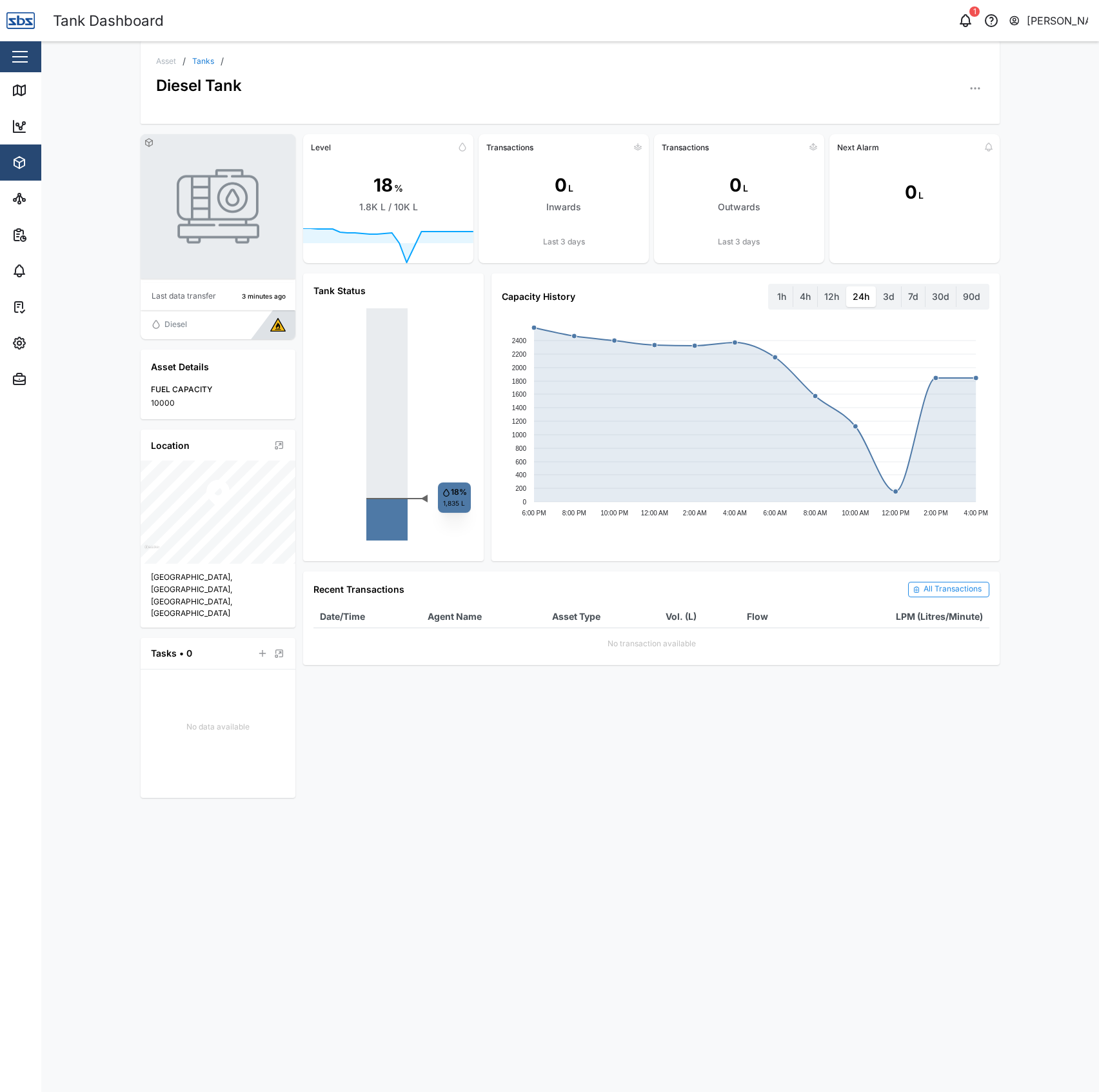
click at [26, 68] on div "Close" at bounding box center [83, 57] width 168 height 31
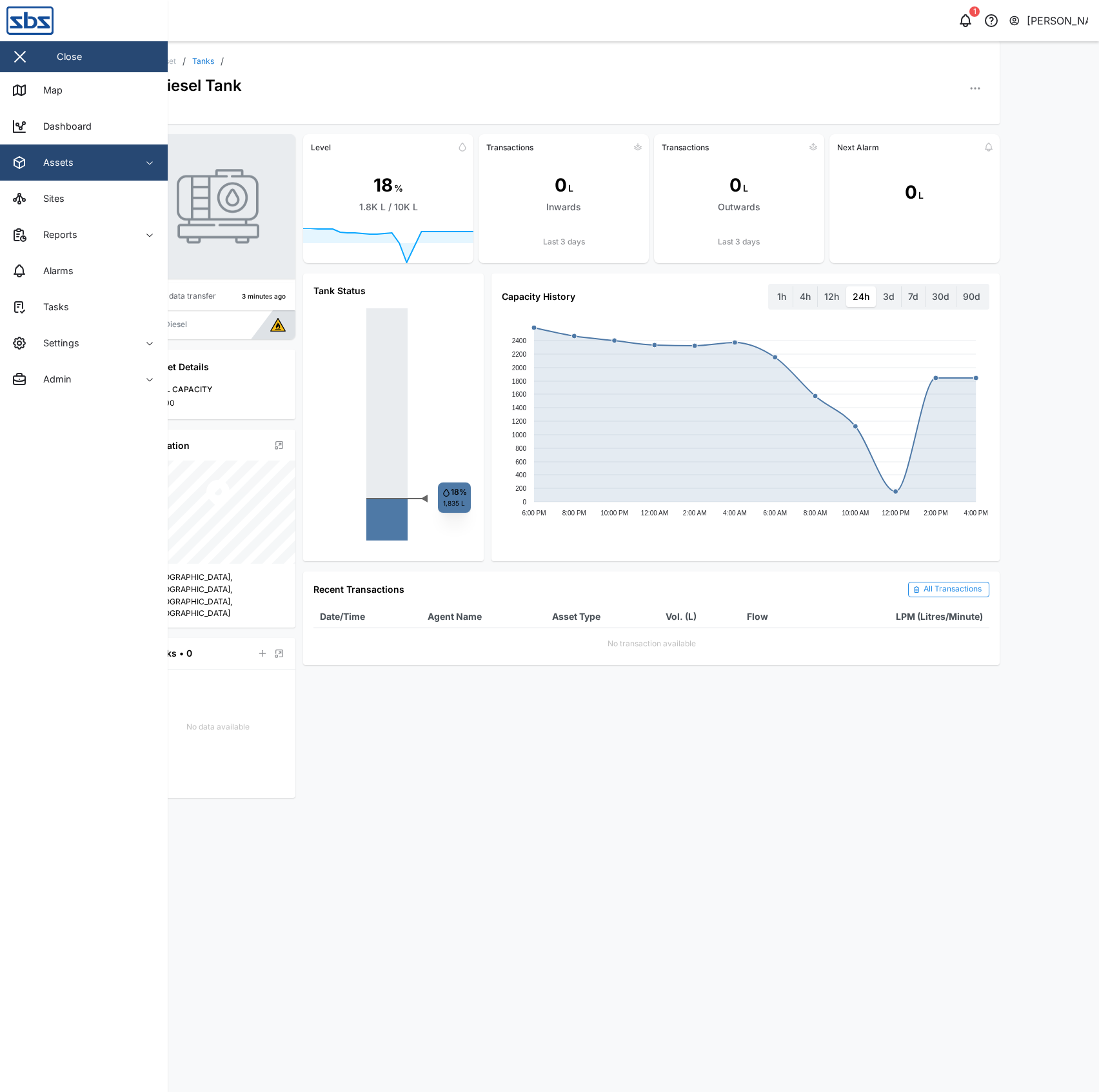
click at [33, 100] on link "Map" at bounding box center [83, 90] width 168 height 36
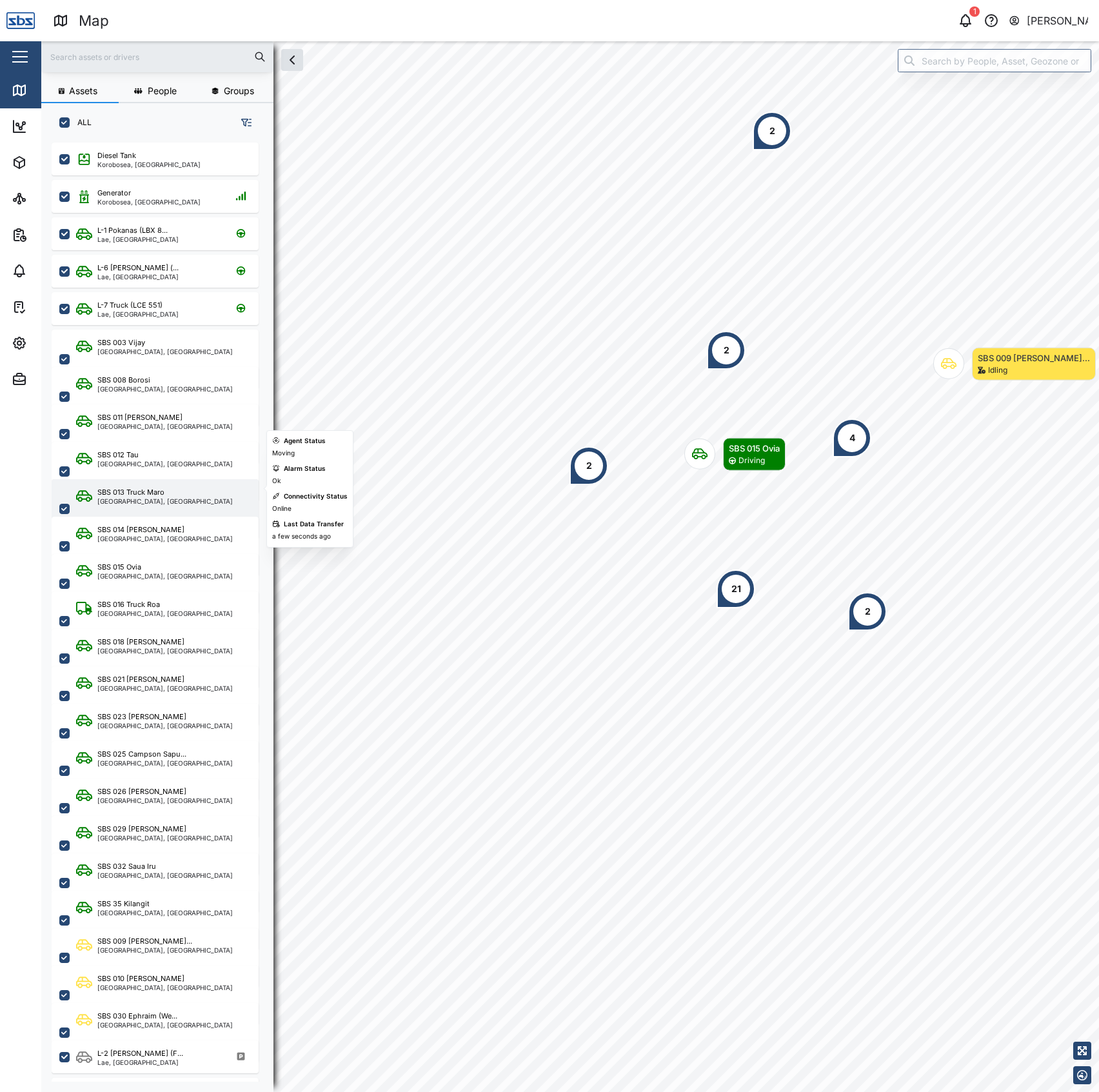
scroll to position [258, 0]
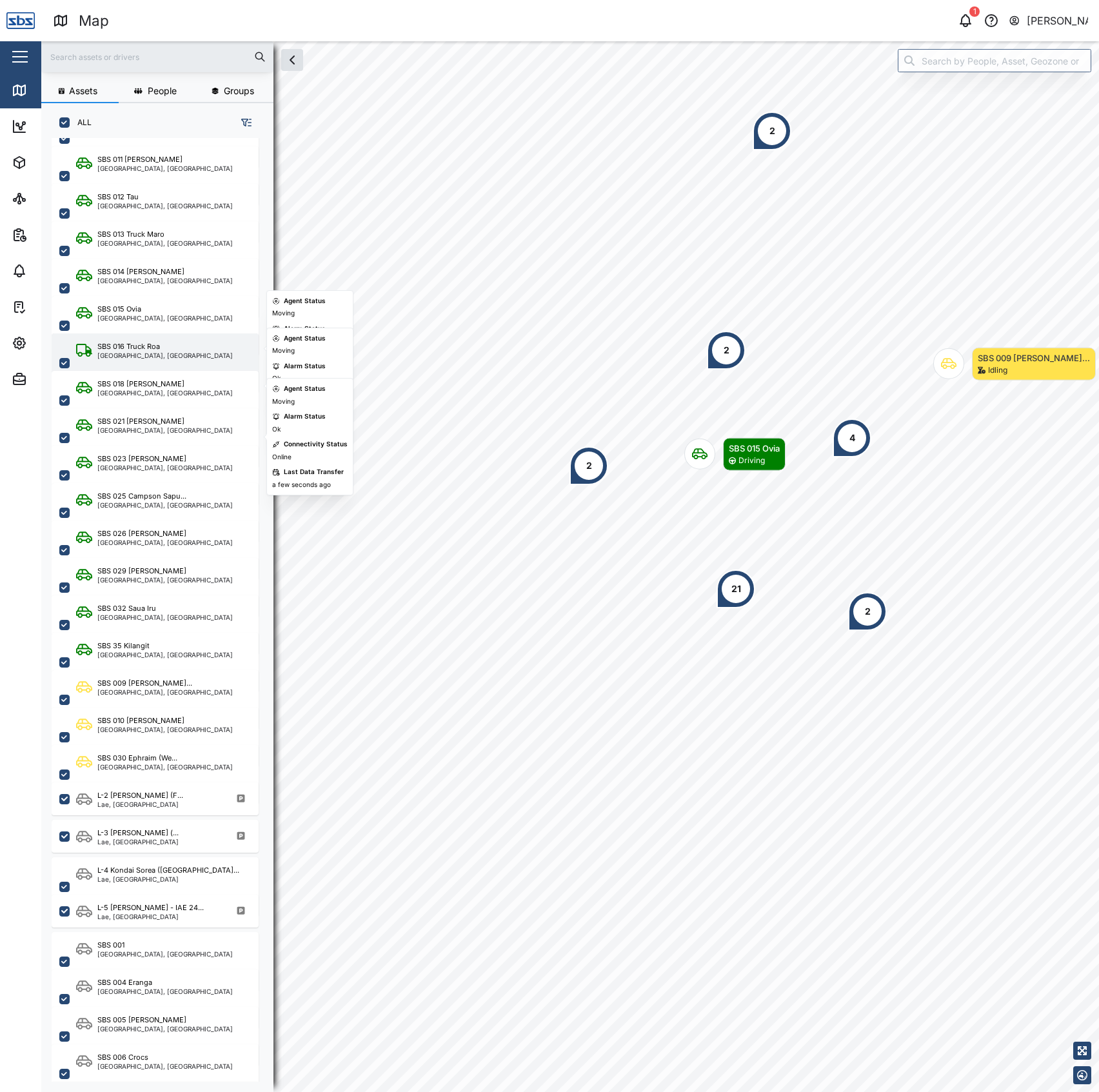
click at [136, 341] on div "SBS 016 Truck Roa" at bounding box center [129, 347] width 62 height 11
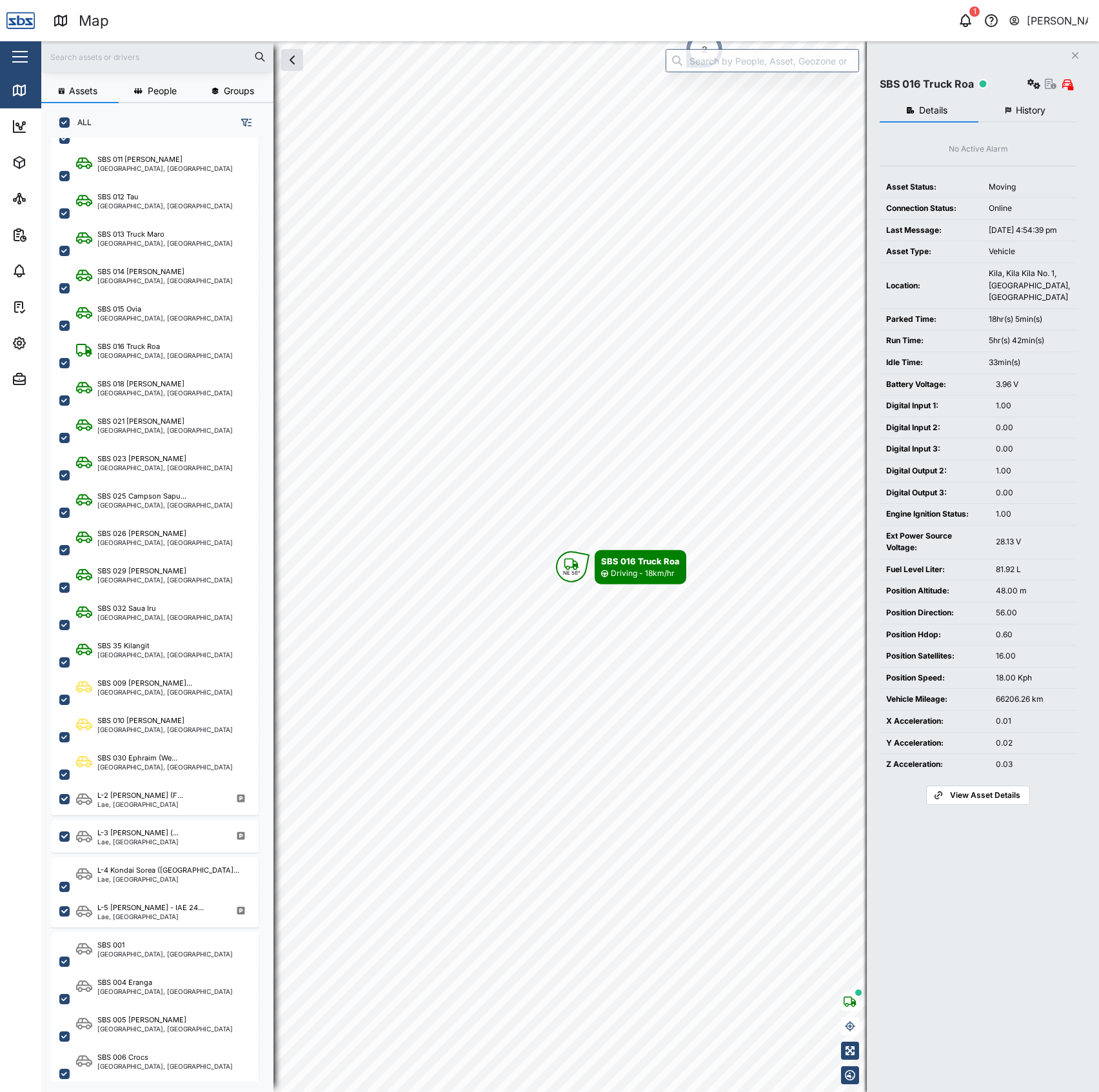
click at [1045, 85] on icon "button" at bounding box center [1050, 83] width 12 height 10
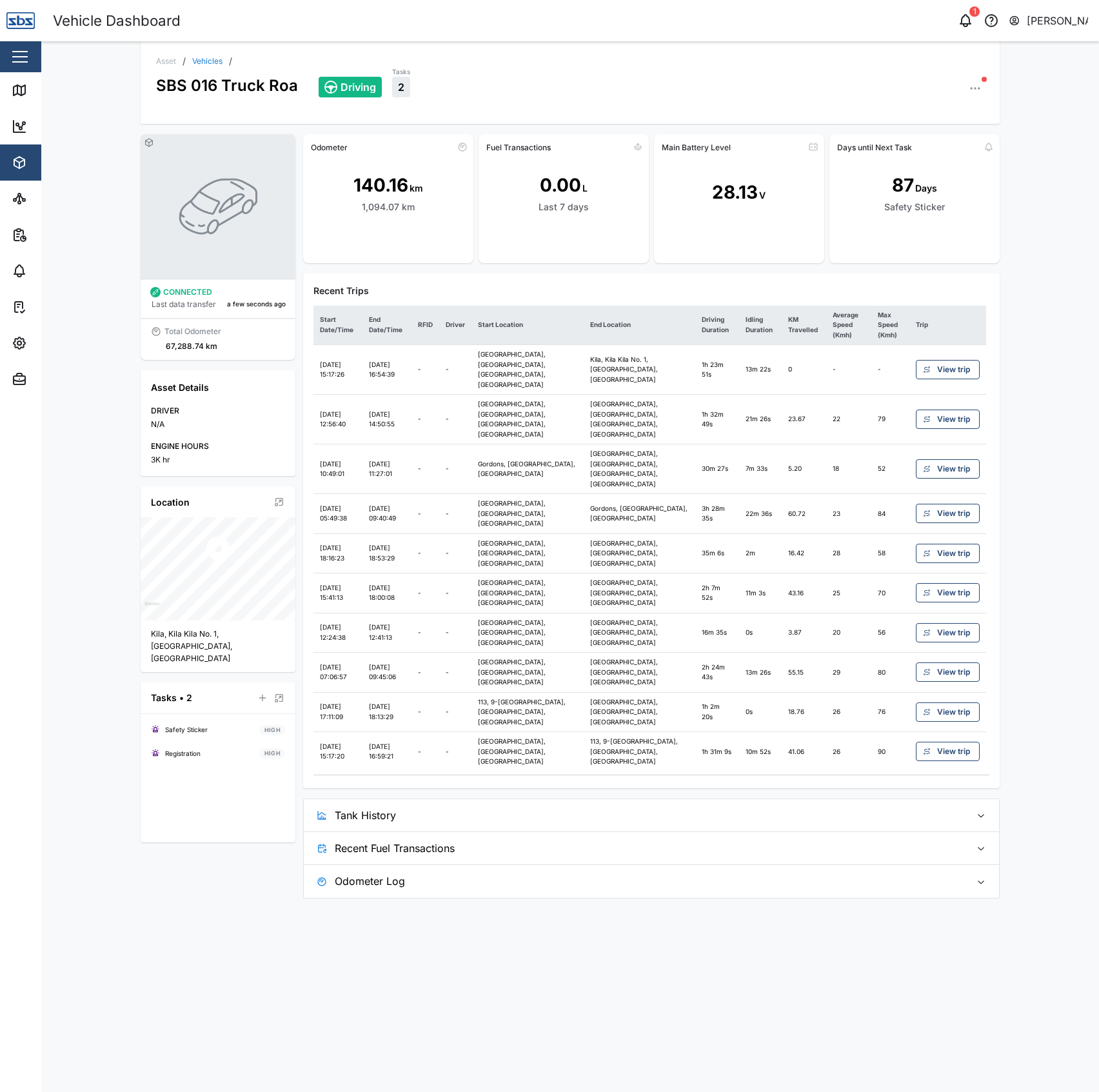
click at [609, 832] on span "Recent Fuel Transactions" at bounding box center [647, 848] width 625 height 33
click at [613, 799] on span "Tank History" at bounding box center [647, 815] width 625 height 33
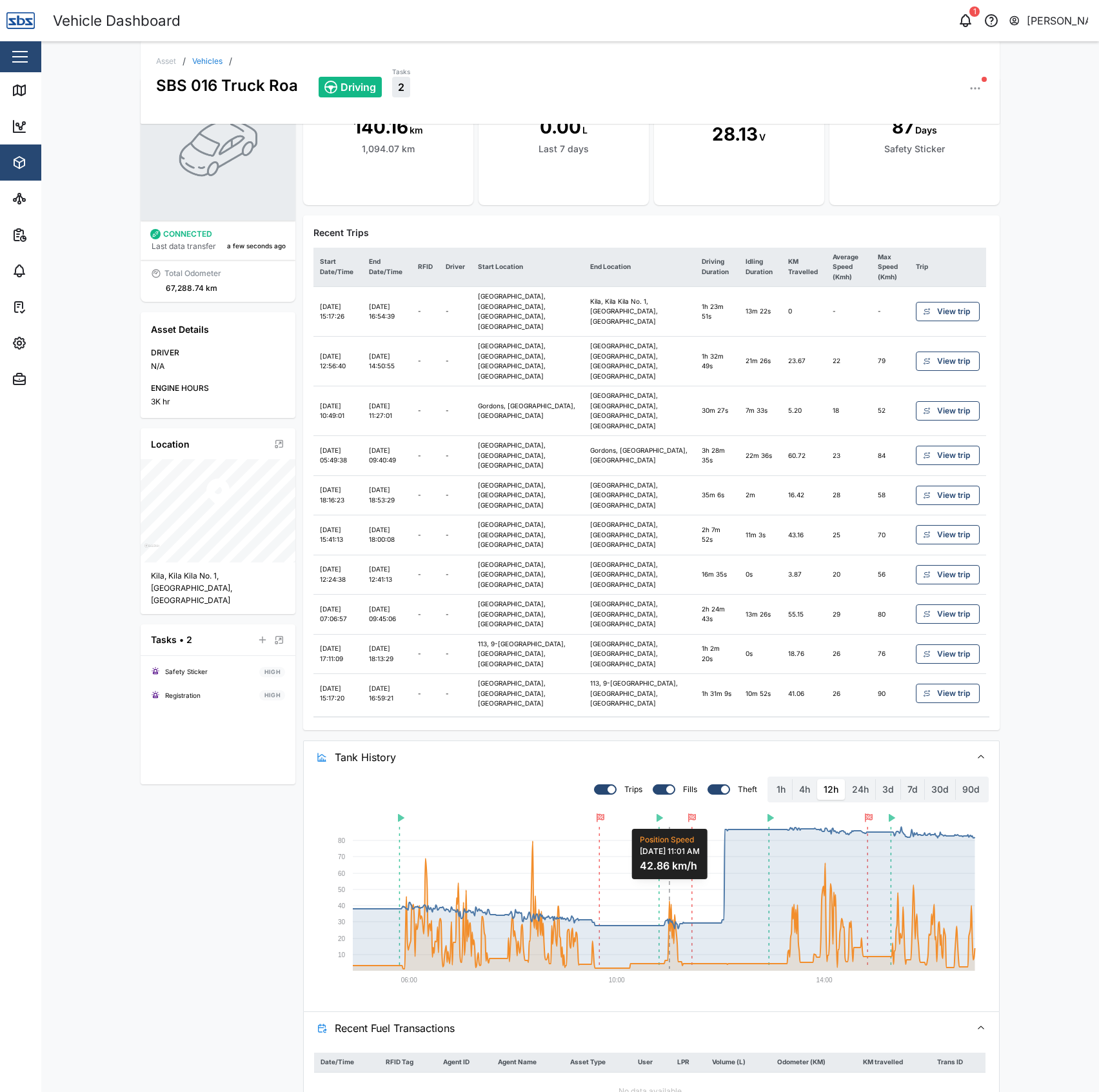
scroll to position [60, 0]
click at [697, 1010] on span "Recent Fuel Transactions" at bounding box center [647, 1026] width 625 height 33
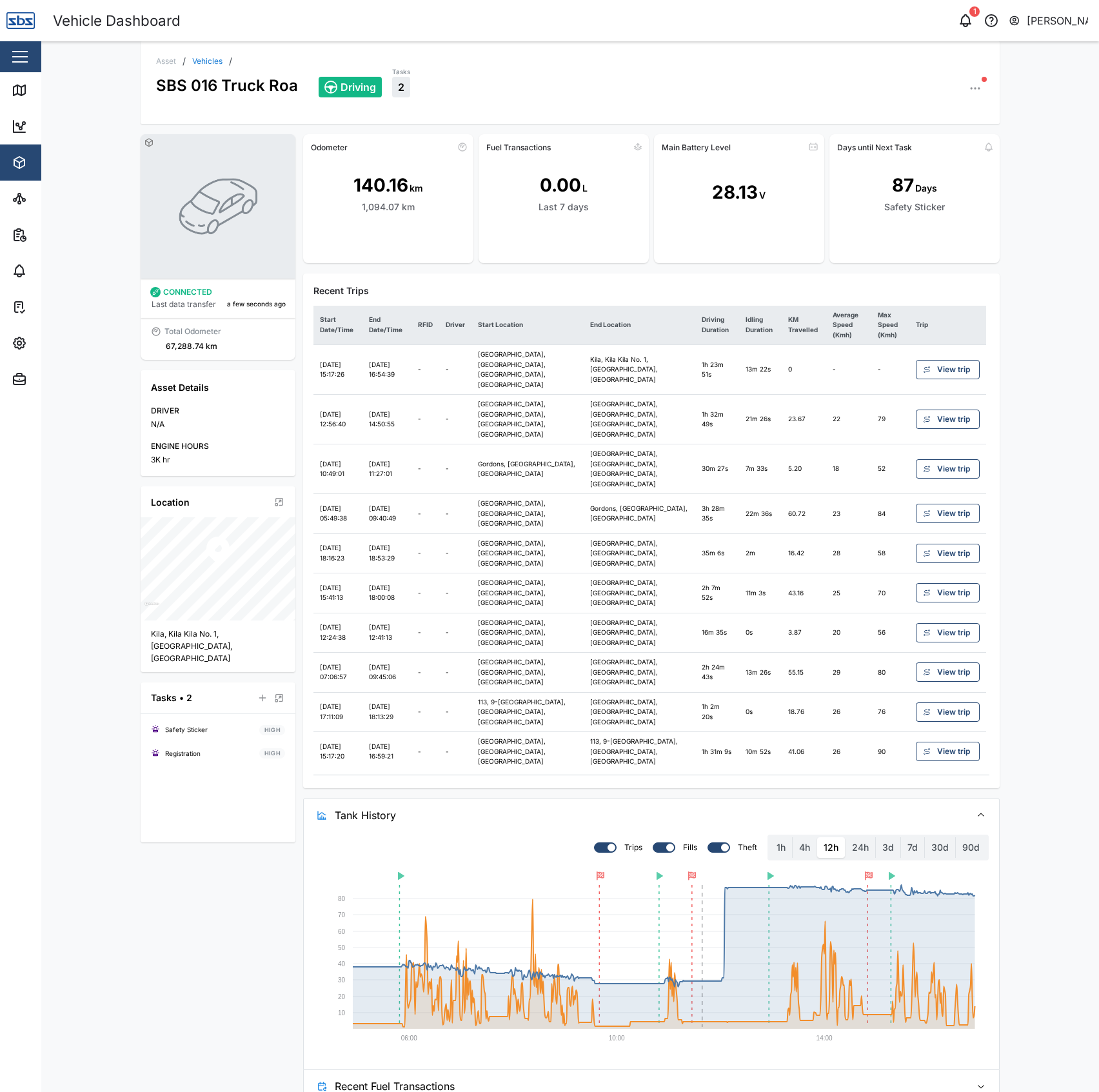
scroll to position [0, 0]
click at [837, 799] on span "Tank History" at bounding box center [647, 815] width 625 height 33
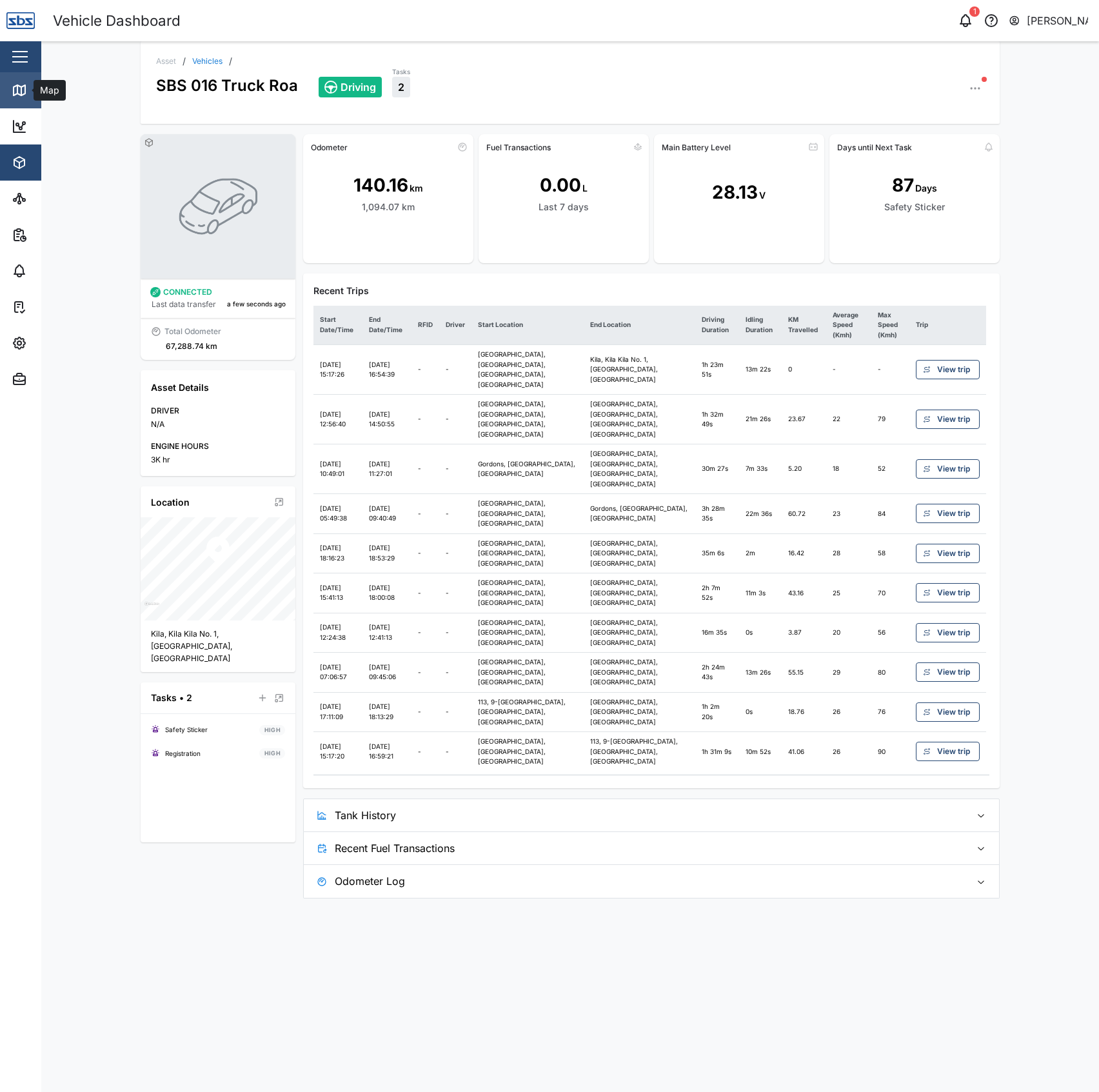
click at [29, 87] on div "Map" at bounding box center [37, 90] width 51 height 16
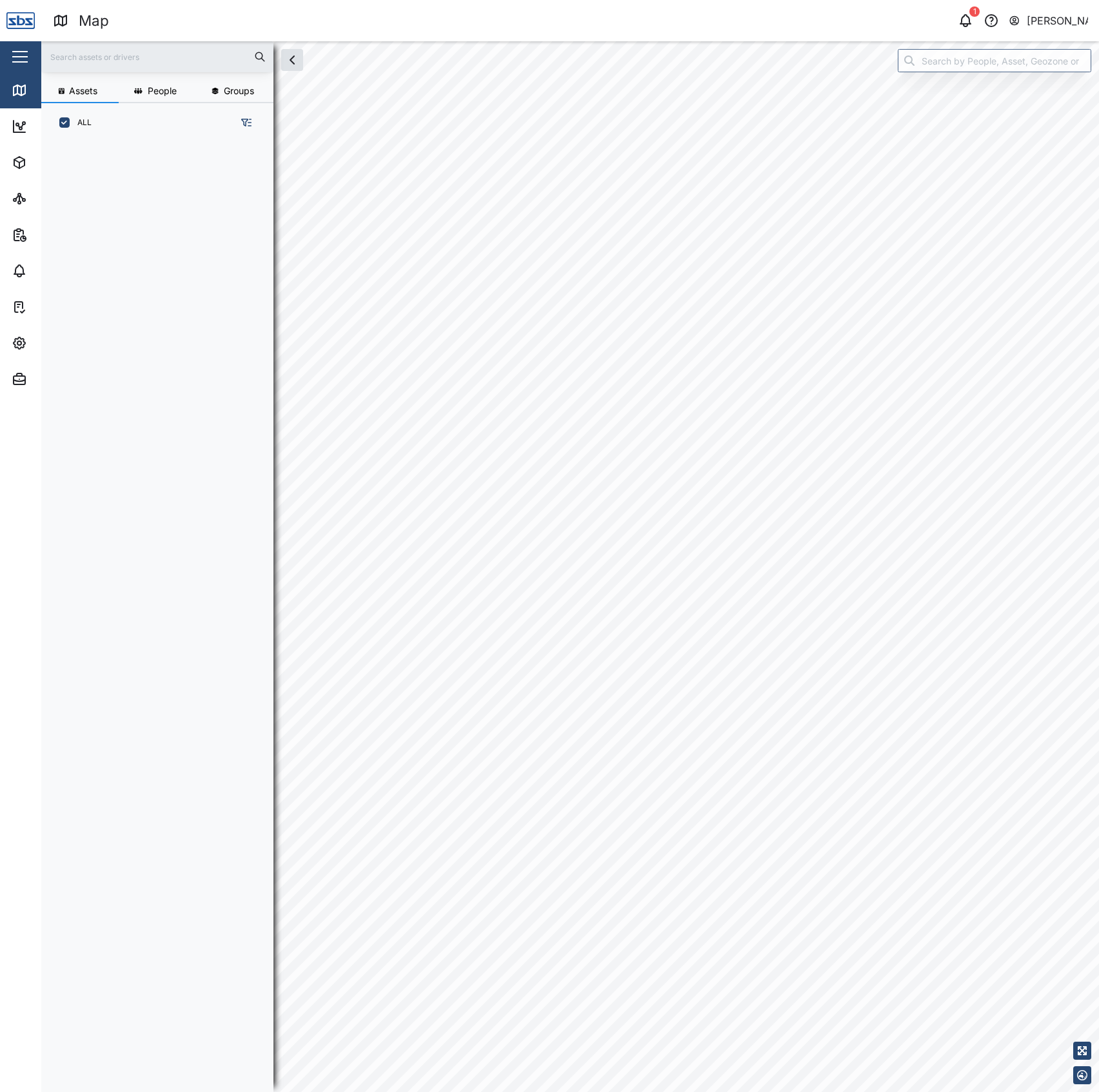
scroll to position [930, 199]
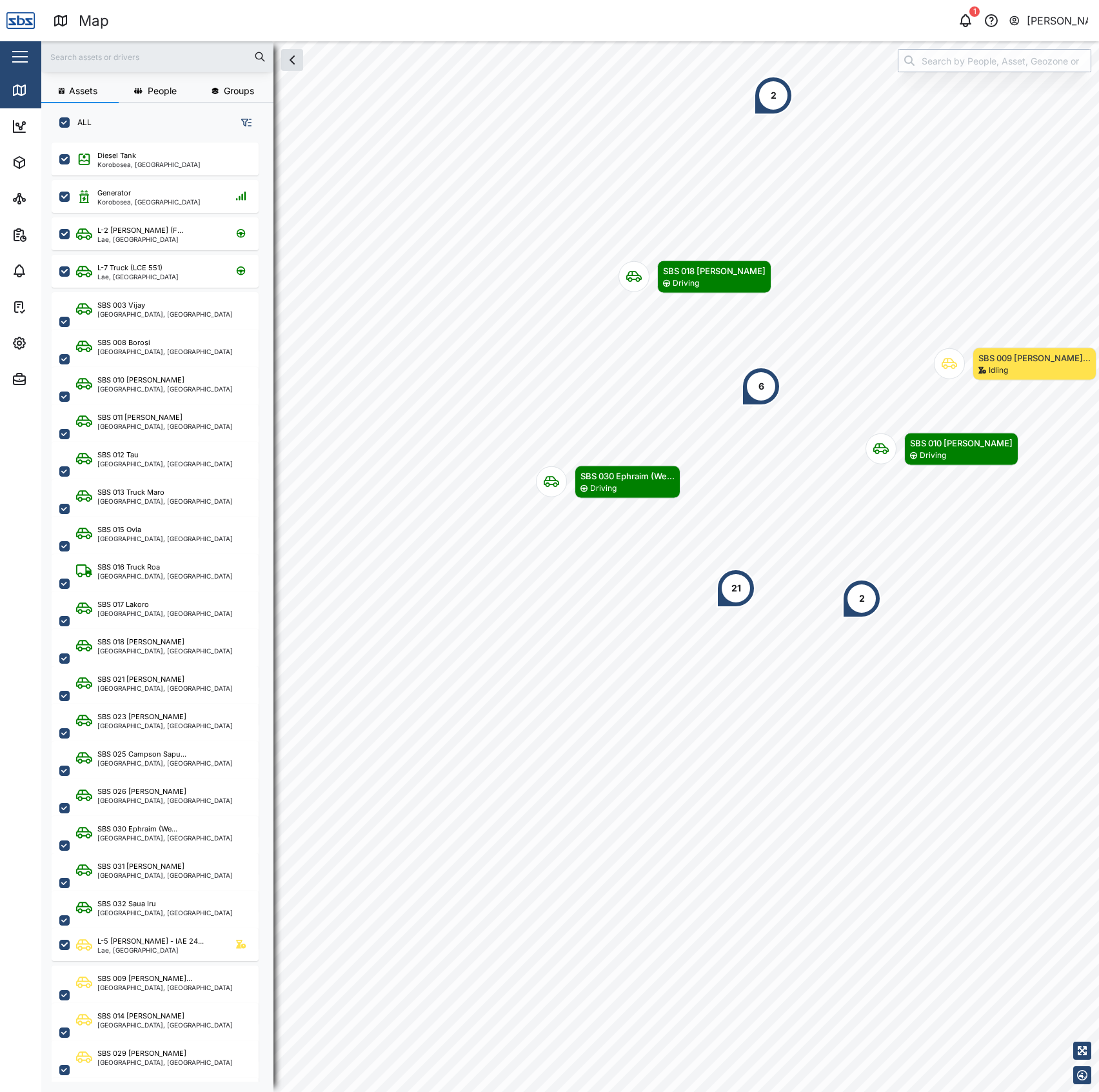
click at [968, 71] on input "search" at bounding box center [994, 60] width 193 height 23
type input "1"
click at [963, 83] on div "Diesel Tank" at bounding box center [994, 93] width 192 height 30
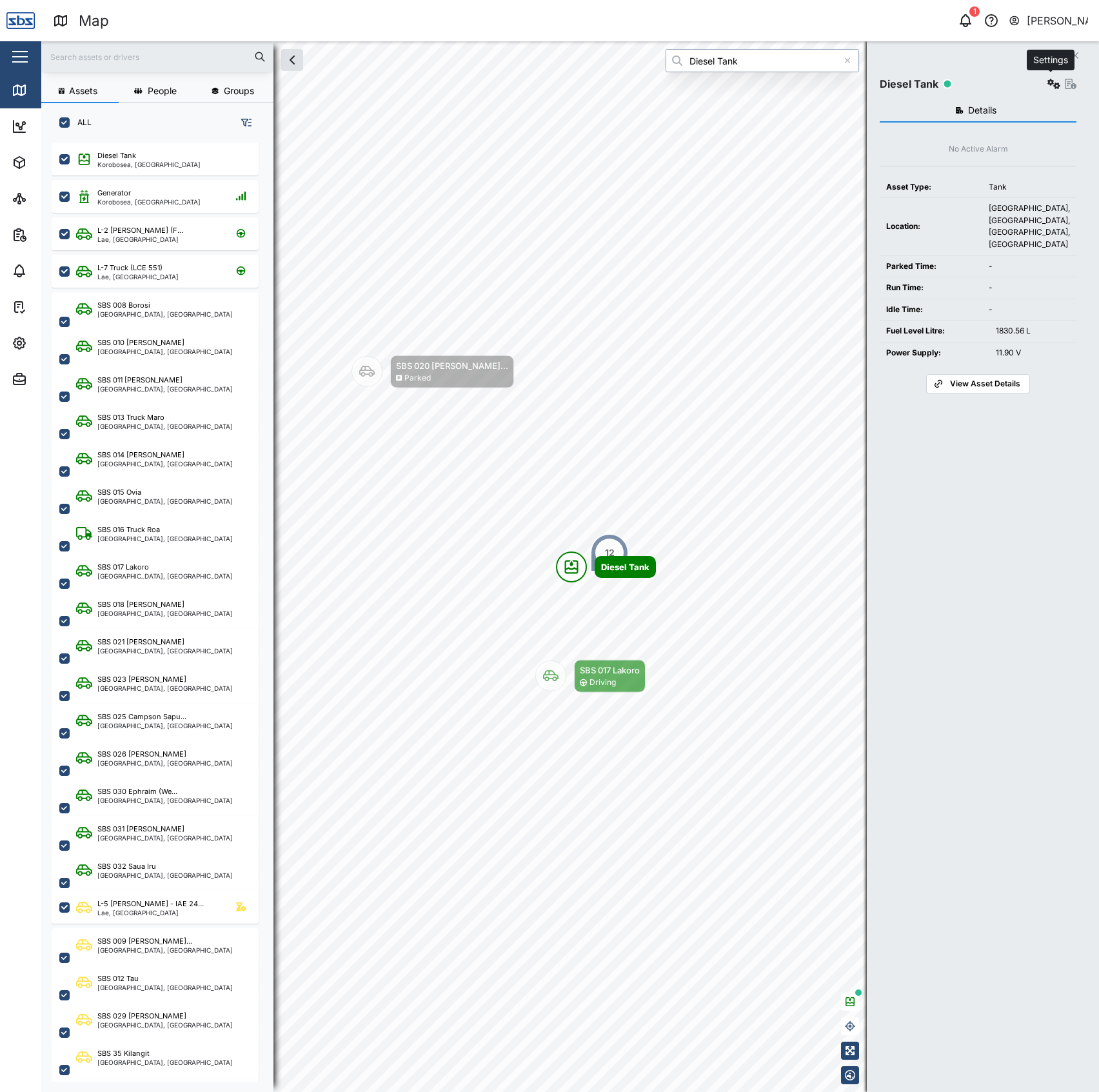
type input "Diesel Tank"
click at [1045, 77] on button "button" at bounding box center [1054, 83] width 18 height 18
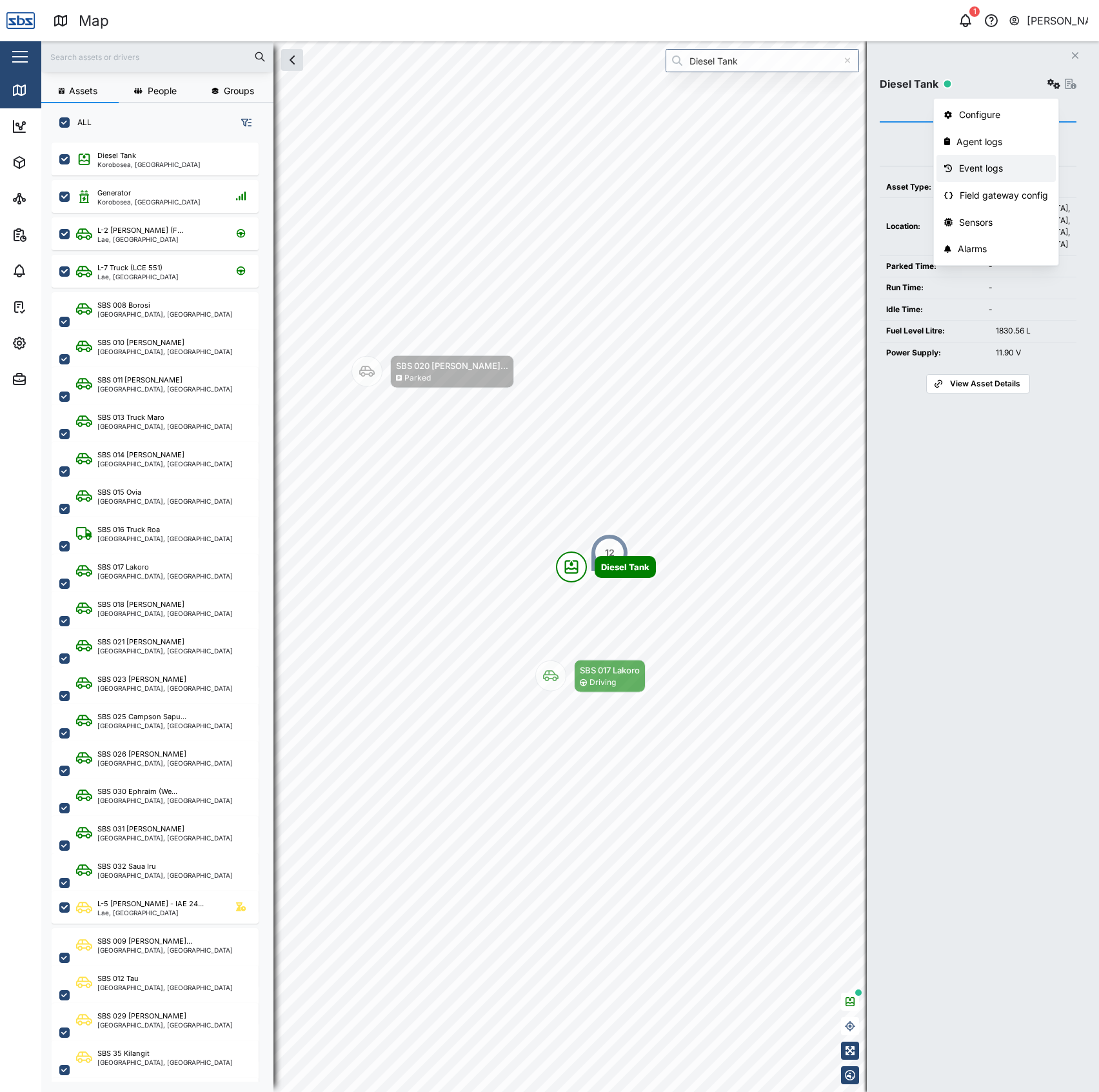
click at [986, 163] on div "Event logs" at bounding box center [1004, 168] width 90 height 14
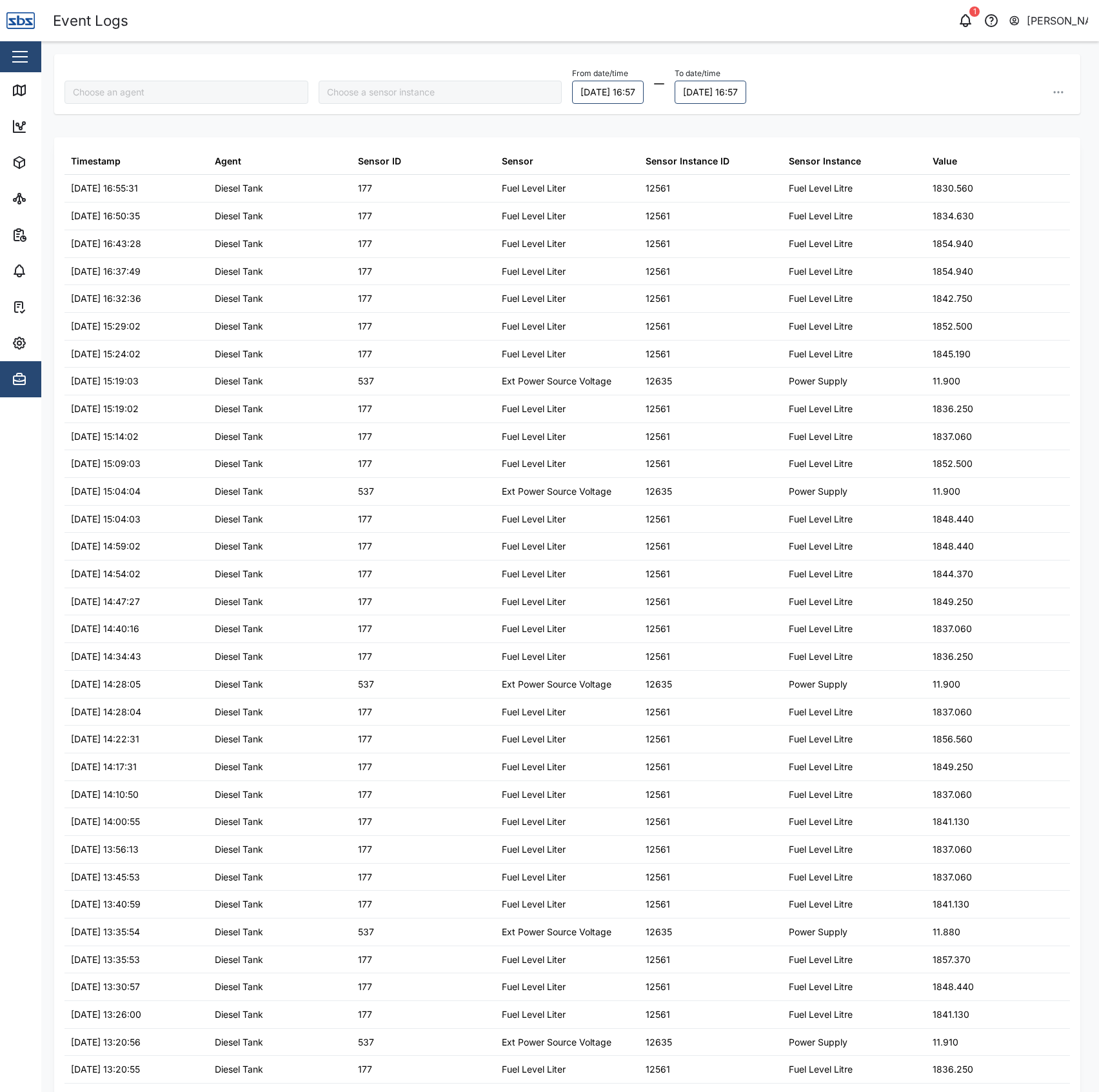
type input "Diesel Tank"
click at [248, 54] on div "Diesel Tank From date/time 28/09/2025 16:57 To date/time 29/09/2025 16:57" at bounding box center [567, 84] width 1026 height 60
click at [40, 94] on div "Map" at bounding box center [47, 90] width 29 height 14
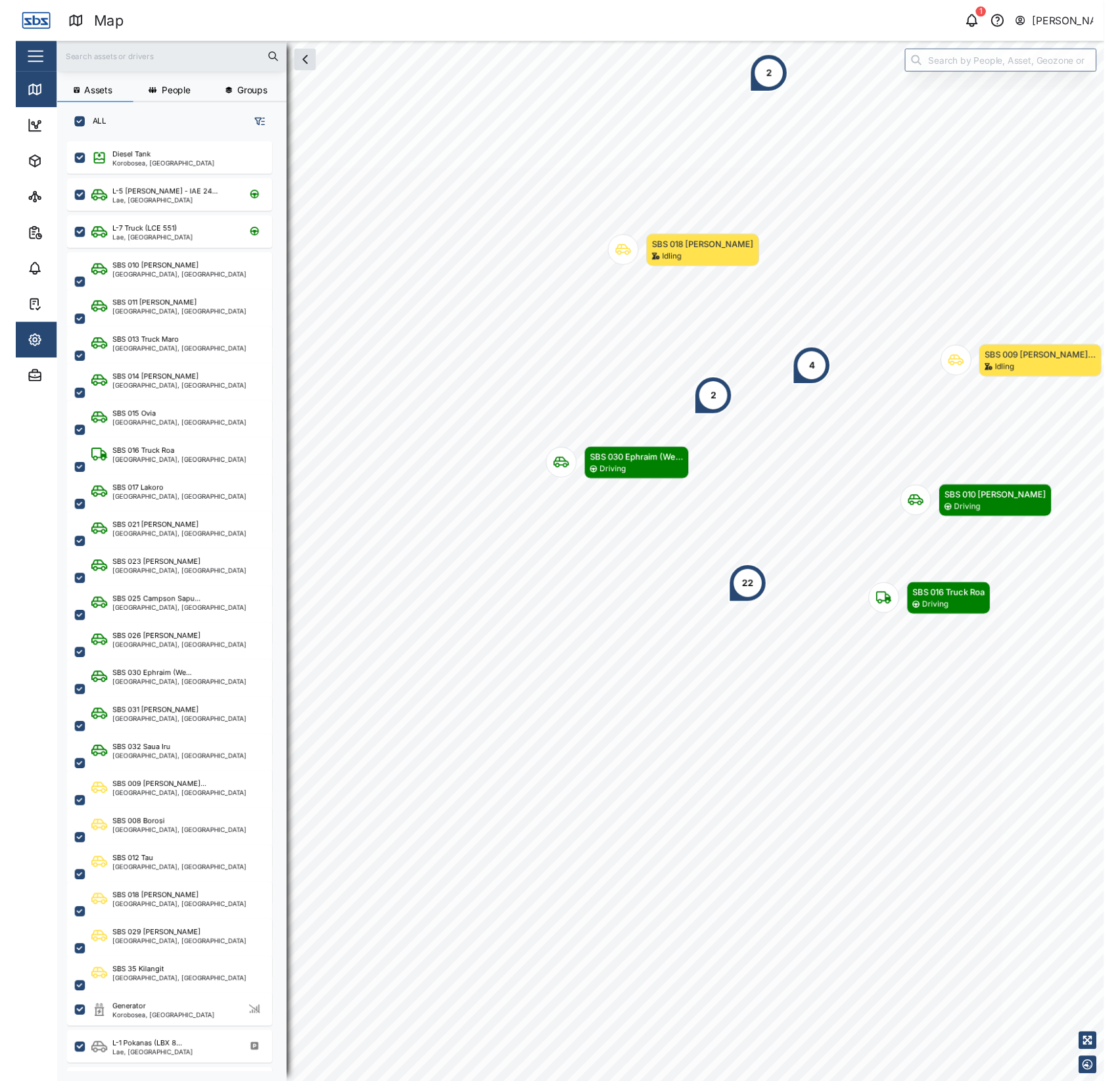
scroll to position [948, 203]
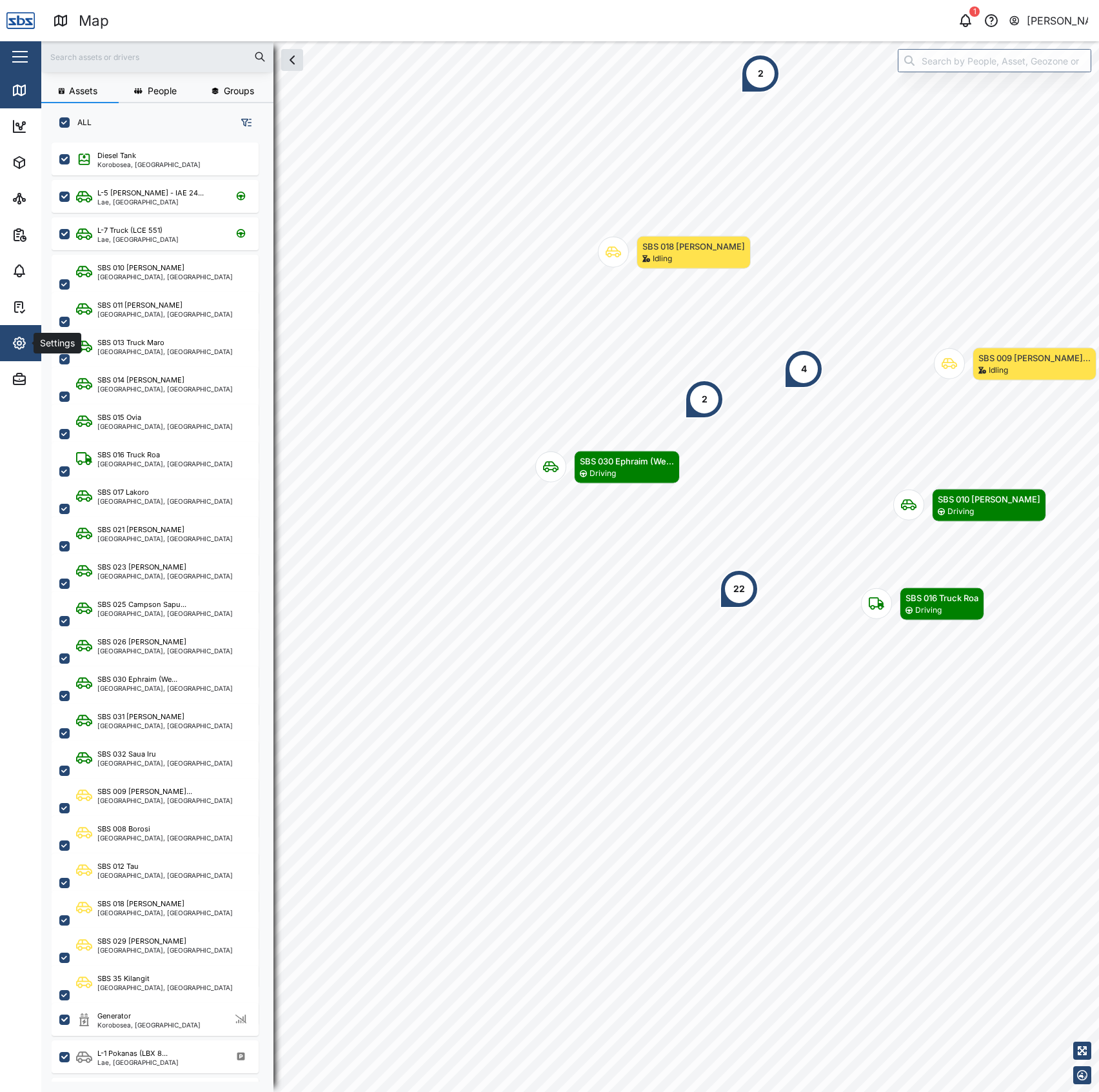
click at [34, 351] on span "Settings" at bounding box center [70, 343] width 117 height 36
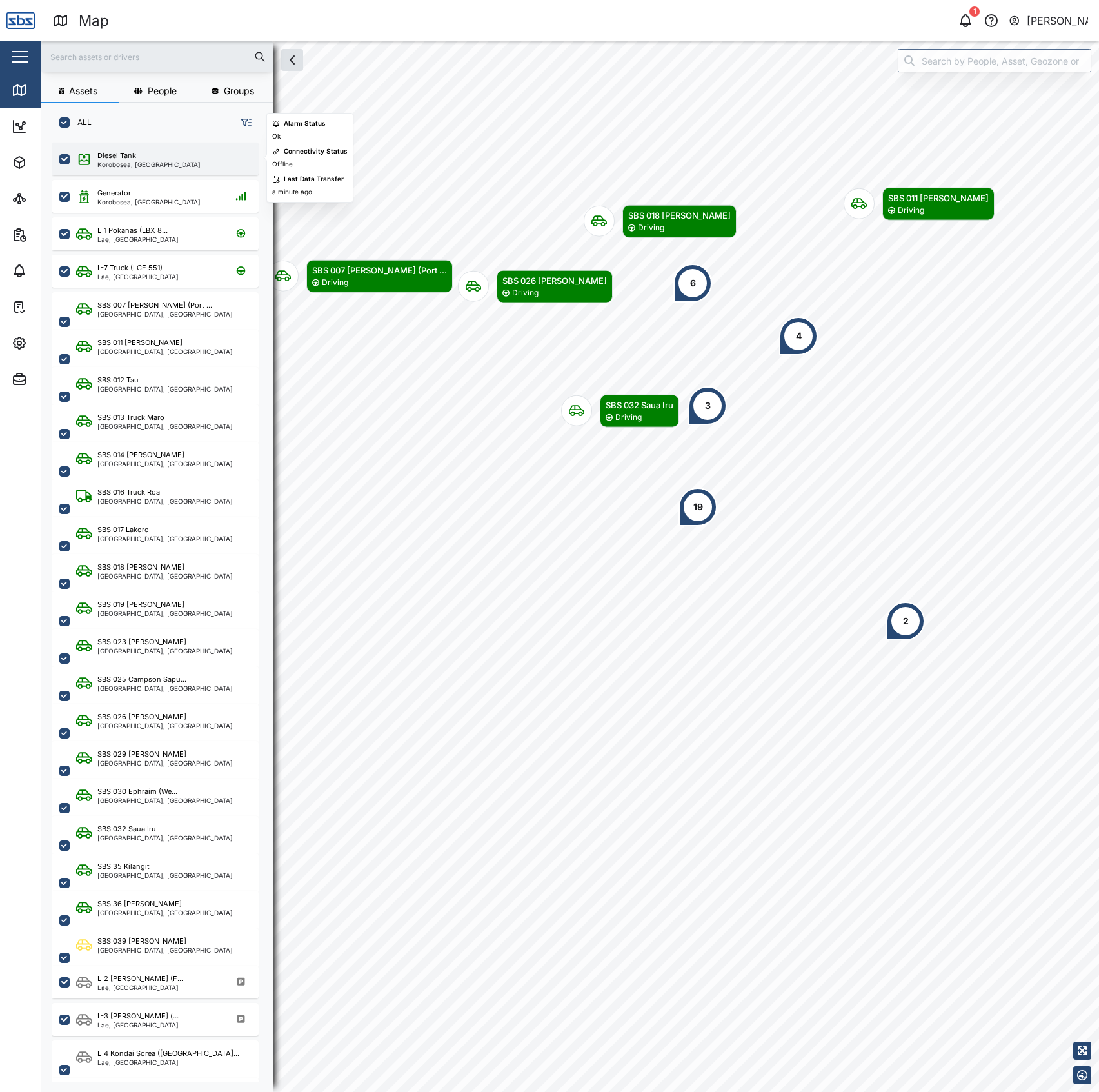
click at [166, 163] on div "Korobosea, [GEOGRAPHIC_DATA]" at bounding box center [149, 165] width 103 height 7
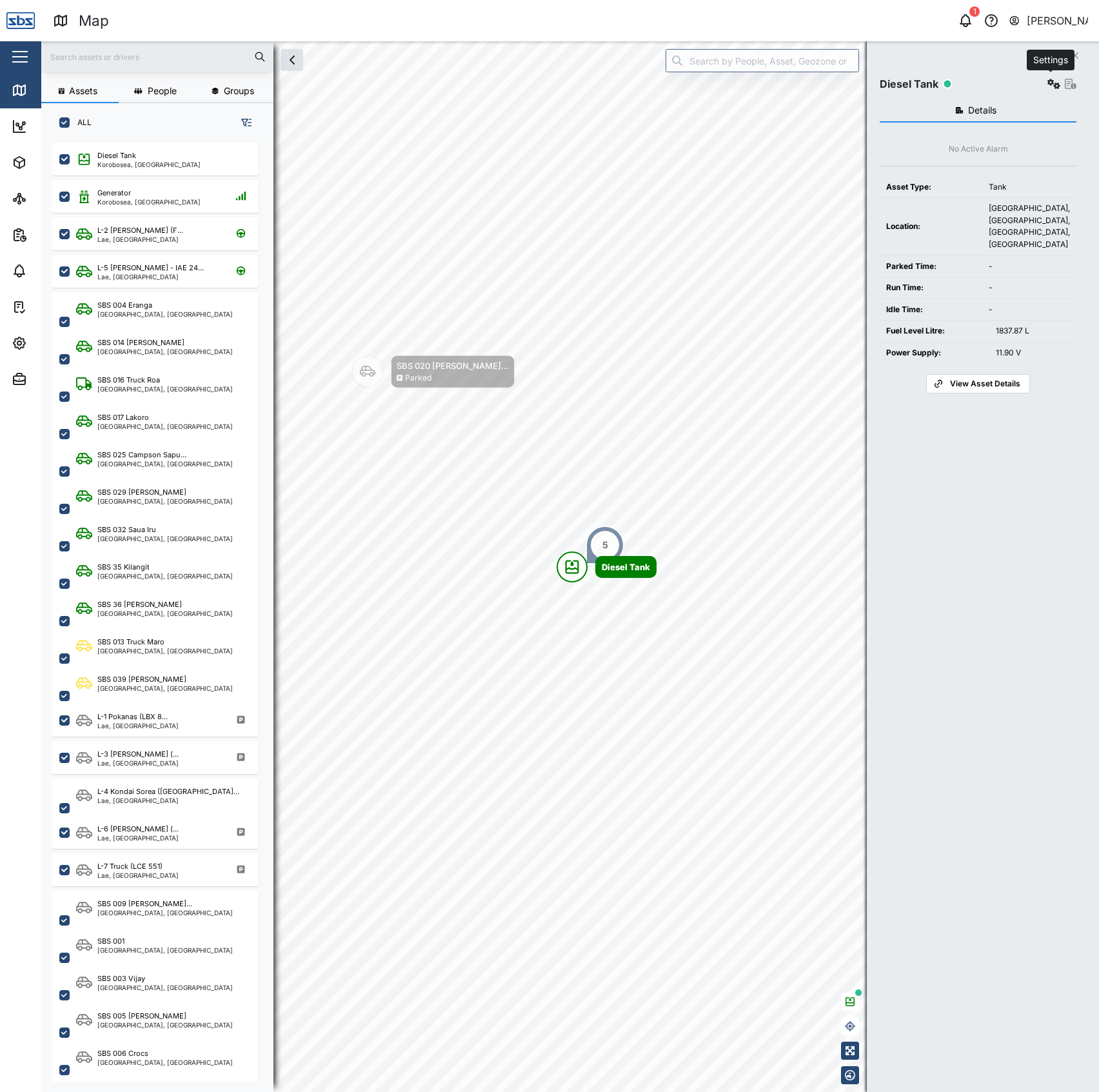
click at [1049, 85] on icon "button" at bounding box center [1054, 83] width 13 height 10
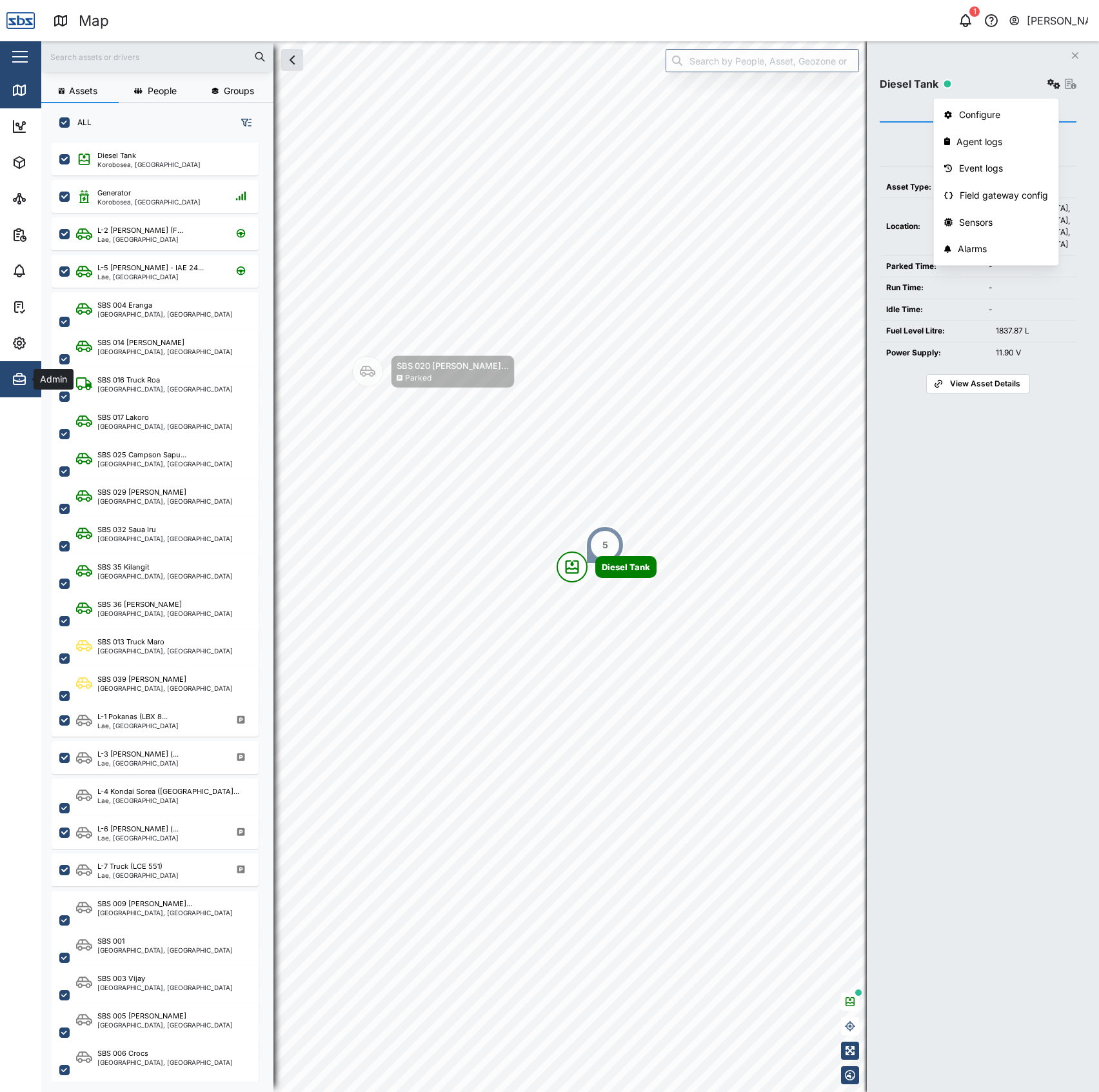
click at [14, 385] on icon "button" at bounding box center [19, 380] width 12 height 8
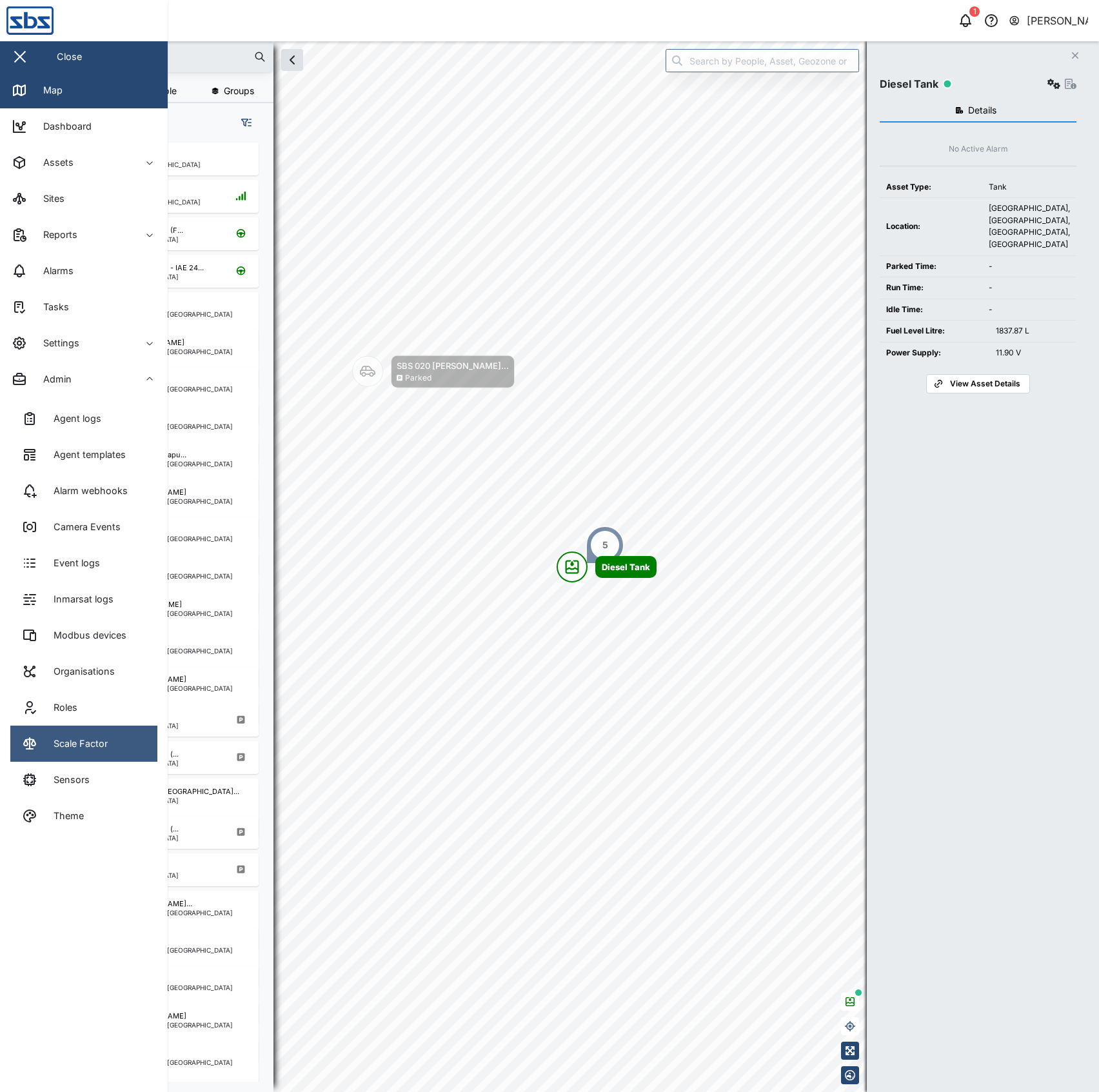
click at [122, 741] on link "Scale Factor" at bounding box center [83, 743] width 147 height 36
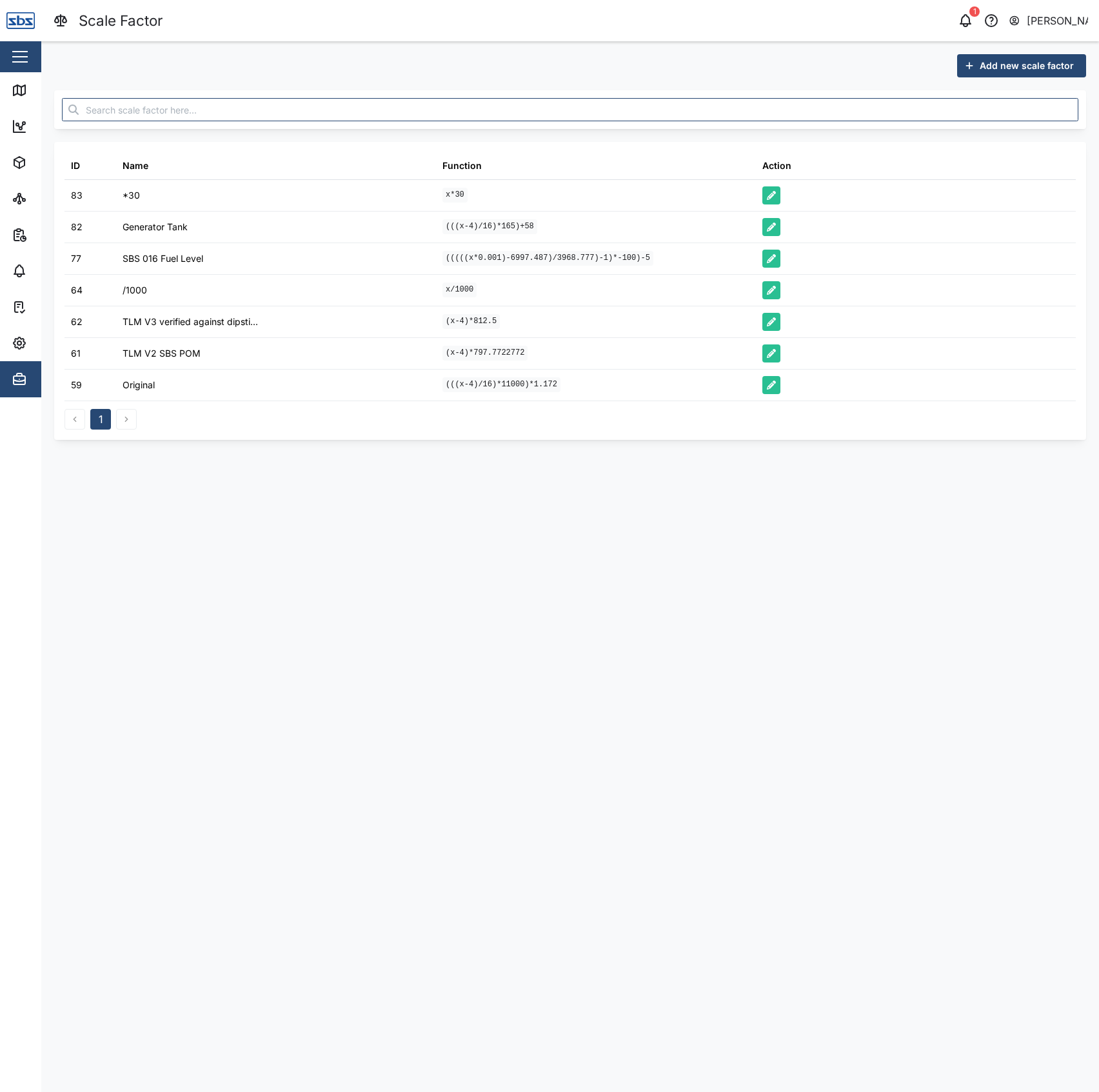
click at [990, 63] on span "Add new scale factor" at bounding box center [1026, 66] width 94 height 22
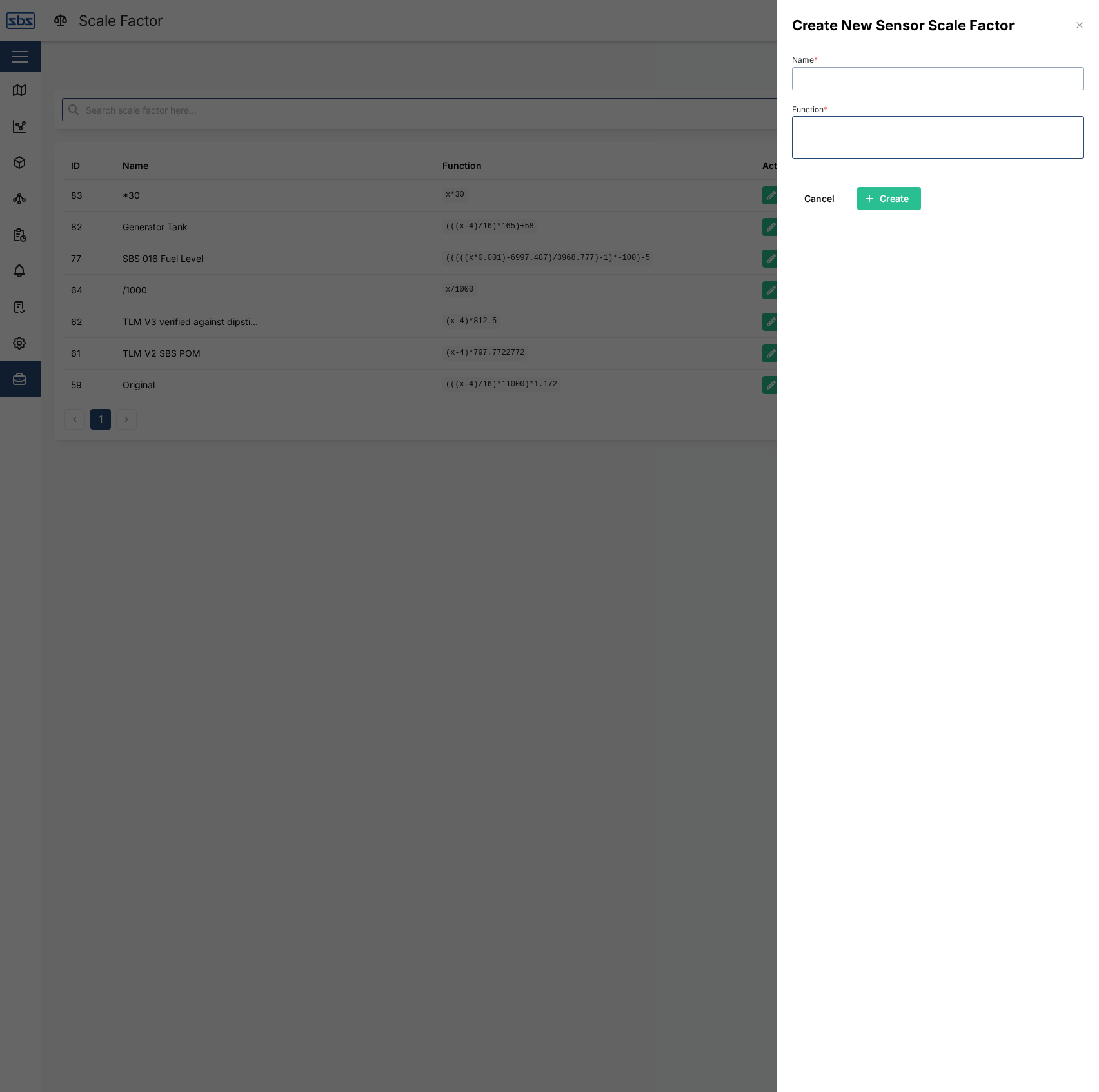
click at [885, 68] on input "Name *" at bounding box center [938, 79] width 292 height 23
type input "TLM V4 Cal 29/09/2025"
click at [903, 140] on textarea "(x-4)/12.82" at bounding box center [938, 137] width 292 height 42
click at [798, 130] on textarea "(x-4)/12.82)*10000" at bounding box center [938, 137] width 292 height 42
click at [914, 140] on textarea "((x-4)/12.82)*10000" at bounding box center [938, 137] width 292 height 42
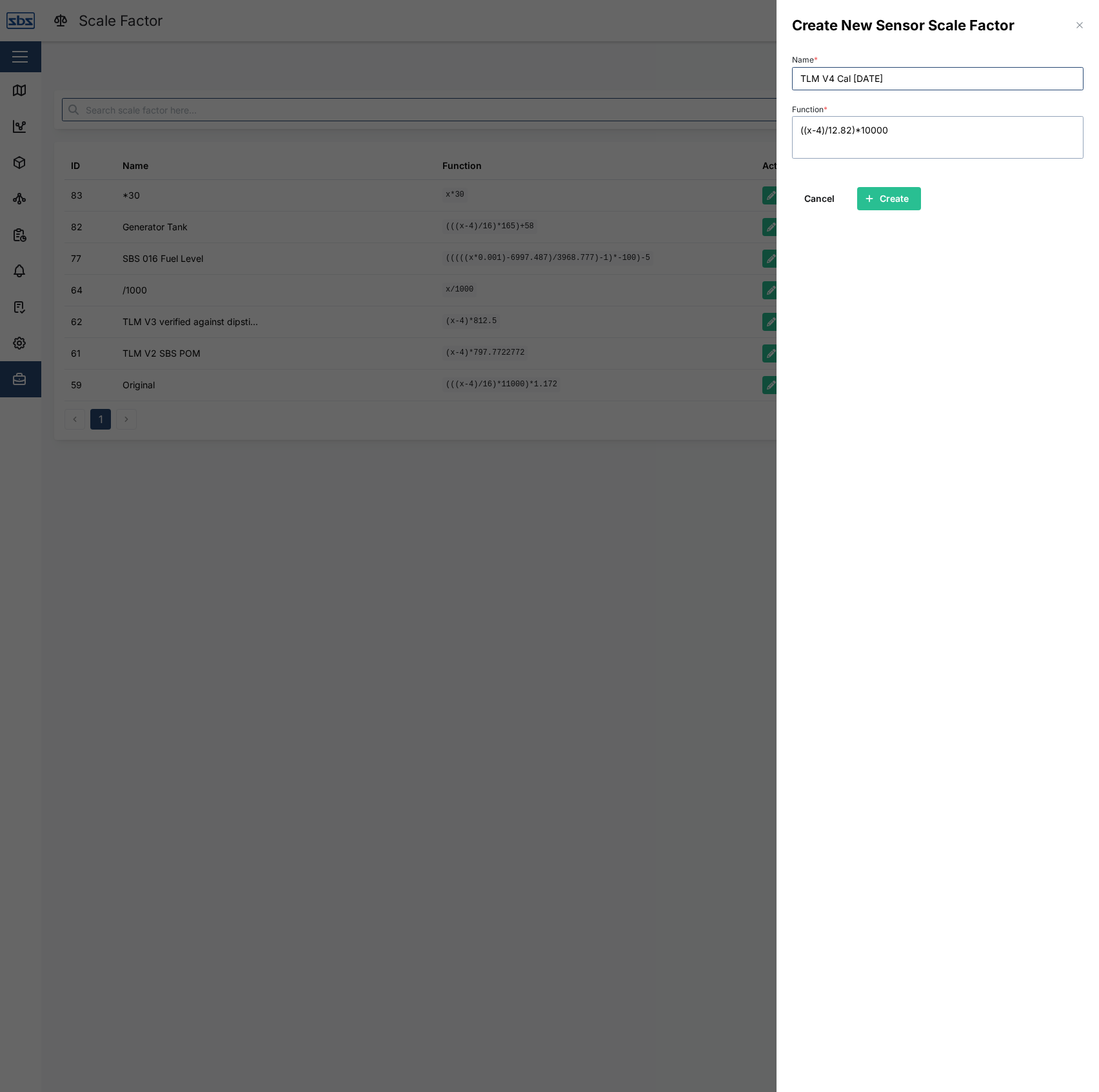
type textarea "((x-4)/12.82)*10000"
click at [893, 200] on span "Create" at bounding box center [894, 199] width 29 height 22
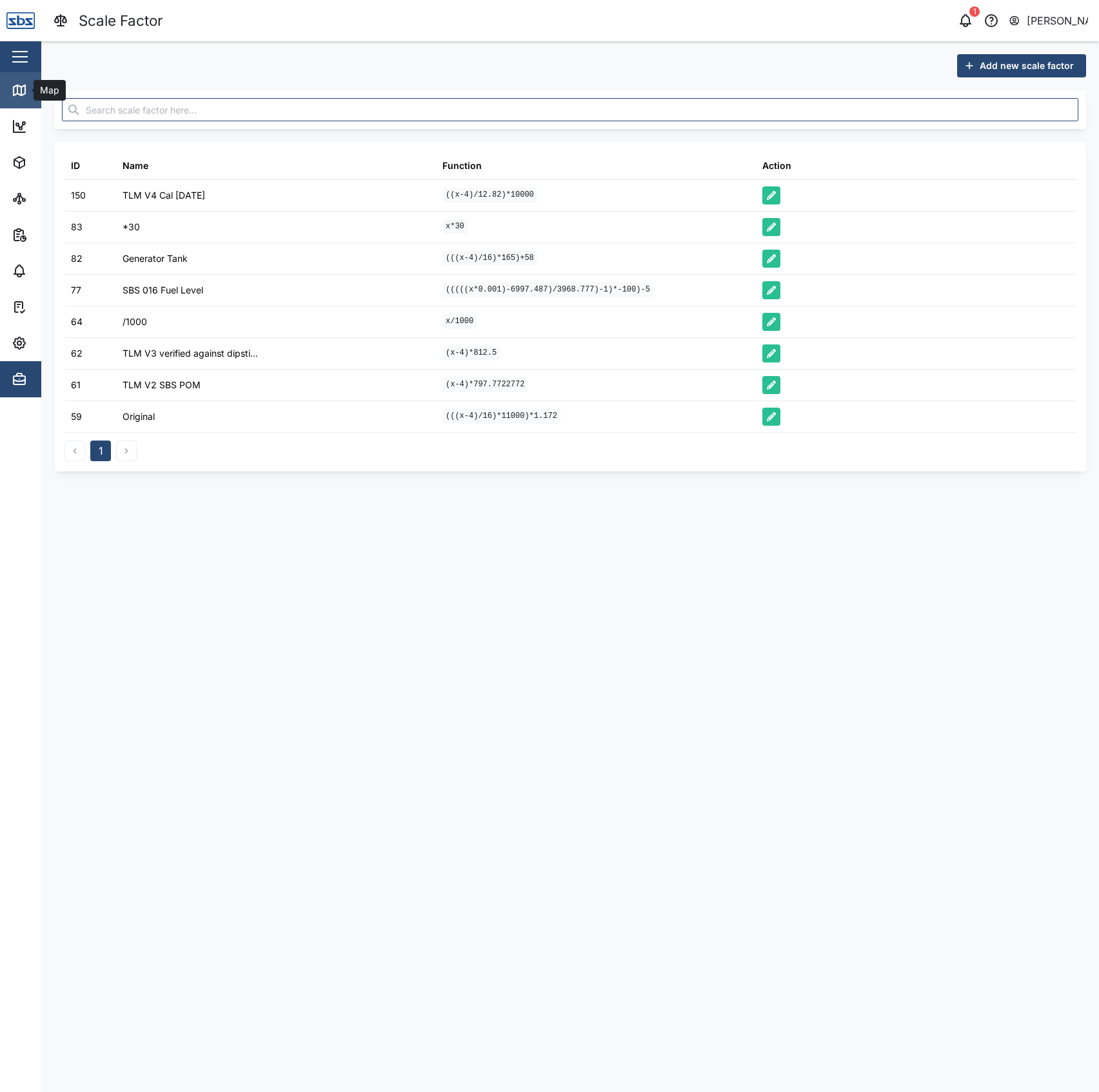
click at [27, 80] on link "Map" at bounding box center [83, 90] width 168 height 36
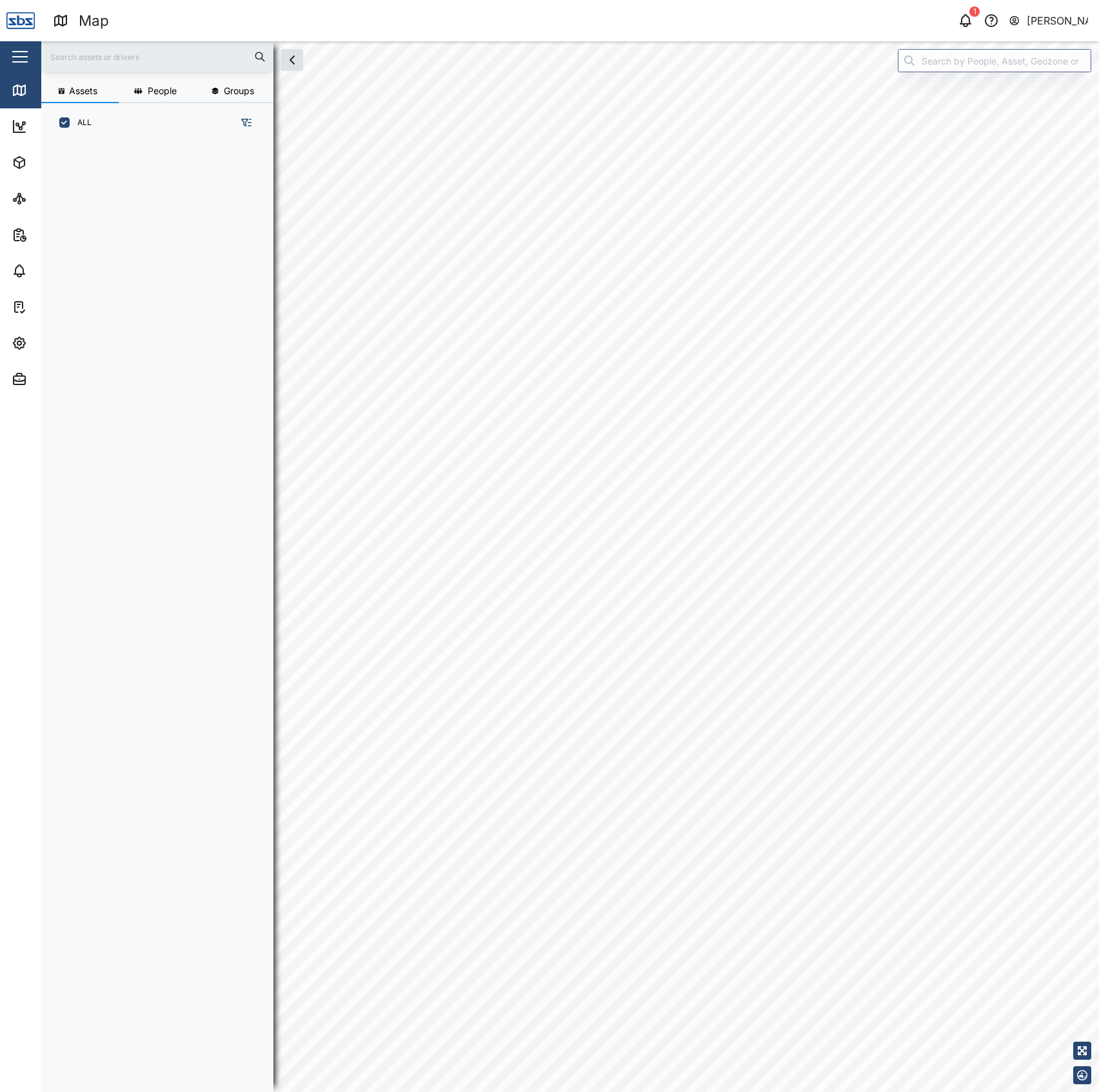
scroll to position [930, 199]
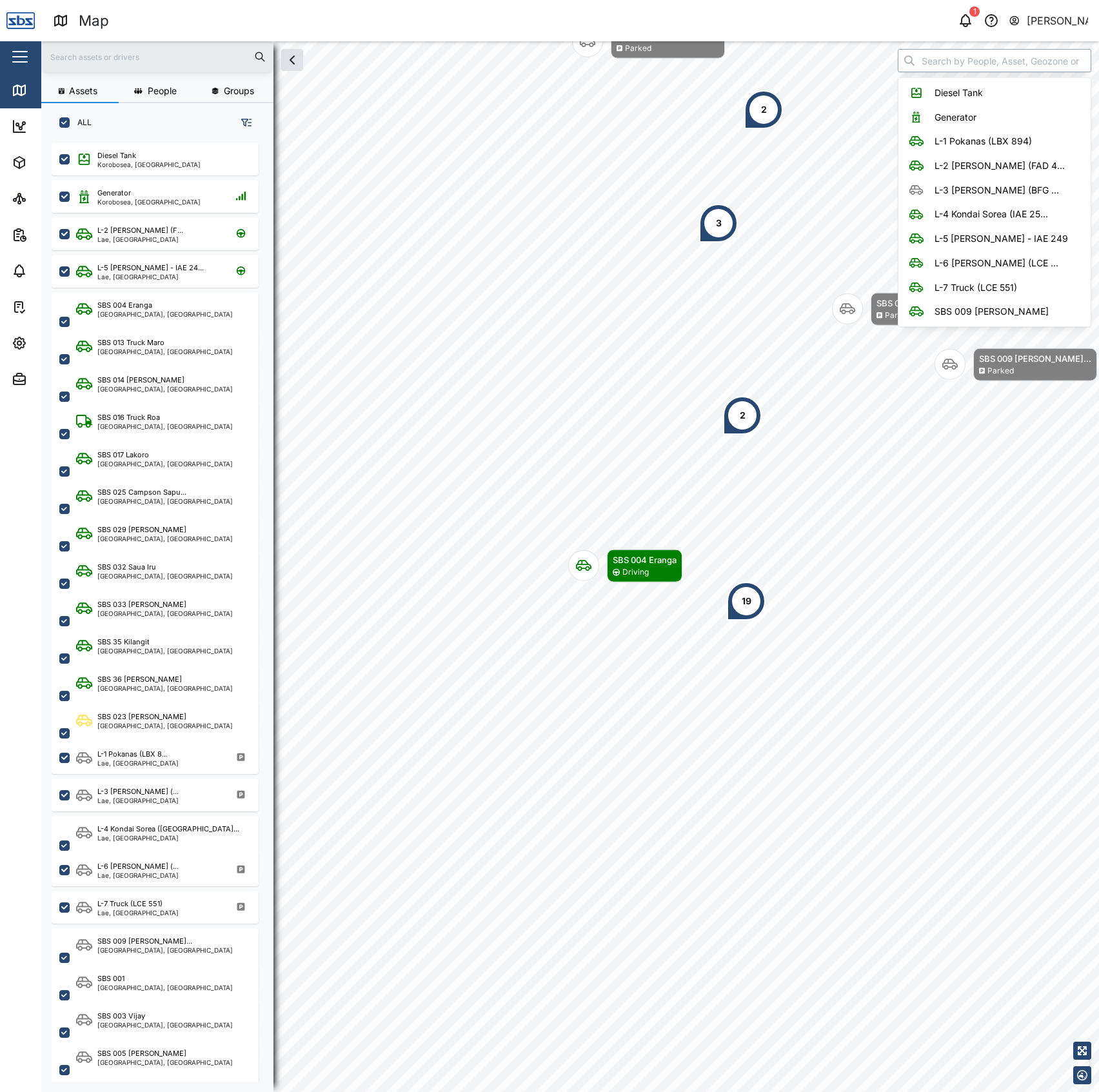
click at [923, 55] on input "search" at bounding box center [994, 60] width 193 height 23
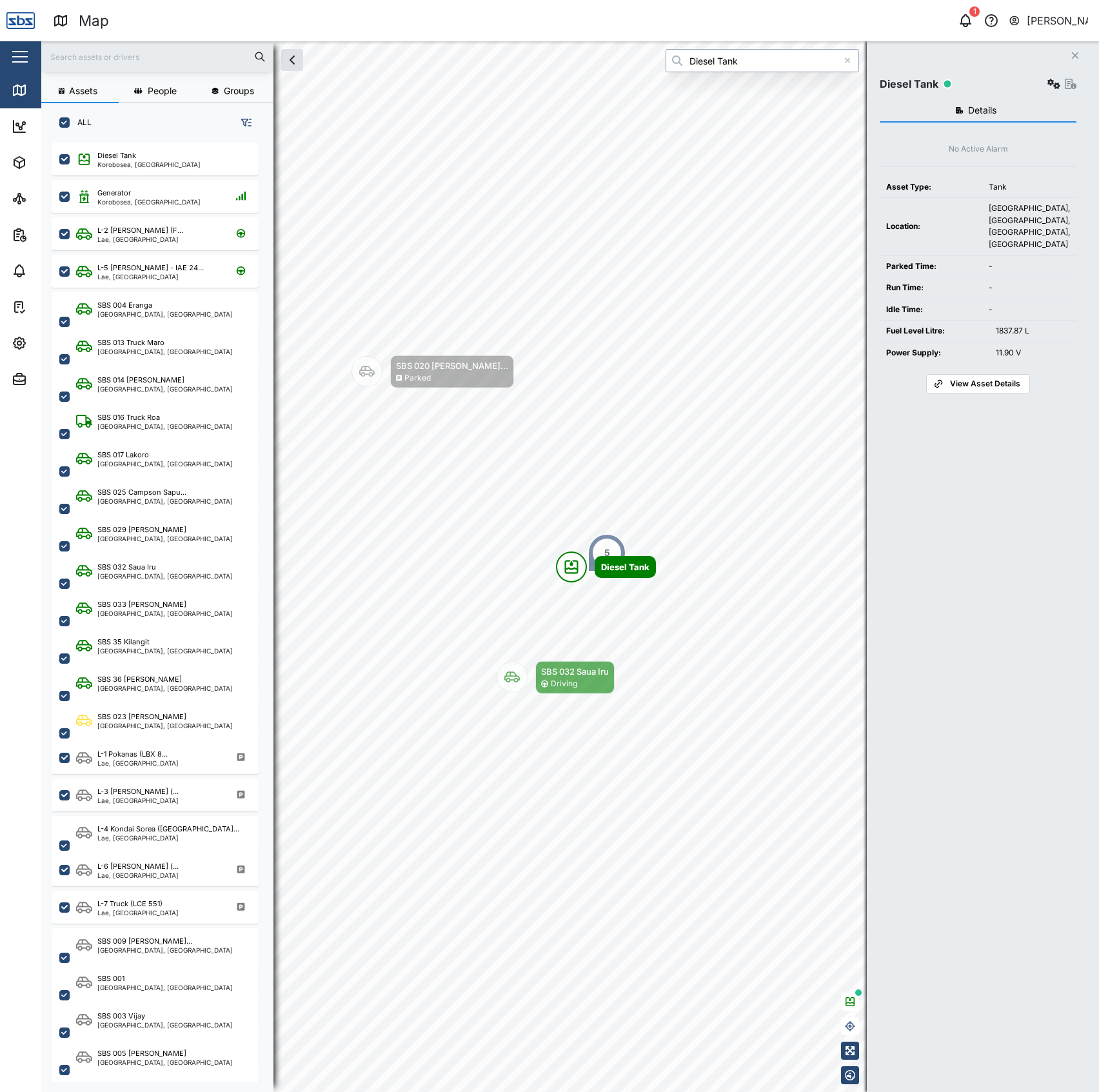
type input "Diesel Tank"
click at [1045, 81] on button "button" at bounding box center [1054, 83] width 18 height 18
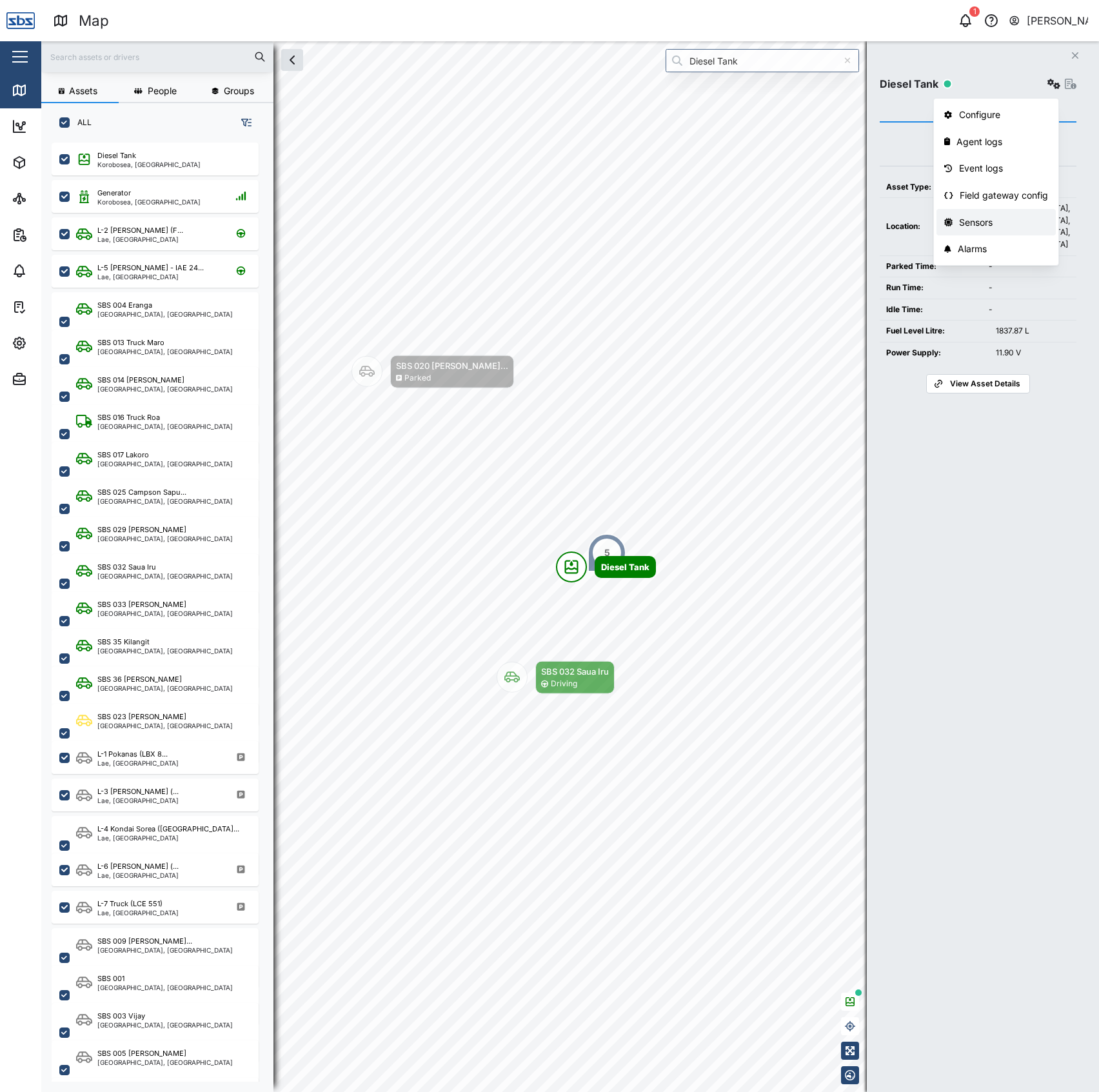
click at [981, 228] on div "Sensors" at bounding box center [1004, 222] width 90 height 14
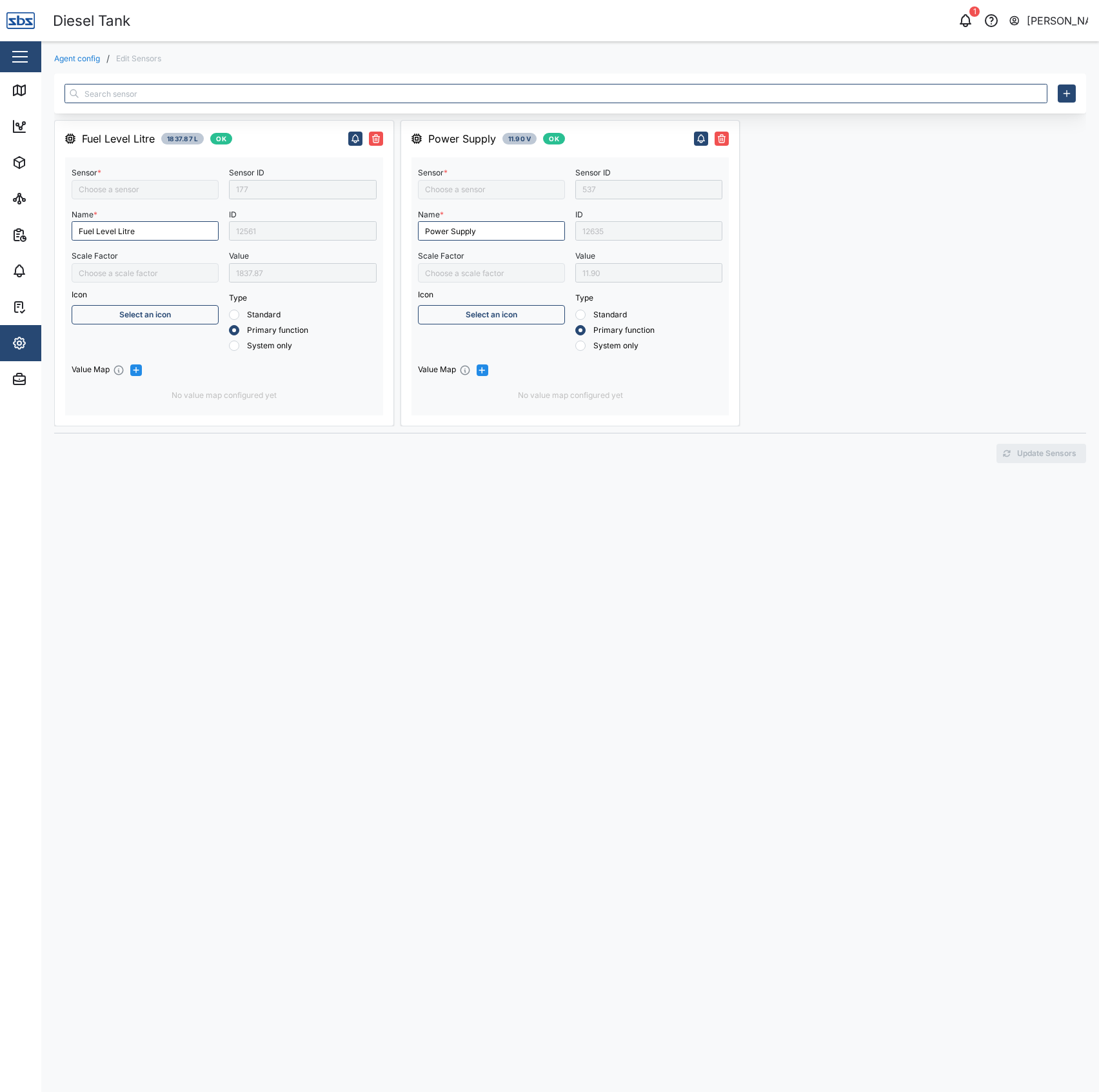
type input "/1000"
type input "Ext Power Source Voltage"
type input "Fuel Level Liter"
type input "TLM V3 verified against dipstick"
click at [206, 269] on icon "button" at bounding box center [208, 272] width 7 height 7
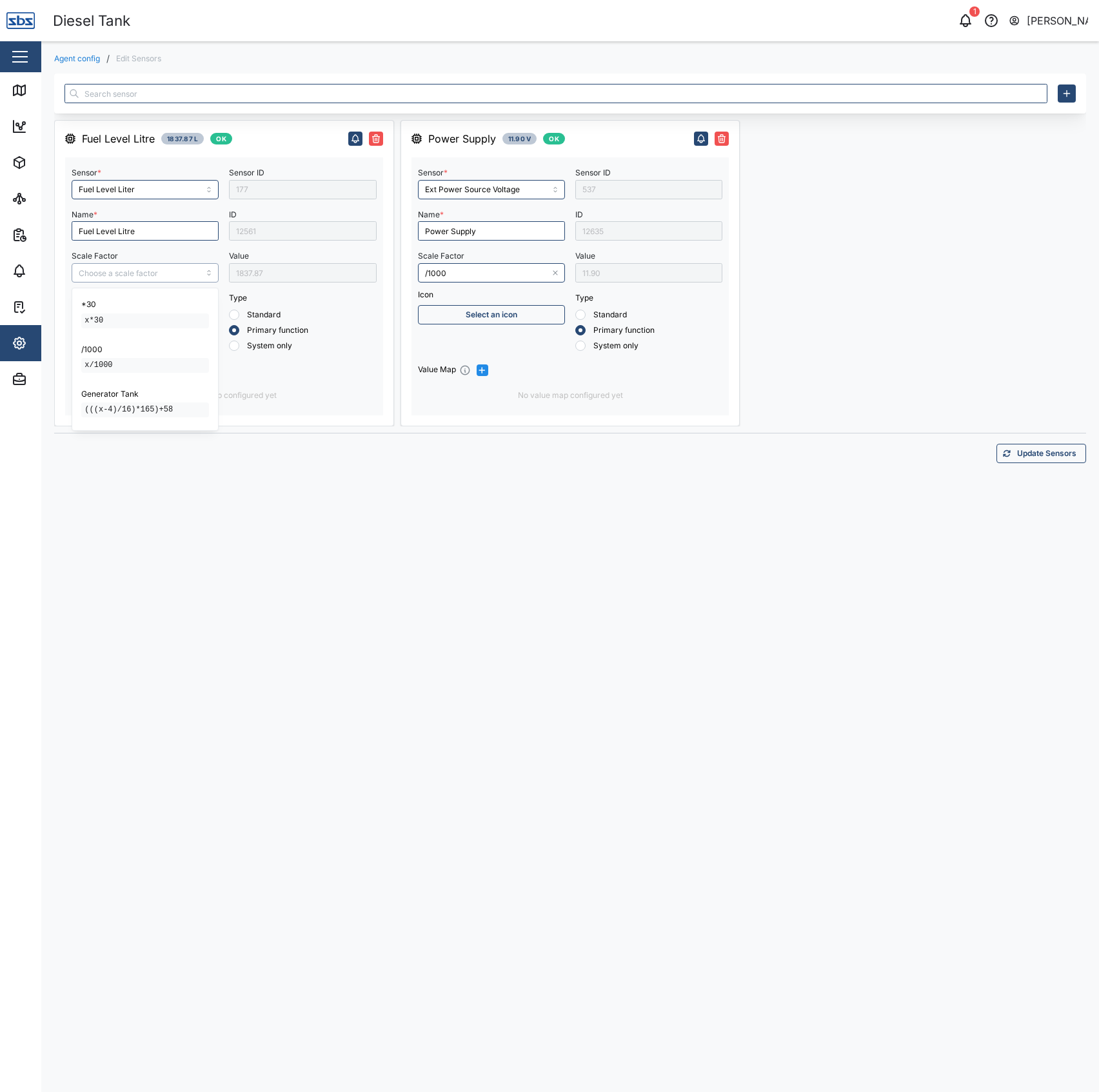
scroll to position [189, 0]
click at [187, 273] on input "Scale Factor" at bounding box center [145, 273] width 147 height 20
click at [180, 273] on input "Scale Factor" at bounding box center [145, 273] width 147 height 20
type input "TLM V4 Cal 29/09/2025"
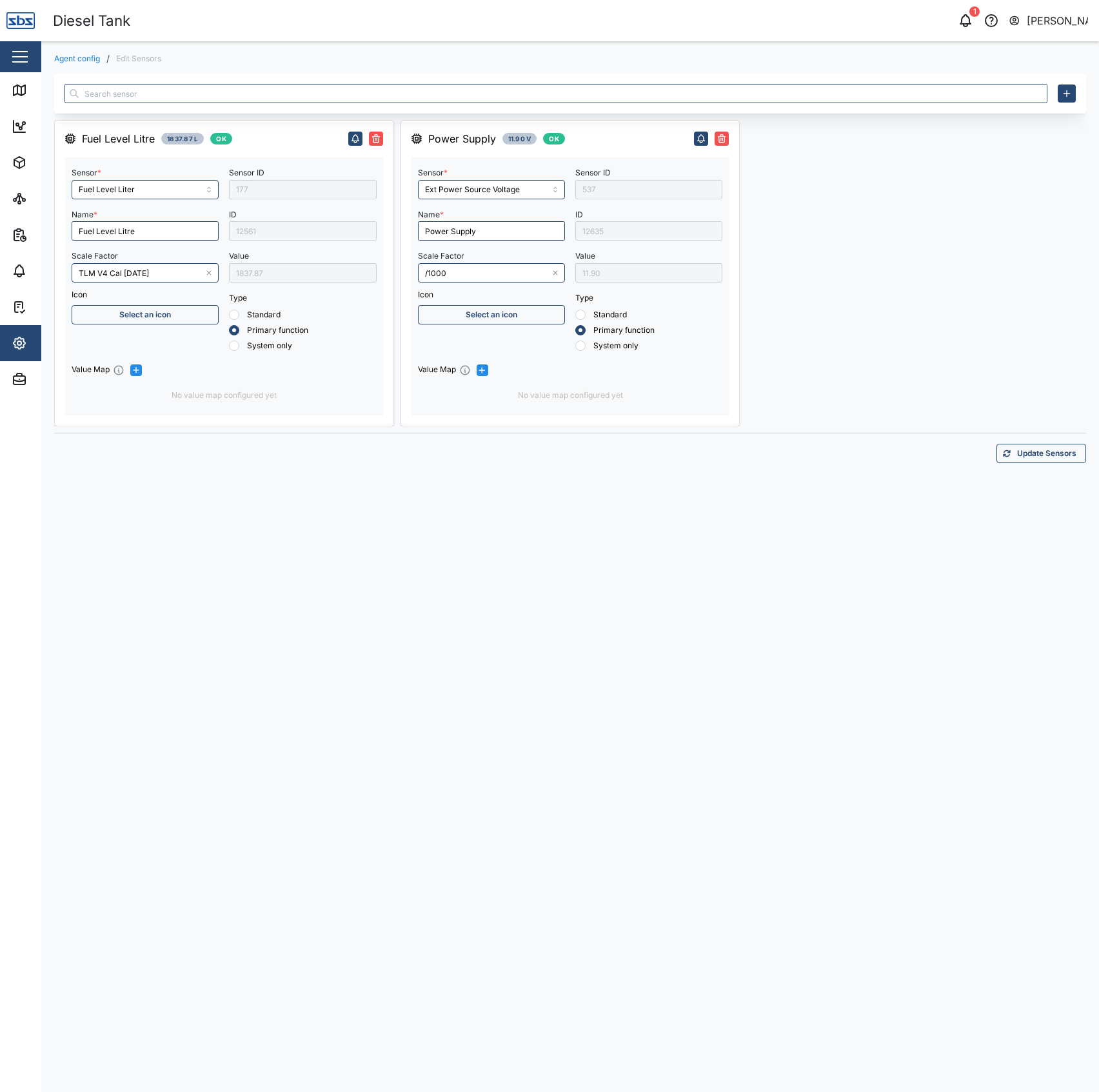
click at [480, 491] on div "Fuel Level Litre 1837.87 L OK Sensor * Fuel Level Liter Name * Fuel Level Litre…" at bounding box center [570, 575] width 1032 height 1004
click at [1023, 461] on span "Update Sensors" at bounding box center [1046, 453] width 59 height 18
click at [77, 58] on link "Agent config" at bounding box center [77, 58] width 46 height 7
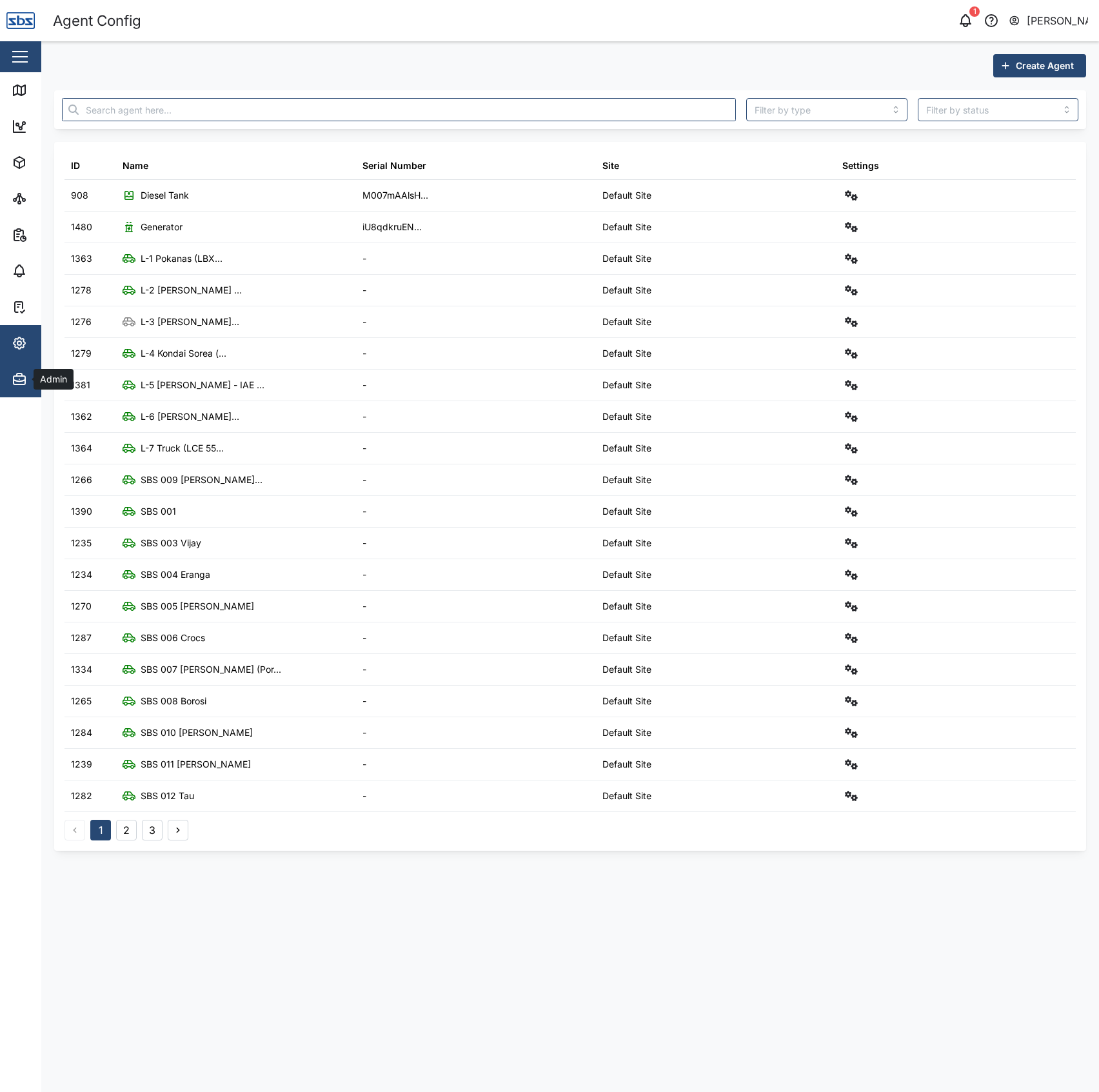
click at [16, 376] on icon "button" at bounding box center [19, 380] width 12 height 8
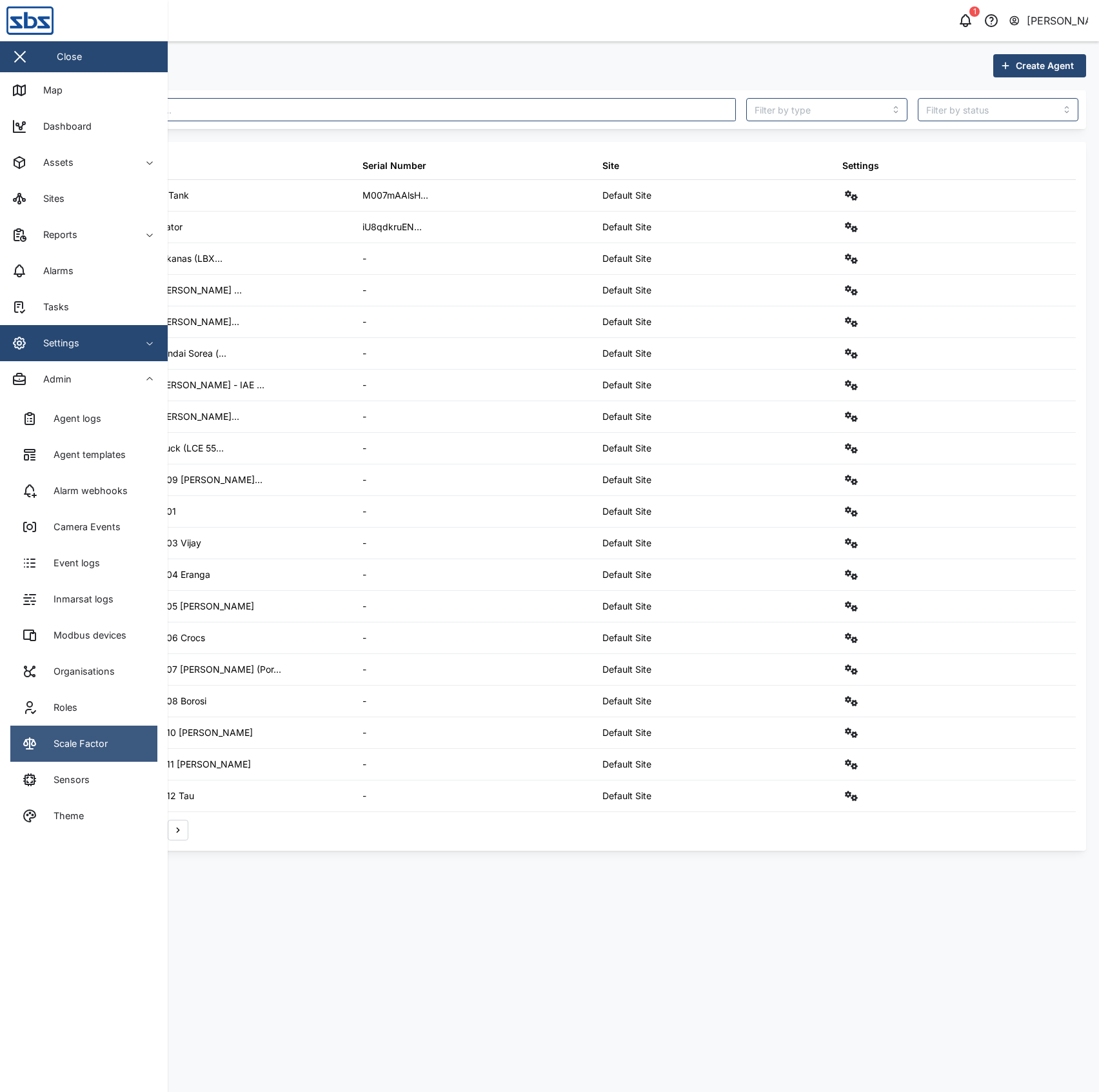
click at [102, 739] on div "Scale Factor" at bounding box center [76, 743] width 64 height 14
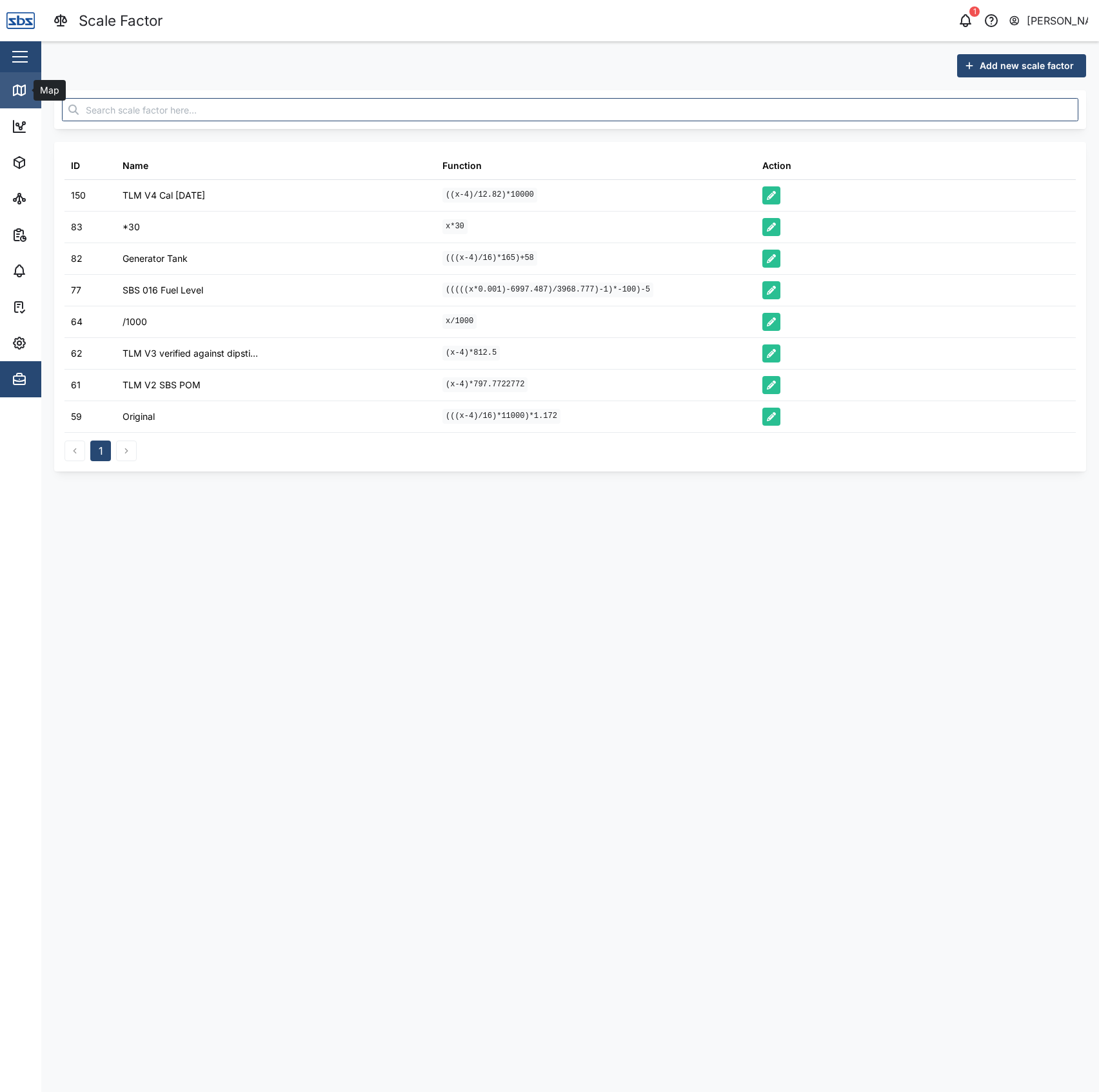
click at [8, 81] on link "Map" at bounding box center [83, 90] width 168 height 36
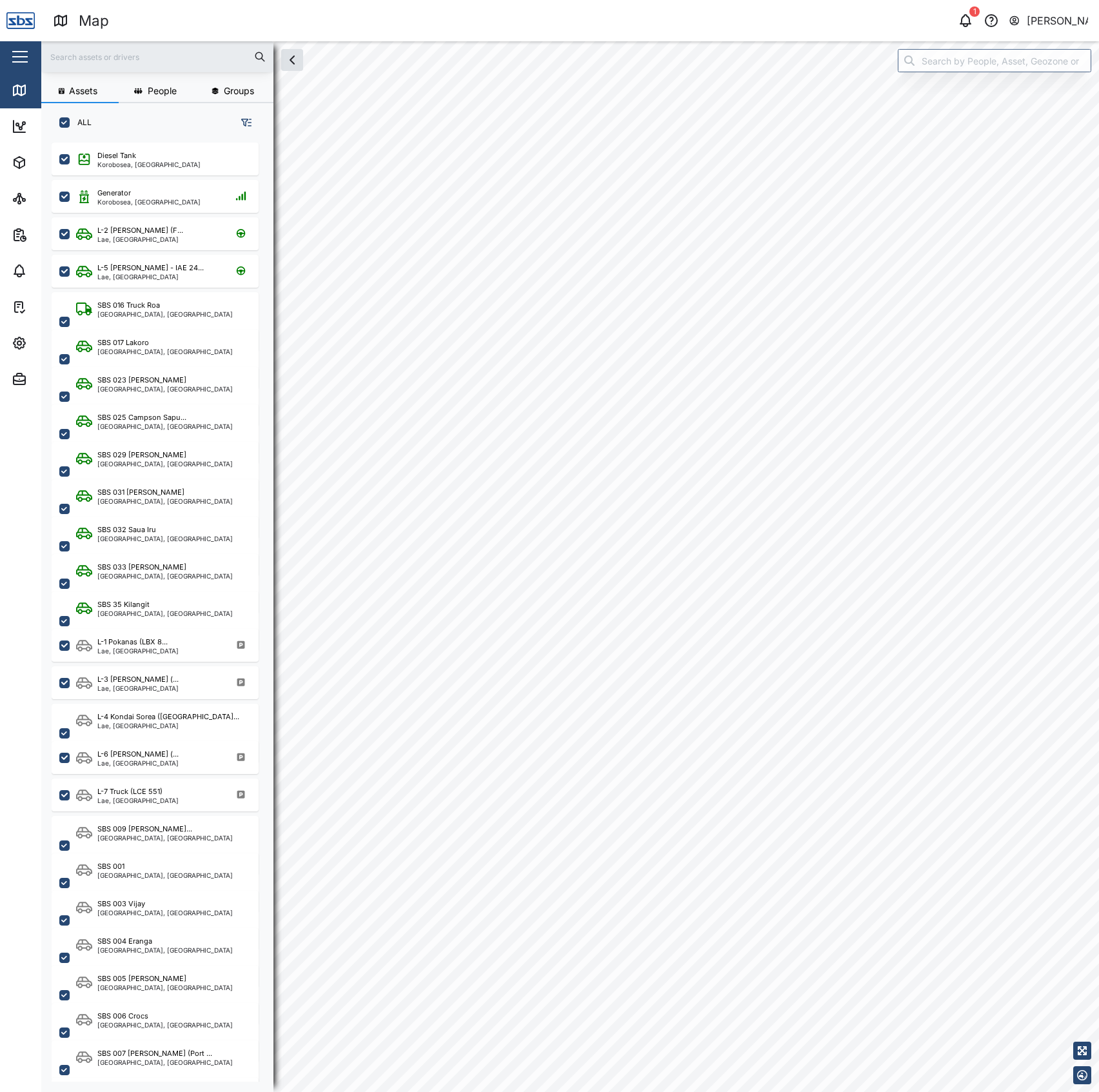
scroll to position [930, 199]
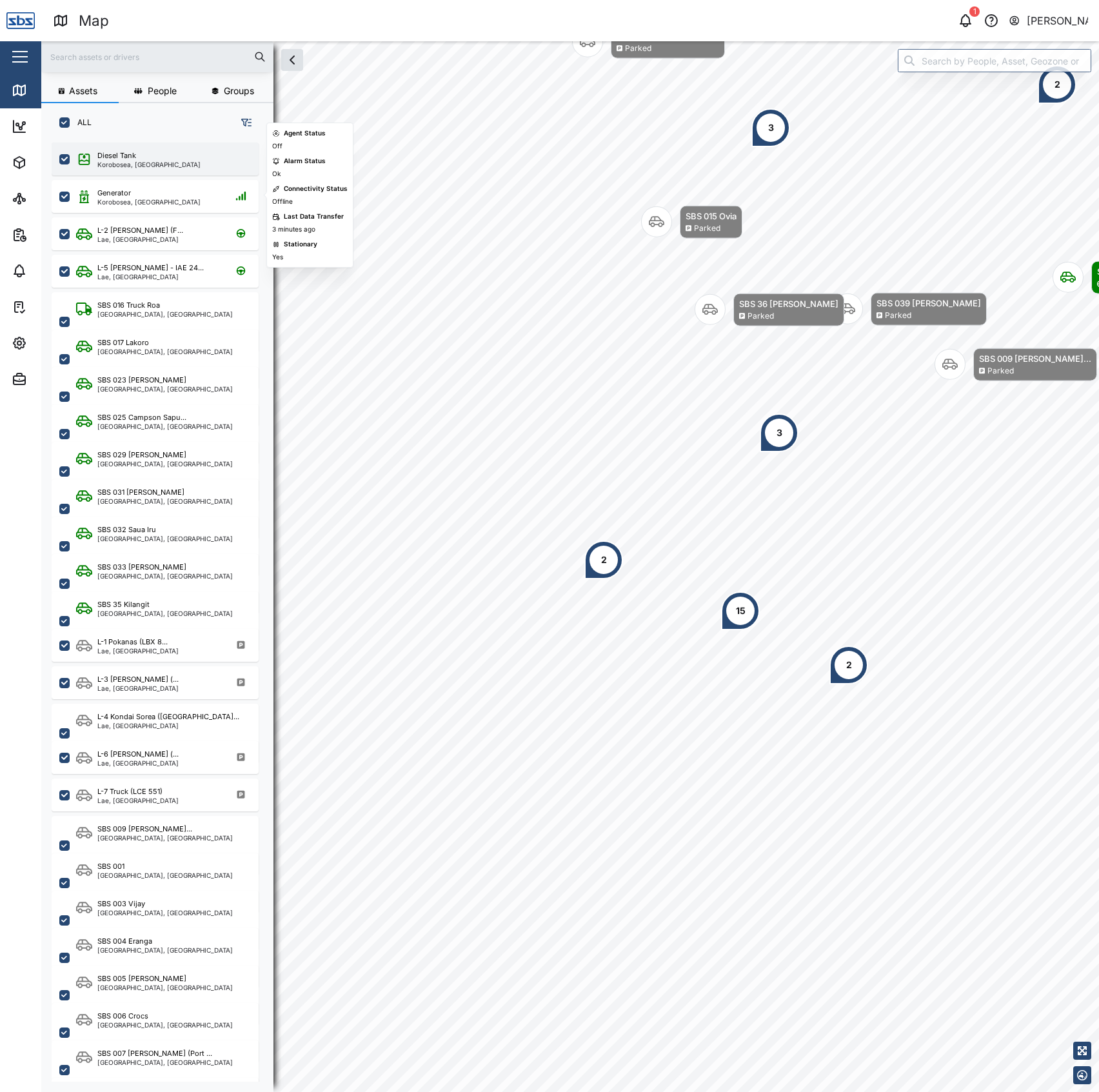
click at [174, 172] on div "Diesel Tank Korobosea, Port Moresby" at bounding box center [155, 159] width 207 height 33
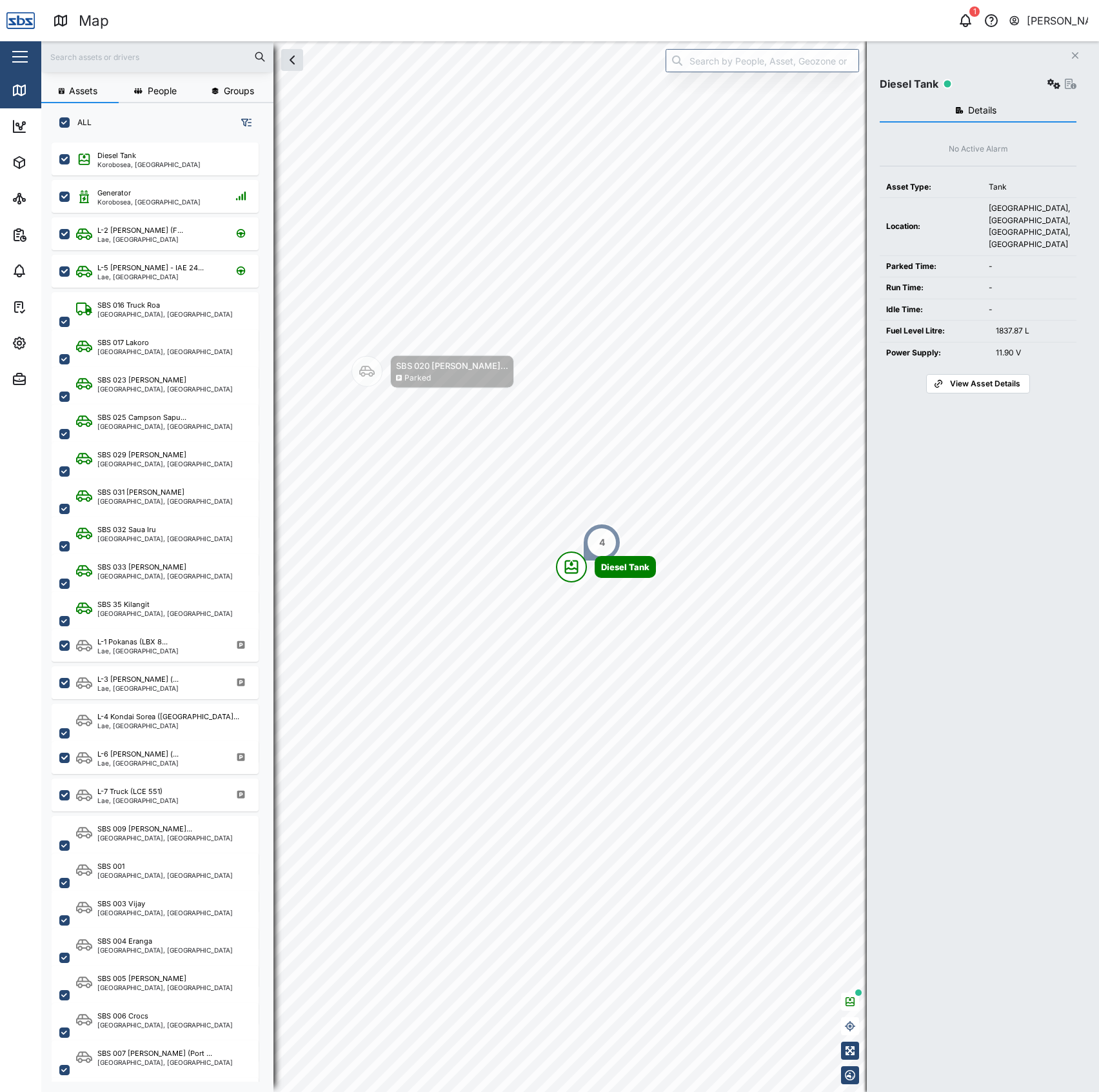
click at [1039, 80] on div "Diesel Tank" at bounding box center [978, 83] width 197 height 18
click at [1047, 81] on icon "button" at bounding box center [1054, 83] width 13 height 10
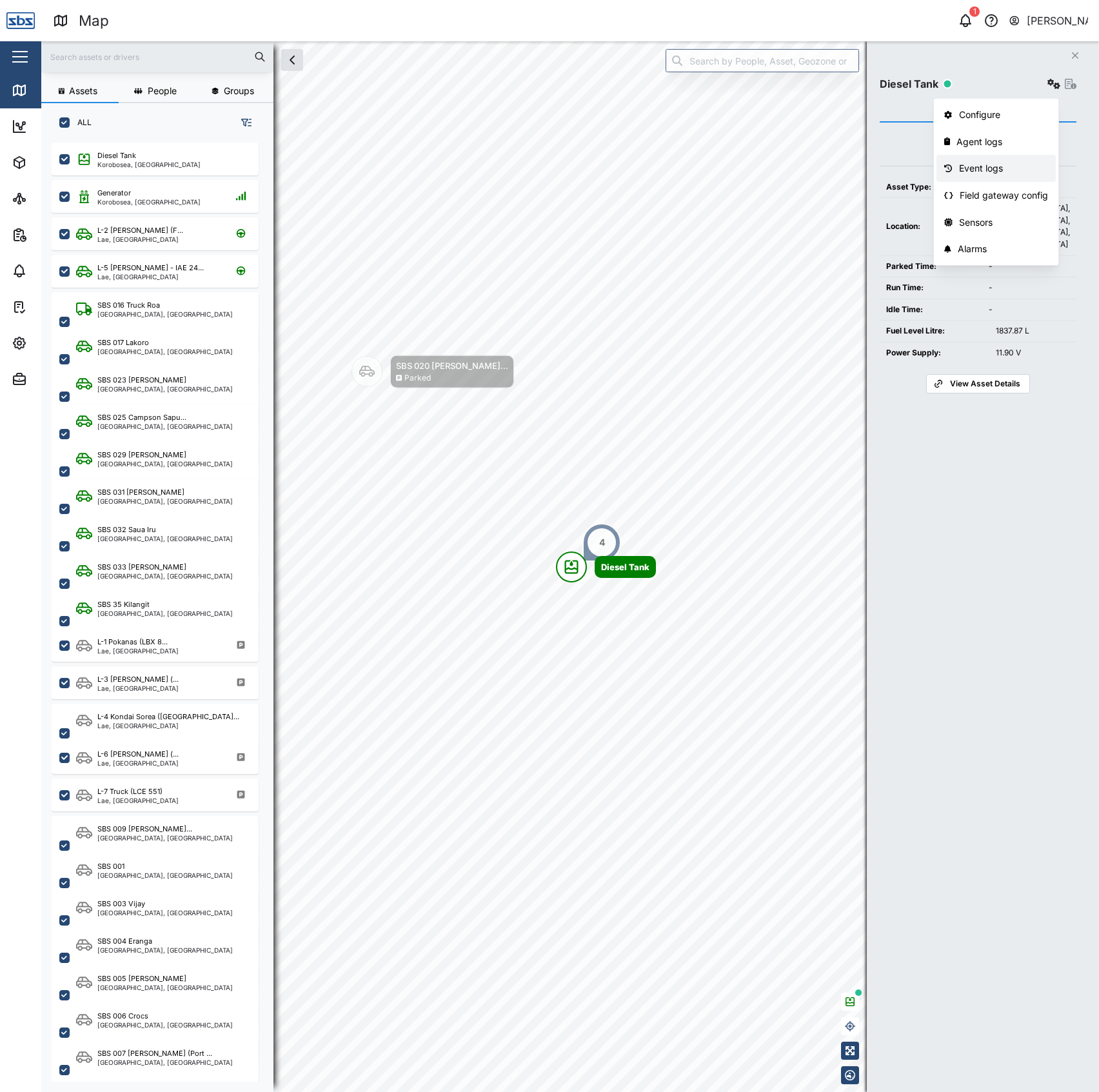
click at [994, 163] on div "Event logs" at bounding box center [1004, 168] width 90 height 14
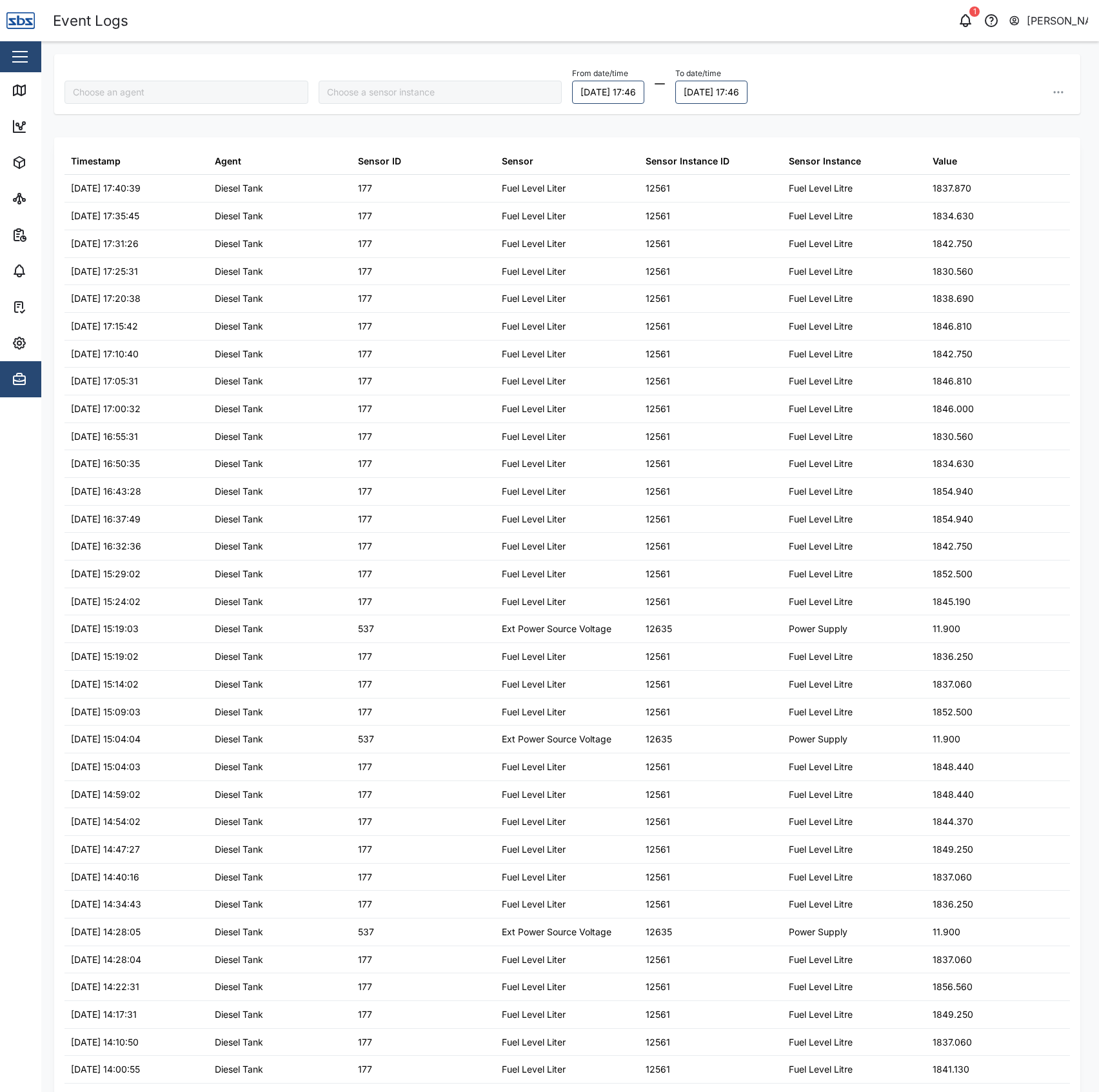
type input "Diesel Tank"
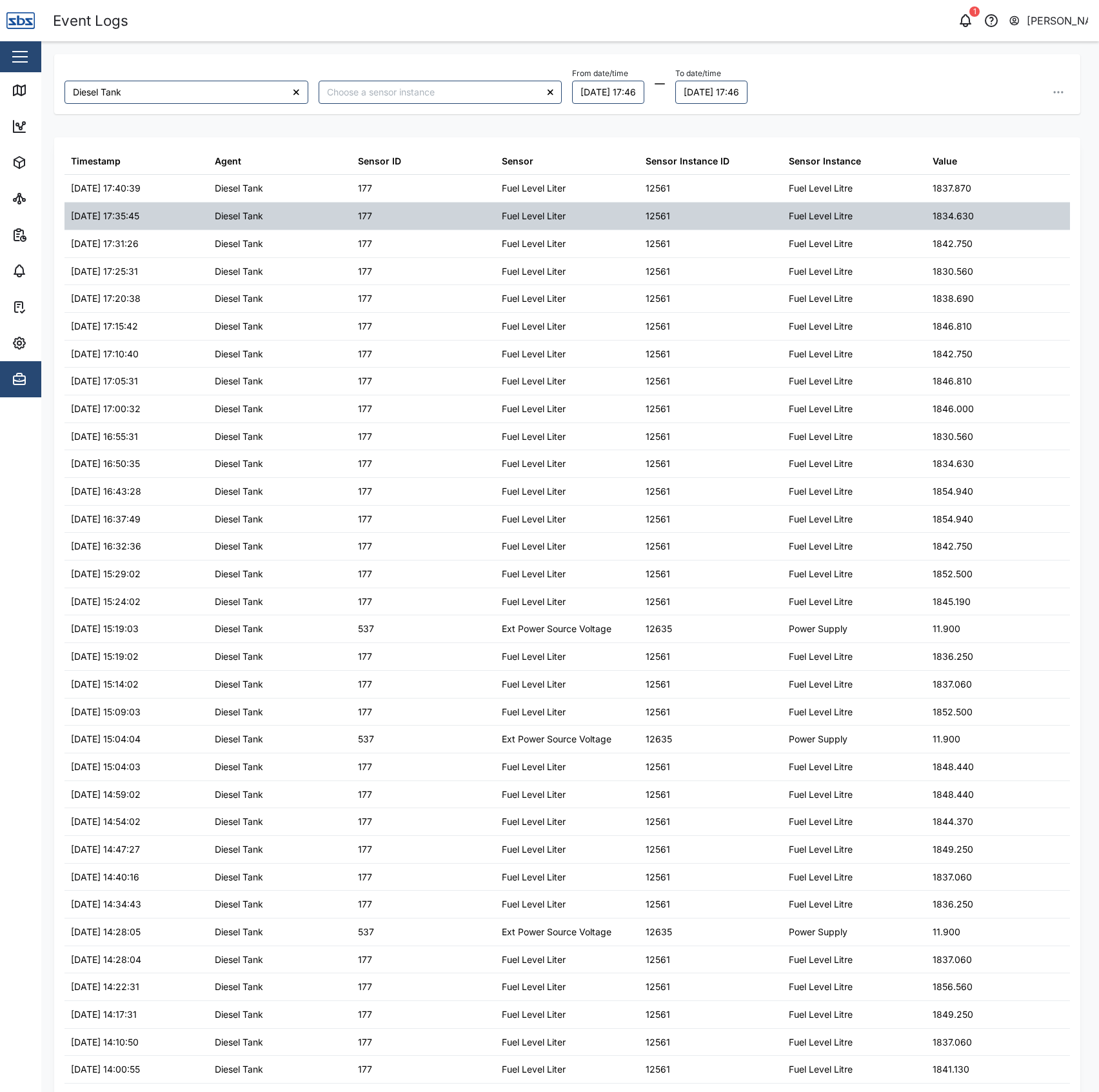
click at [819, 225] on div "Fuel Level Litre" at bounding box center [854, 216] width 144 height 27
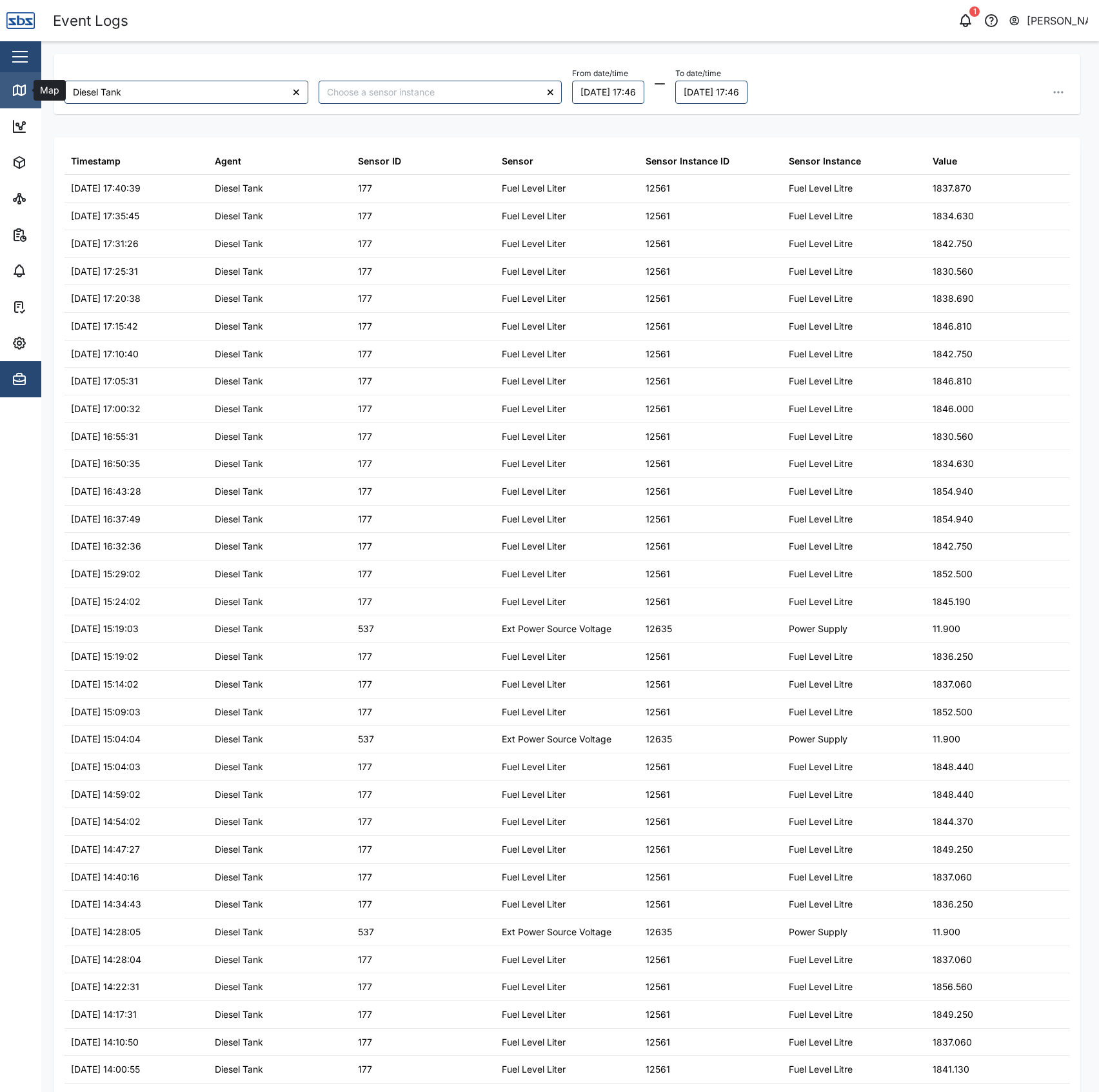
click at [24, 81] on link "Map" at bounding box center [83, 90] width 168 height 36
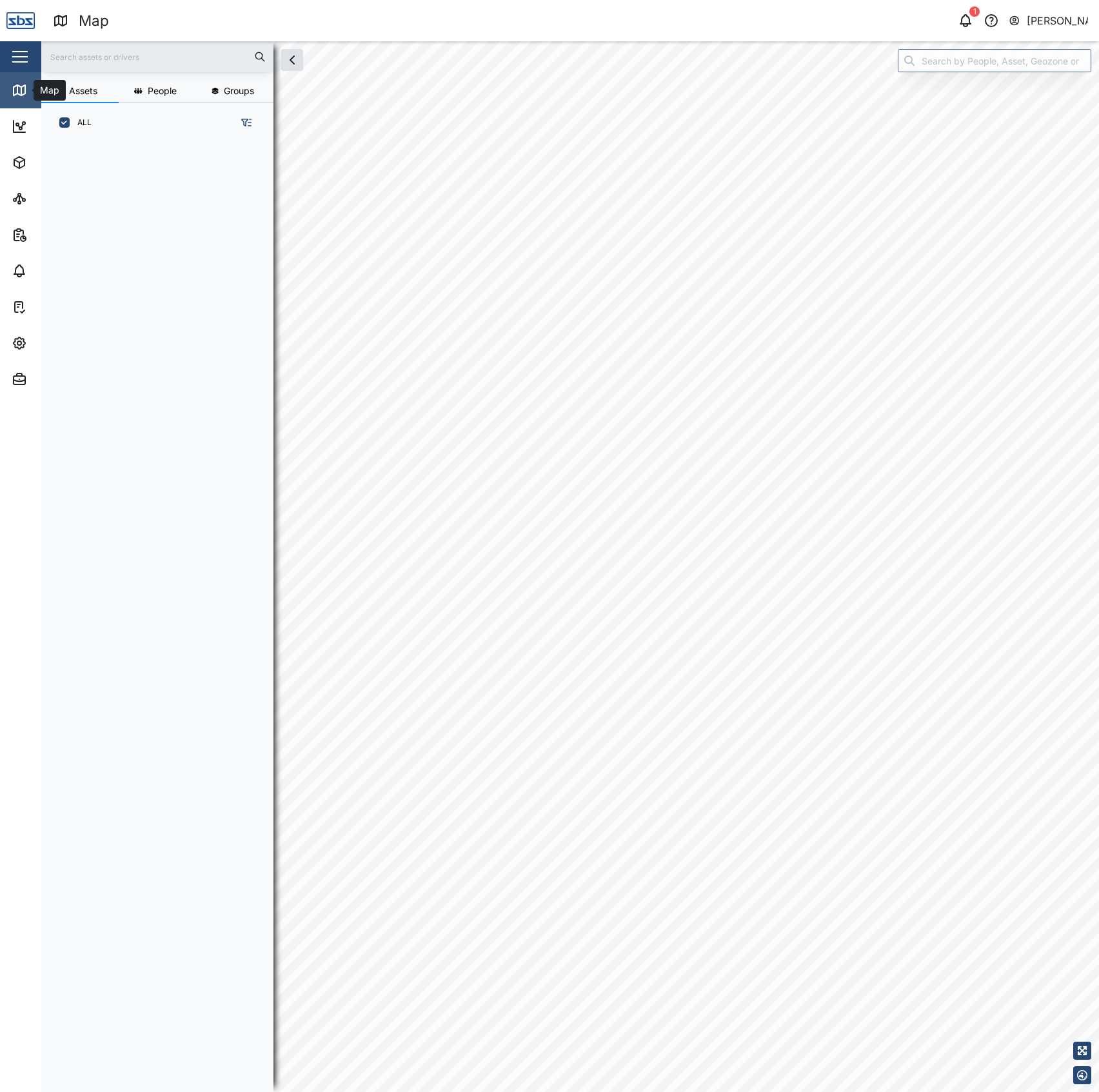
scroll to position [930, 199]
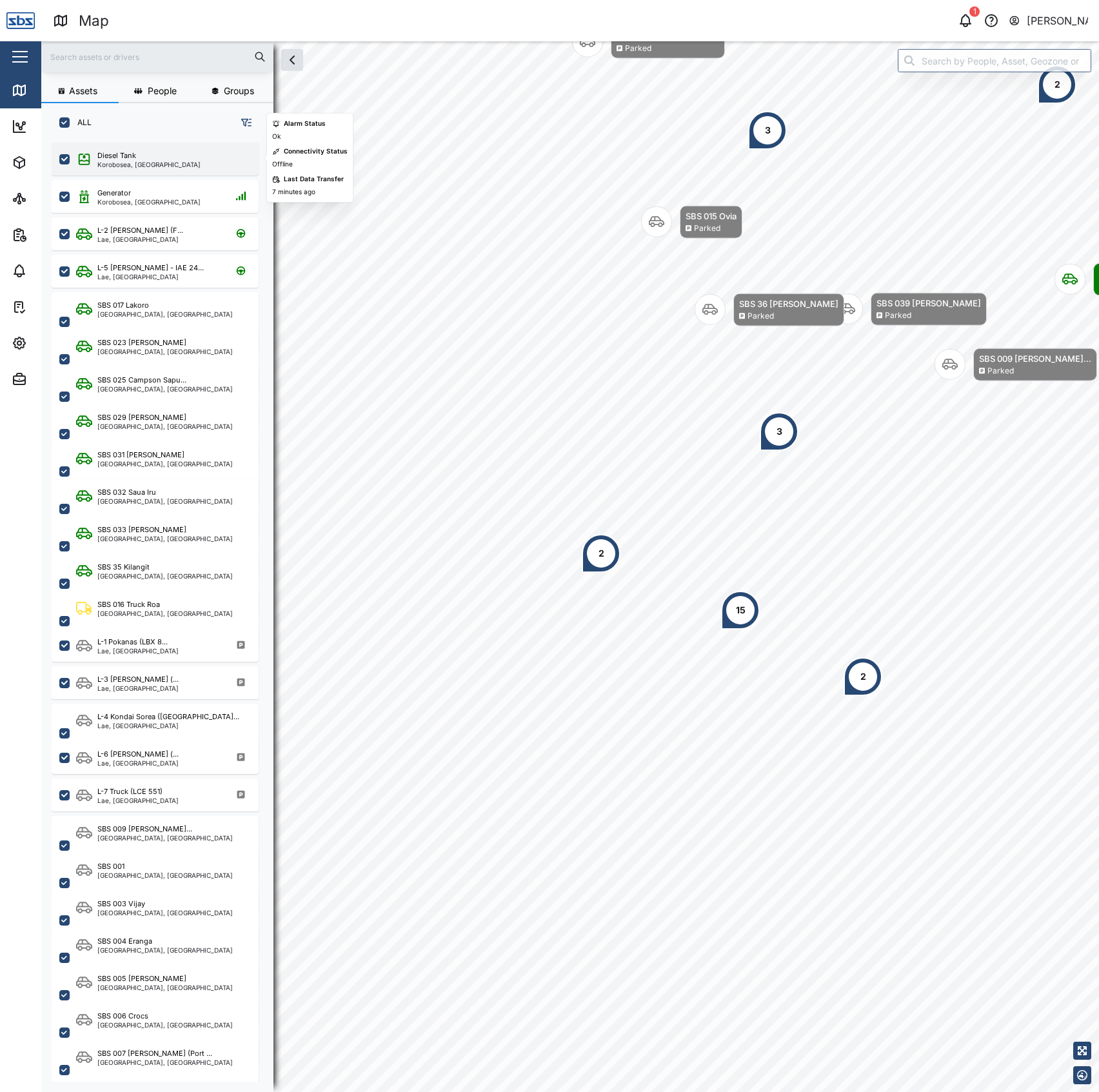
click at [124, 148] on div "Diesel Tank Korobosea, Port Moresby" at bounding box center [155, 159] width 207 height 33
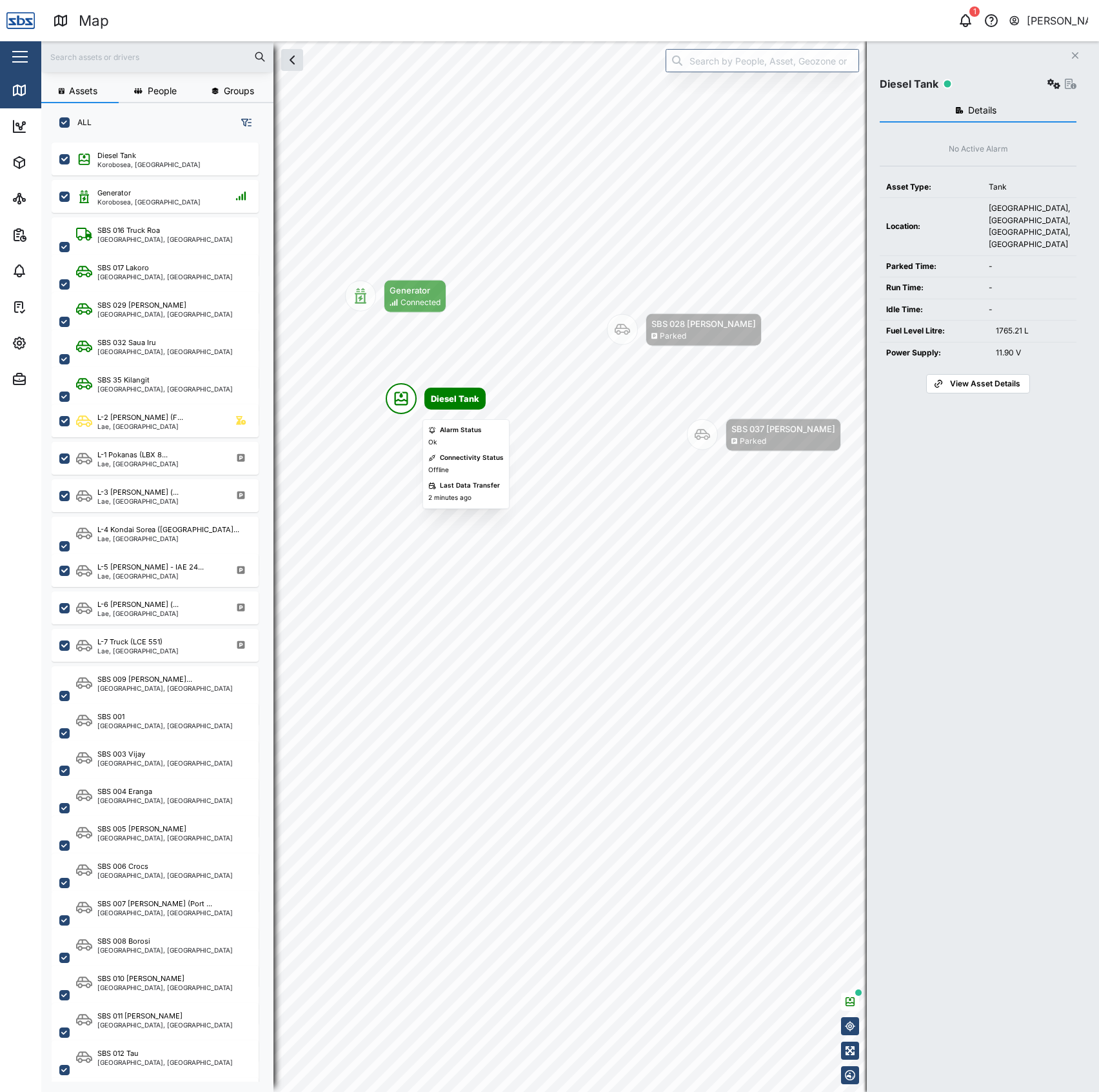
click at [398, 405] on icon "Map marker" at bounding box center [402, 399] width 14 height 14
click at [1050, 73] on div "Diesel Tank" at bounding box center [978, 80] width 197 height 26
click at [1048, 81] on icon "button" at bounding box center [1054, 83] width 13 height 10
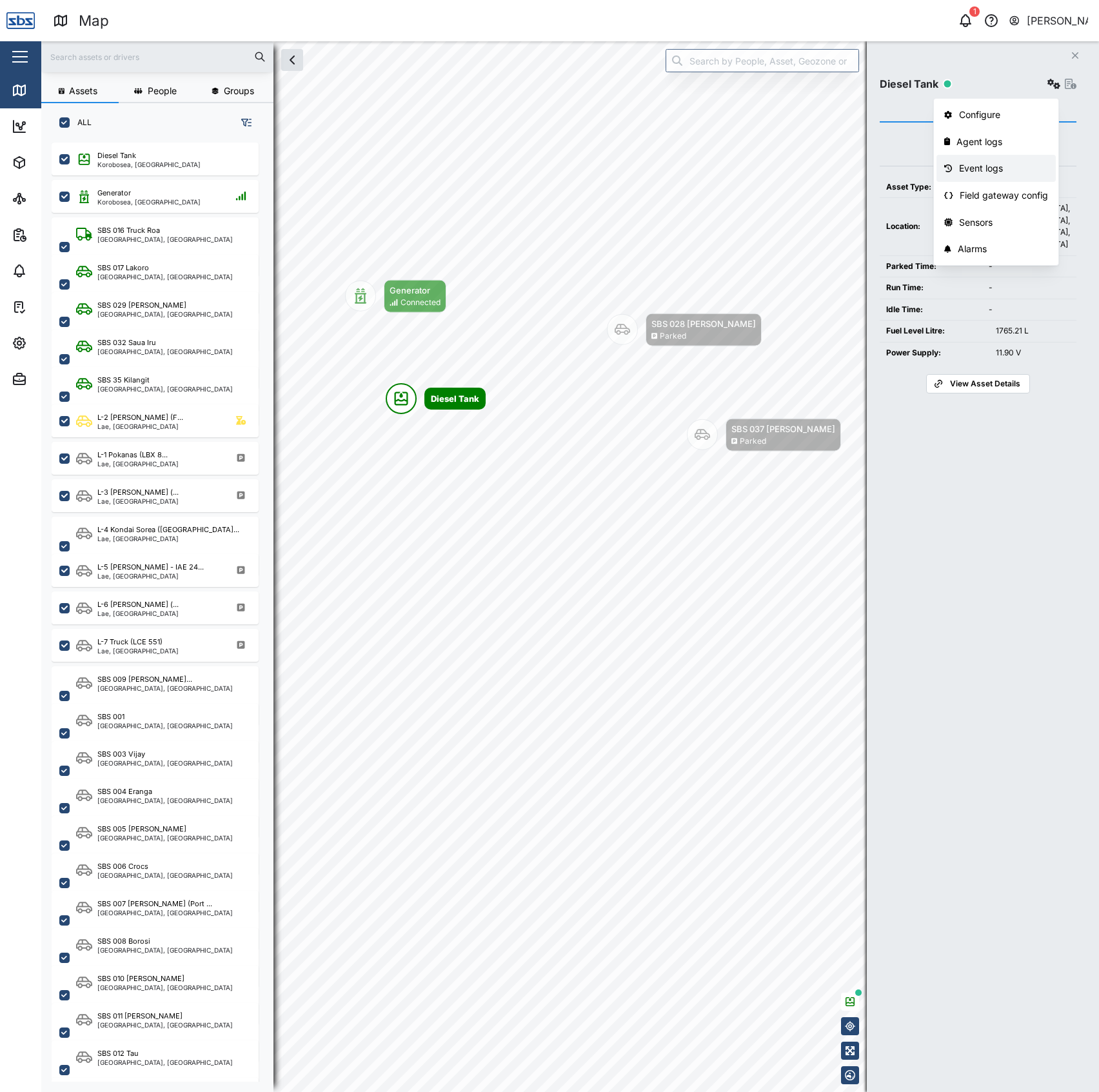
click at [1011, 168] on div "Event logs" at bounding box center [1004, 168] width 90 height 14
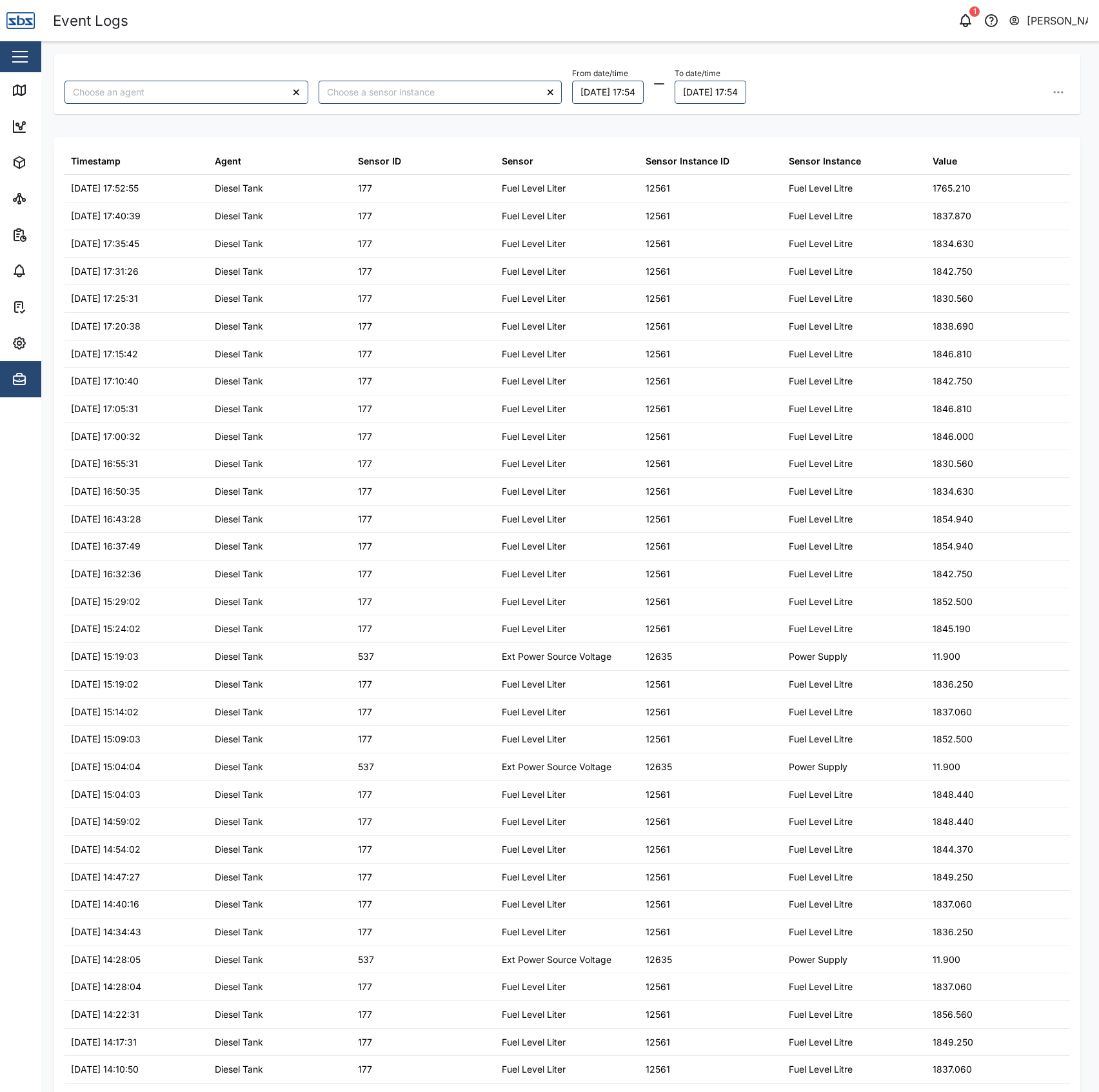
type input "Diesel Tank"
click at [17, 81] on link "Map" at bounding box center [83, 90] width 168 height 36
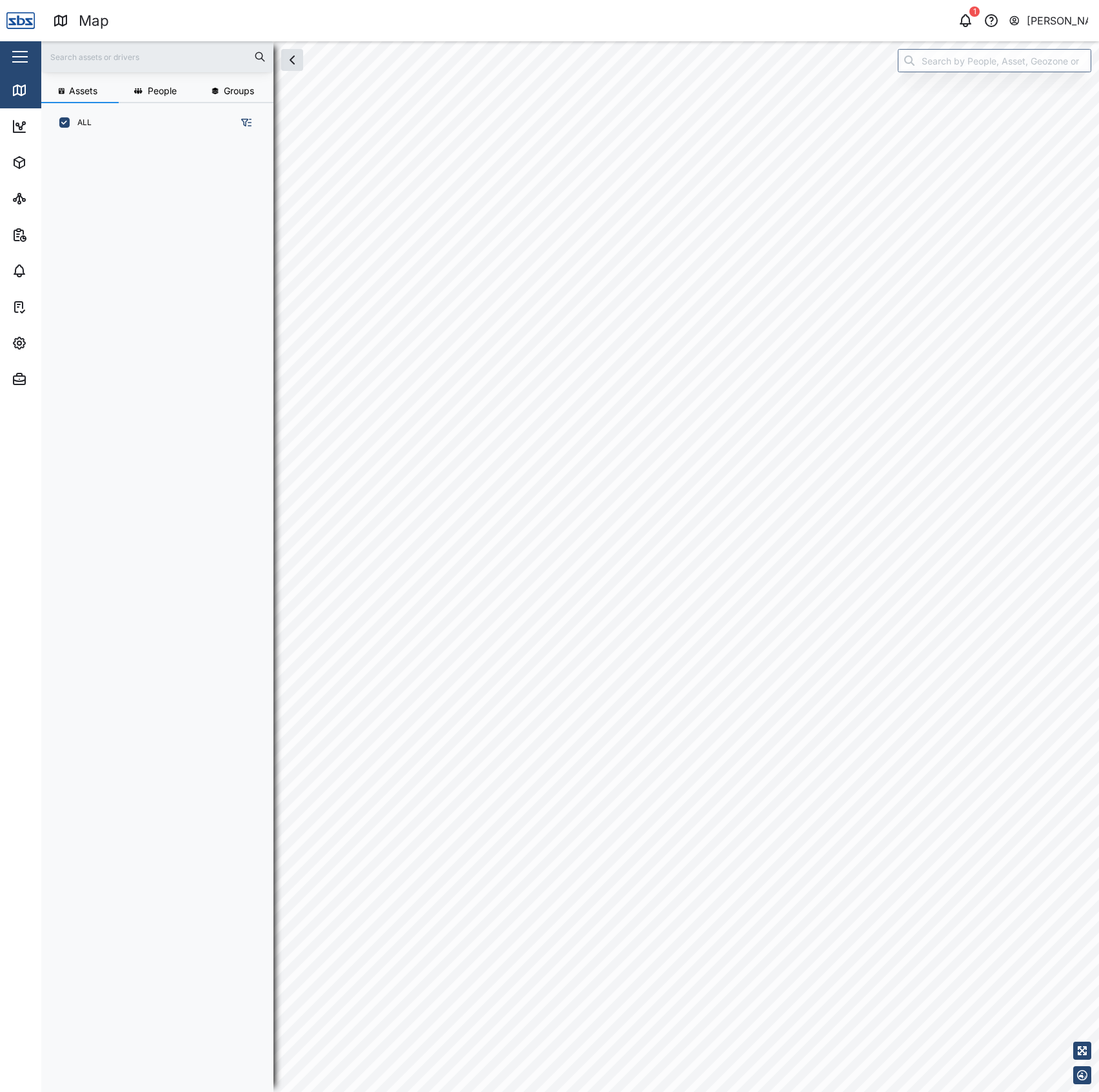
scroll to position [930, 199]
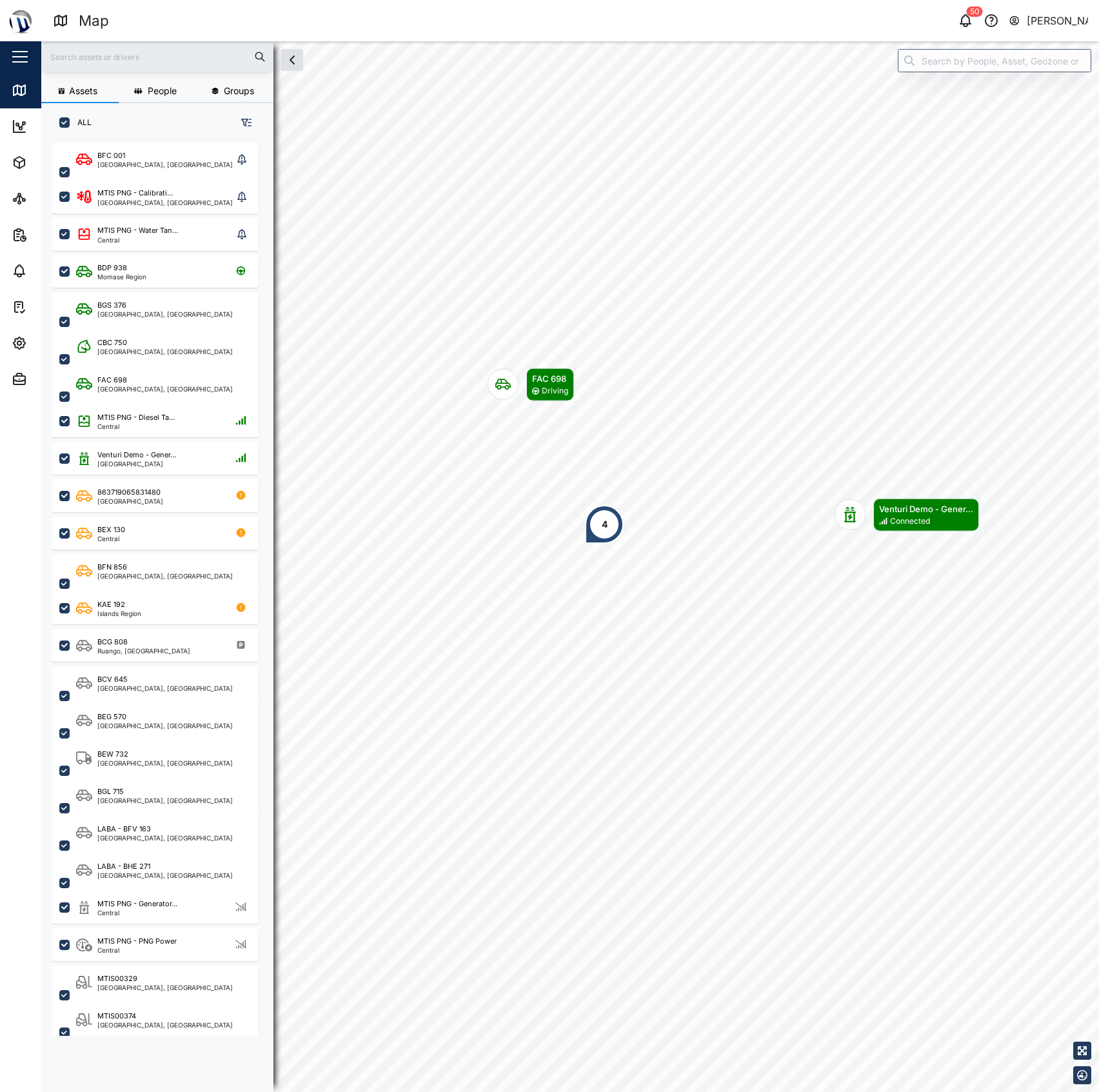
scroll to position [930, 199]
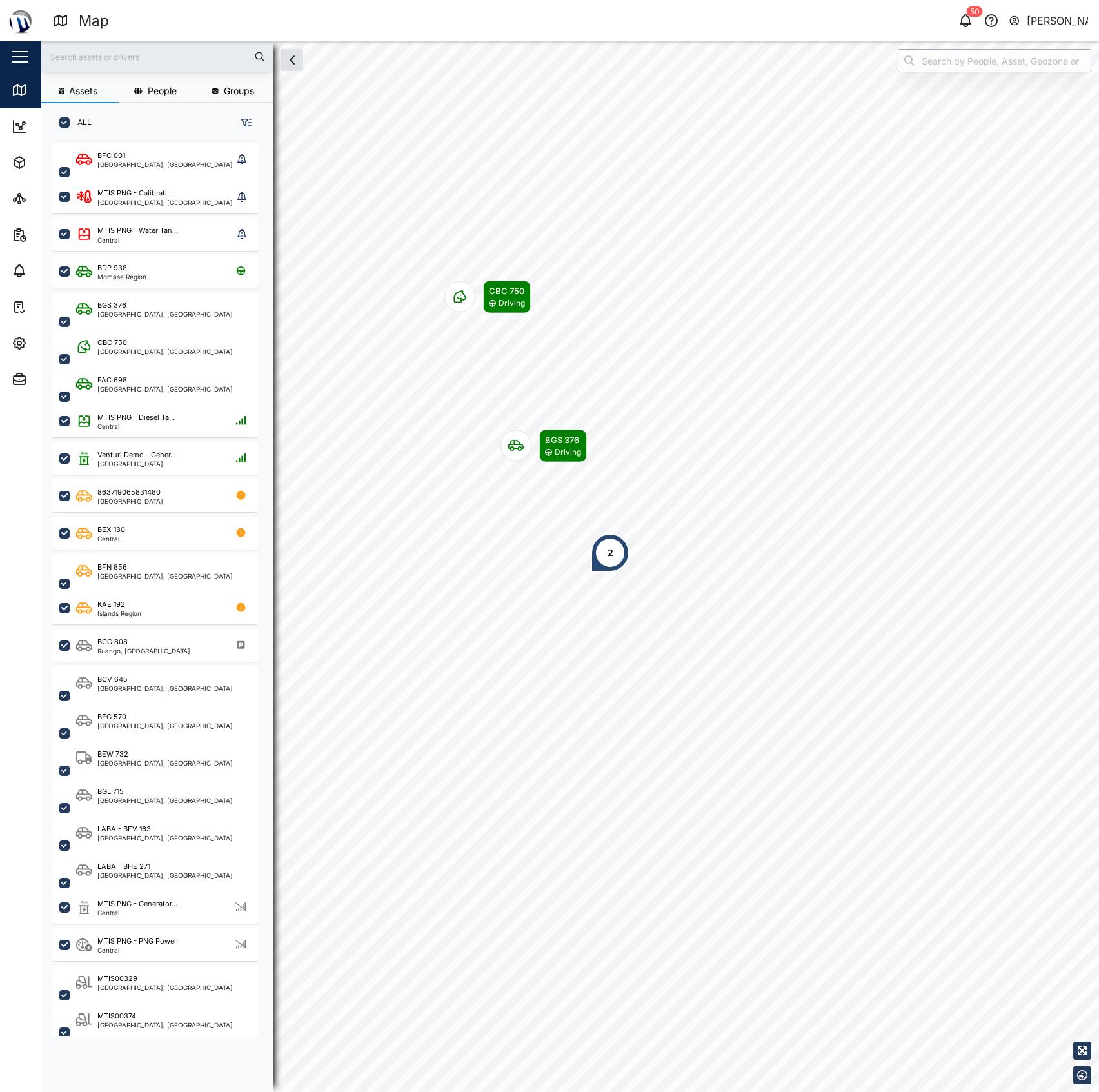
click at [942, 67] on input "search" at bounding box center [994, 60] width 193 height 23
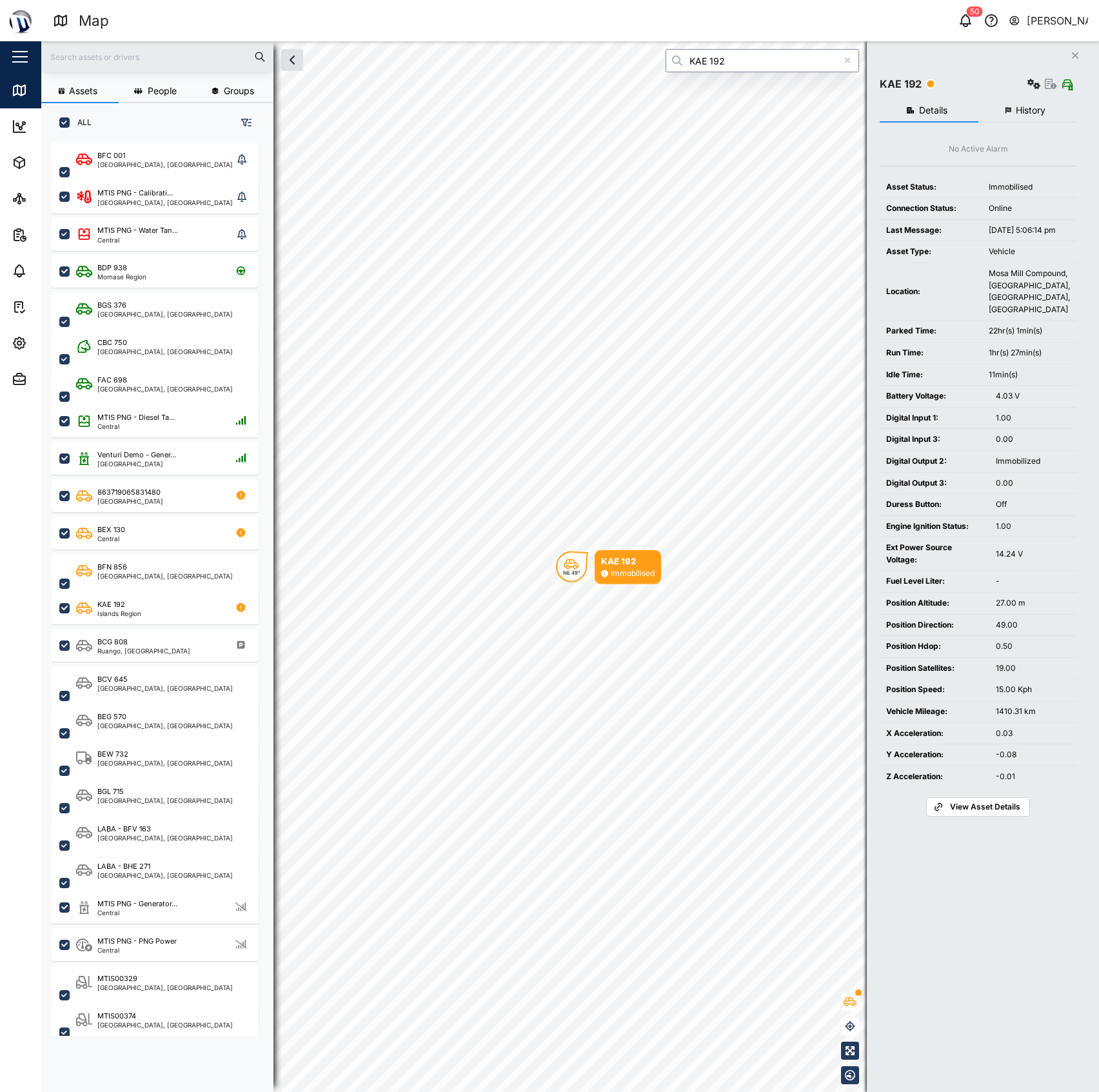
type input "KAE 192"
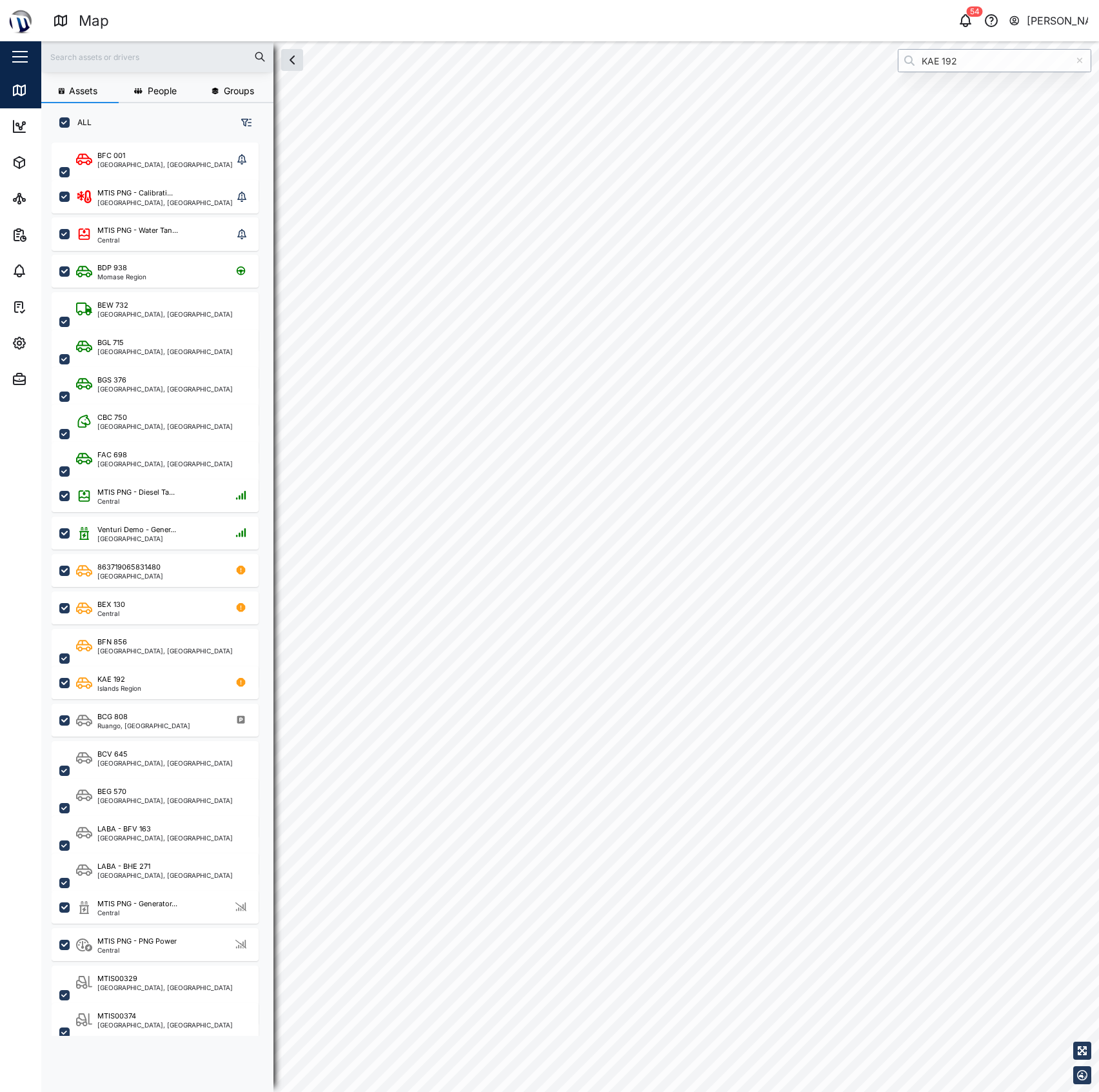
click at [988, 52] on input "KAE 192" at bounding box center [994, 60] width 193 height 23
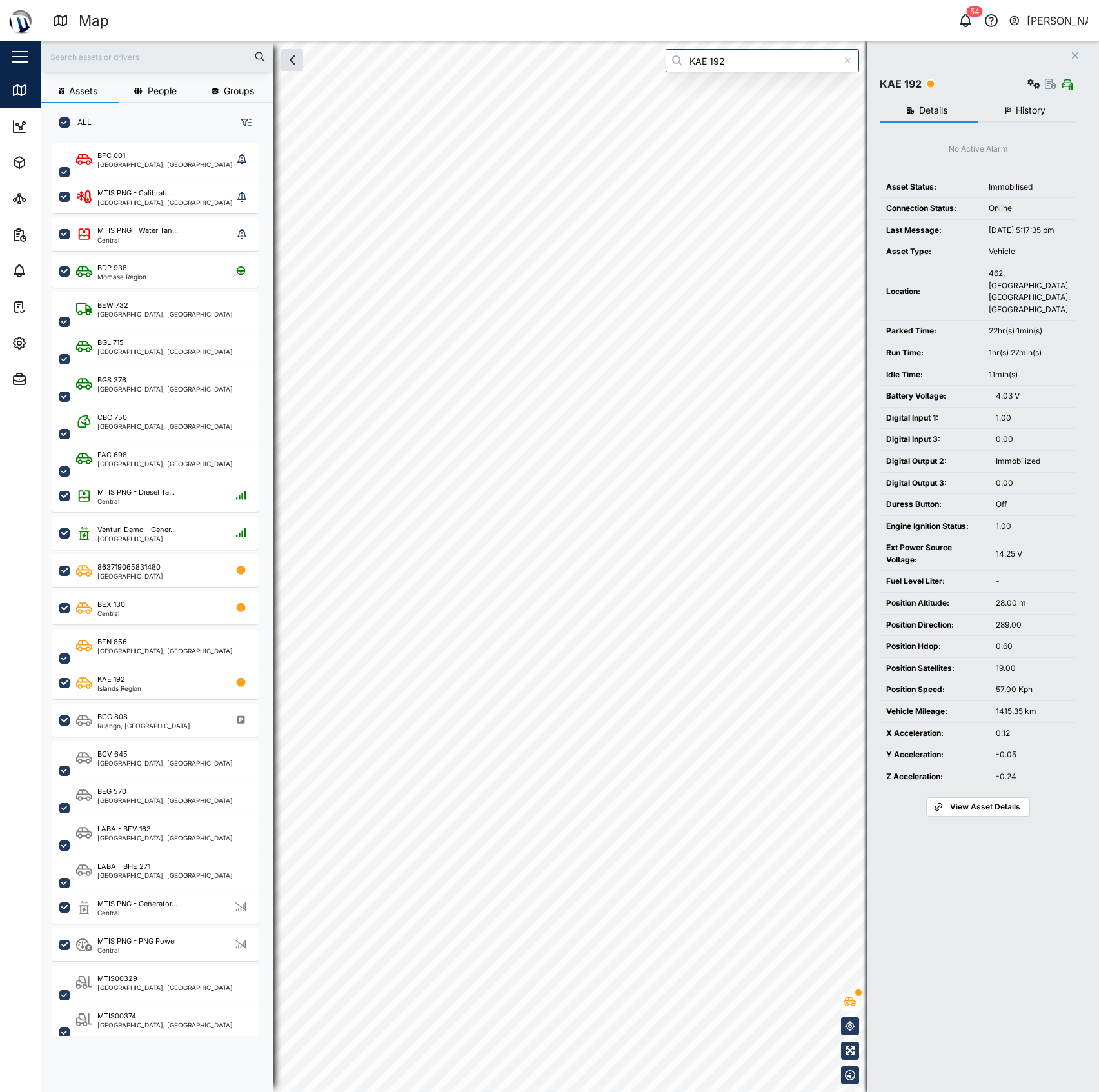
click at [1022, 114] on span "History" at bounding box center [1030, 110] width 30 height 9
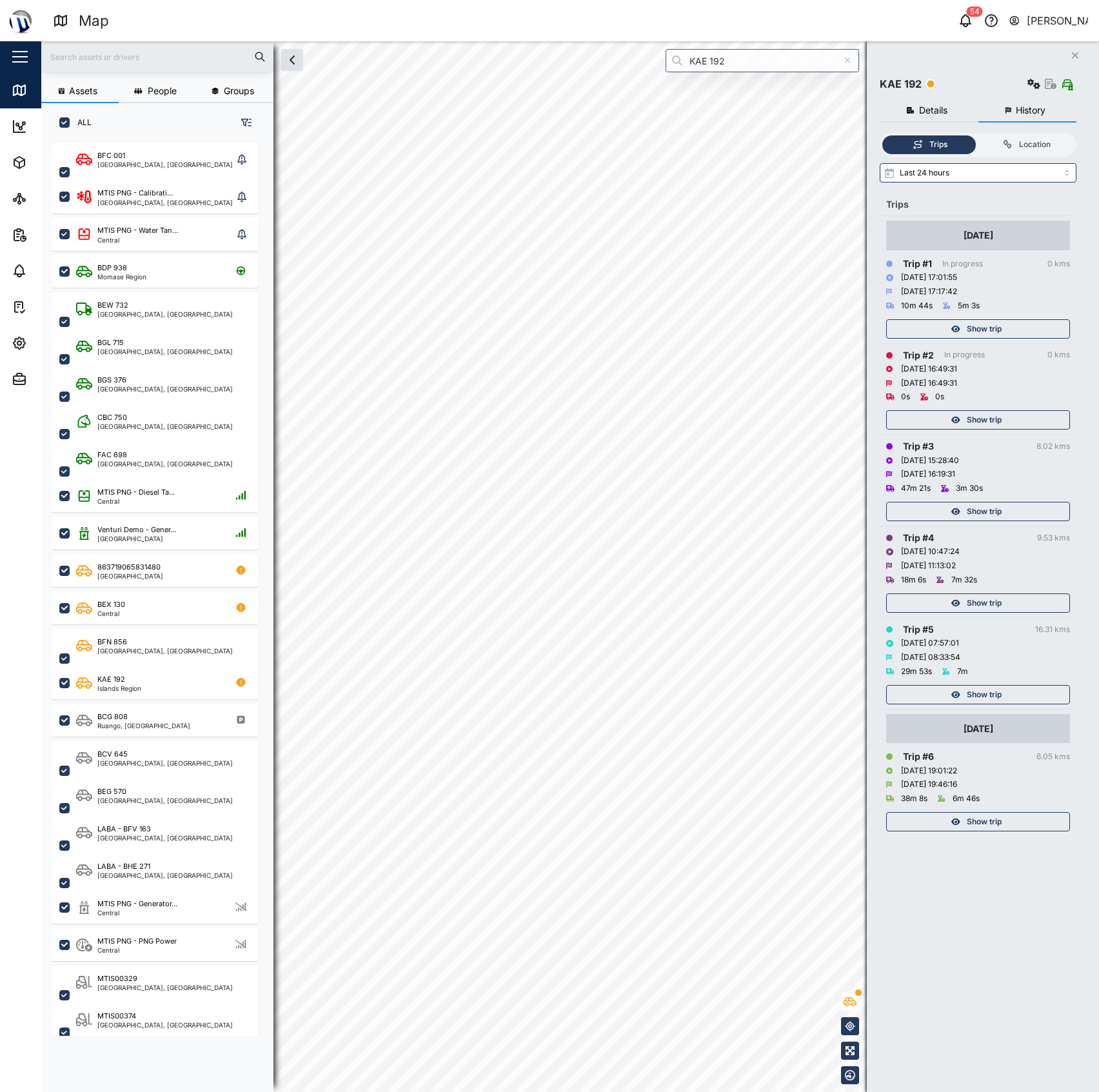
click at [979, 329] on span "Show trip" at bounding box center [984, 329] width 35 height 18
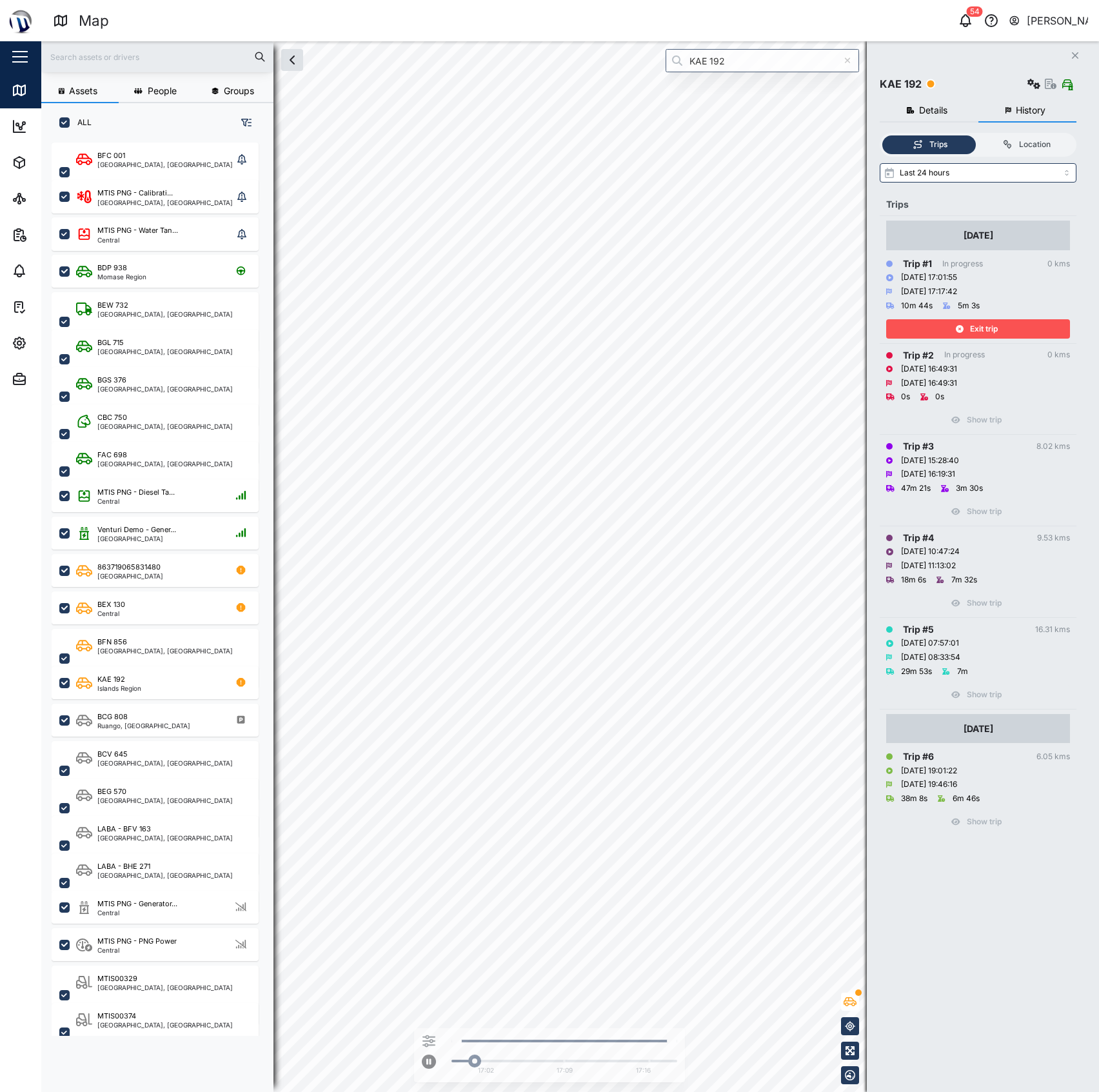
click at [979, 329] on span "Exit trip" at bounding box center [984, 329] width 28 height 18
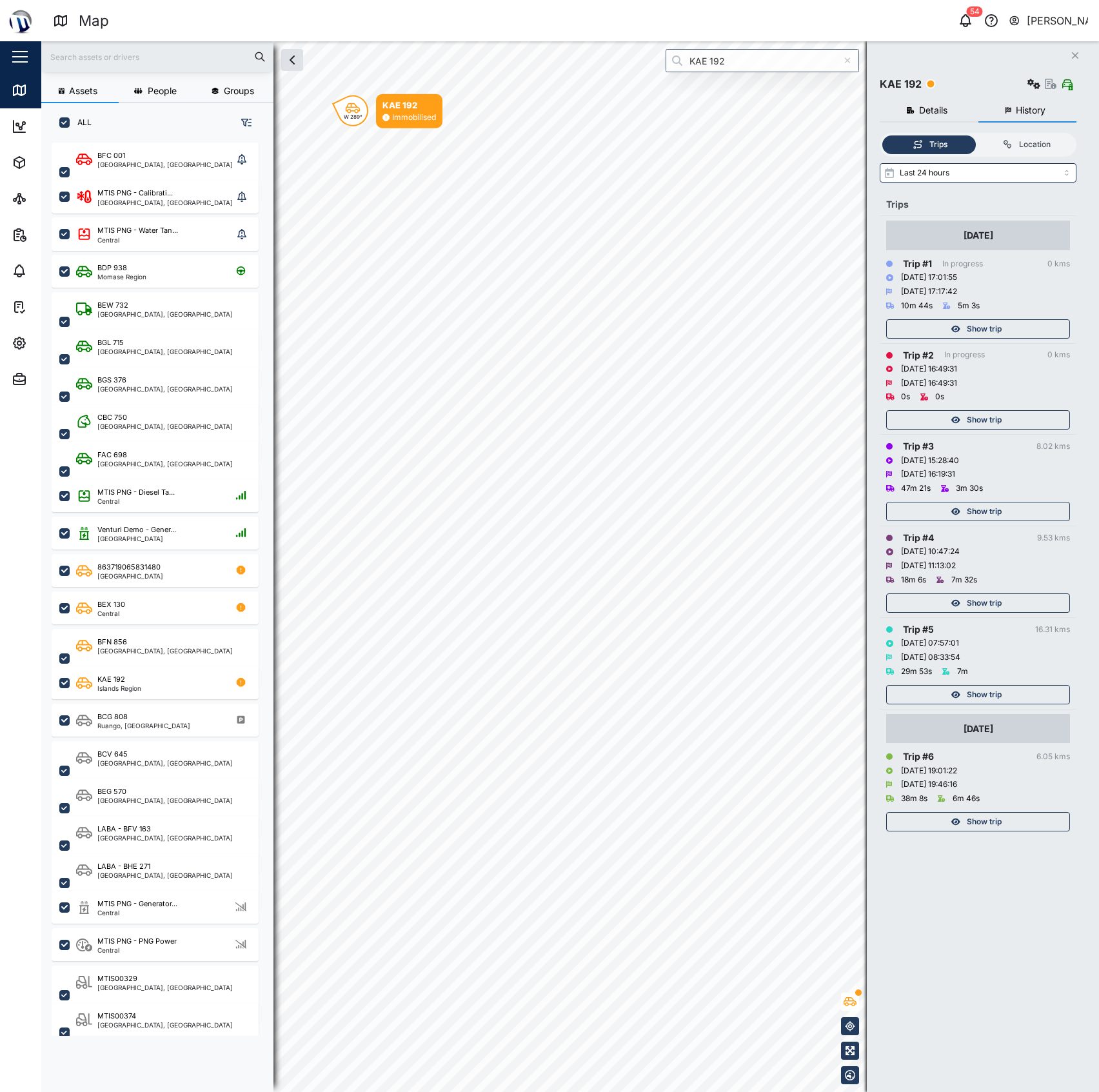
click at [967, 426] on span "Show trip" at bounding box center [984, 420] width 35 height 18
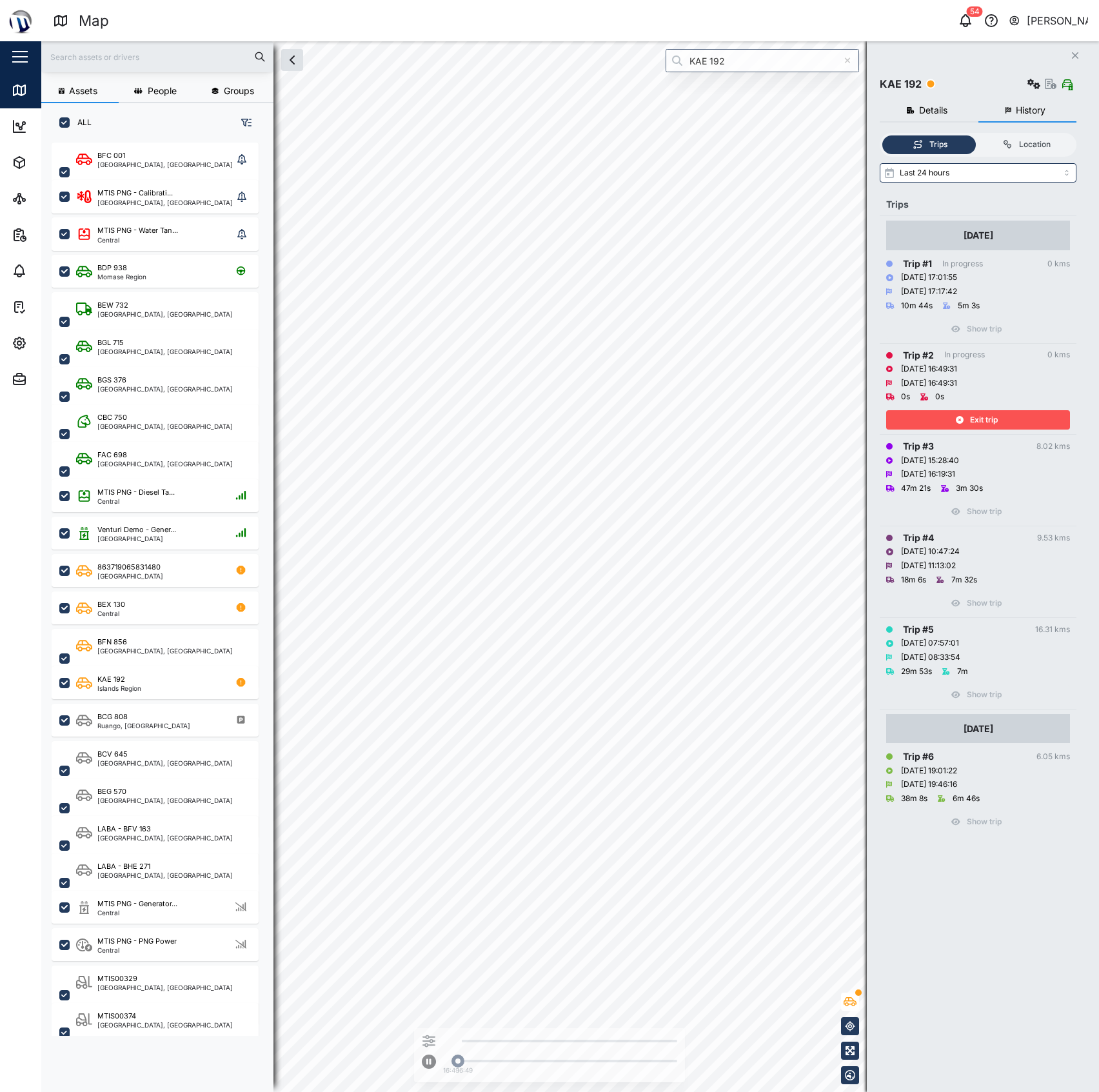
click at [966, 426] on div "Exit trip" at bounding box center [976, 420] width 168 height 18
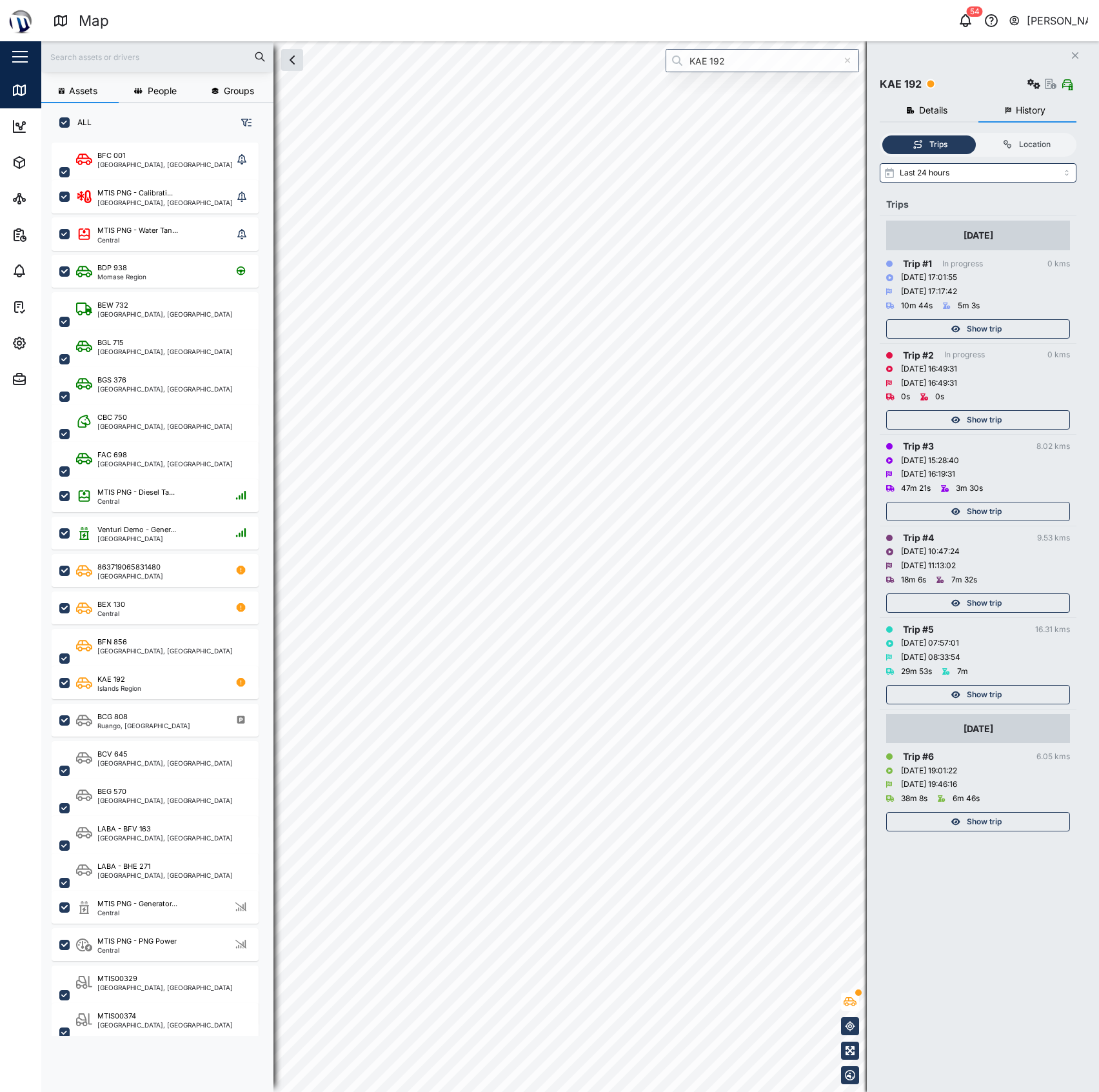
click at [988, 684] on div "Show trip" at bounding box center [978, 691] width 184 height 26
click at [988, 688] on span "Show trip" at bounding box center [984, 695] width 35 height 18
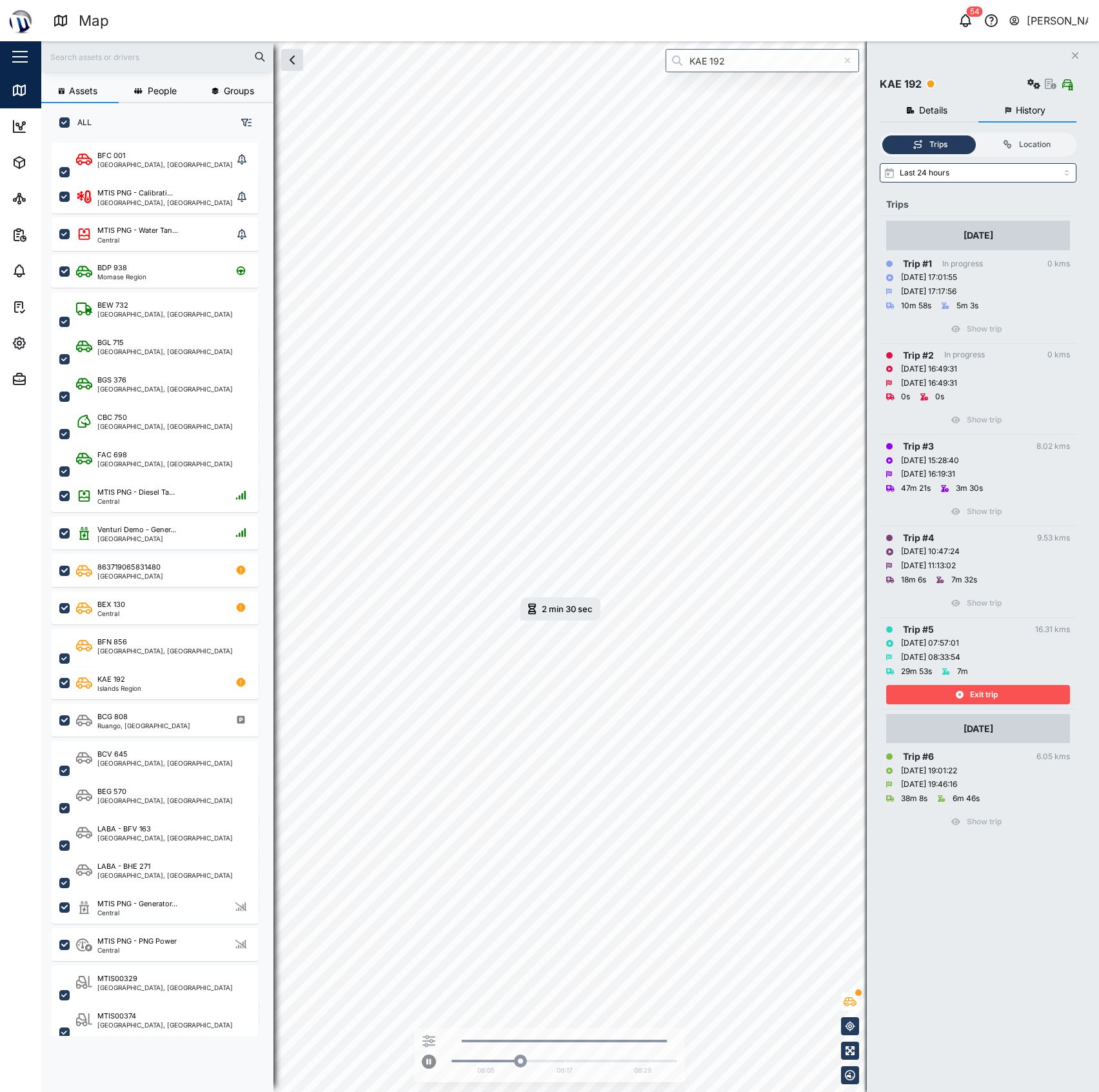
click at [948, 689] on div "Exit trip" at bounding box center [976, 695] width 168 height 18
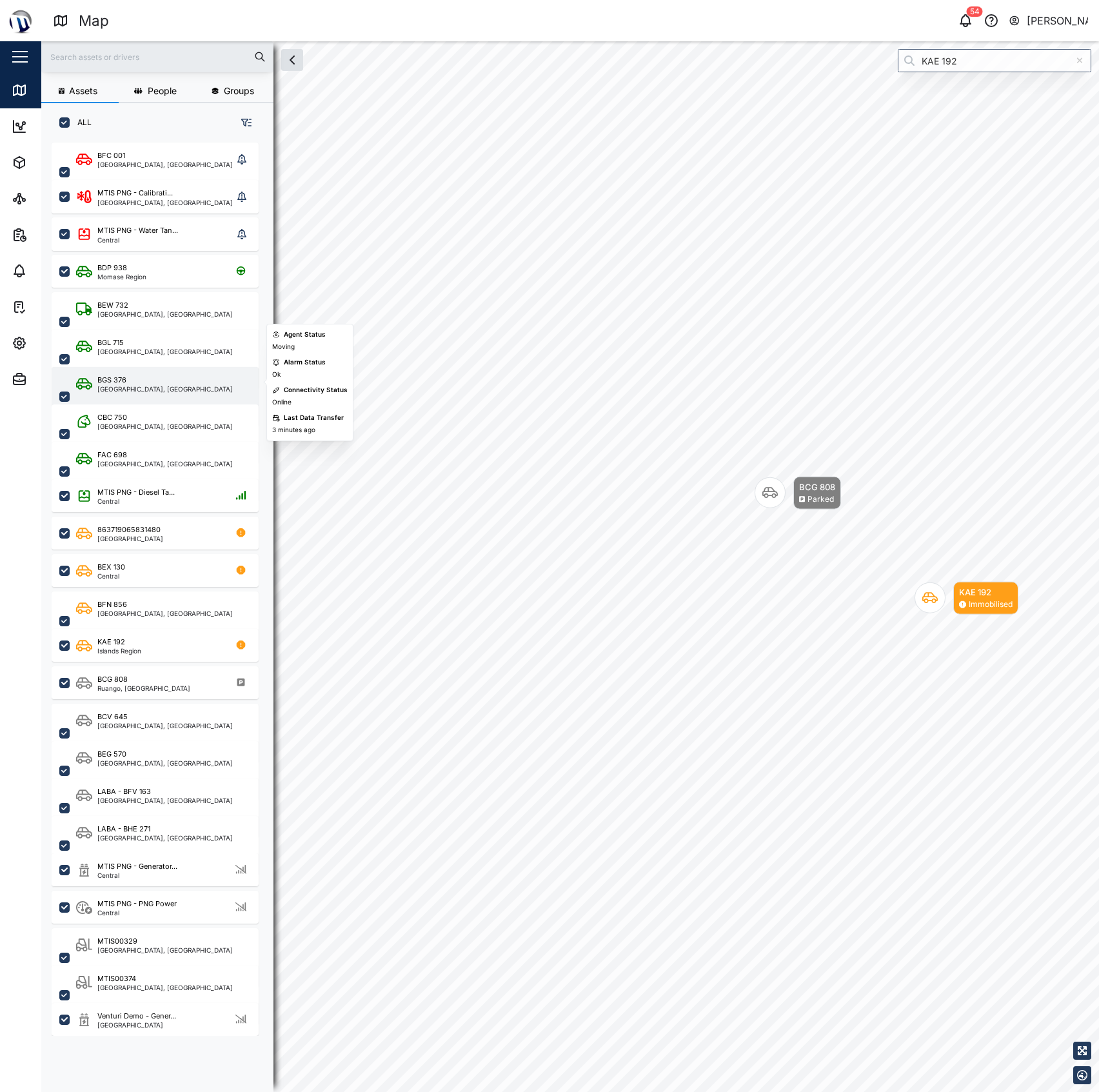
click at [201, 367] on div "BGS 376 Port Moresby, Southern Region" at bounding box center [155, 396] width 207 height 59
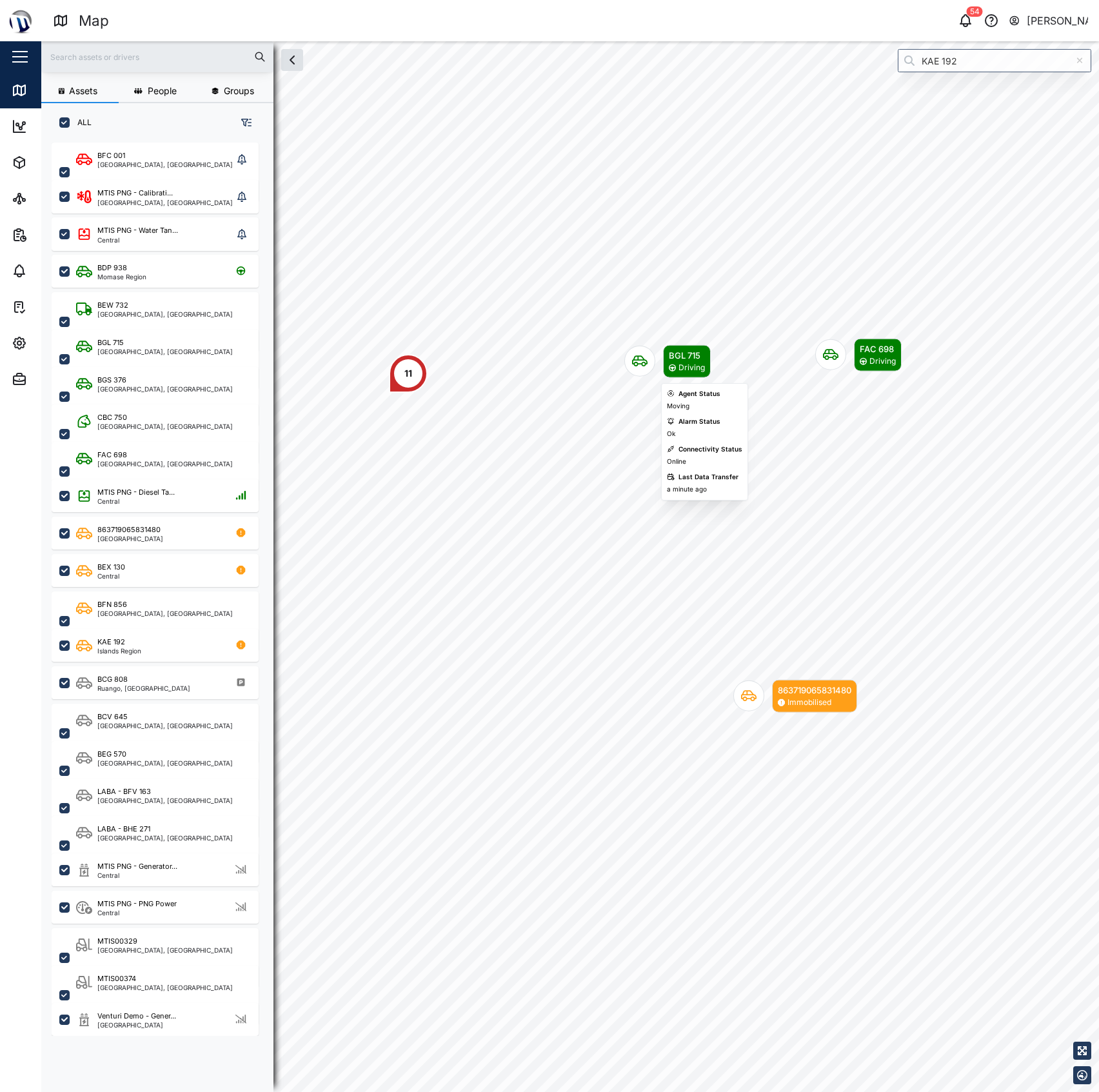
drag, startPoint x: 462, startPoint y: 379, endPoint x: 708, endPoint y: 370, distance: 246.2
click at [708, 370] on div "BGL 715 Driving" at bounding box center [687, 362] width 47 height 33
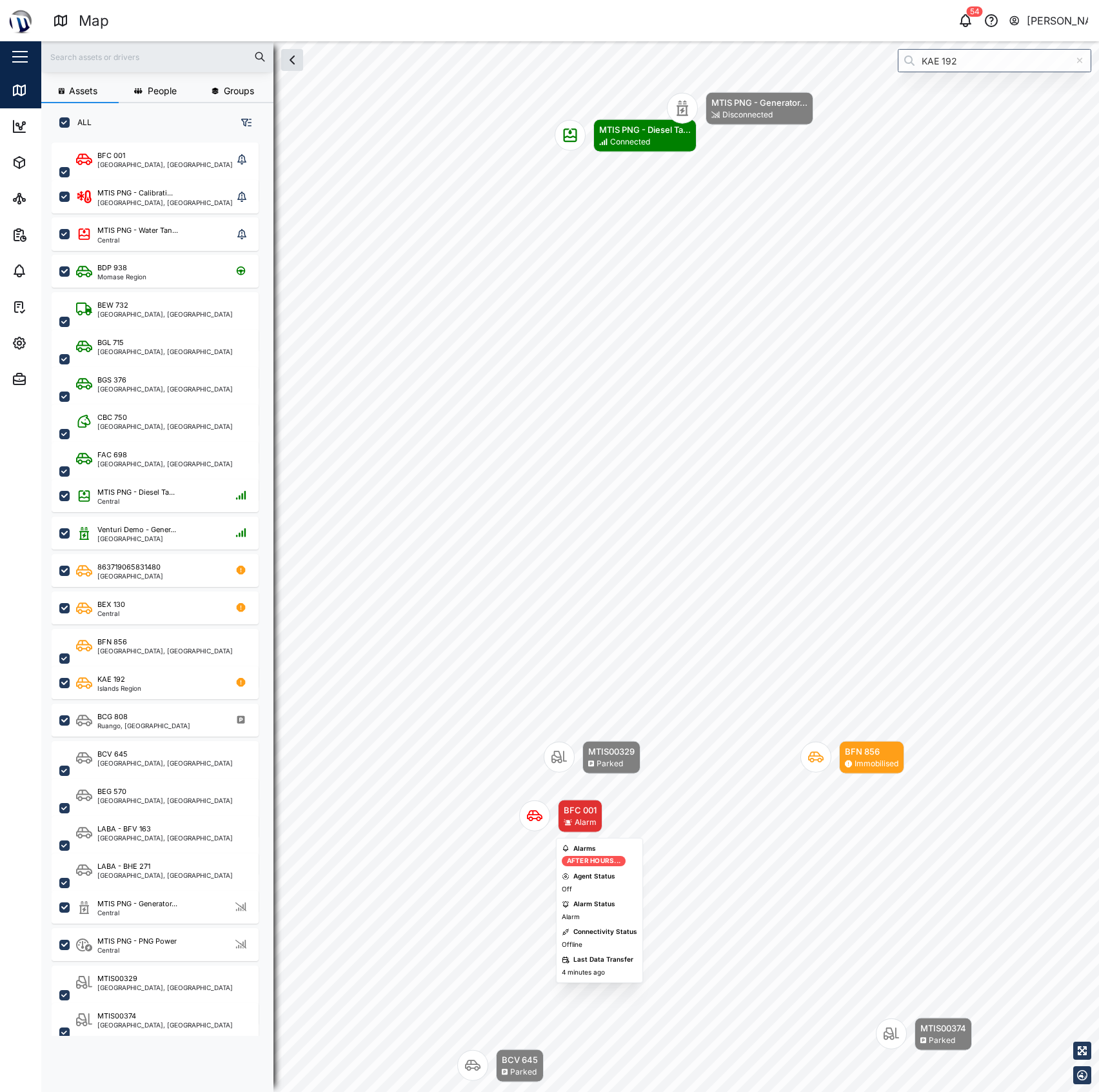
click at [550, 828] on div "BFC 001 Alarm" at bounding box center [560, 816] width 83 height 33
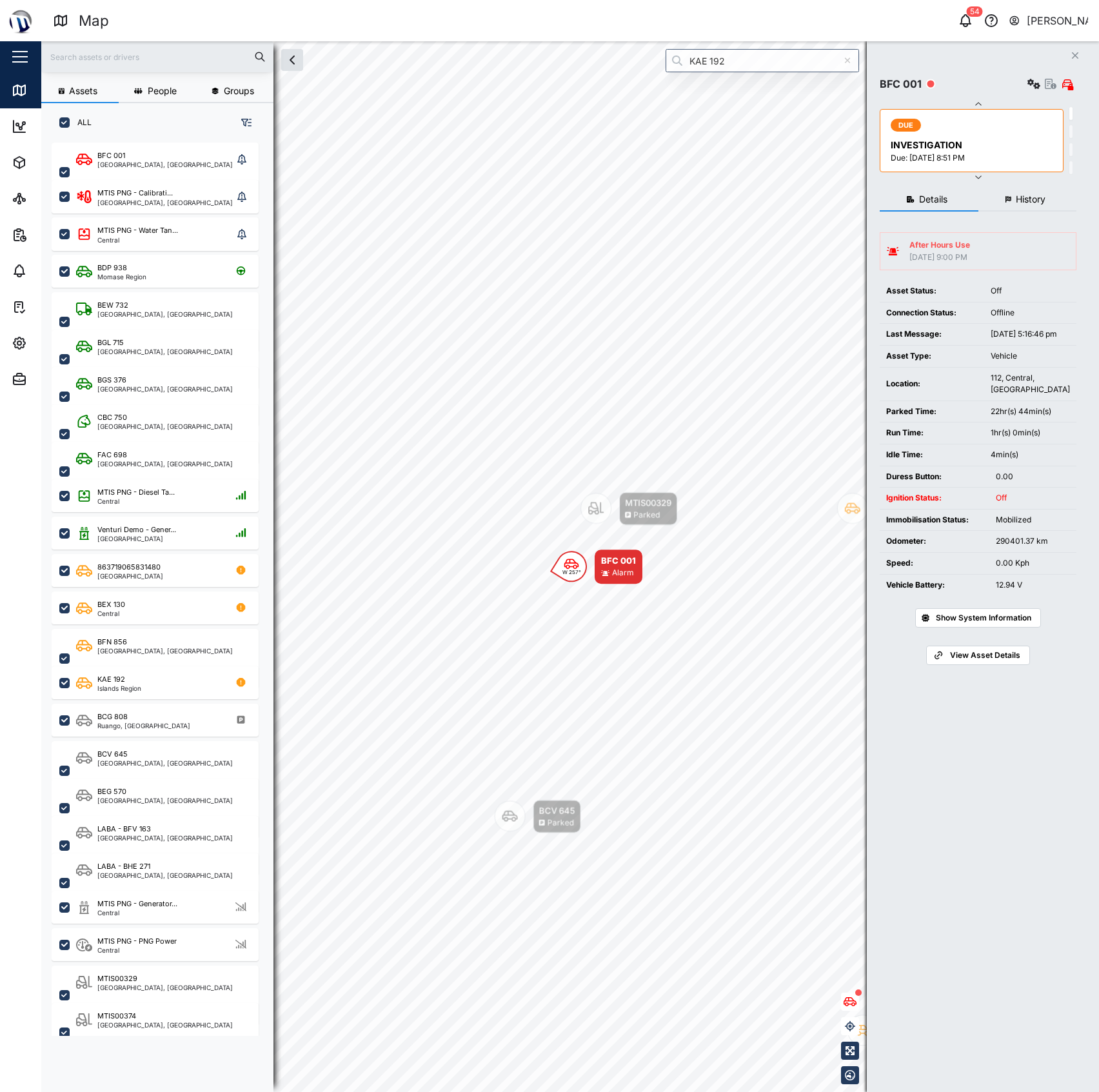
click at [1022, 202] on span "History" at bounding box center [1030, 199] width 30 height 9
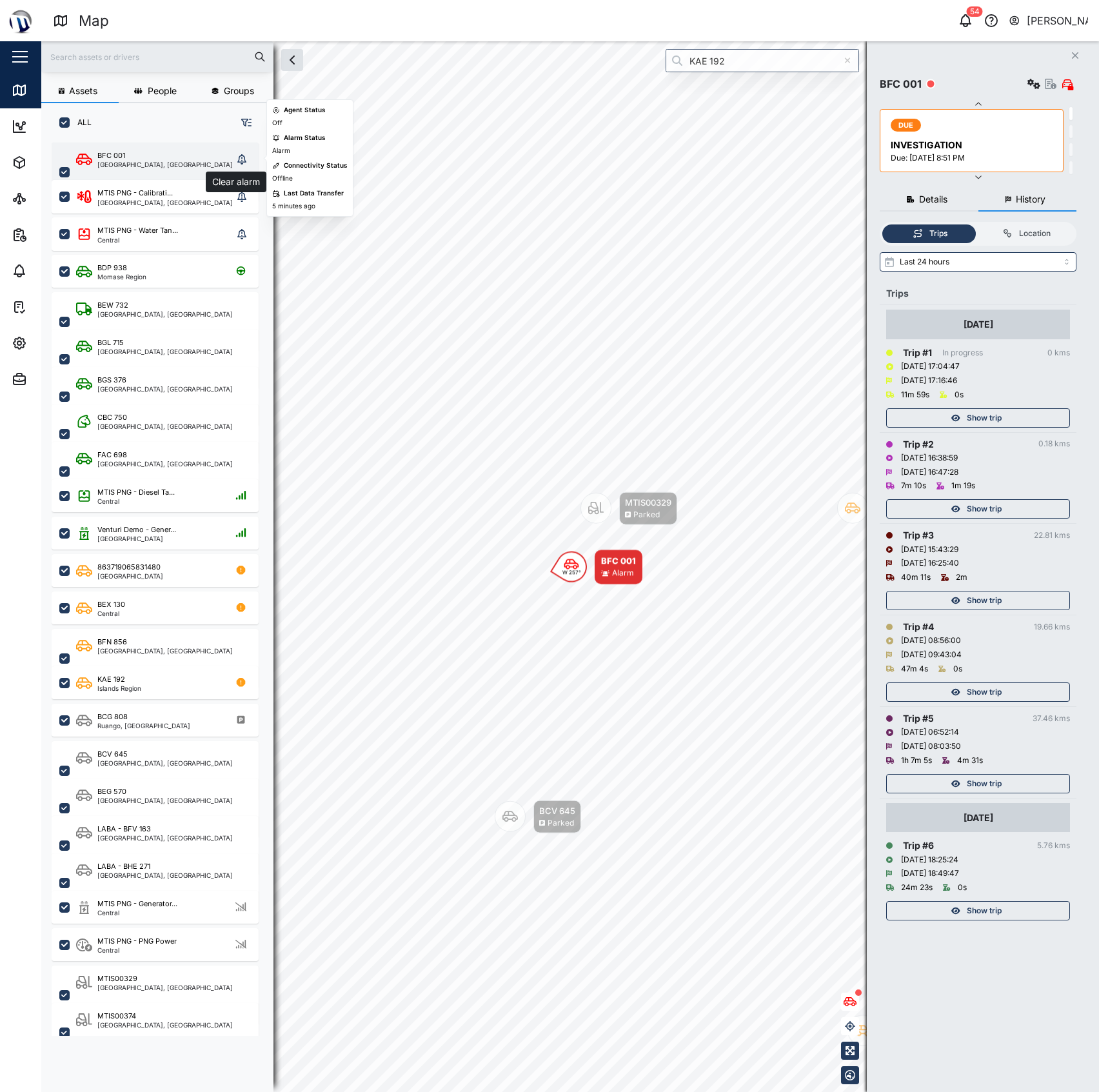
click at [233, 156] on button "grid" at bounding box center [242, 159] width 18 height 18
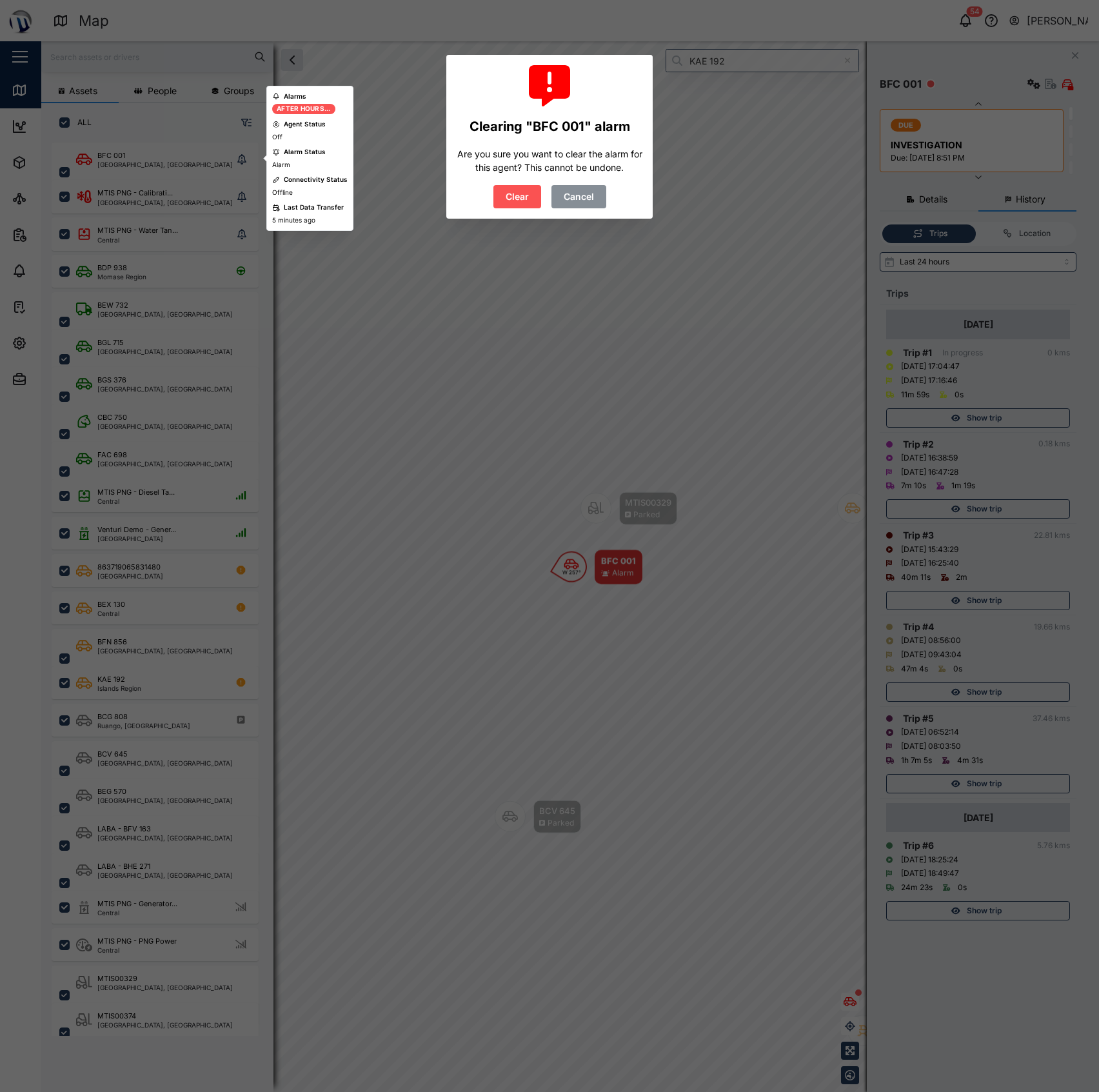
click at [483, 189] on div "Clearing "BFC 001" alarm Are you sure you want to clear the alarm for this agen…" at bounding box center [550, 136] width 186 height 143
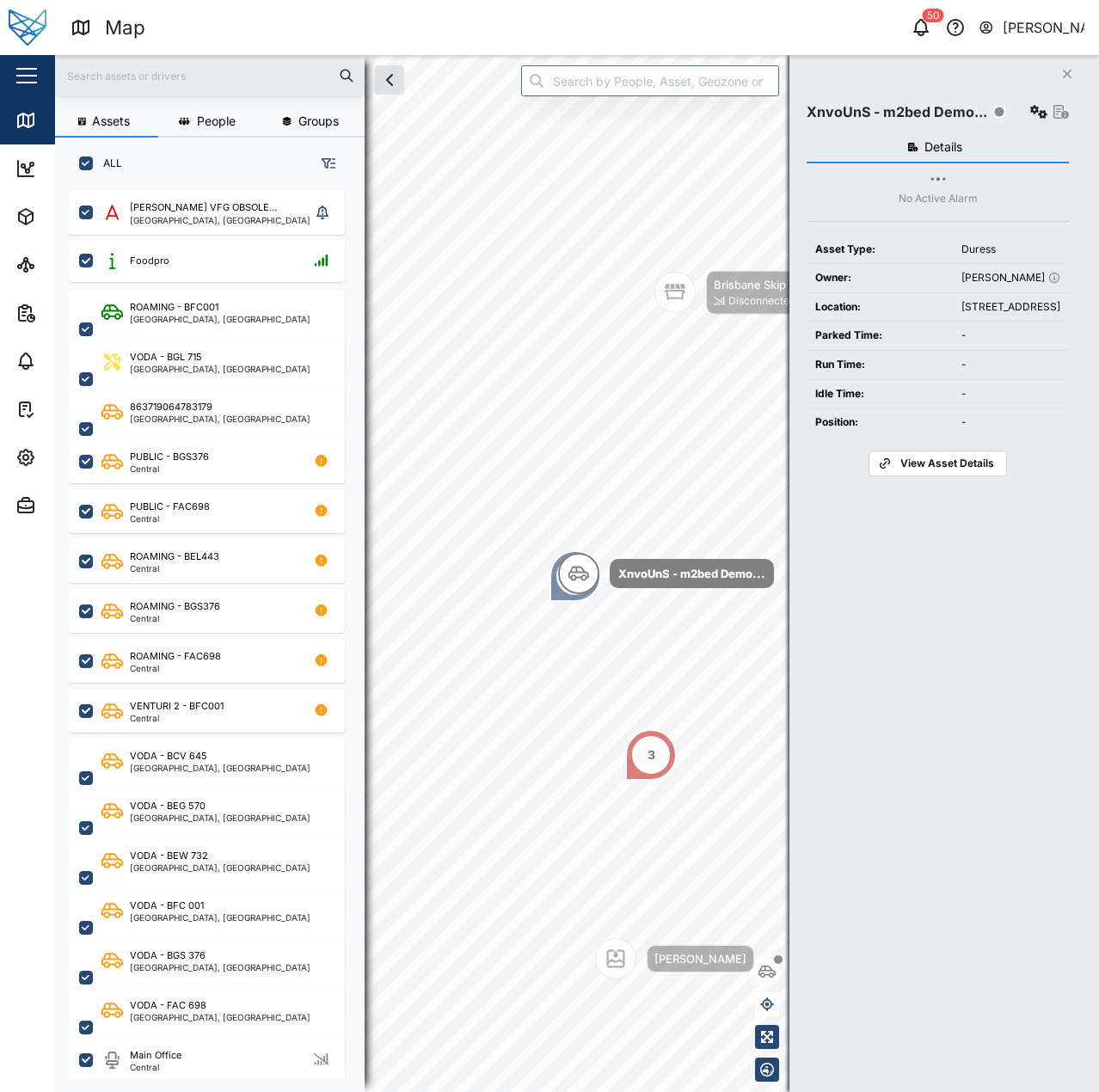
scroll to position [882, 270]
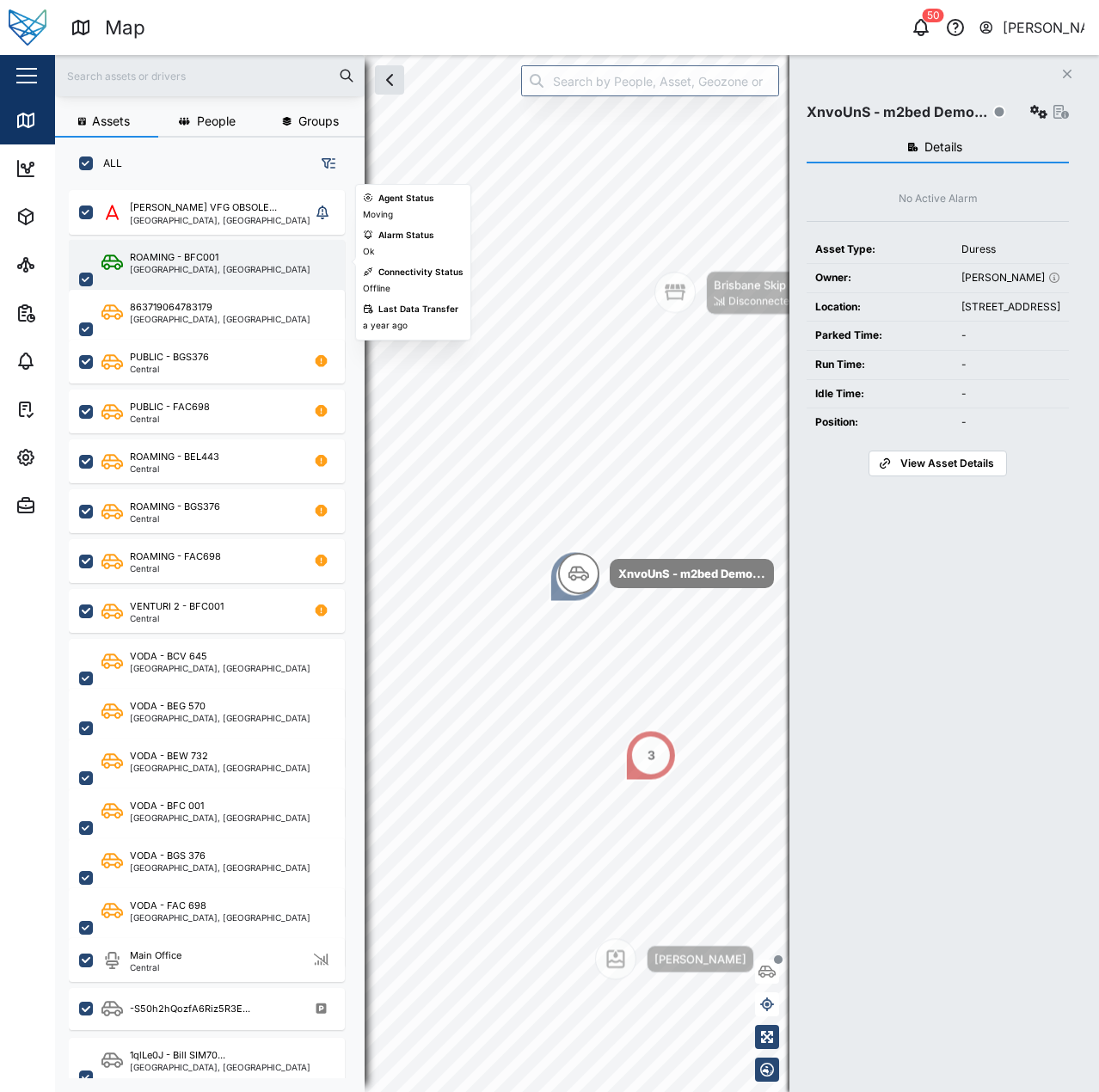
click at [210, 253] on div "ROAMING - BFC001" at bounding box center [175, 258] width 89 height 14
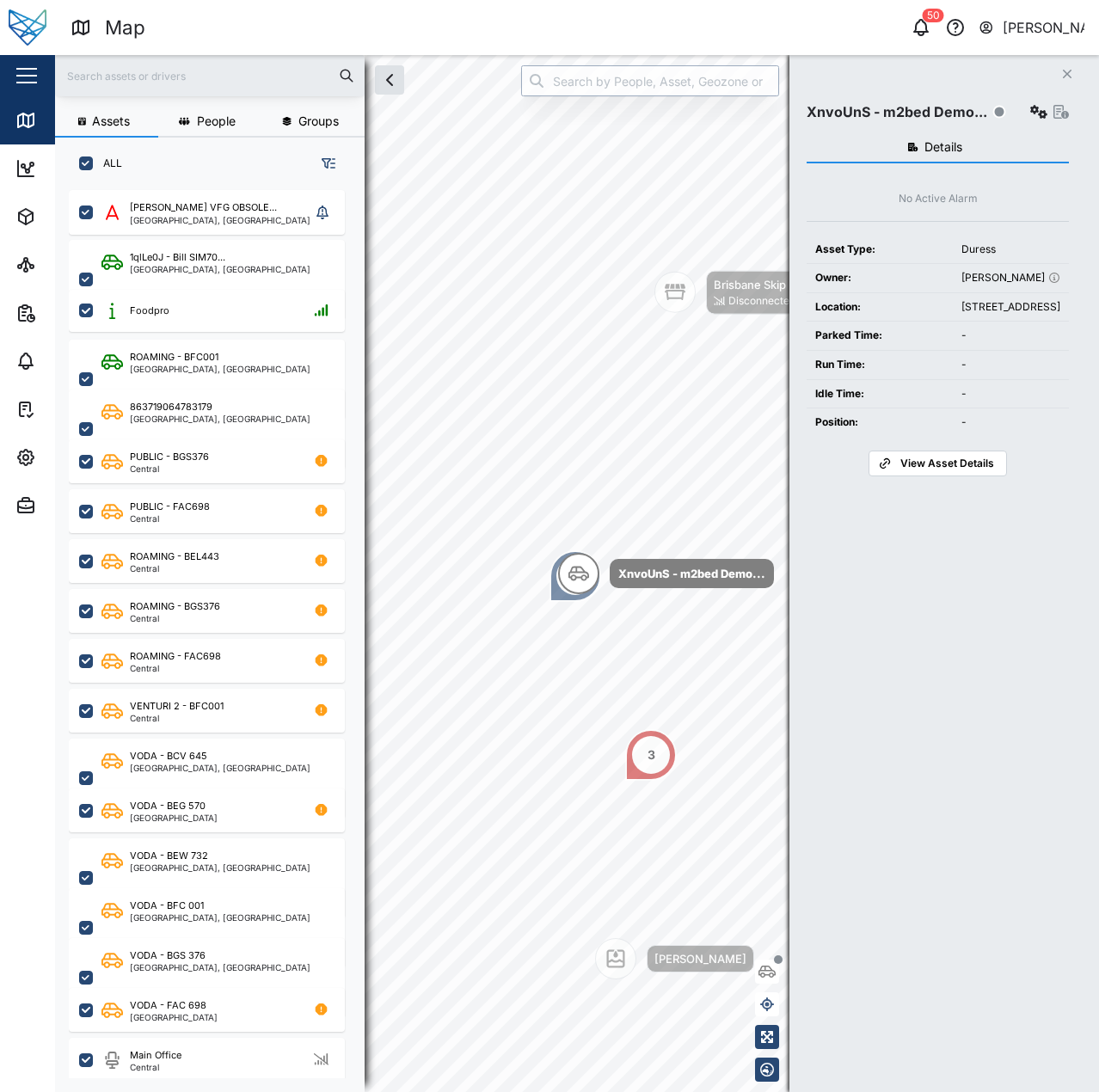
click at [603, 66] on input "search" at bounding box center [649, 81] width 258 height 31
type input "S"
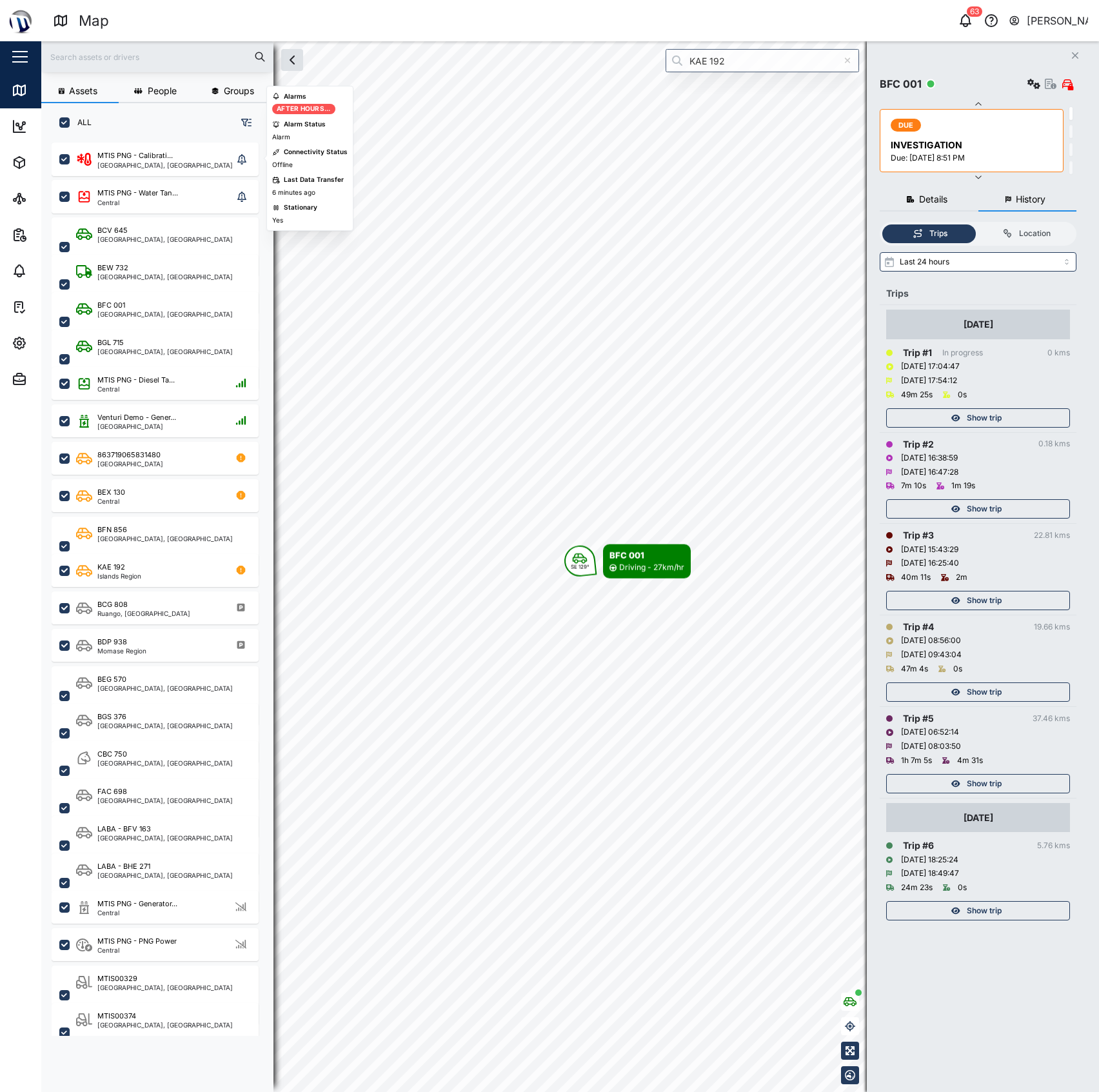
scroll to position [930, 199]
click at [710, 62] on input "KAE 192" at bounding box center [762, 60] width 193 height 23
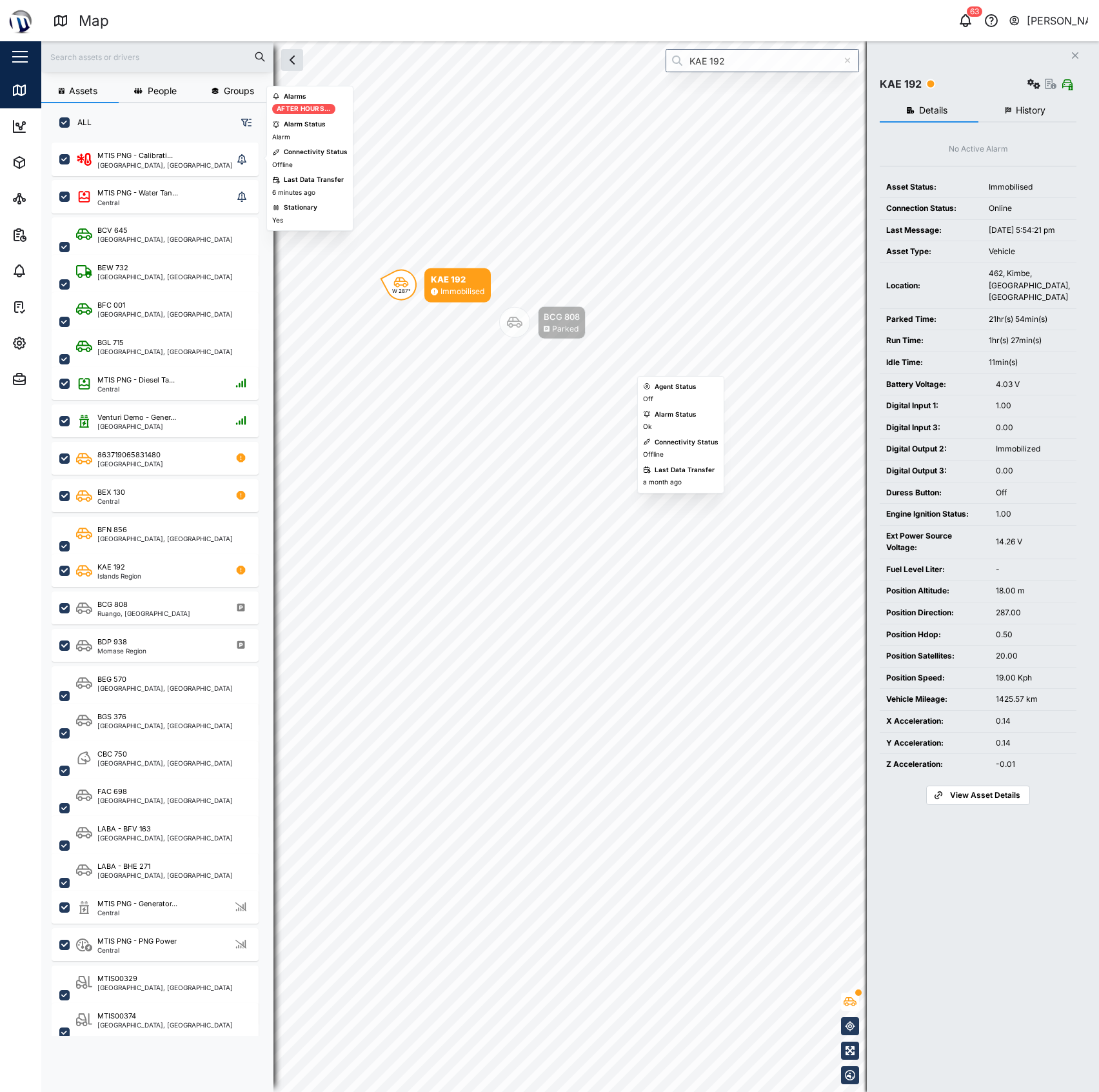
click at [535, 313] on div "BCG 808 Parked" at bounding box center [542, 323] width 86 height 33
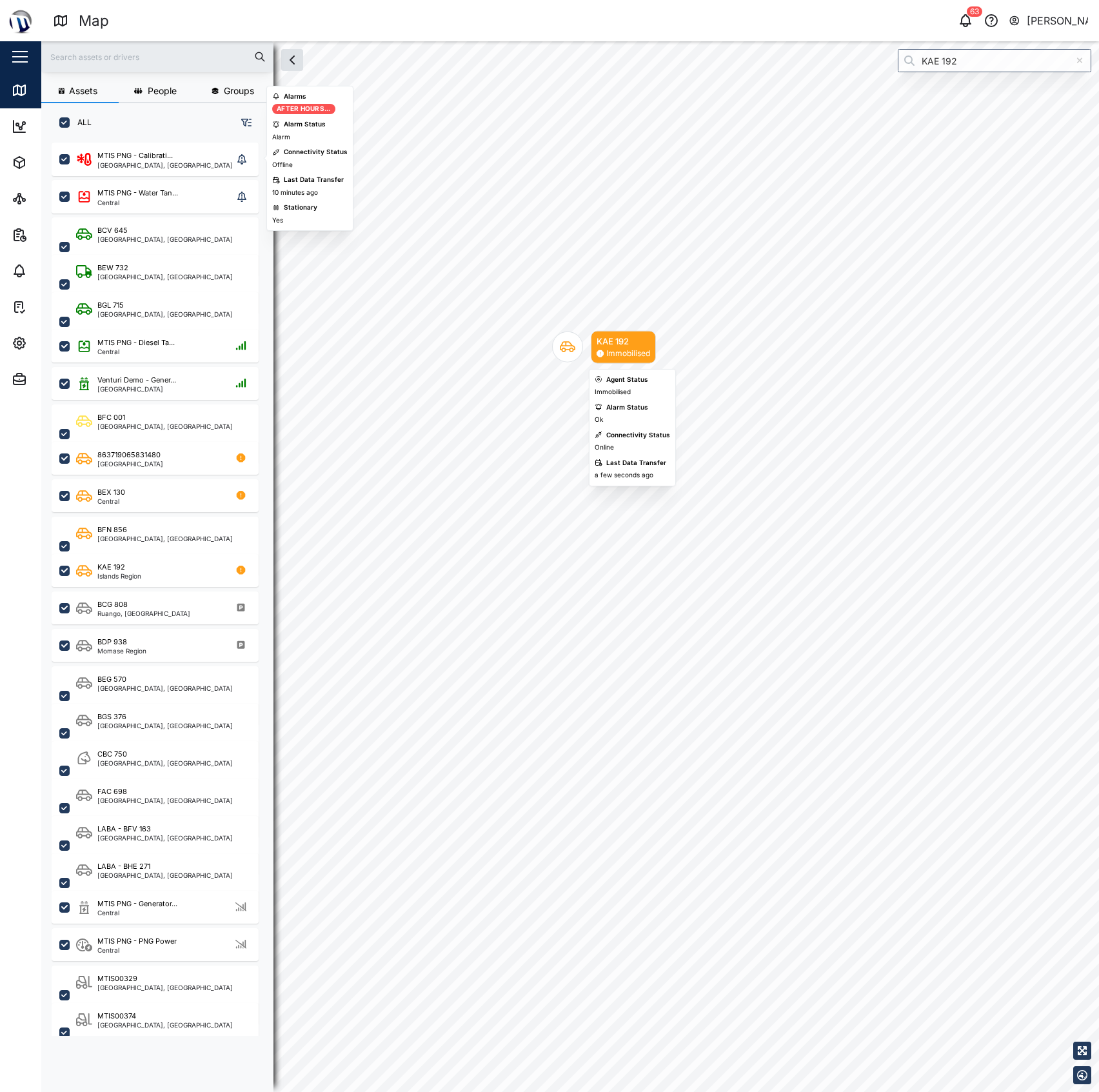
click at [579, 336] on div "Map marker" at bounding box center [568, 347] width 31 height 31
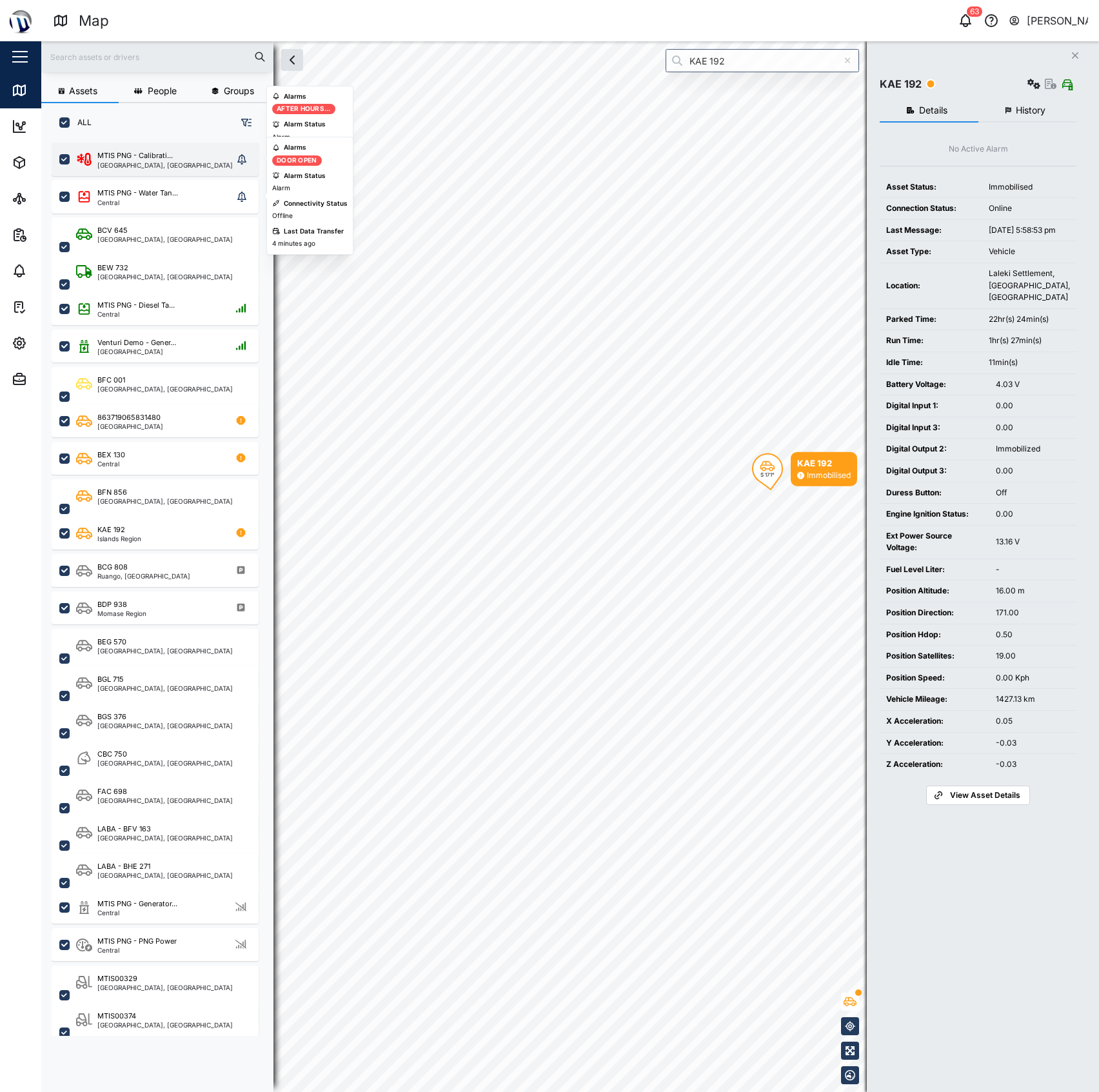
click at [160, 166] on div "[GEOGRAPHIC_DATA], [GEOGRAPHIC_DATA]" at bounding box center [166, 165] width 136 height 7
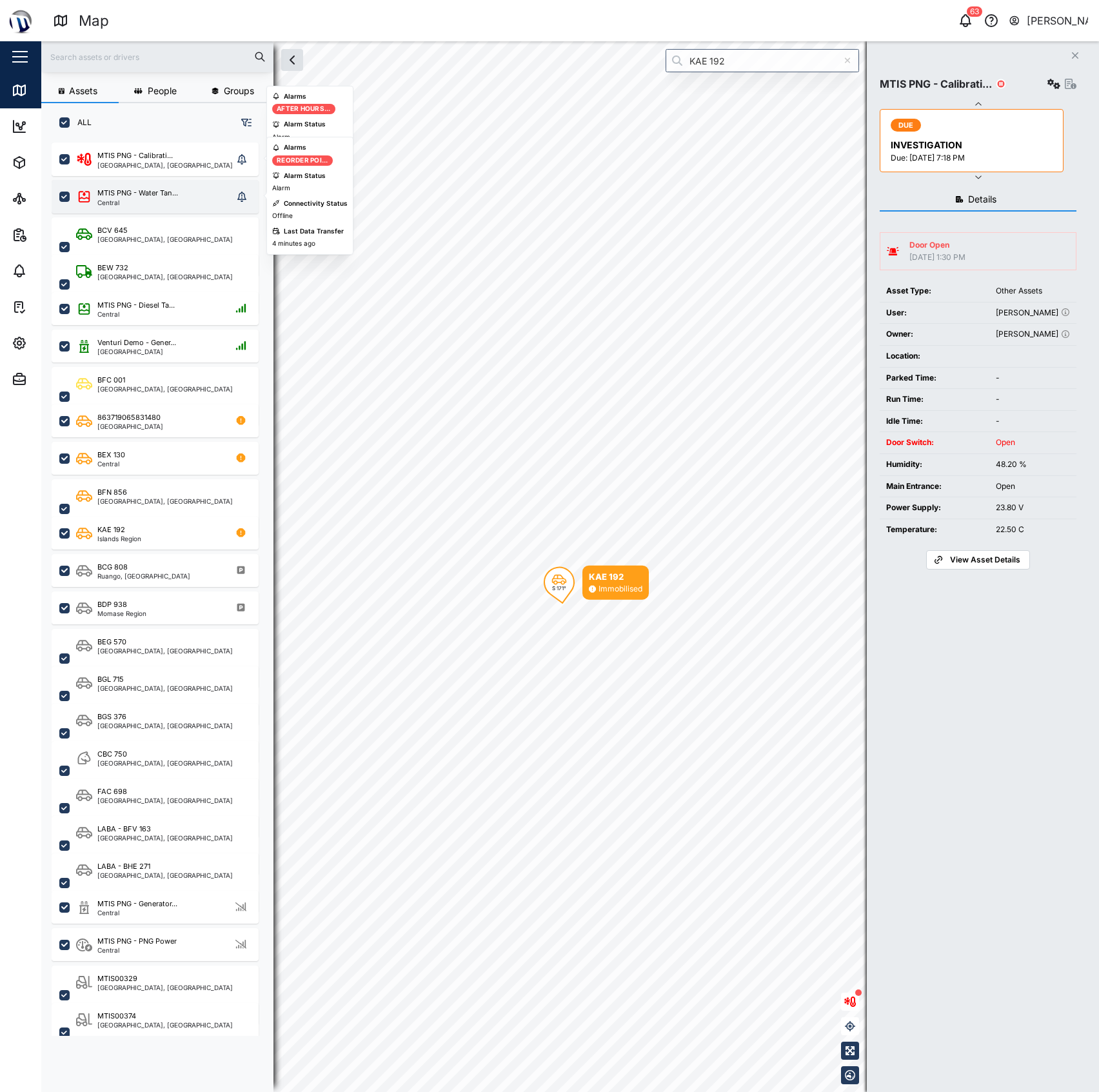
click at [145, 203] on div "Central" at bounding box center [138, 203] width 81 height 7
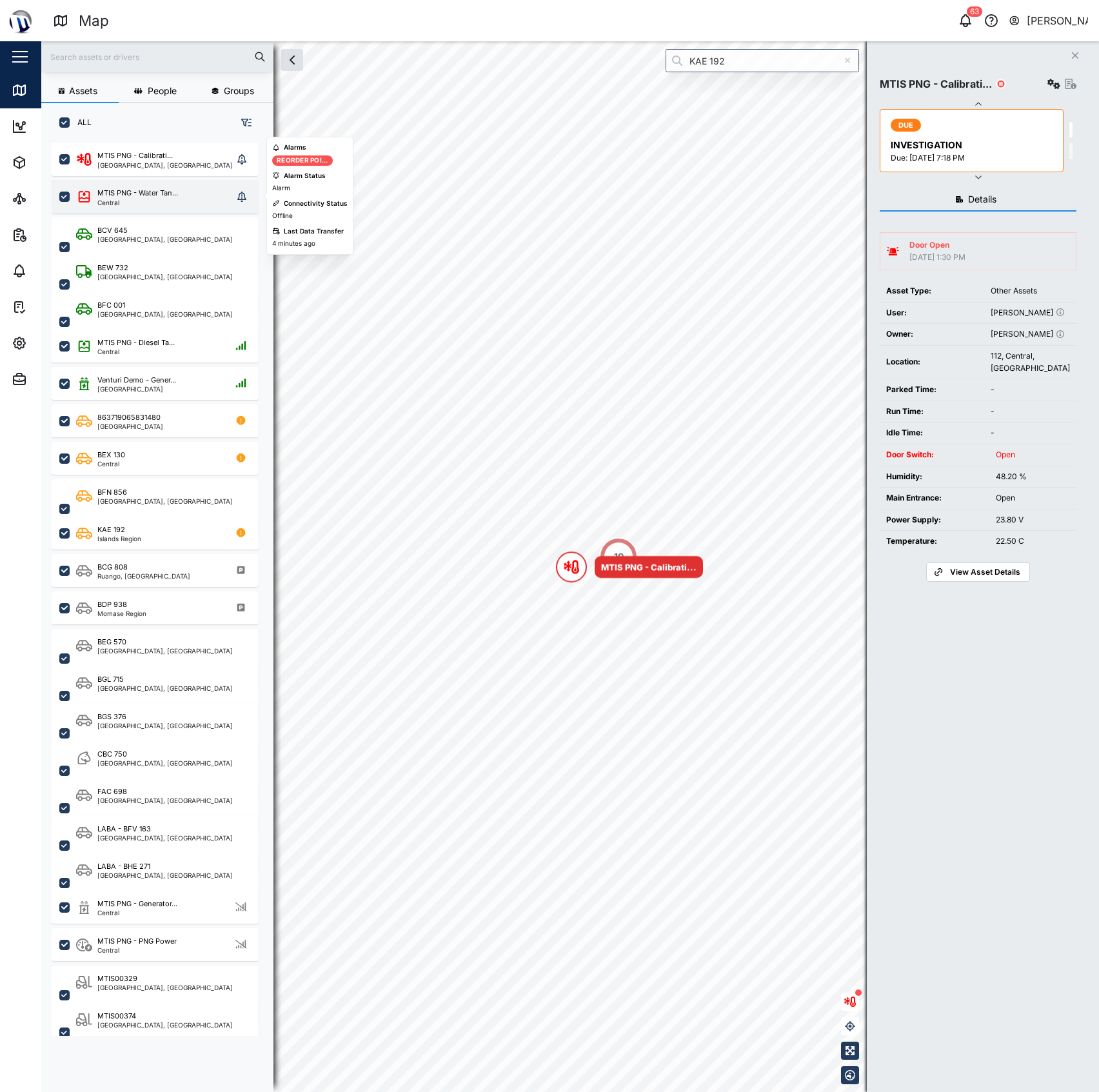
click at [169, 201] on div "Central" at bounding box center [138, 203] width 81 height 7
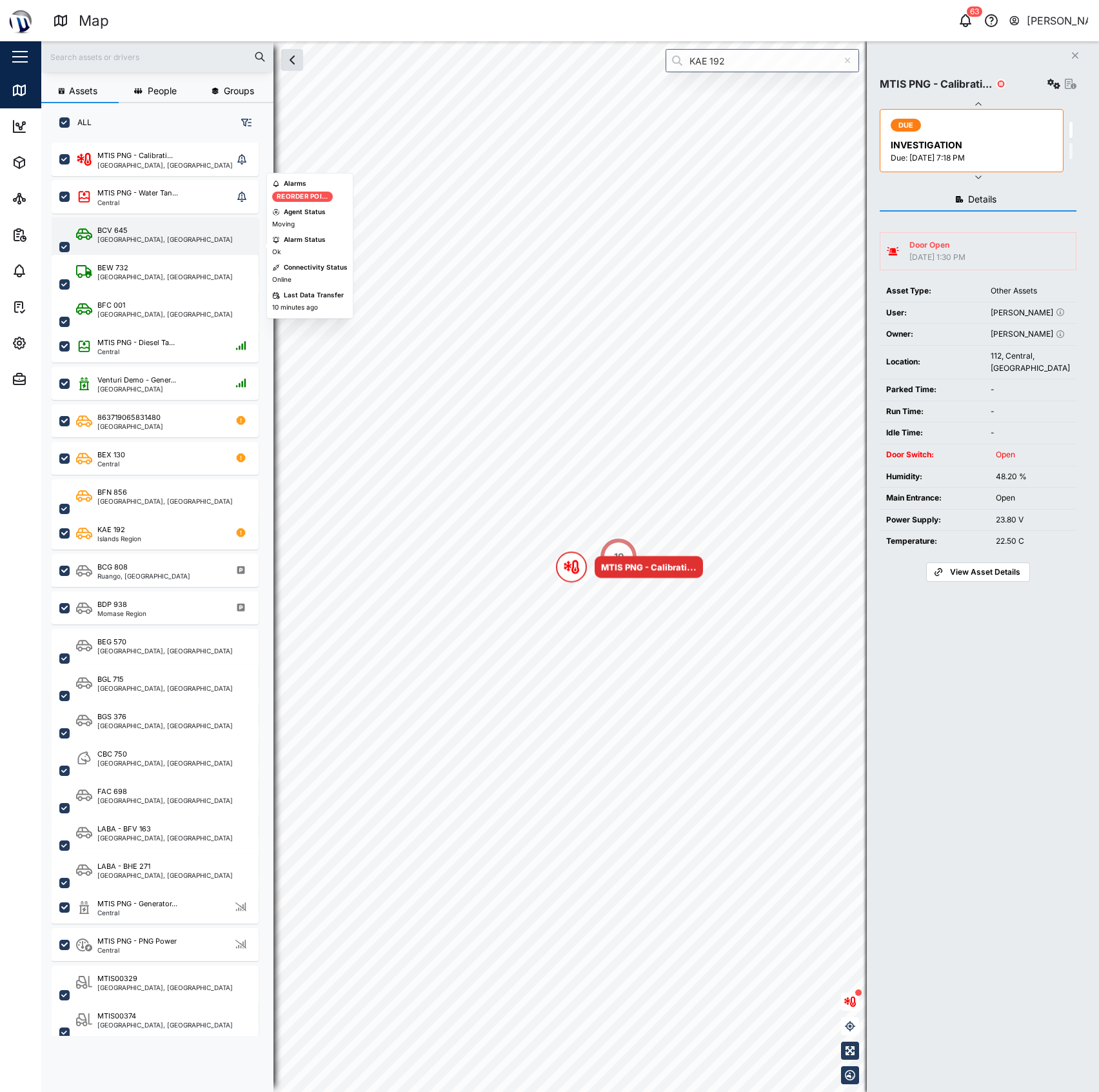
click at [166, 228] on div "BCV 645" at bounding box center [166, 231] width 136 height 11
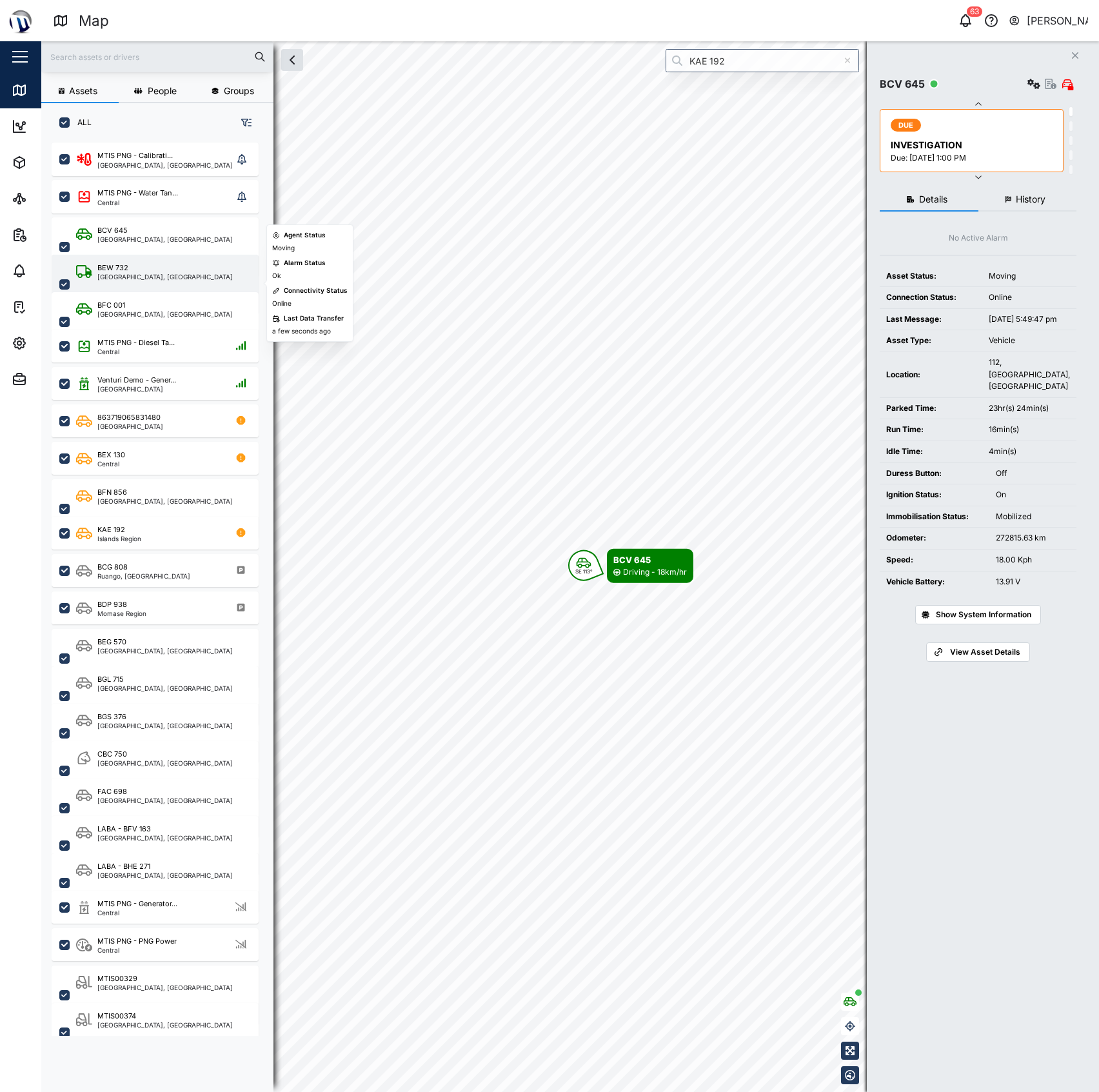
click at [146, 256] on div "BEW [GEOGRAPHIC_DATA], [GEOGRAPHIC_DATA]" at bounding box center [155, 284] width 207 height 59
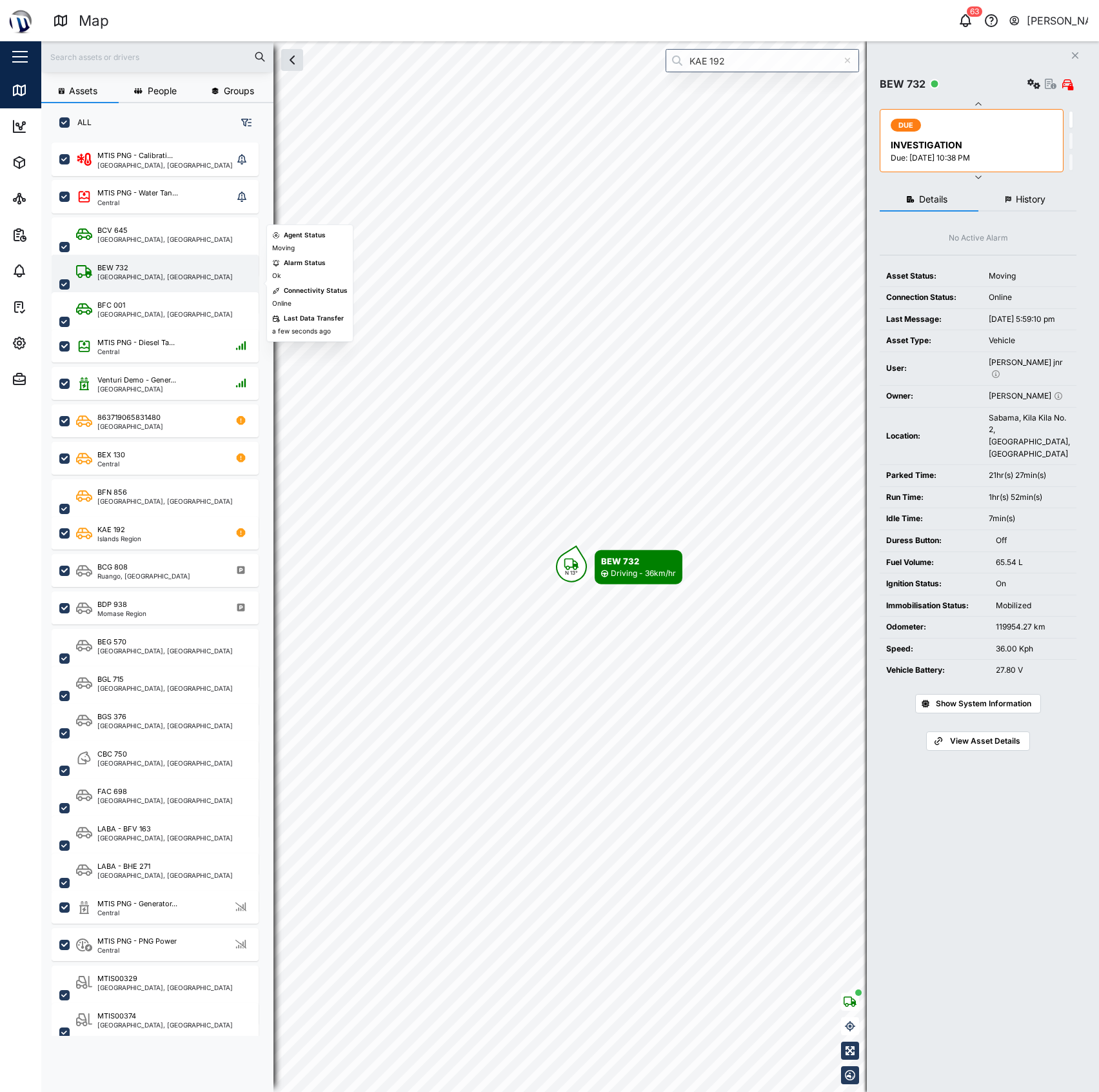
click at [170, 284] on div "BEW [GEOGRAPHIC_DATA], [GEOGRAPHIC_DATA]" at bounding box center [163, 284] width 175 height 44
click at [1045, 85] on icon "button" at bounding box center [1050, 83] width 12 height 10
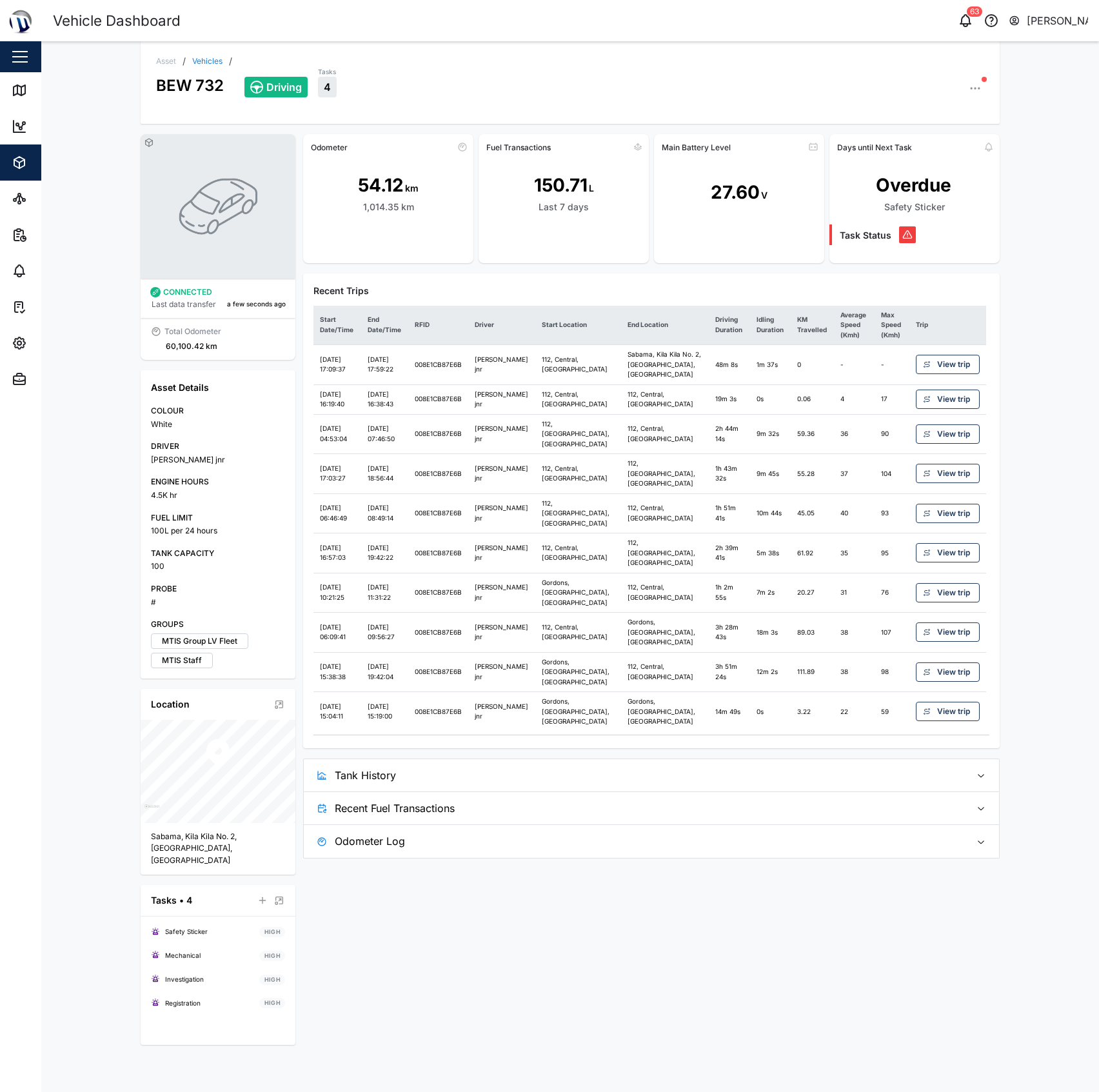
drag, startPoint x: 667, startPoint y: 760, endPoint x: 666, endPoint y: 802, distance: 42.0
click at [667, 764] on div "Odometer 54.12 km 1,014.35 km Fuel Transactions 150.71 L Last 7 days Main Batte…" at bounding box center [651, 496] width 696 height 724
click at [666, 792] on span "Tank History" at bounding box center [647, 775] width 625 height 33
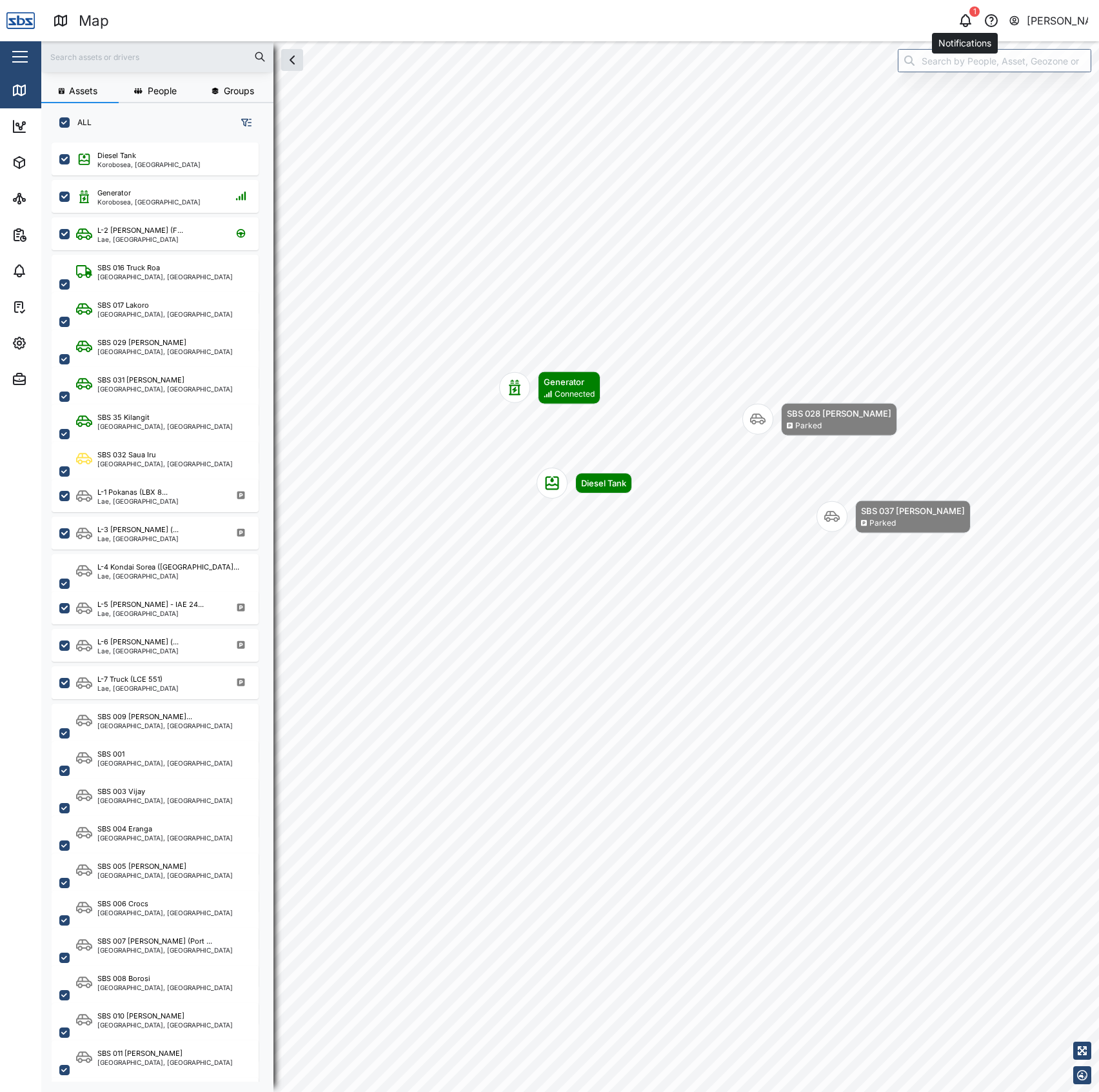
click at [971, 20] on icon "button" at bounding box center [965, 20] width 16 height 16
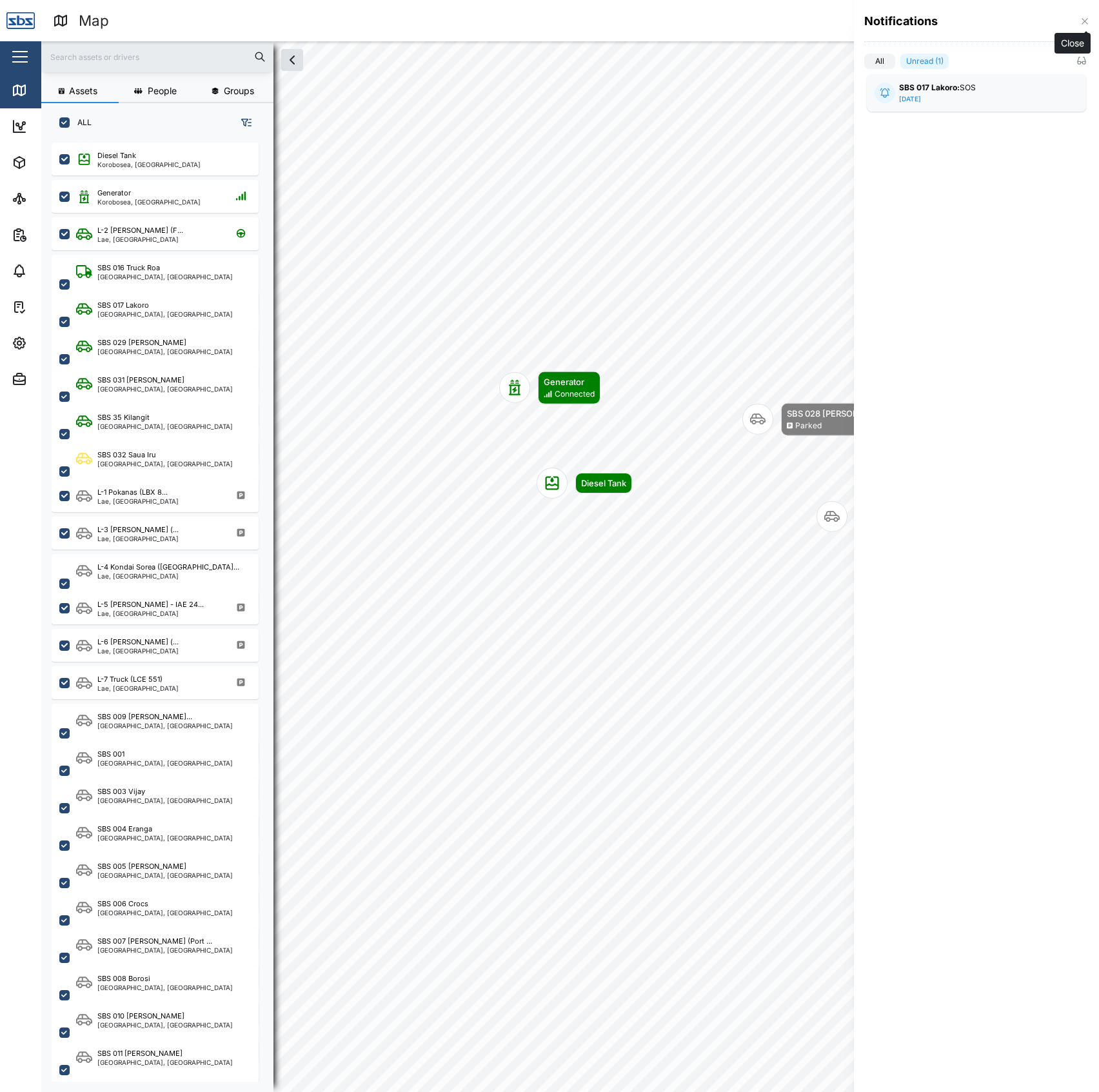
click at [1084, 17] on icon "button" at bounding box center [1085, 21] width 10 height 10
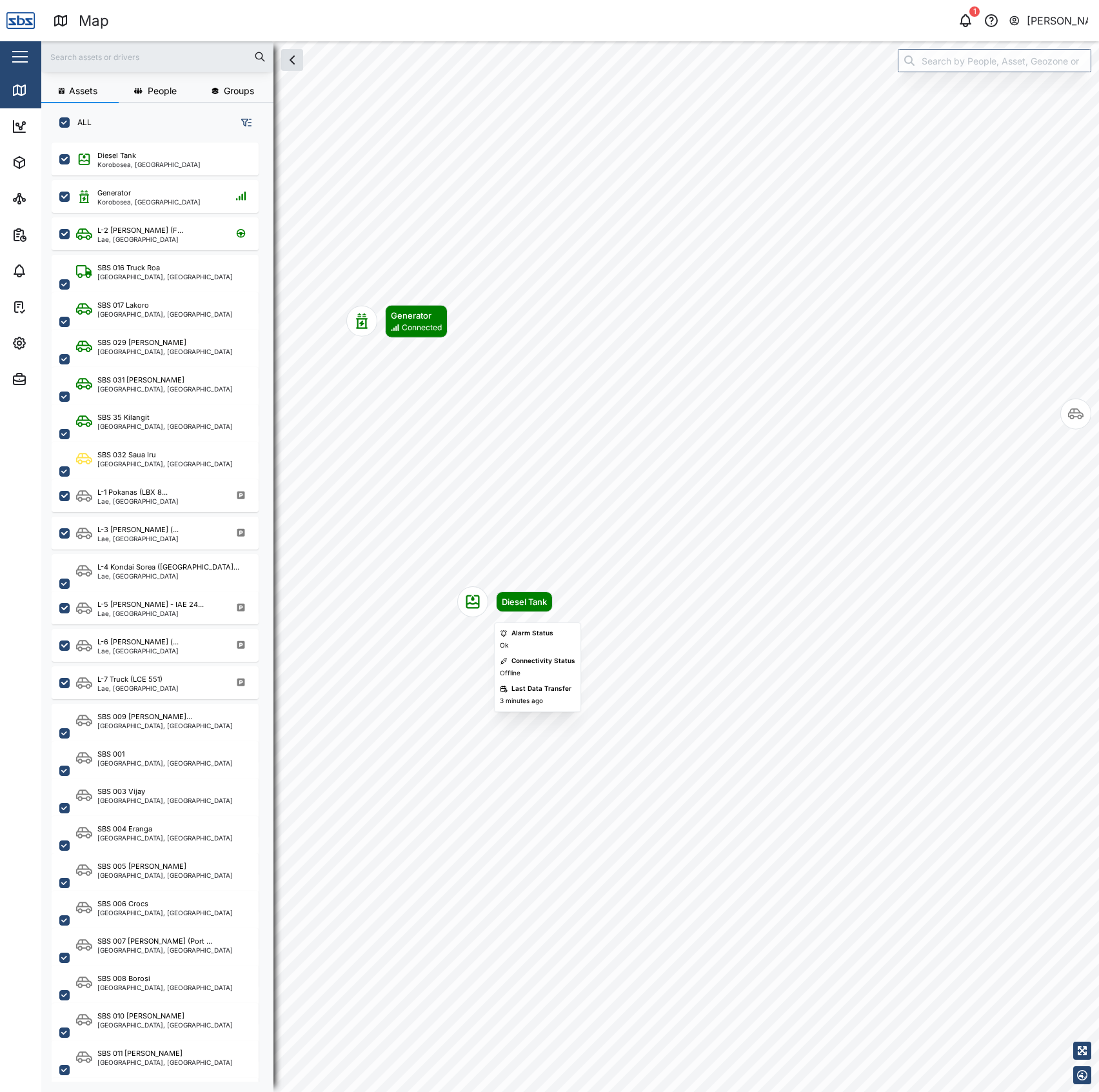
click at [473, 602] on icon "Map marker" at bounding box center [472, 602] width 16 height 16
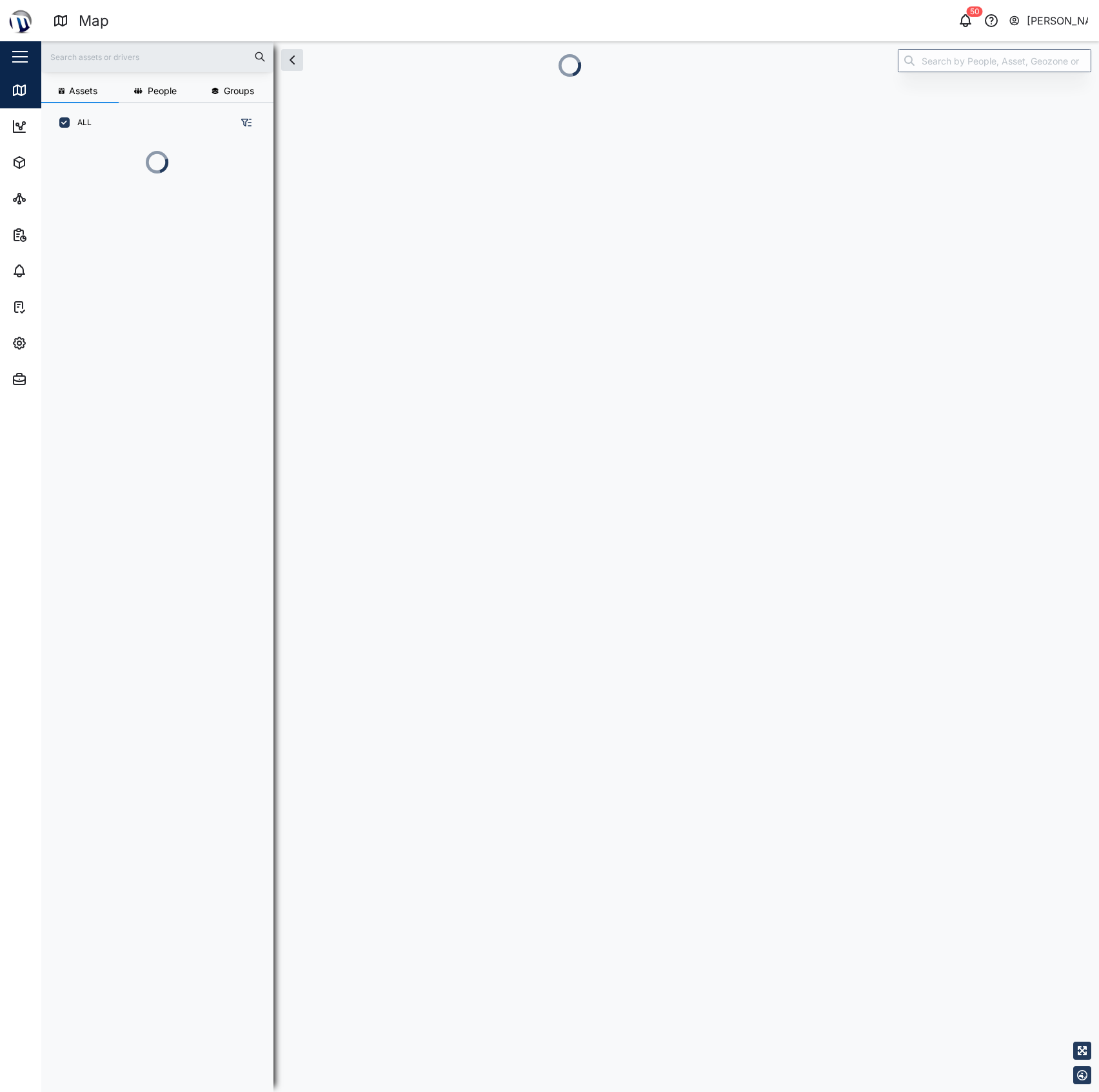
scroll to position [13, 14]
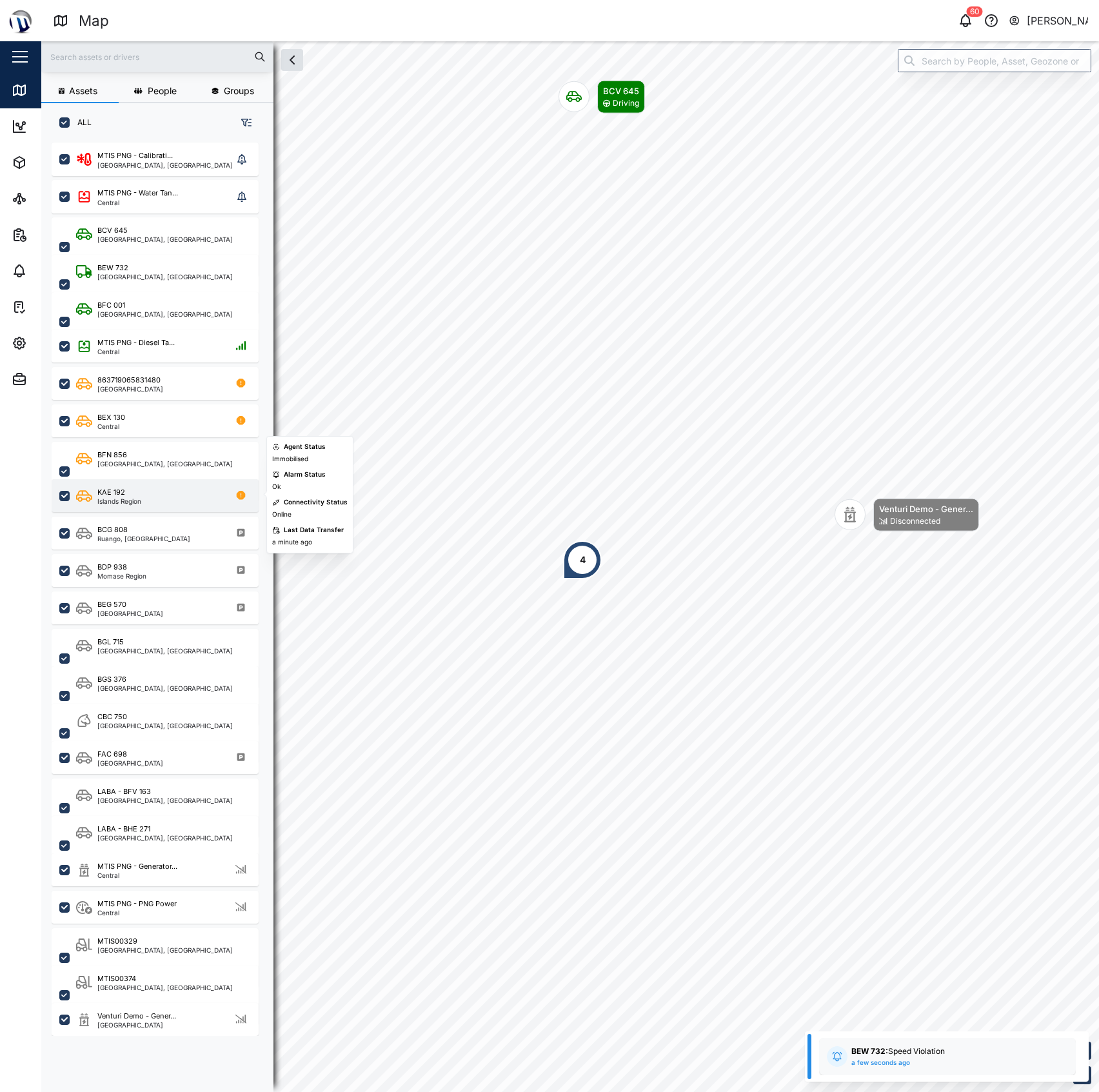
click at [142, 496] on div "[GEOGRAPHIC_DATA]" at bounding box center [163, 496] width 175 height 18
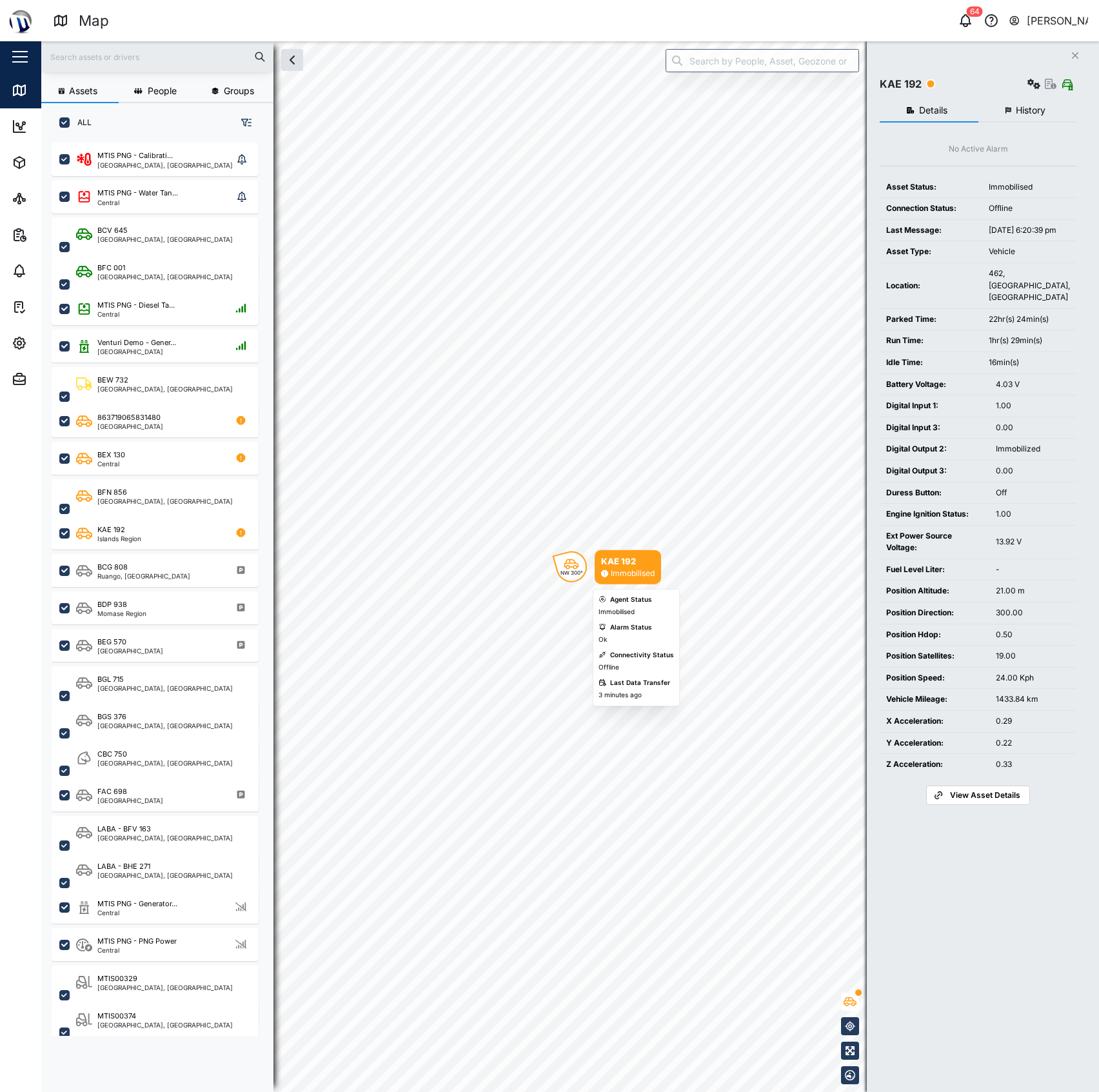
click at [581, 577] on div "NW 300°" at bounding box center [572, 567] width 31 height 31
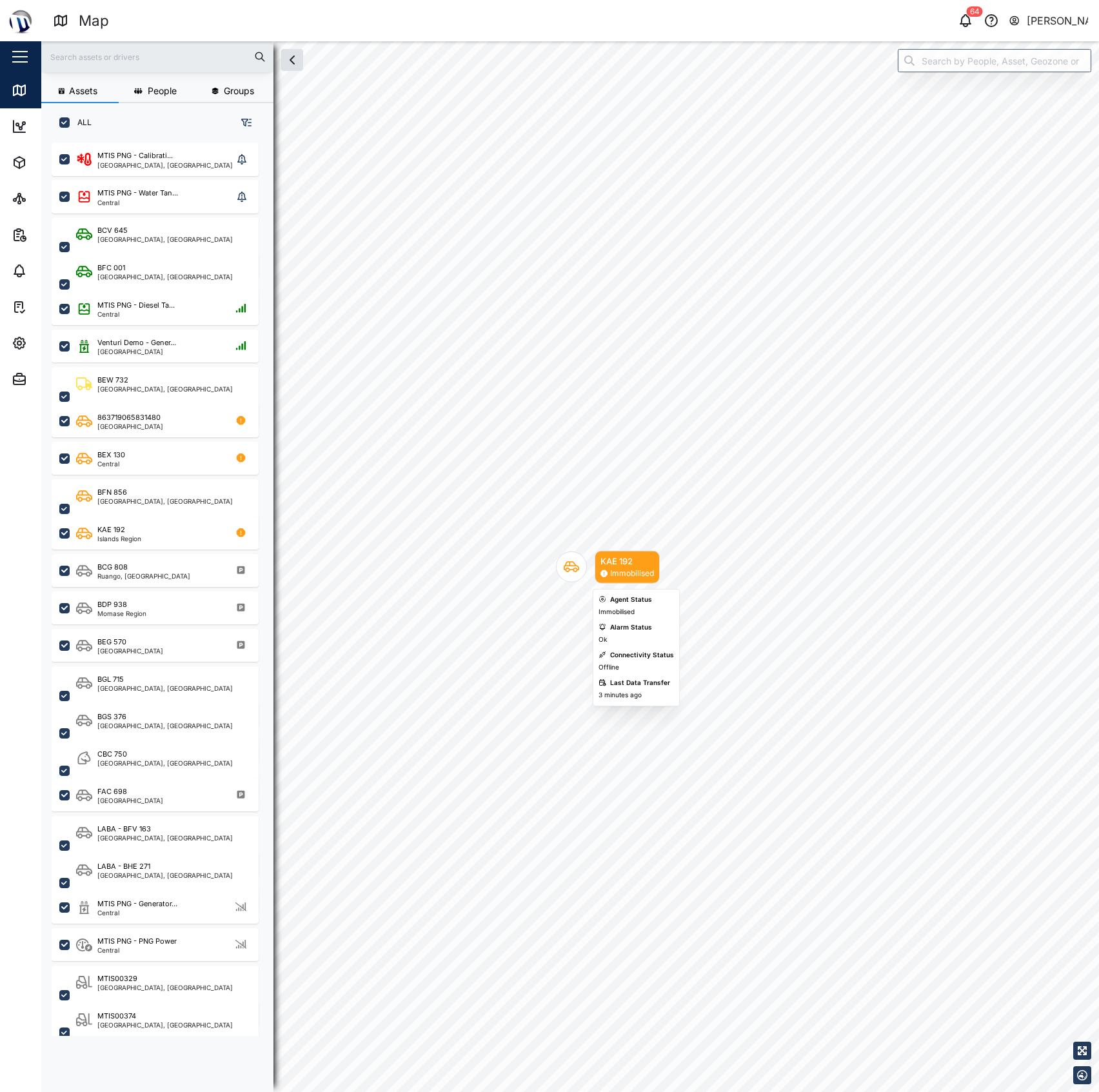
click at [597, 563] on div "KAE 192 Immobilised" at bounding box center [628, 567] width 65 height 33
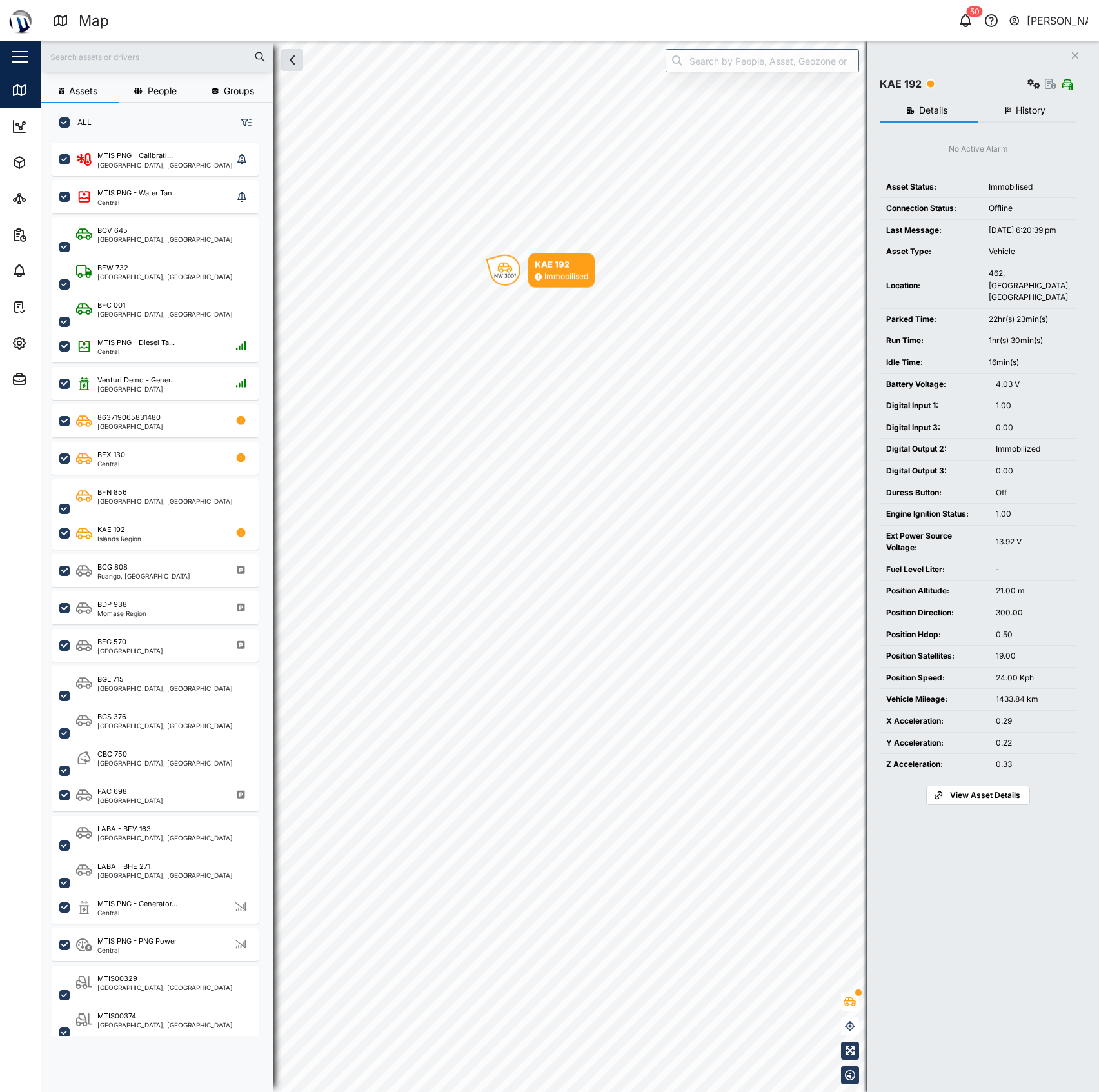
click at [599, 41] on div "NW 300° KAE 192 Immobilised" at bounding box center [570, 41] width 1058 height 0
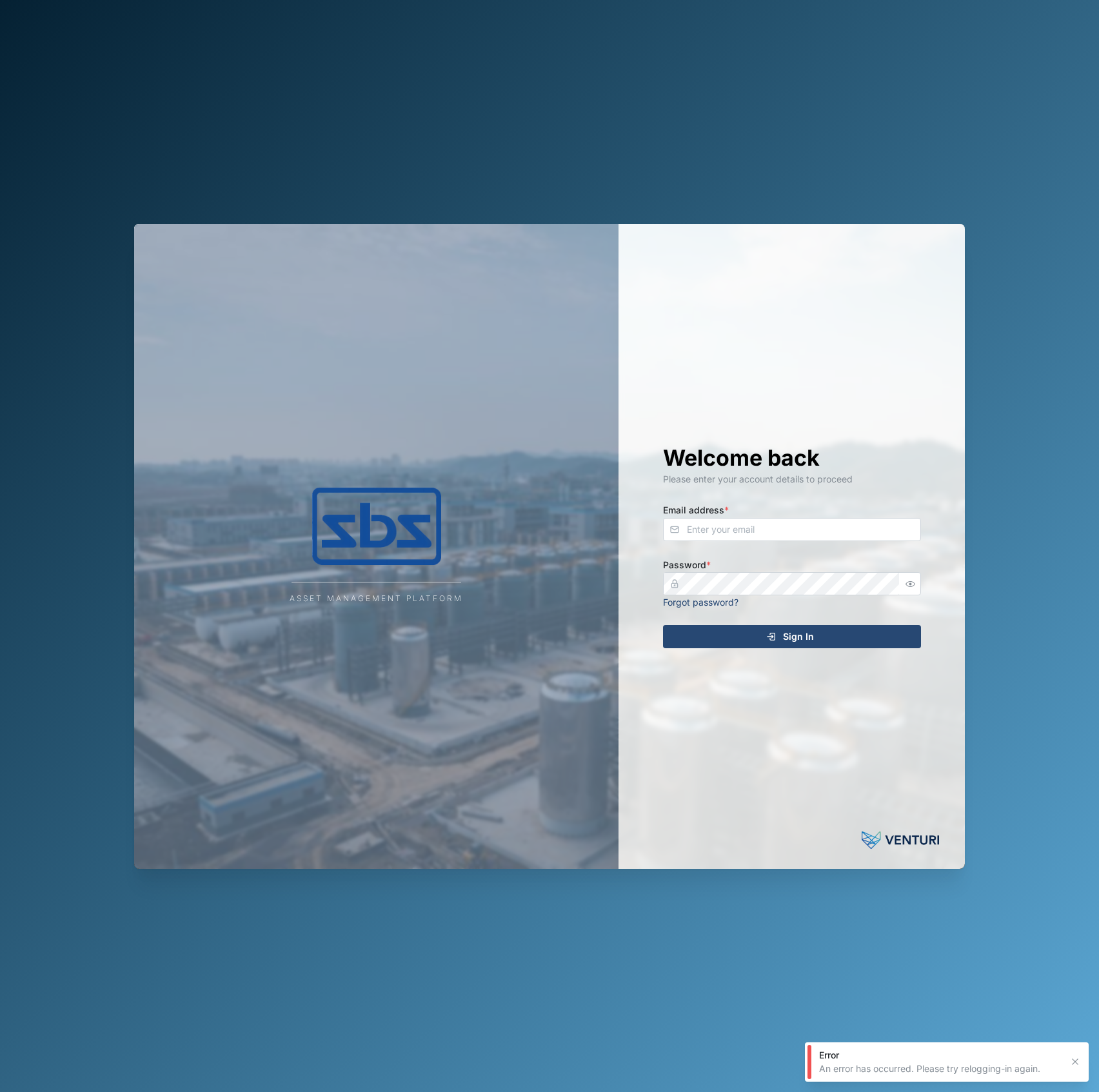
click at [794, 544] on div "Welcome back Please enter your account details to proceed Email address * Passw…" at bounding box center [792, 546] width 309 height 645
drag, startPoint x: 794, startPoint y: 534, endPoint x: 793, endPoint y: 526, distance: 8.1
click at [794, 527] on input "Email address *" at bounding box center [792, 529] width 258 height 23
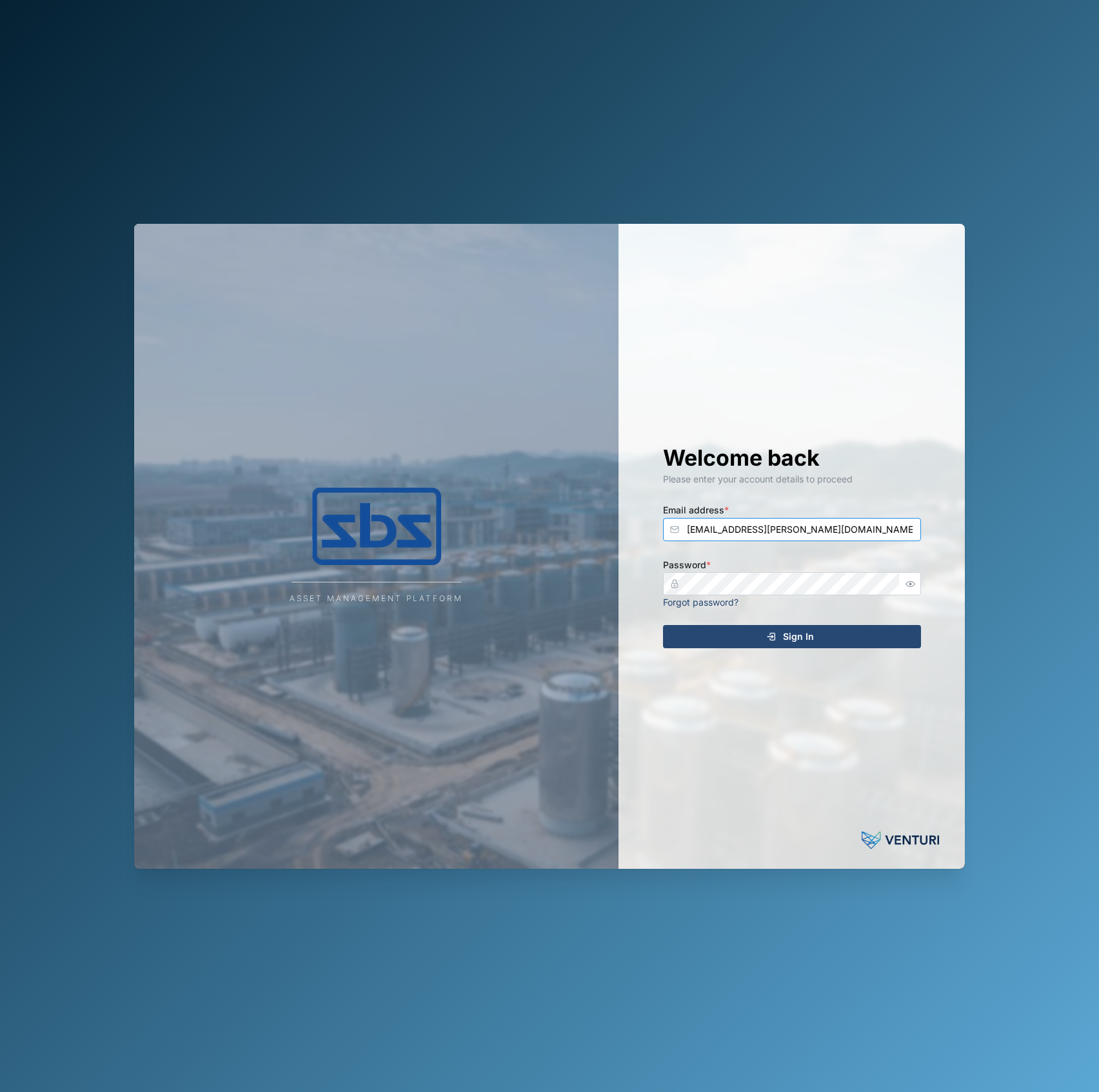
type input "[EMAIL_ADDRESS][PERSON_NAME][DOMAIN_NAME]"
click at [663, 625] on button "Sign In" at bounding box center [792, 636] width 258 height 23
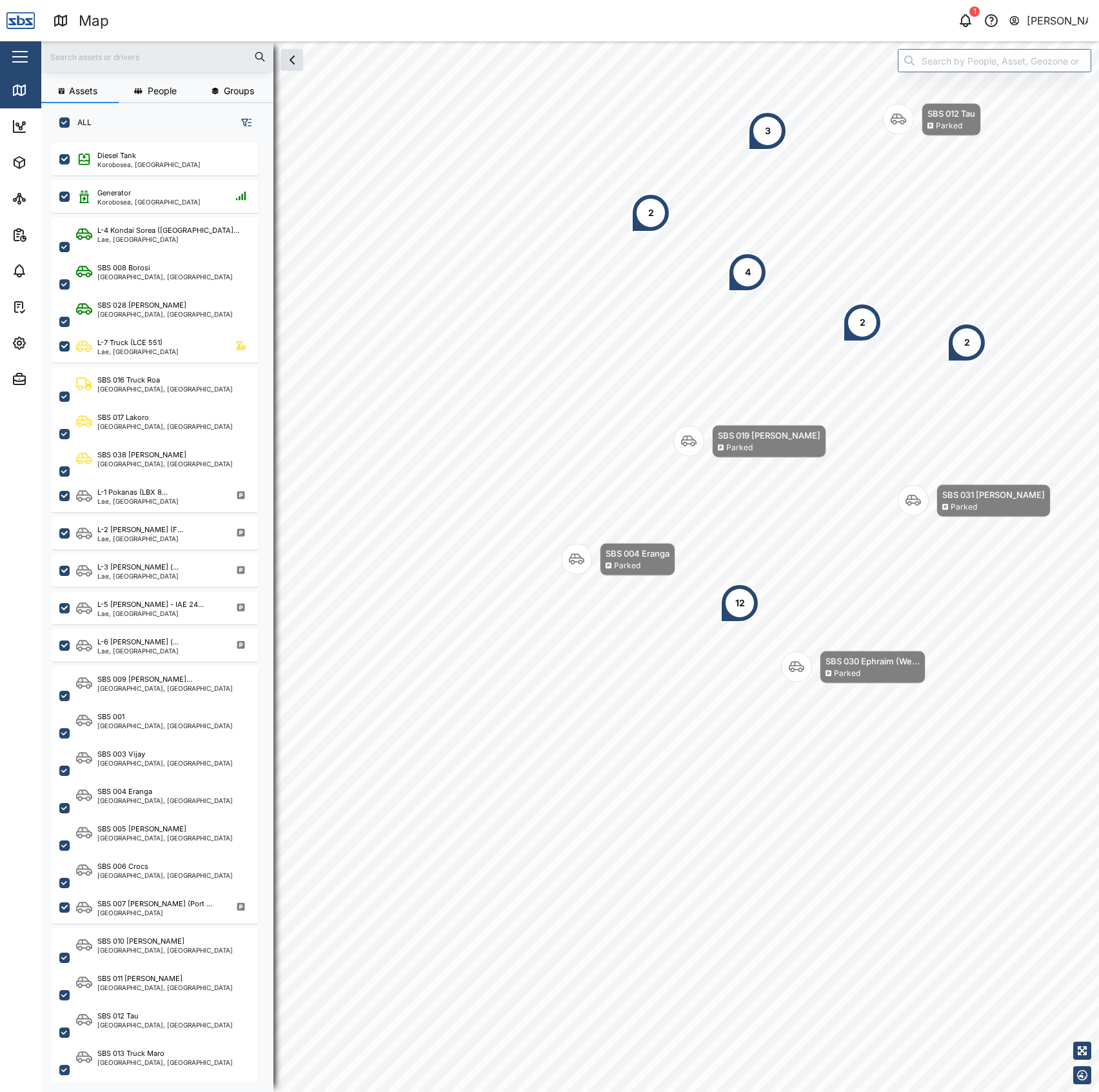
scroll to position [930, 199]
click at [147, 151] on div "Diesel Tank" at bounding box center [149, 156] width 103 height 11
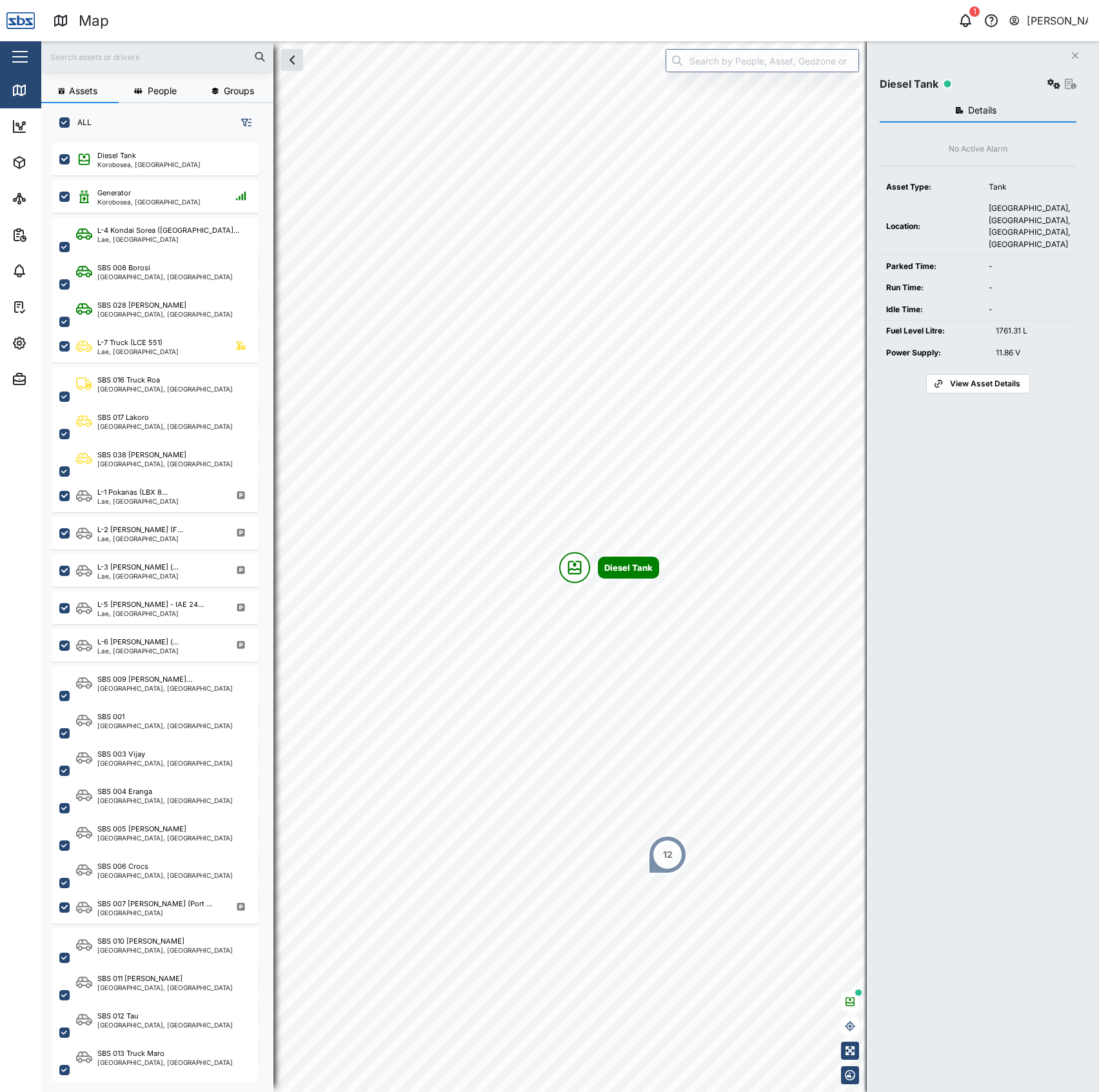
click at [152, 177] on div "Generator Korobosea, [GEOGRAPHIC_DATA]" at bounding box center [155, 194] width 207 height 37
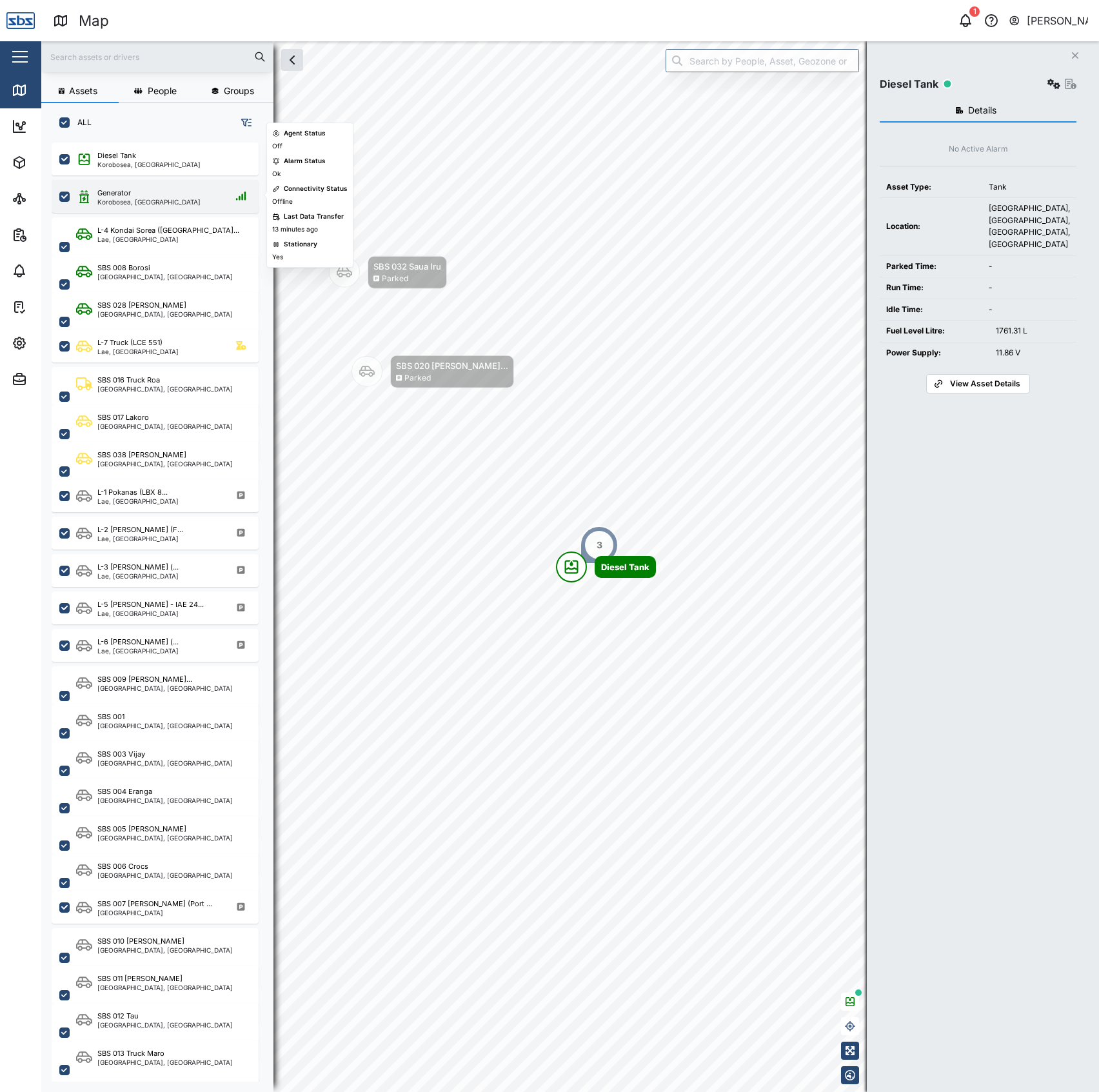
click at [151, 196] on div "Generator" at bounding box center [149, 193] width 103 height 11
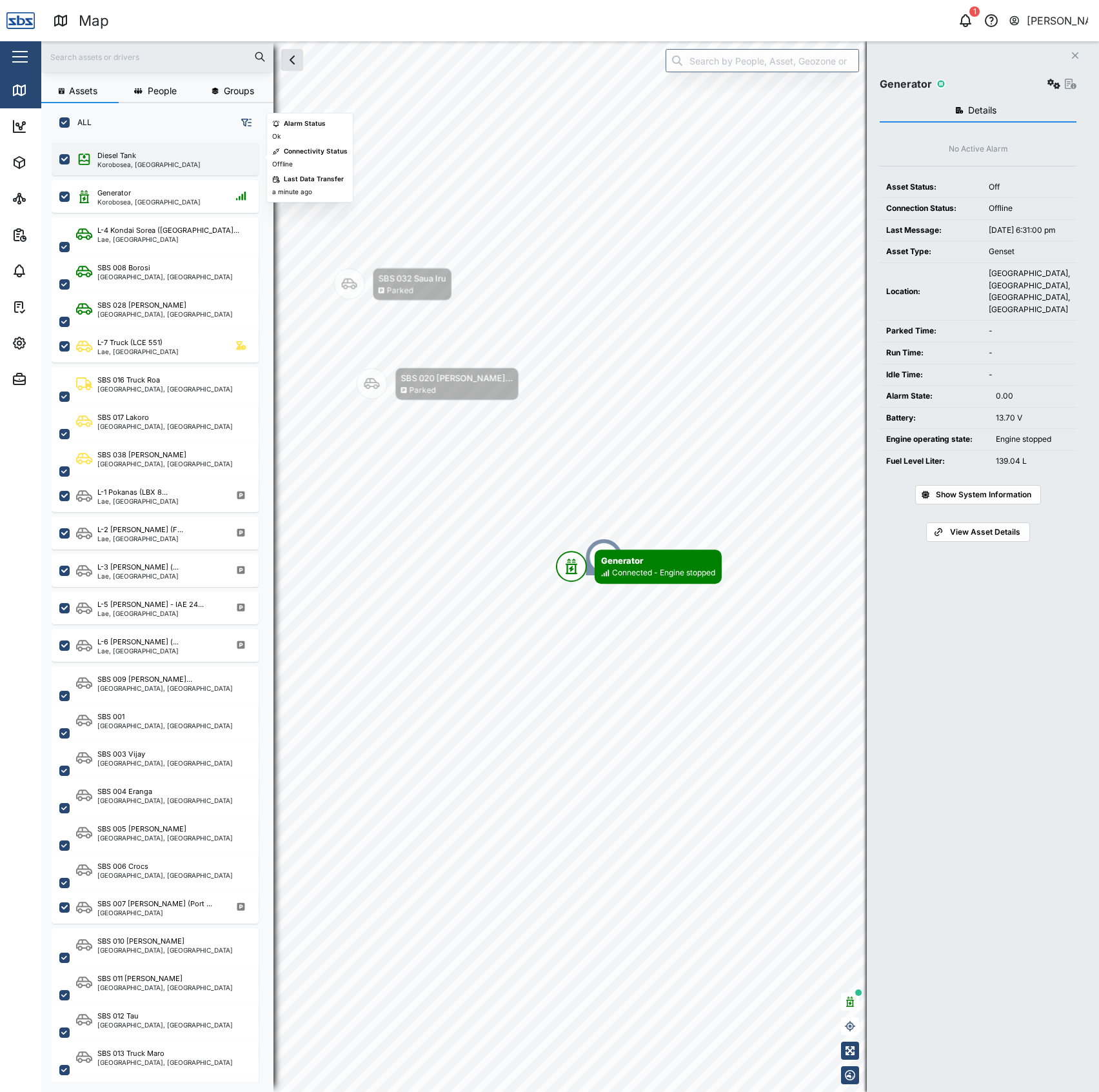
click at [153, 163] on div "Korobosea, [GEOGRAPHIC_DATA]" at bounding box center [149, 165] width 103 height 7
